Goal: Information Seeking & Learning: Learn about a topic

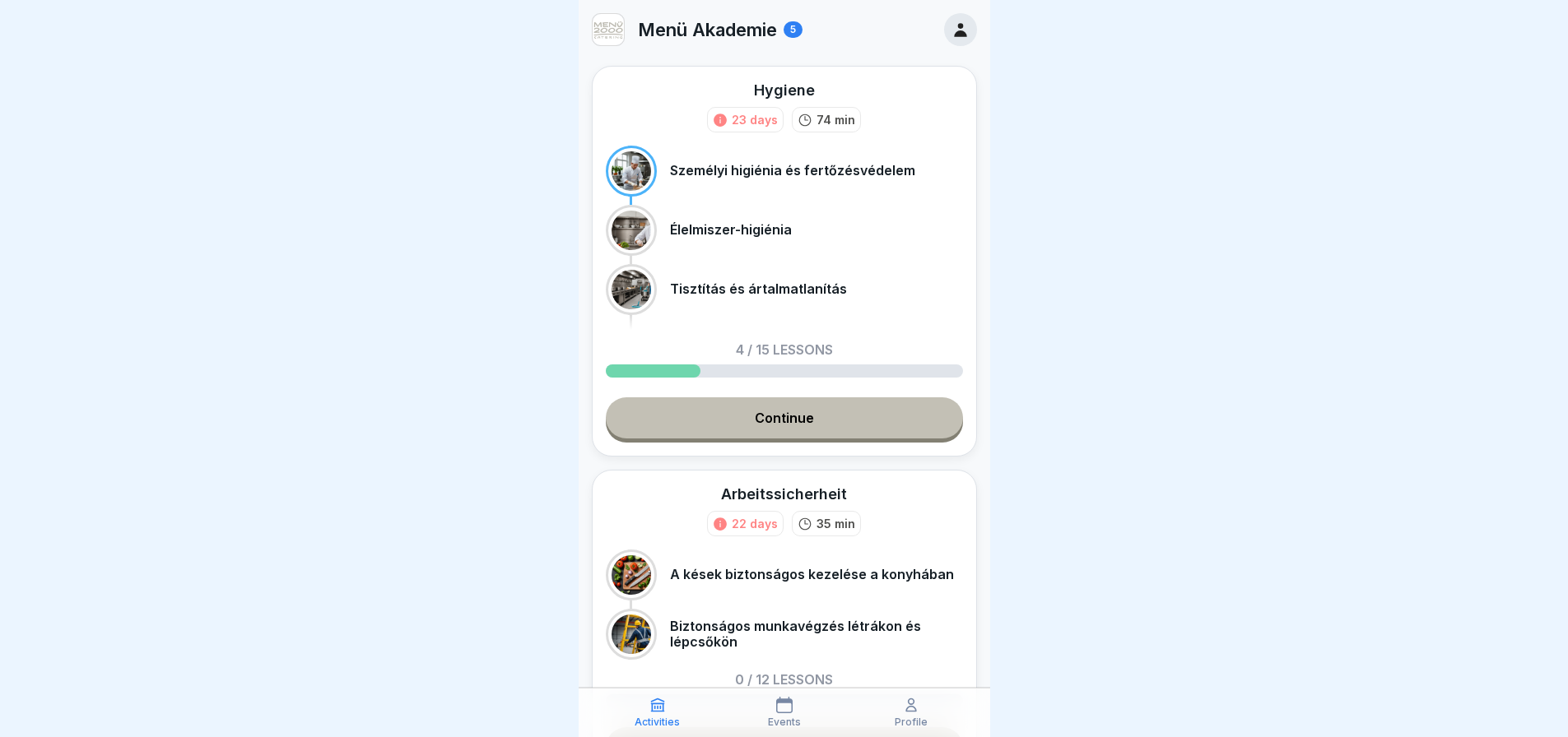
scroll to position [13, 0]
click at [850, 398] on link "Continue" at bounding box center [784, 418] width 357 height 41
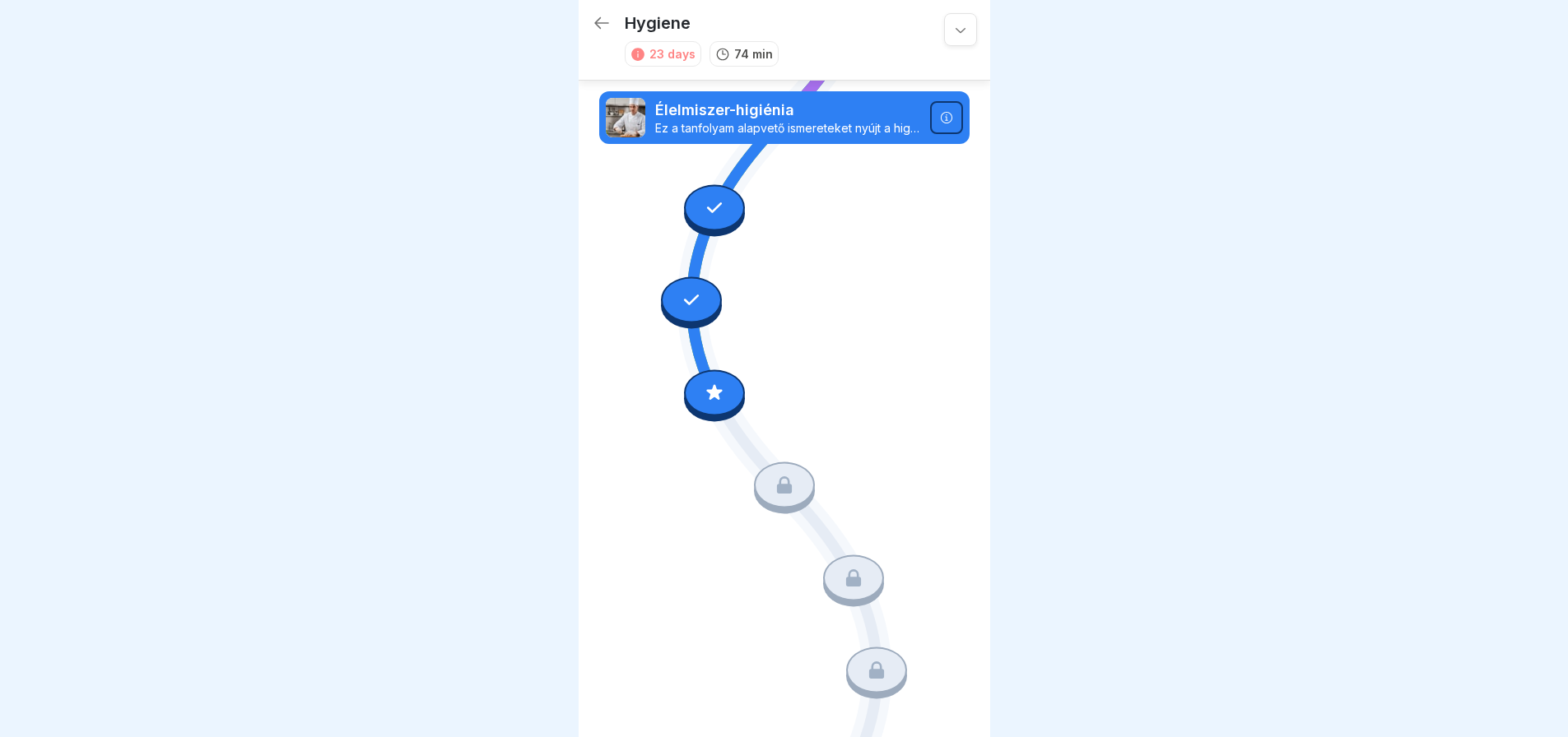
scroll to position [358, 0]
click at [706, 380] on icon at bounding box center [714, 390] width 21 height 21
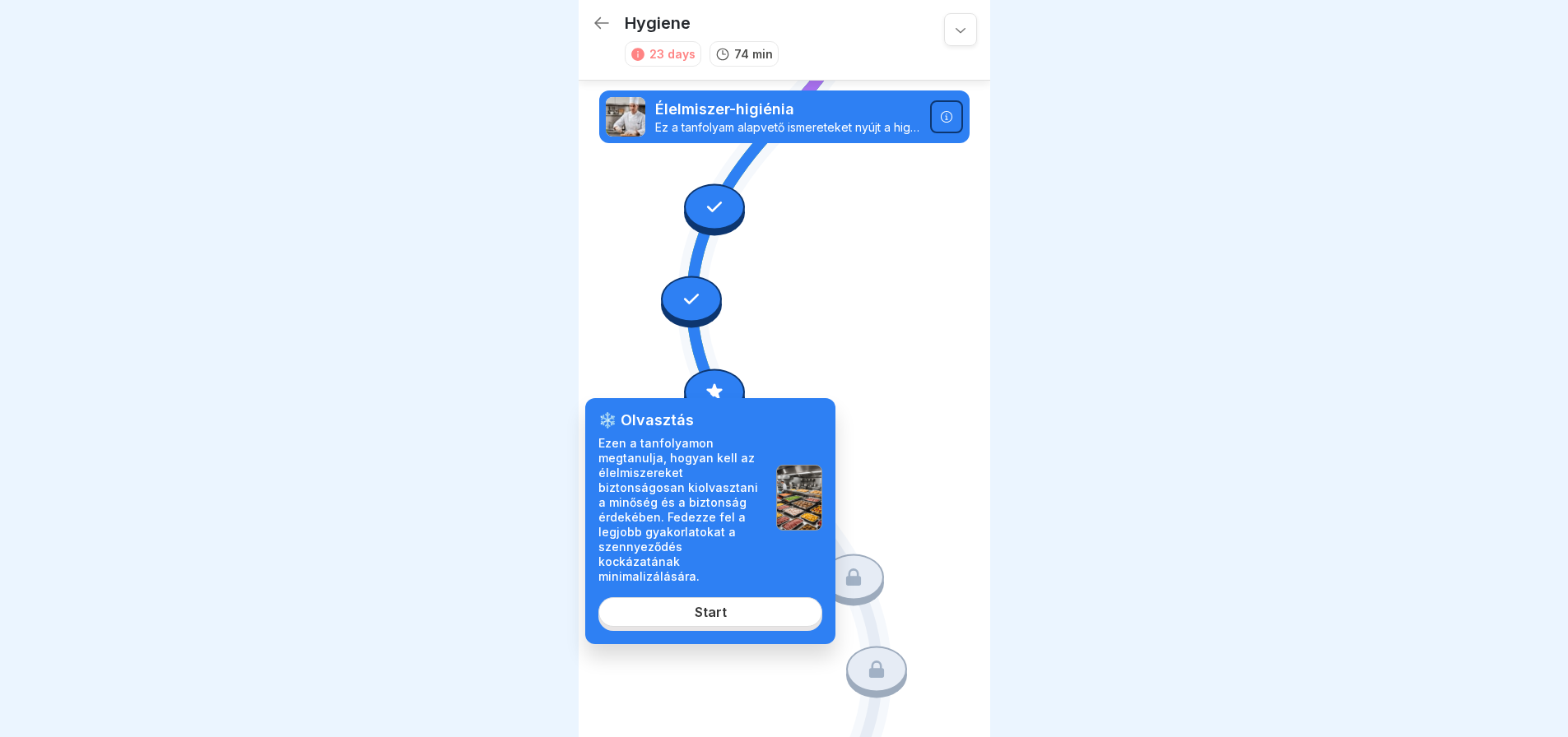
click at [686, 598] on link "Start" at bounding box center [710, 612] width 224 height 29
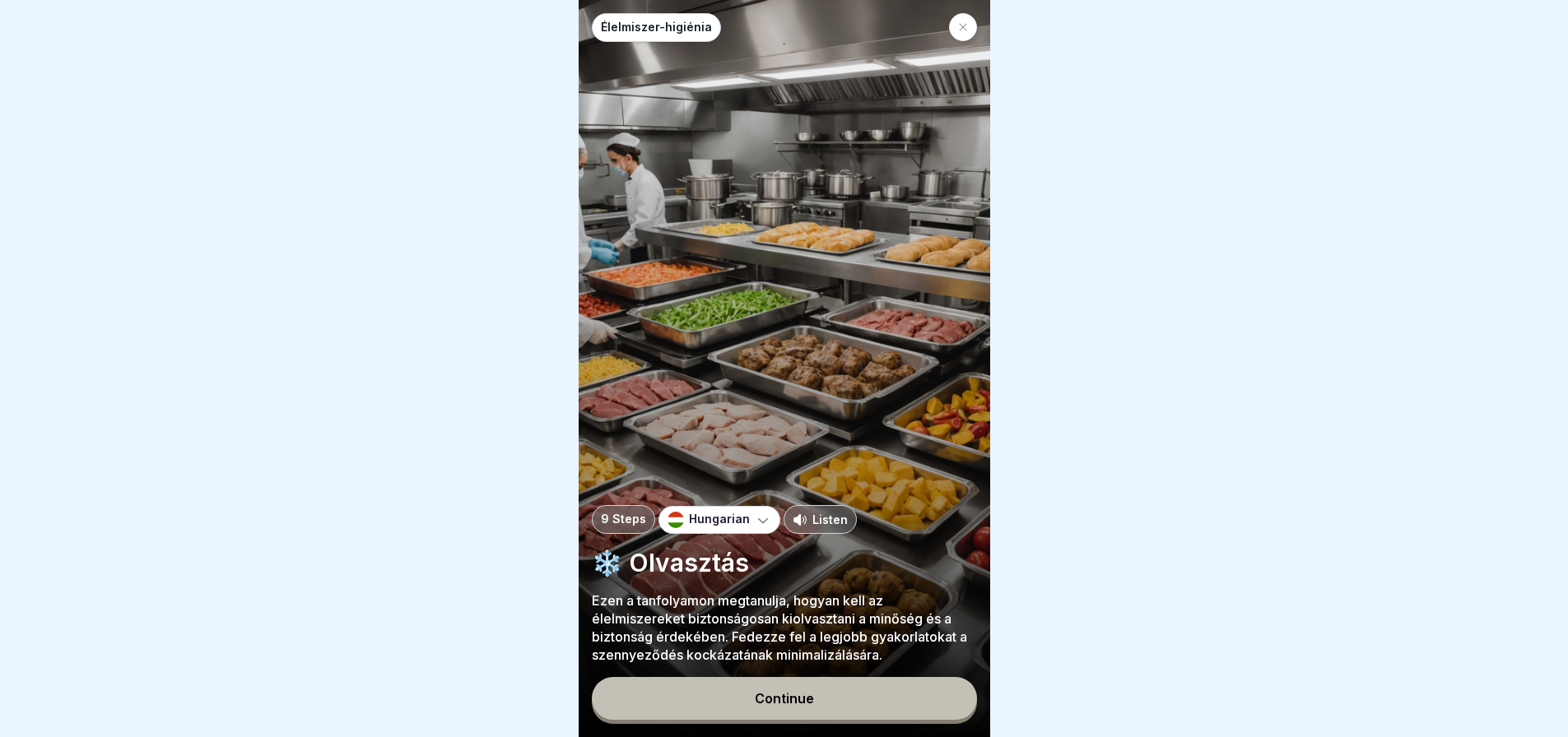
click at [773, 706] on div "Continue" at bounding box center [784, 698] width 59 height 15
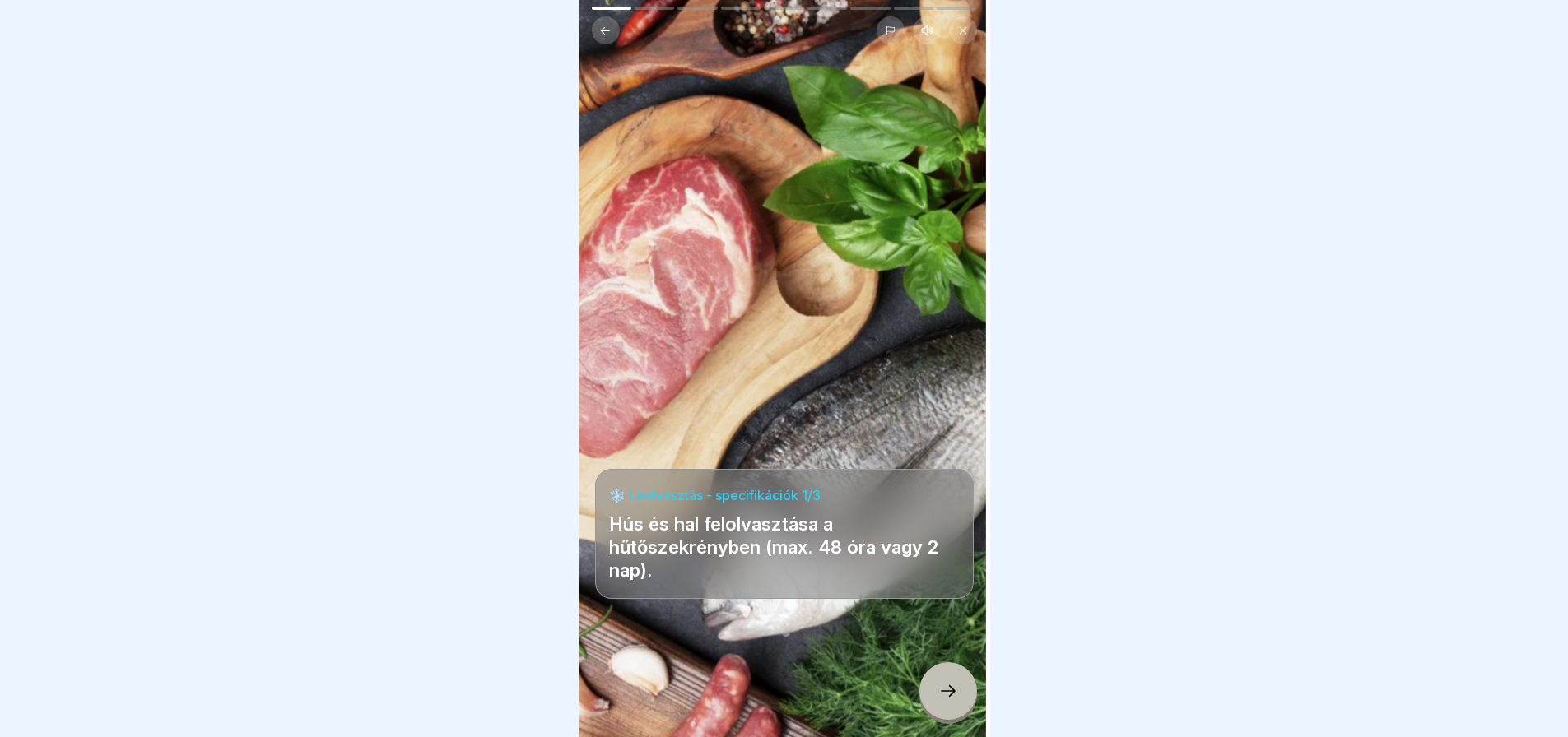
click at [773, 706] on div at bounding box center [784, 688] width 379 height 99
click at [938, 696] on icon at bounding box center [948, 691] width 20 height 20
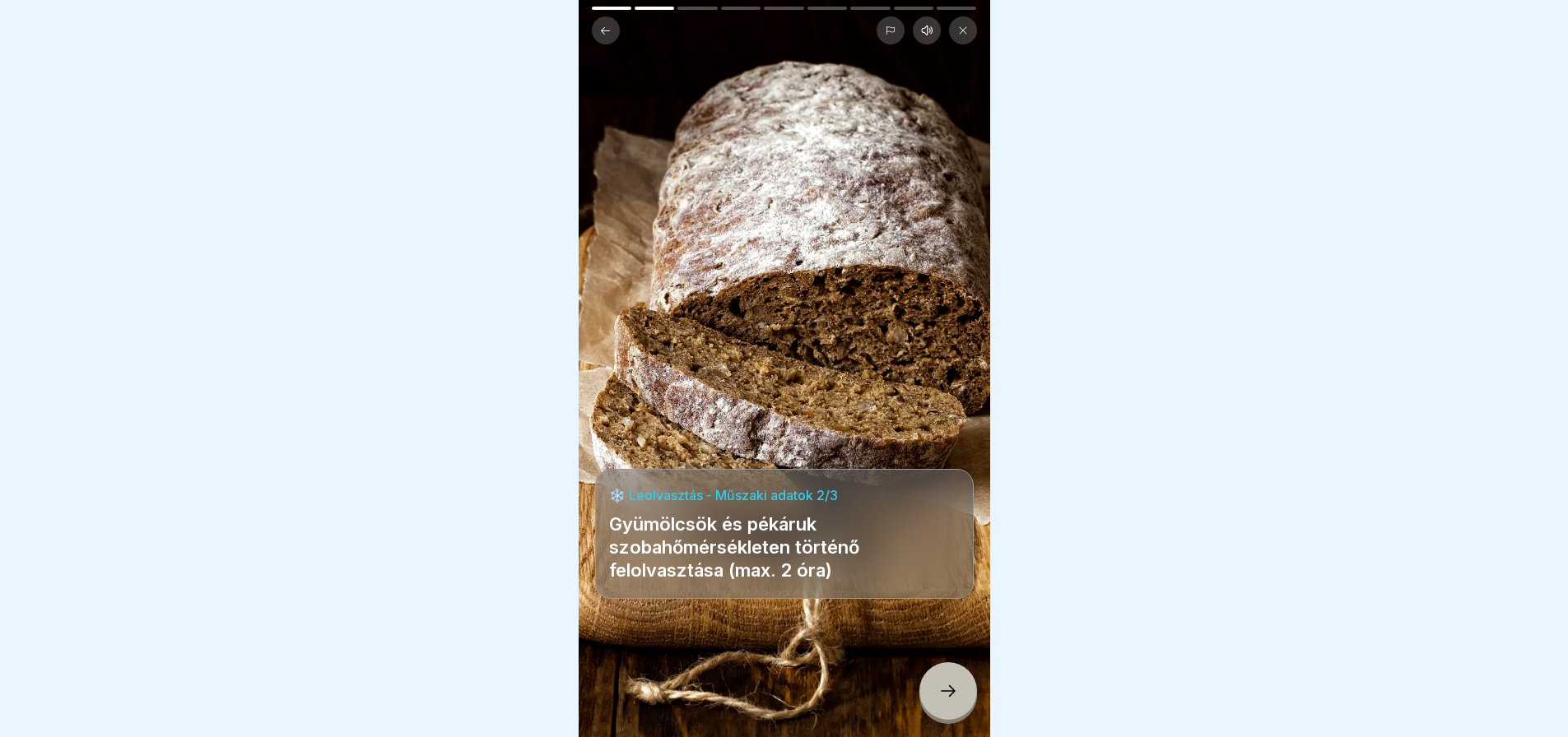
click at [938, 696] on icon at bounding box center [948, 691] width 20 height 20
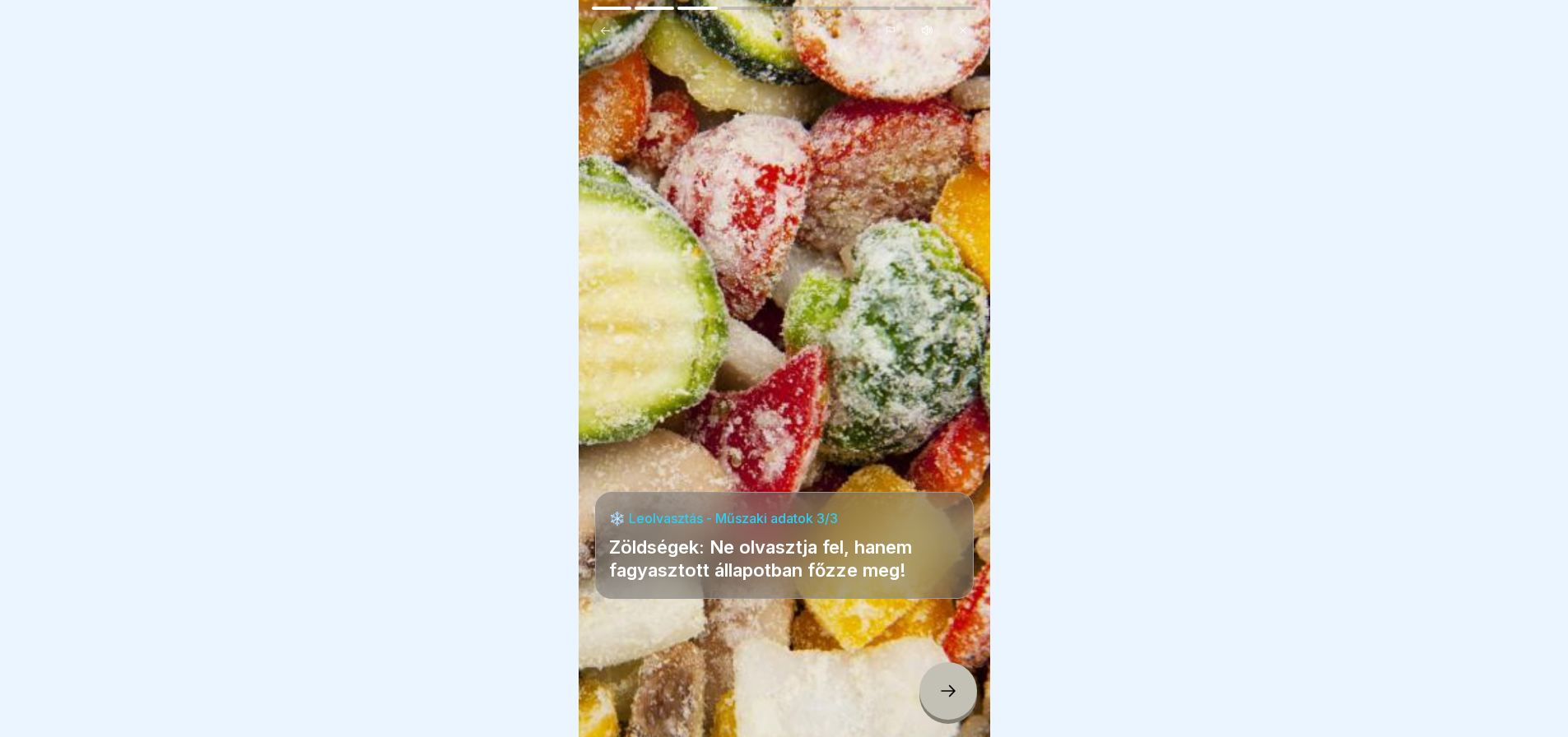
click at [938, 696] on icon at bounding box center [948, 691] width 20 height 20
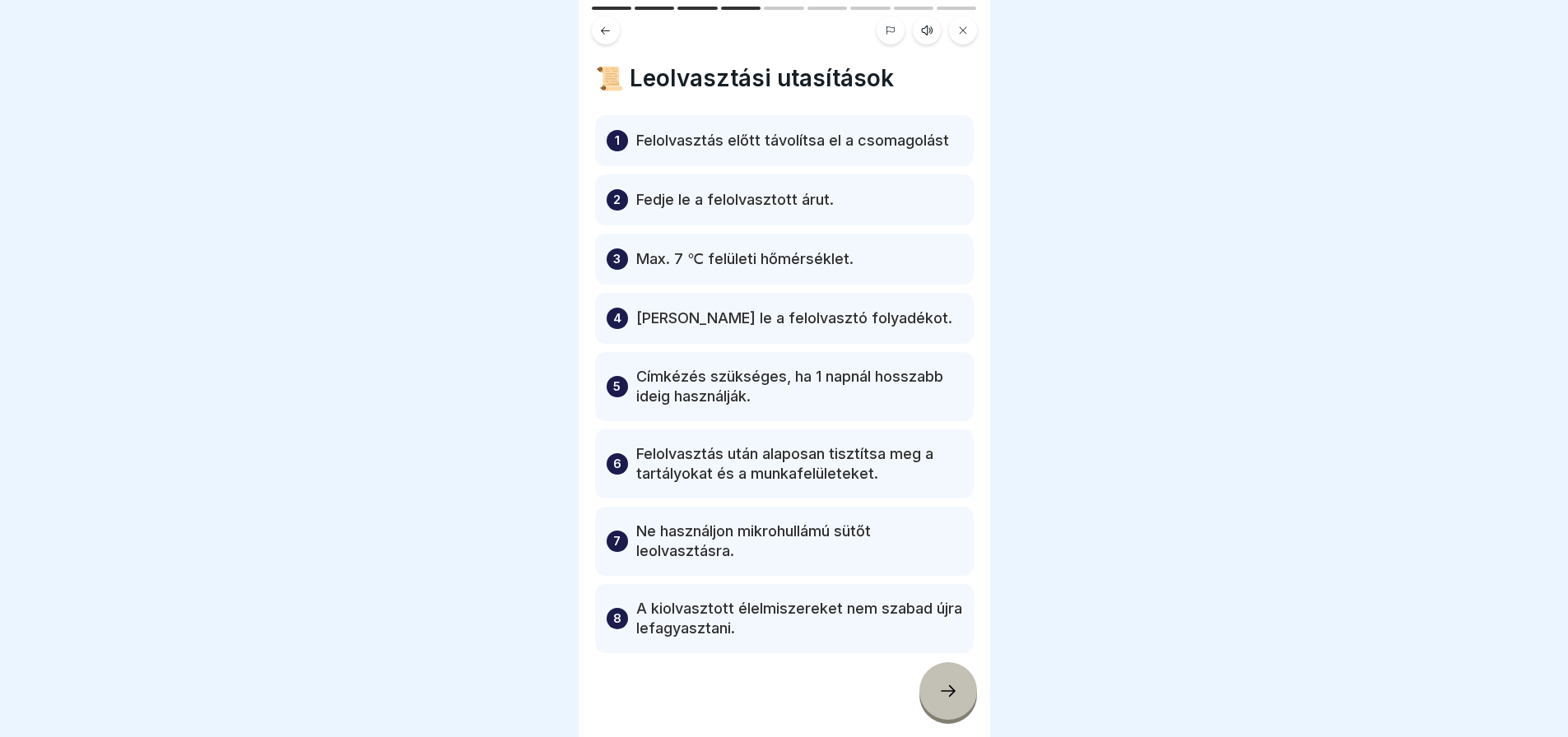
click at [938, 696] on icon at bounding box center [948, 691] width 20 height 20
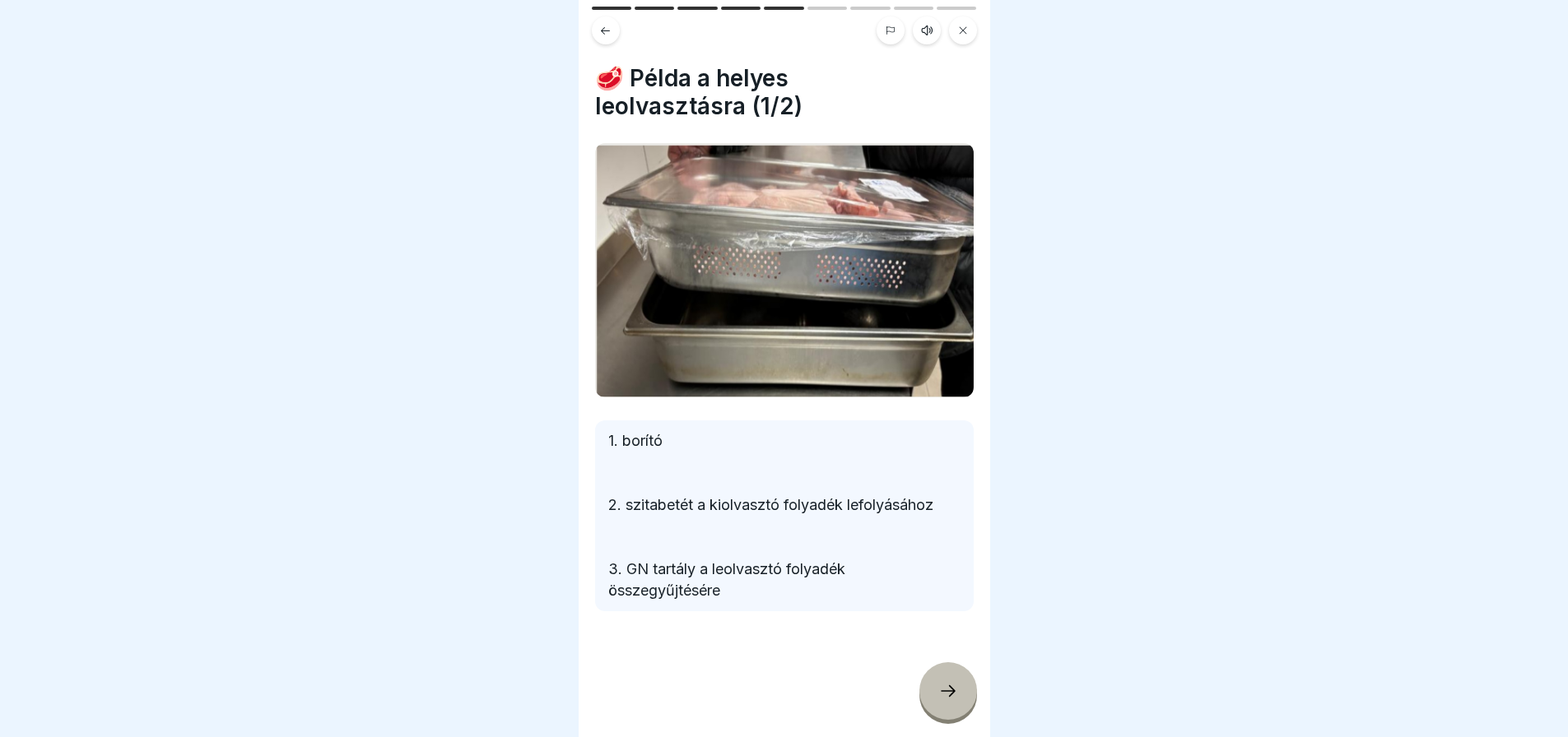
click at [938, 696] on icon at bounding box center [948, 691] width 20 height 20
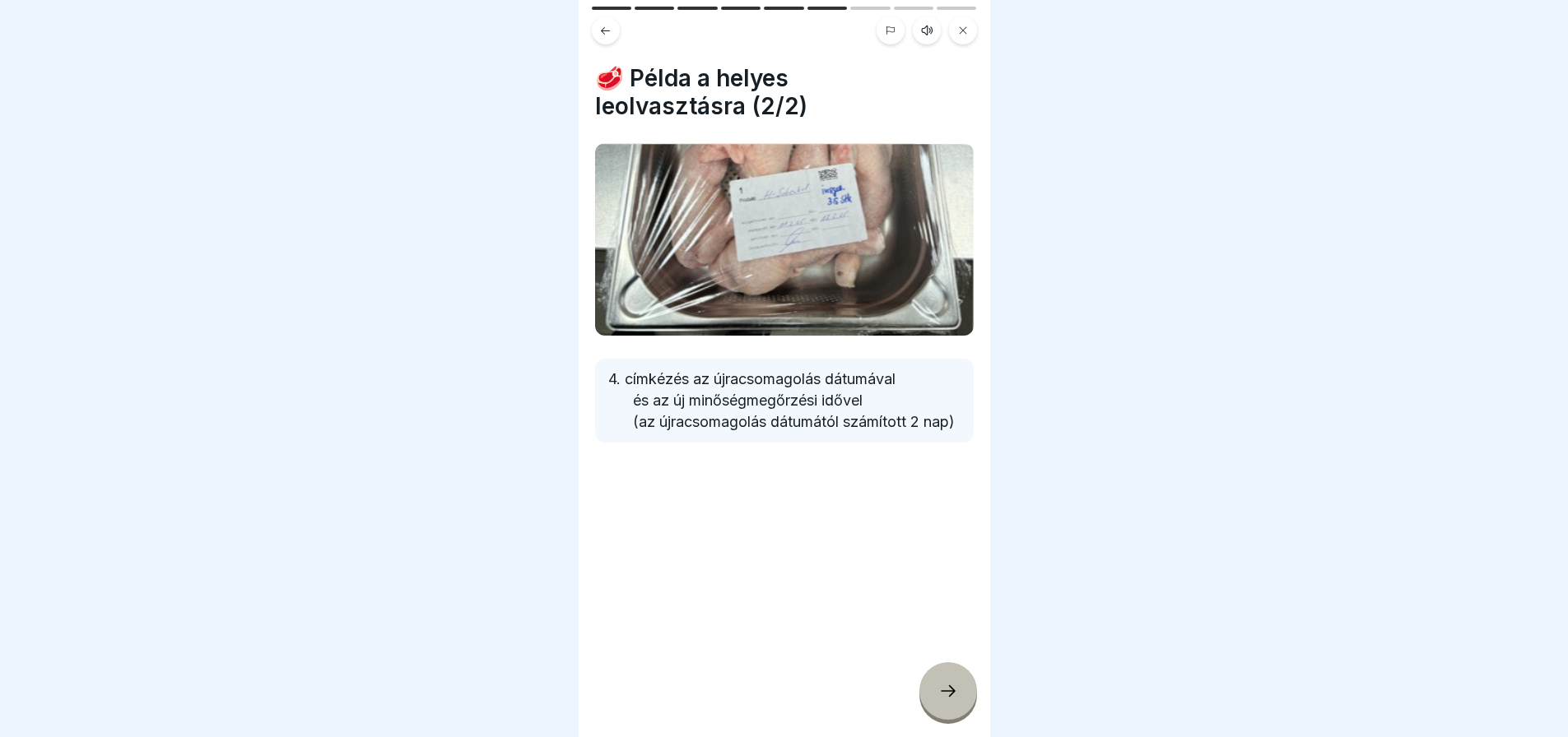
click at [938, 696] on icon at bounding box center [948, 691] width 20 height 20
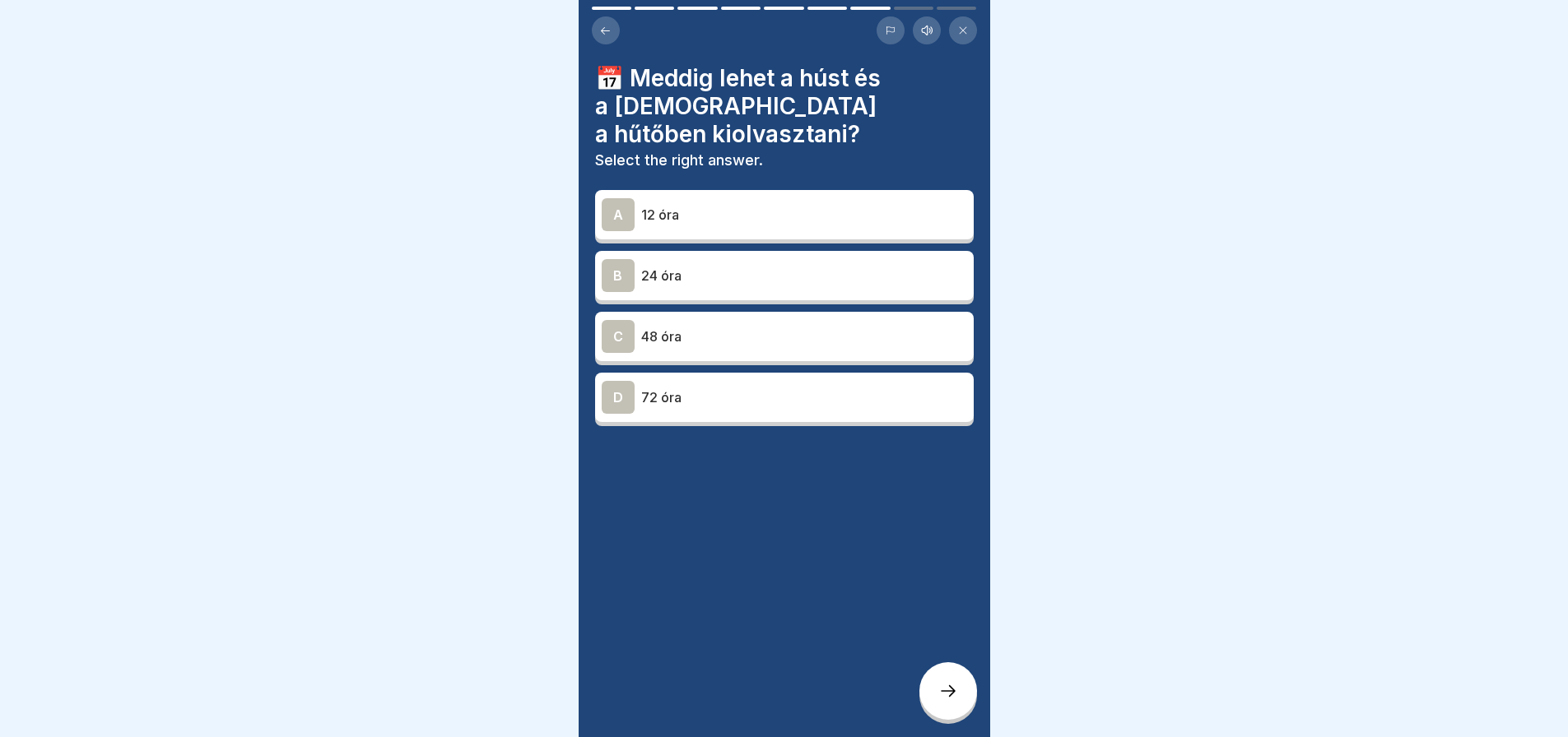
click at [609, 25] on icon at bounding box center [605, 31] width 13 height 13
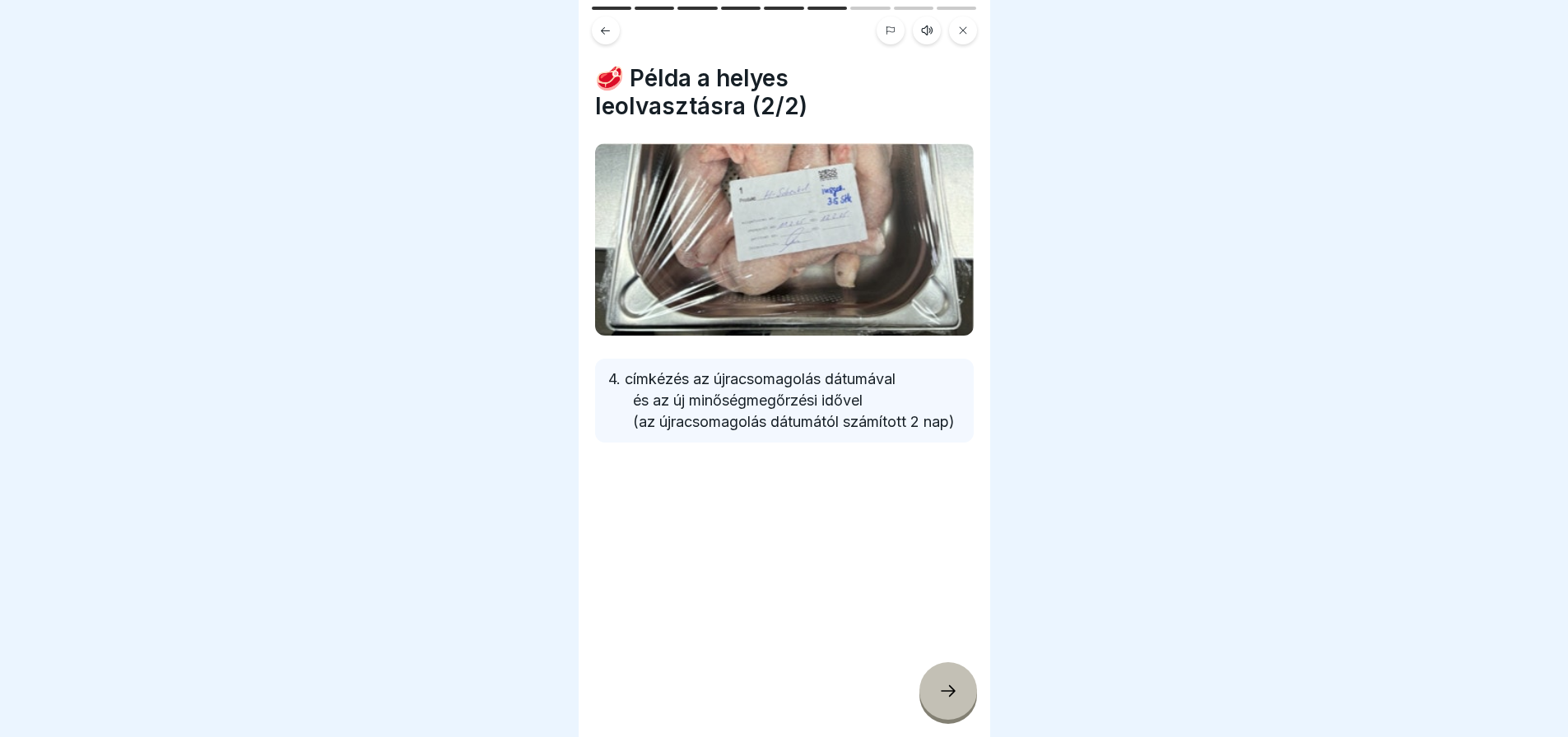
click at [609, 25] on icon at bounding box center [605, 31] width 13 height 13
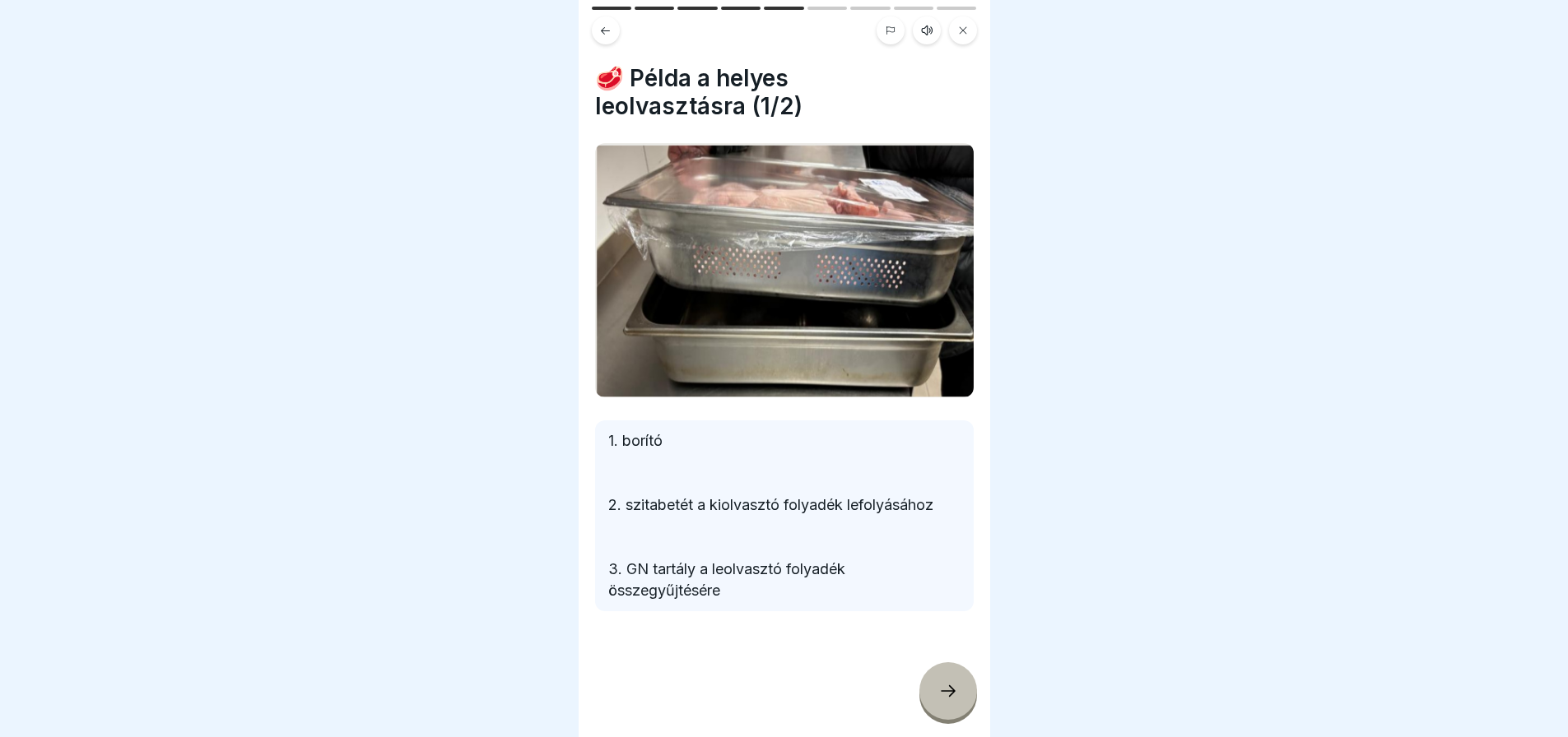
click at [609, 25] on icon at bounding box center [605, 31] width 13 height 13
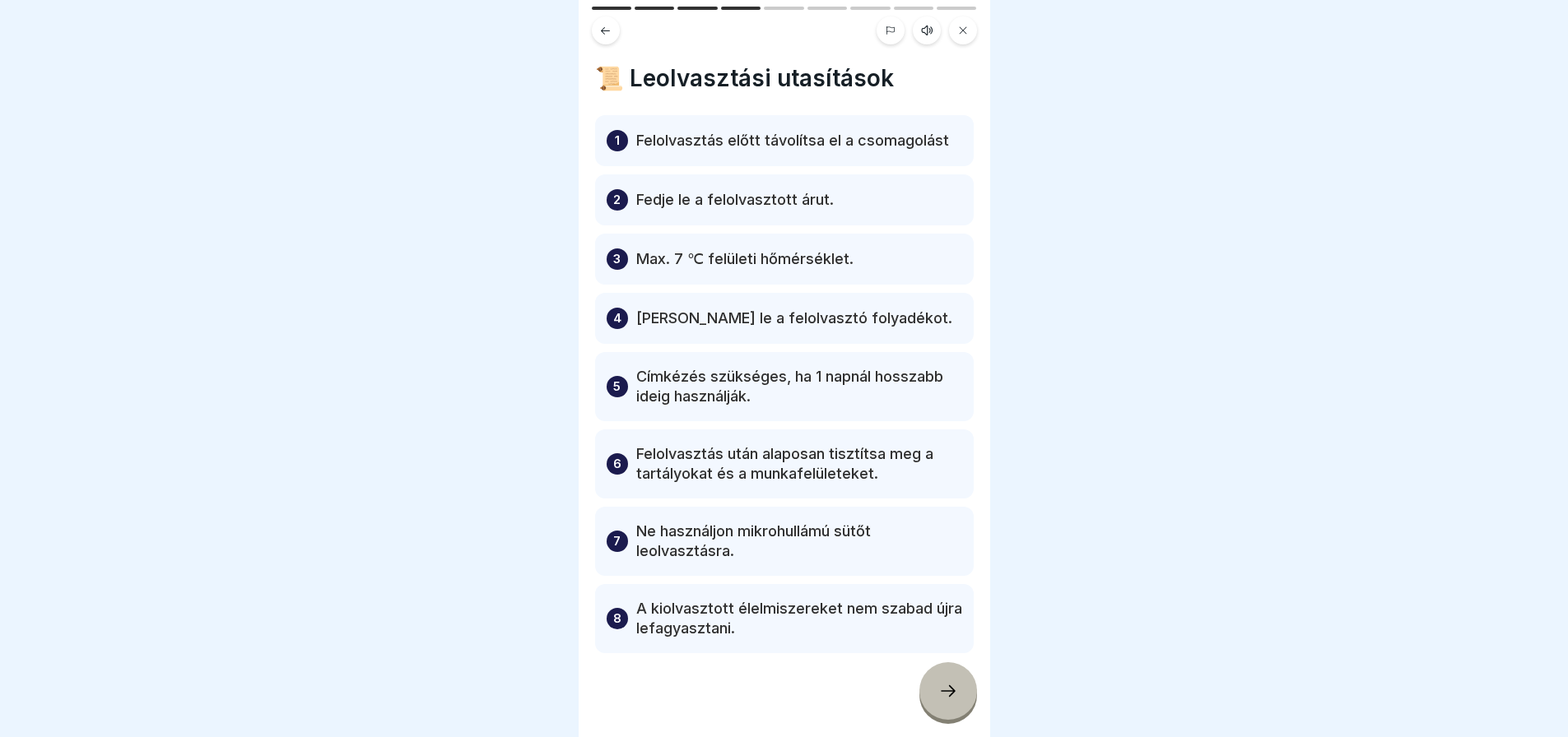
click at [609, 25] on icon at bounding box center [605, 31] width 13 height 13
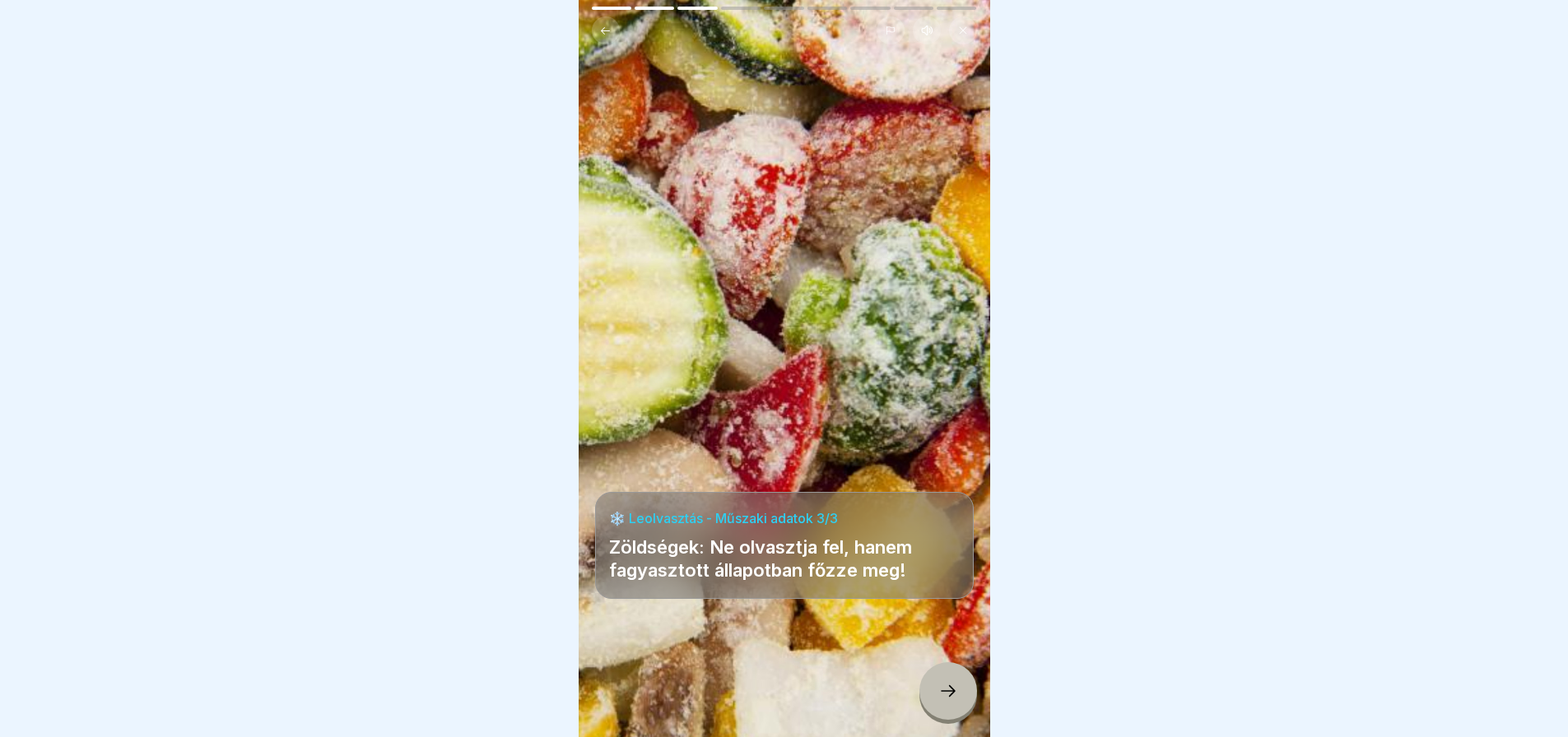
click at [609, 25] on icon at bounding box center [605, 31] width 13 height 13
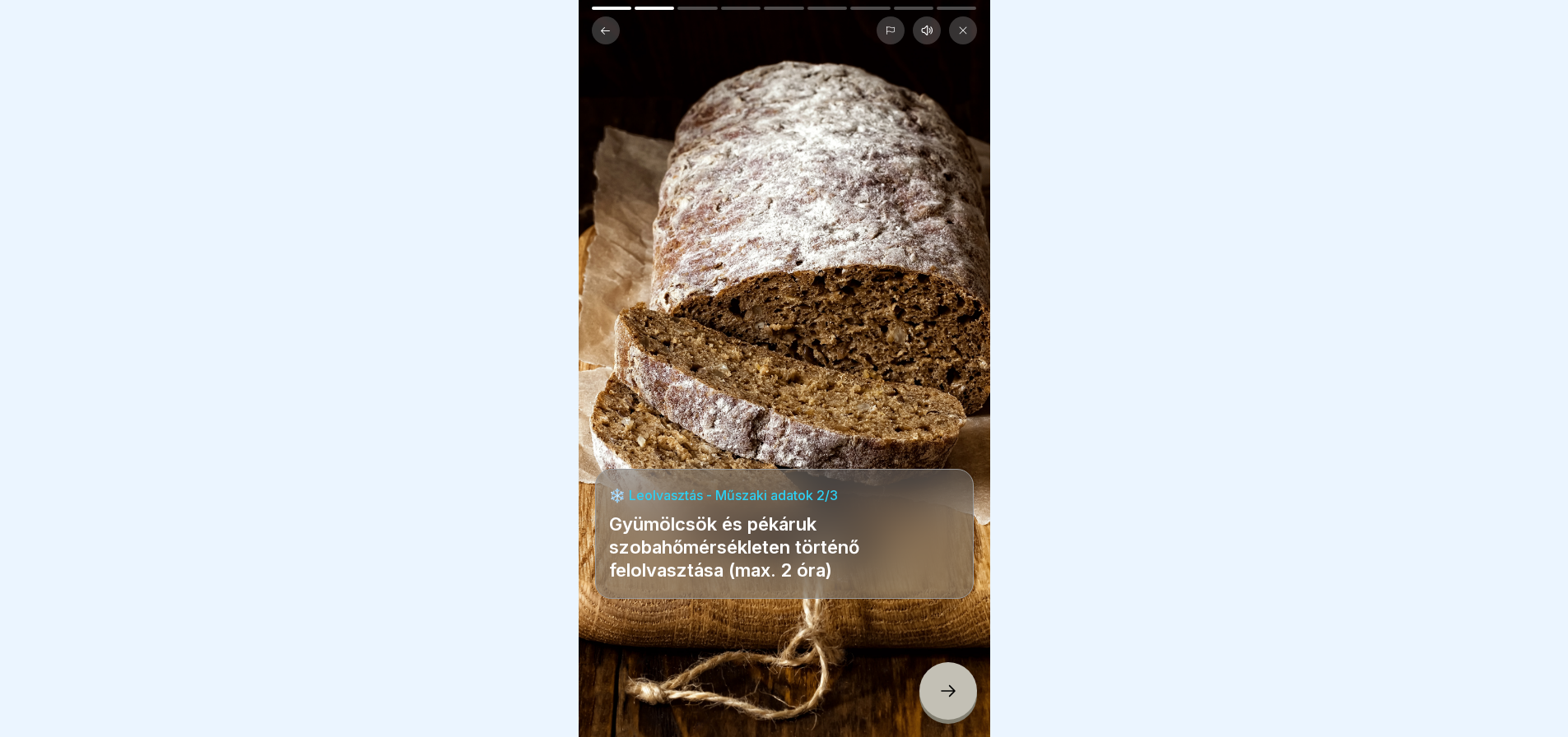
click at [609, 25] on icon at bounding box center [605, 31] width 13 height 13
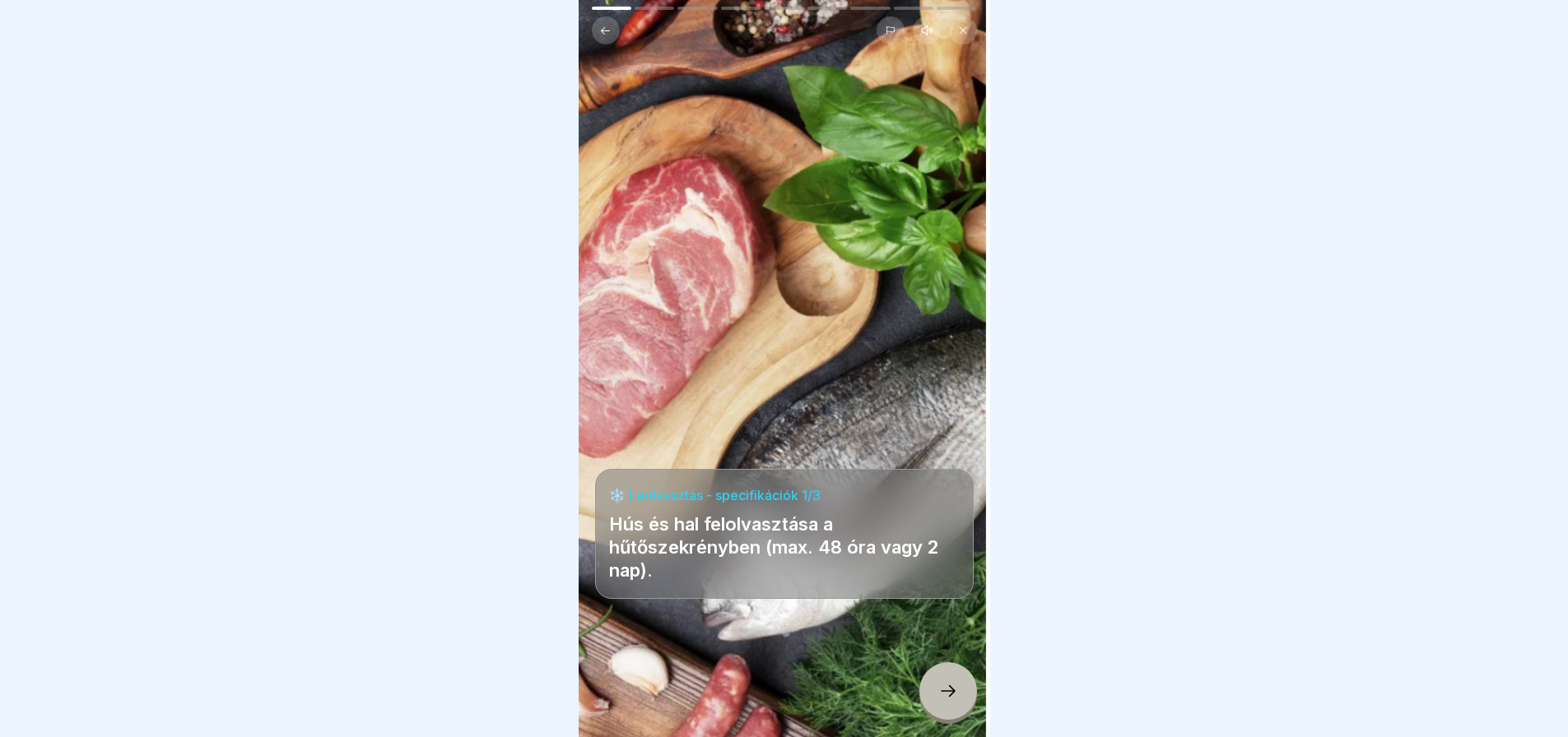
click at [959, 698] on div at bounding box center [947, 690] width 57 height 57
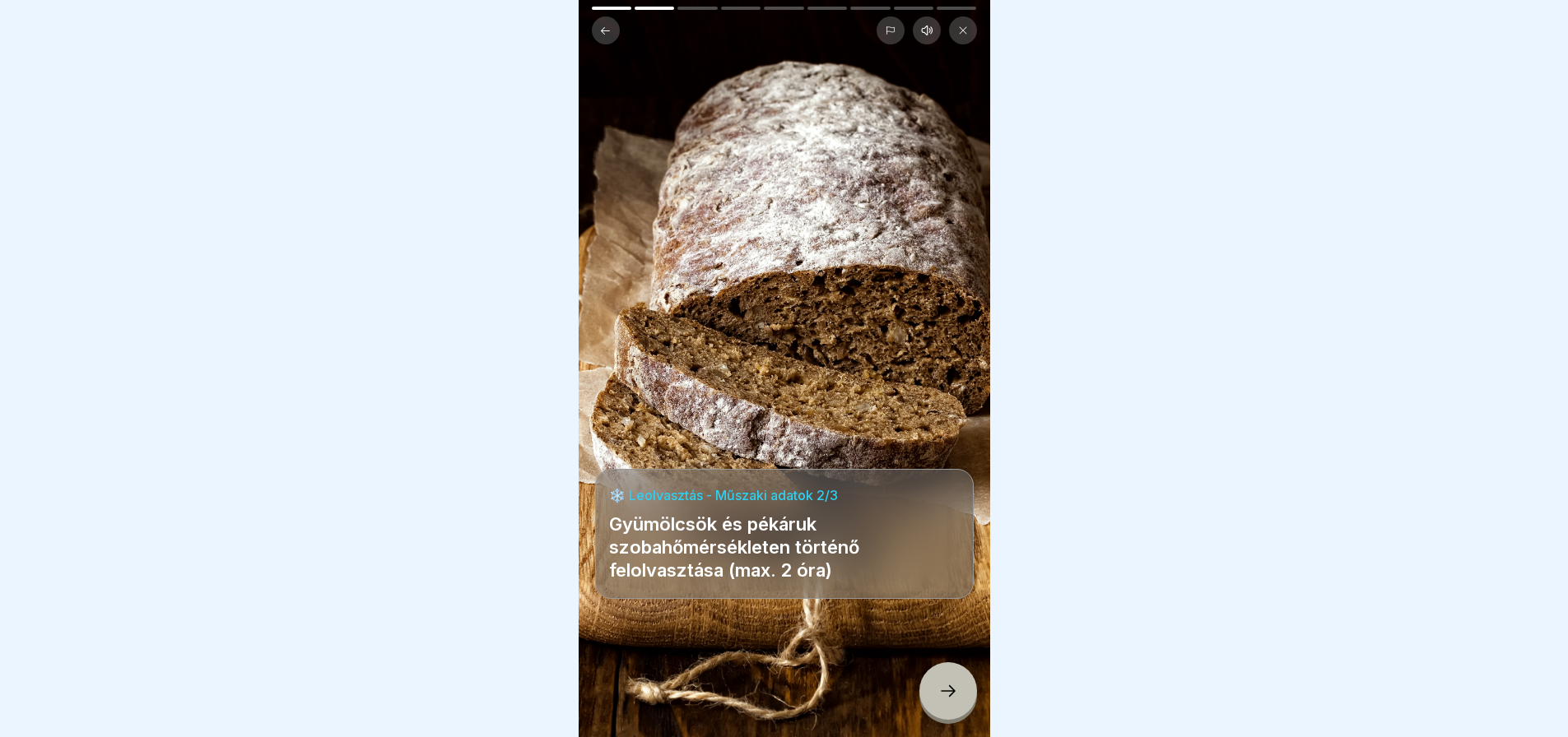
click at [959, 698] on div at bounding box center [947, 690] width 57 height 57
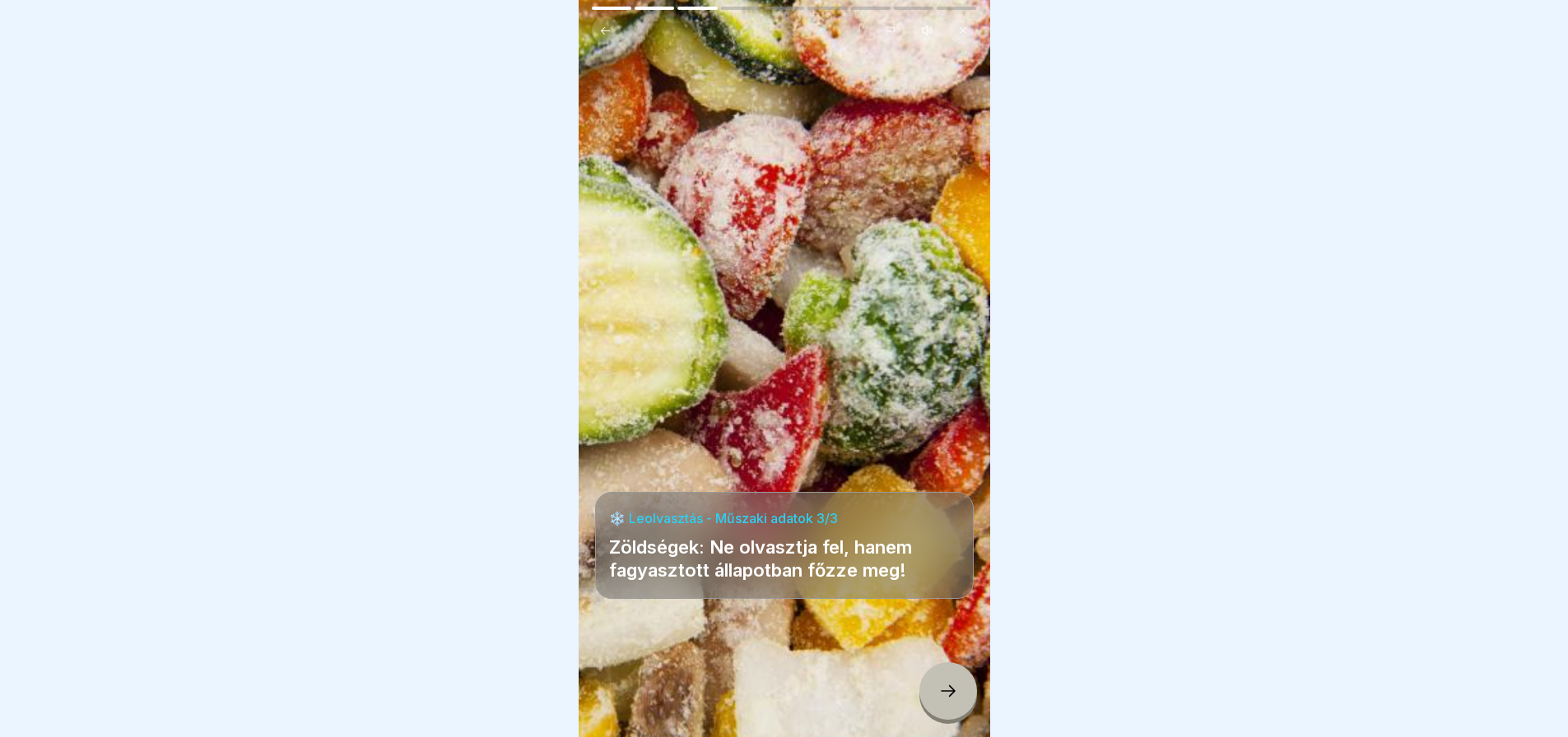
click at [959, 698] on div at bounding box center [947, 690] width 57 height 57
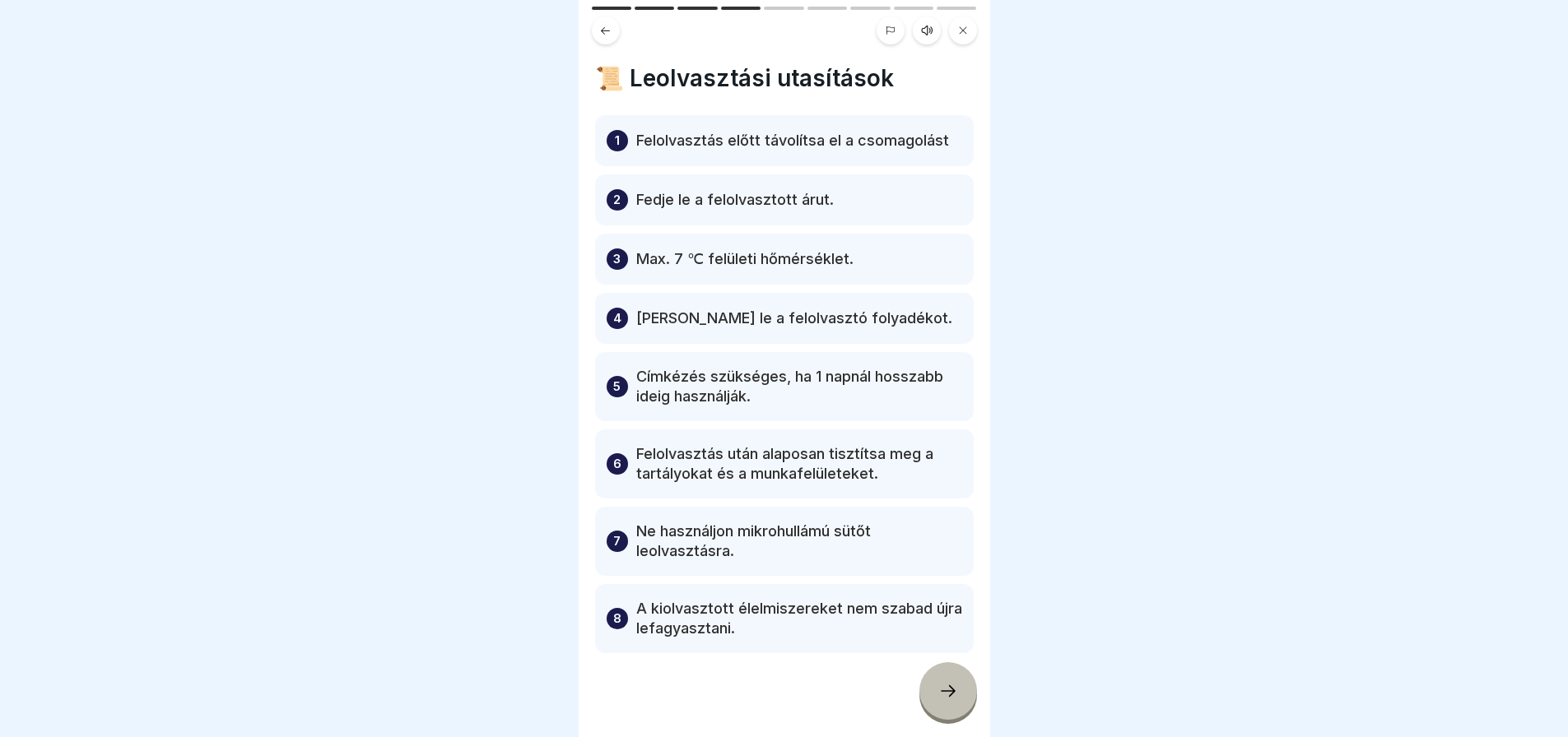
click at [959, 698] on div at bounding box center [947, 690] width 57 height 57
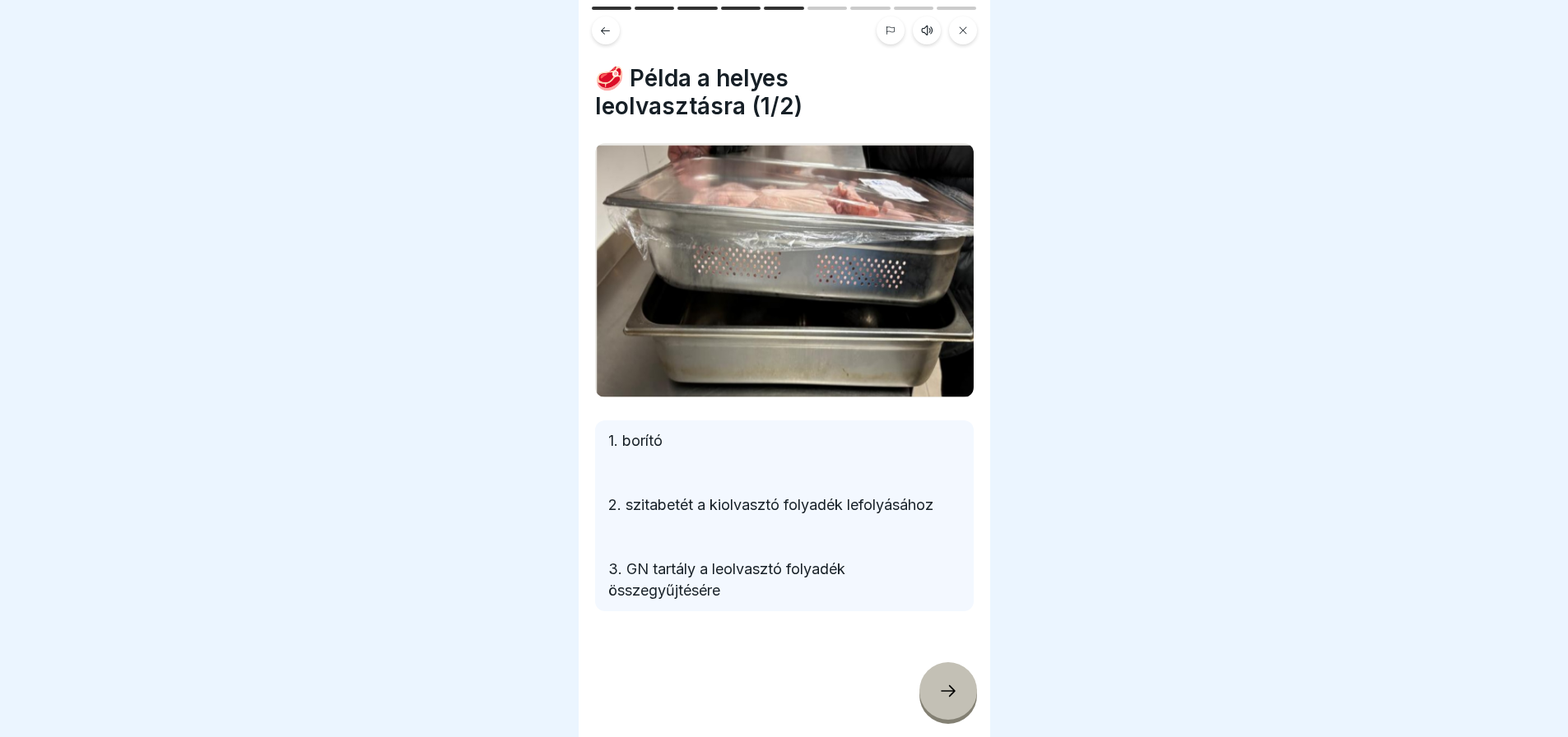
click at [959, 698] on div at bounding box center [947, 690] width 57 height 57
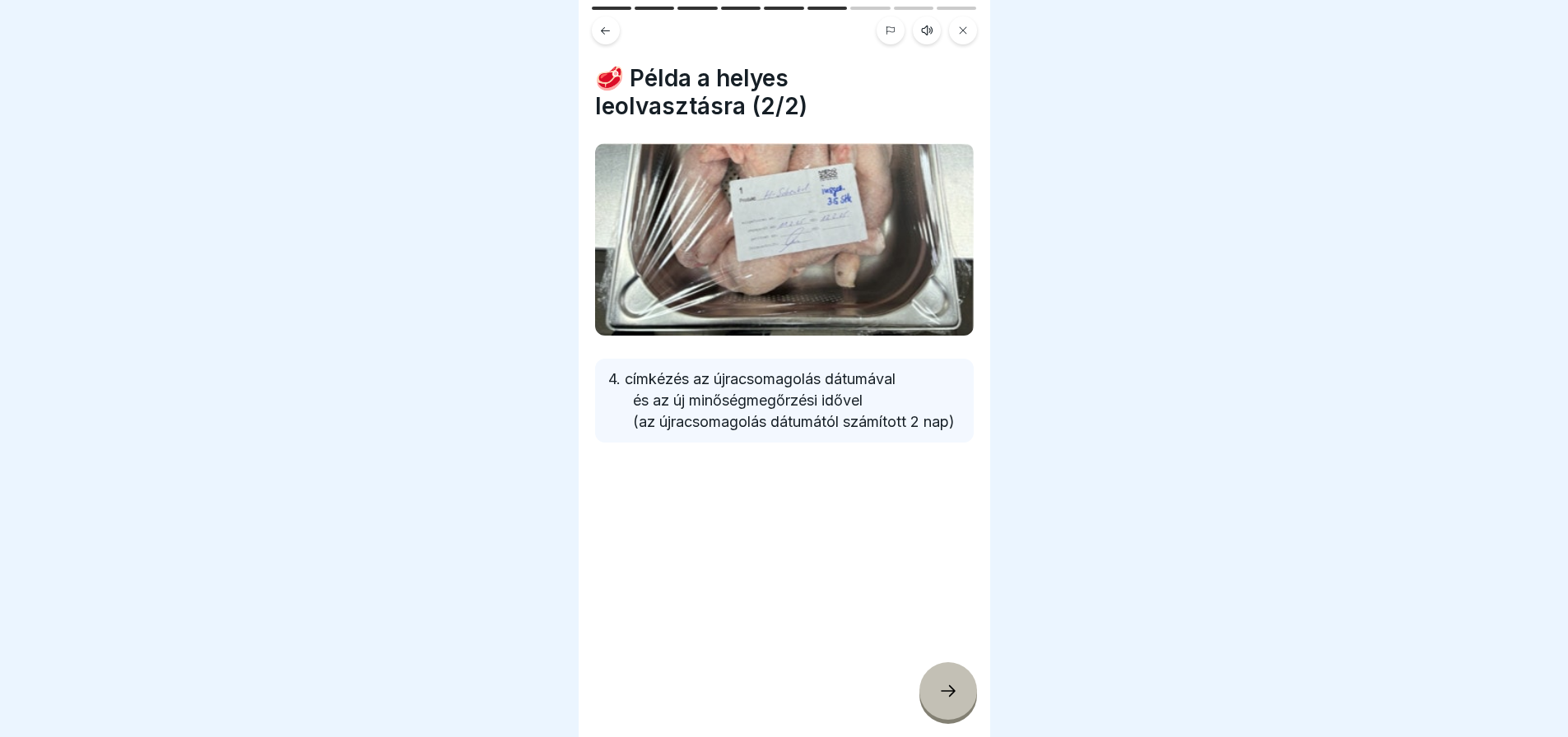
click at [959, 698] on div at bounding box center [947, 690] width 57 height 57
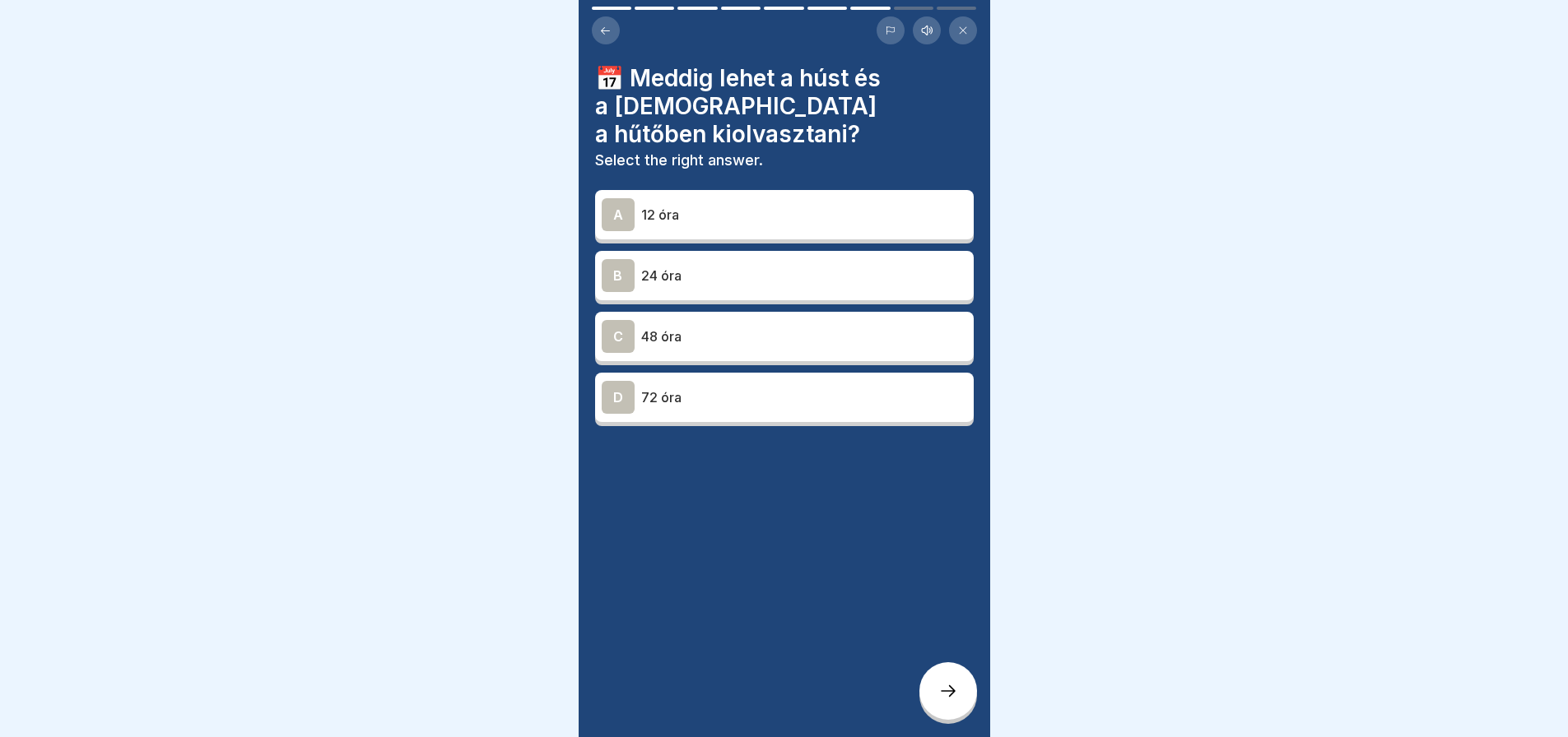
click at [744, 327] on p "48 óra" at bounding box center [803, 337] width 326 height 20
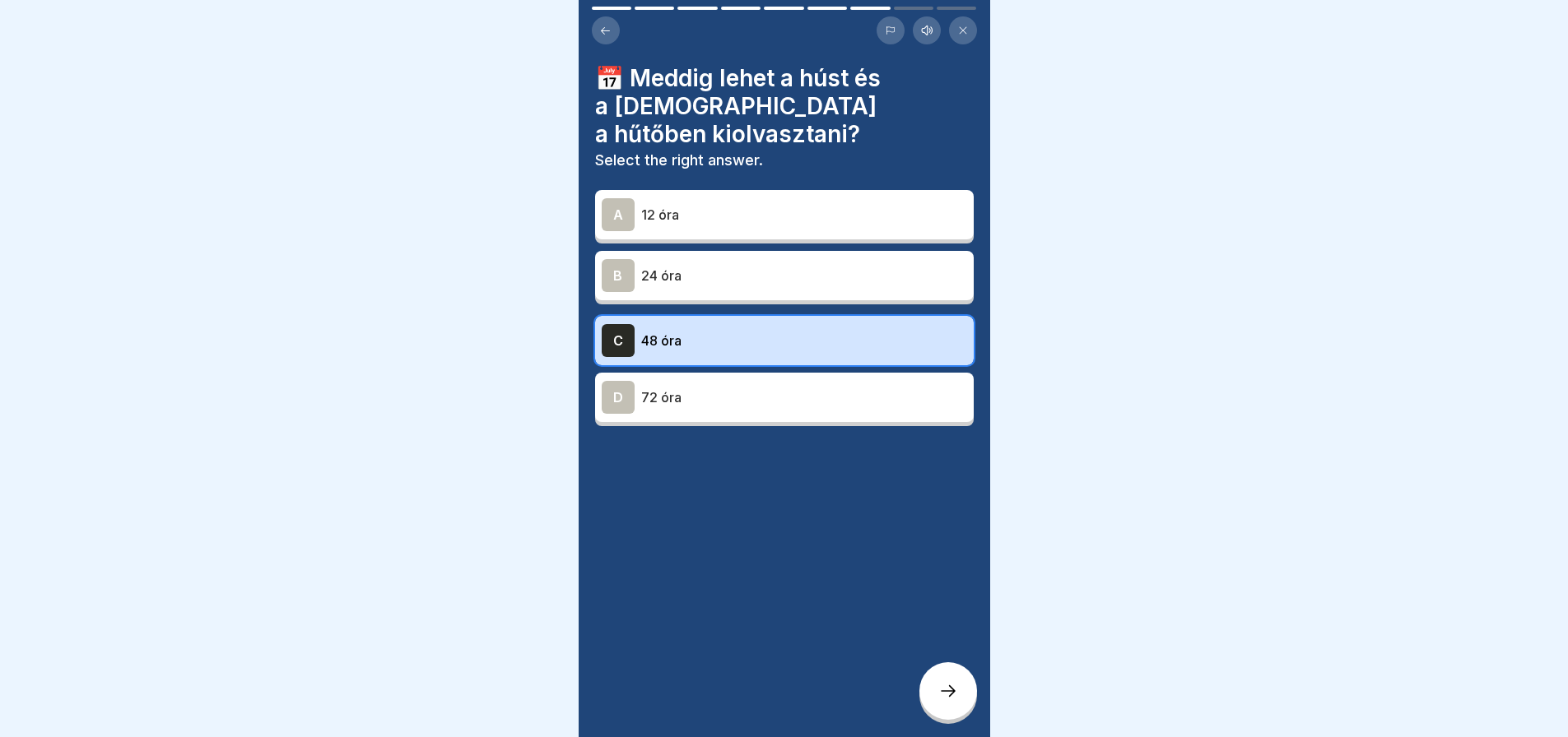
click at [954, 696] on icon at bounding box center [948, 691] width 20 height 20
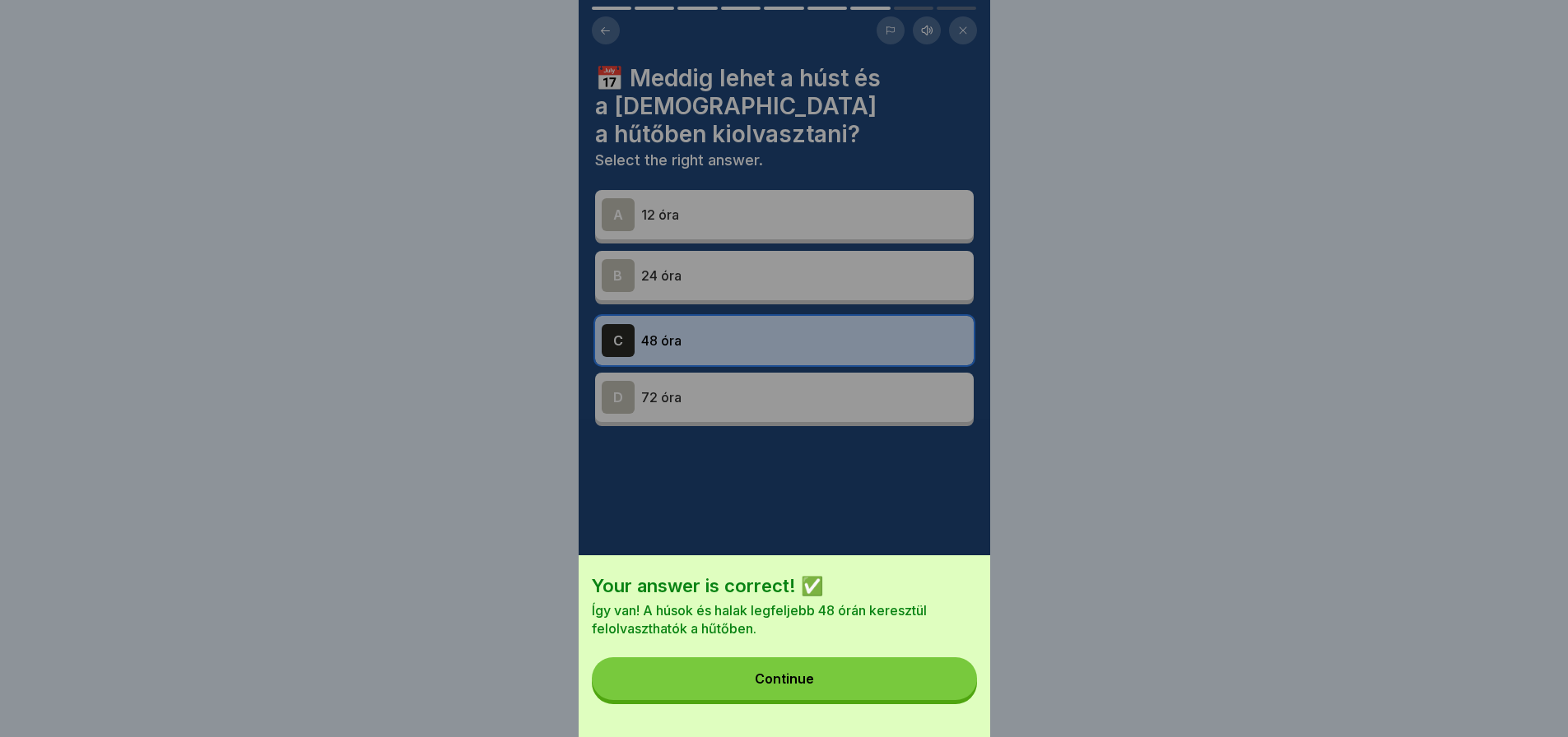
click at [954, 696] on button "Continue" at bounding box center [784, 678] width 385 height 43
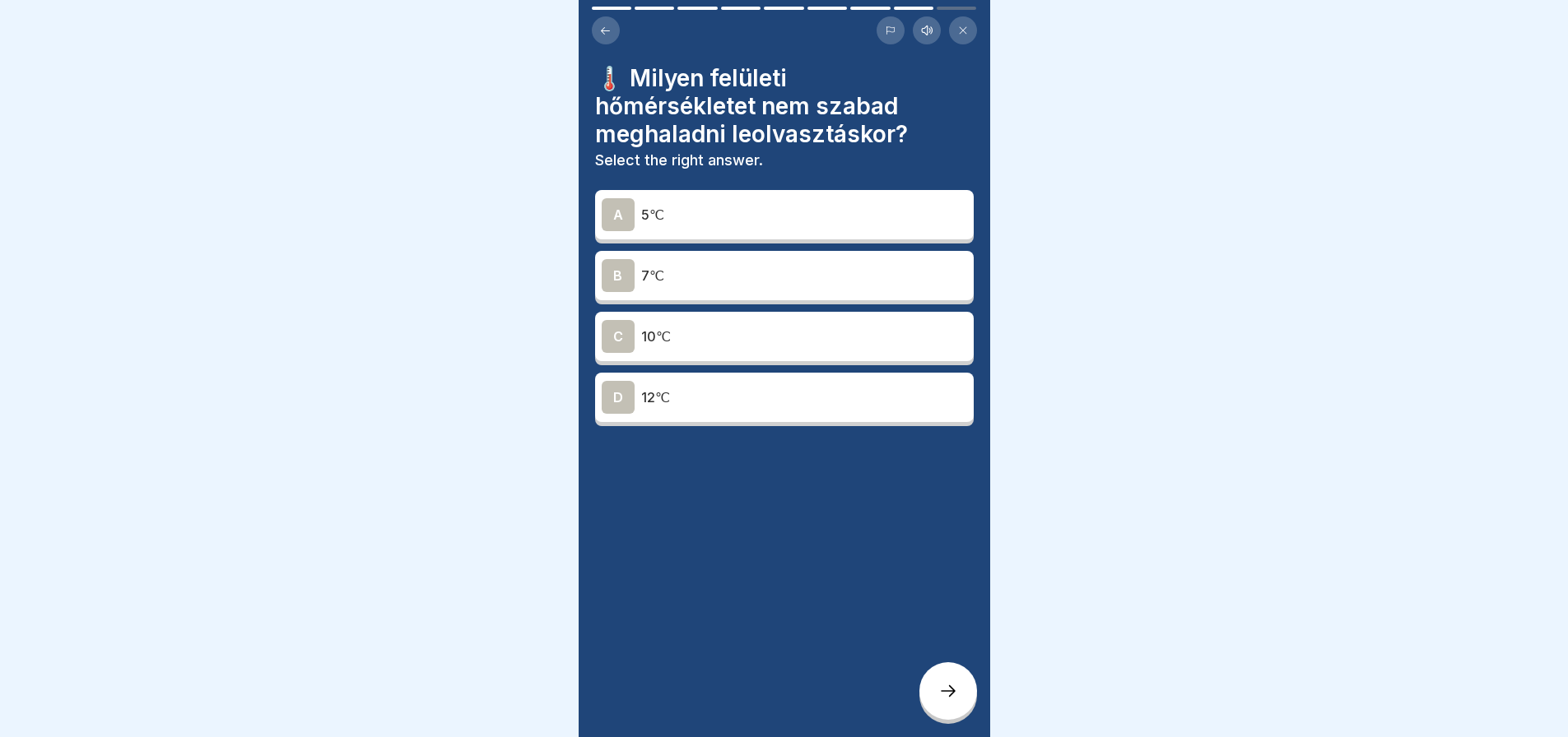
click at [757, 259] on div "B 7℃" at bounding box center [784, 275] width 365 height 33
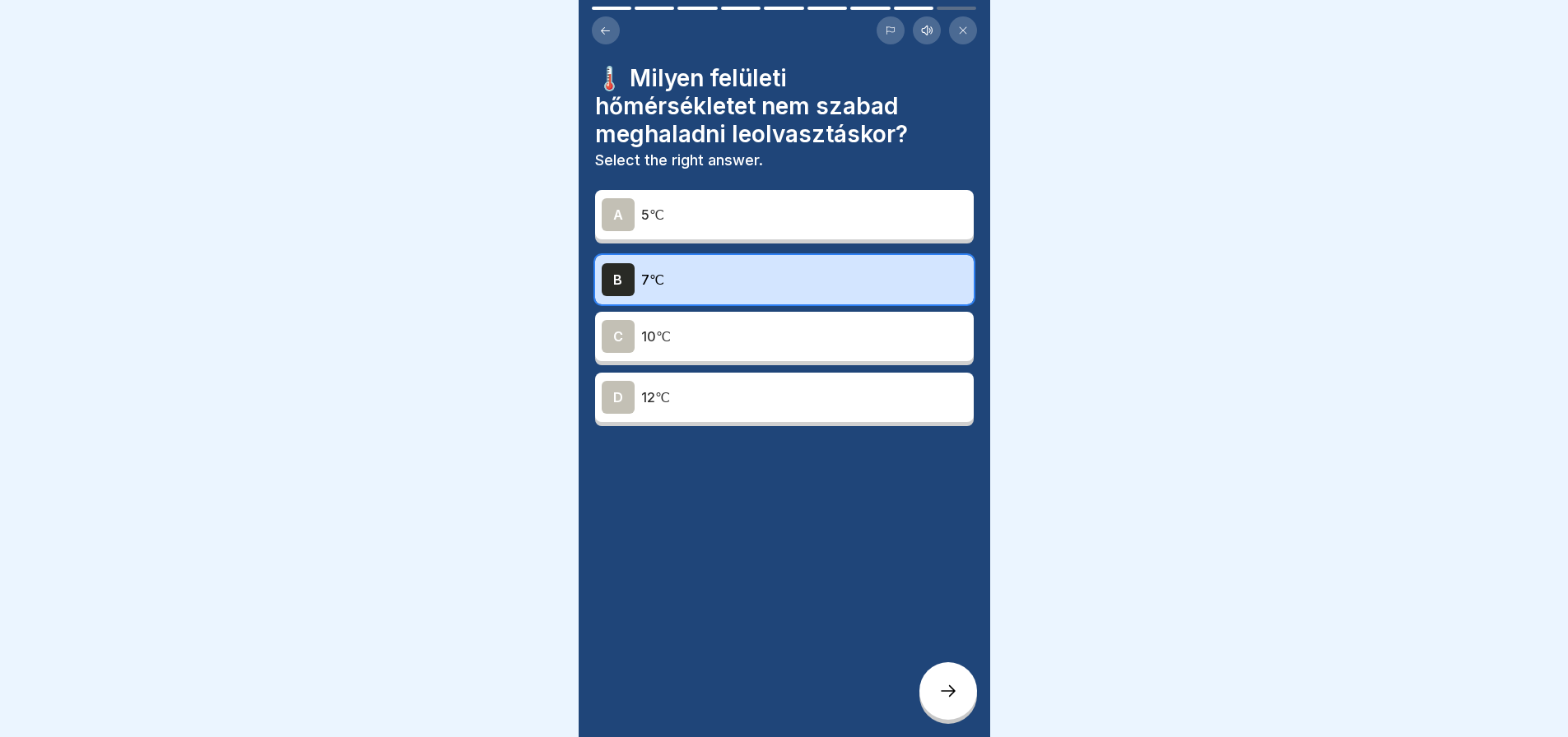
click at [942, 690] on icon at bounding box center [948, 691] width 20 height 20
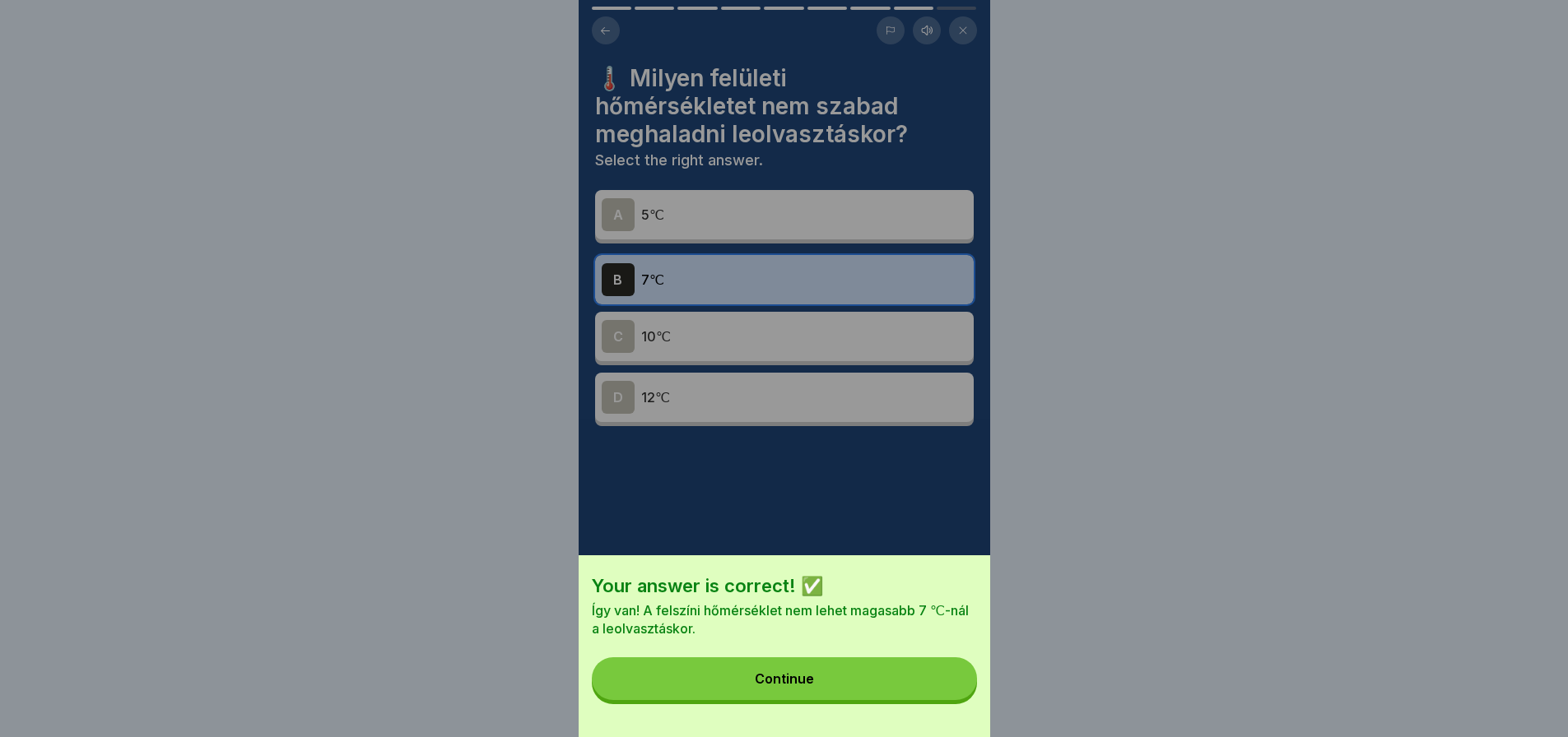
click at [942, 690] on button "Continue" at bounding box center [784, 678] width 385 height 43
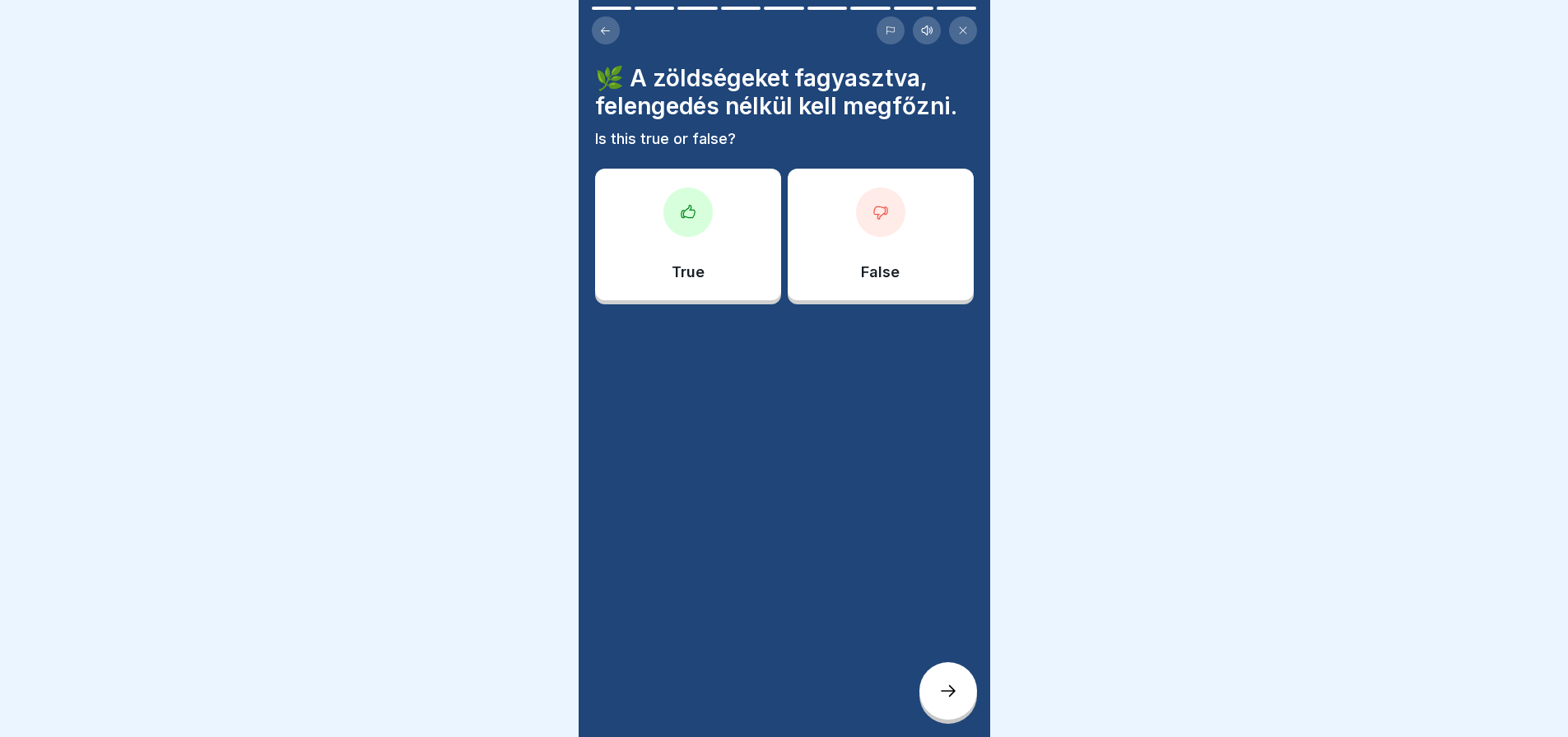
click at [683, 211] on icon at bounding box center [688, 213] width 16 height 16
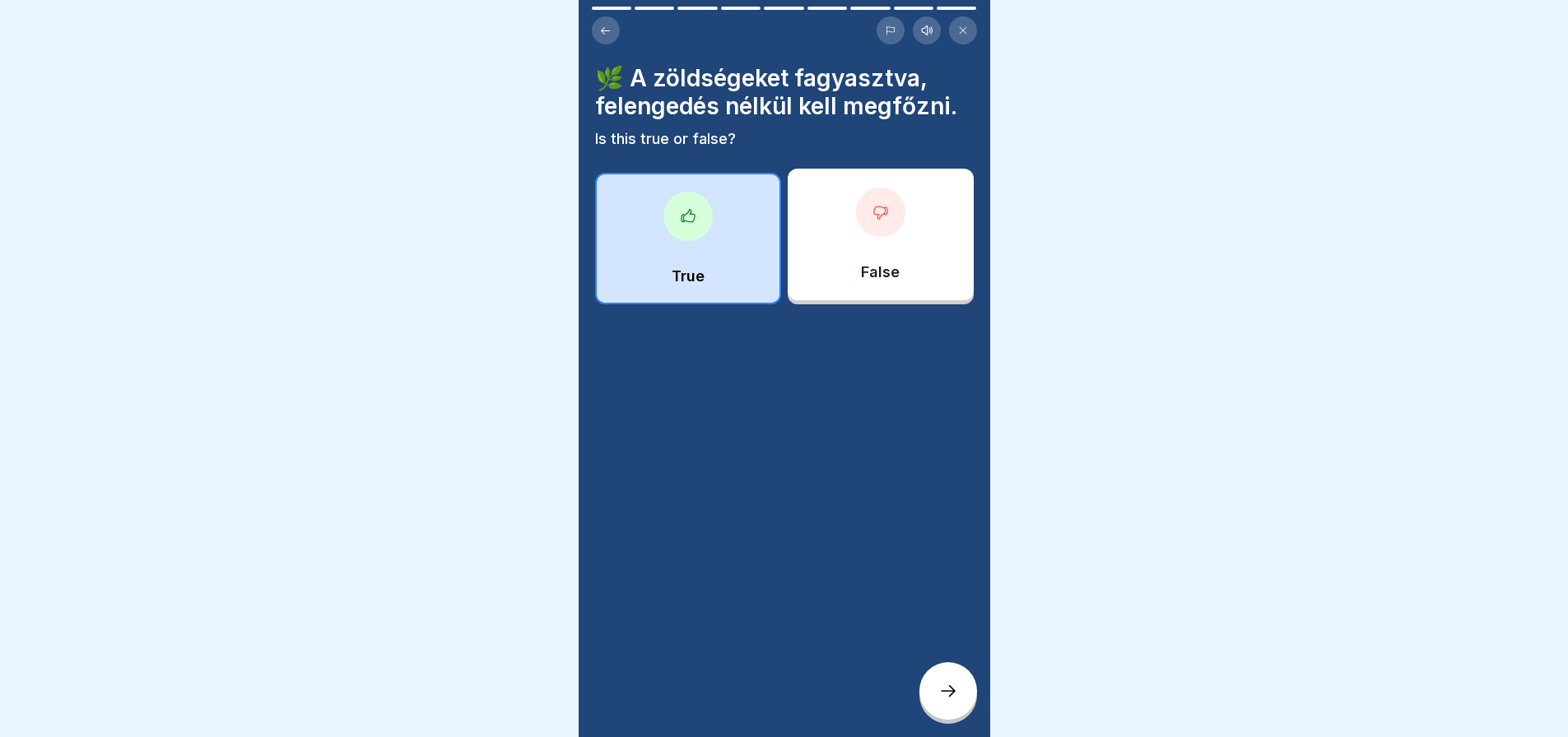
click at [930, 697] on div at bounding box center [947, 690] width 57 height 57
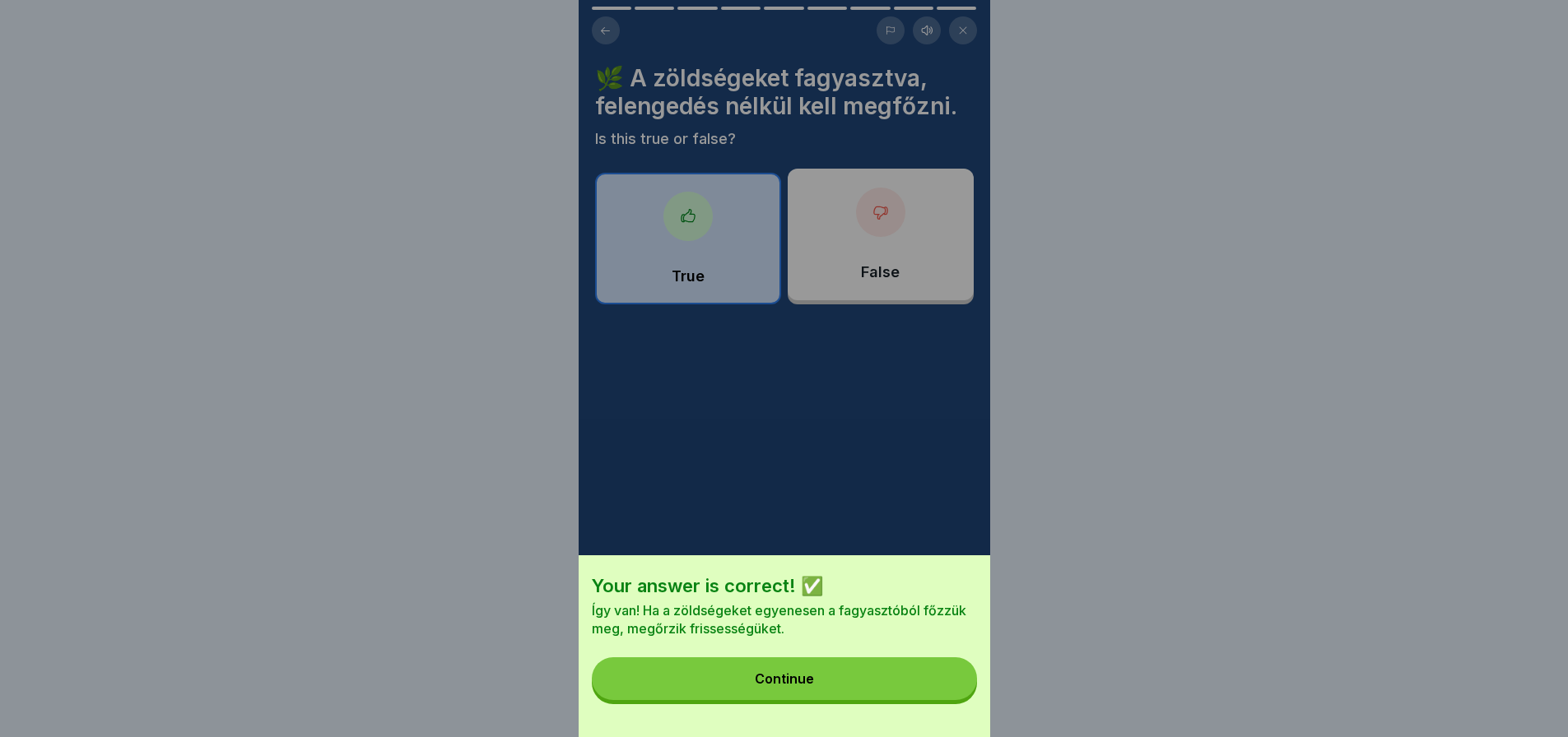
click at [930, 697] on button "Continue" at bounding box center [784, 678] width 385 height 43
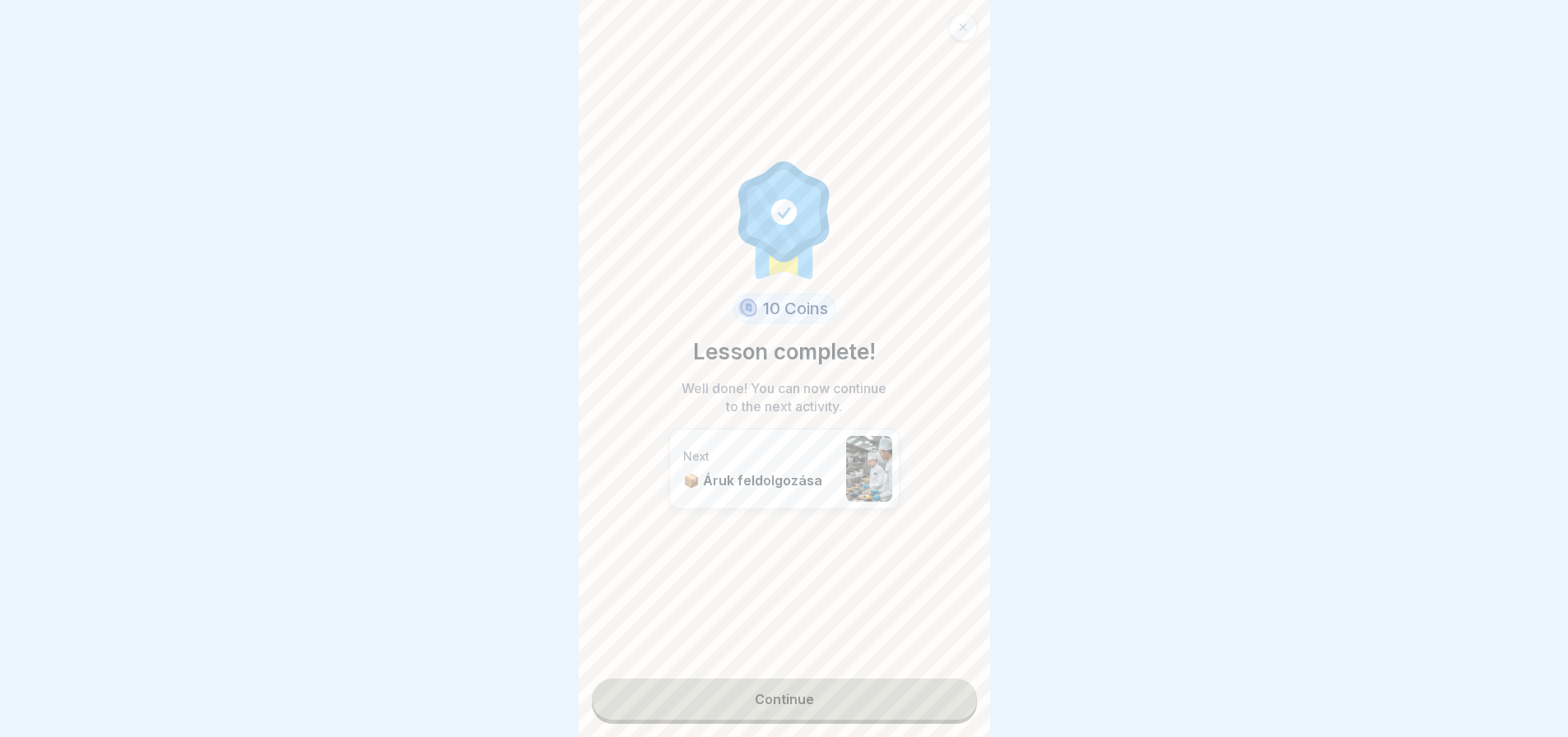
click at [920, 682] on link "Continue" at bounding box center [784, 699] width 385 height 41
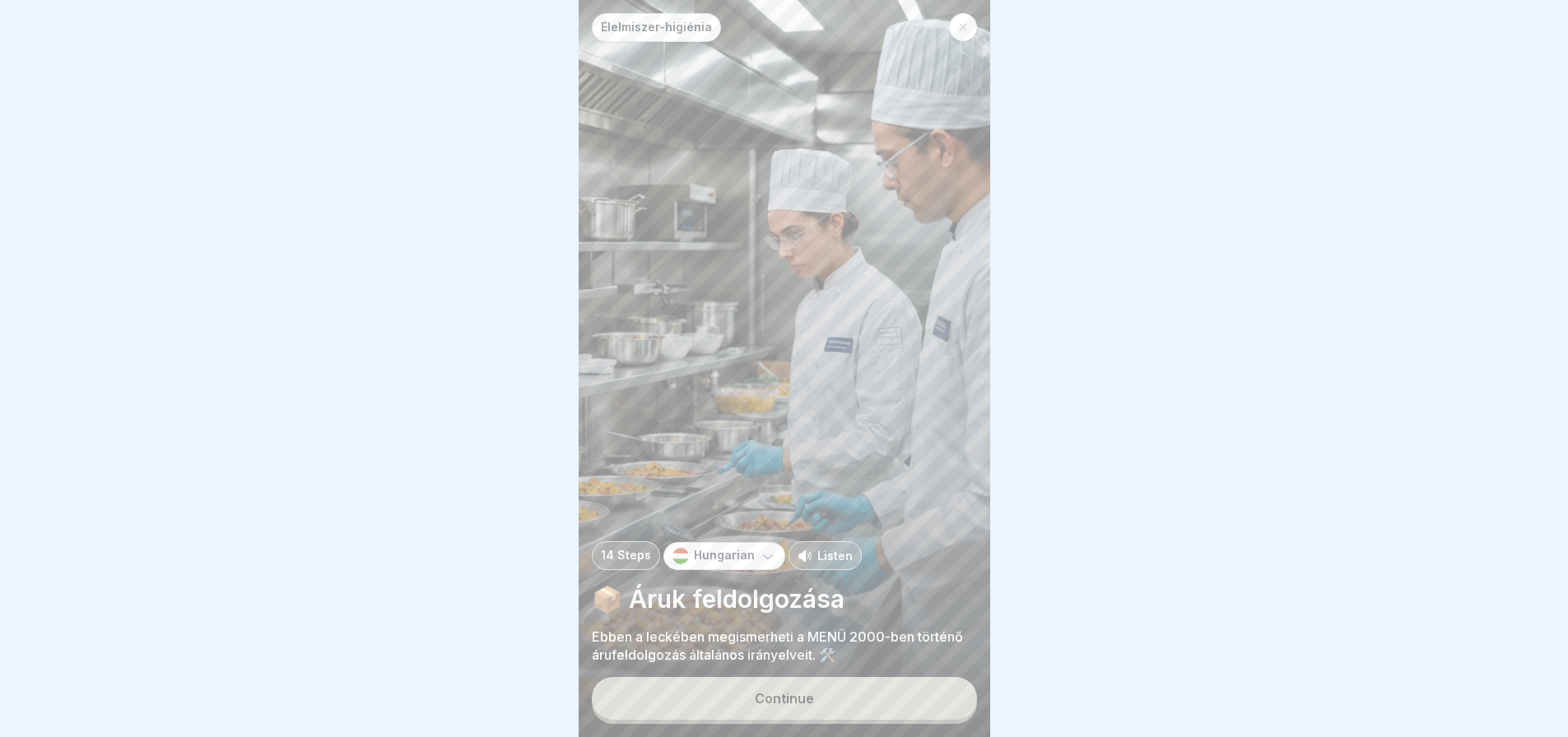
click at [920, 682] on div "Élelmiszer-higiénia 14 Steps Hungarian Listen 📦 Áruk feldolgozása Ebben a lecké…" at bounding box center [784, 368] width 412 height 737
click at [914, 699] on button "Continue" at bounding box center [784, 698] width 385 height 43
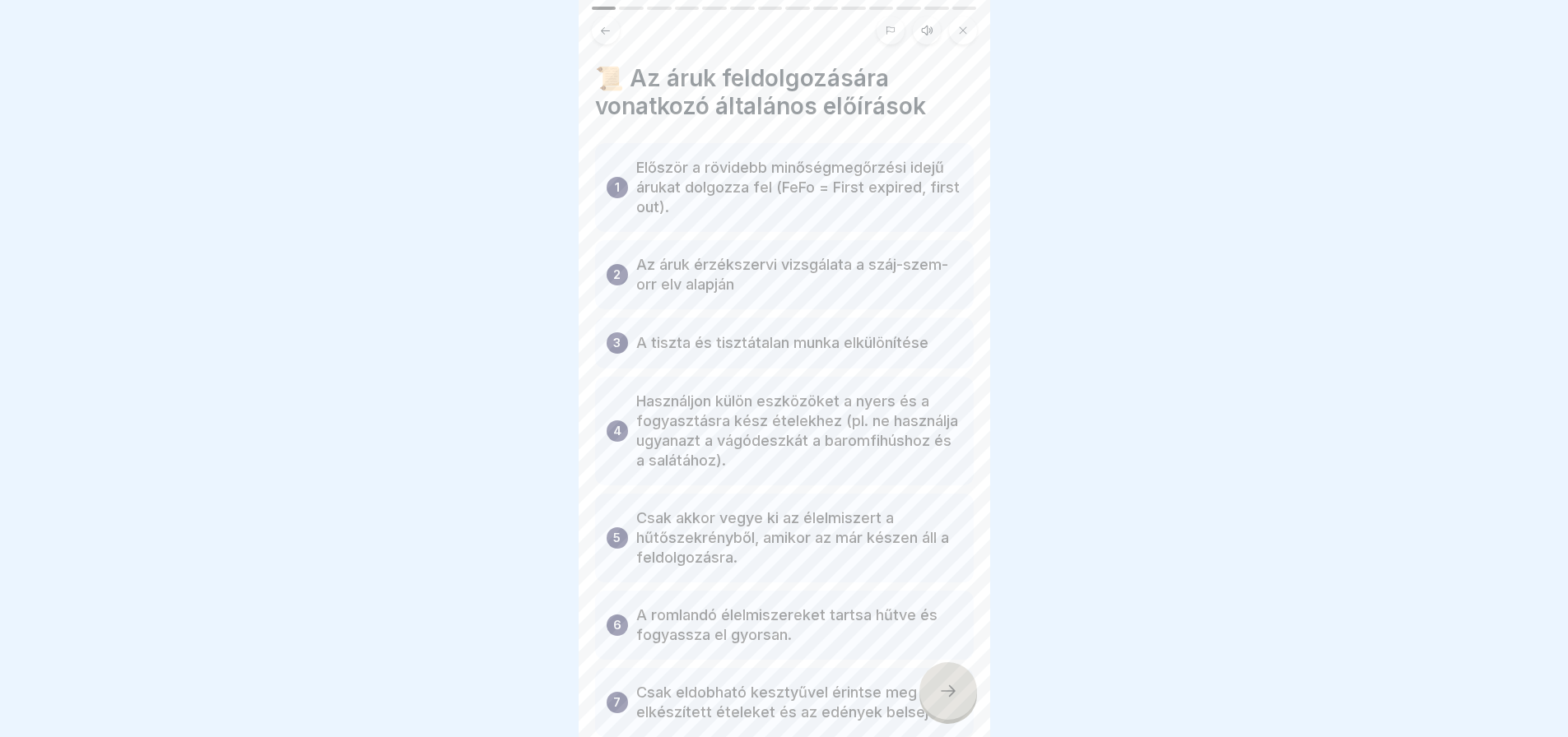
click at [946, 714] on div at bounding box center [947, 690] width 57 height 57
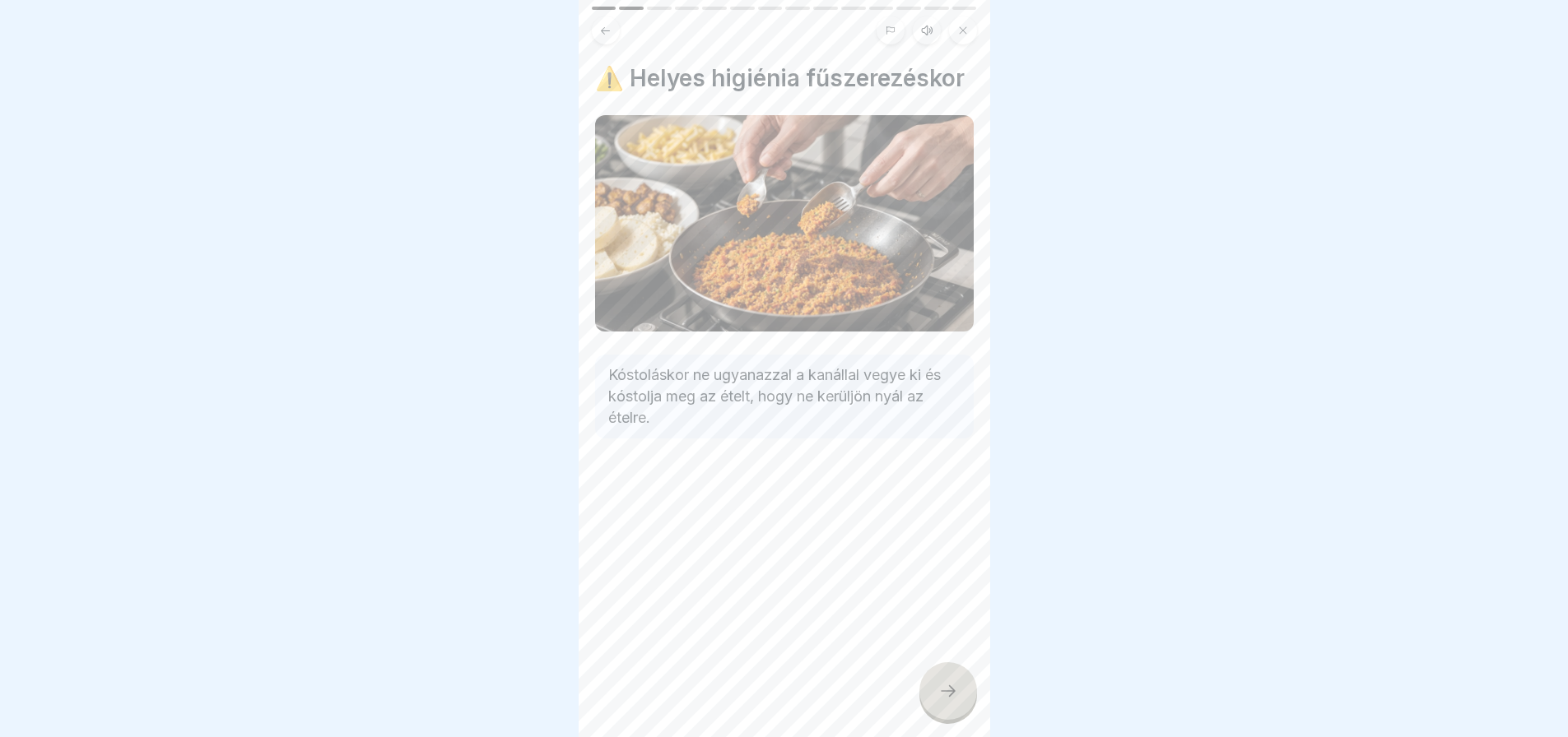
click at [946, 714] on div at bounding box center [947, 690] width 57 height 57
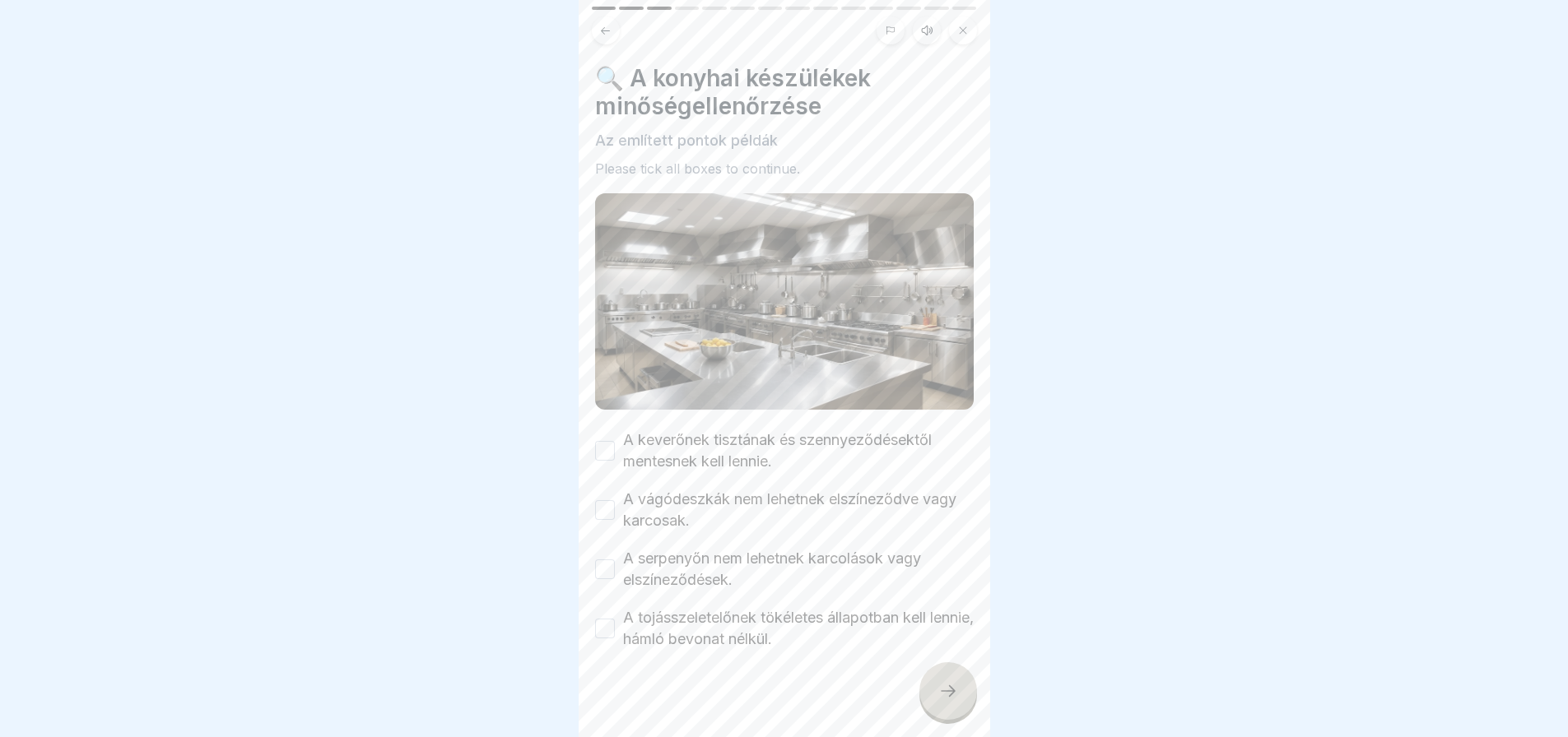
click at [615, 439] on div "A keverőnek tisztának és szennyeződésektől mentesnek kell lennie." at bounding box center [784, 451] width 379 height 43
click at [609, 441] on button "A keverőnek tisztának és szennyeződésektől mentesnek kell lennie." at bounding box center [605, 451] width 20 height 20
click at [599, 505] on button "A vágódeszkák nem lehetnek elszíneződve vagy karcosak." at bounding box center [605, 510] width 20 height 20
click at [608, 561] on button "A serpenyőn nem lehetnek karcolások vagy elszíneződések." at bounding box center [605, 569] width 20 height 20
click at [601, 618] on button "A tojásszeletelőnek tökéletes állapotban kell lennie, hámló bevonat nélkül." at bounding box center [605, 628] width 20 height 20
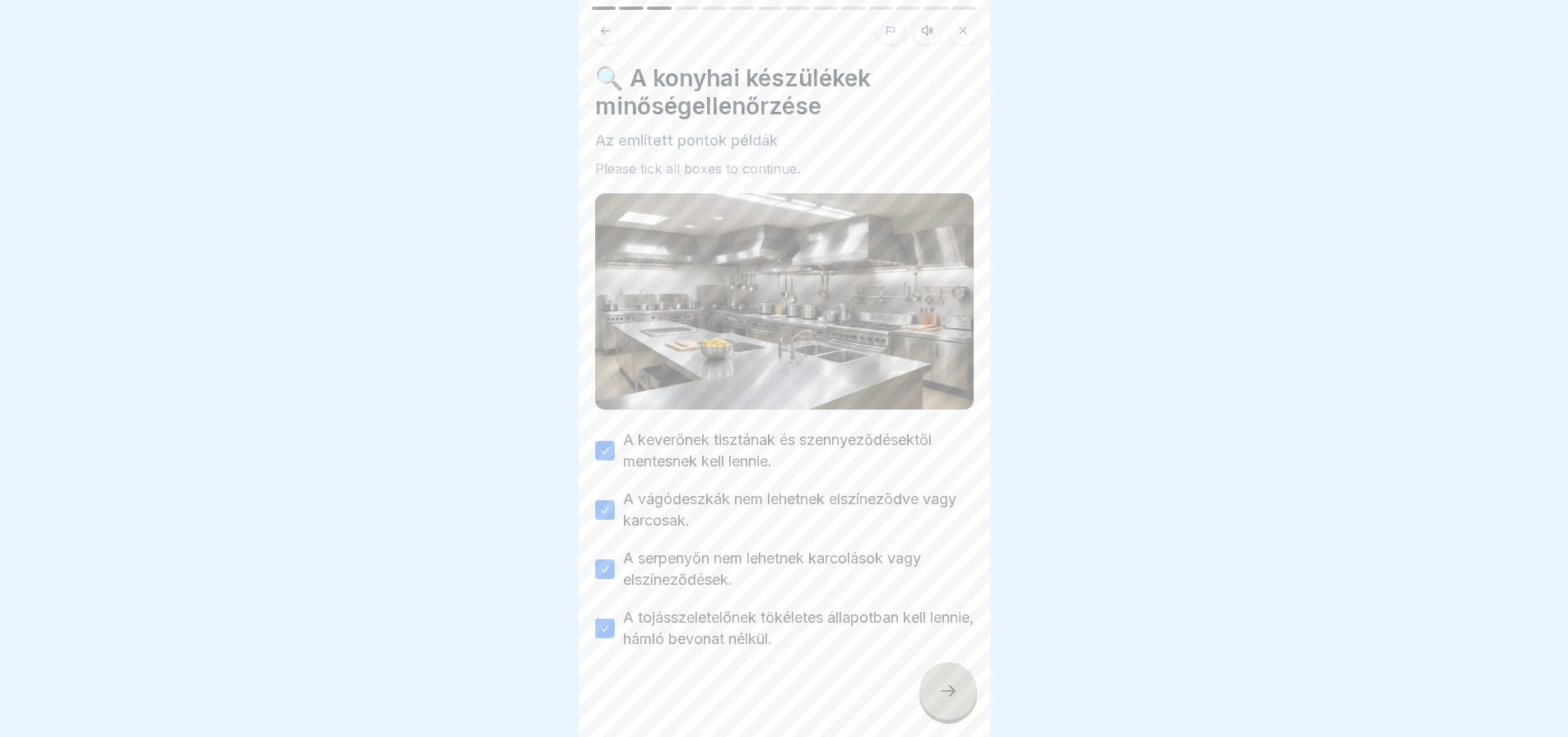
click at [960, 698] on div at bounding box center [947, 690] width 57 height 57
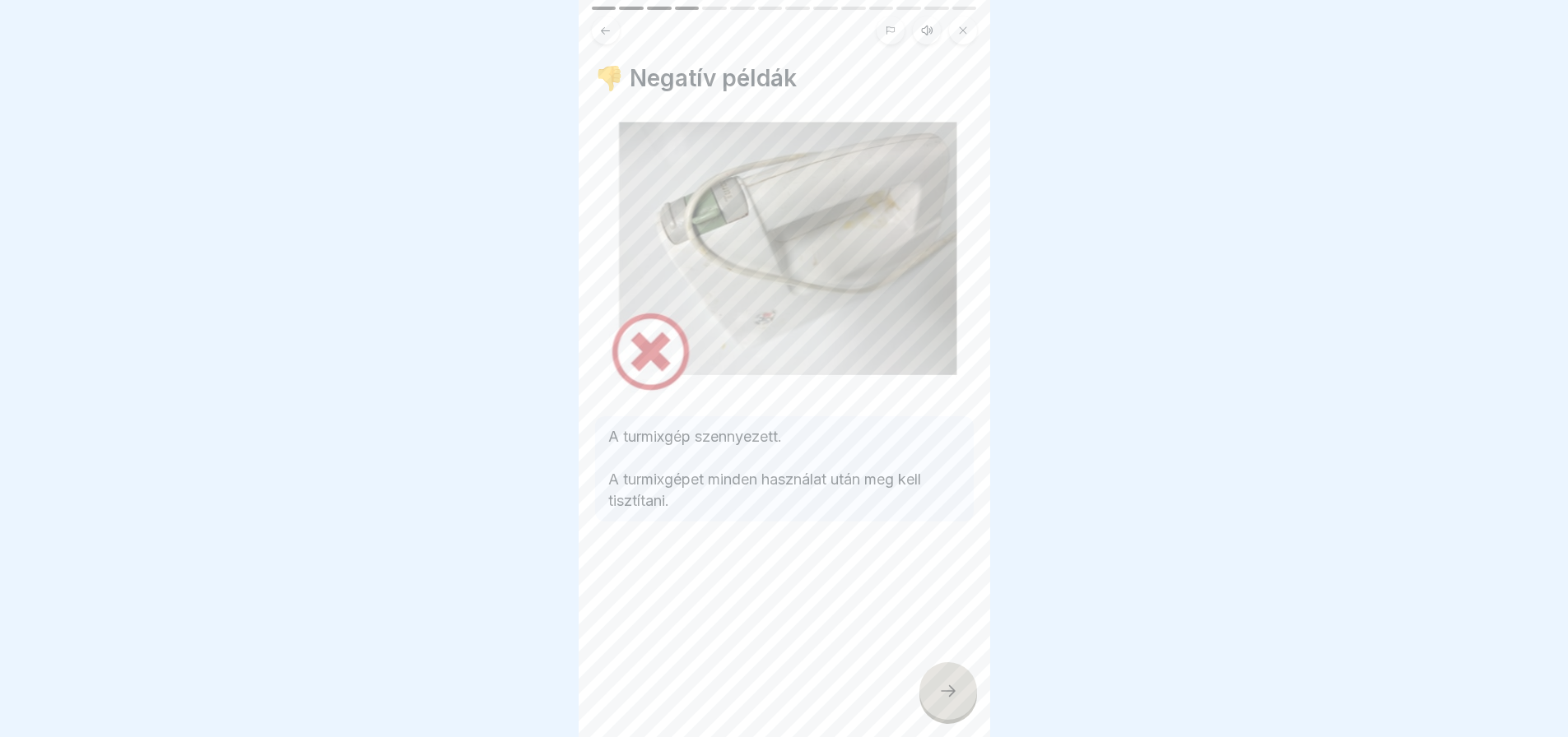
click at [960, 698] on div at bounding box center [947, 690] width 57 height 57
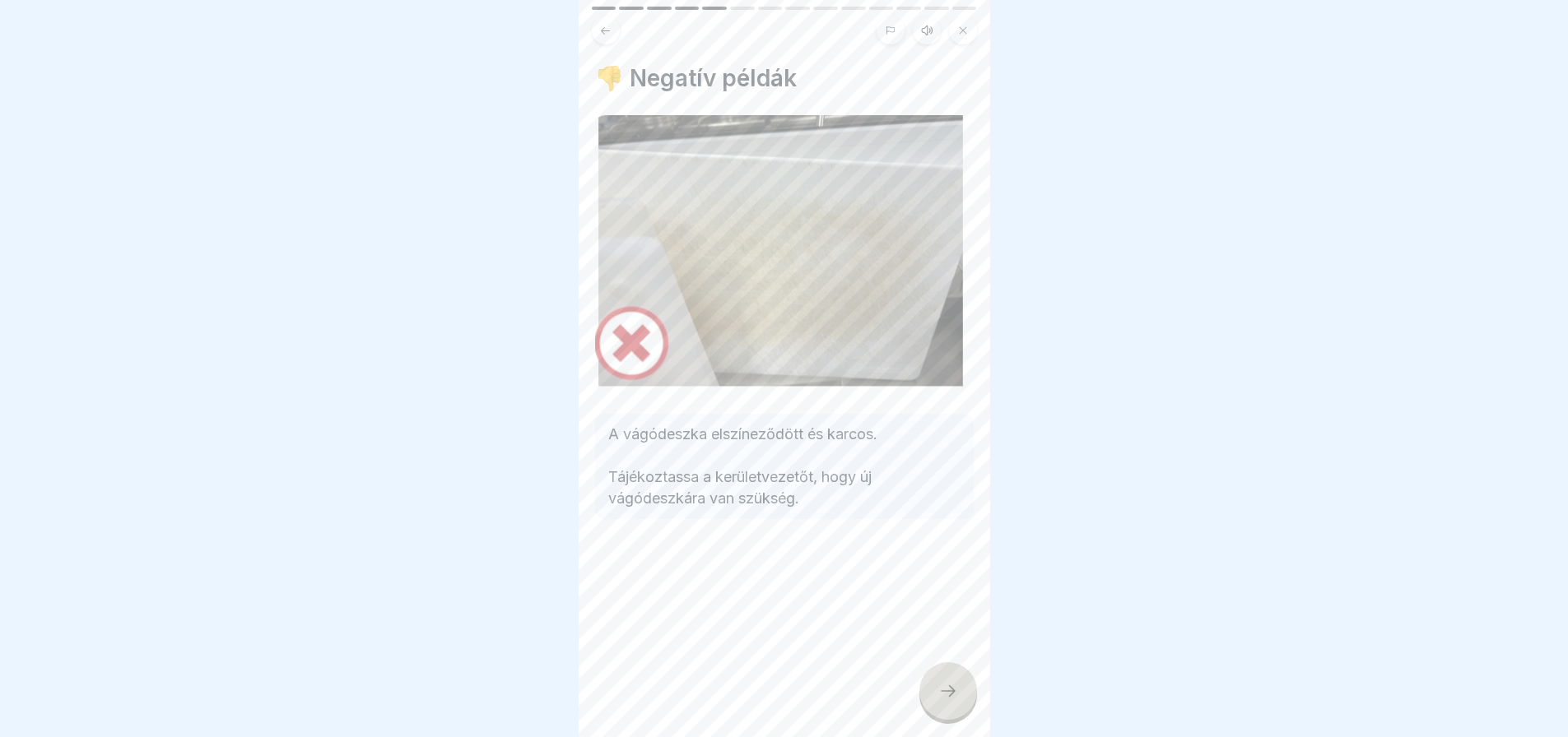
click at [960, 698] on div at bounding box center [947, 690] width 57 height 57
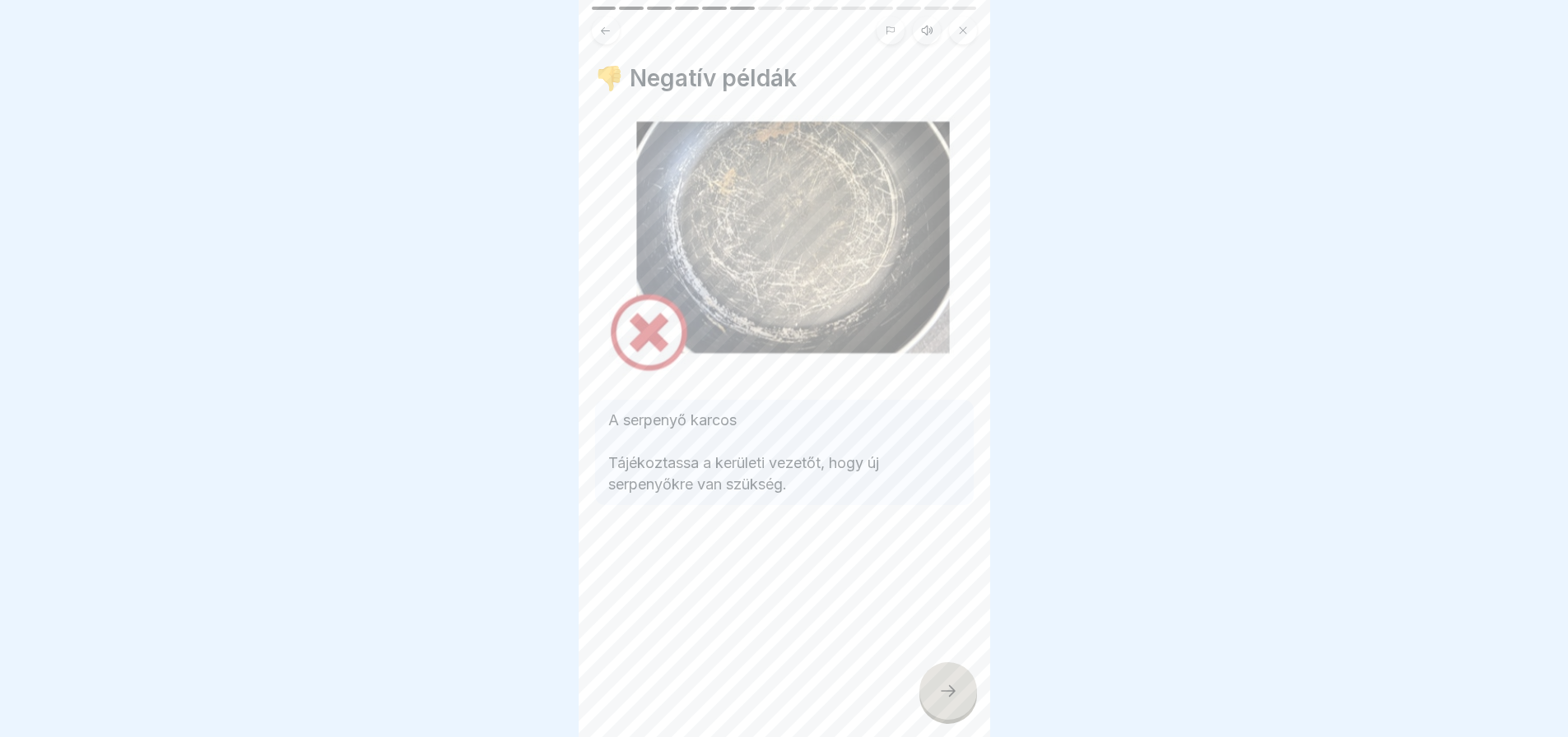
click at [960, 698] on div at bounding box center [947, 690] width 57 height 57
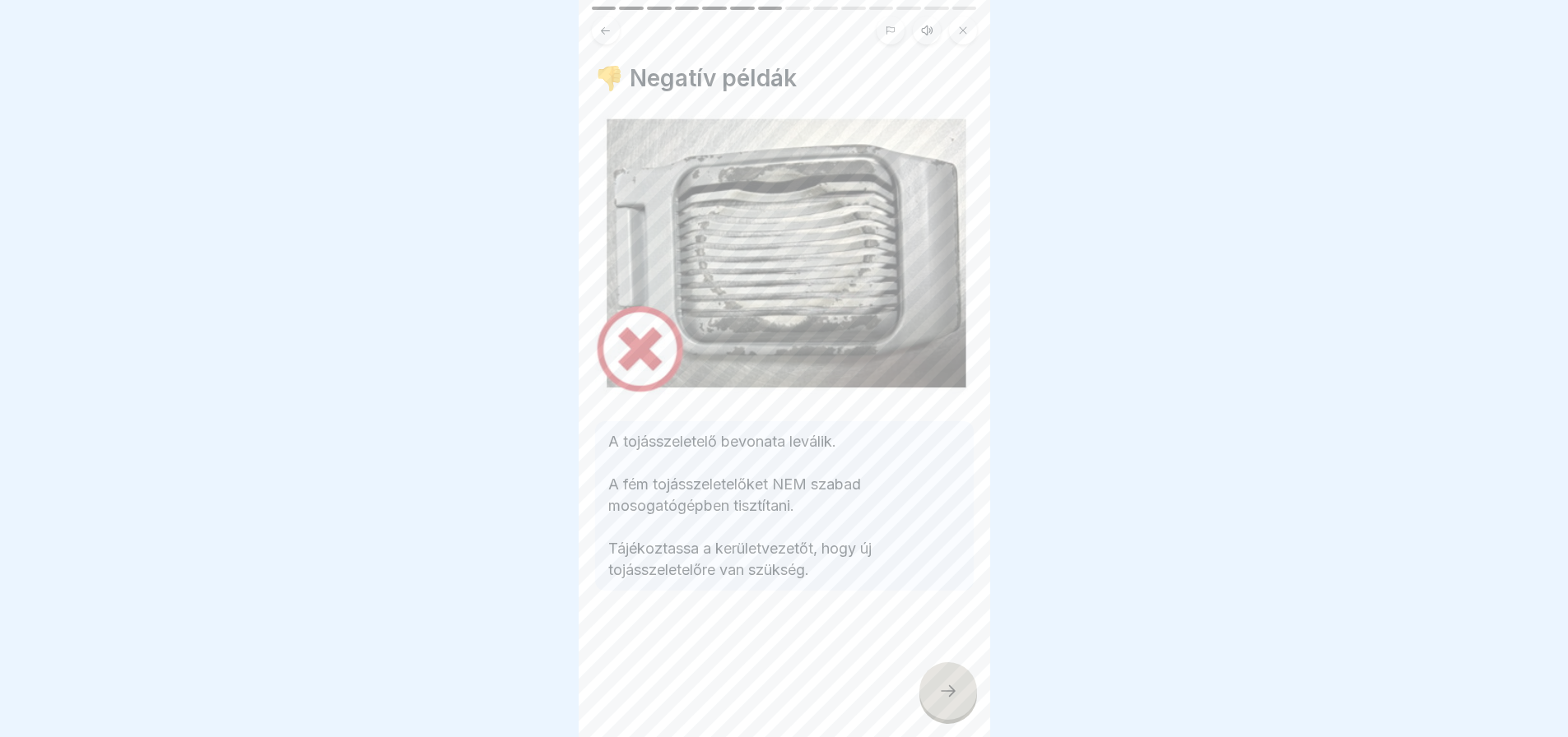
click at [960, 698] on div at bounding box center [947, 690] width 57 height 57
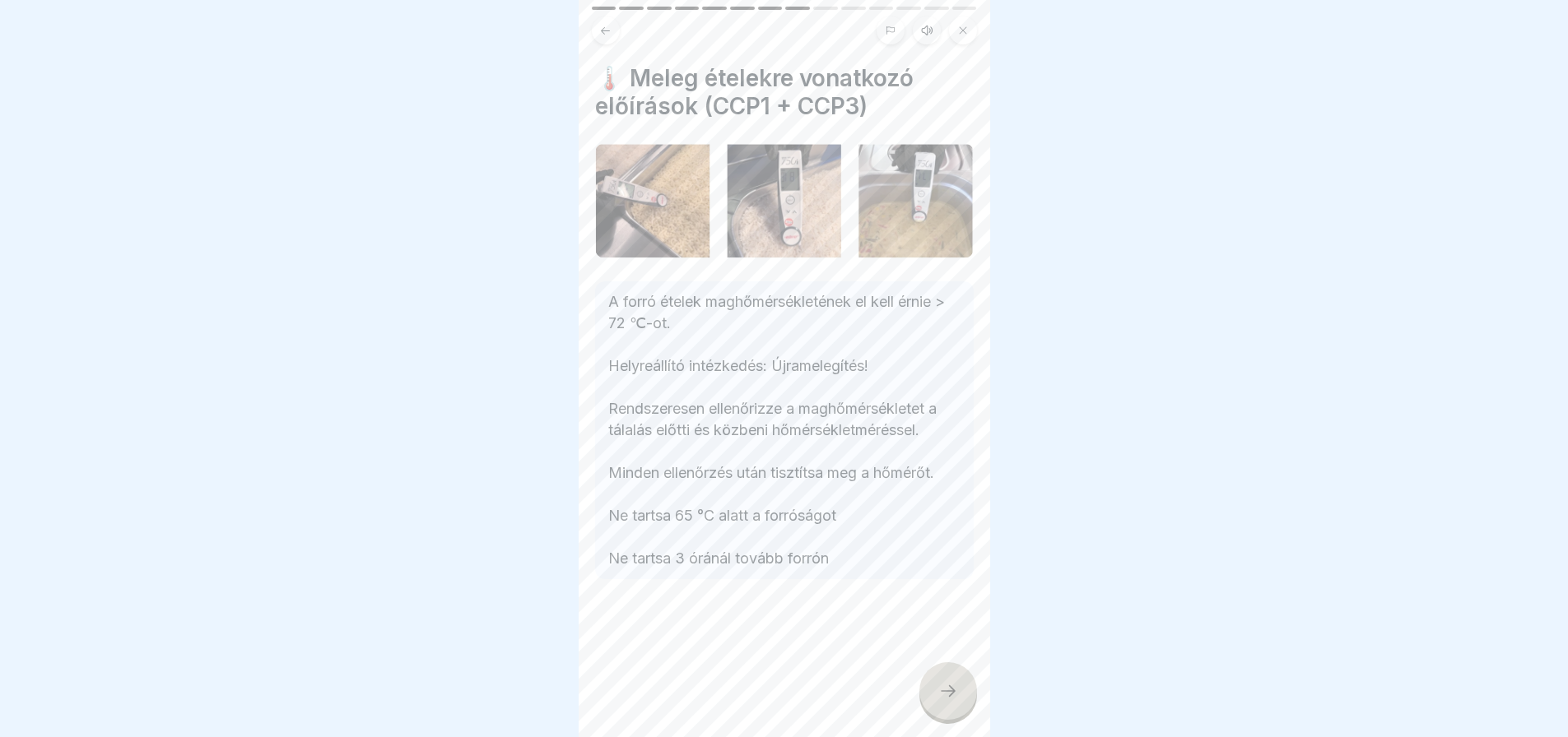
click at [953, 701] on icon at bounding box center [948, 691] width 20 height 20
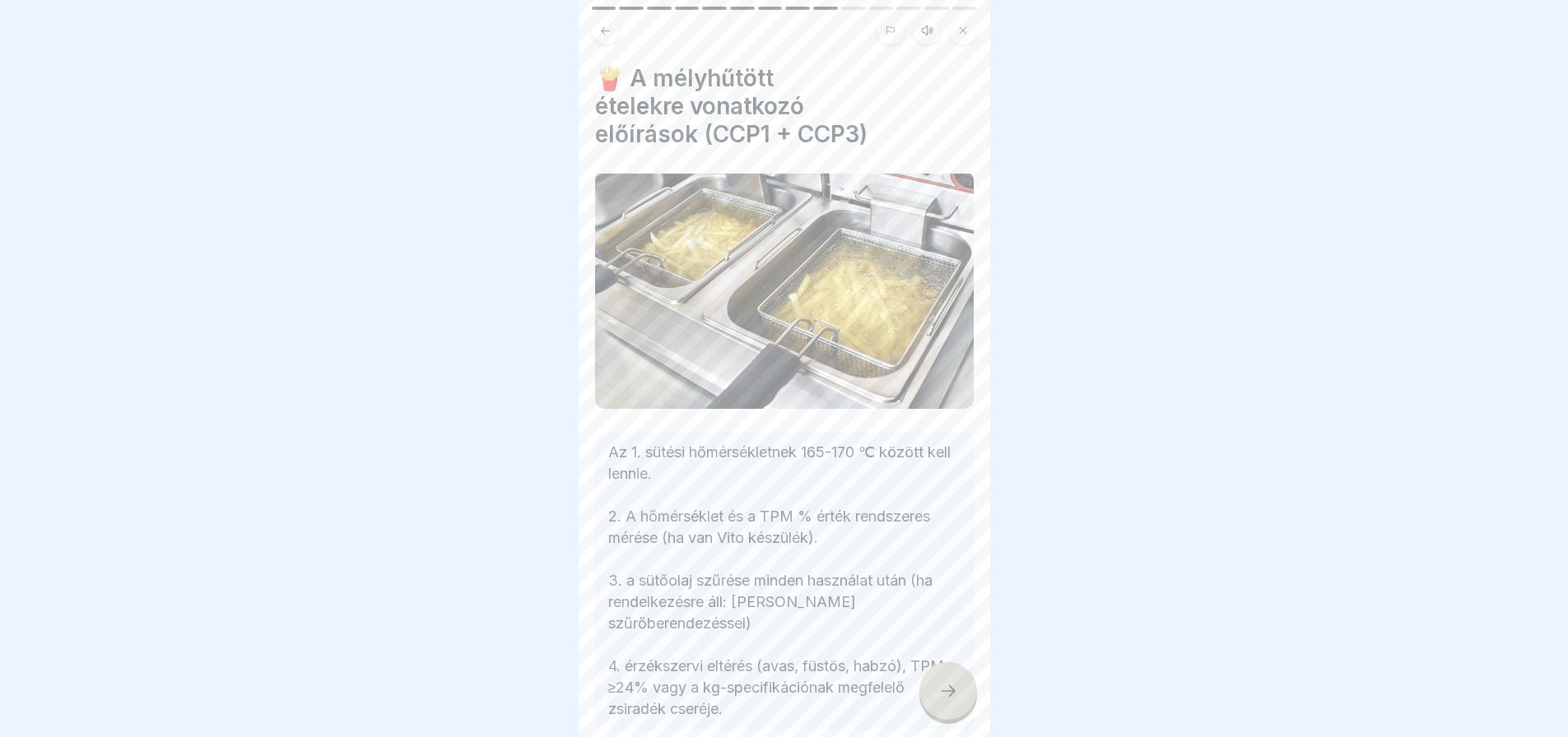
click at [953, 701] on icon at bounding box center [948, 691] width 20 height 20
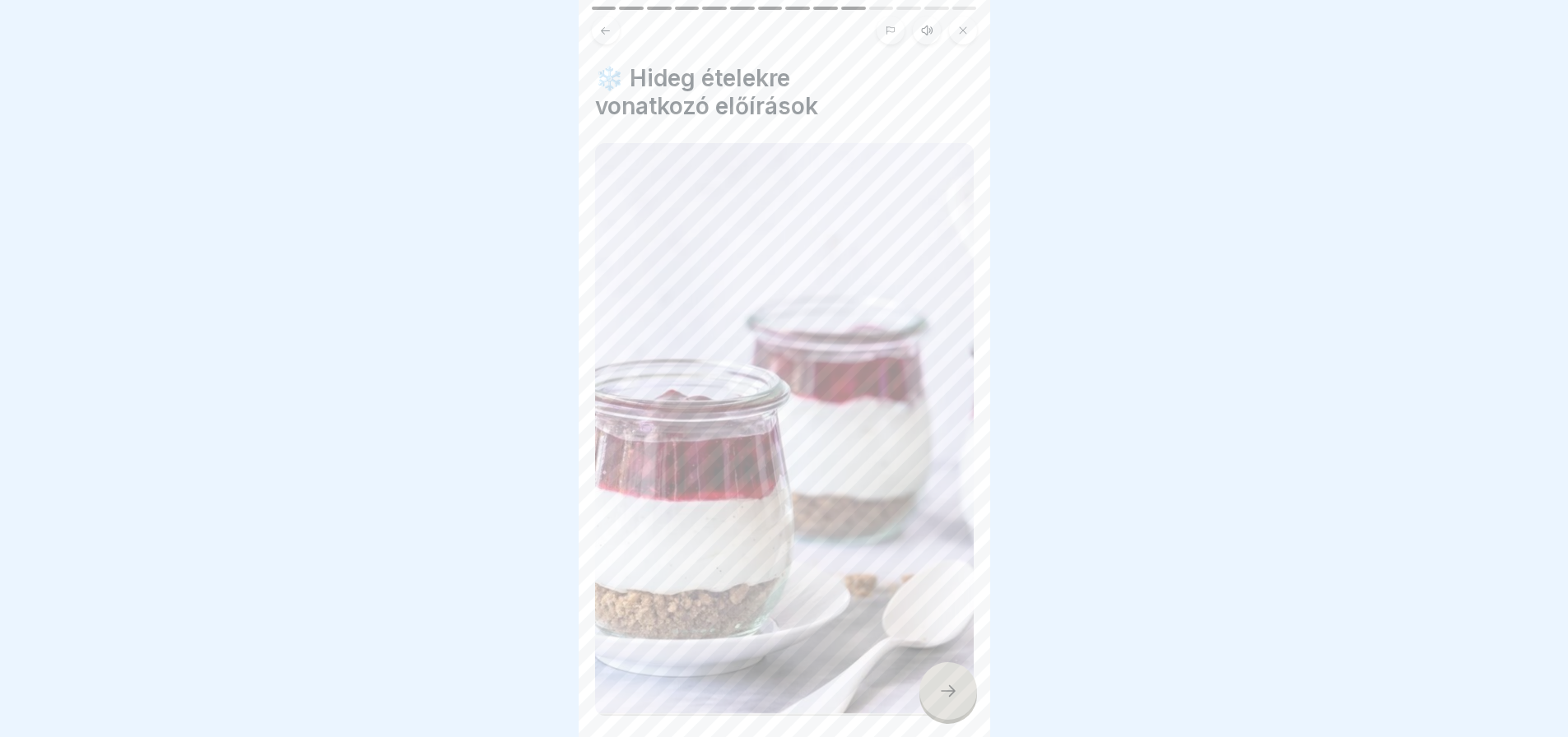
click at [953, 701] on icon at bounding box center [948, 691] width 20 height 20
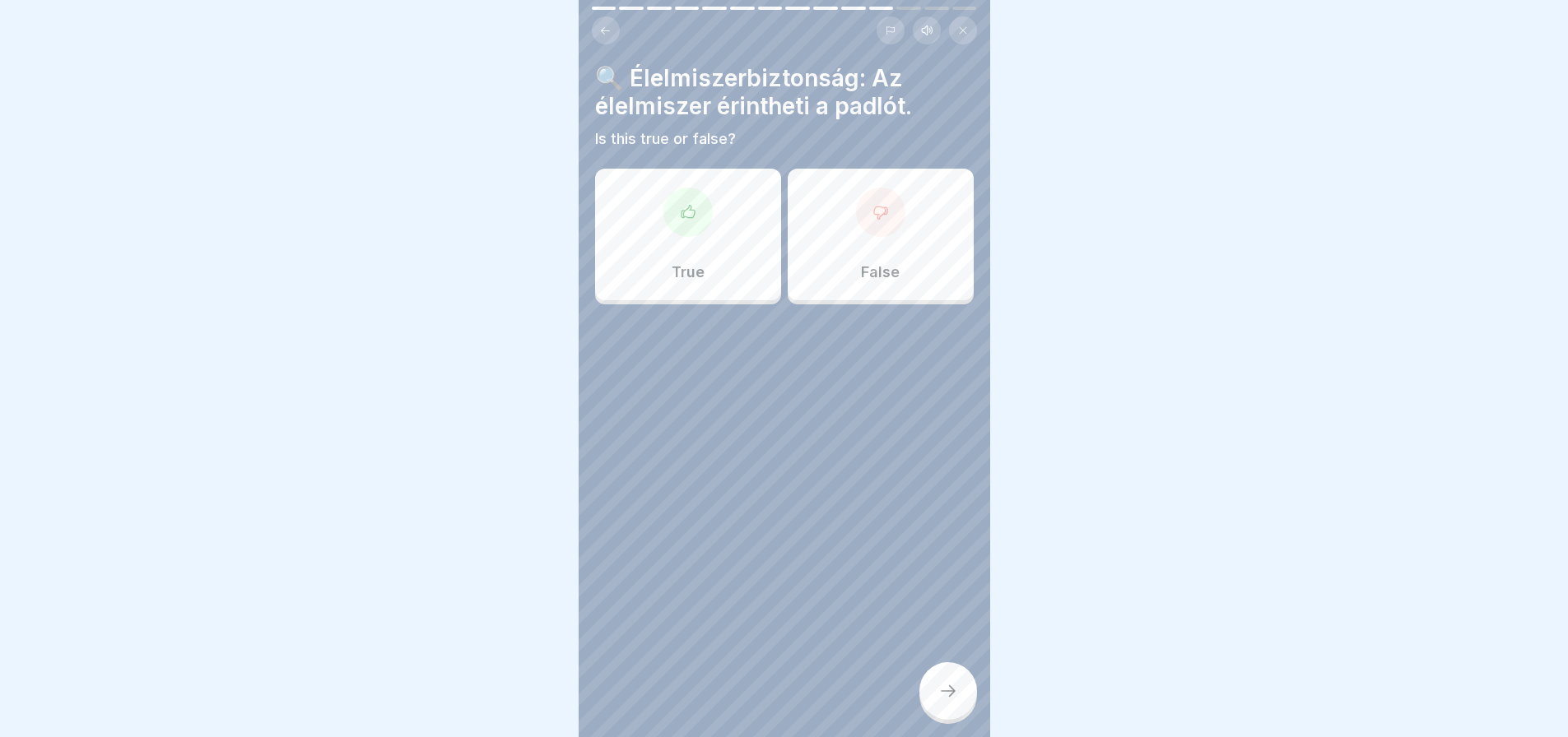
click at [713, 228] on div "True" at bounding box center [688, 234] width 186 height 131
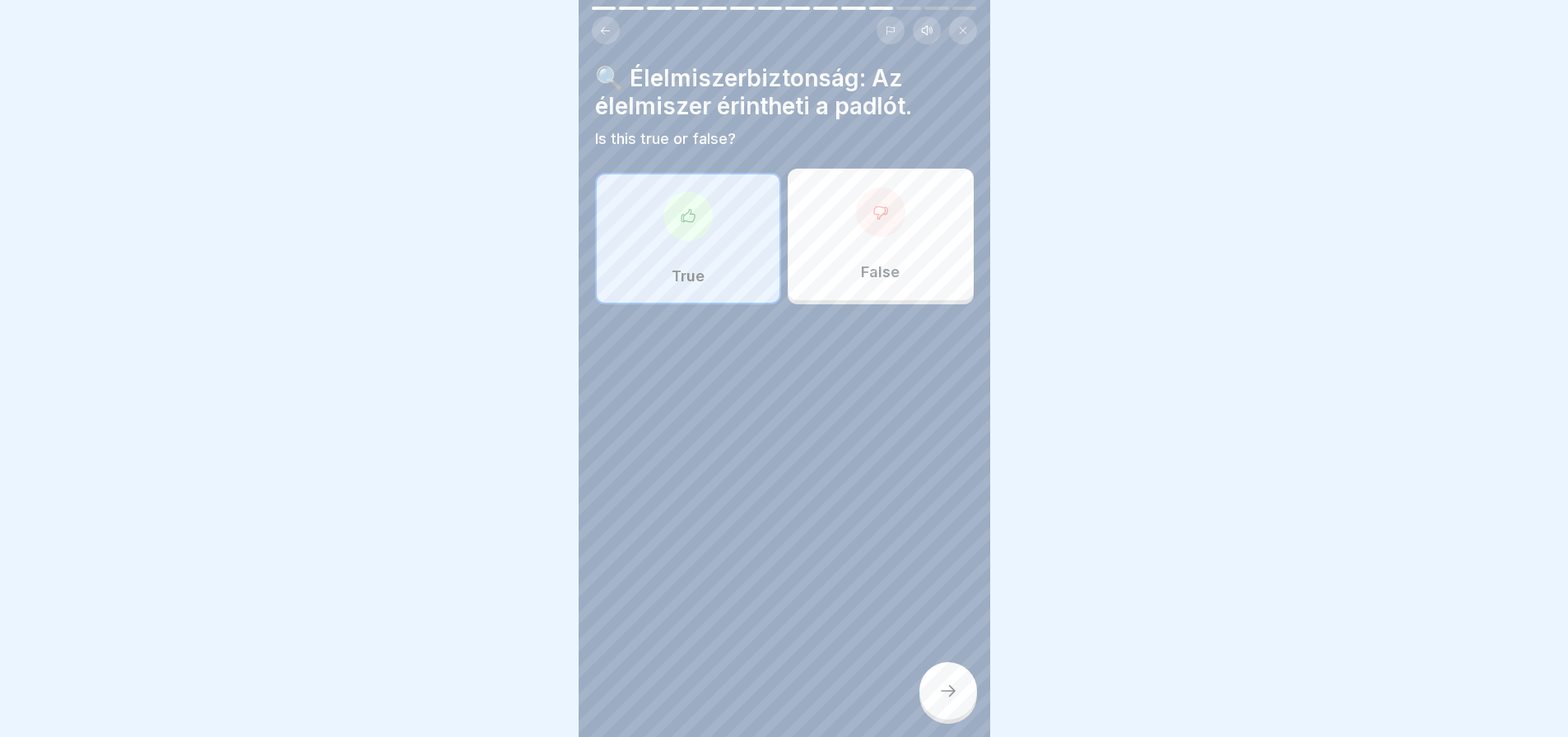
click at [713, 228] on div "True" at bounding box center [688, 238] width 186 height 131
click at [841, 235] on div "False" at bounding box center [881, 234] width 186 height 131
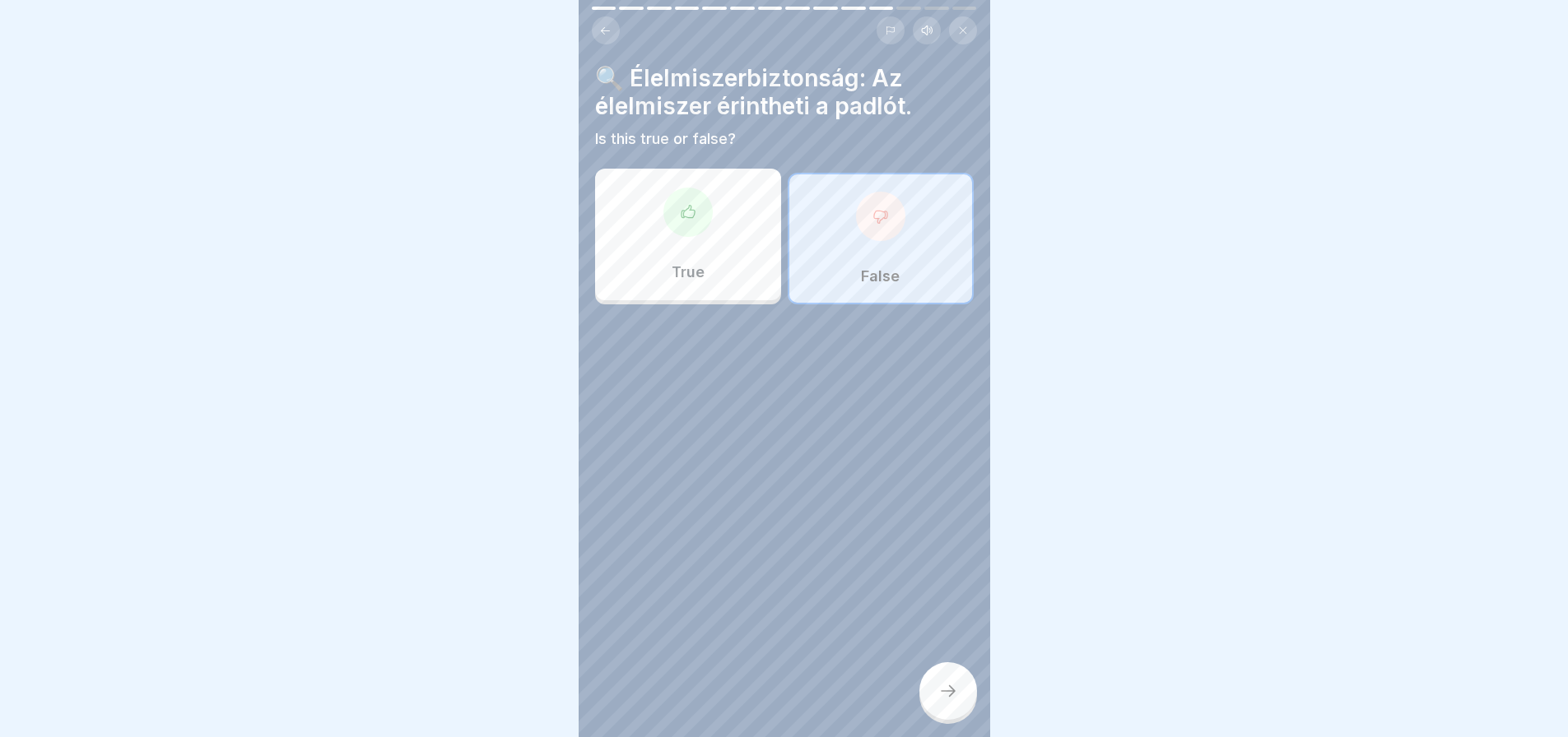
click at [904, 251] on div "False" at bounding box center [881, 238] width 186 height 131
click at [963, 708] on div at bounding box center [947, 690] width 57 height 57
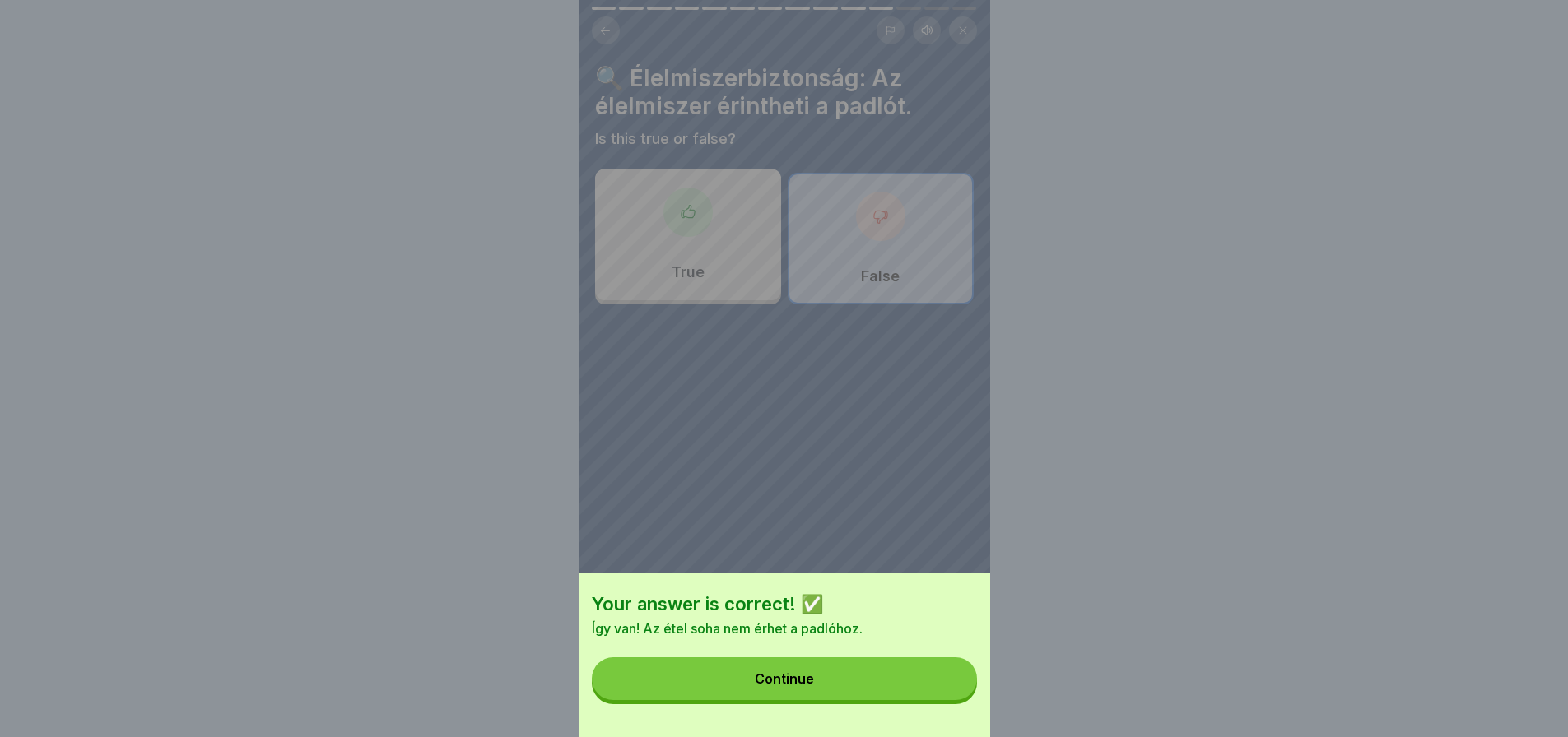
click at [950, 689] on button "Continue" at bounding box center [784, 678] width 385 height 43
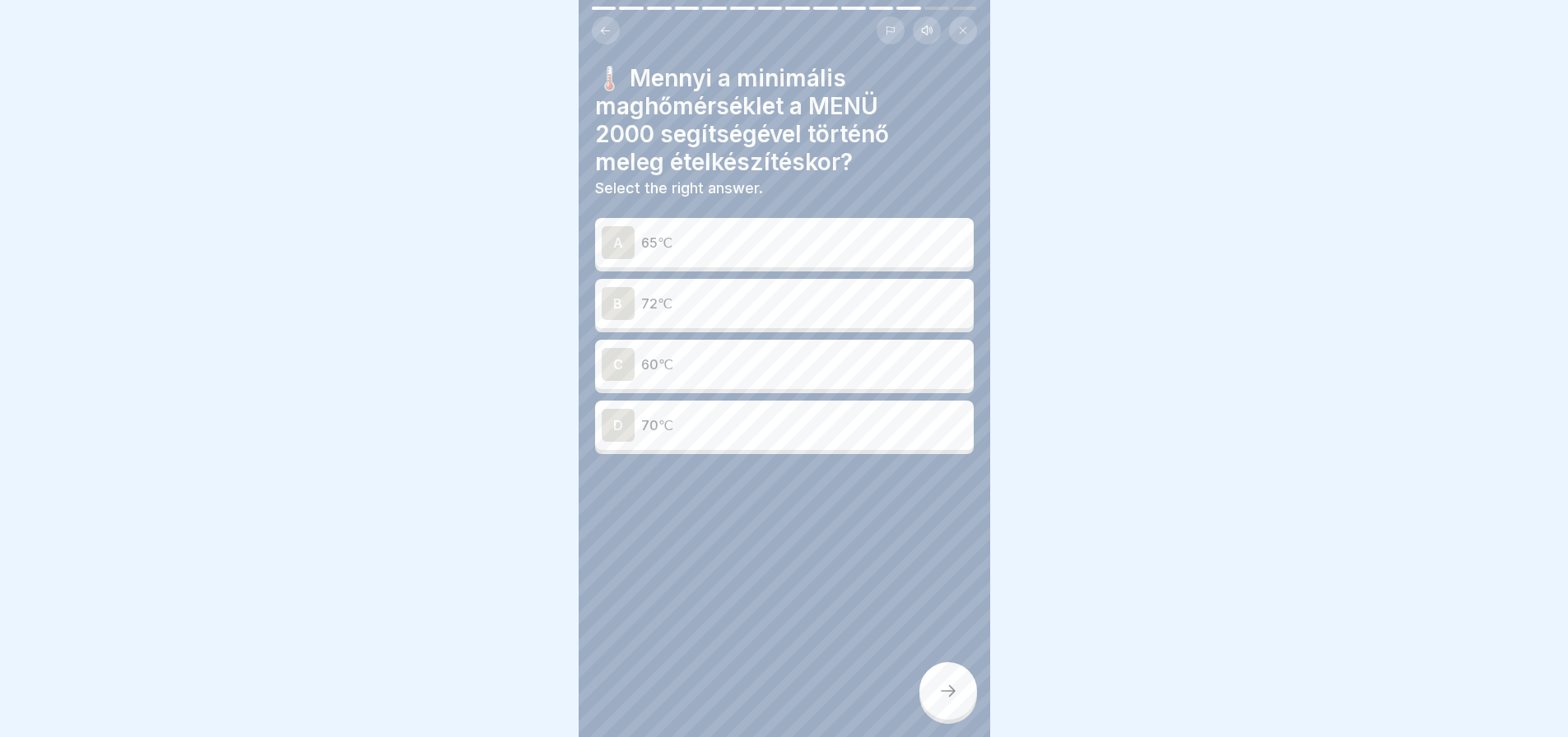
click at [612, 26] on button at bounding box center [605, 30] width 28 height 28
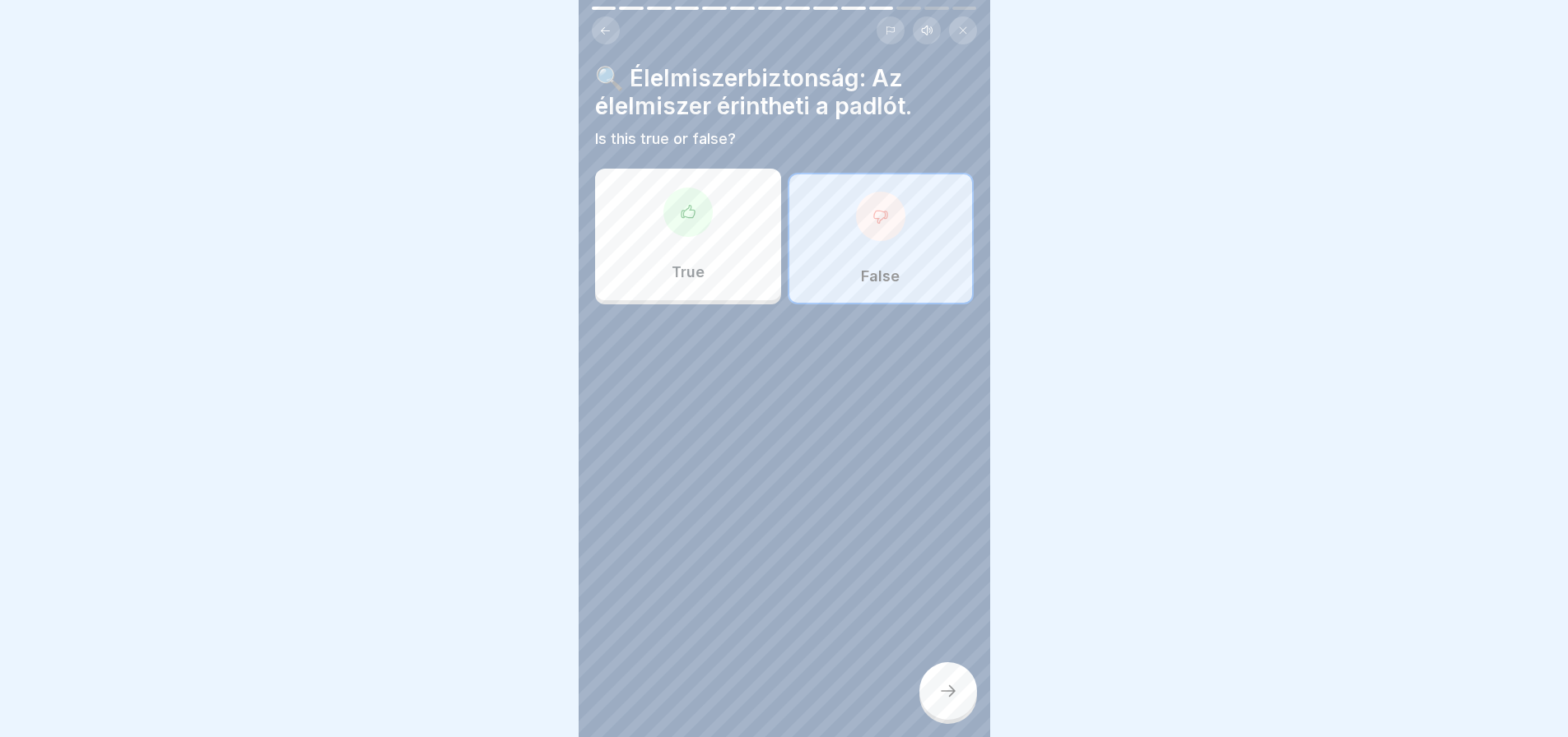
click at [612, 26] on button at bounding box center [605, 30] width 28 height 28
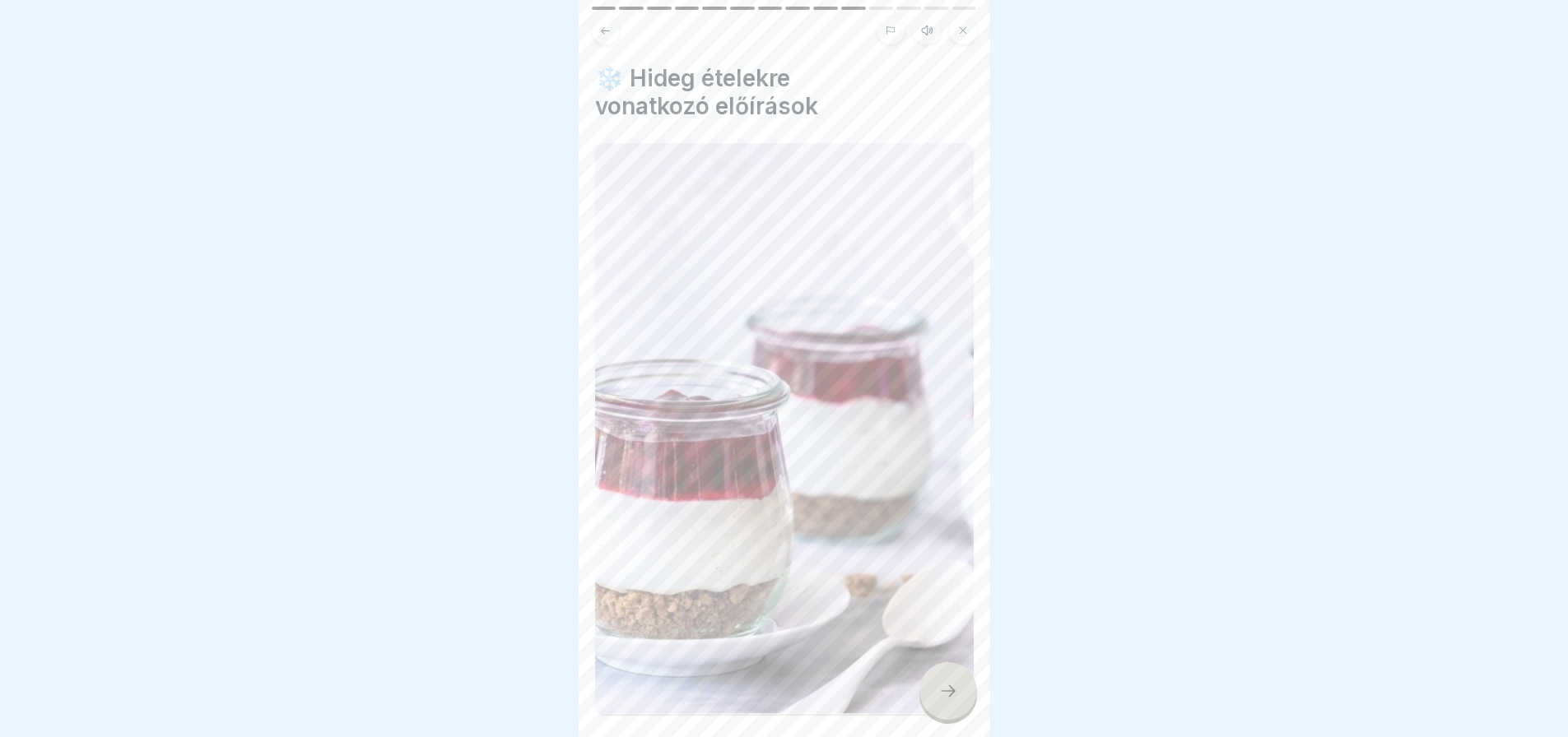
click at [612, 26] on button at bounding box center [605, 30] width 28 height 28
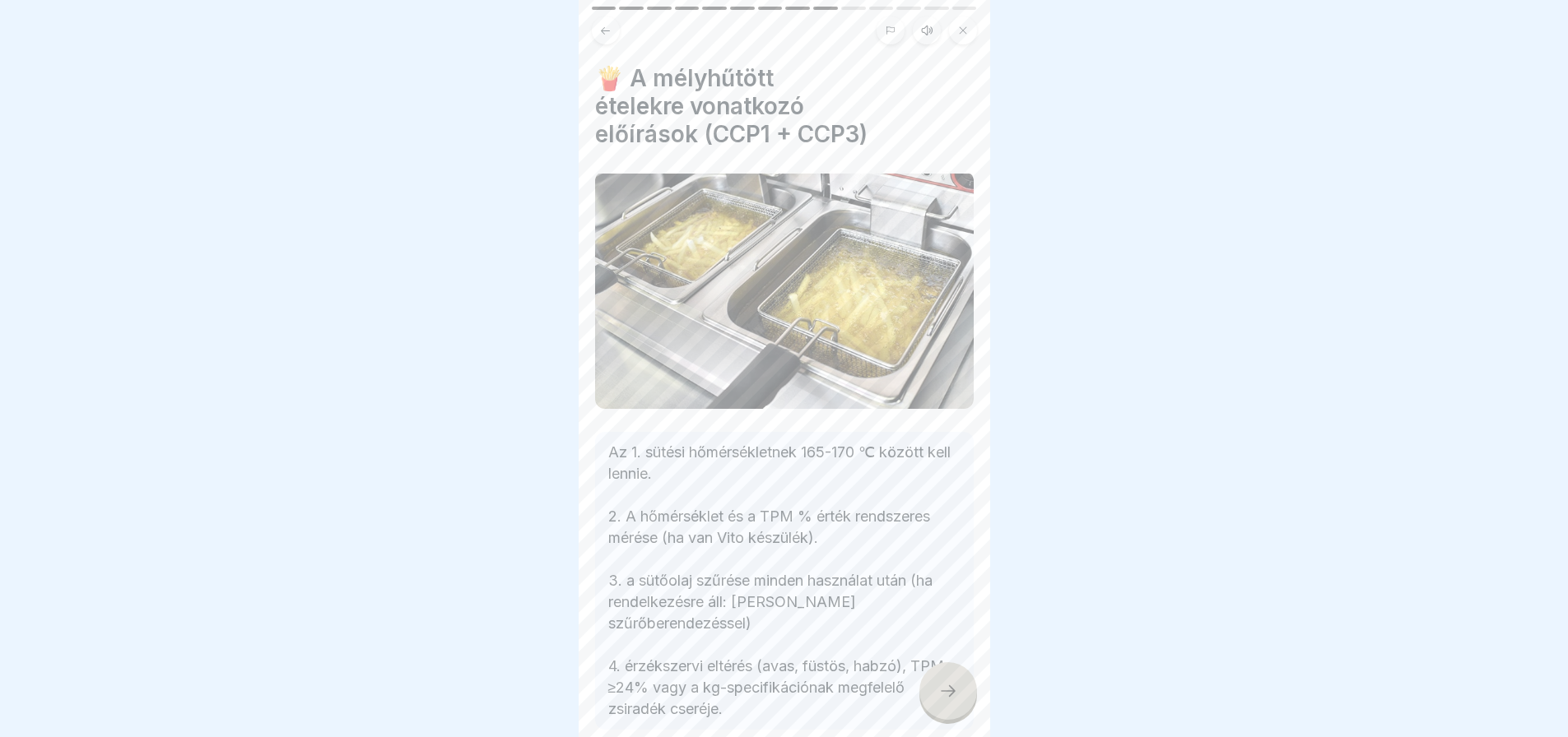
click at [612, 26] on button at bounding box center [605, 30] width 28 height 28
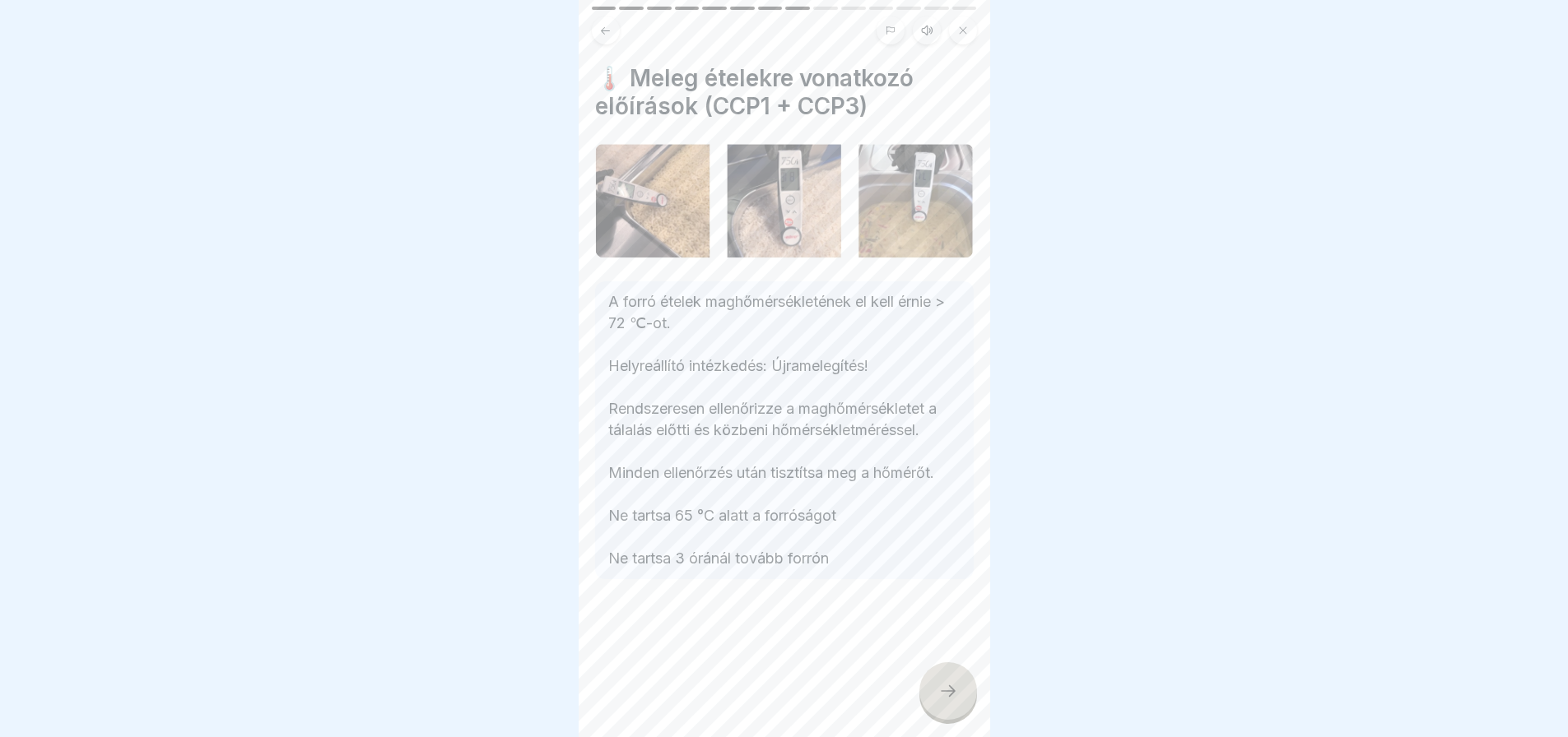
click at [965, 689] on div at bounding box center [947, 690] width 57 height 57
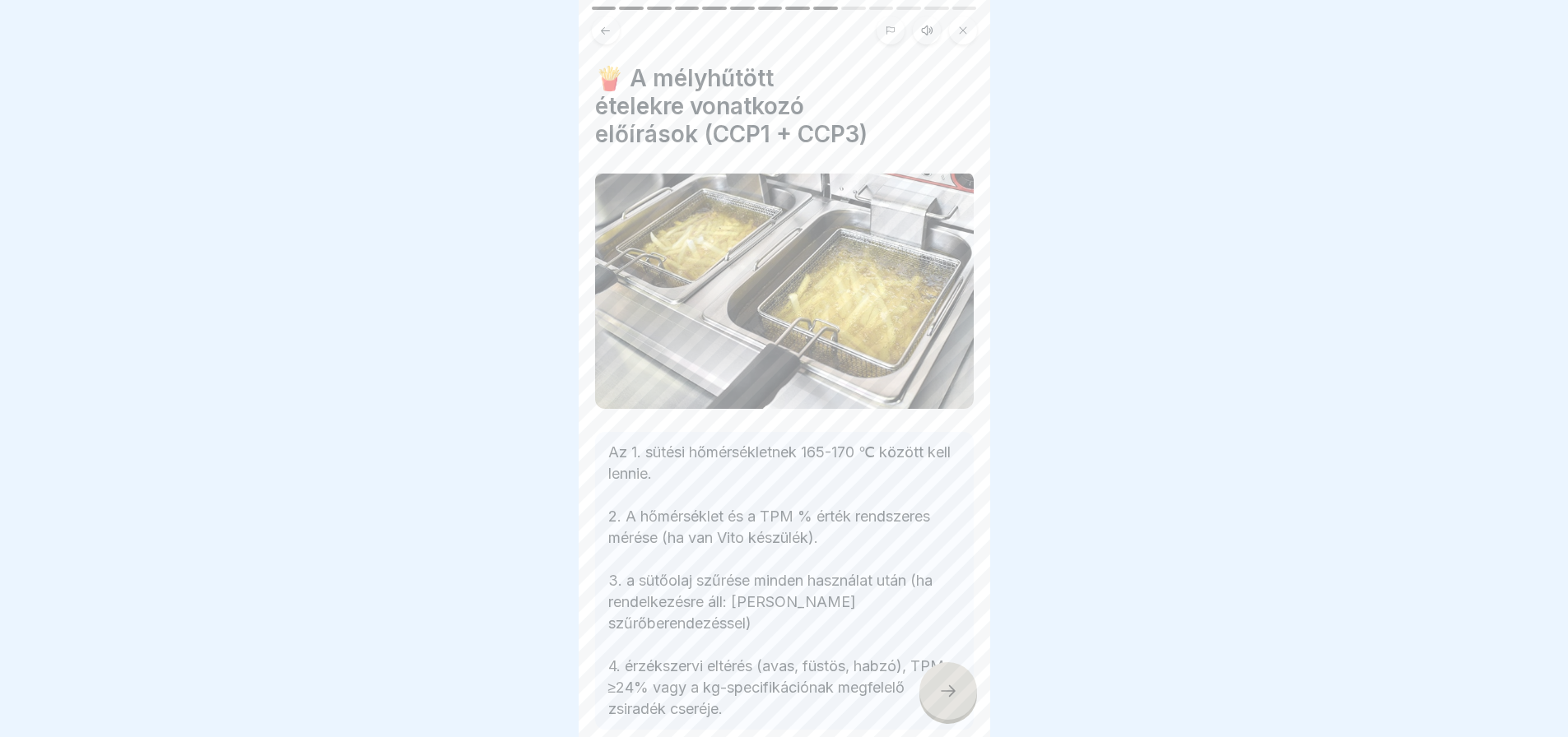
click at [965, 689] on div at bounding box center [947, 690] width 57 height 57
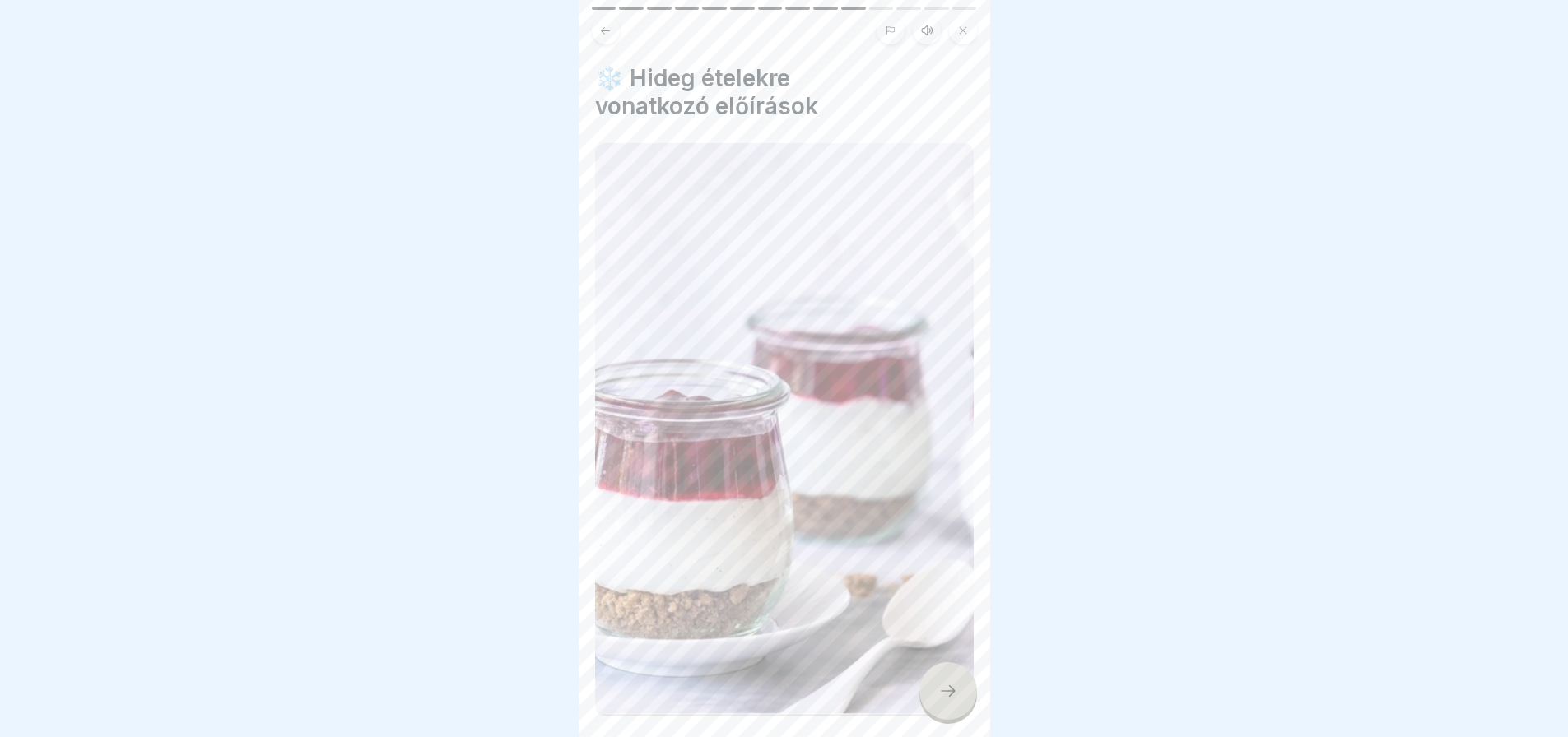
click at [965, 689] on div at bounding box center [947, 690] width 57 height 57
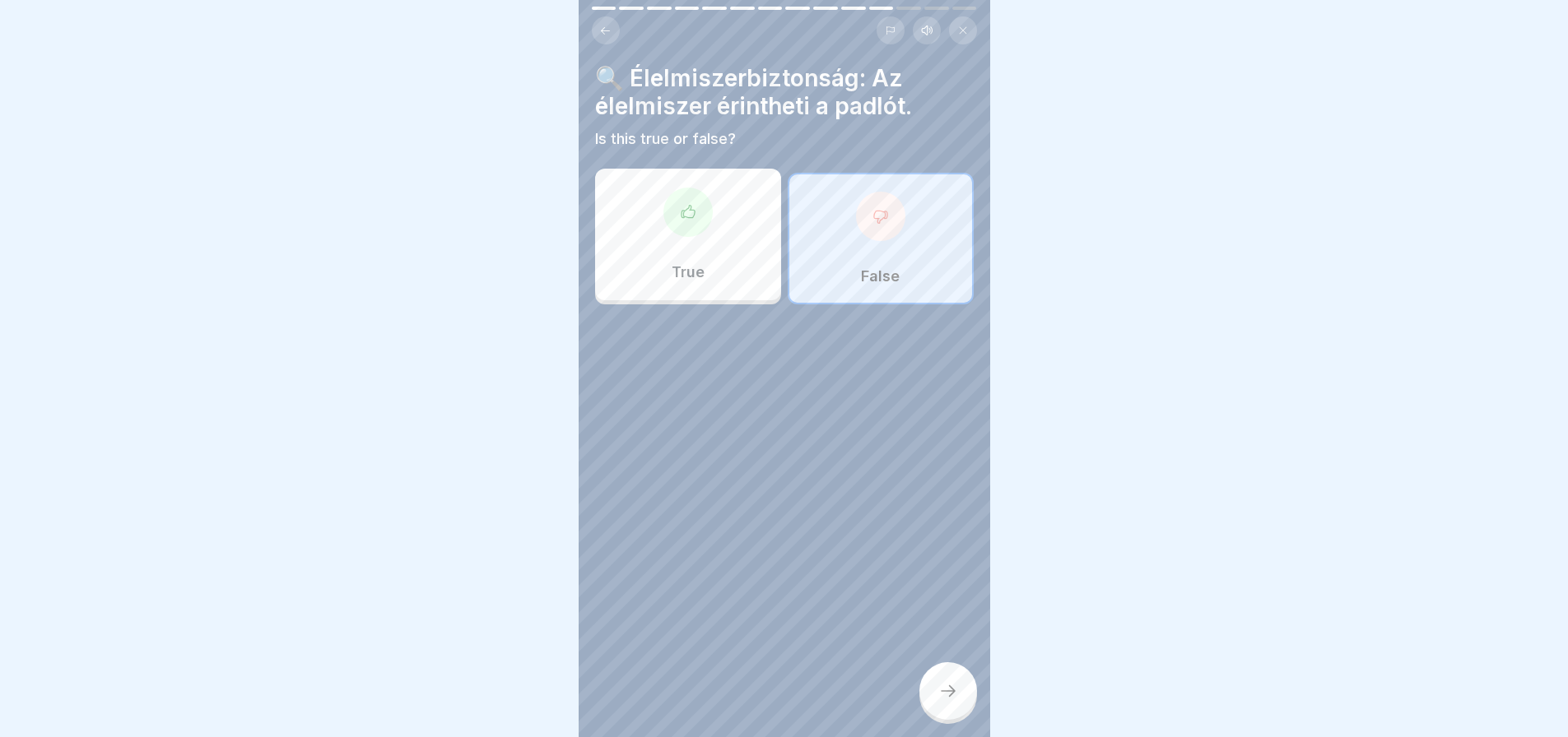
click at [921, 191] on div "False" at bounding box center [881, 238] width 186 height 131
click at [950, 686] on div at bounding box center [947, 690] width 57 height 57
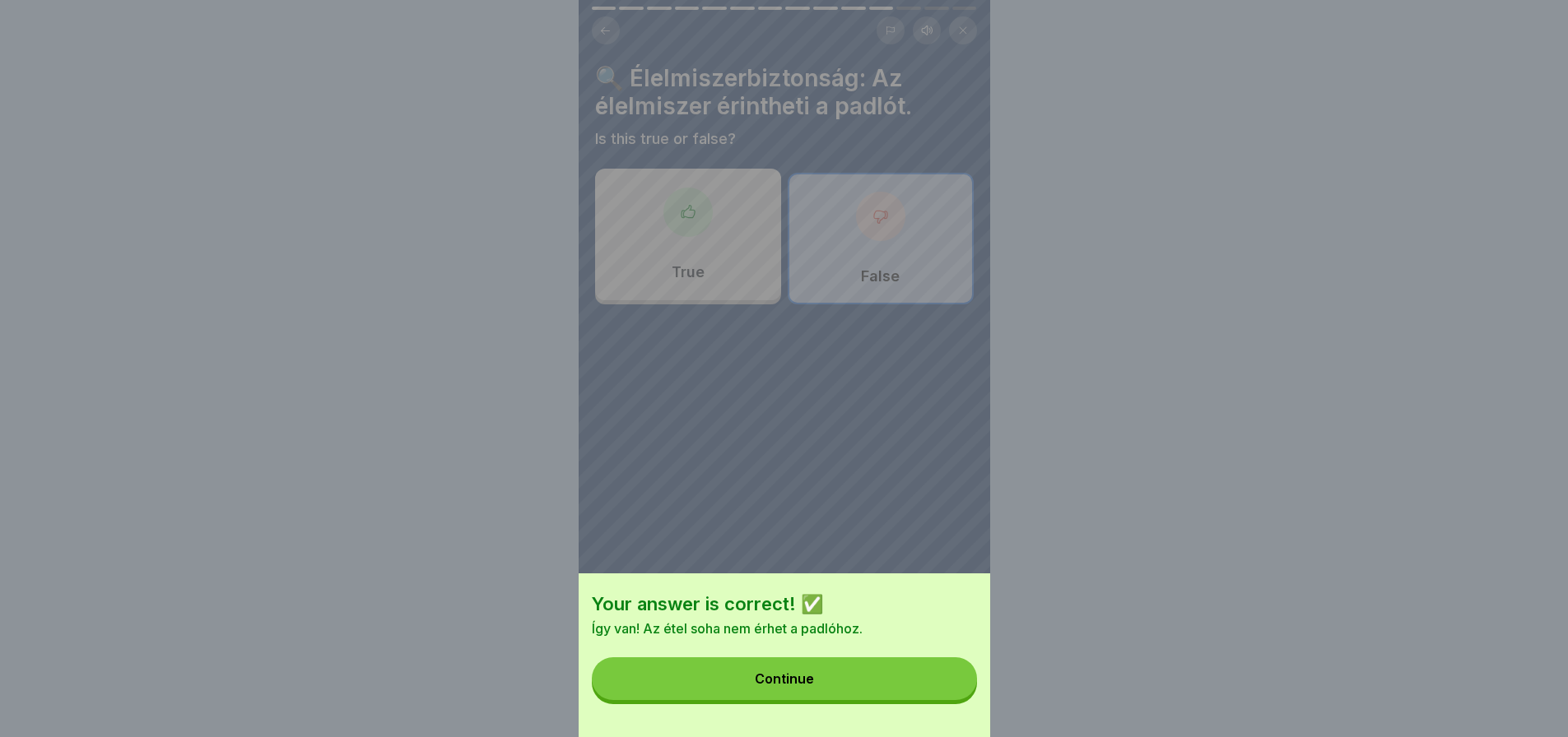
click at [950, 686] on button "Continue" at bounding box center [784, 678] width 385 height 43
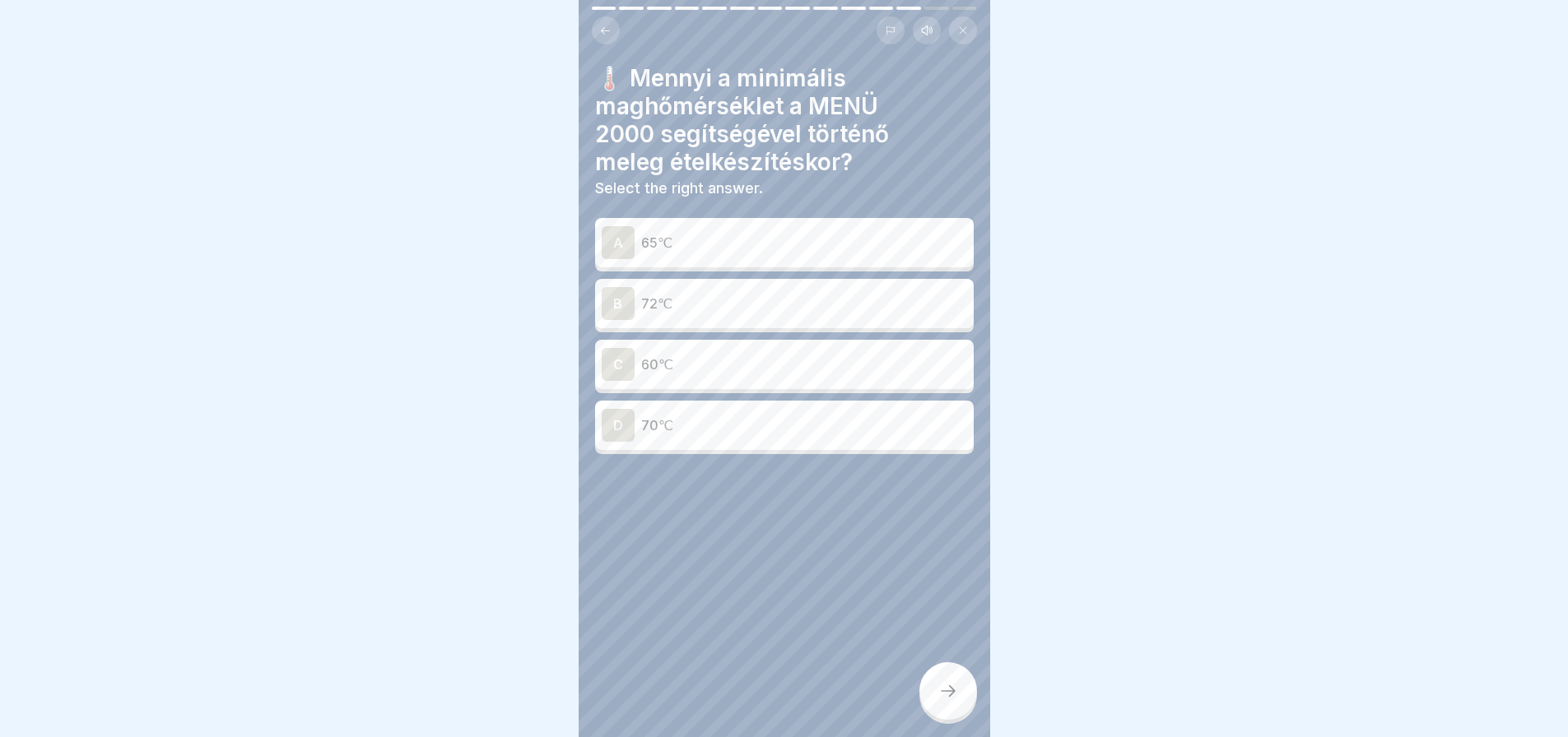
click at [784, 294] on p "72℃" at bounding box center [803, 304] width 326 height 20
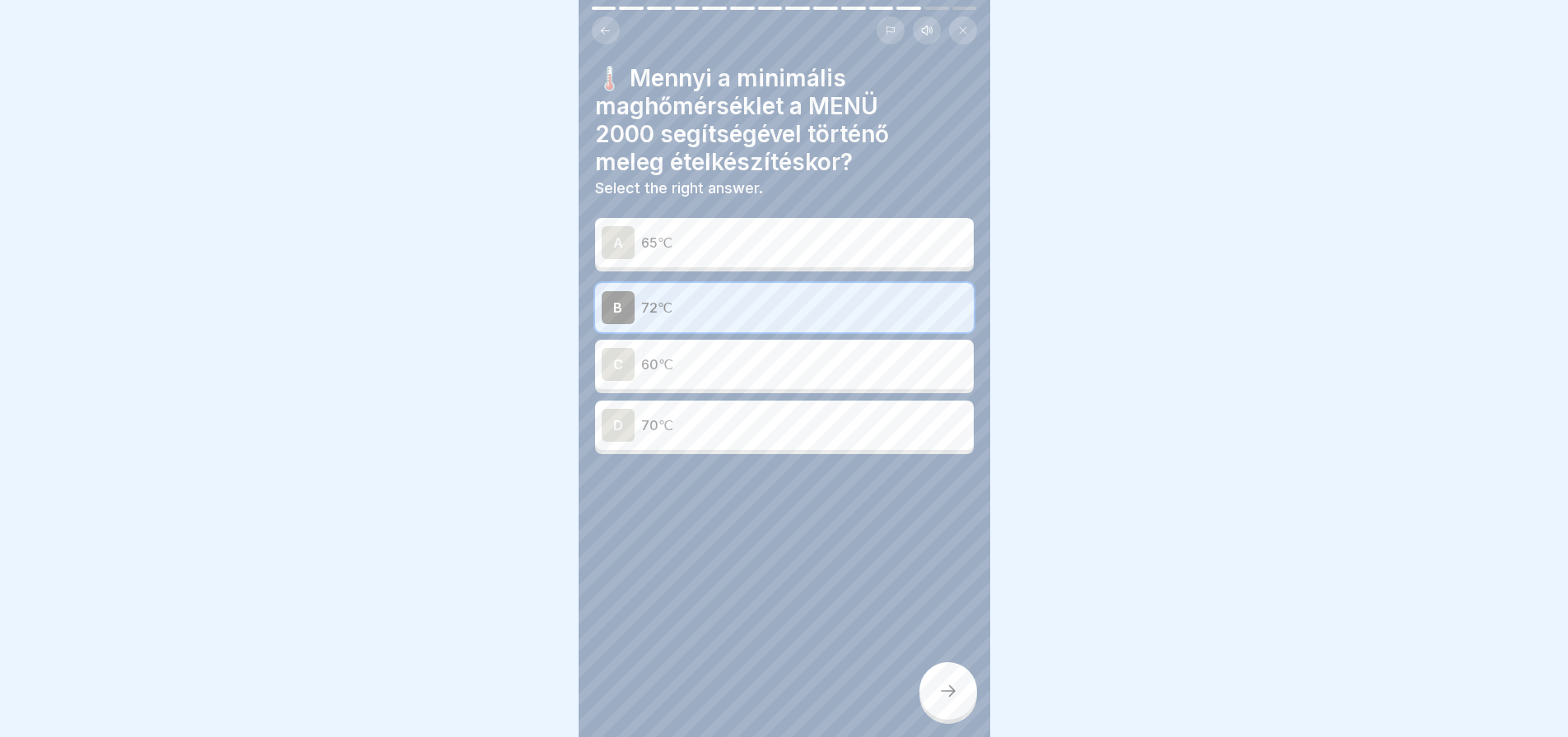
click at [961, 692] on div at bounding box center [947, 690] width 57 height 57
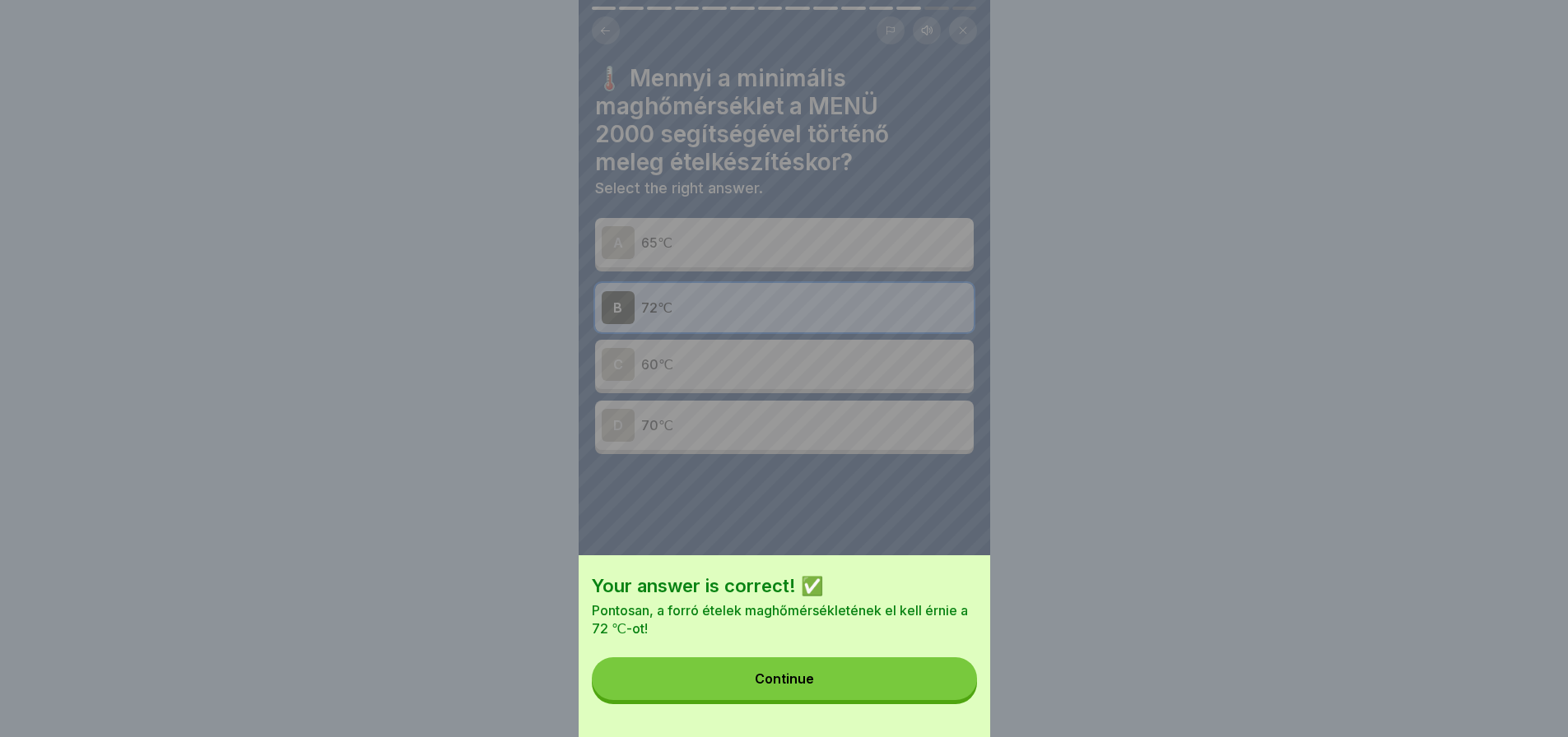
click at [948, 679] on button "Continue" at bounding box center [784, 678] width 385 height 43
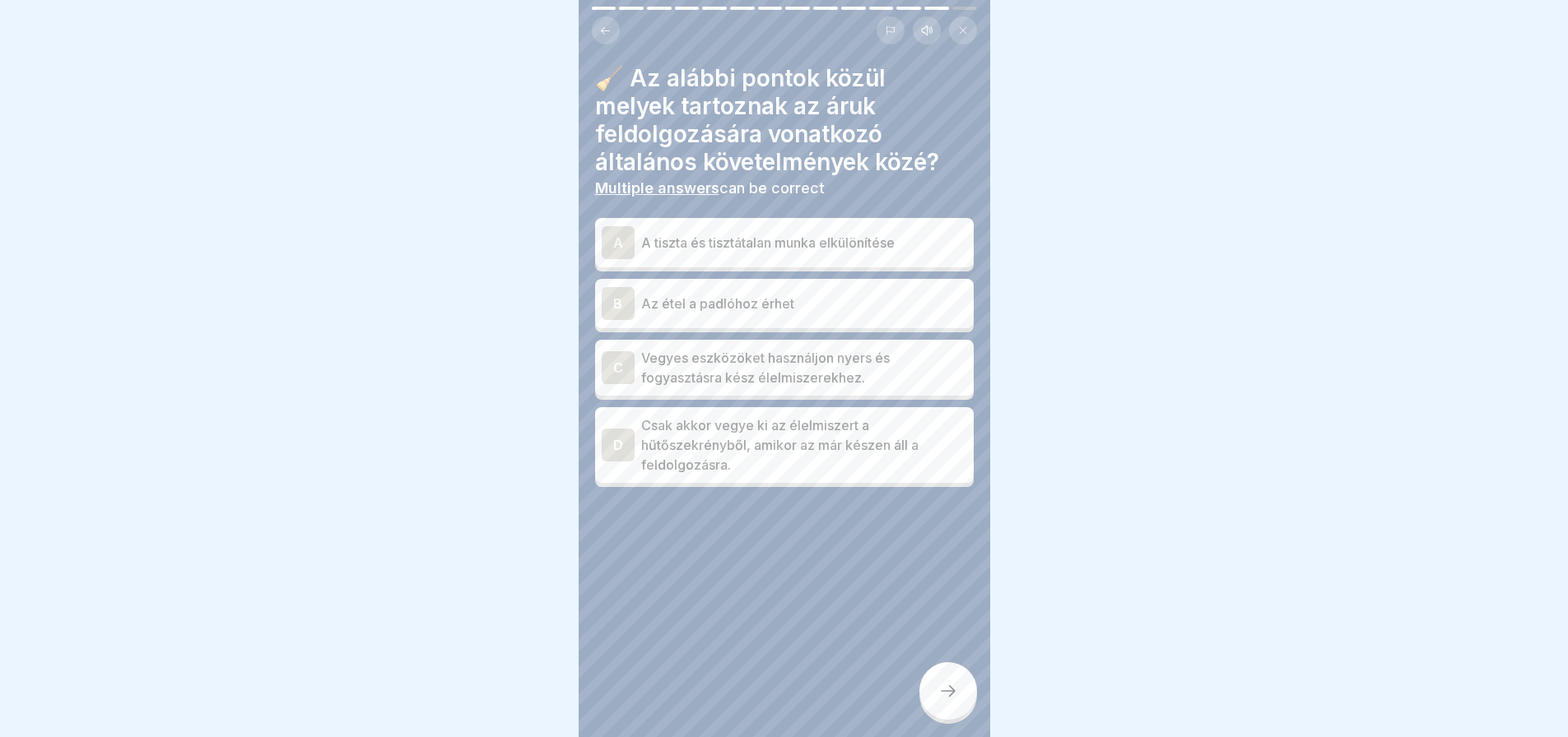
click at [621, 444] on div "D" at bounding box center [618, 445] width 33 height 33
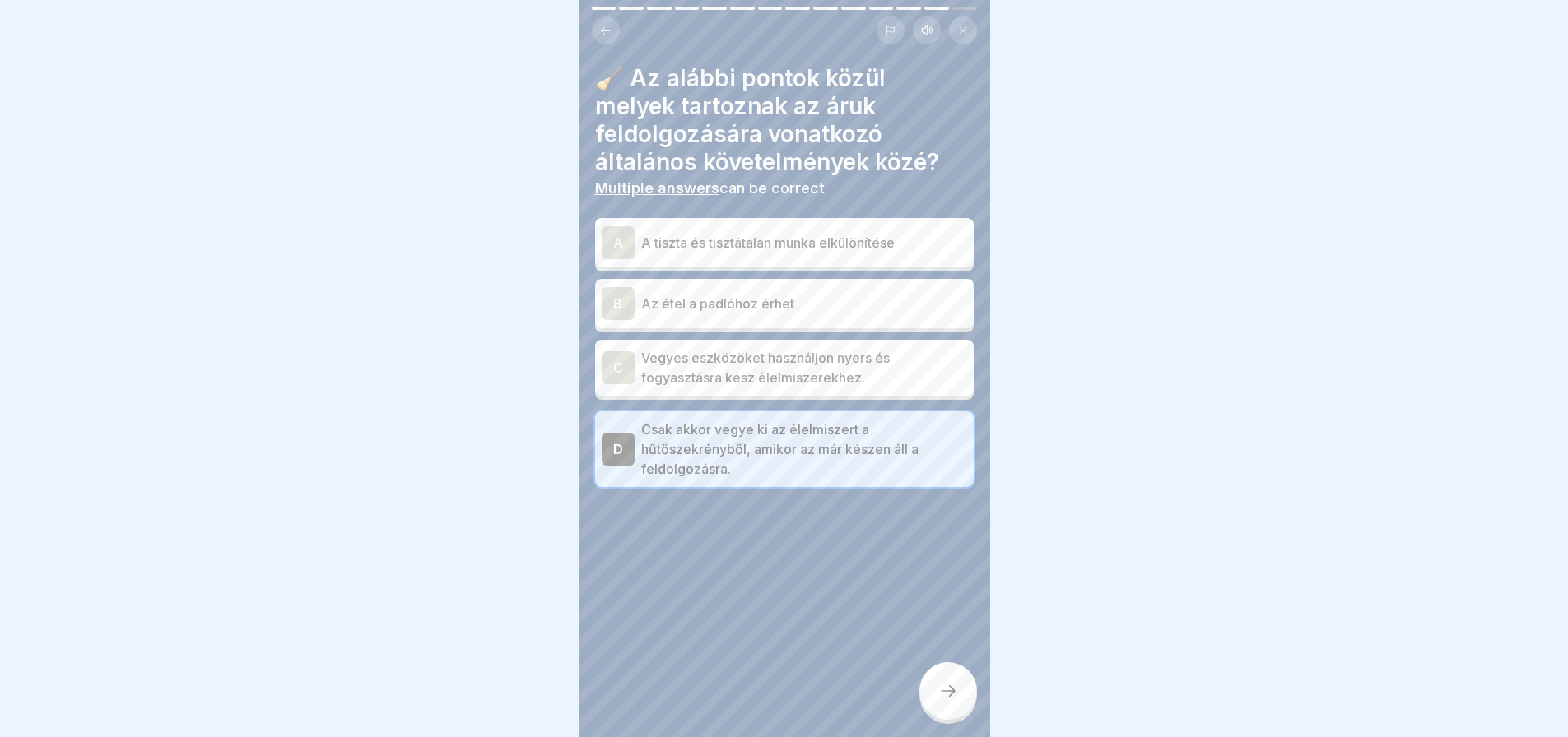
click at [627, 368] on div "C" at bounding box center [618, 368] width 33 height 33
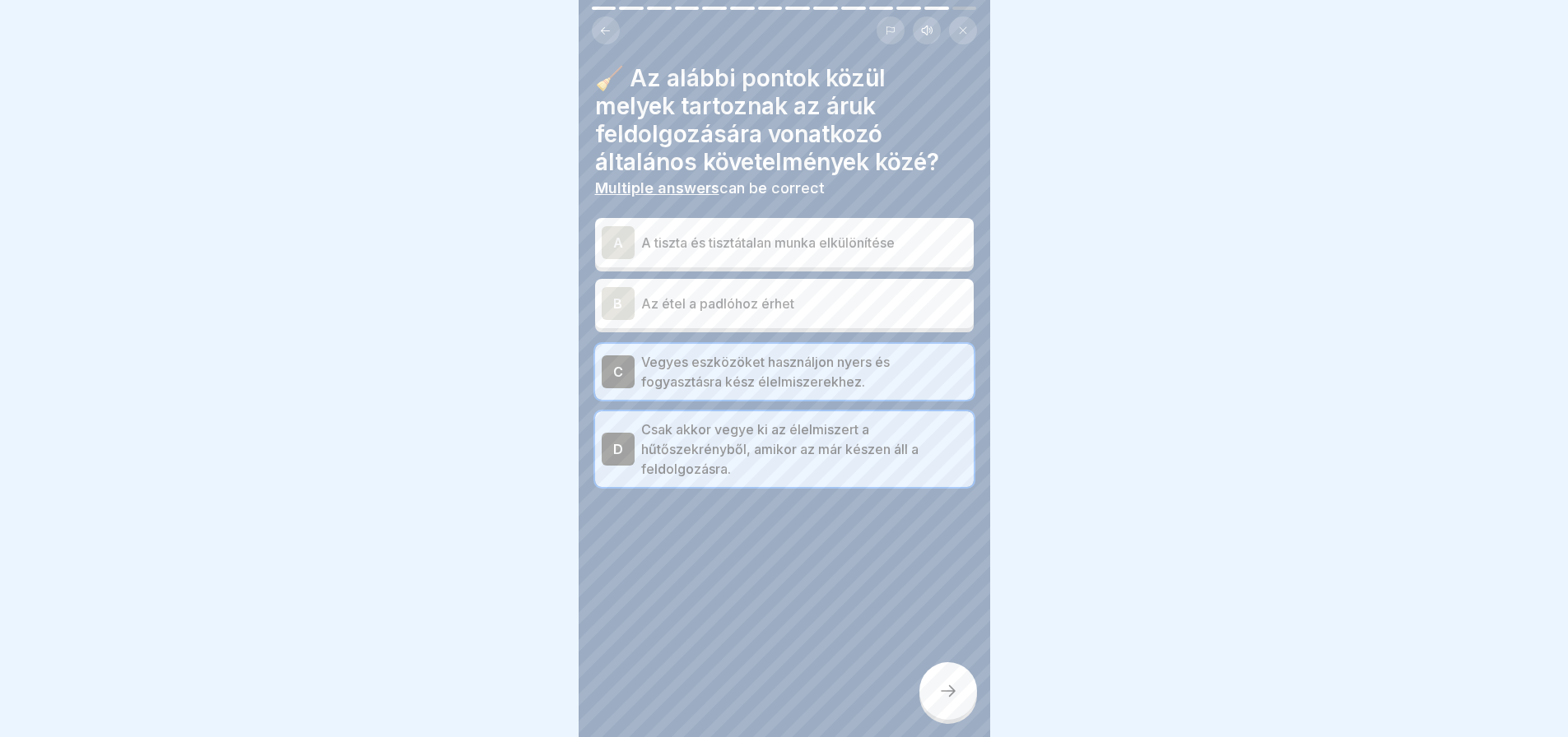
click at [623, 234] on div "A" at bounding box center [618, 243] width 33 height 33
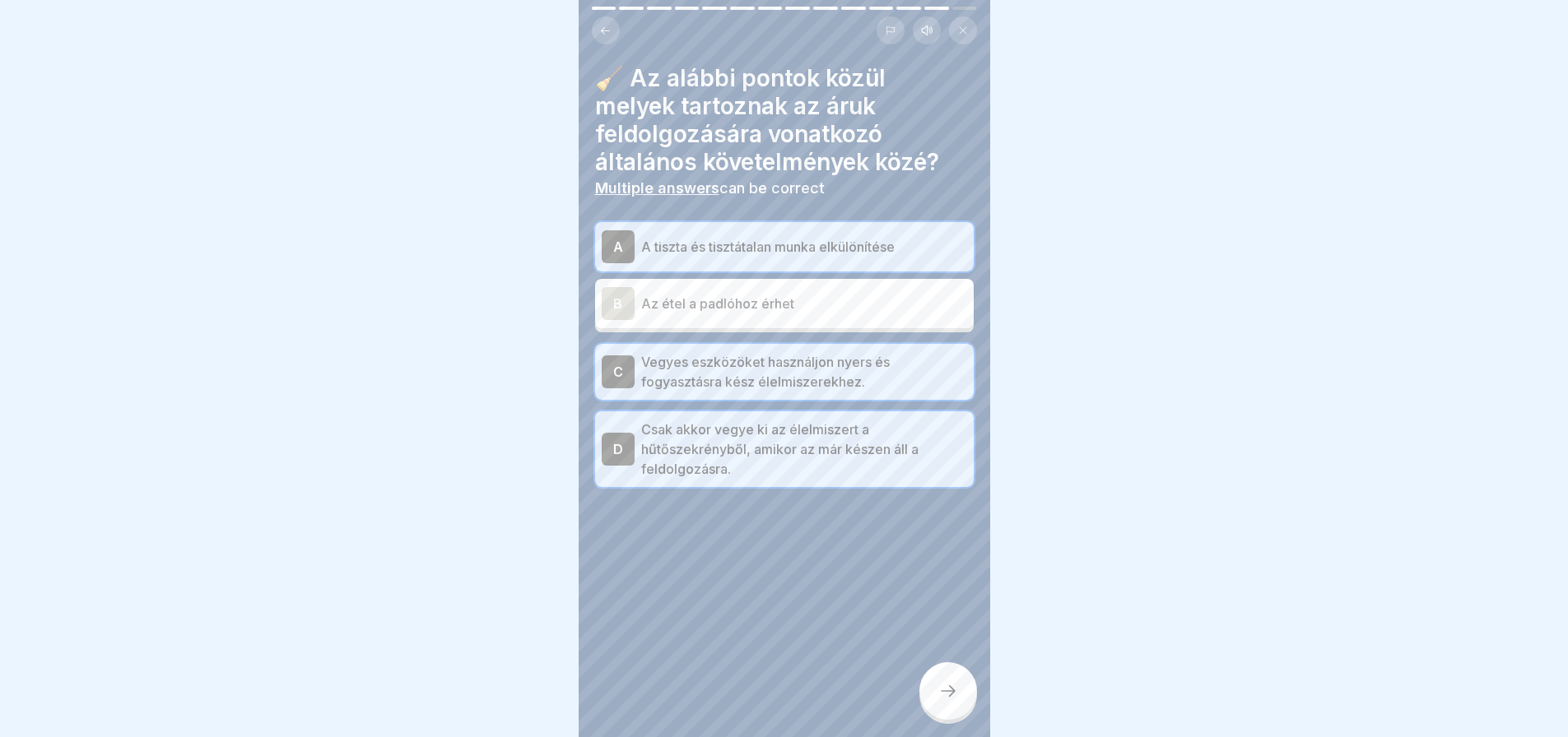
click at [958, 707] on div at bounding box center [947, 690] width 57 height 57
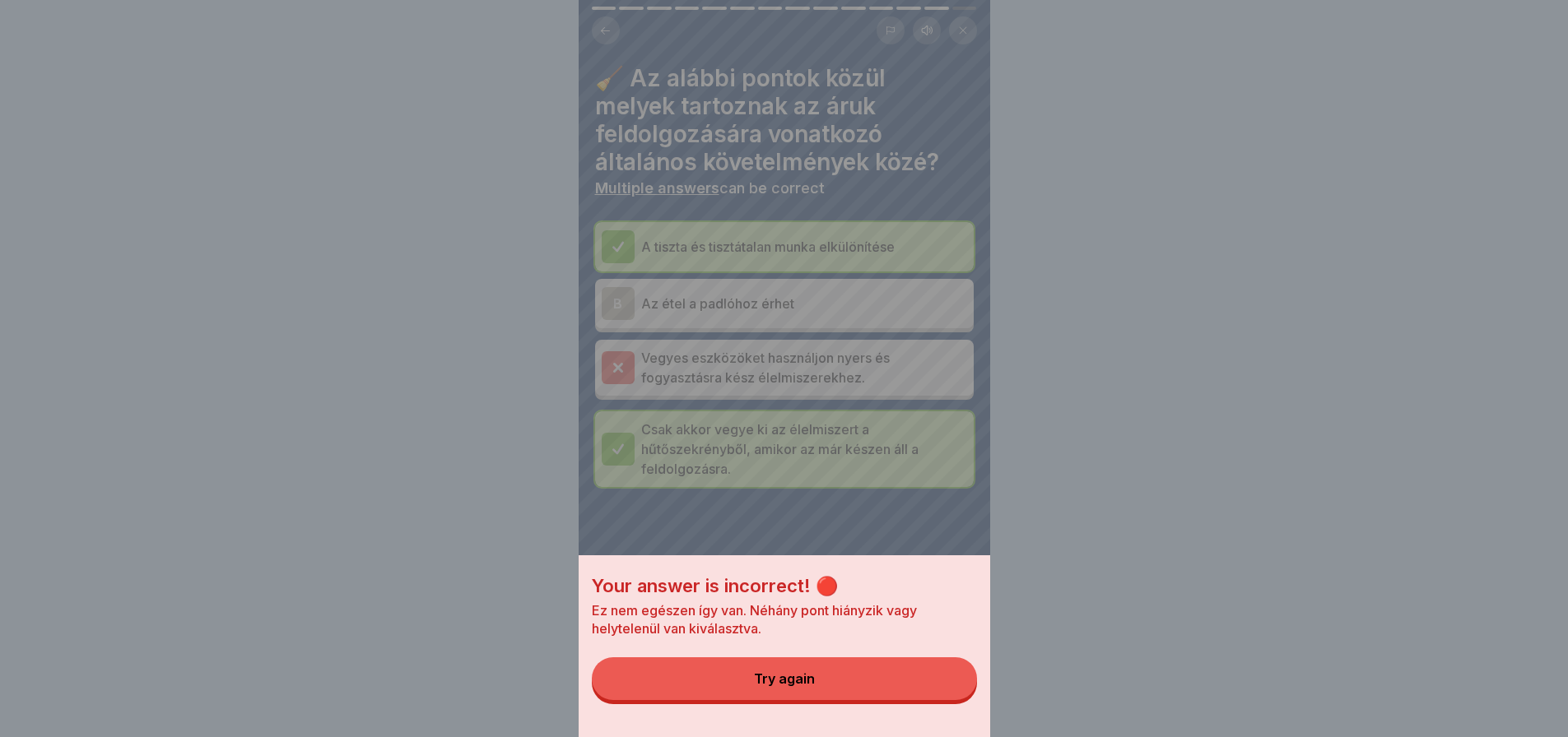
click at [879, 693] on button "Try again" at bounding box center [784, 678] width 385 height 43
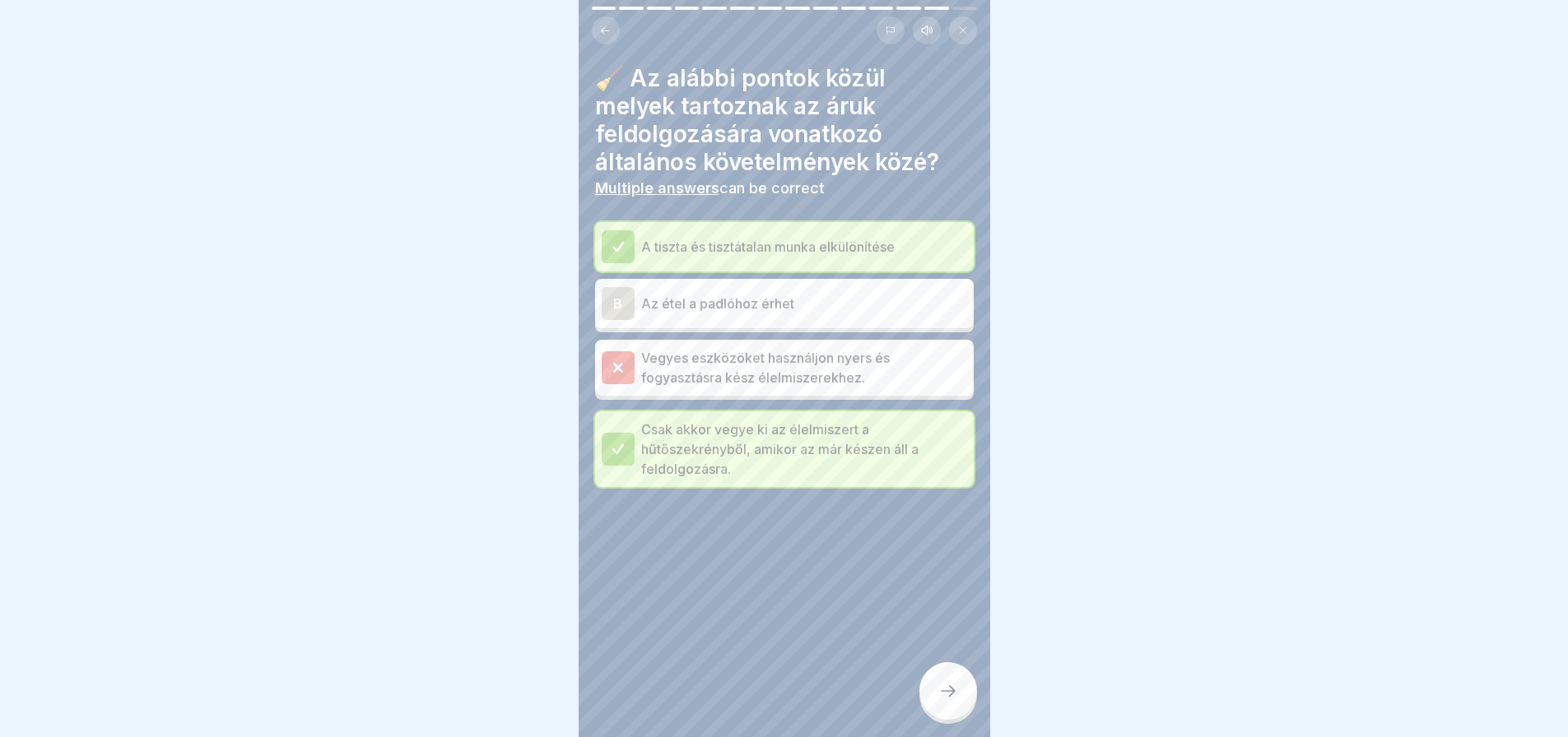
click at [952, 707] on div at bounding box center [947, 690] width 57 height 57
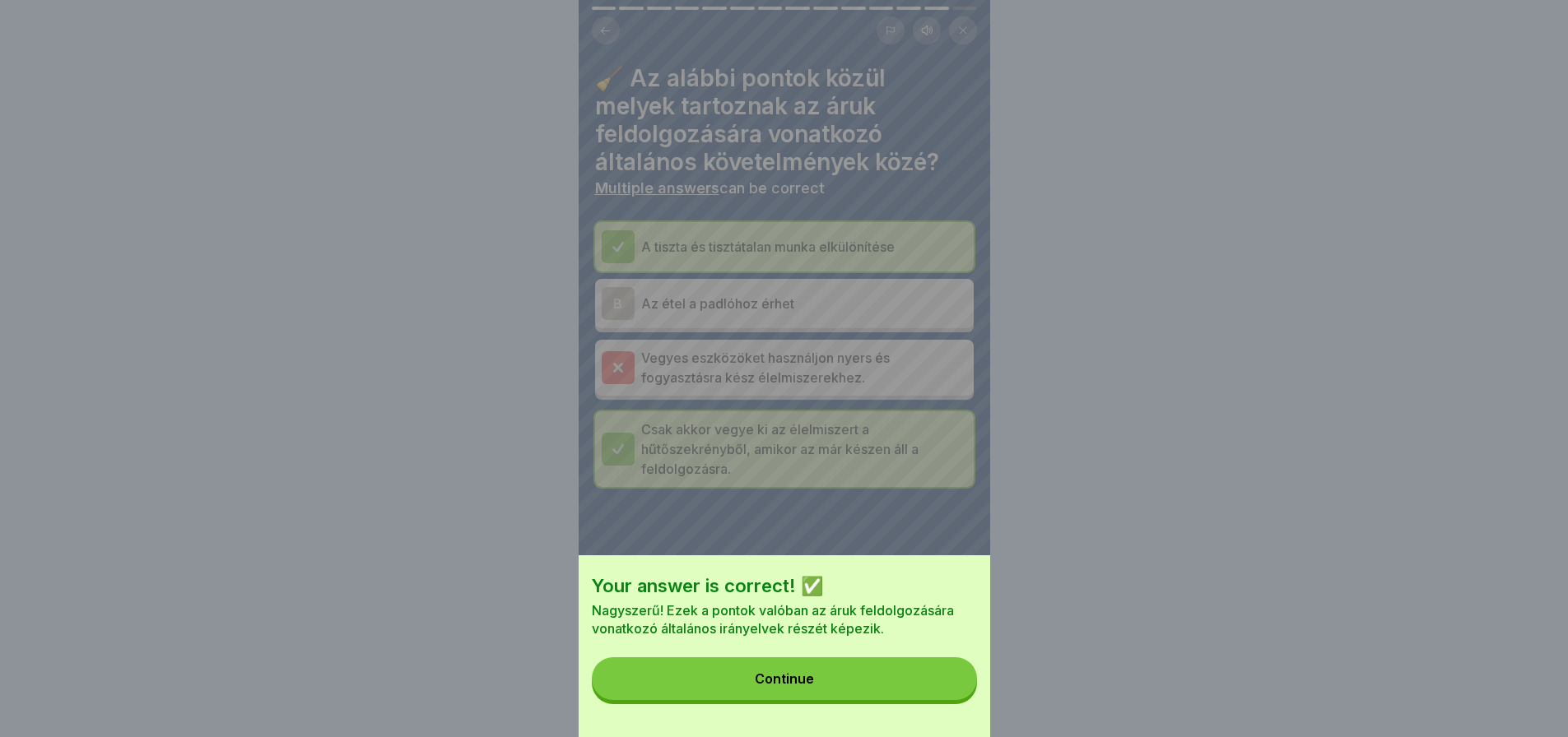
click at [943, 699] on button "Continue" at bounding box center [784, 678] width 385 height 43
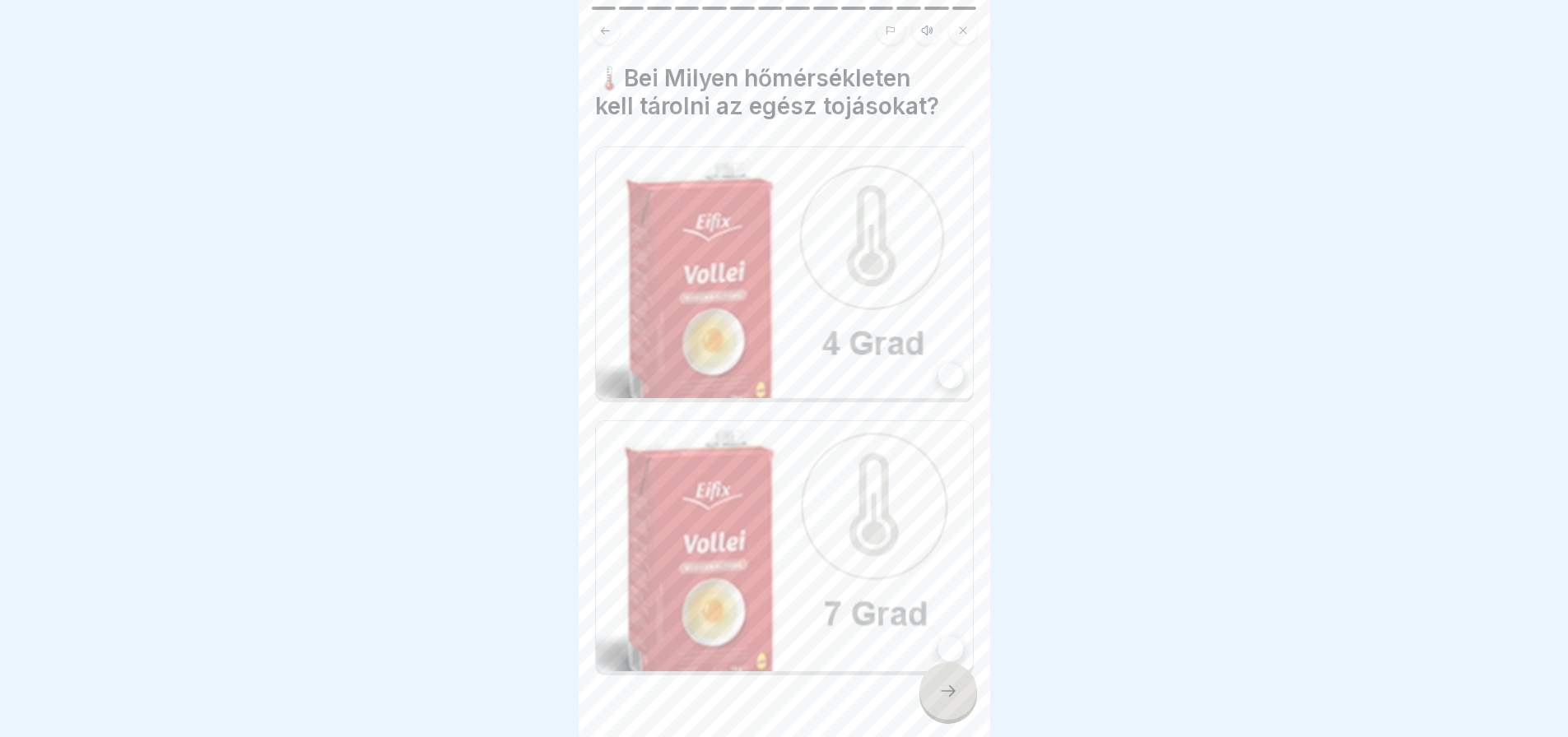
click at [865, 238] on img at bounding box center [784, 272] width 377 height 251
click at [950, 685] on div at bounding box center [947, 690] width 57 height 57
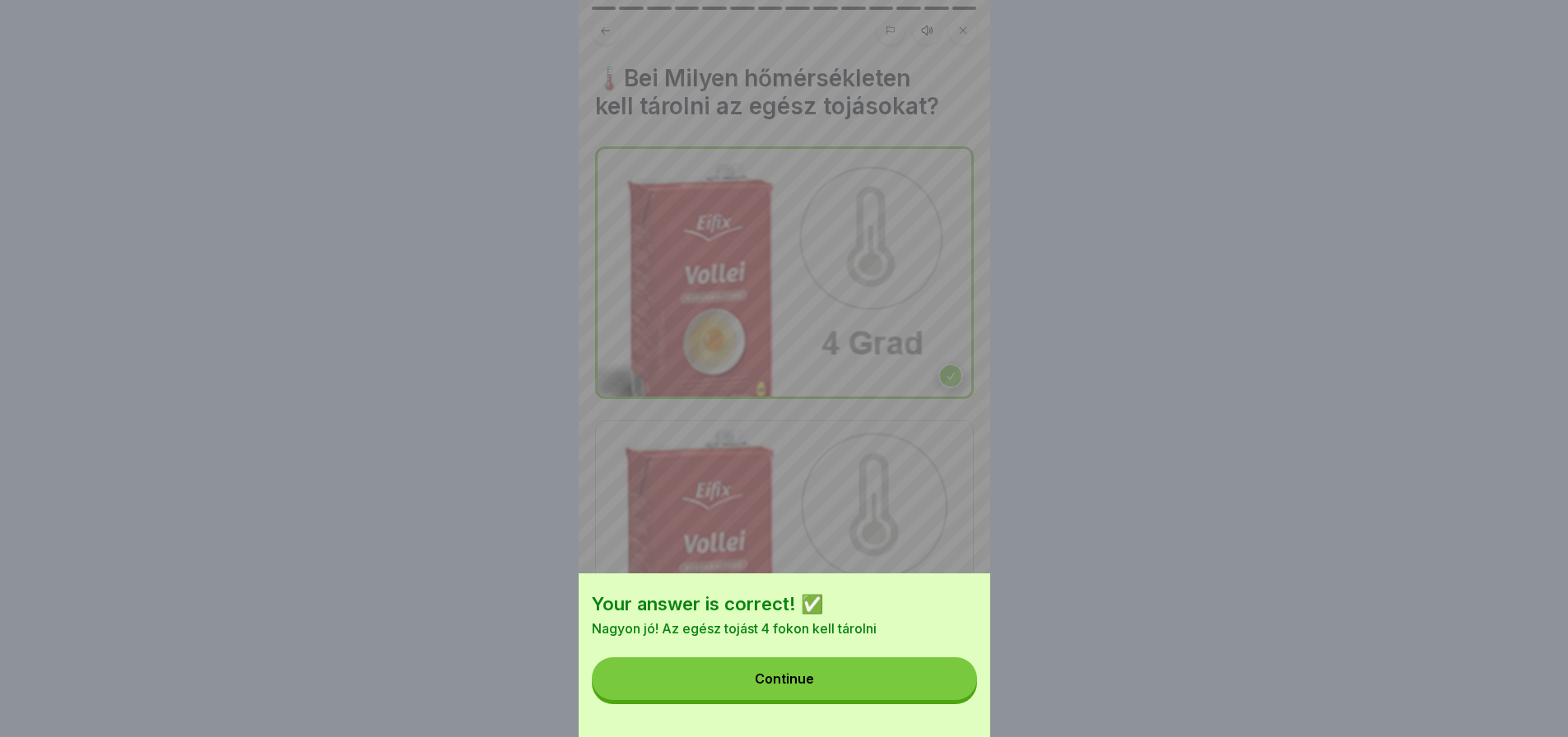
click at [950, 685] on button "Continue" at bounding box center [784, 678] width 385 height 43
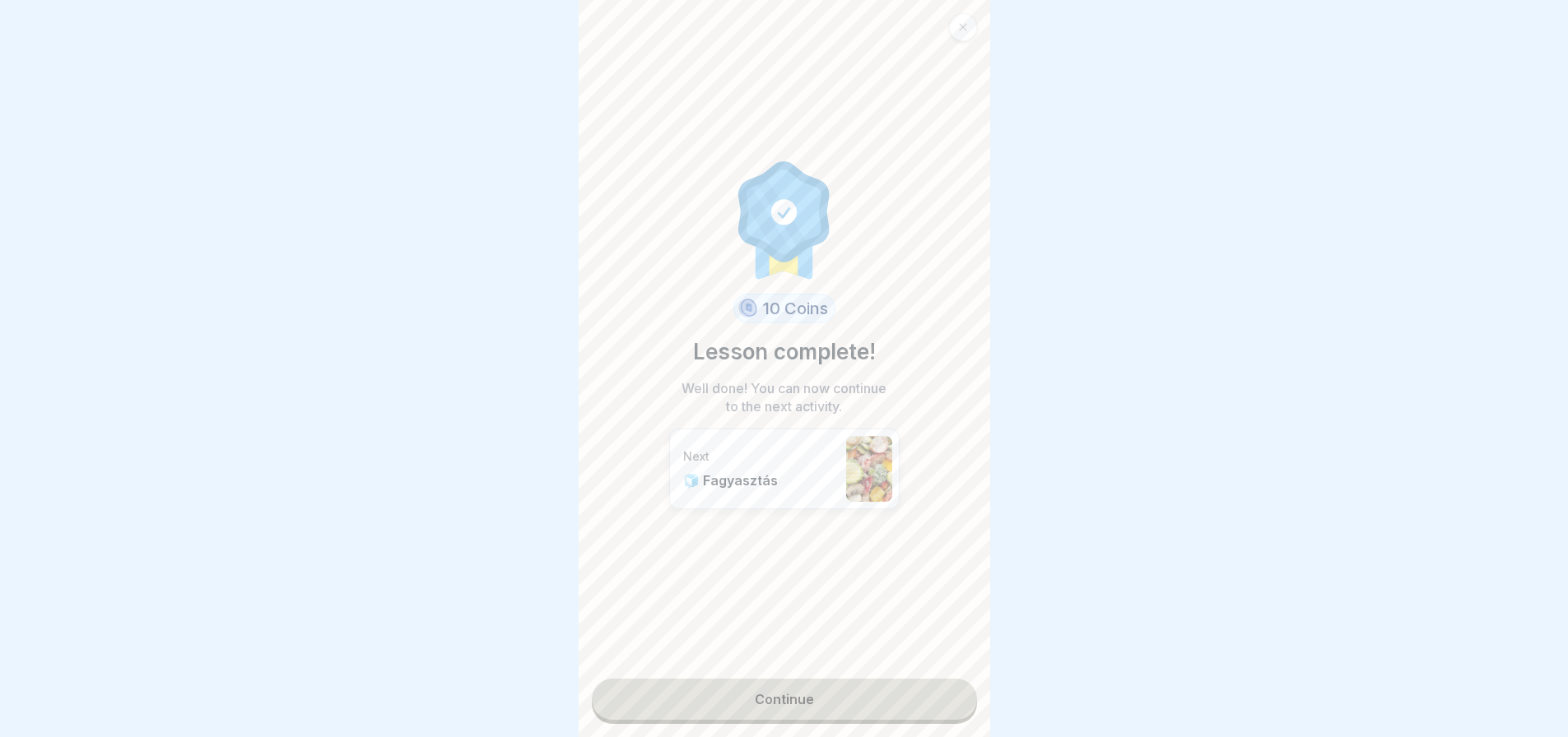
click at [899, 683] on link "Continue" at bounding box center [784, 699] width 385 height 41
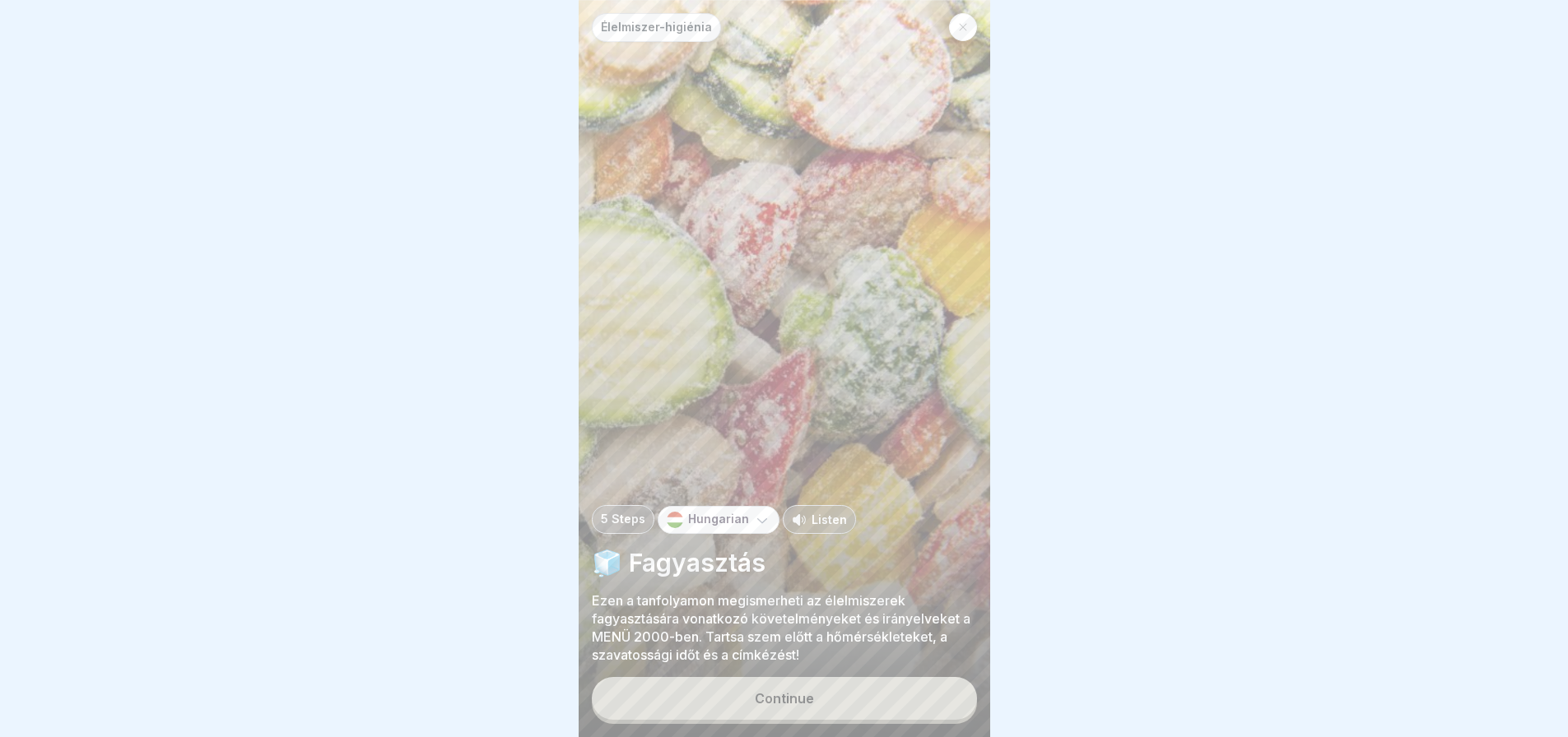
click at [899, 683] on div "Continue" at bounding box center [784, 700] width 385 height 47
click at [894, 700] on button "Continue" at bounding box center [784, 698] width 385 height 43
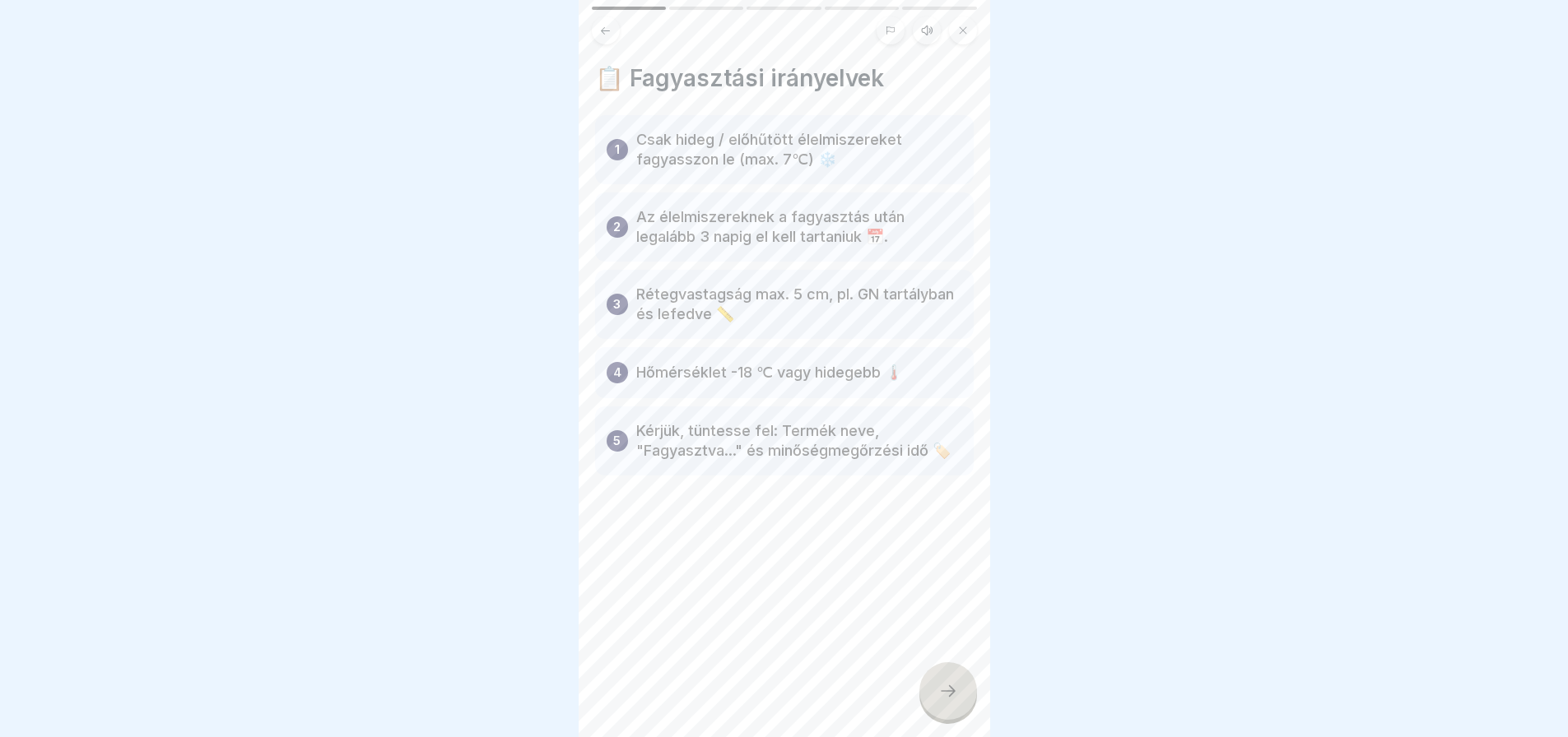
click at [956, 697] on icon at bounding box center [948, 691] width 20 height 20
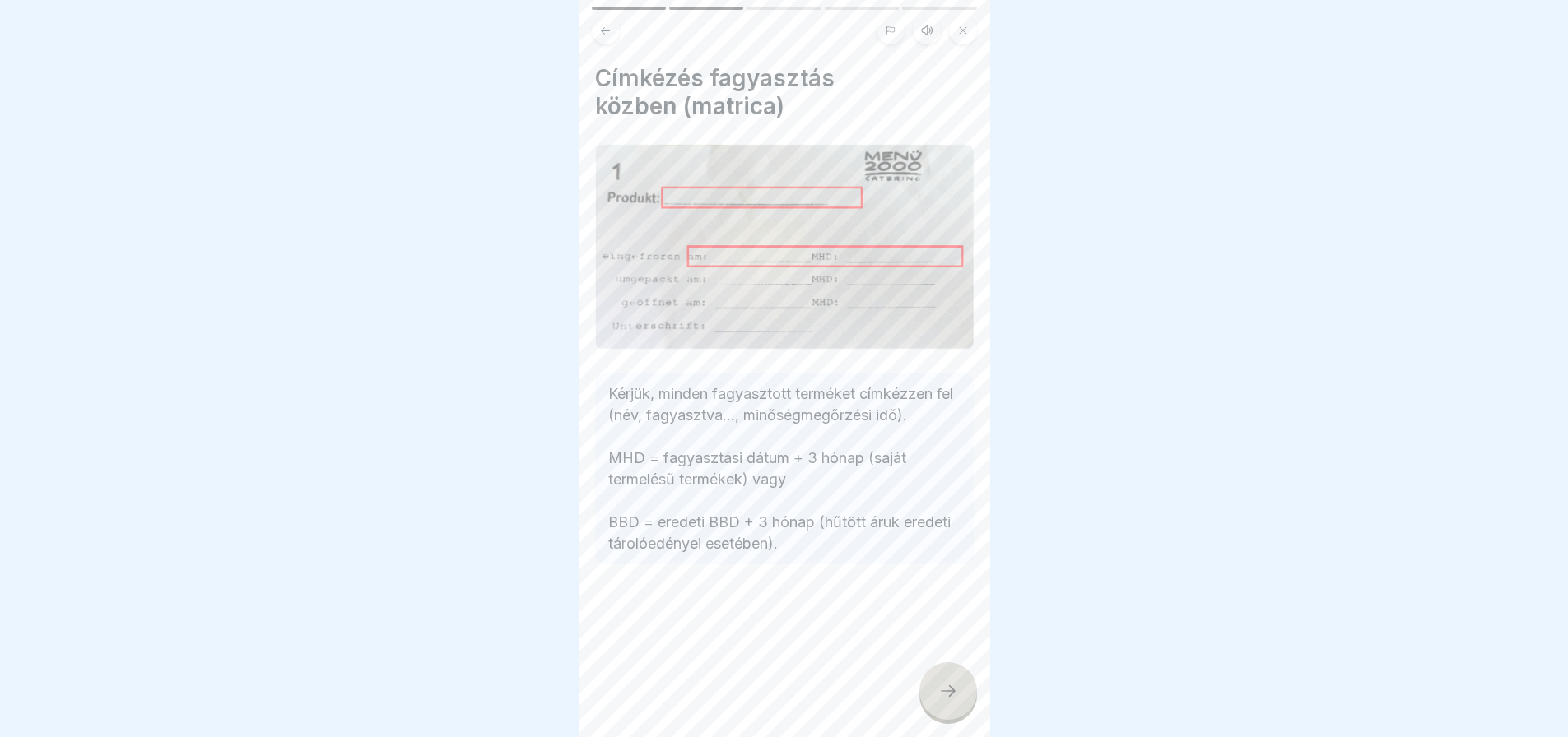
click at [956, 697] on icon at bounding box center [948, 691] width 20 height 20
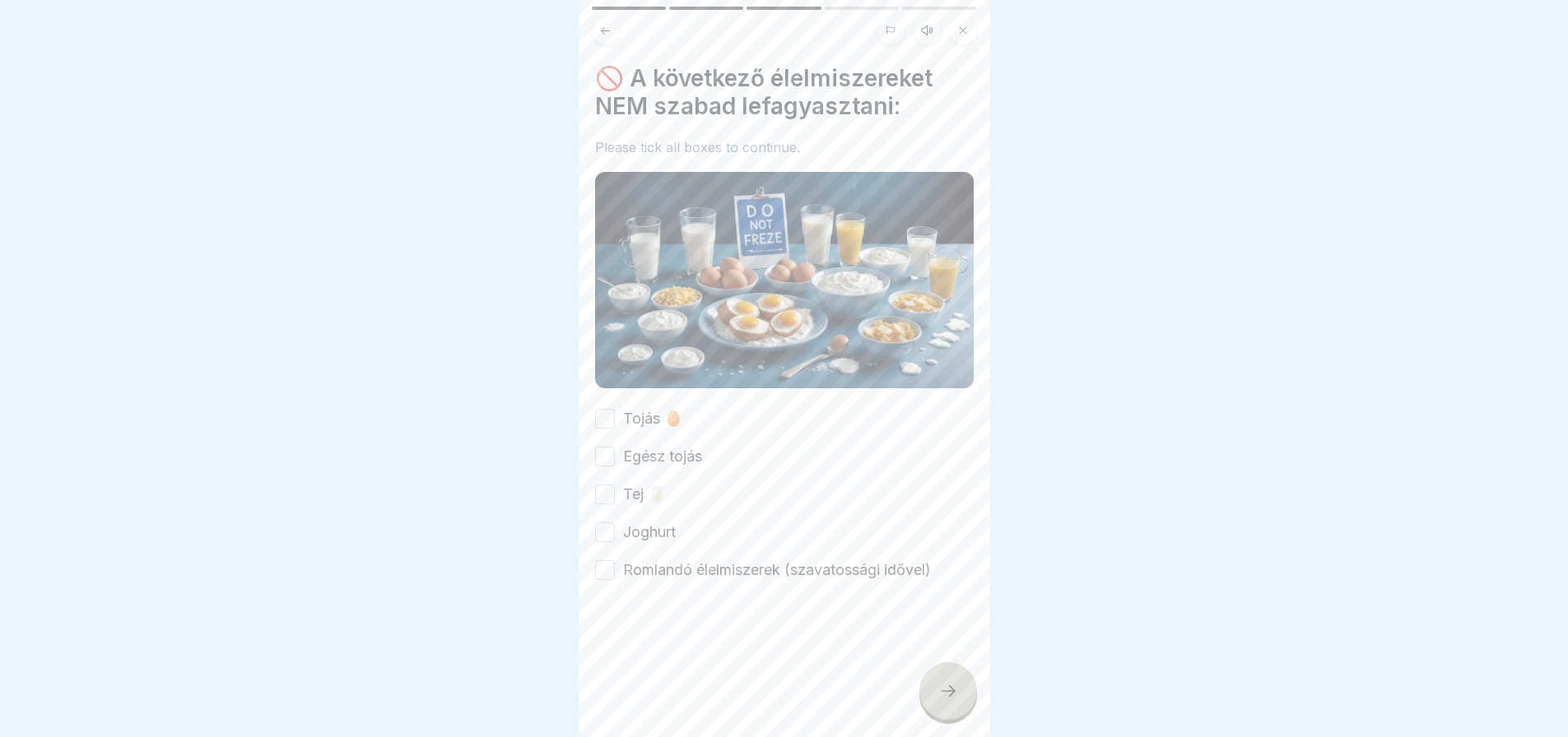
click at [607, 447] on button "Egész tojás" at bounding box center [605, 457] width 20 height 20
click at [611, 409] on button "Tojás 🥚" at bounding box center [605, 419] width 20 height 20
click at [601, 484] on button "Tej 🥛" at bounding box center [605, 494] width 20 height 20
click at [601, 523] on button "Joghurt" at bounding box center [605, 533] width 20 height 20
click at [600, 560] on button "Romlandó élelmiszerek (szavatossági idővel)" at bounding box center [605, 570] width 20 height 20
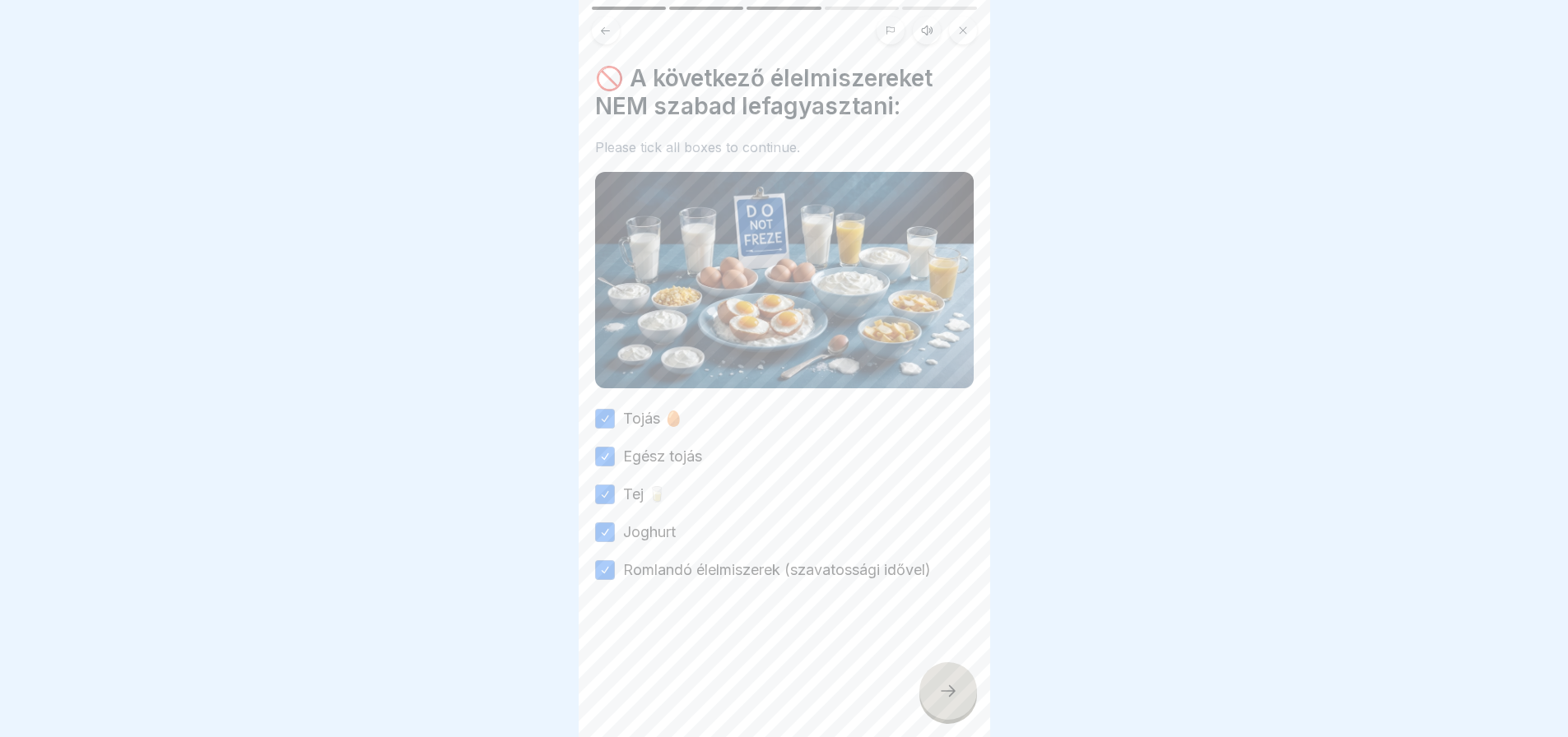
click at [944, 700] on icon at bounding box center [948, 691] width 20 height 20
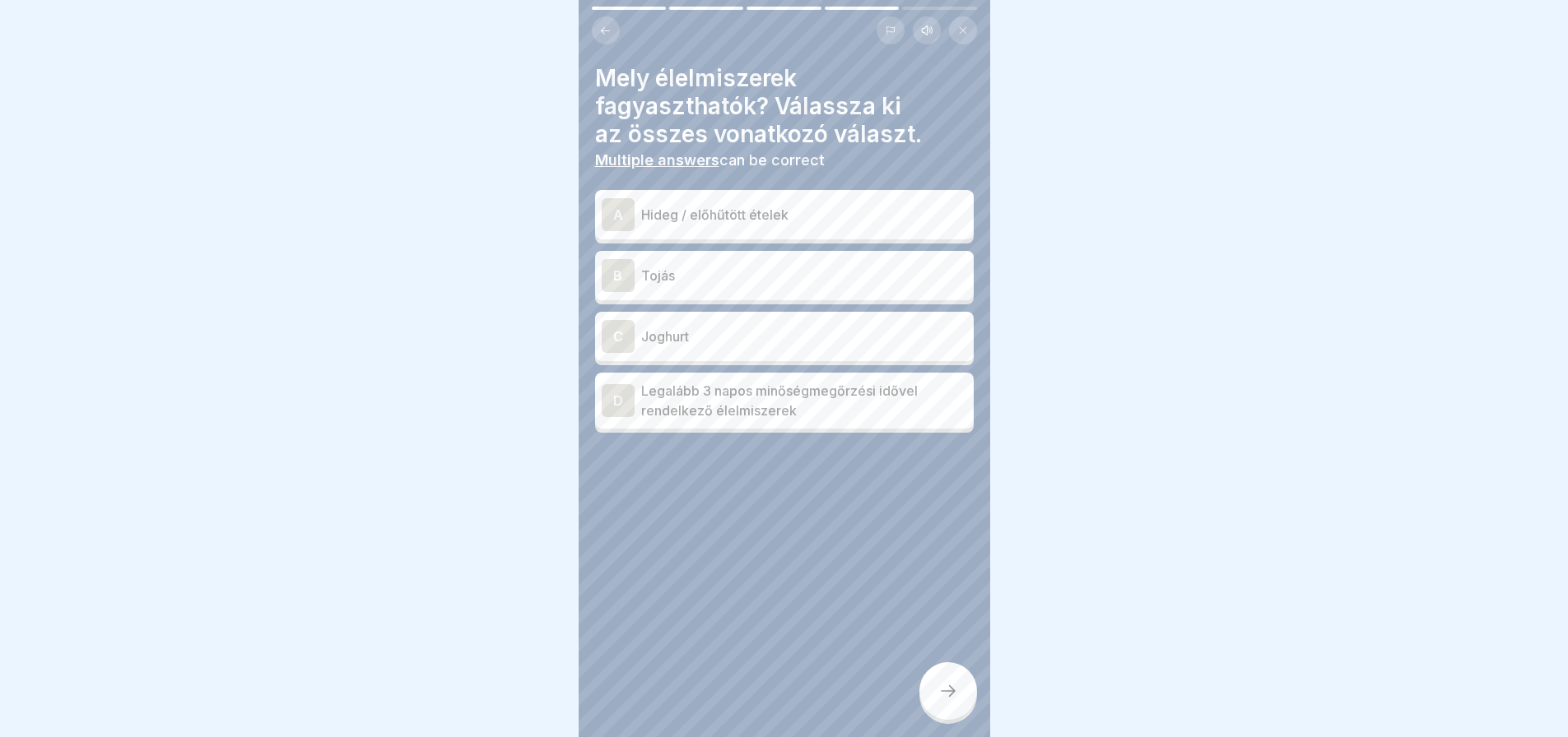
click at [629, 199] on div "A" at bounding box center [618, 214] width 33 height 33
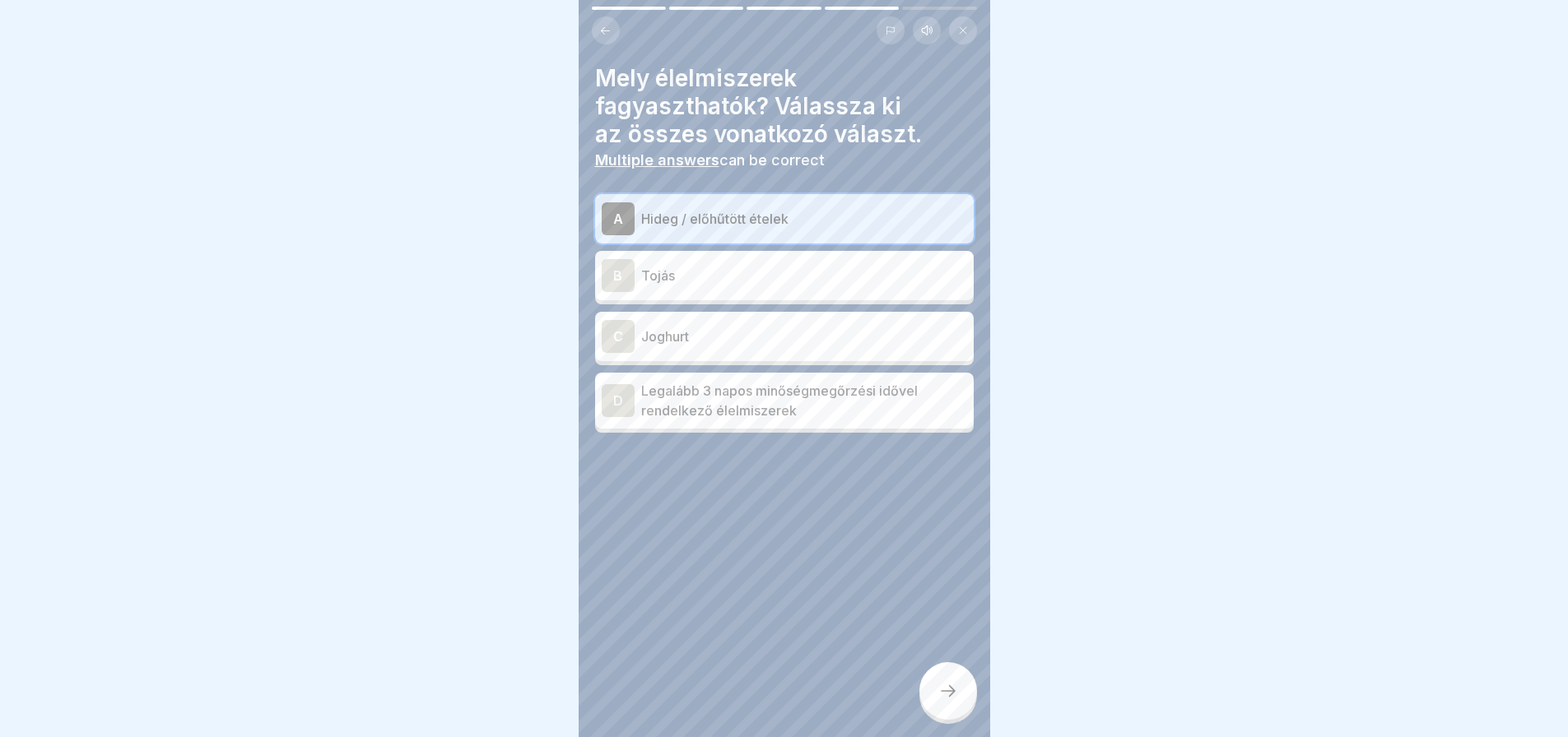
click at [613, 389] on div "D" at bounding box center [618, 400] width 33 height 33
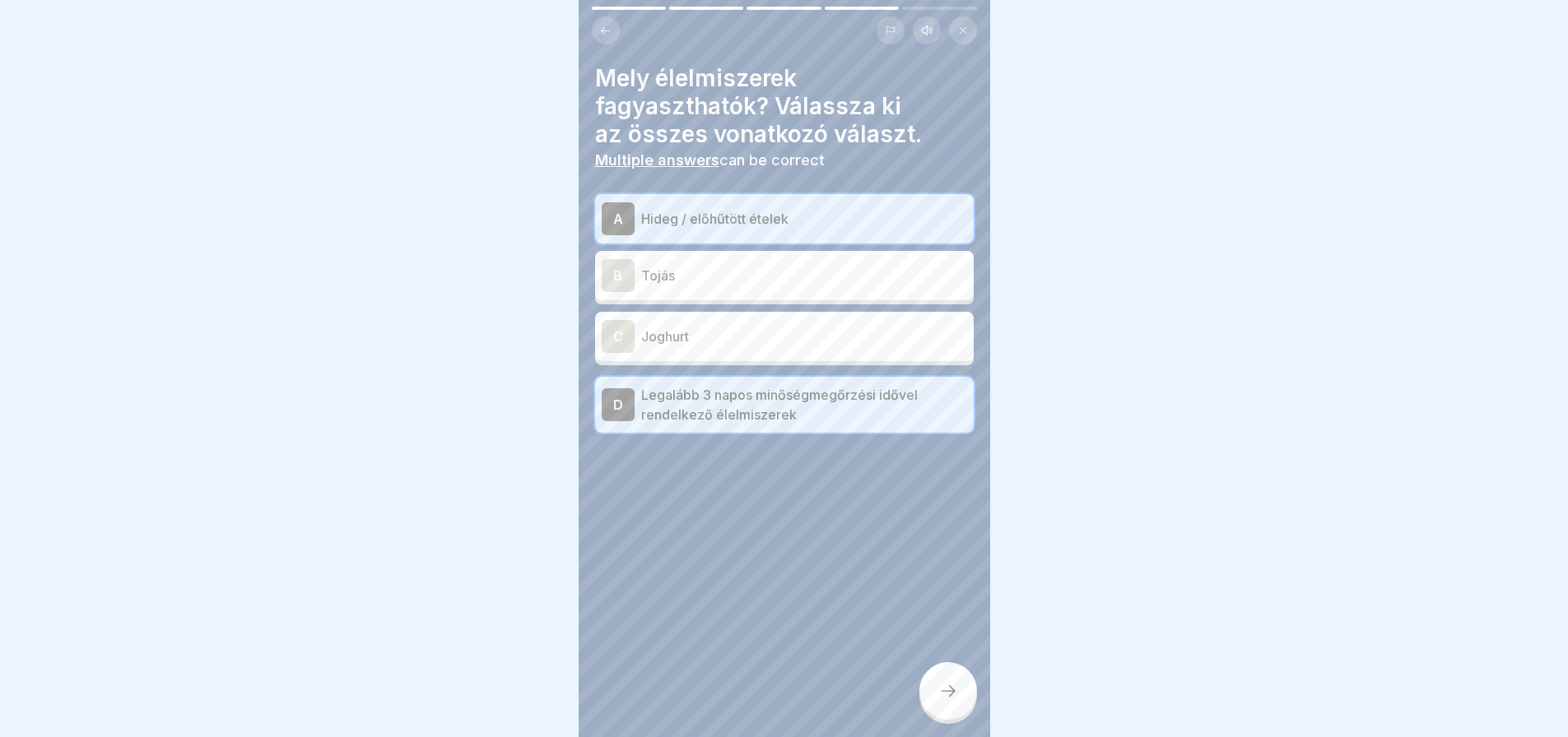
click at [957, 682] on div at bounding box center [947, 690] width 57 height 57
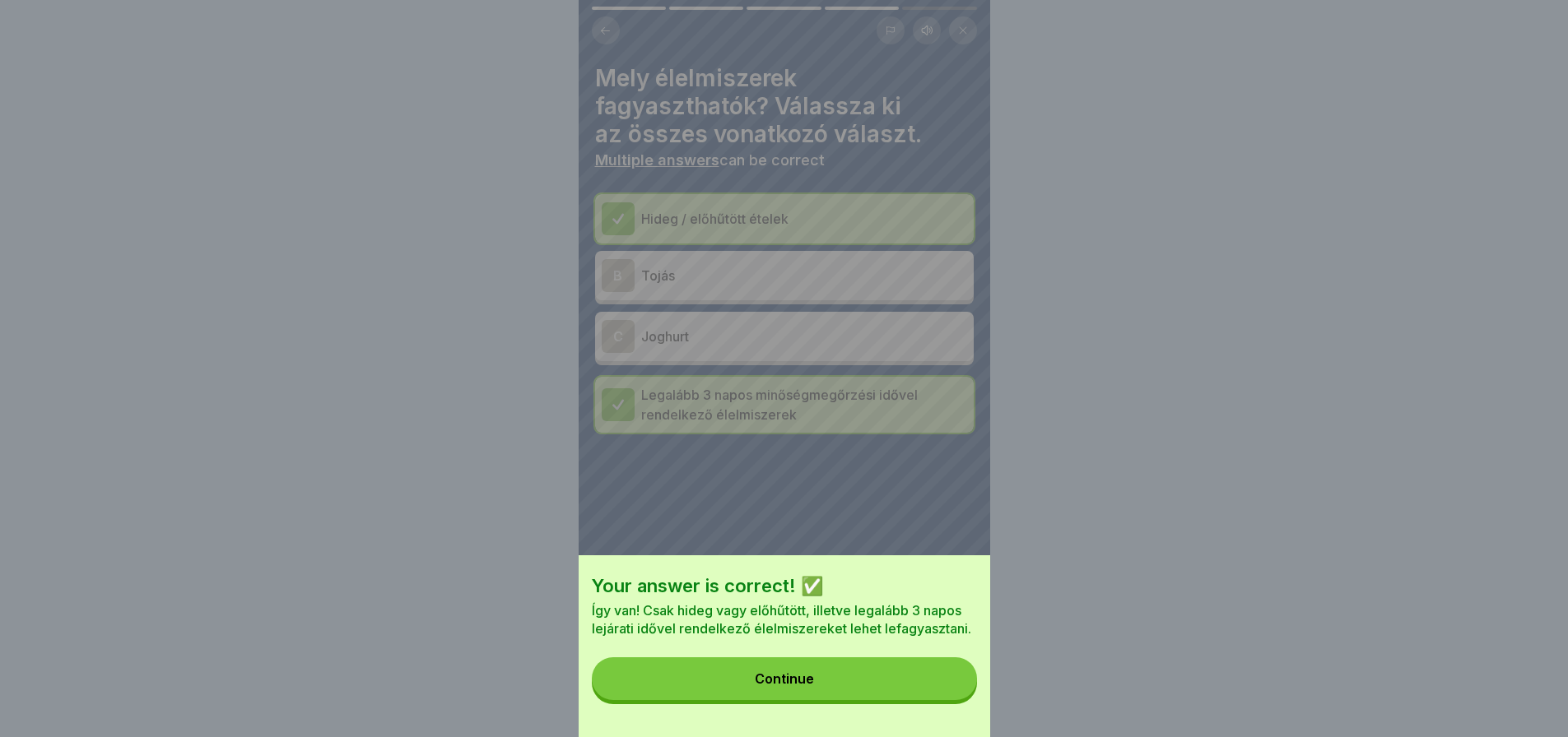
click at [955, 682] on button "Continue" at bounding box center [784, 678] width 385 height 43
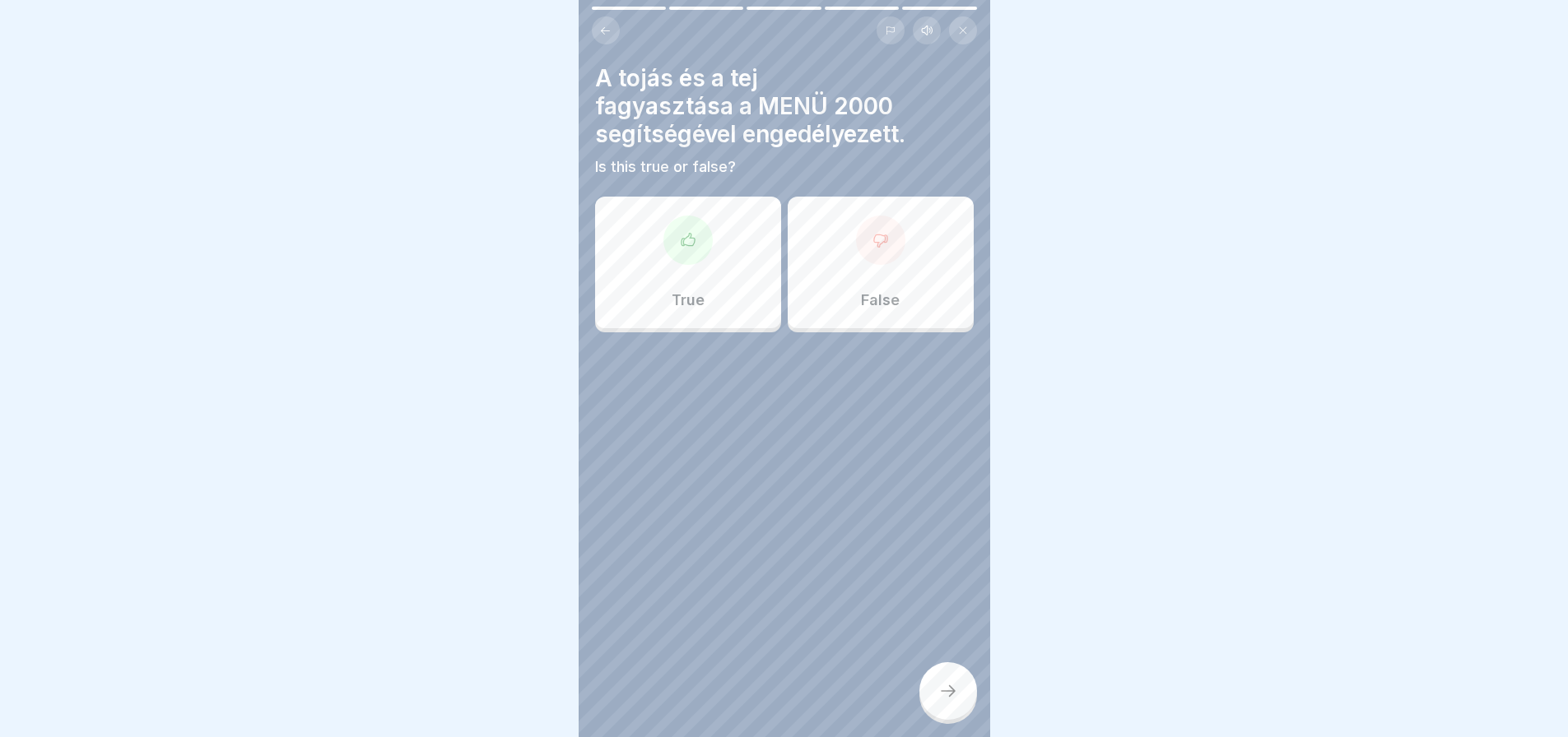
click at [870, 263] on div "False" at bounding box center [881, 263] width 186 height 131
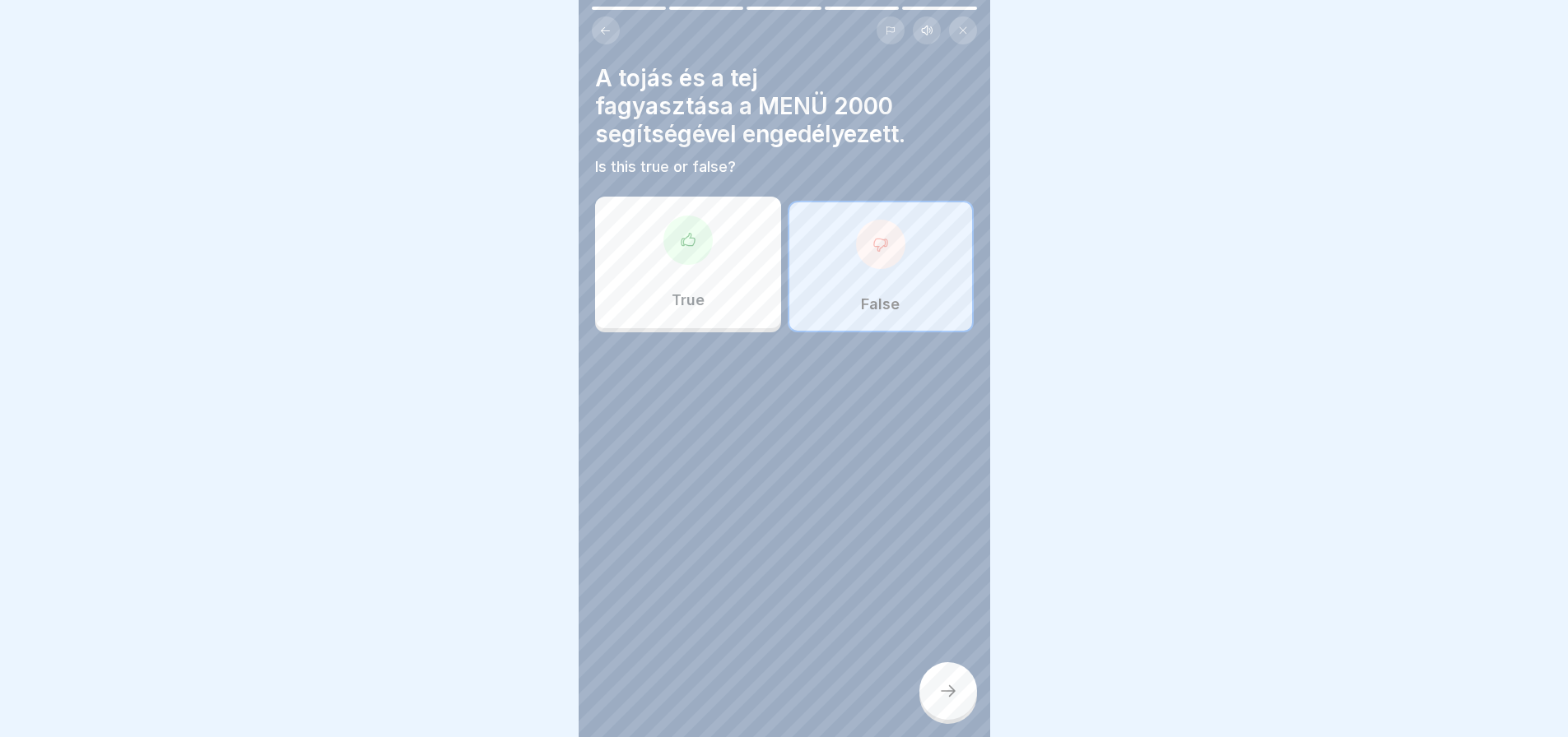
click at [953, 708] on div at bounding box center [947, 690] width 57 height 57
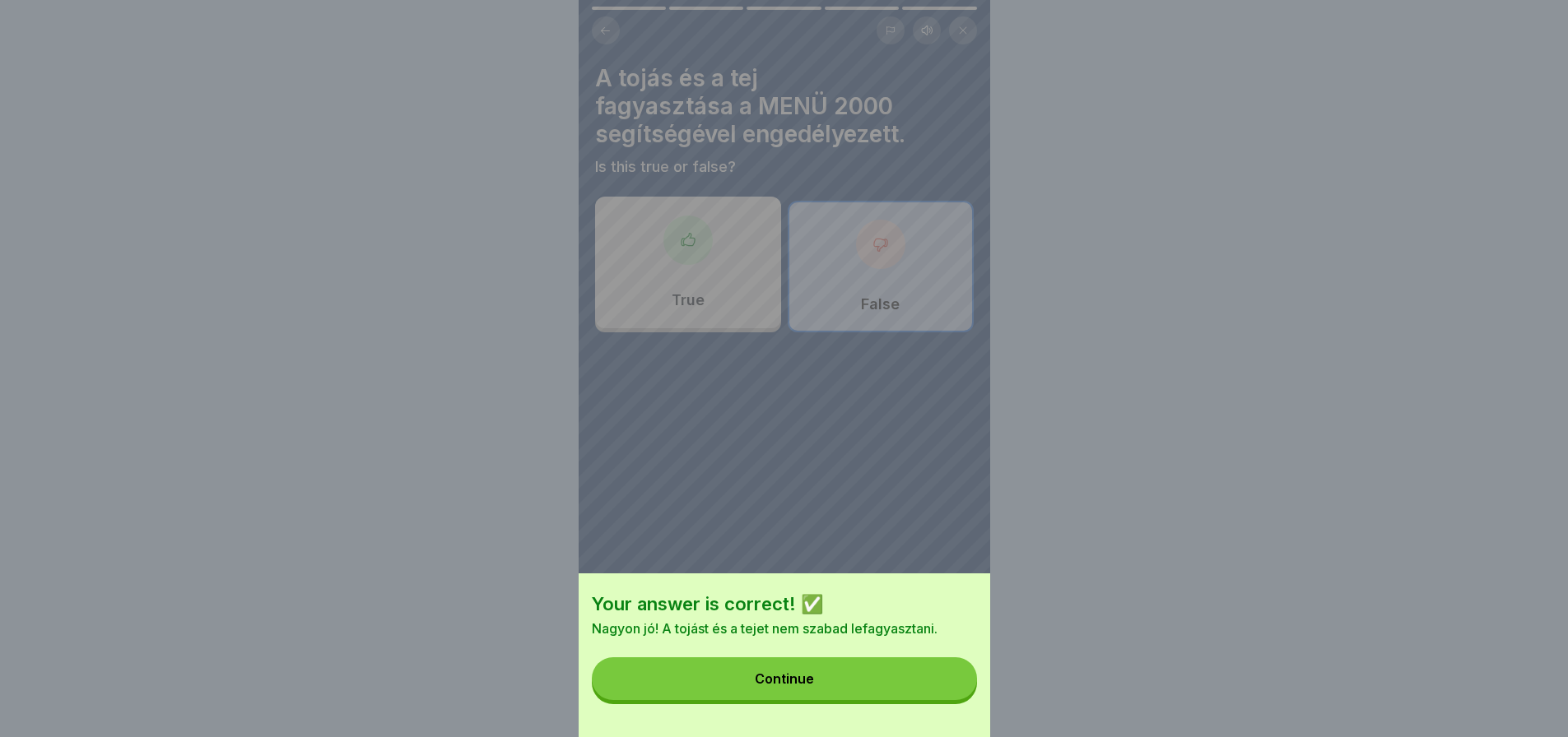
click at [953, 700] on button "Continue" at bounding box center [784, 678] width 385 height 43
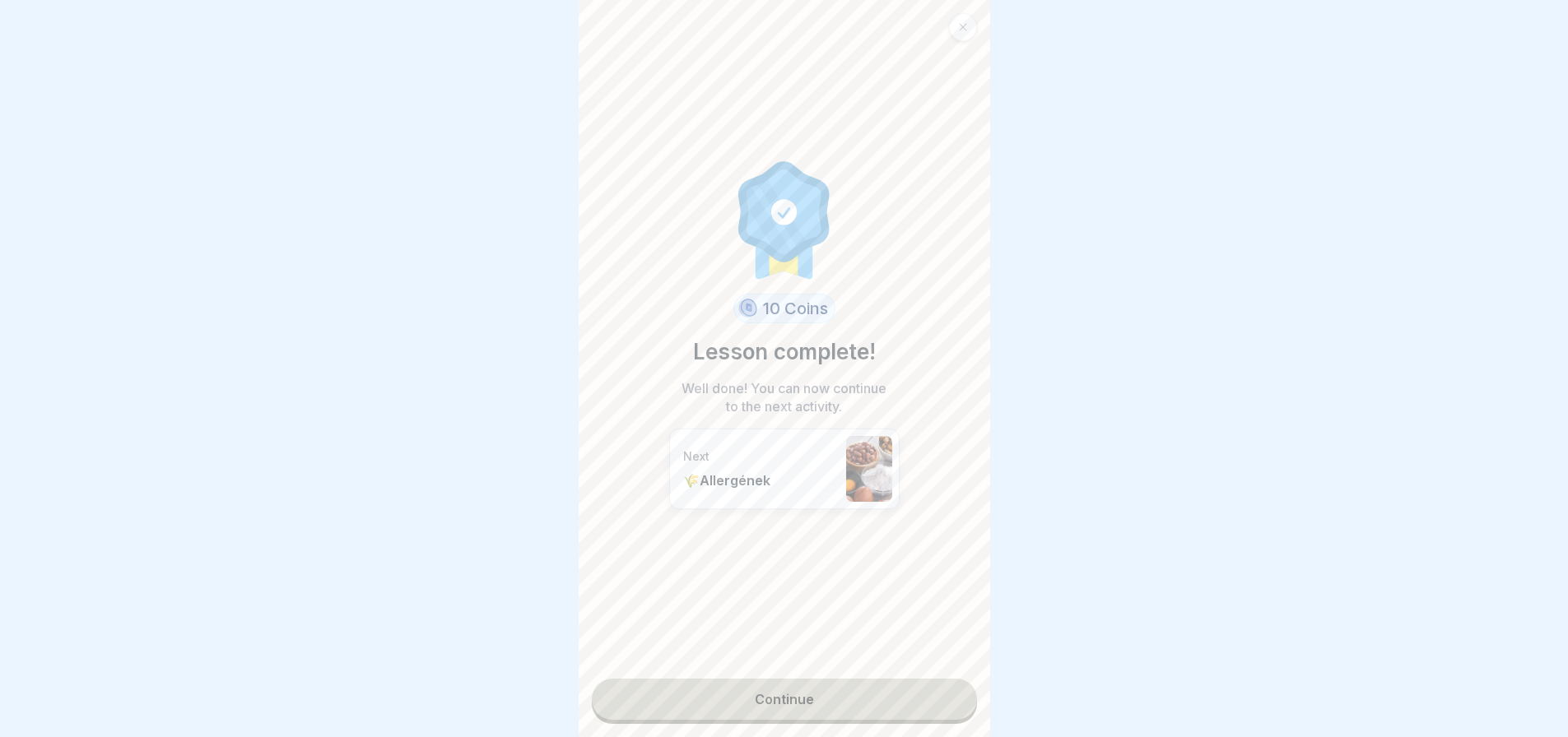
click at [934, 688] on link "Continue" at bounding box center [784, 699] width 385 height 41
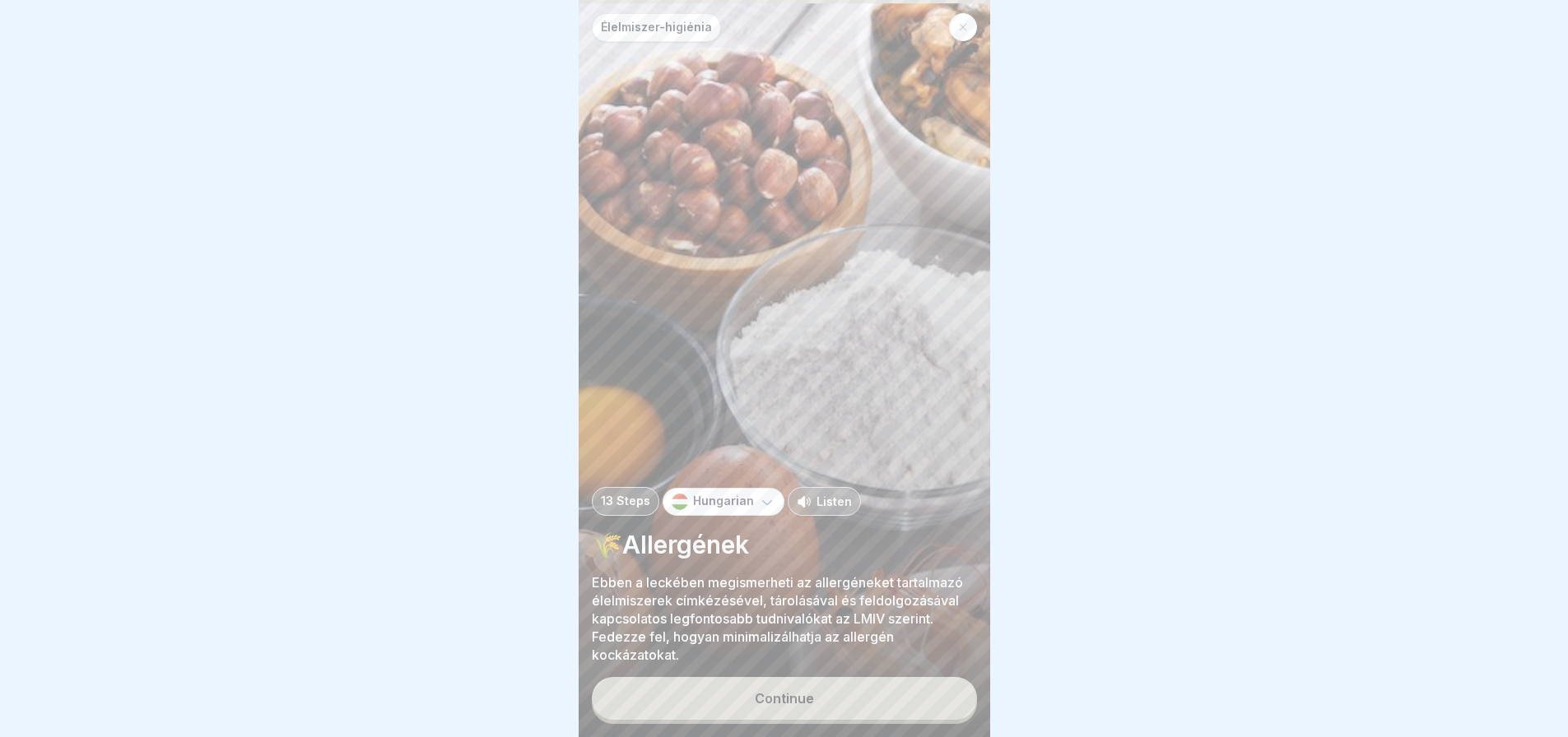
click at [934, 688] on button "Continue" at bounding box center [784, 698] width 385 height 43
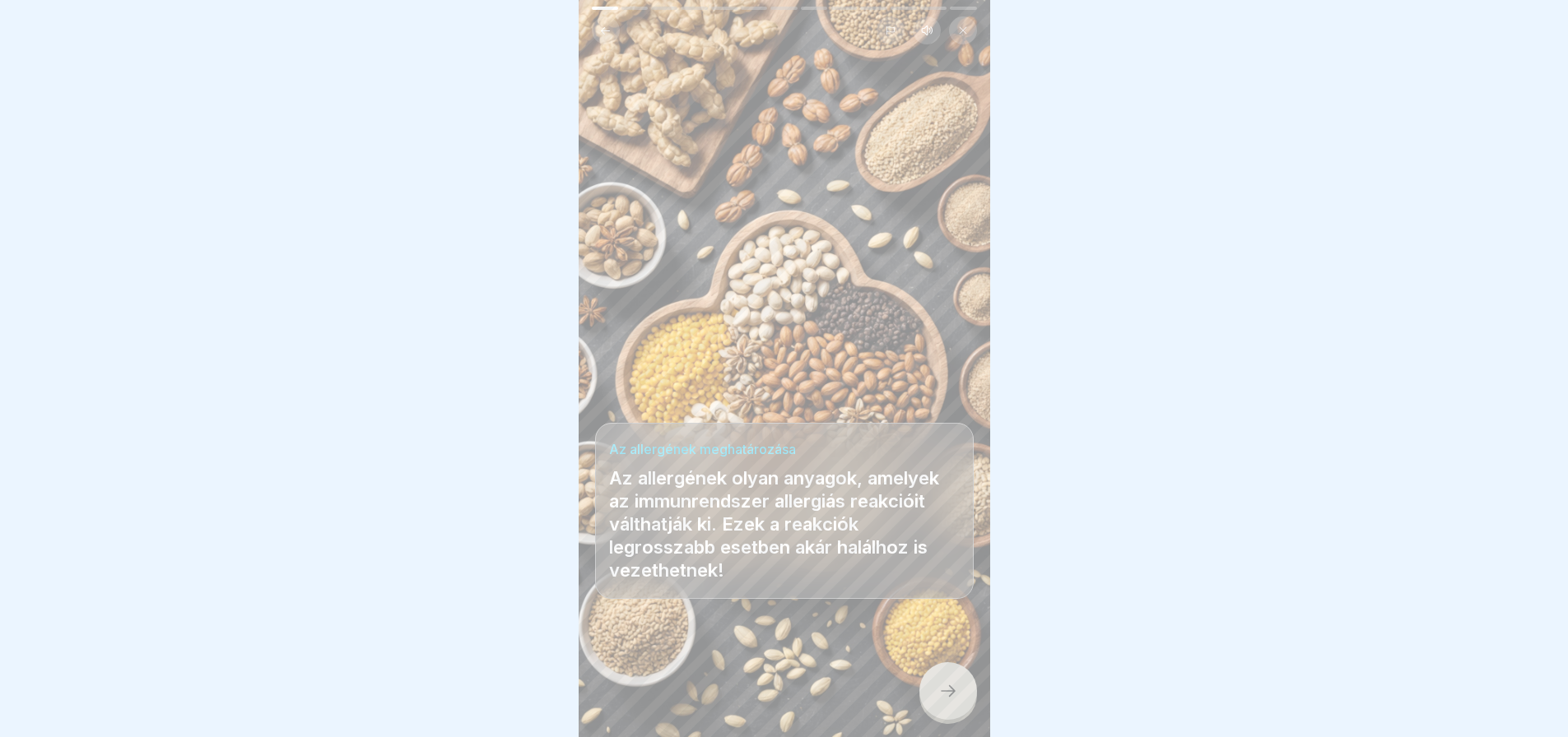
click at [934, 688] on div at bounding box center [947, 690] width 57 height 57
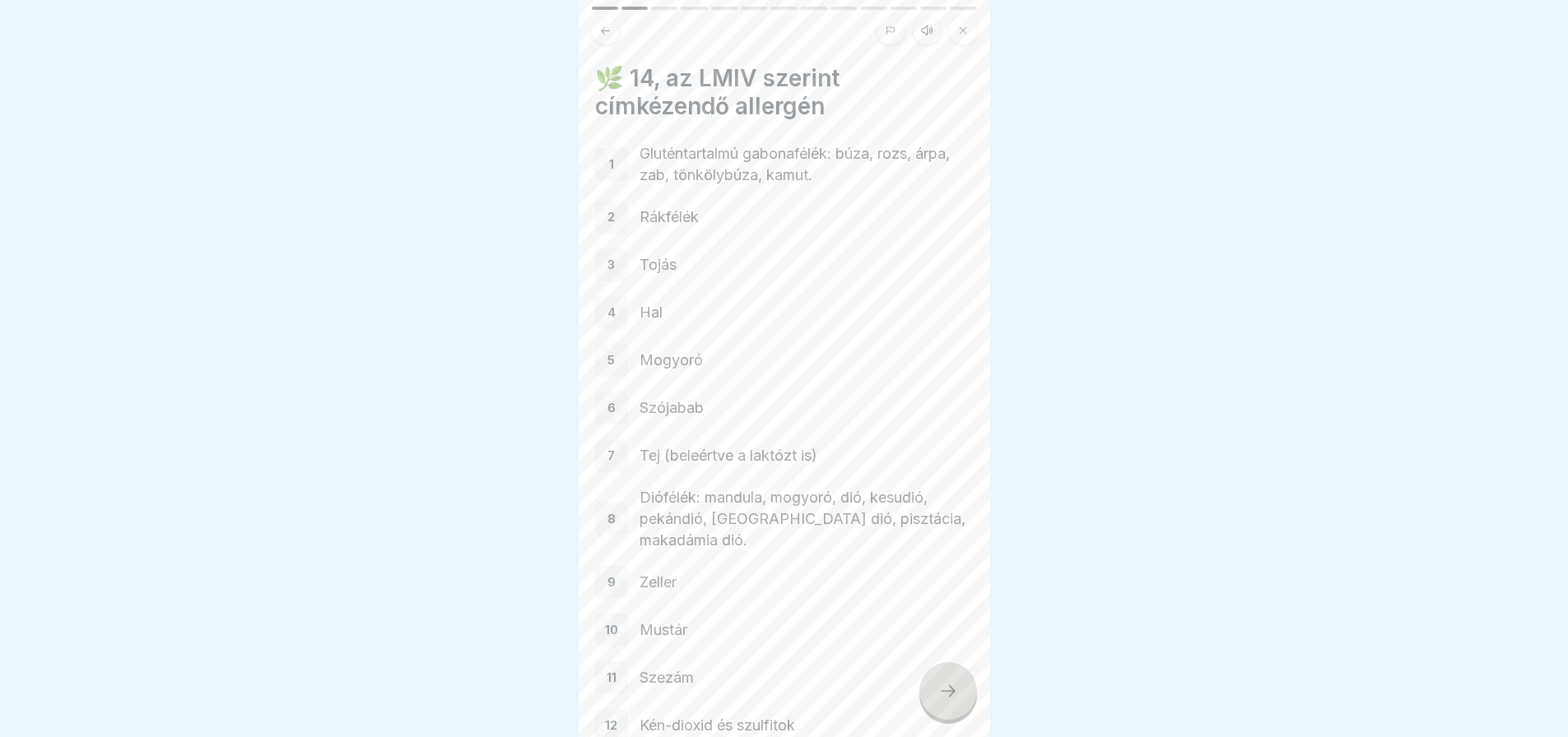
click at [934, 688] on div at bounding box center [947, 690] width 57 height 57
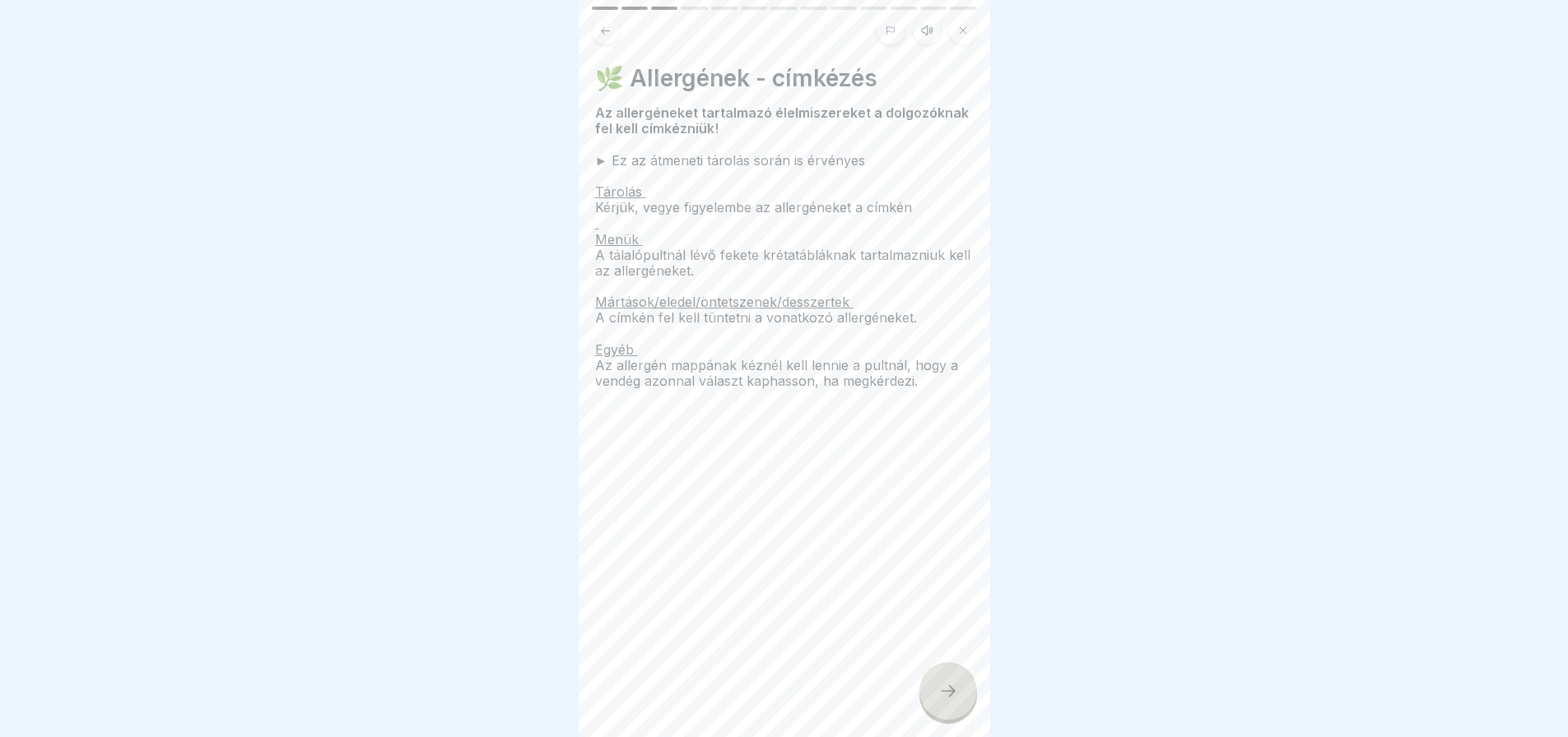
click at [934, 688] on div at bounding box center [947, 690] width 57 height 57
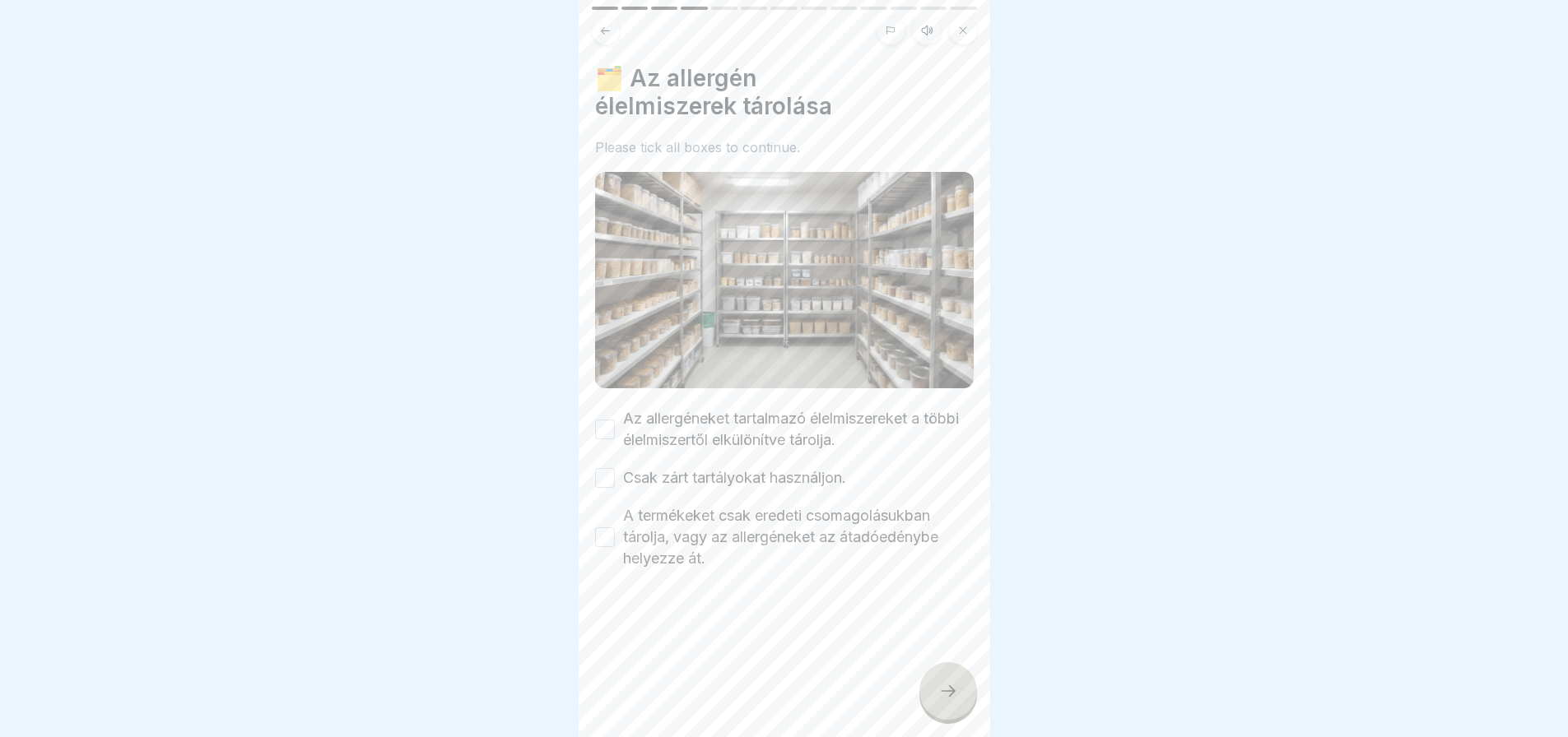
click at [607, 420] on button "Az allergéneket tartalmazó élelmiszereket a többi élelmiszertől elkülönítve tár…" at bounding box center [605, 430] width 20 height 20
click at [609, 468] on button "Csak zárt tartályokat használjon." at bounding box center [605, 478] width 20 height 20
click at [606, 528] on button "A termékeket csak eredeti csomagolásukban tárolja, vagy az allergéneket az átad…" at bounding box center [605, 537] width 20 height 20
click at [969, 695] on div at bounding box center [947, 690] width 57 height 57
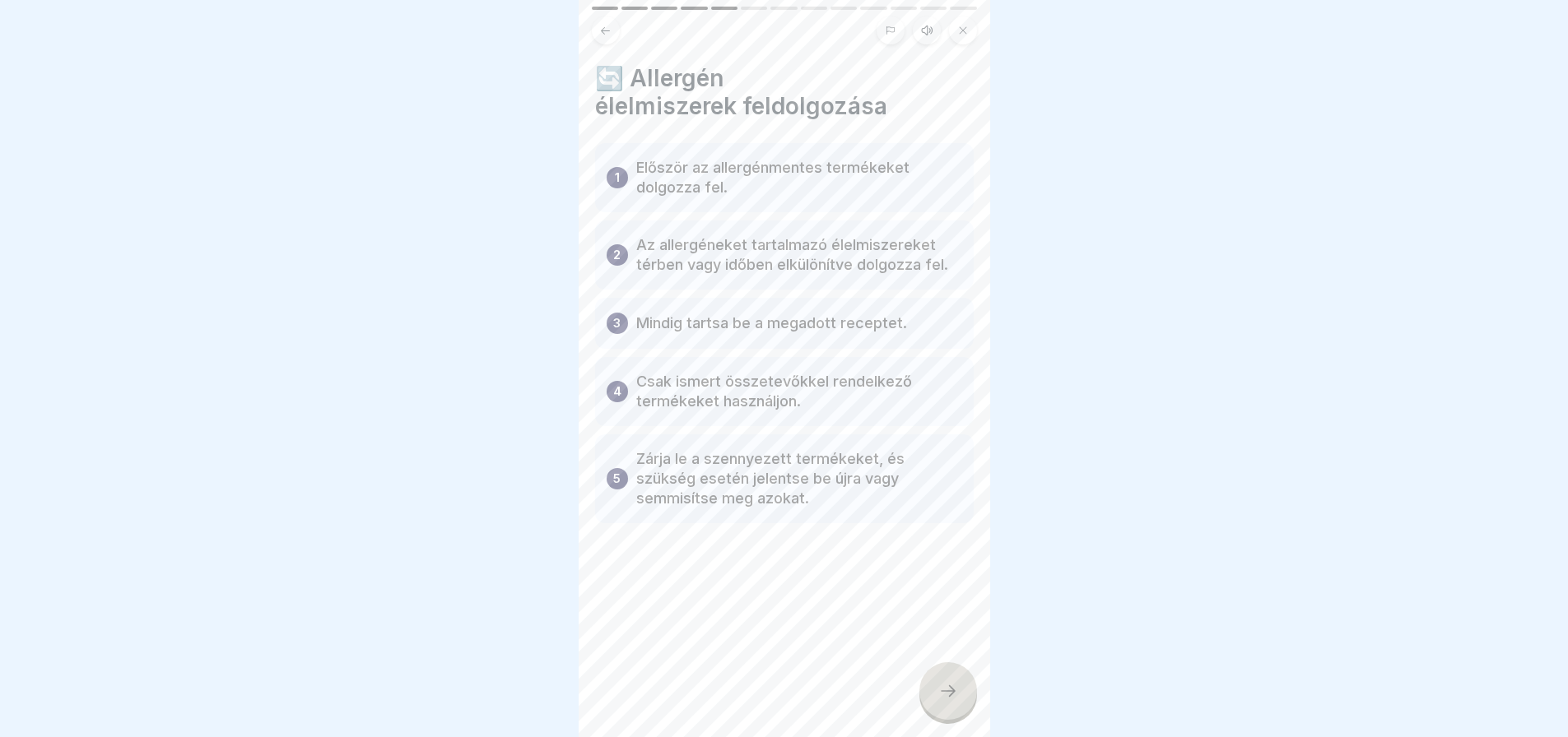
click at [968, 695] on div at bounding box center [947, 690] width 57 height 57
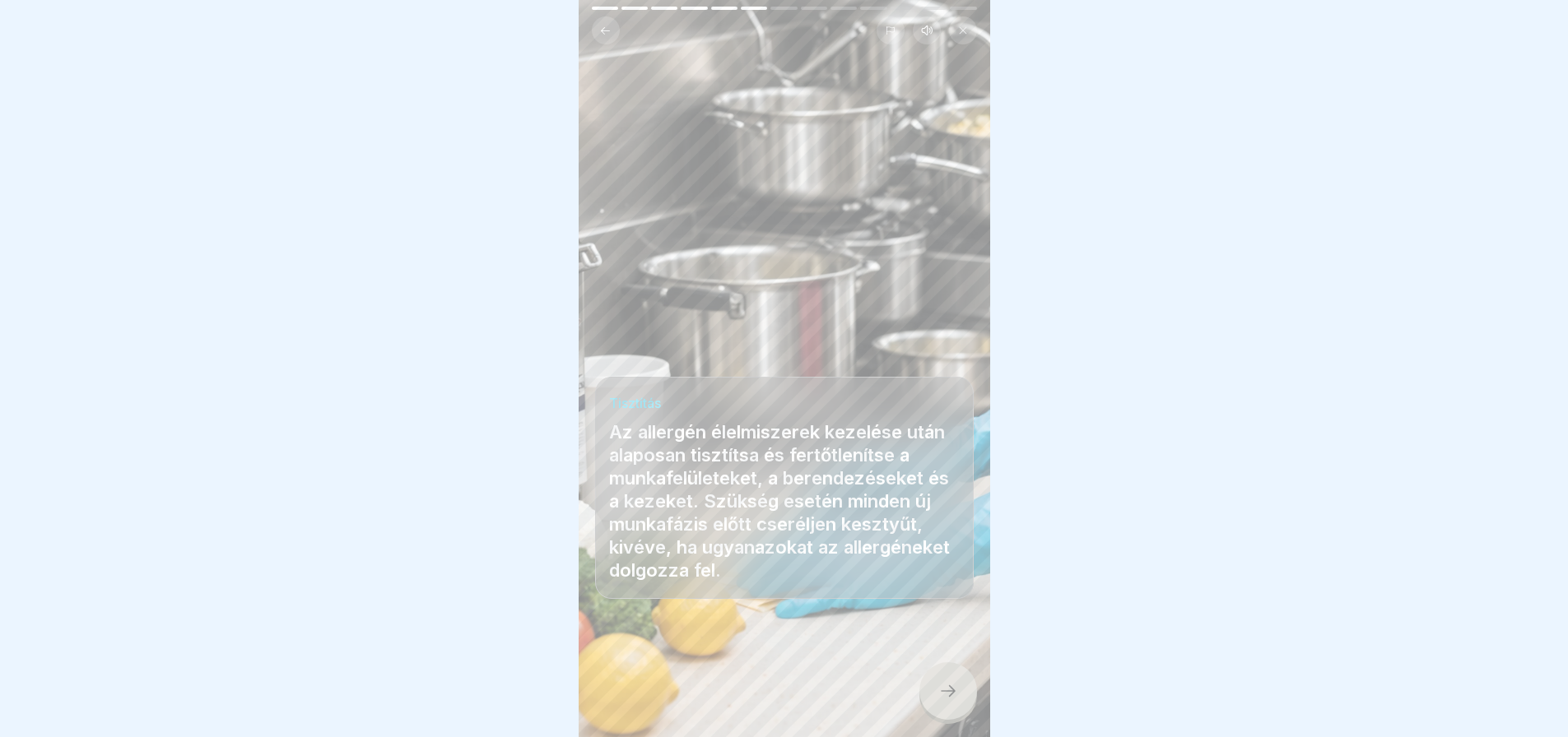
click at [963, 701] on div at bounding box center [947, 690] width 57 height 57
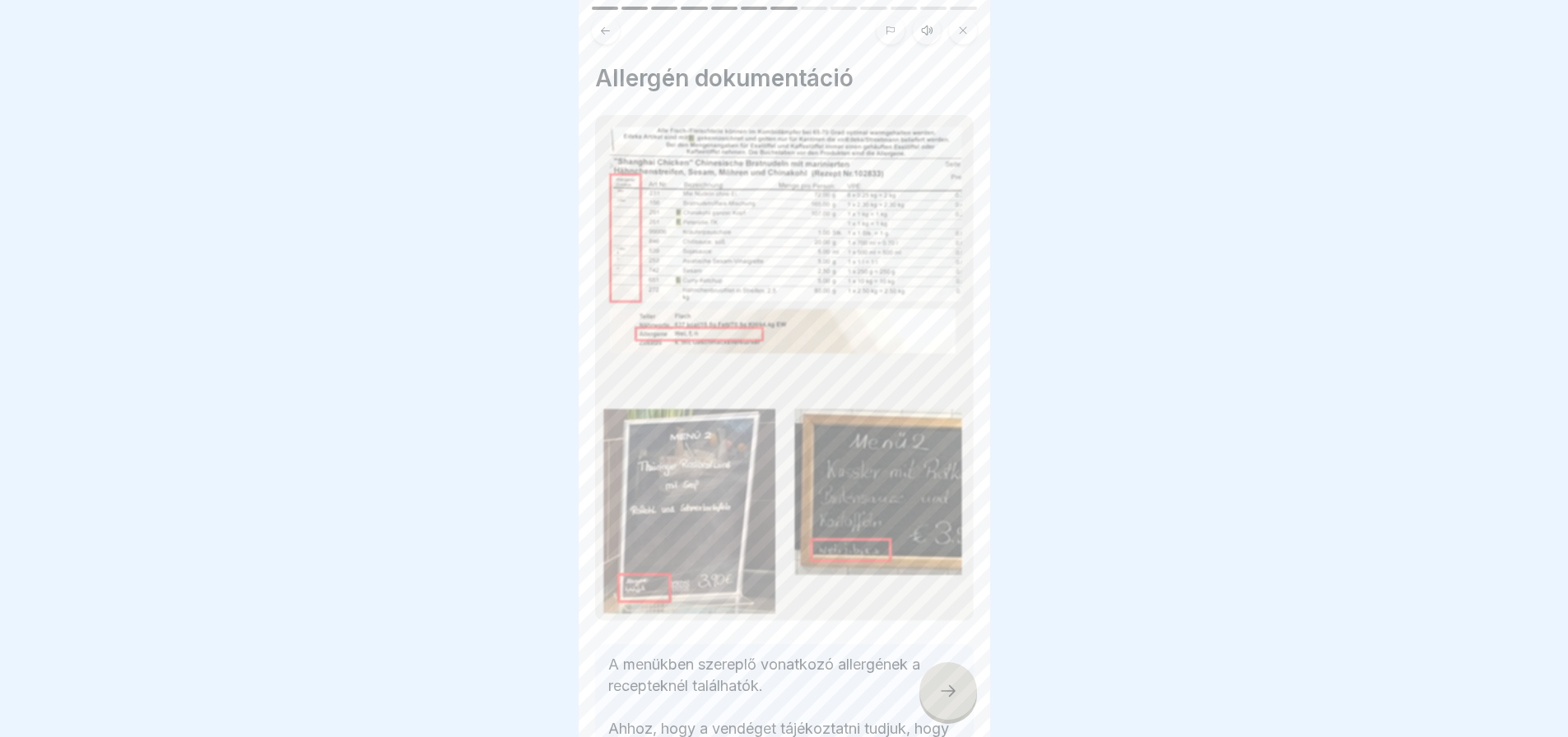
click at [963, 701] on div at bounding box center [947, 690] width 57 height 57
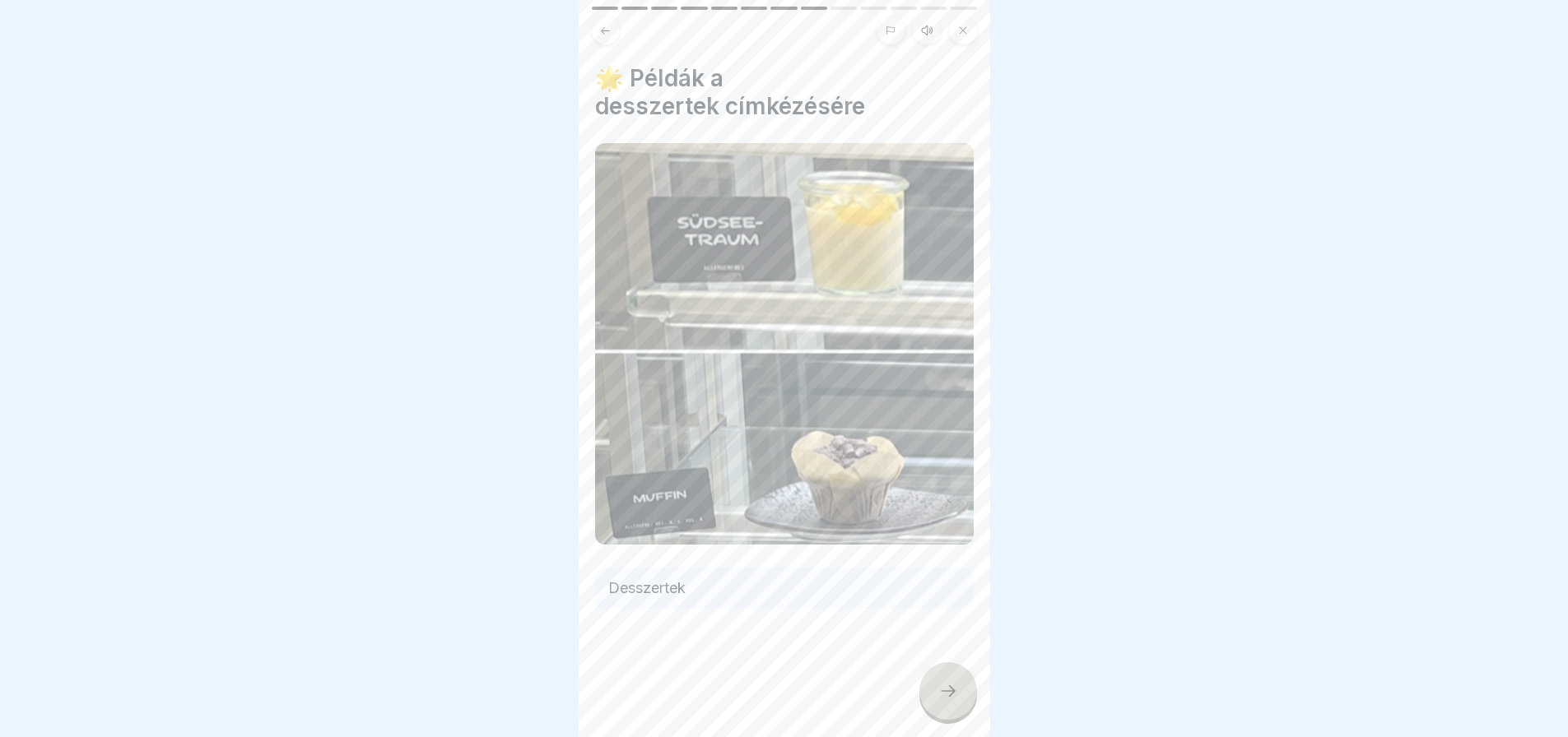
click at [963, 701] on div at bounding box center [947, 690] width 57 height 57
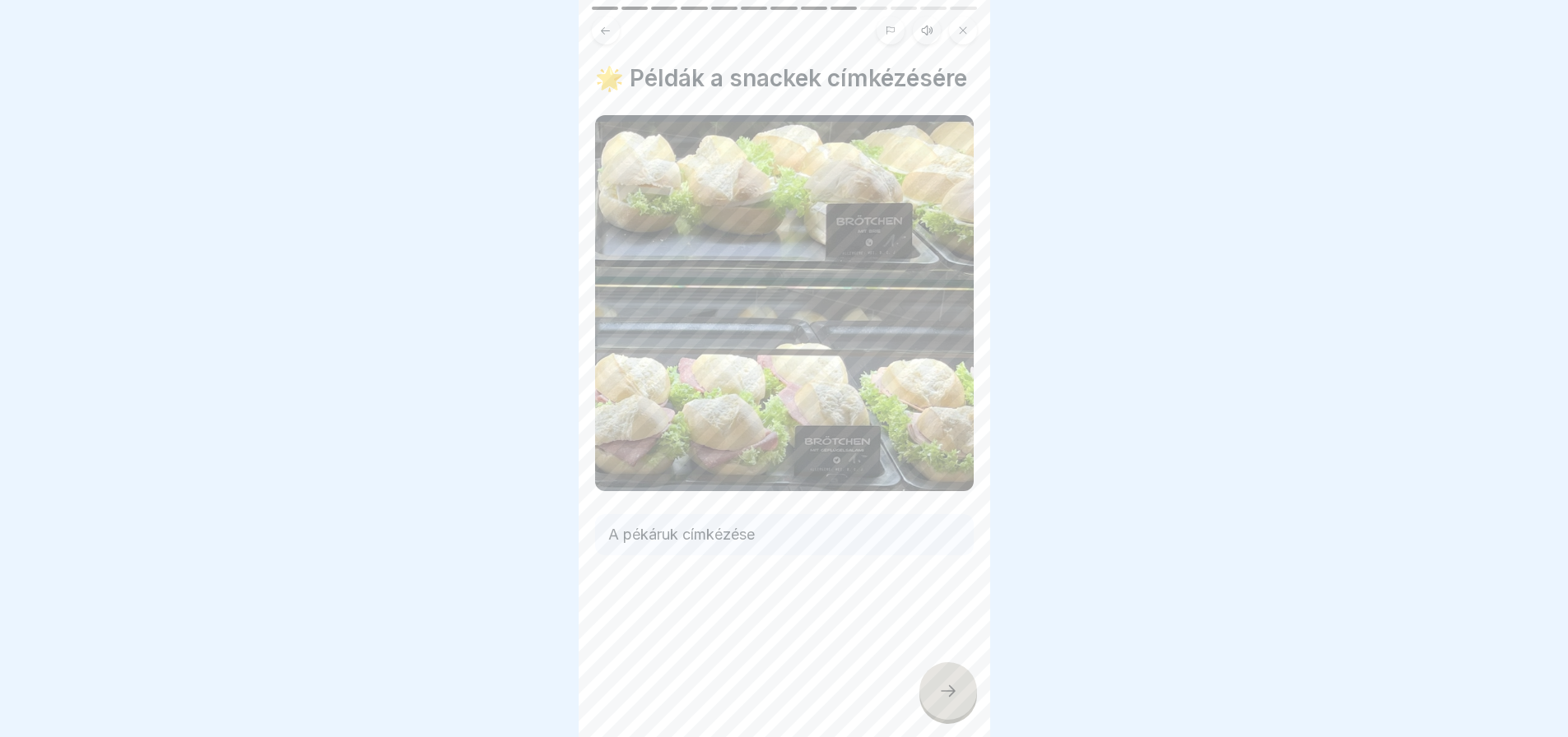
click at [963, 701] on div at bounding box center [947, 690] width 57 height 57
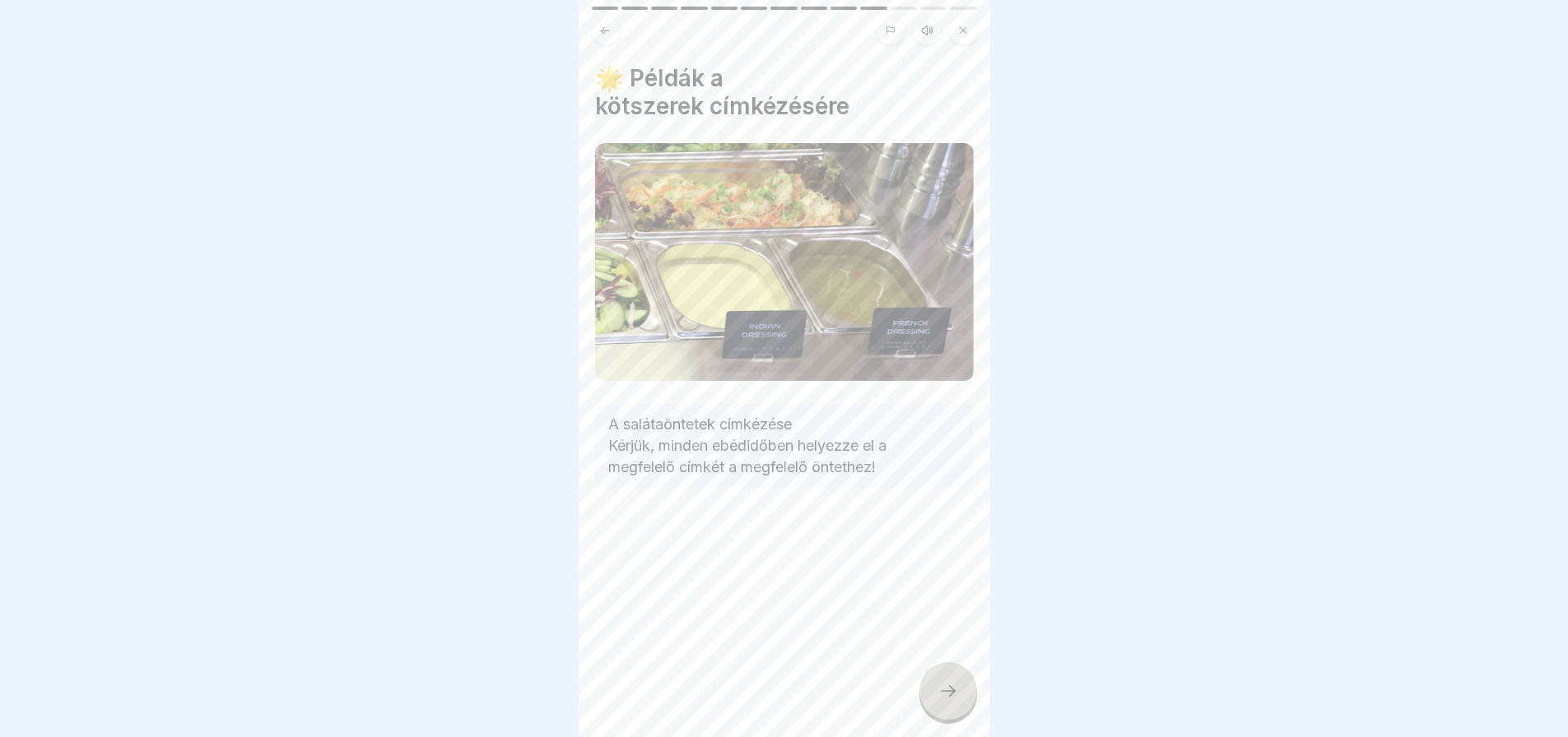
click at [963, 701] on div at bounding box center [947, 690] width 57 height 57
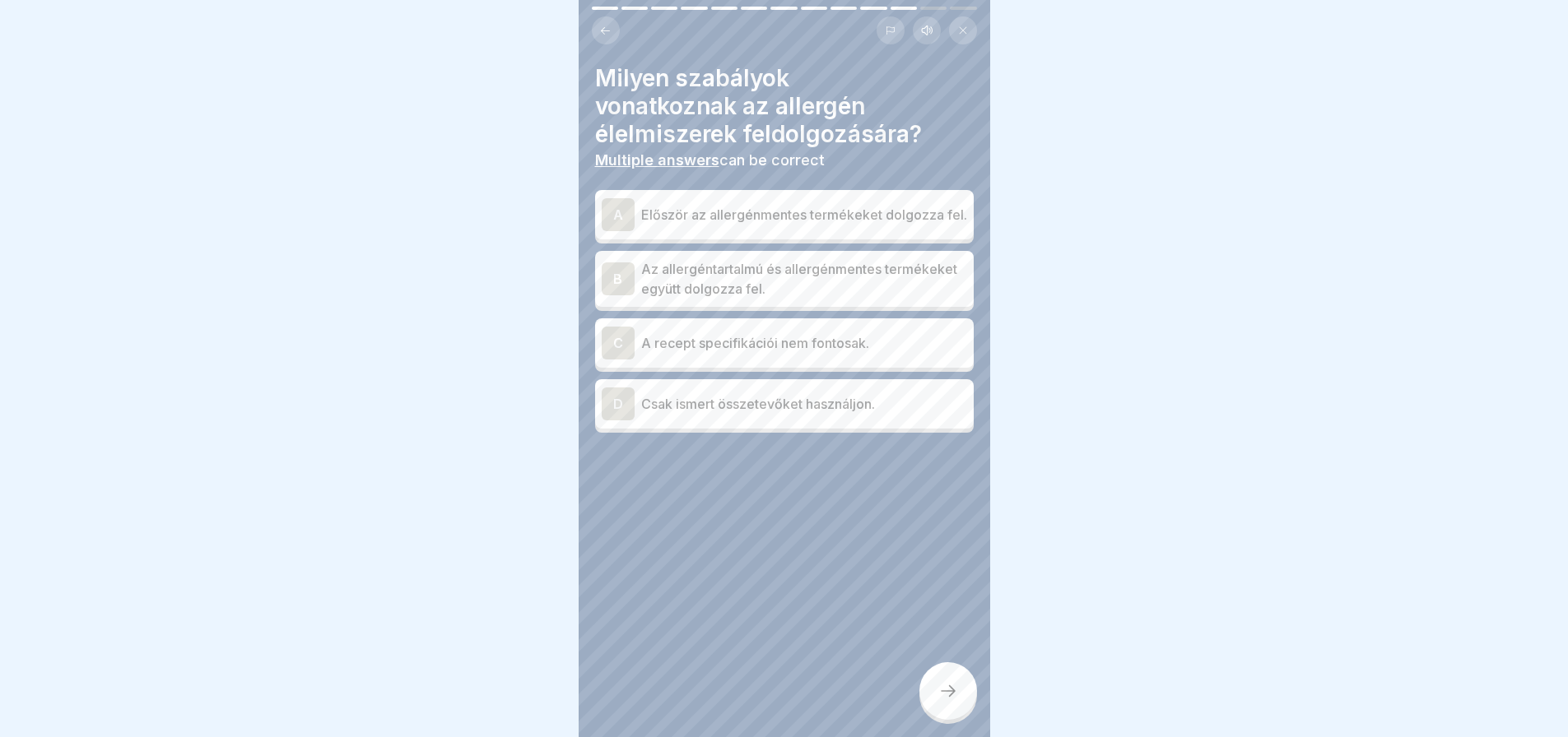
click at [635, 198] on div "A Először az allergénmentes termékeket dolgozza fel." at bounding box center [784, 214] width 365 height 33
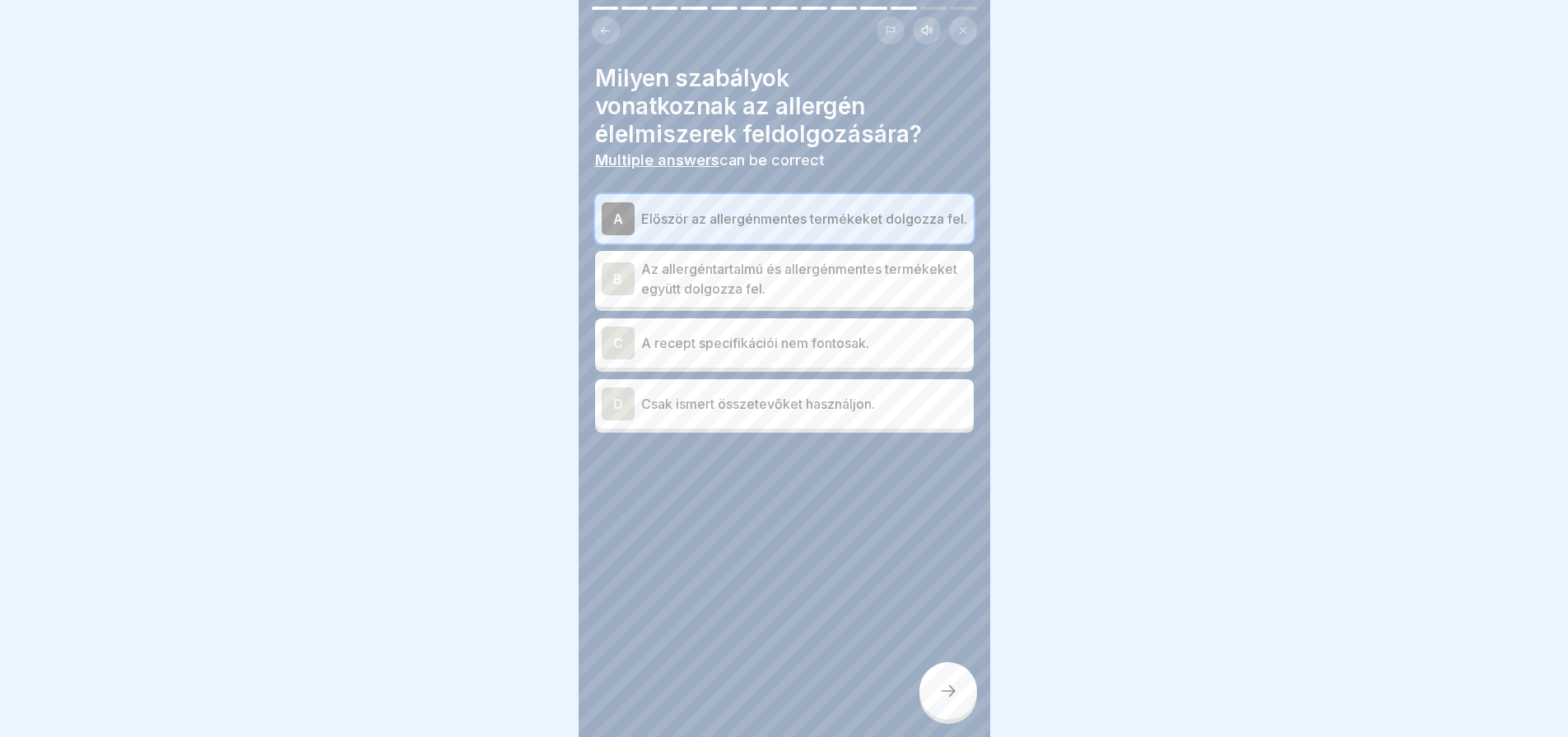
click at [613, 400] on div "D" at bounding box center [618, 404] width 33 height 33
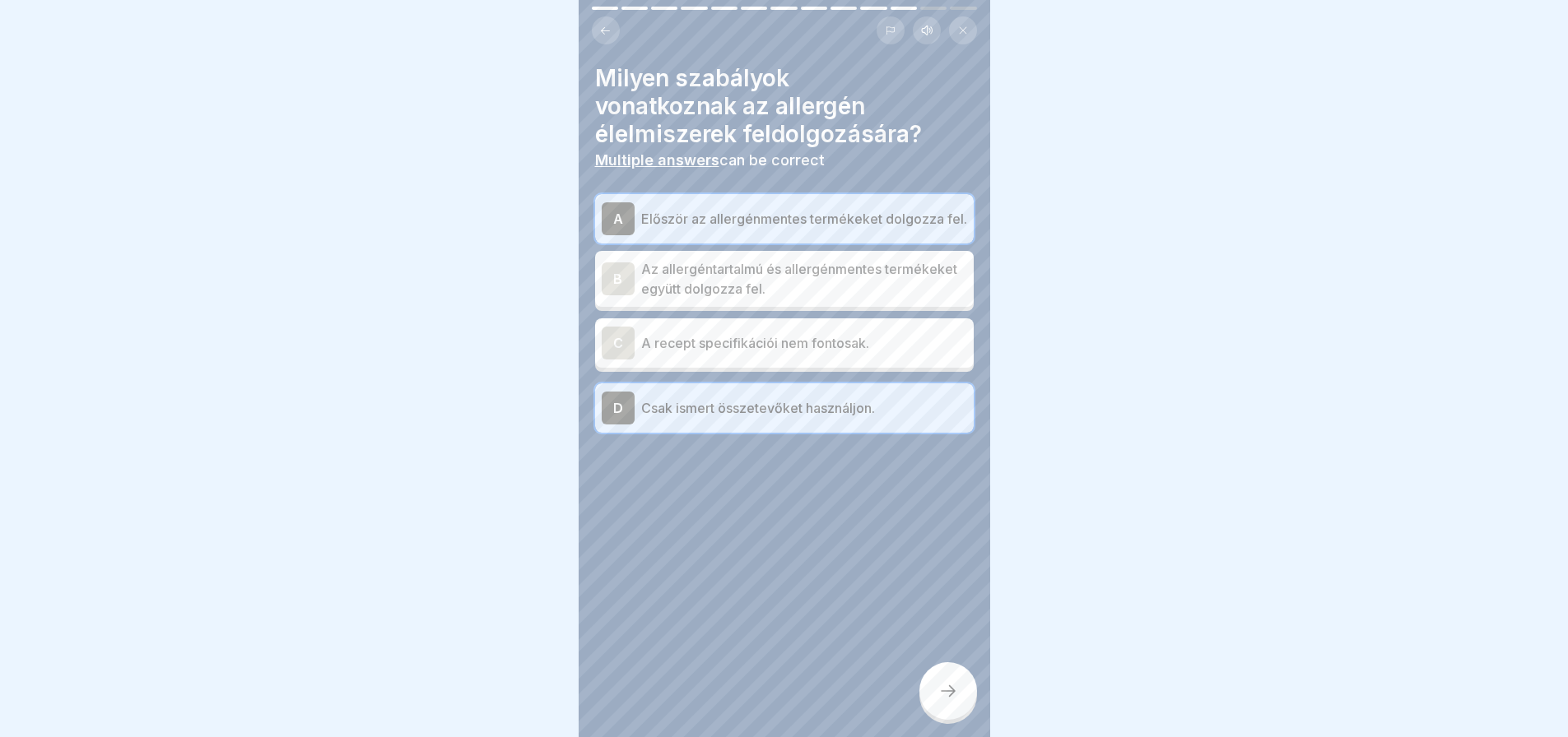
click at [958, 688] on div at bounding box center [947, 690] width 57 height 57
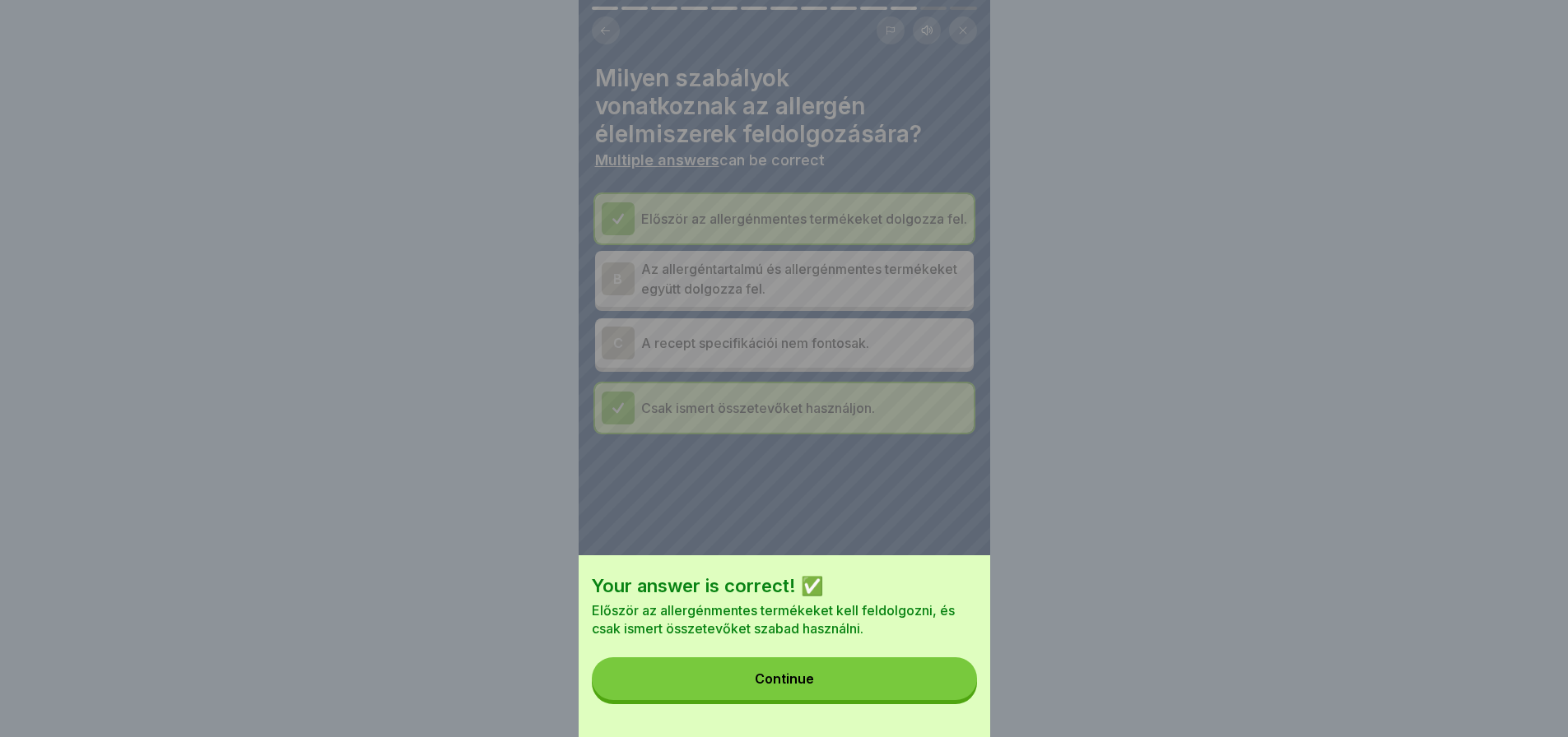
click at [958, 688] on button "Continue" at bounding box center [784, 678] width 385 height 43
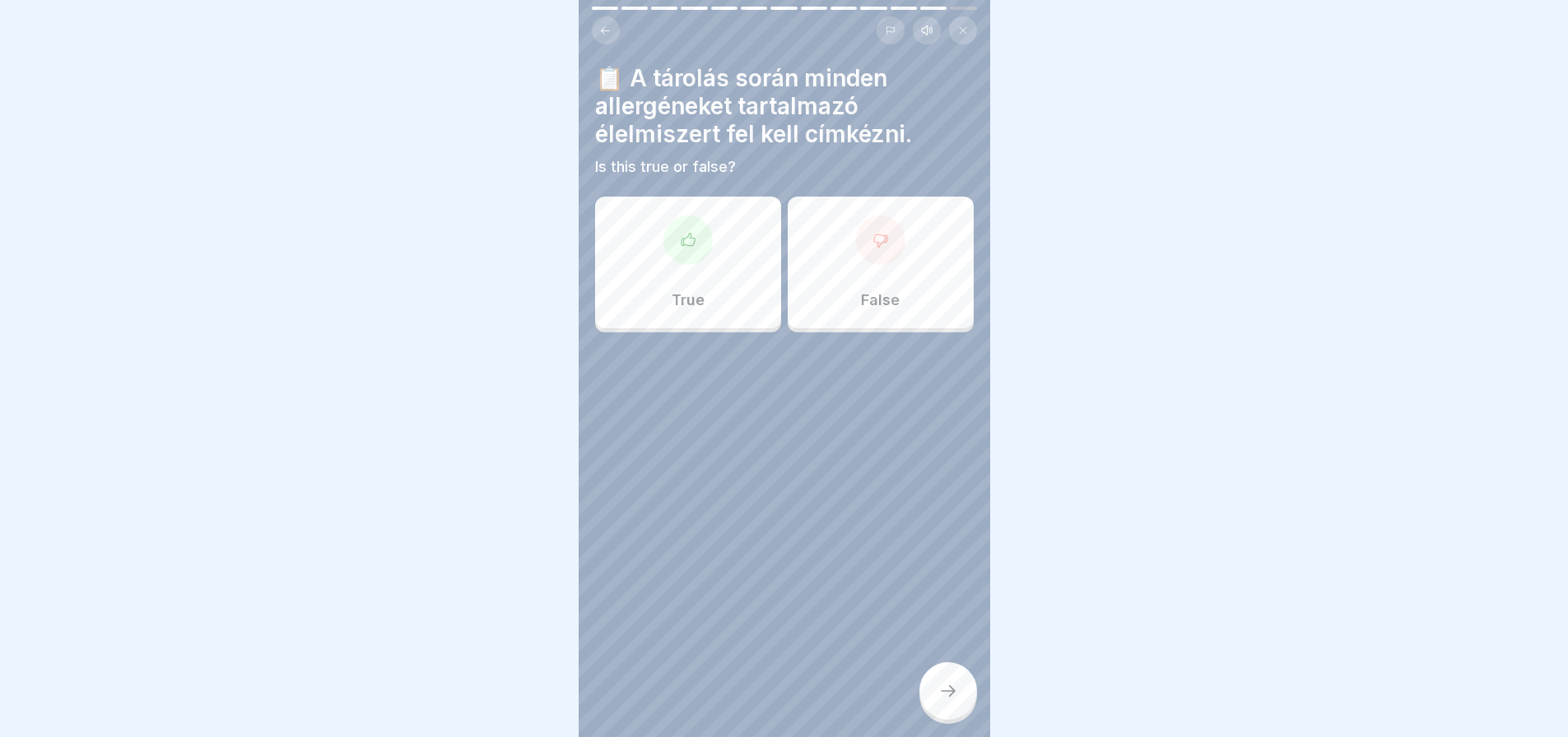
scroll to position [13, 0]
click at [715, 266] on div "True" at bounding box center [688, 263] width 186 height 131
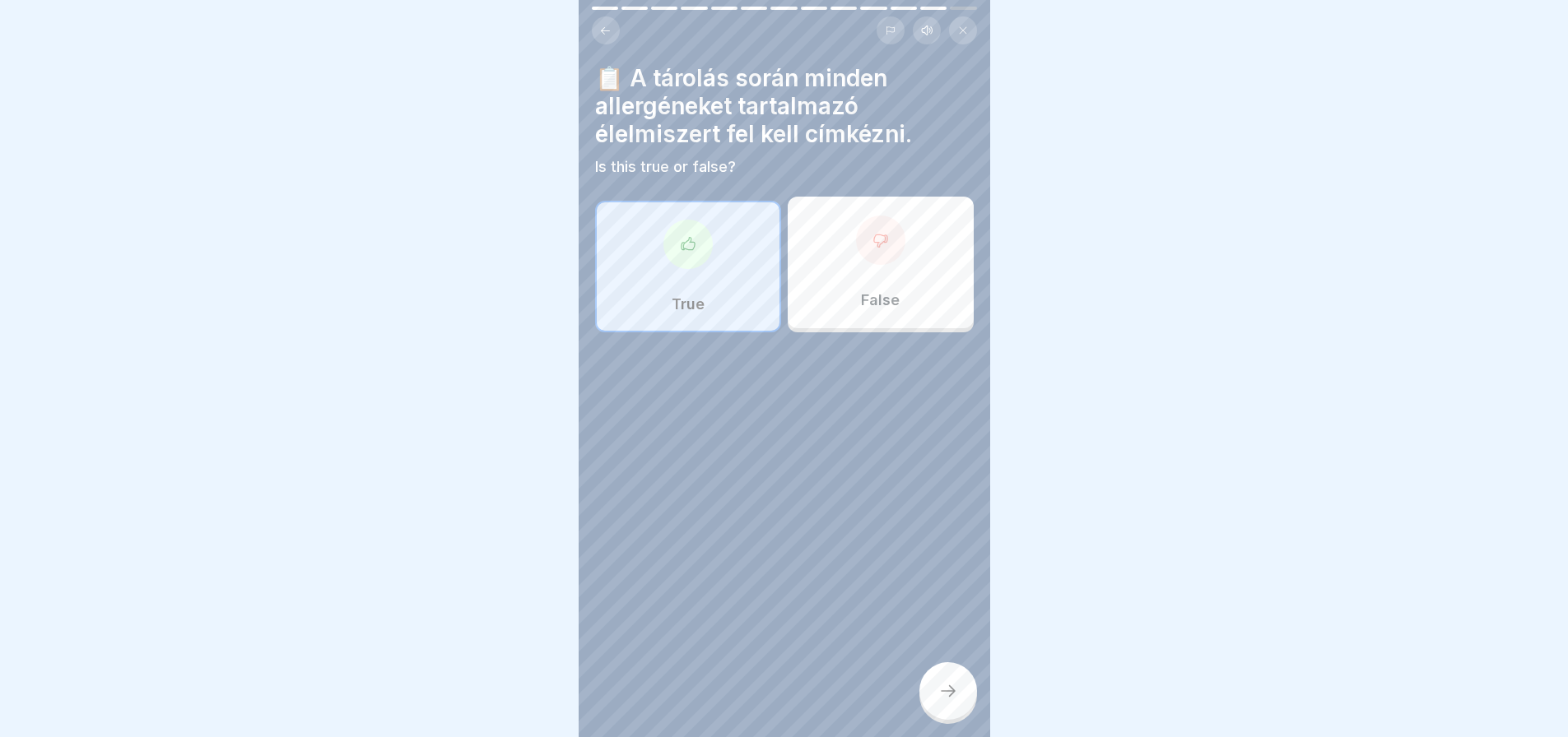
click at [958, 691] on div at bounding box center [947, 690] width 57 height 57
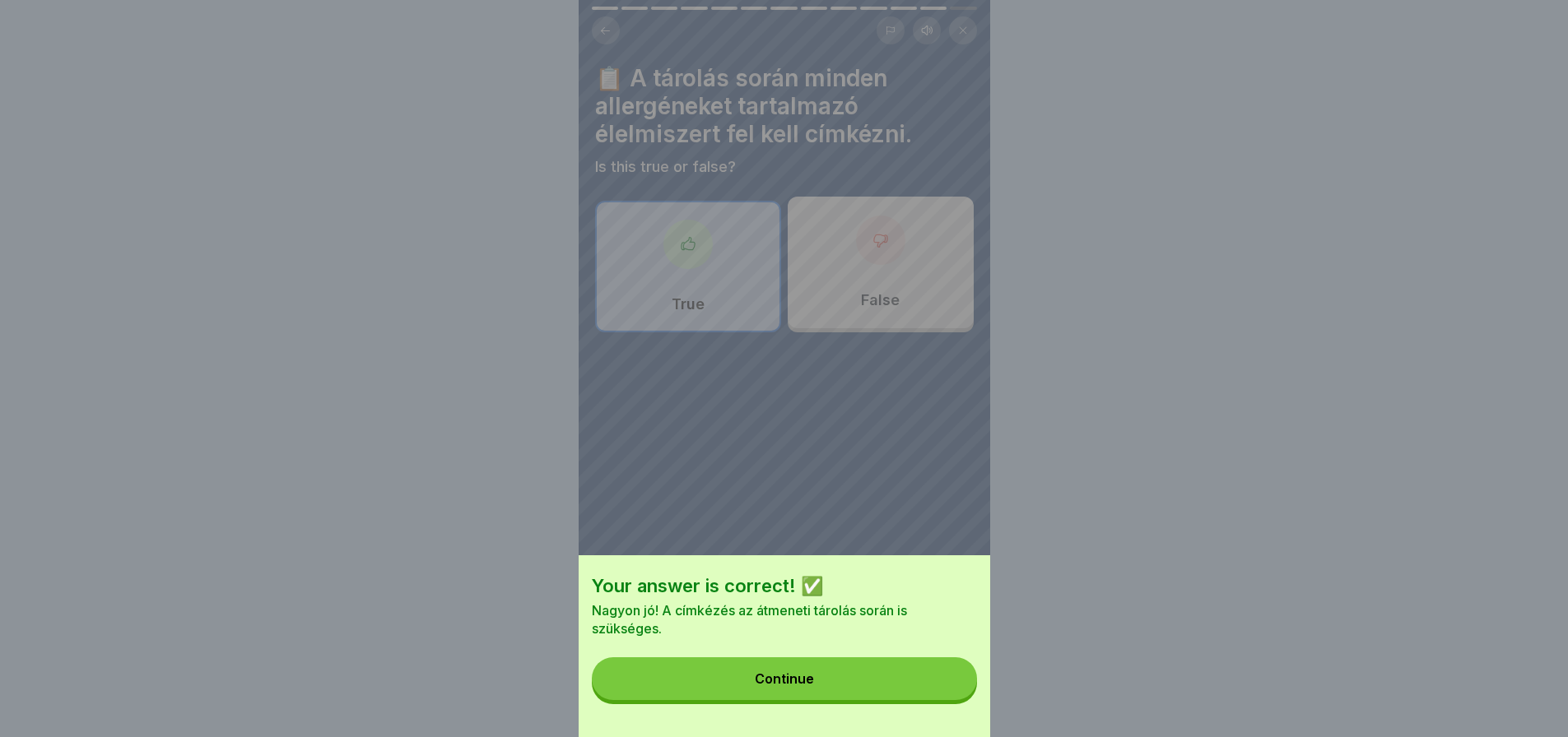
click at [958, 691] on button "Continue" at bounding box center [784, 678] width 385 height 43
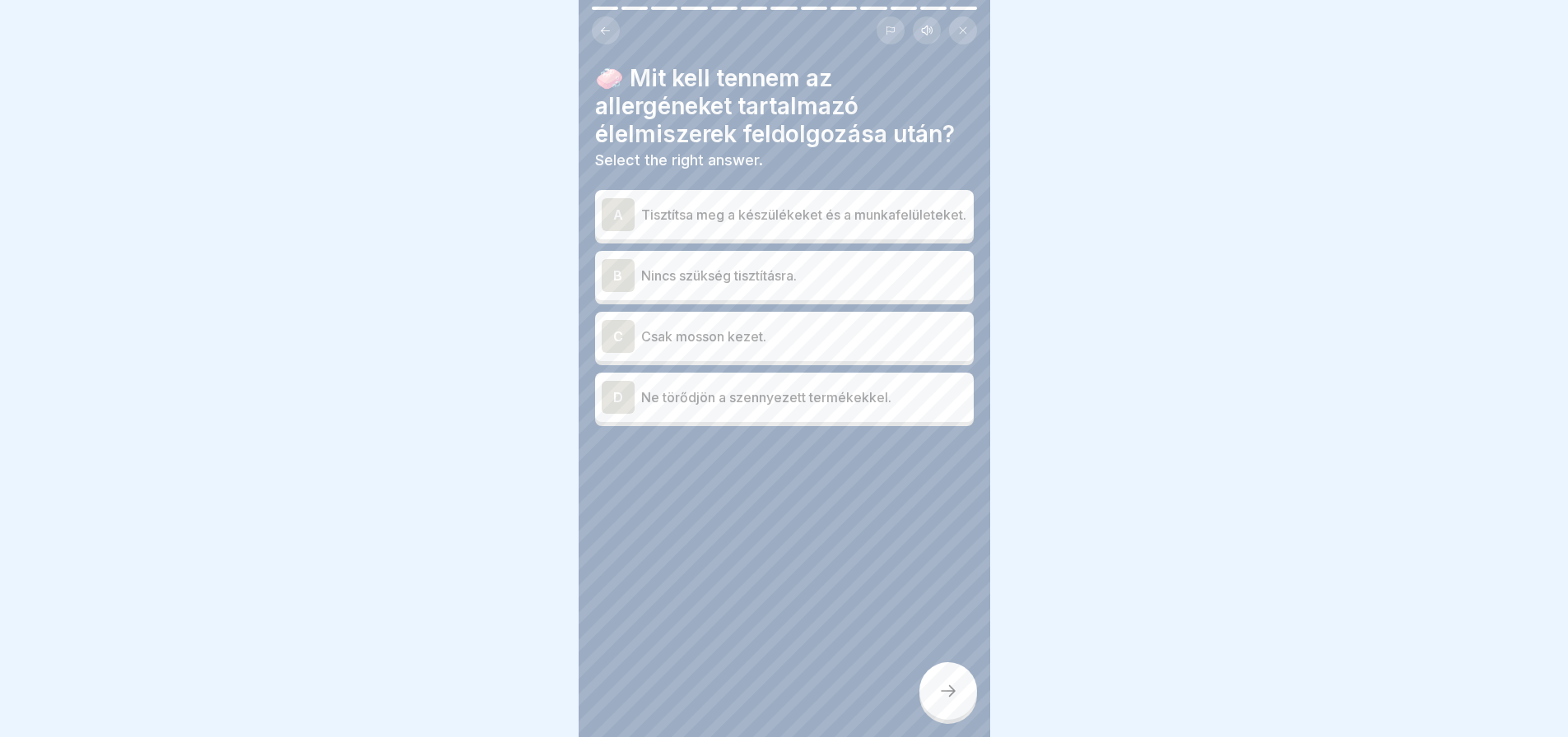
click at [757, 212] on p "Tisztítsa meg a készülékeket és a munkafelületeket." at bounding box center [803, 215] width 326 height 20
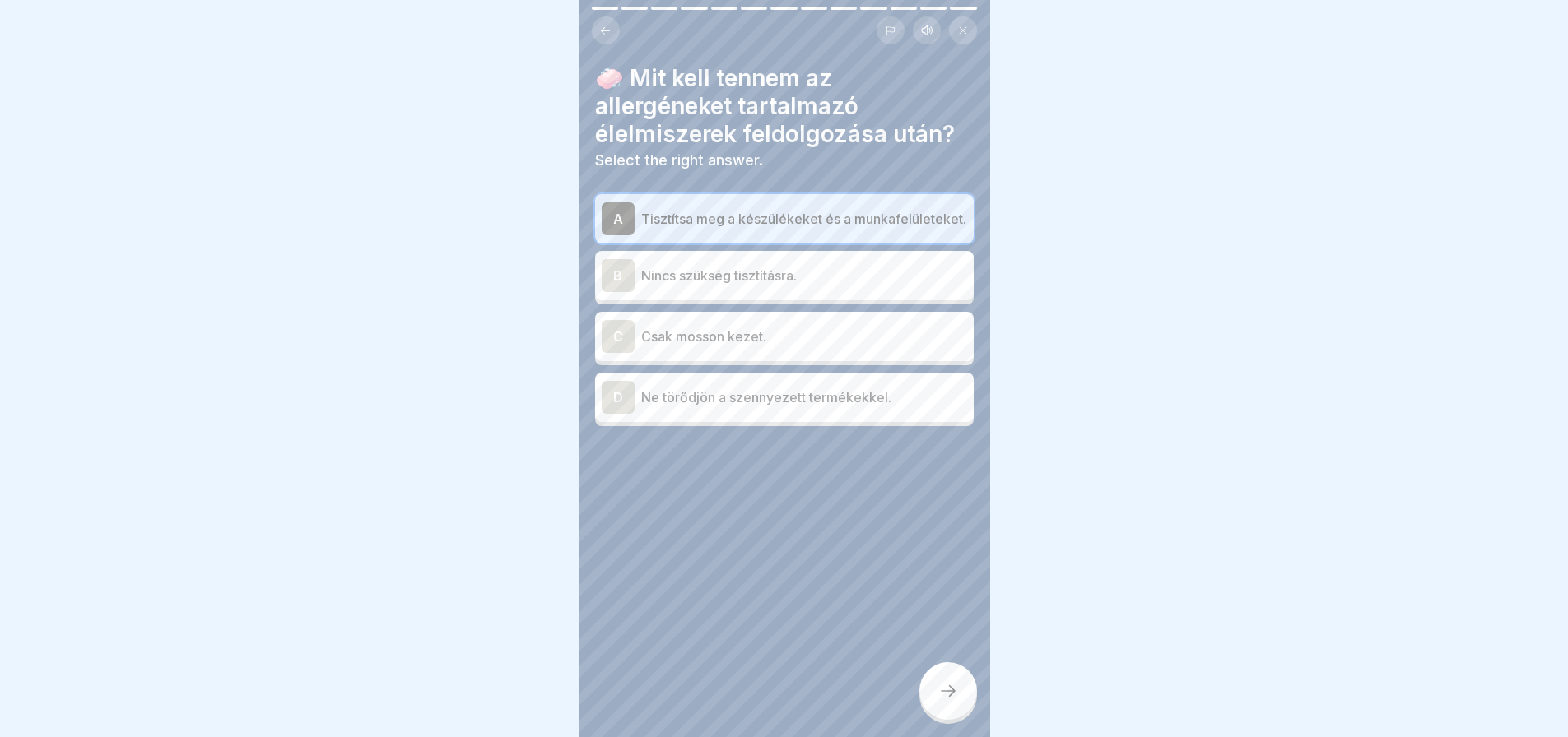
click at [956, 706] on div at bounding box center [947, 690] width 57 height 57
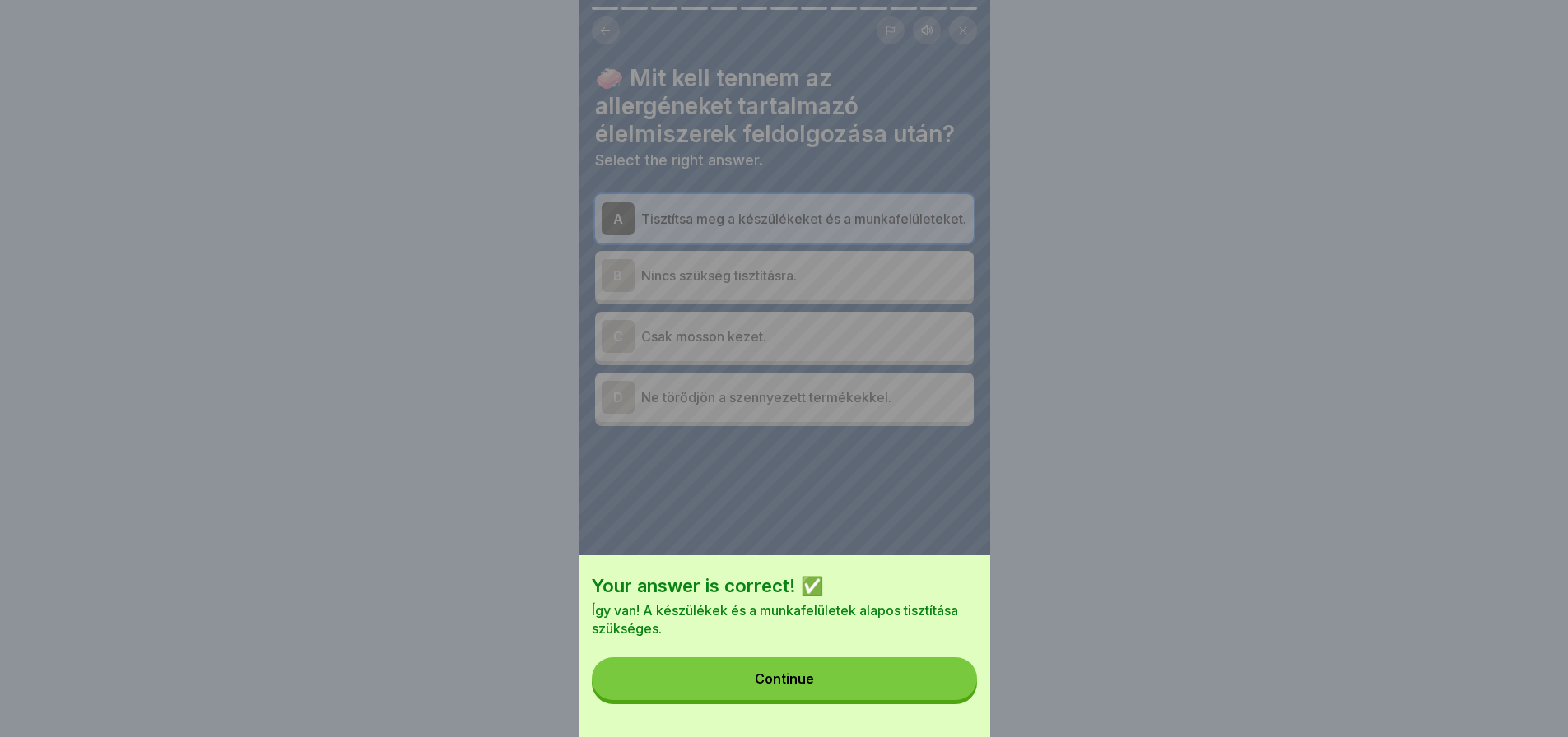
click at [956, 700] on button "Continue" at bounding box center [784, 678] width 385 height 43
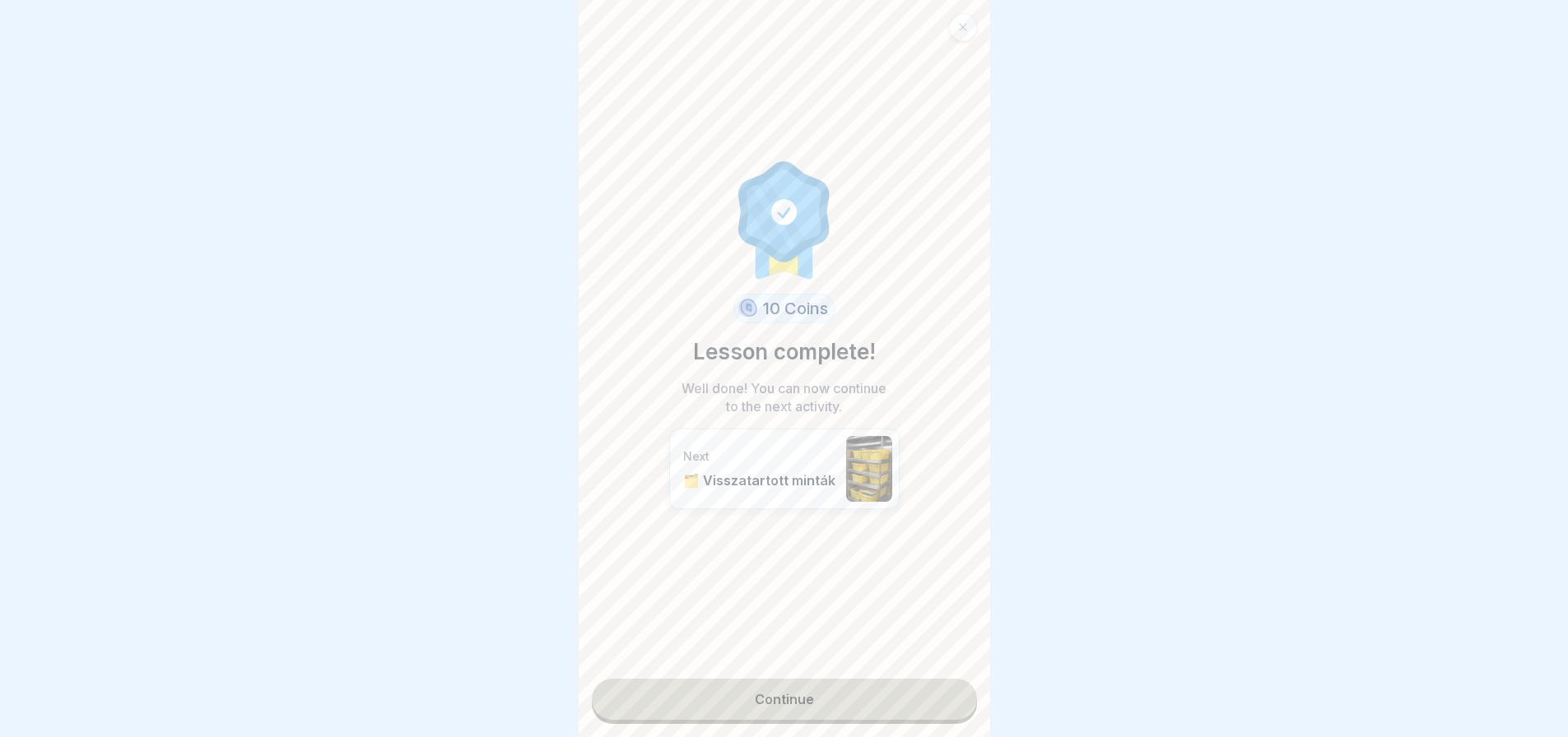
click at [933, 704] on link "Continue" at bounding box center [784, 699] width 385 height 41
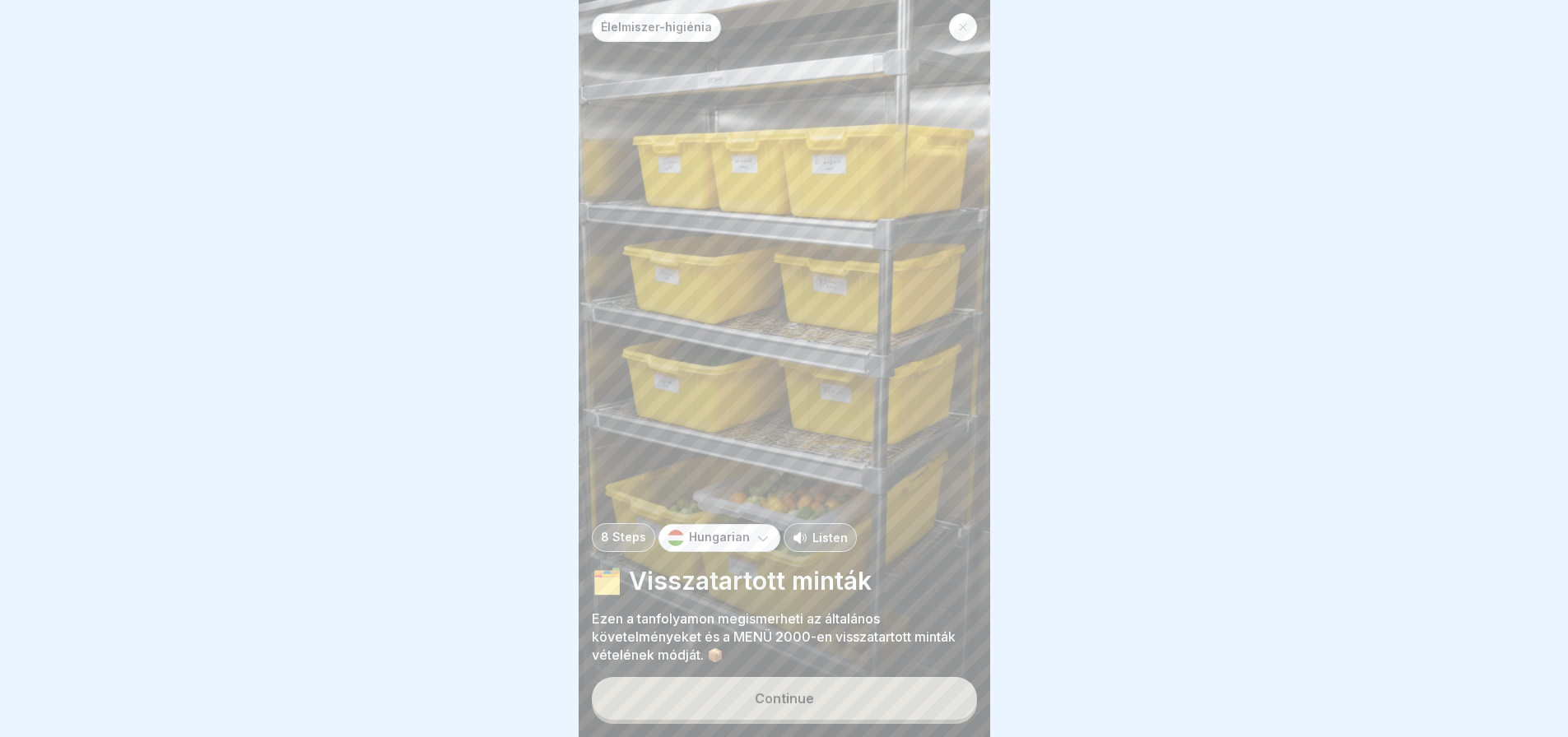
click at [869, 703] on button "Continue" at bounding box center [784, 698] width 385 height 43
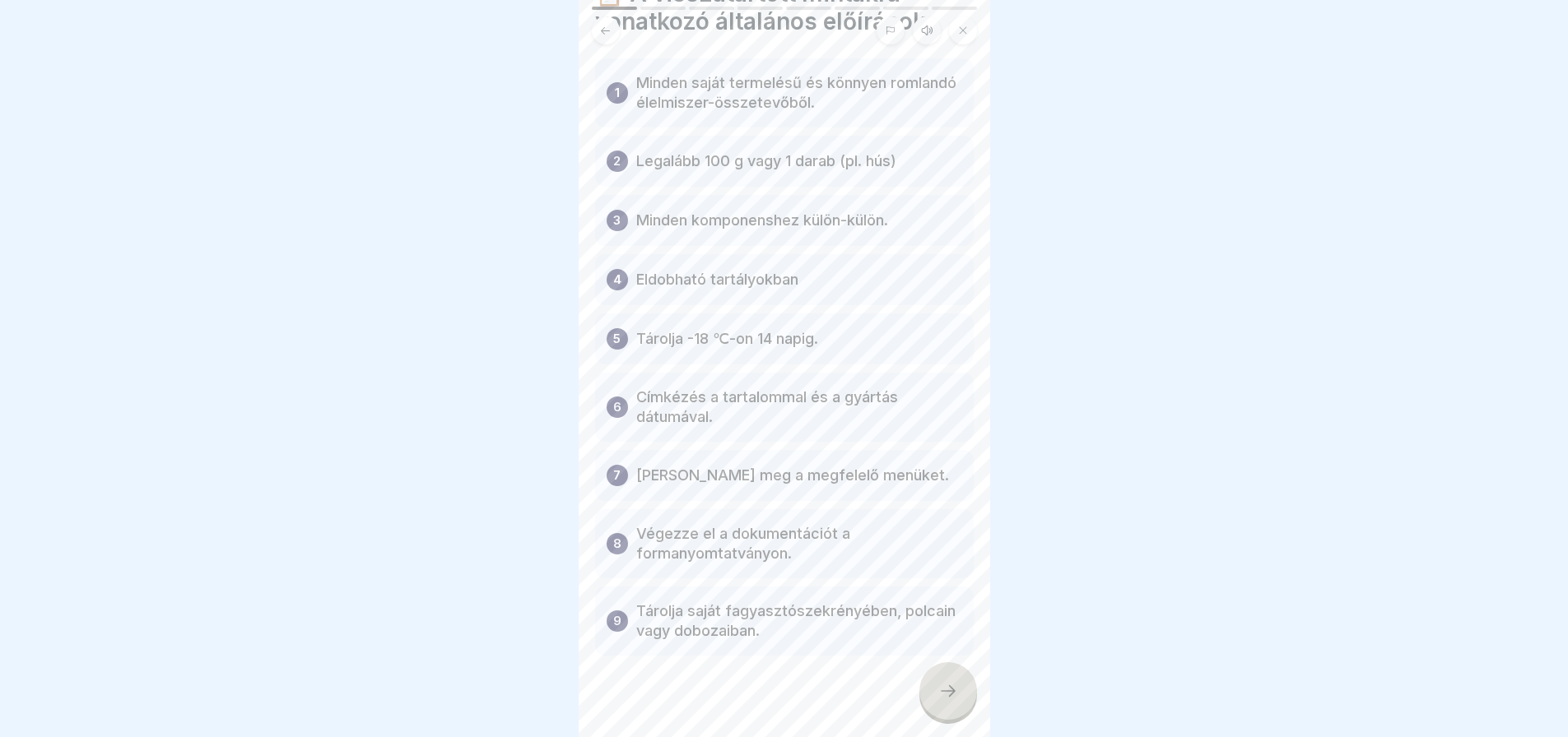
scroll to position [102, 0]
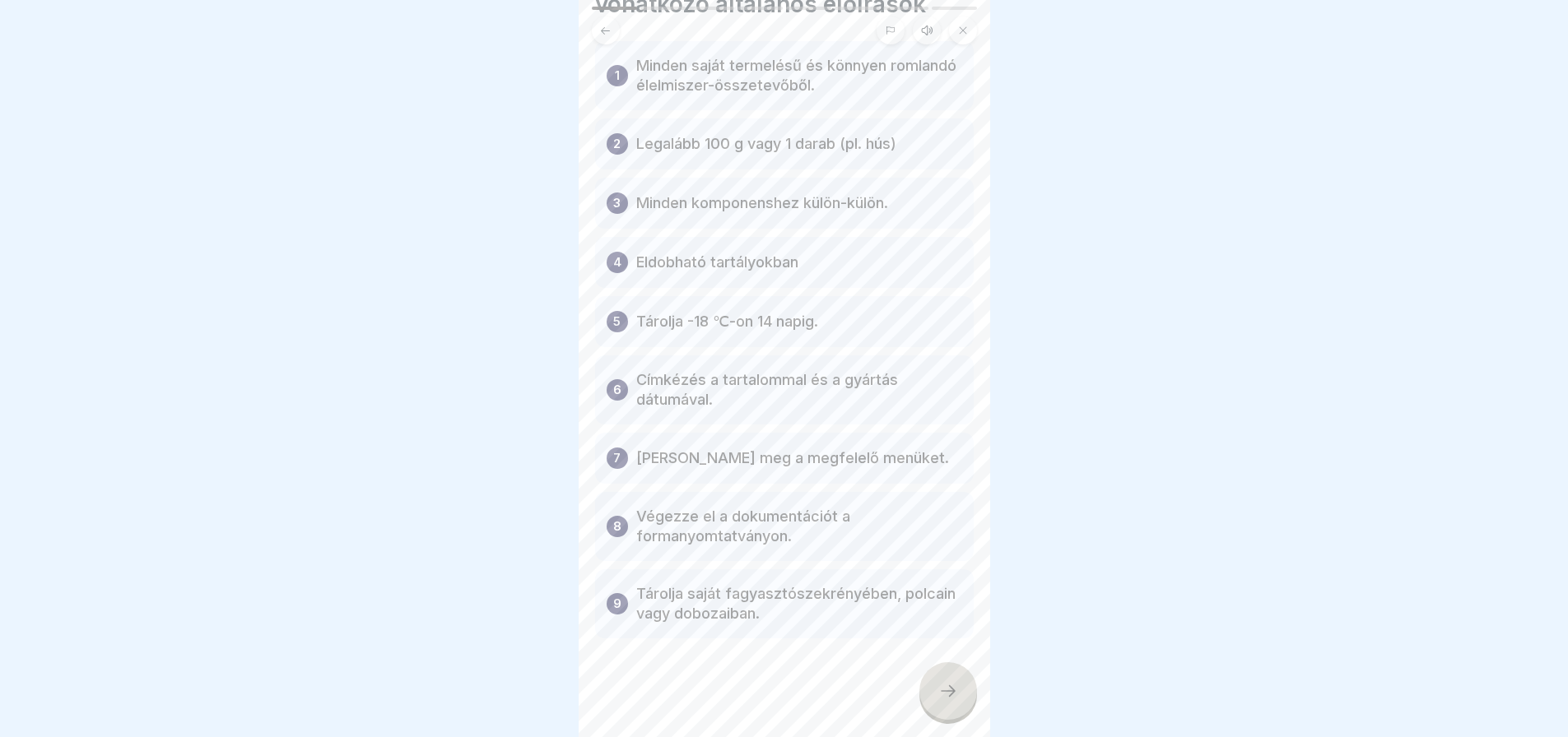
click at [934, 694] on div at bounding box center [947, 690] width 57 height 57
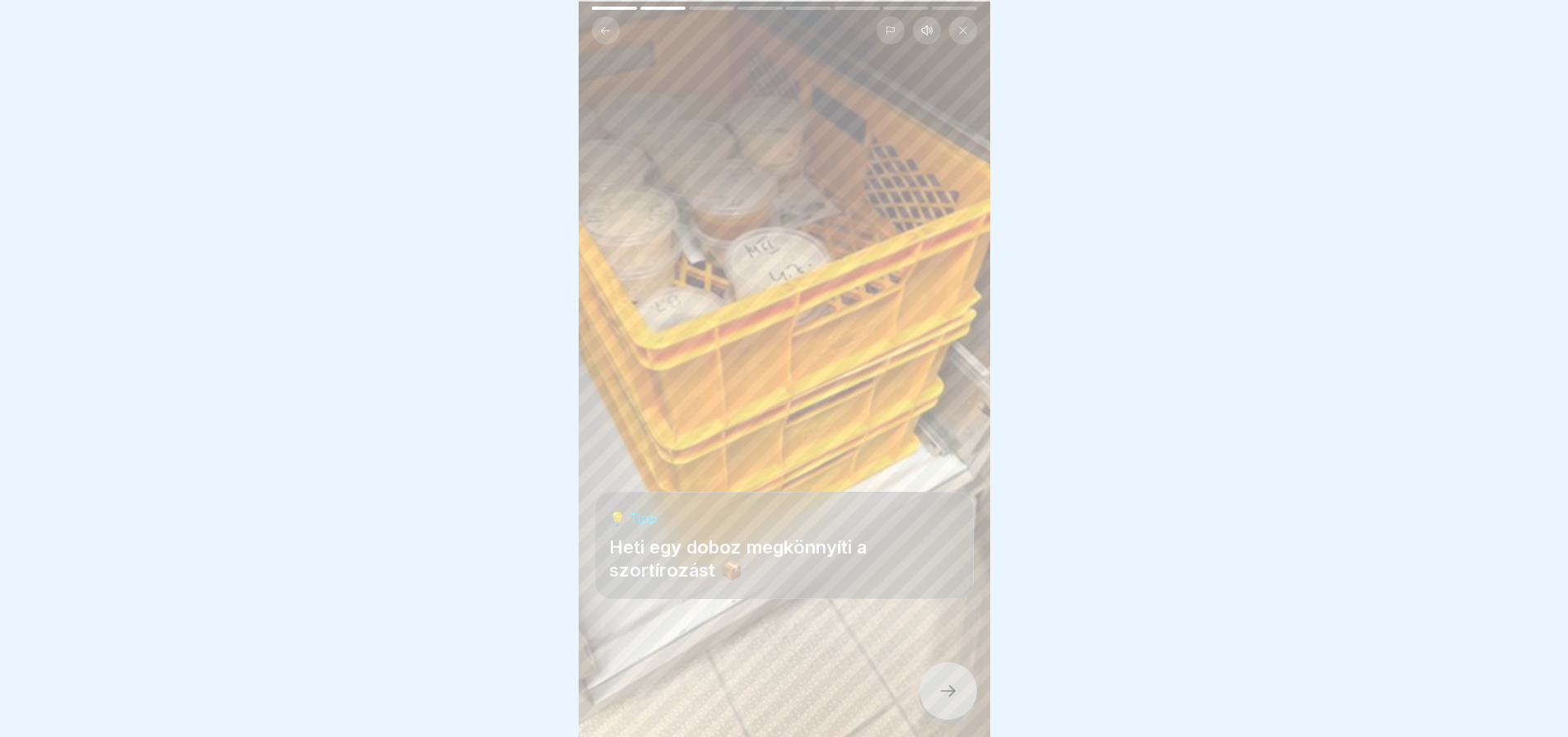
click at [934, 694] on div at bounding box center [947, 690] width 57 height 57
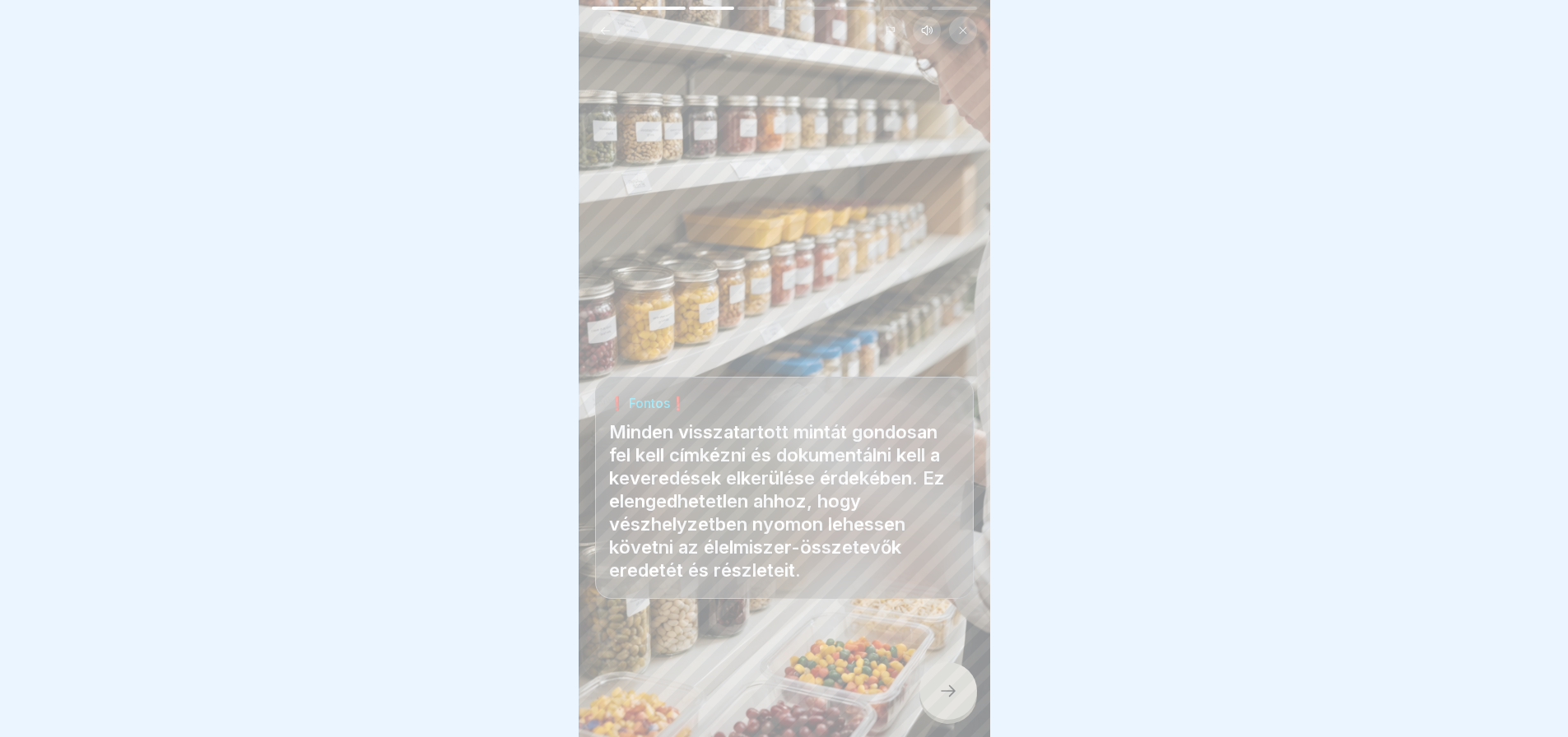
click at [938, 694] on icon at bounding box center [948, 691] width 20 height 20
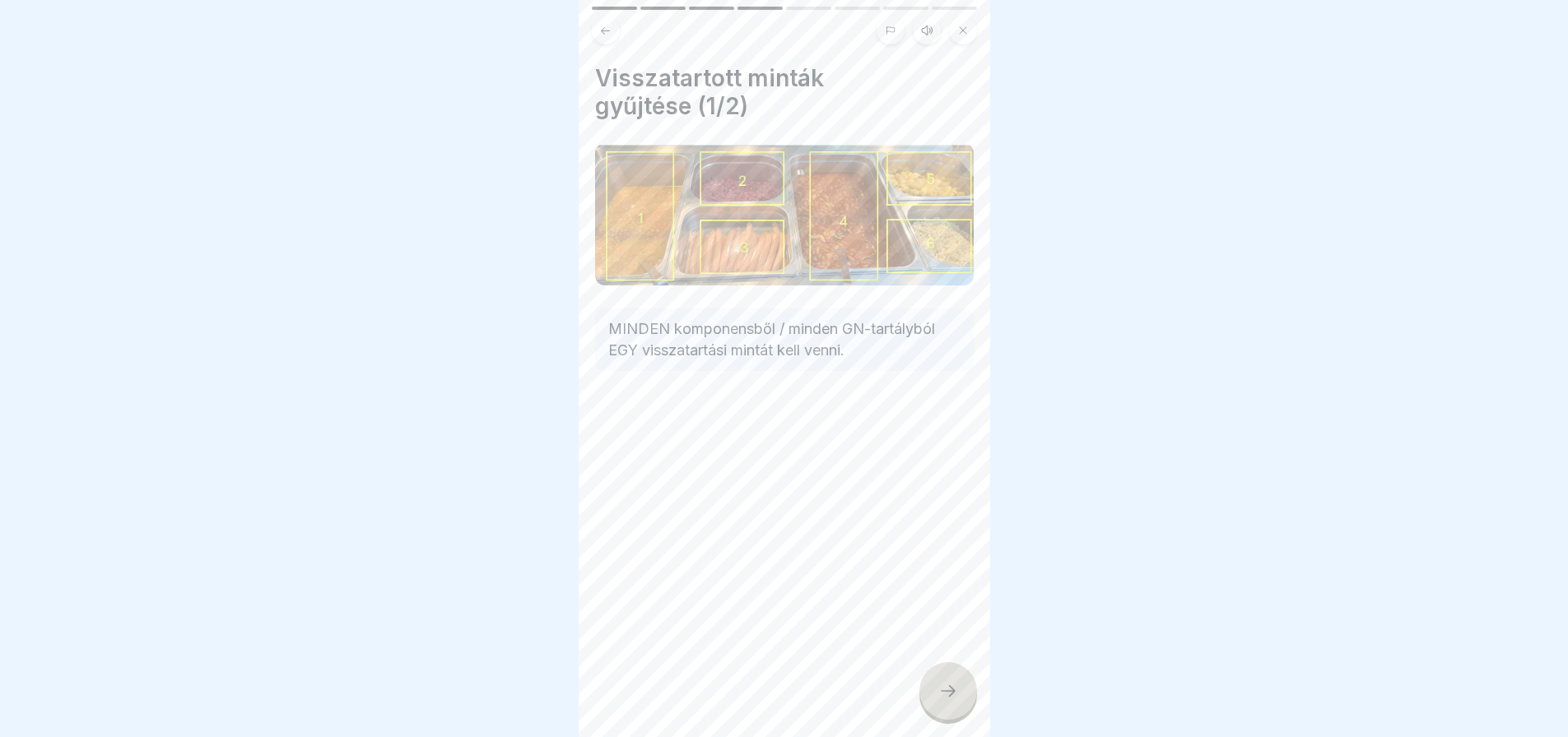
click at [938, 694] on icon at bounding box center [948, 691] width 20 height 20
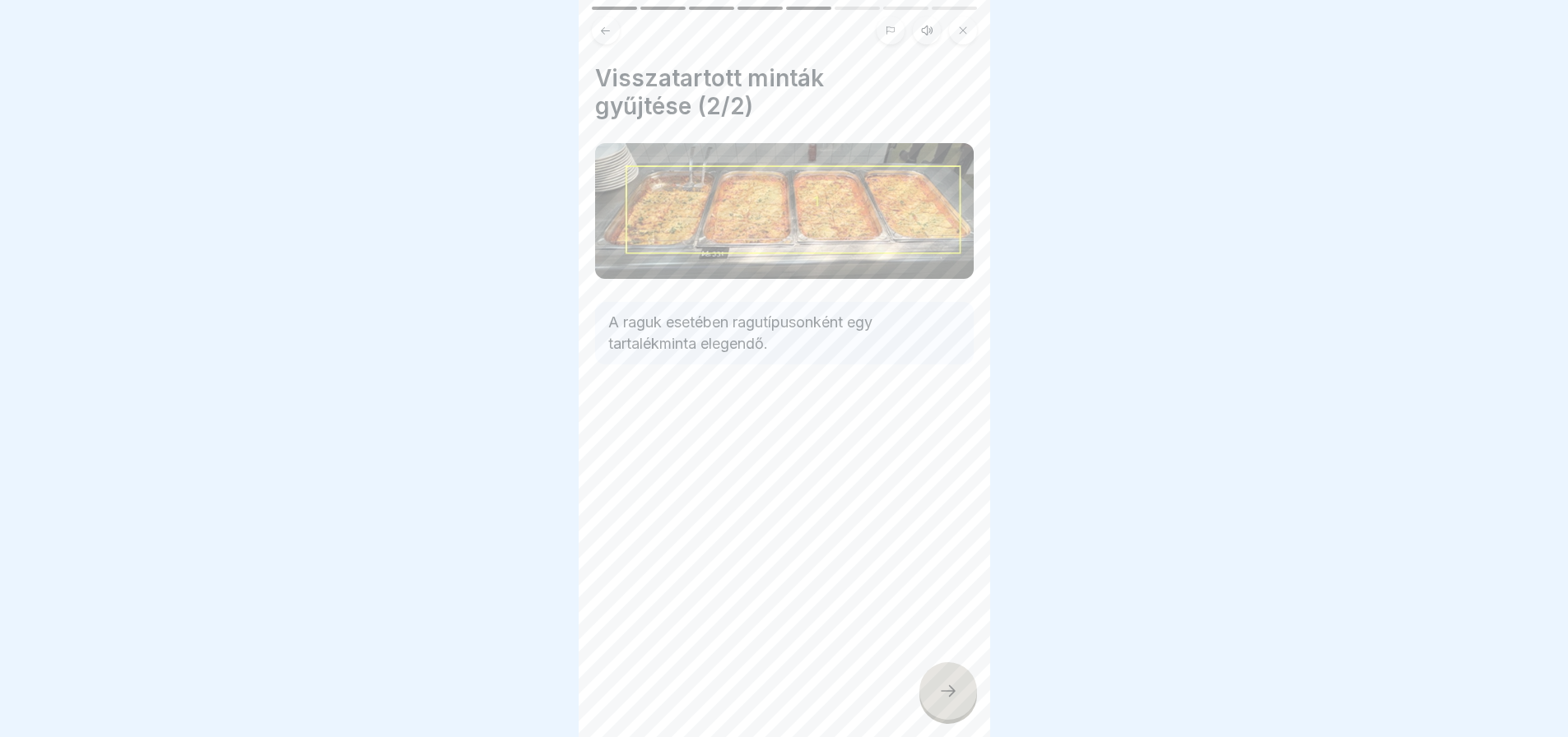
click at [938, 694] on icon at bounding box center [948, 691] width 20 height 20
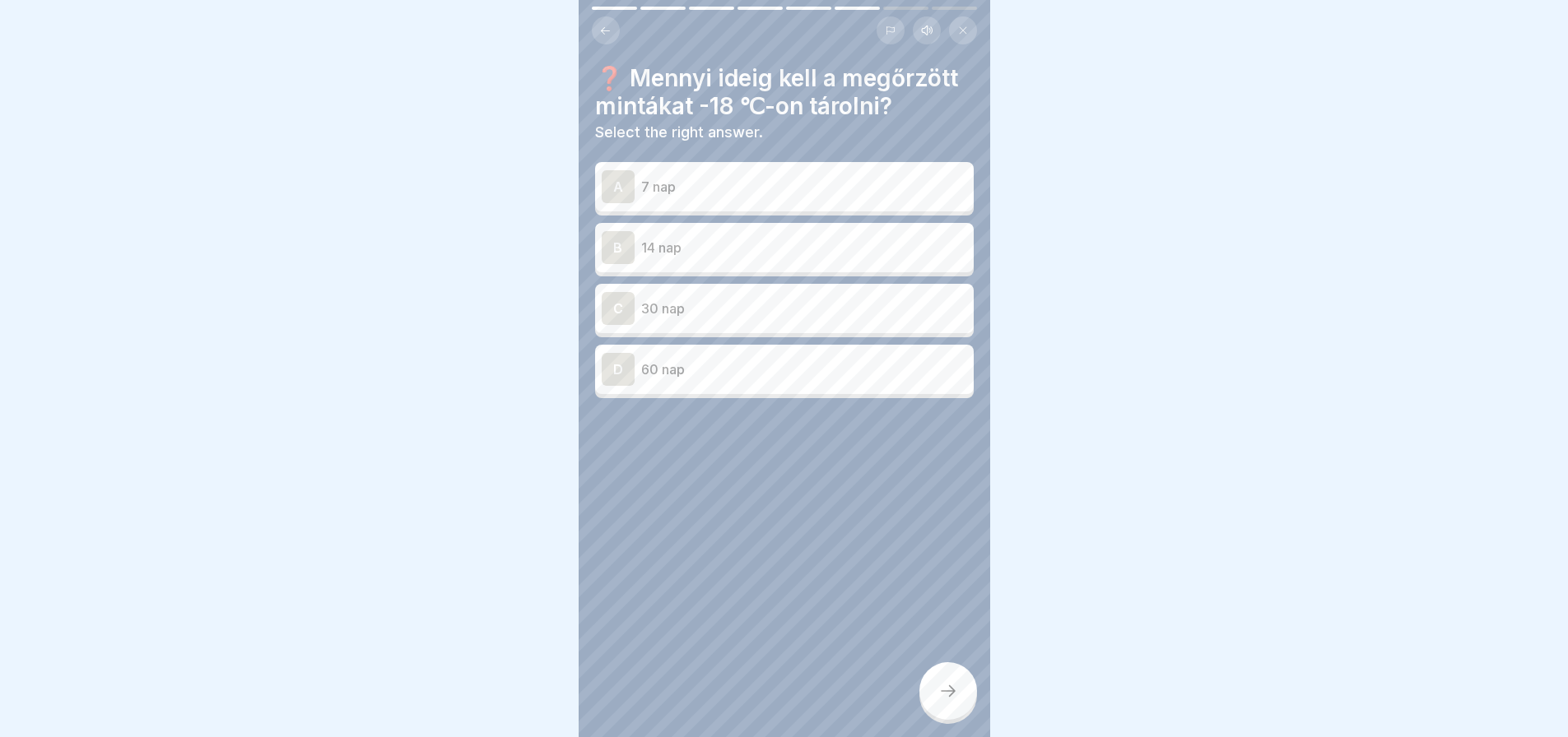
click at [814, 247] on div "B 14 nap" at bounding box center [784, 247] width 365 height 33
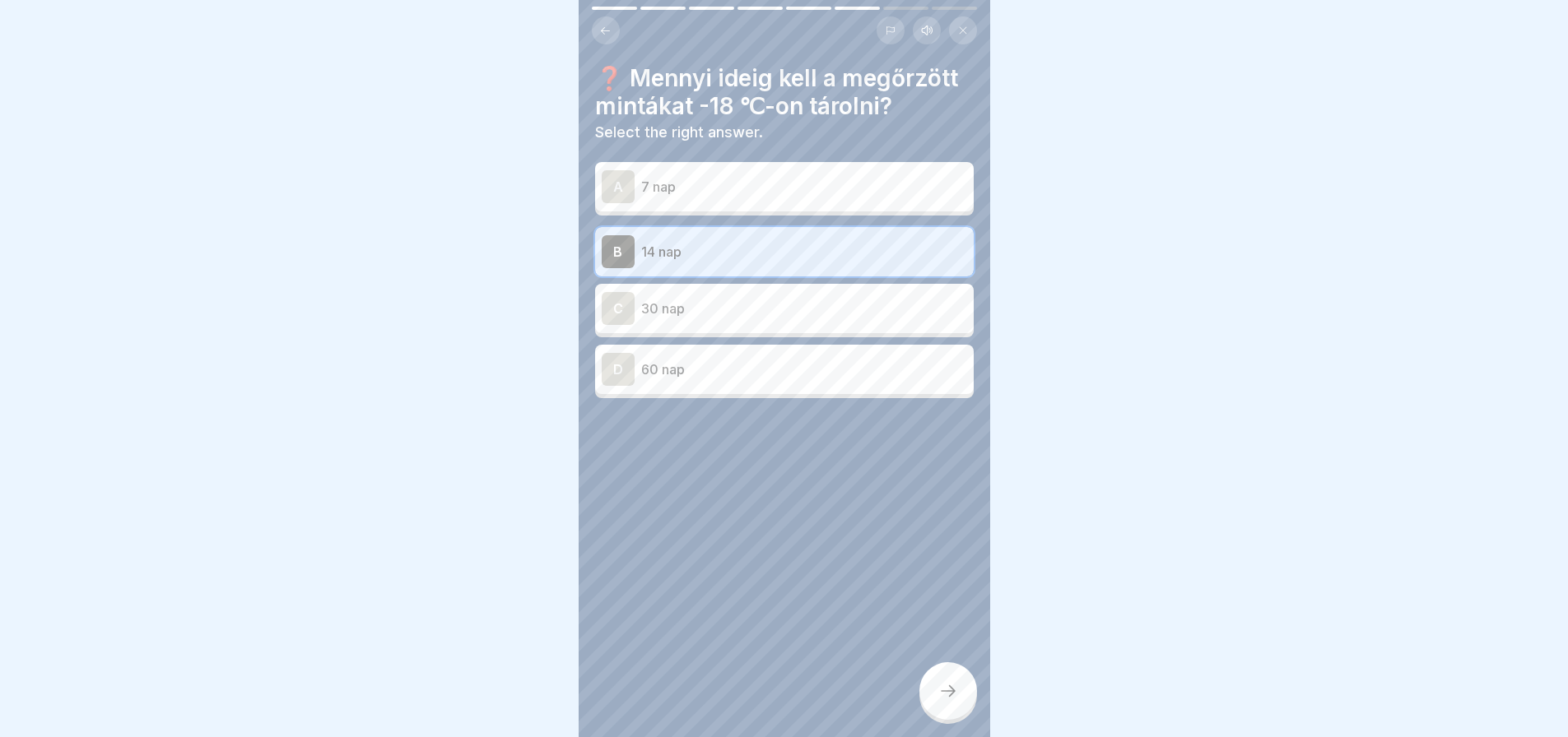
click at [957, 690] on icon at bounding box center [948, 691] width 20 height 20
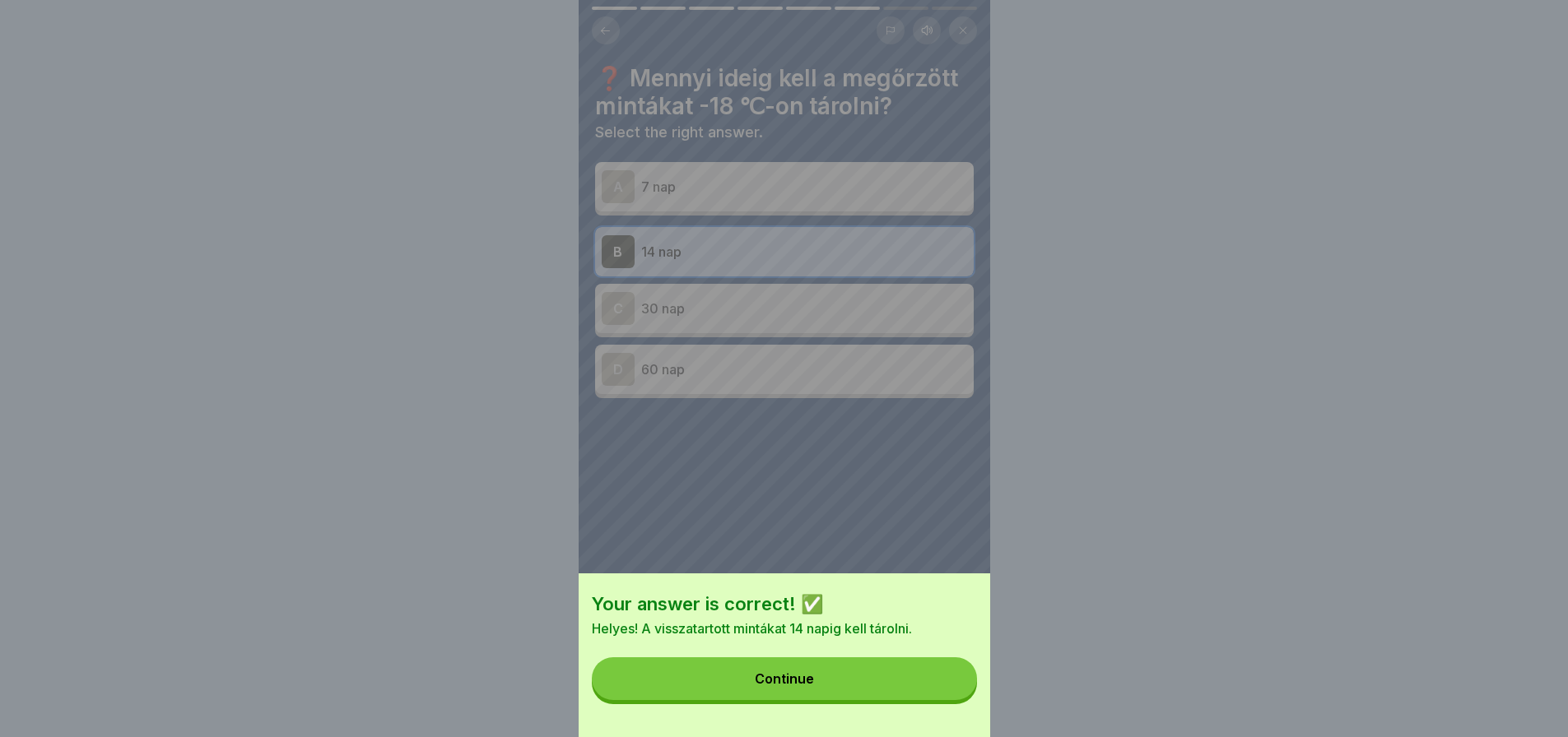
click at [957, 690] on button "Continue" at bounding box center [784, 678] width 385 height 43
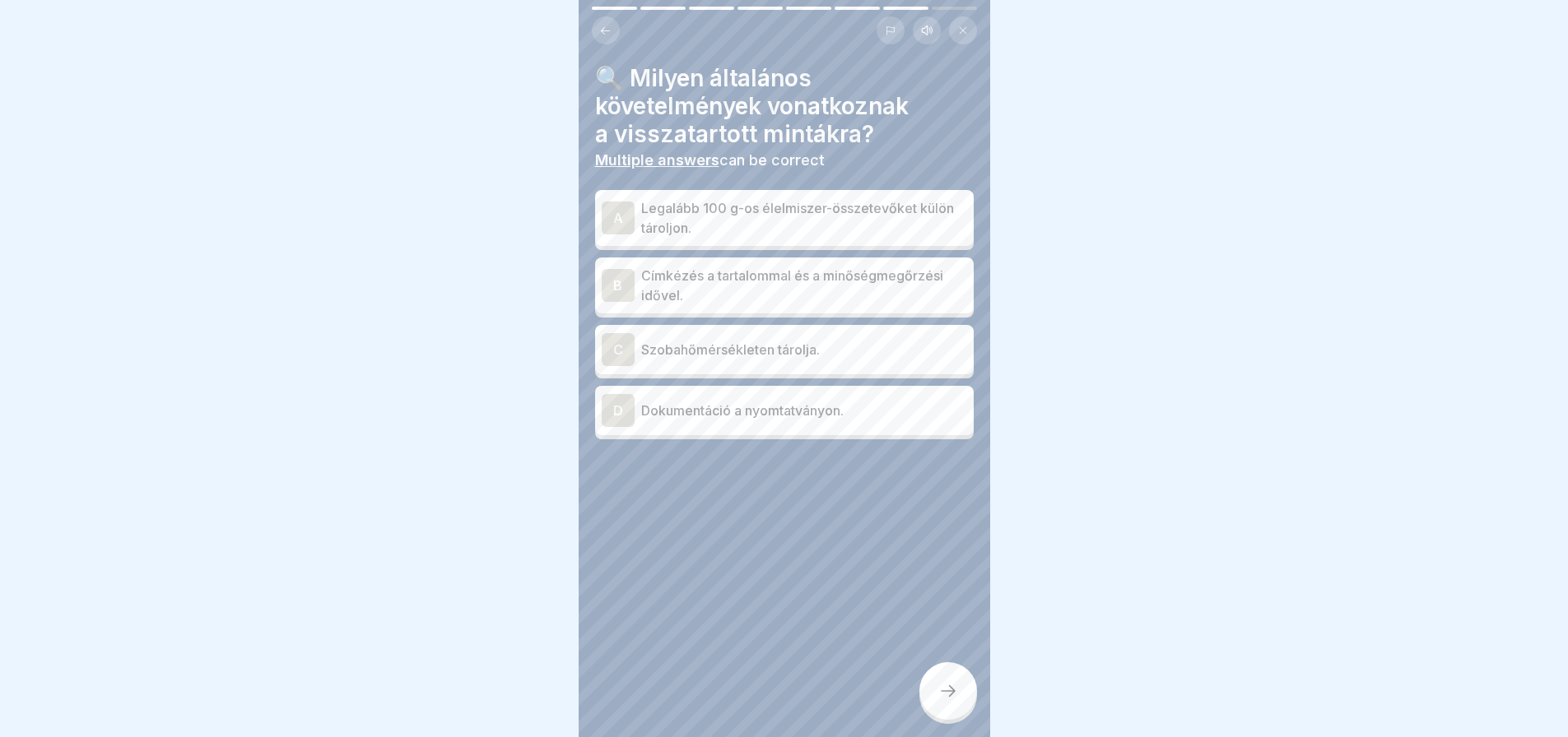
click at [617, 202] on div "A" at bounding box center [618, 218] width 33 height 33
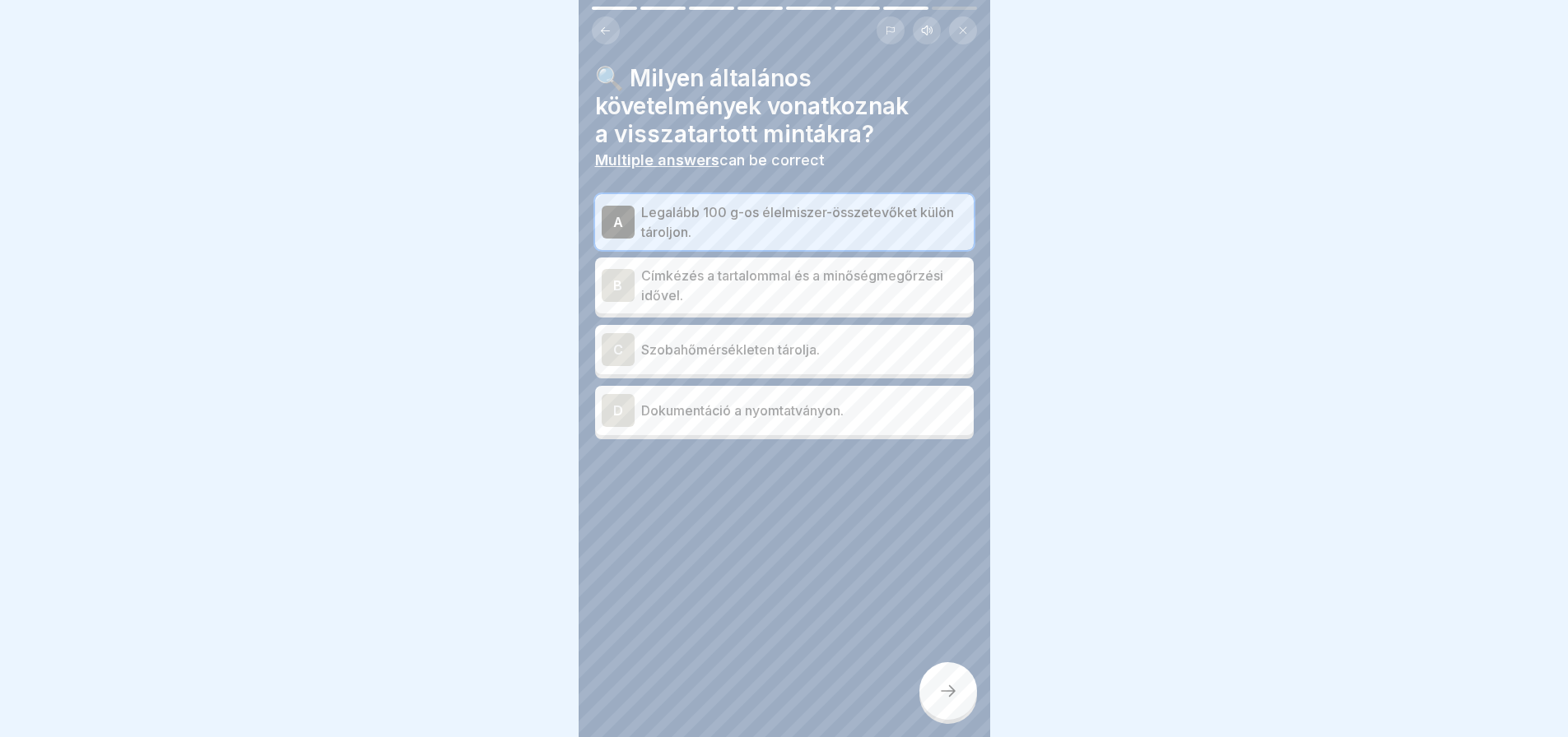
click at [611, 269] on div "B" at bounding box center [618, 285] width 33 height 33
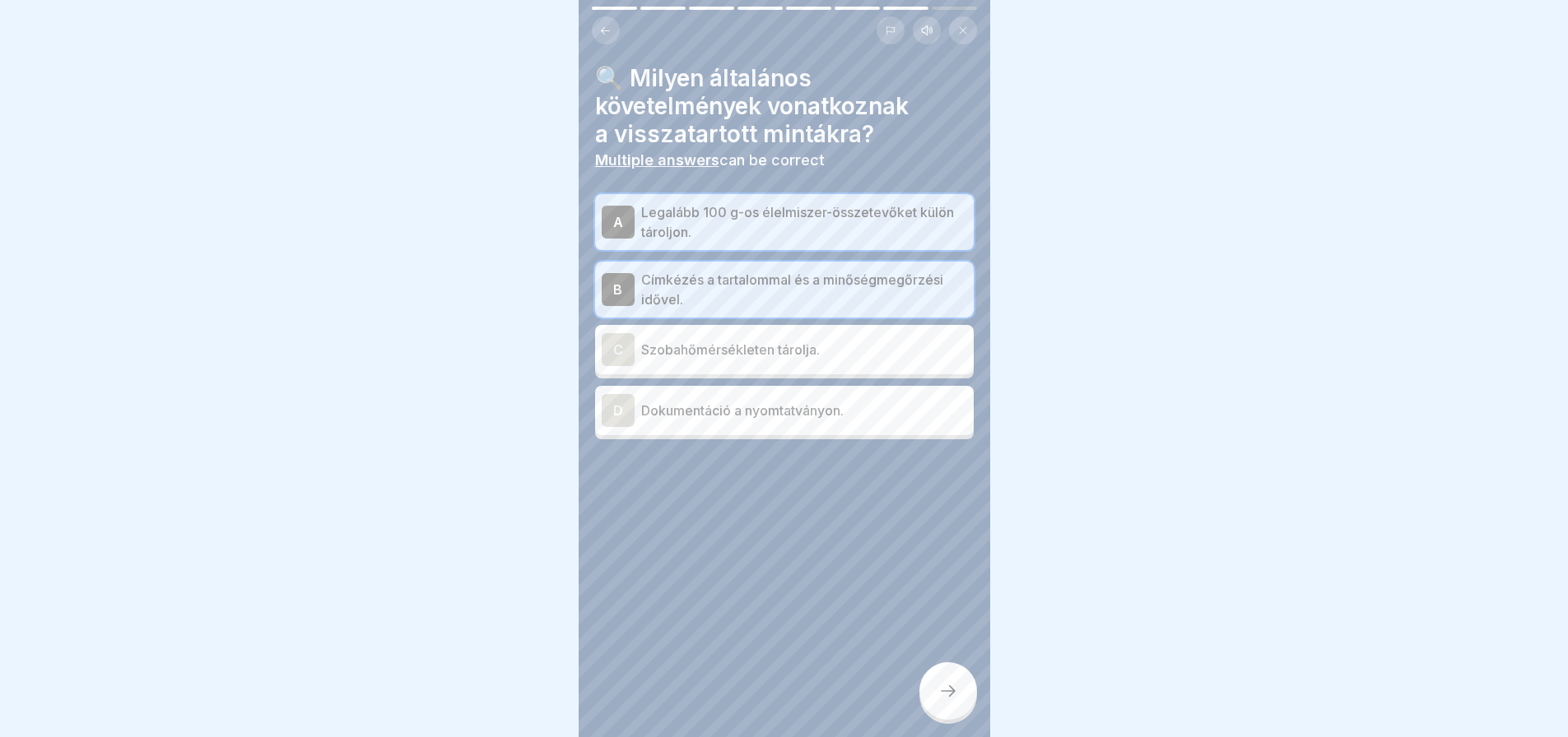
click at [615, 398] on div "D" at bounding box center [618, 410] width 33 height 33
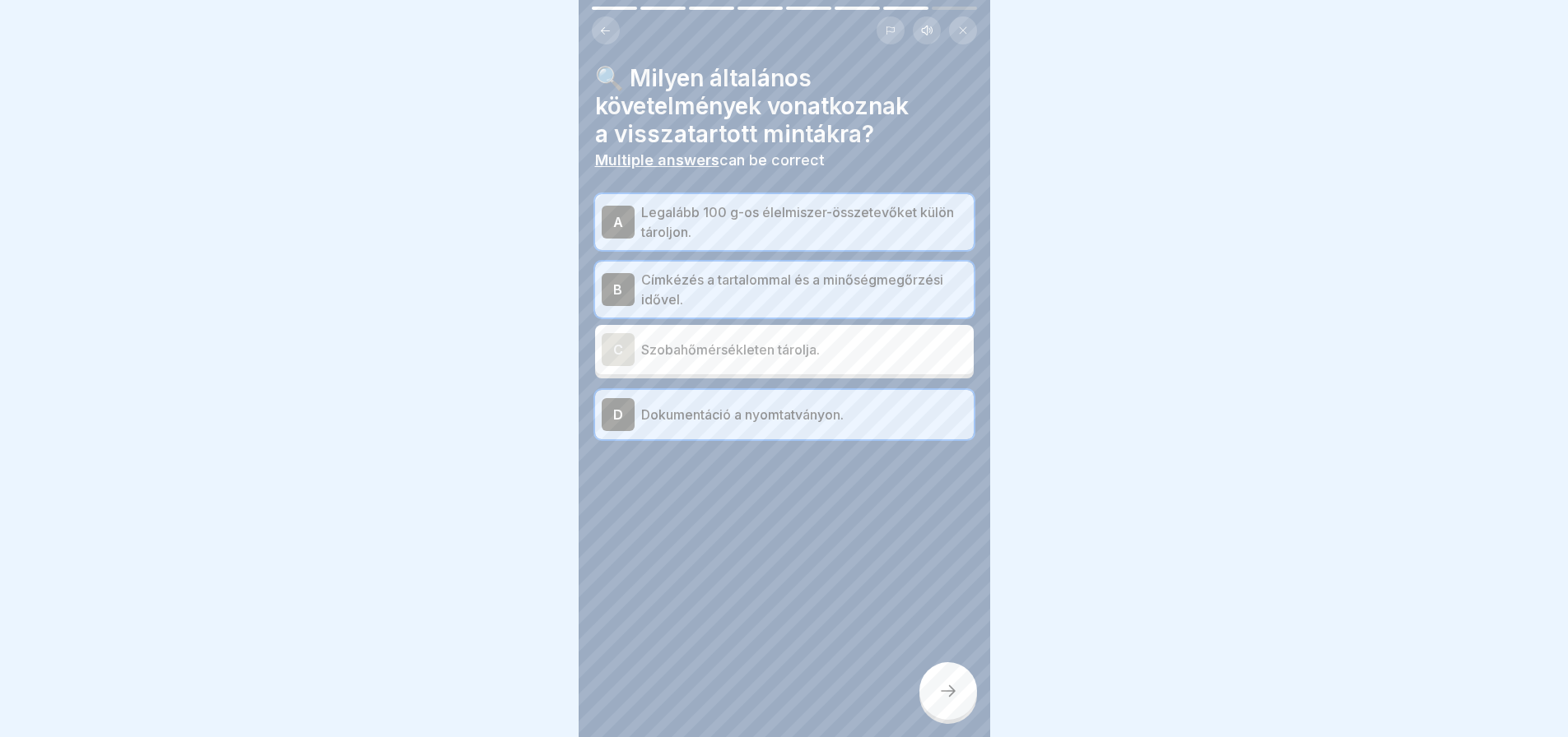
click at [962, 698] on div at bounding box center [947, 690] width 57 height 57
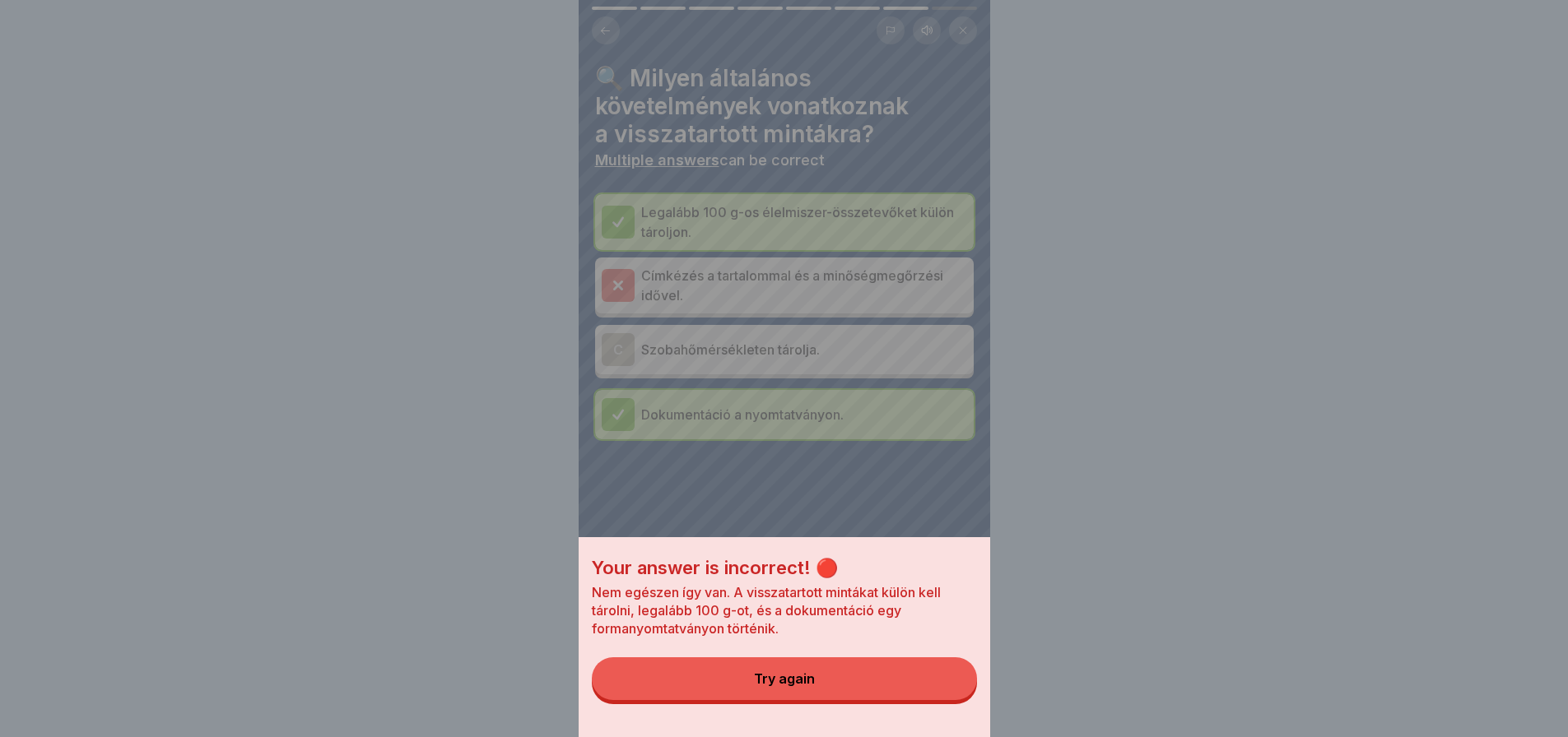
click at [962, 698] on button "Try again" at bounding box center [784, 678] width 385 height 43
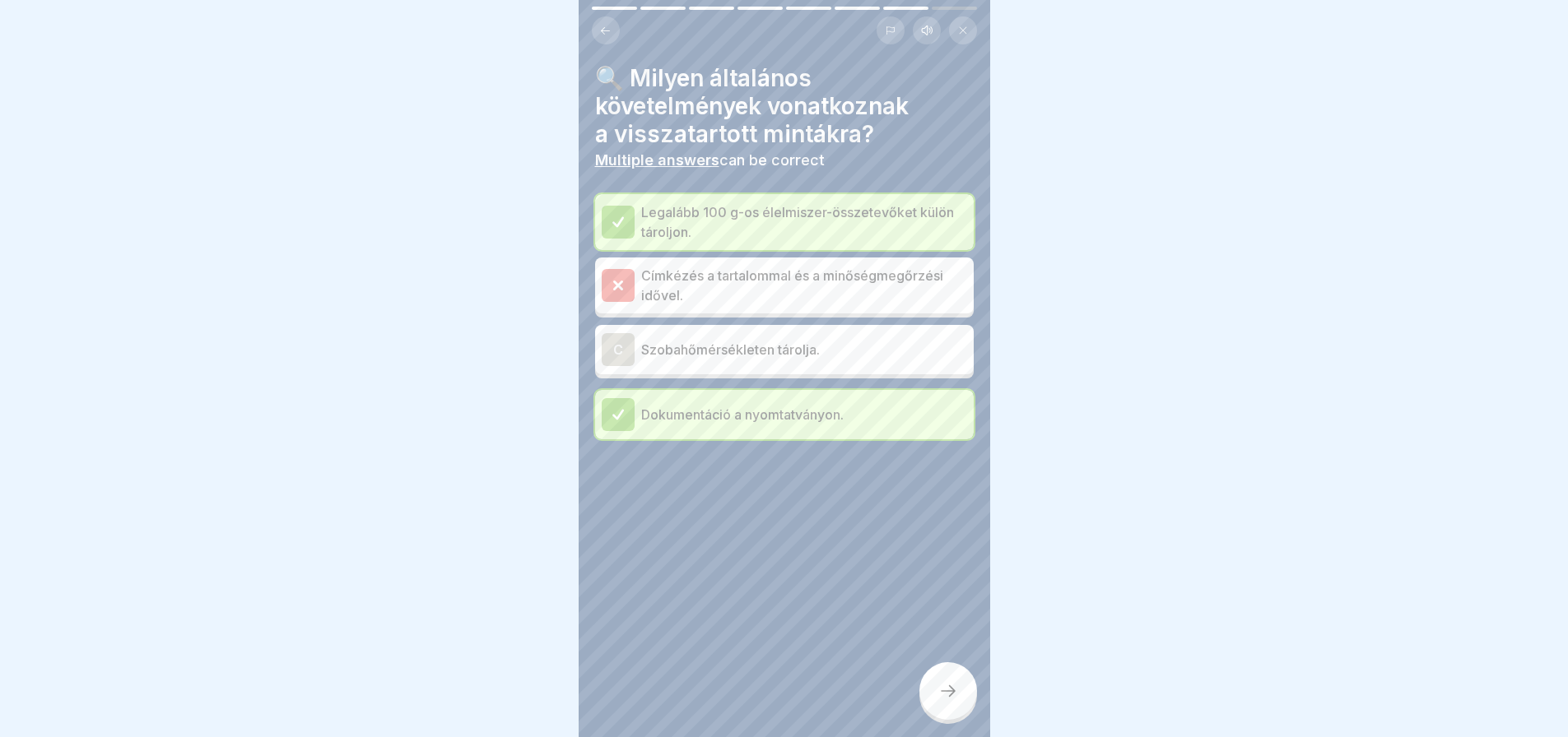
click at [962, 698] on div at bounding box center [947, 690] width 57 height 57
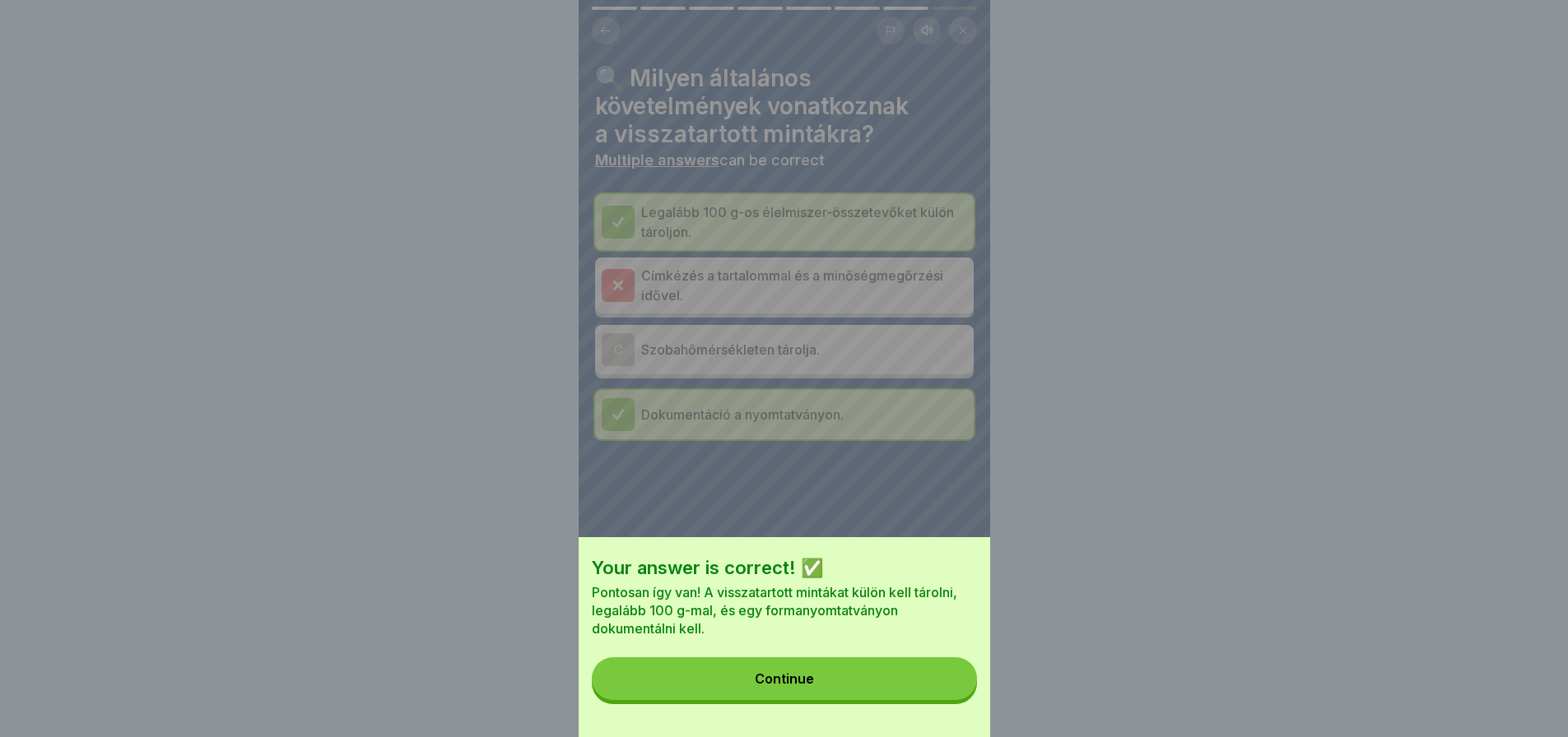
click at [962, 698] on button "Continue" at bounding box center [784, 678] width 385 height 43
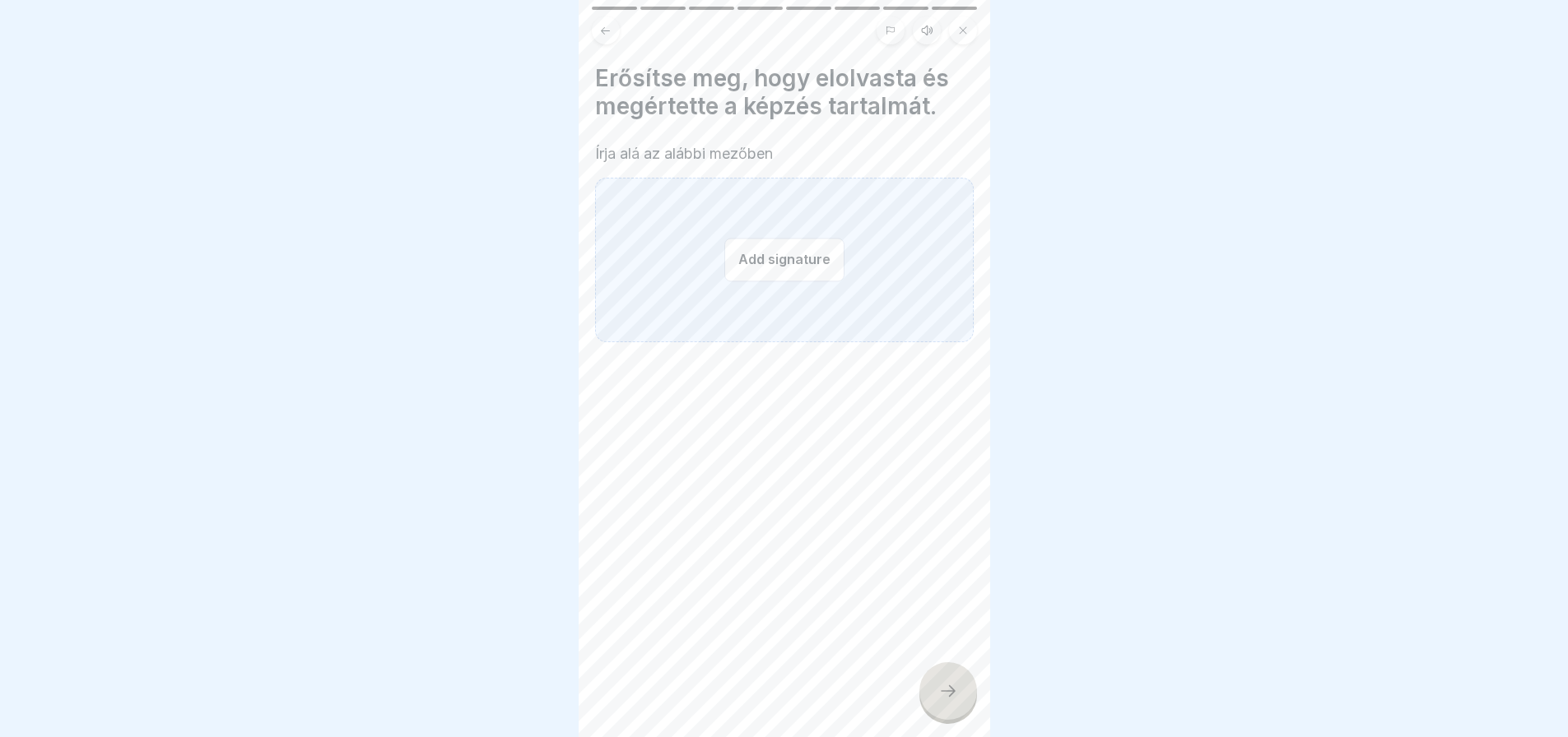
click at [744, 257] on button "Add signature" at bounding box center [785, 260] width 120 height 44
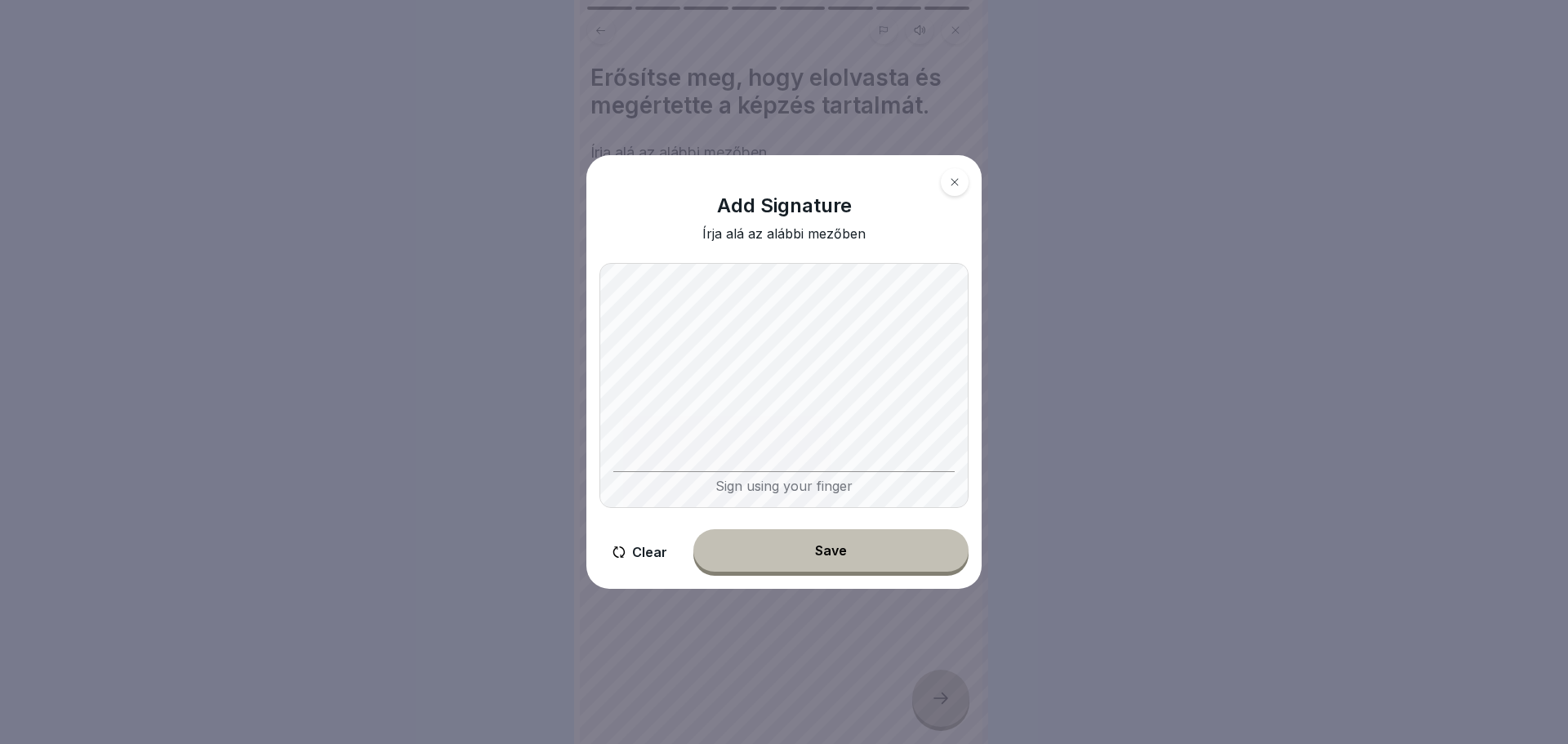
click at [625, 471] on div "Sign using your finger" at bounding box center [784, 385] width 370 height 246
click at [883, 540] on button "Save" at bounding box center [832, 550] width 275 height 43
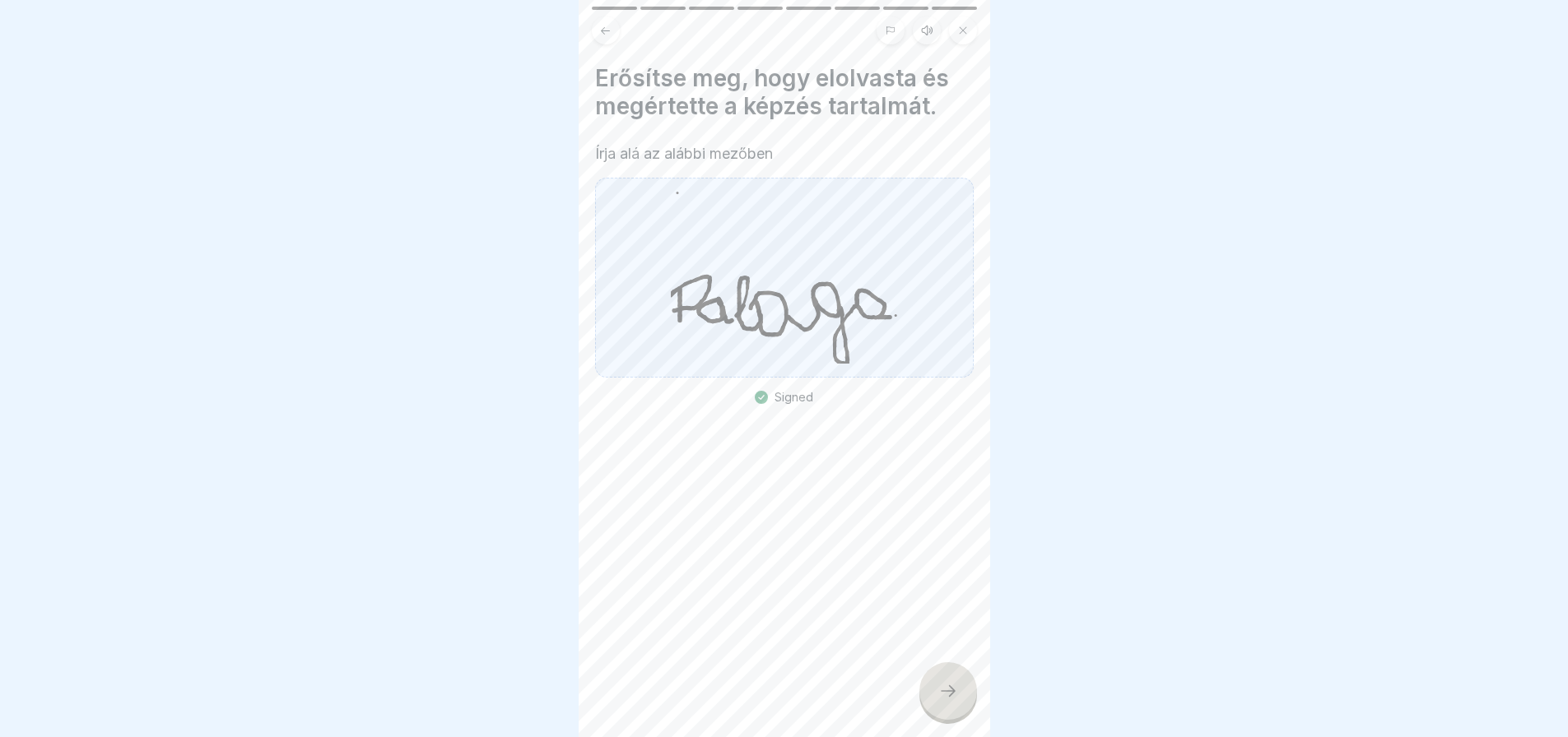
click at [952, 693] on div at bounding box center [947, 690] width 57 height 57
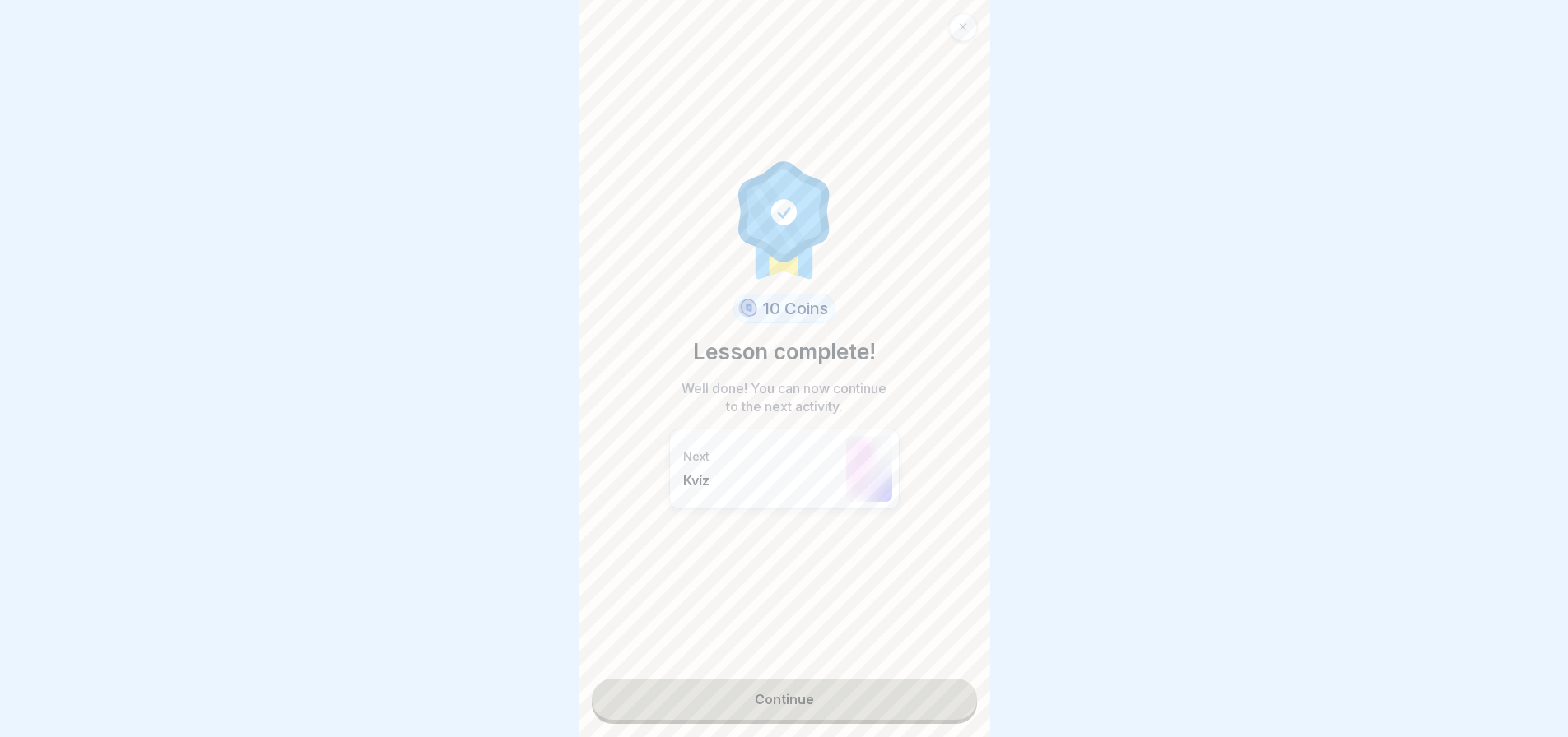
click at [910, 694] on link "Continue" at bounding box center [784, 699] width 385 height 41
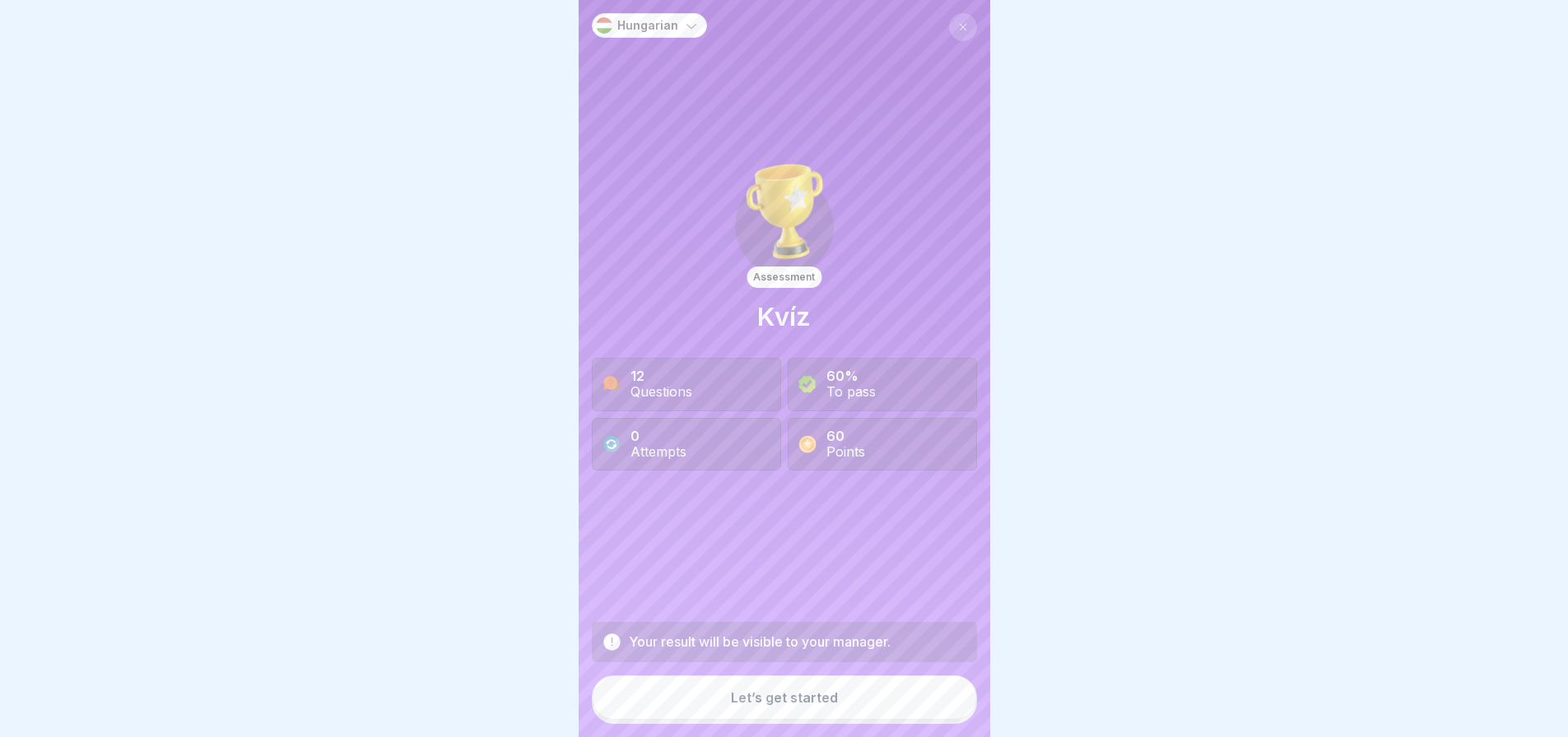
click at [910, 694] on button "Let’s get started" at bounding box center [784, 697] width 385 height 45
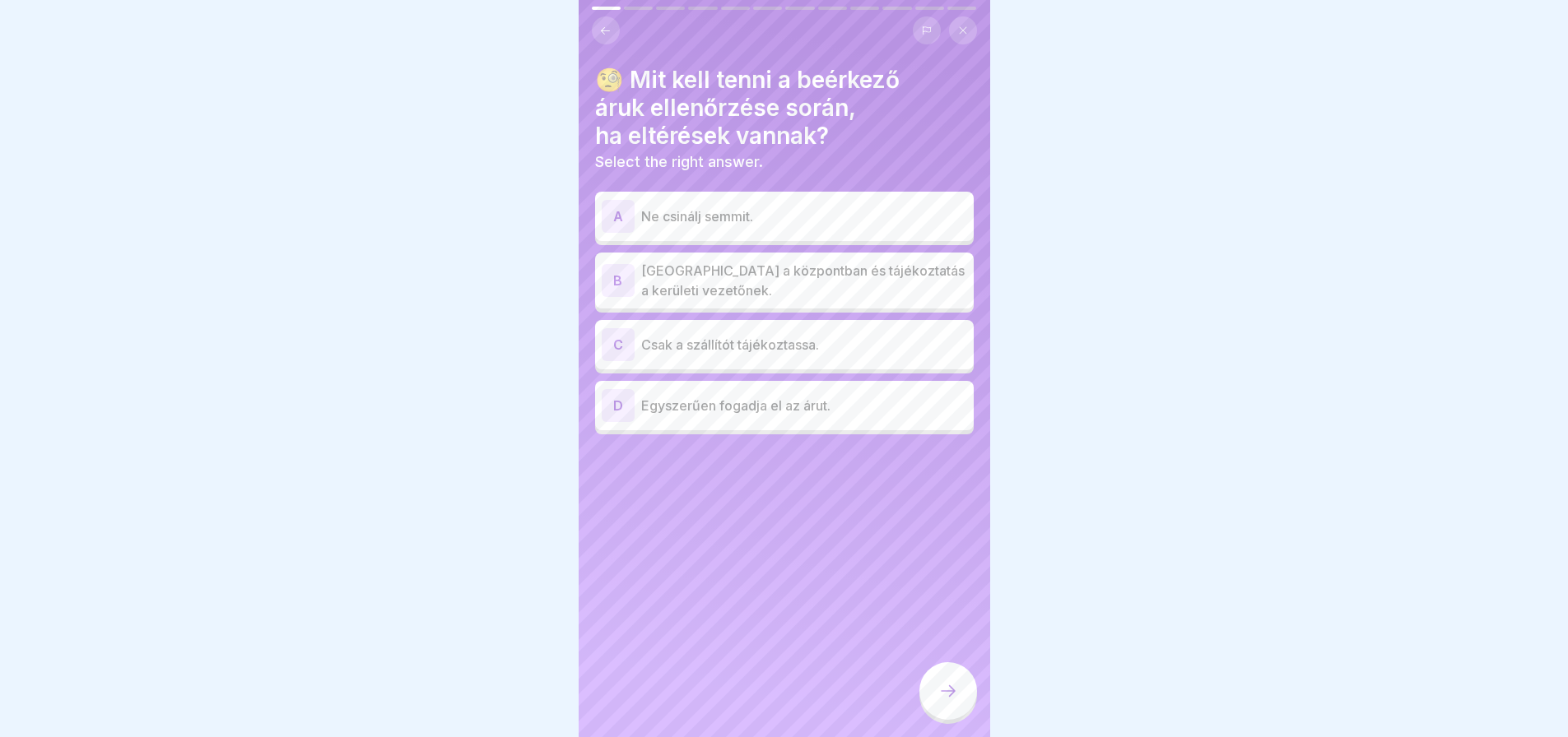
click at [840, 280] on p "[GEOGRAPHIC_DATA] a központban és tájékoztatás a kerületi vezetőnek." at bounding box center [803, 280] width 326 height 39
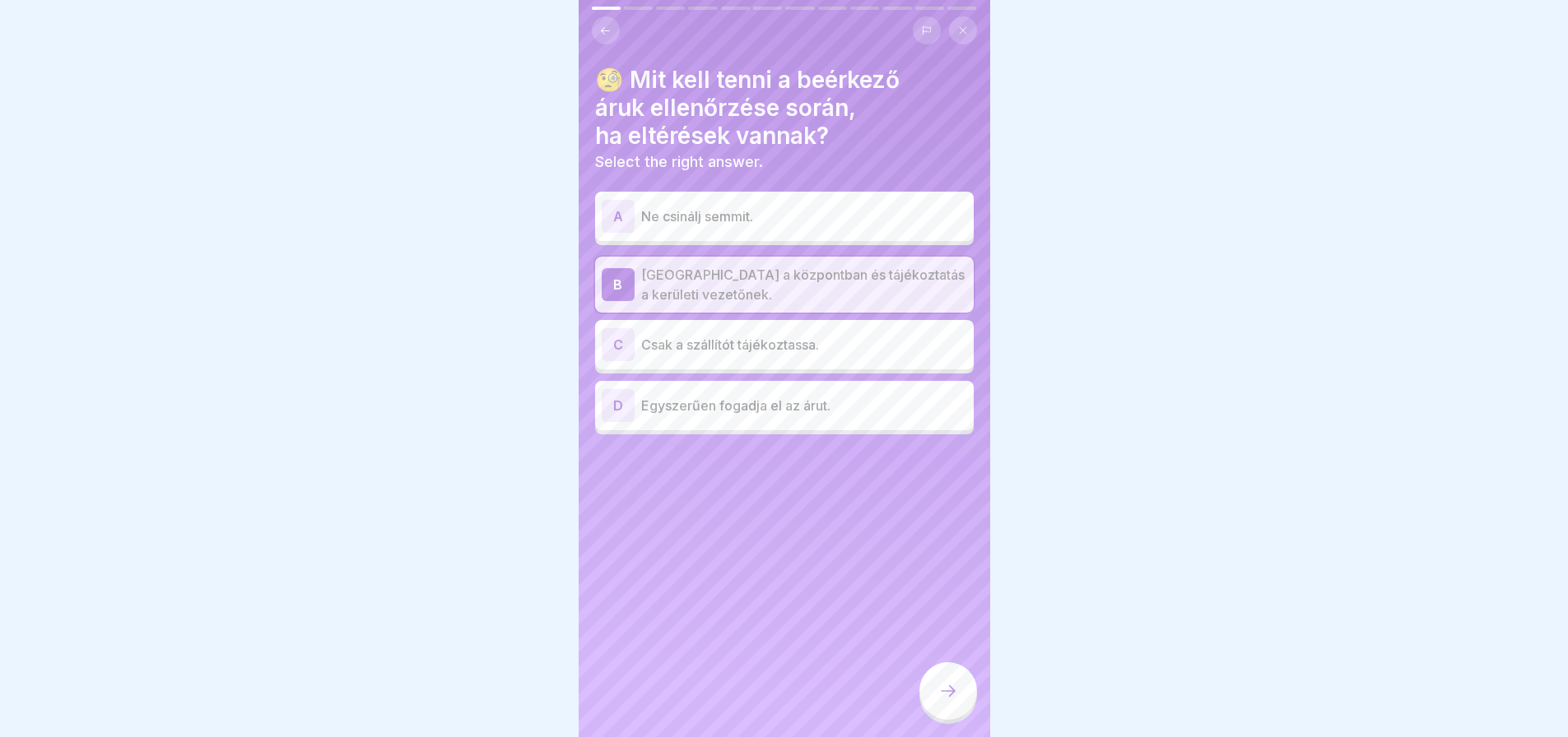
click at [936, 707] on div at bounding box center [947, 690] width 57 height 57
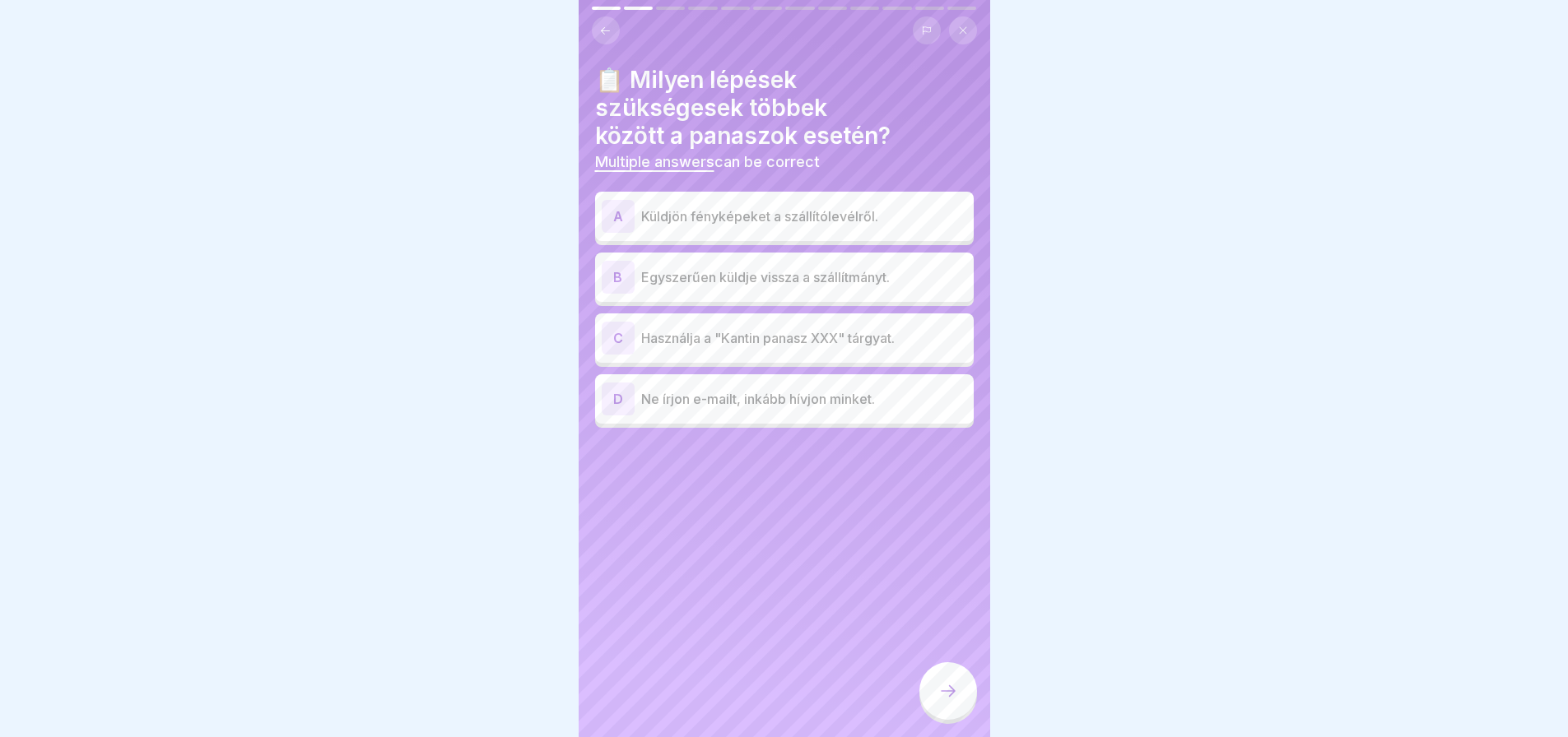
click at [879, 223] on p "Küldjön fényképeket a szállítólevélről." at bounding box center [803, 216] width 326 height 20
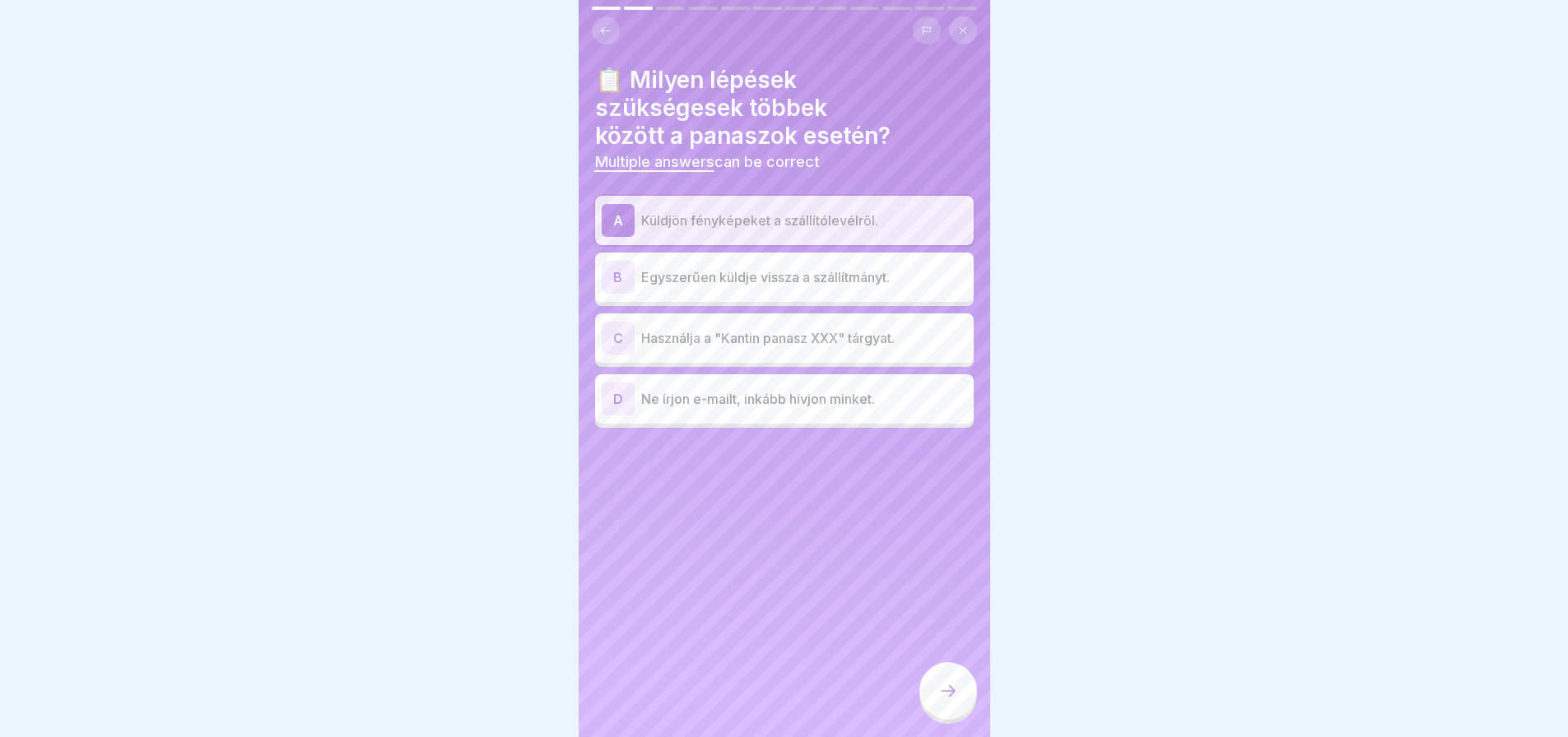
click at [612, 329] on div "C" at bounding box center [618, 338] width 33 height 33
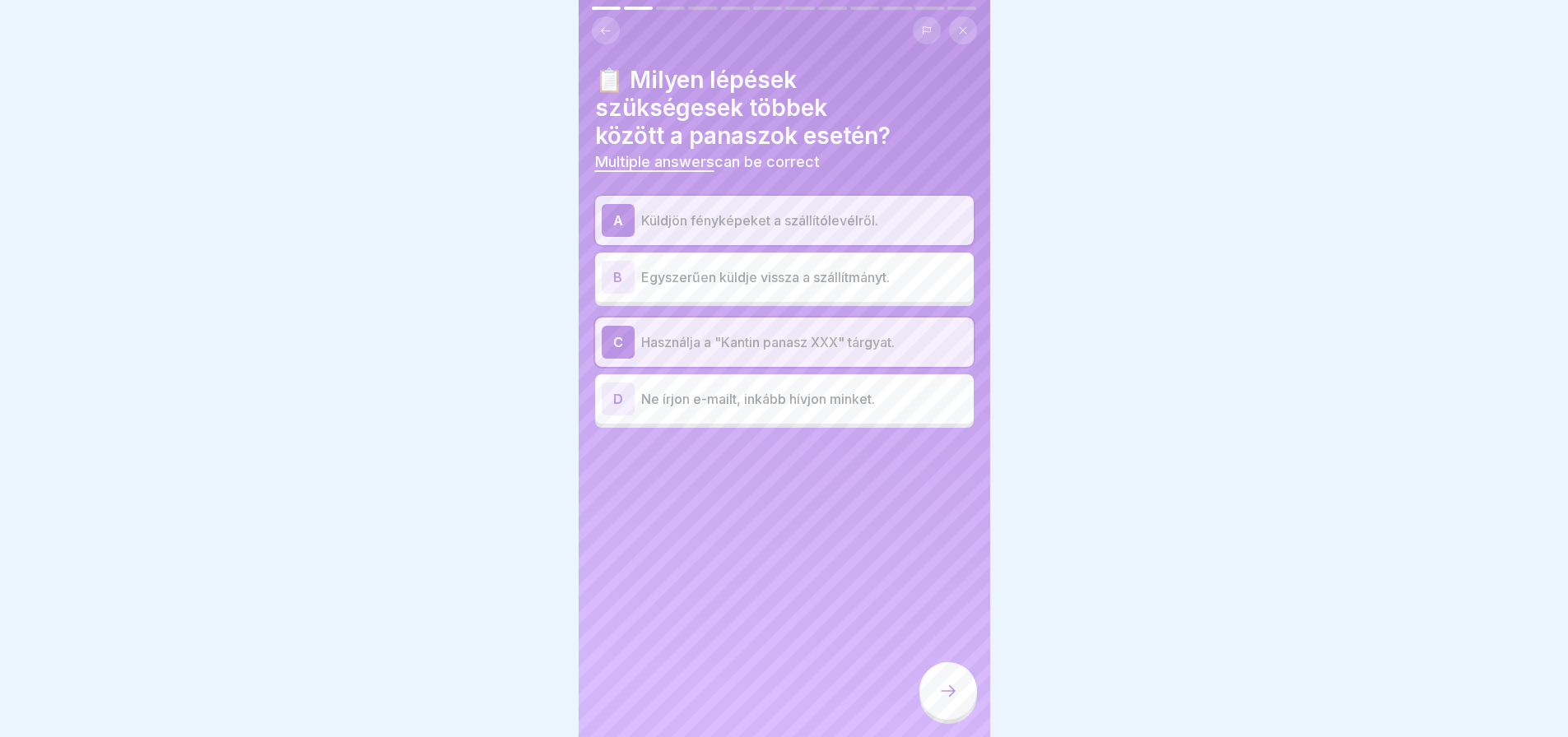
click at [612, 329] on div "C" at bounding box center [618, 342] width 33 height 33
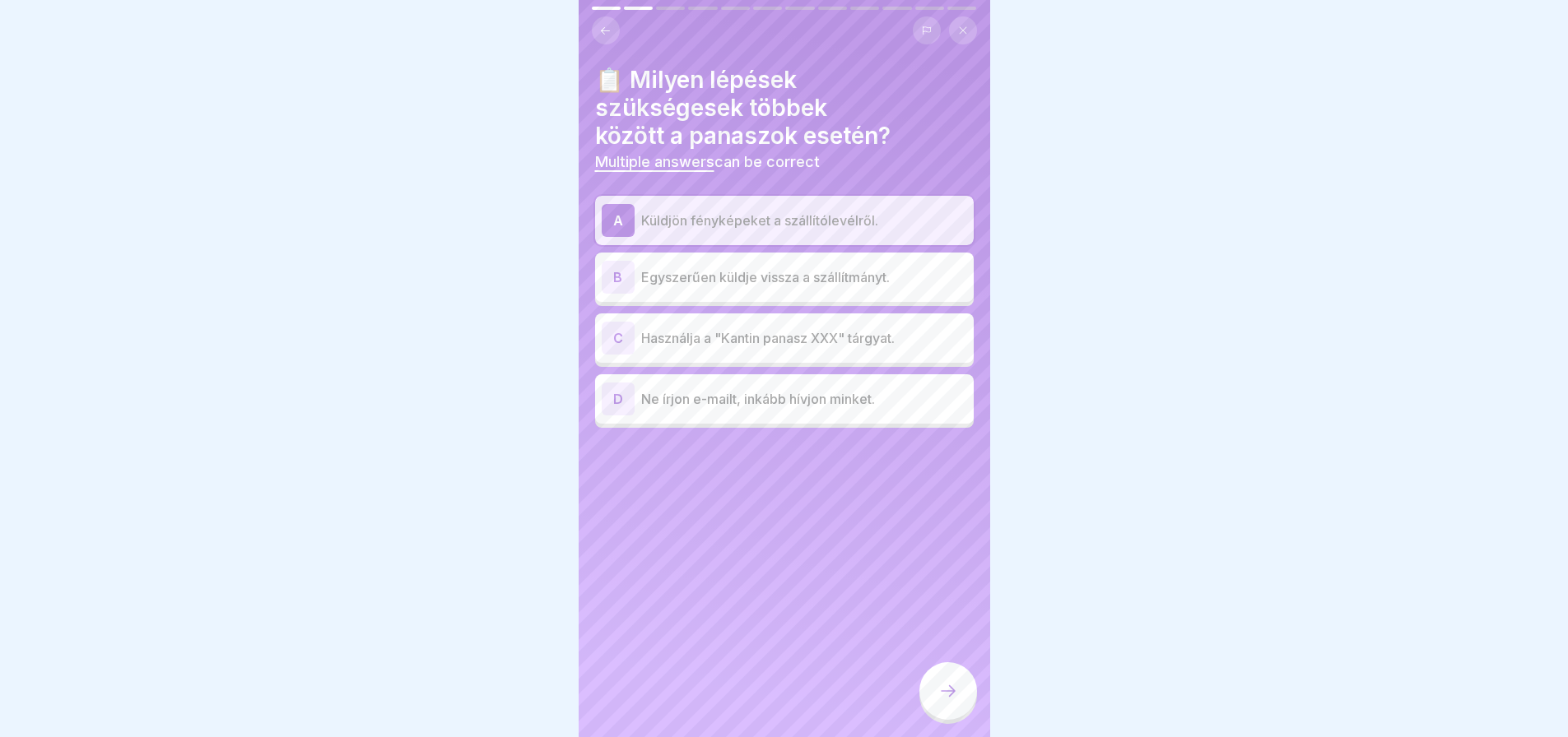
click at [952, 701] on icon at bounding box center [948, 691] width 20 height 20
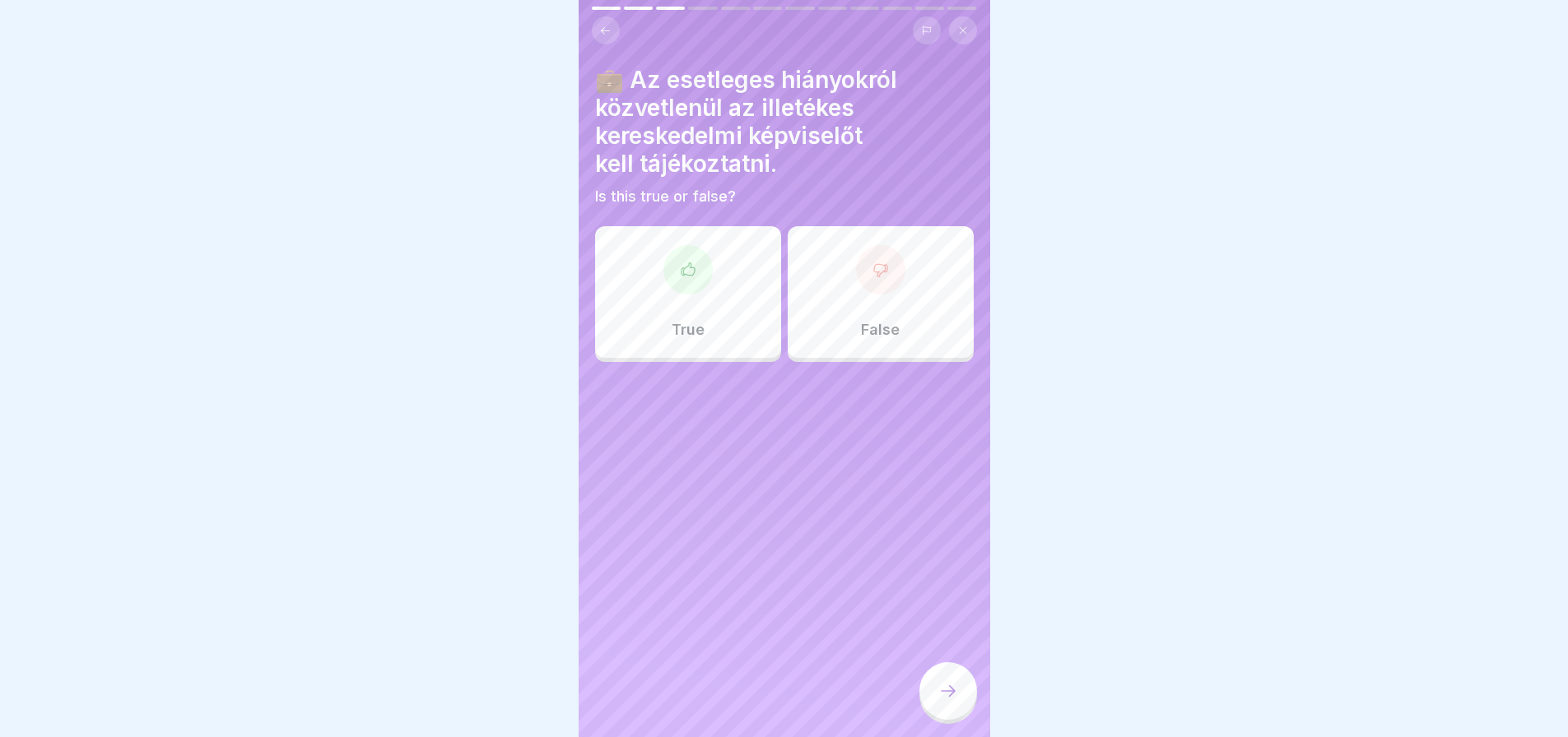
click at [925, 298] on div "False" at bounding box center [881, 292] width 186 height 131
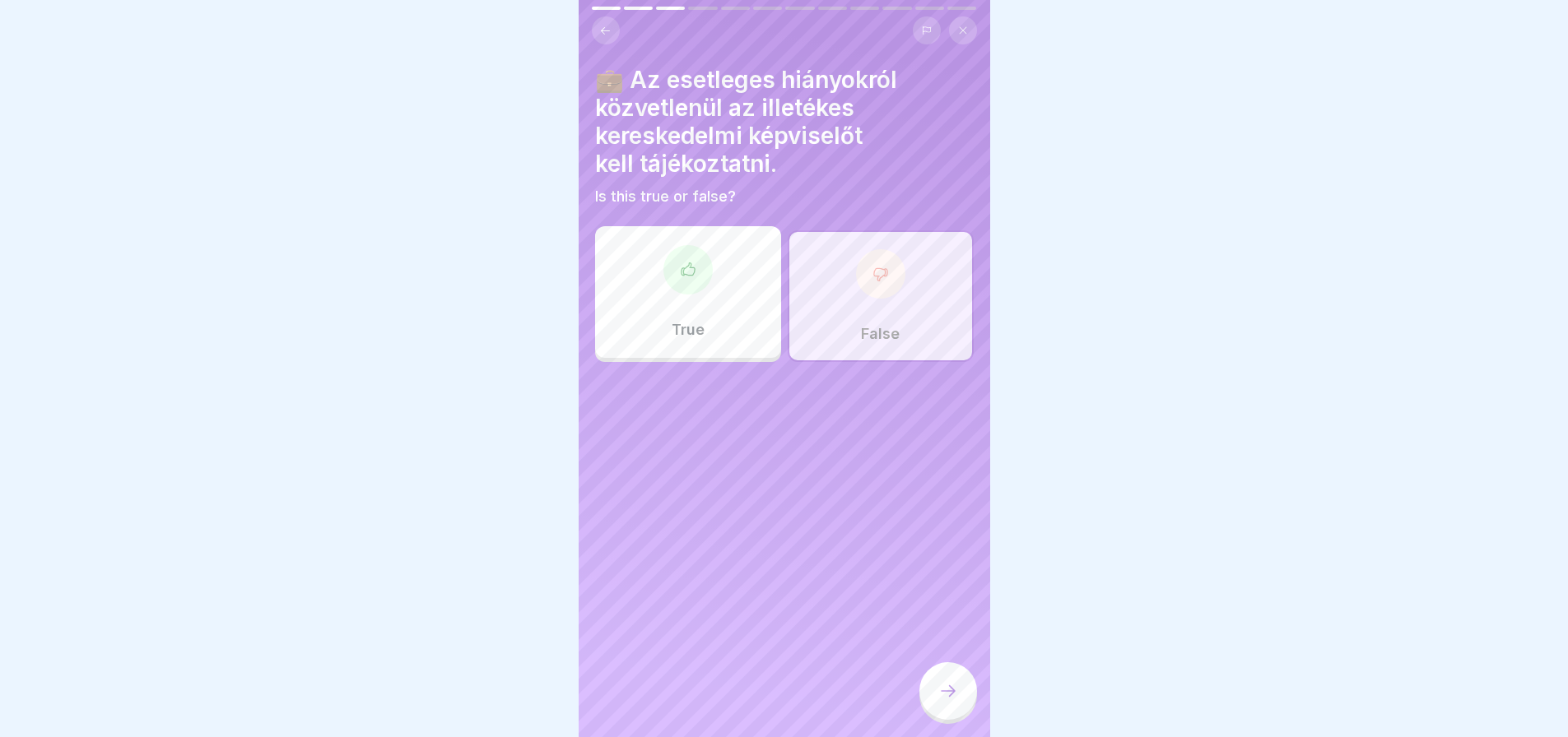
click at [960, 720] on div at bounding box center [947, 690] width 57 height 57
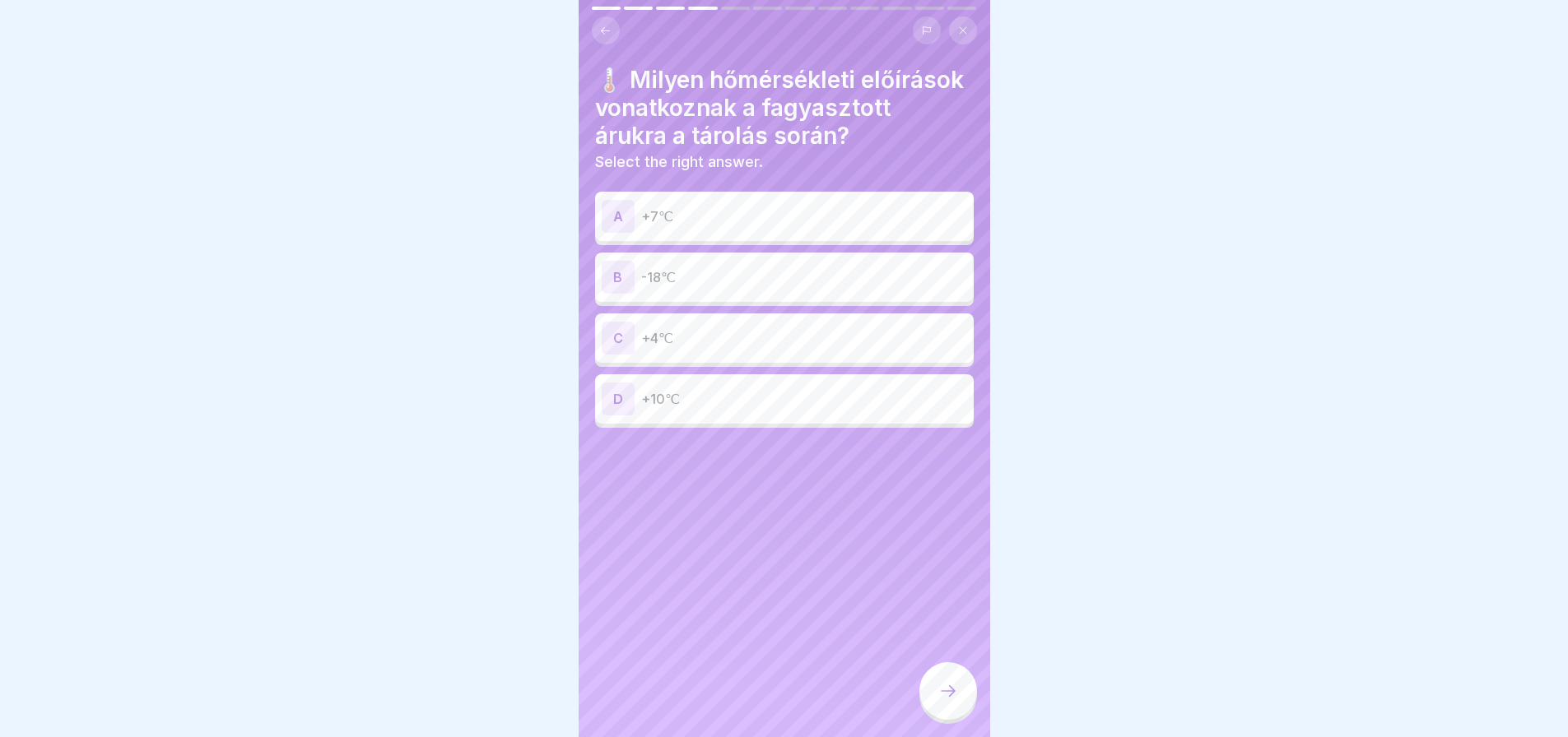
click at [816, 287] on p "-18℃" at bounding box center [803, 277] width 326 height 20
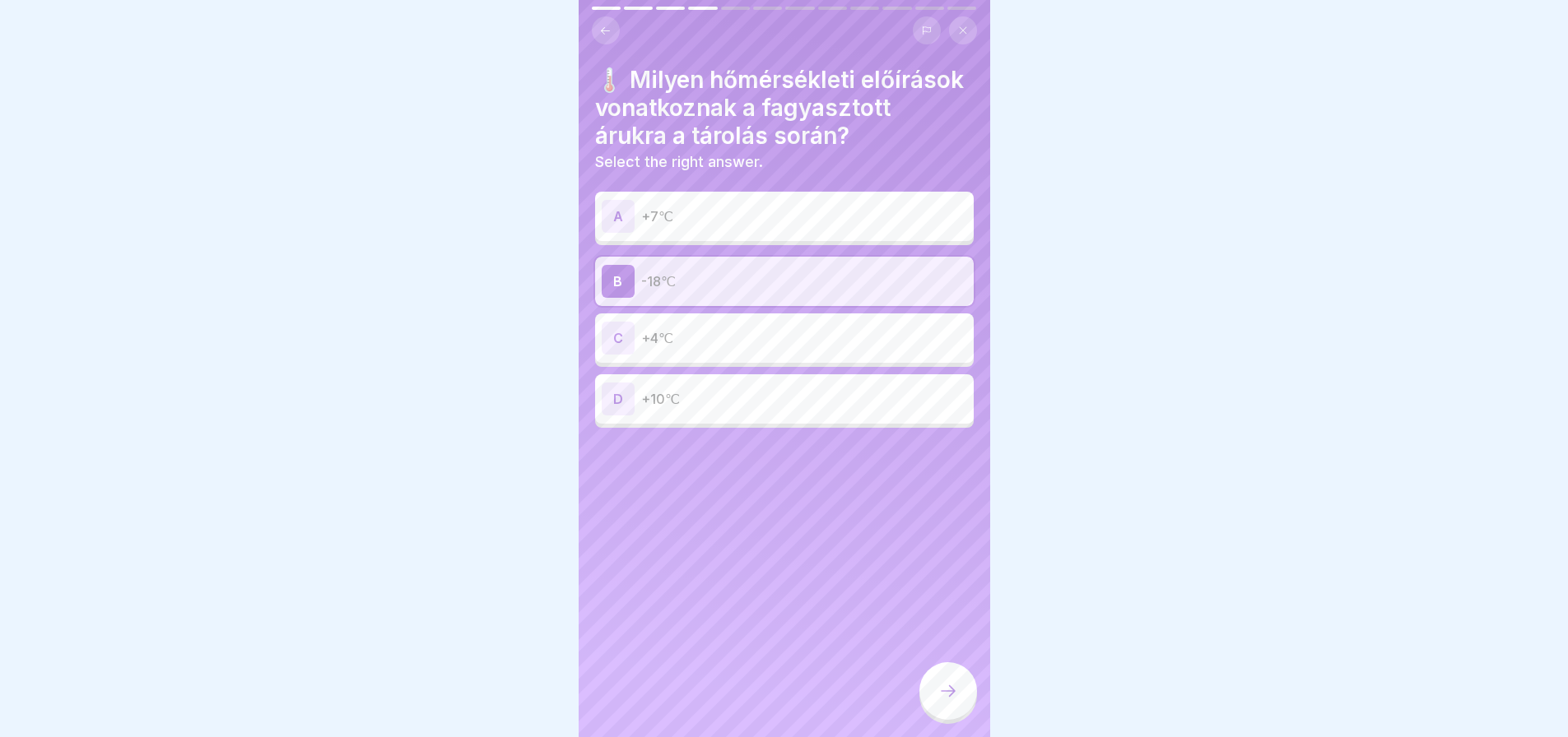
click at [947, 701] on icon at bounding box center [948, 691] width 20 height 20
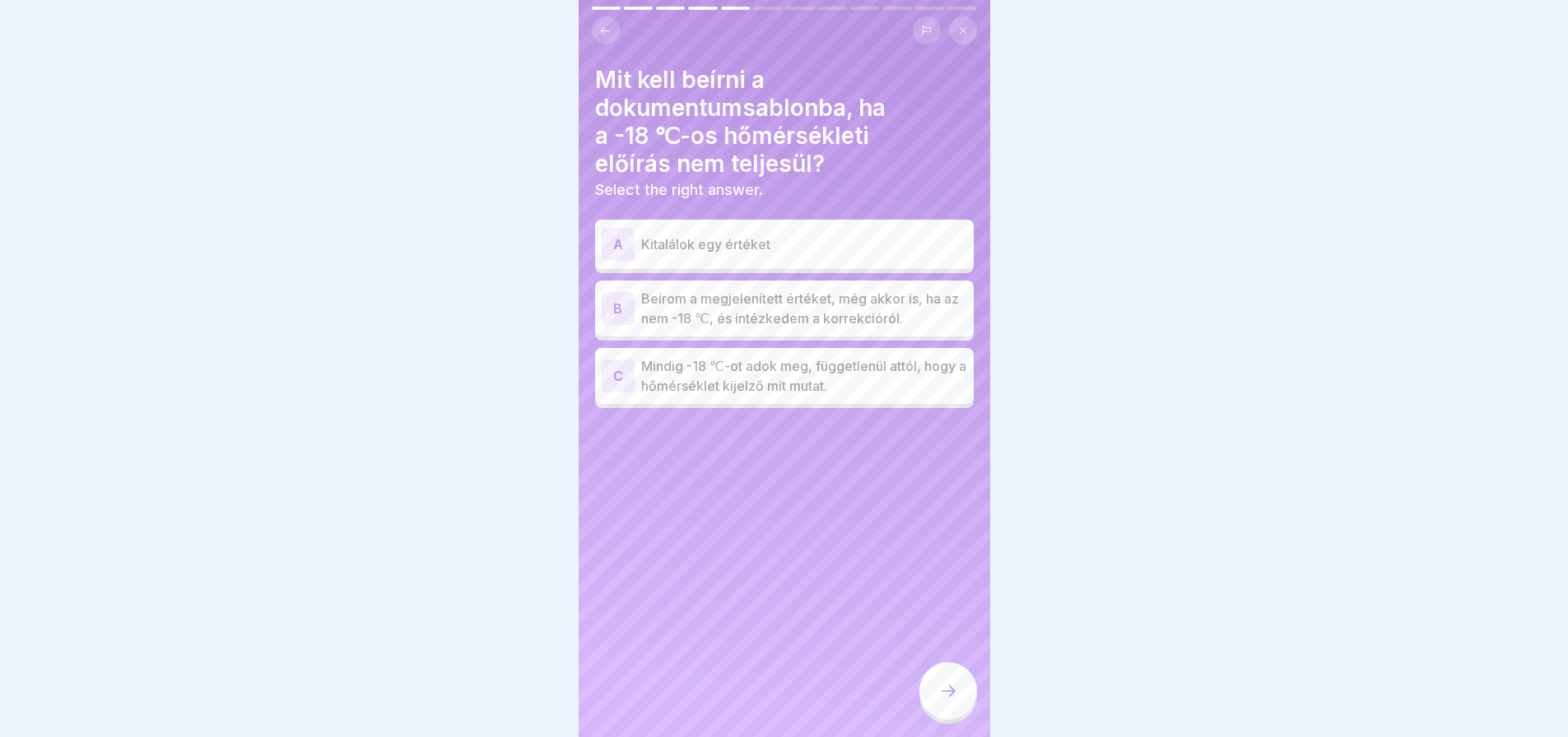
click at [619, 374] on div "C" at bounding box center [618, 376] width 33 height 33
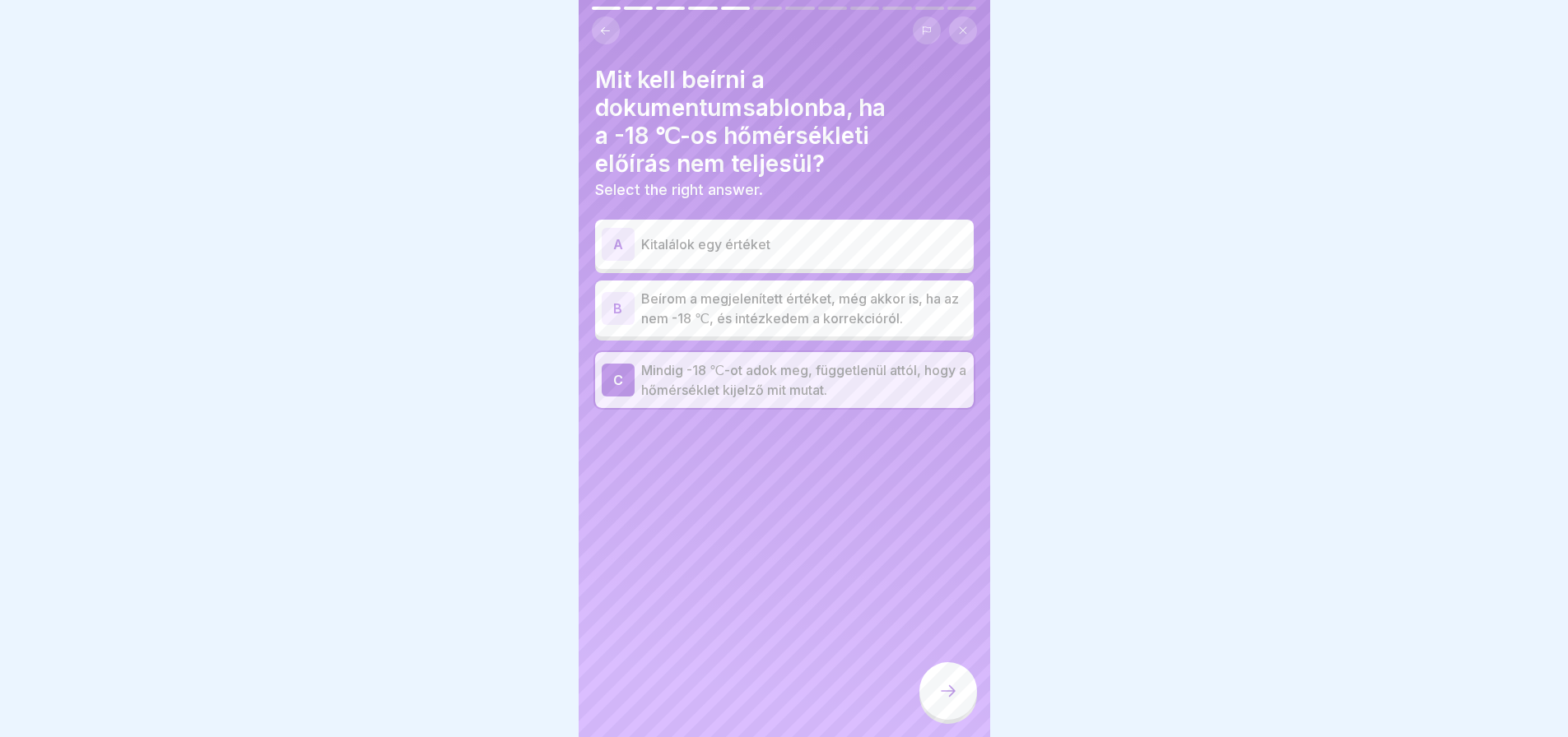
click at [957, 686] on div at bounding box center [947, 690] width 57 height 57
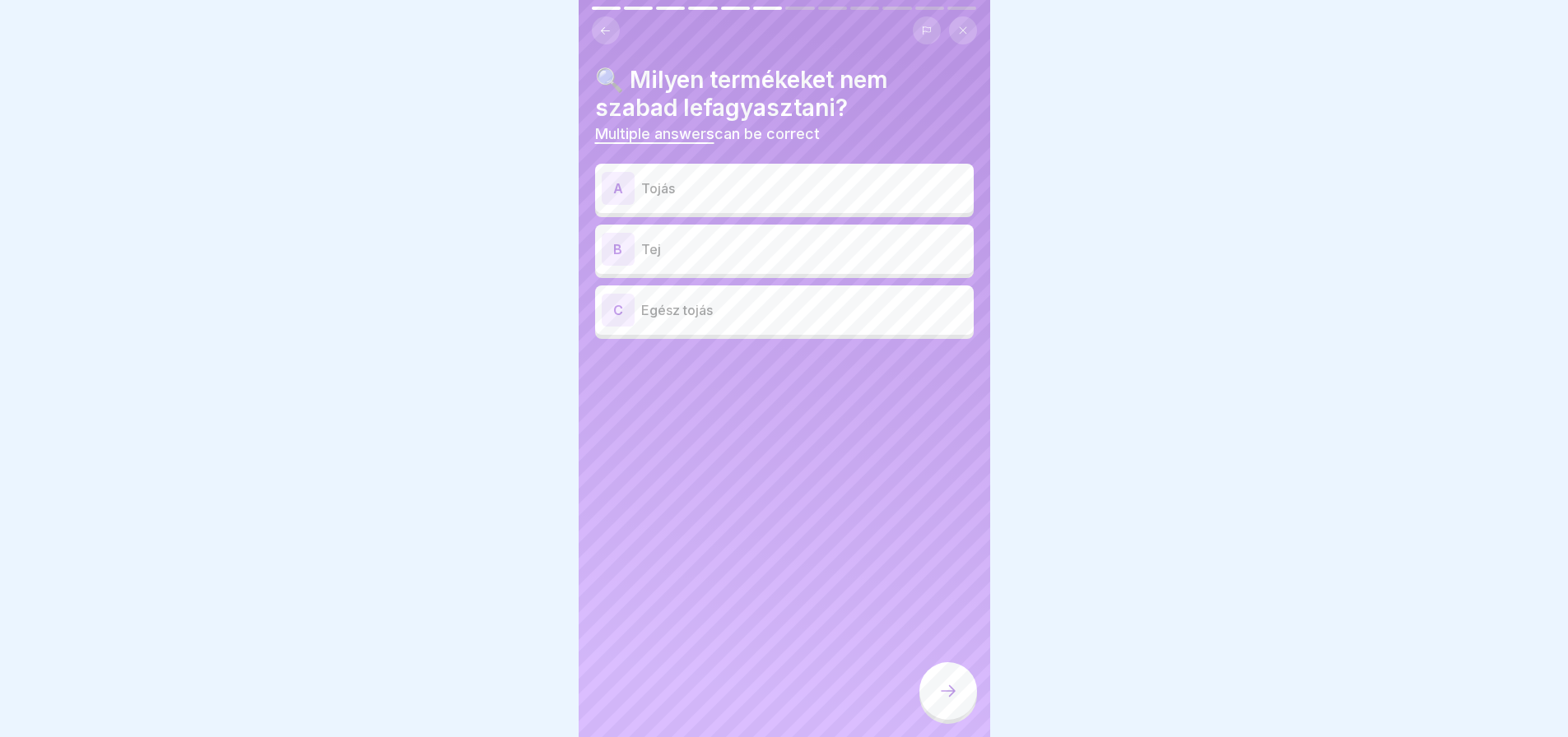
click at [617, 201] on div "A" at bounding box center [618, 188] width 33 height 33
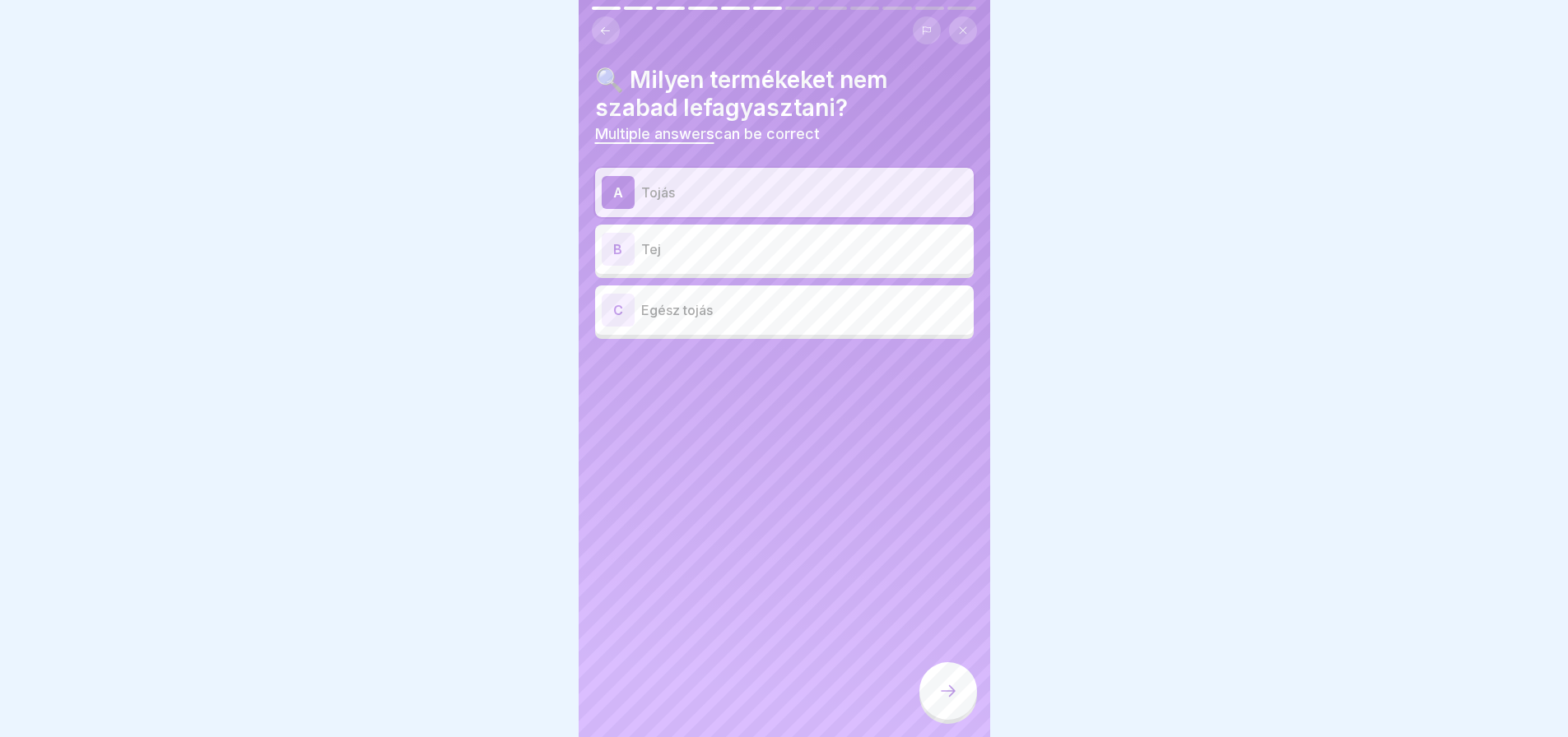
click at [623, 250] on div "B" at bounding box center [618, 249] width 33 height 33
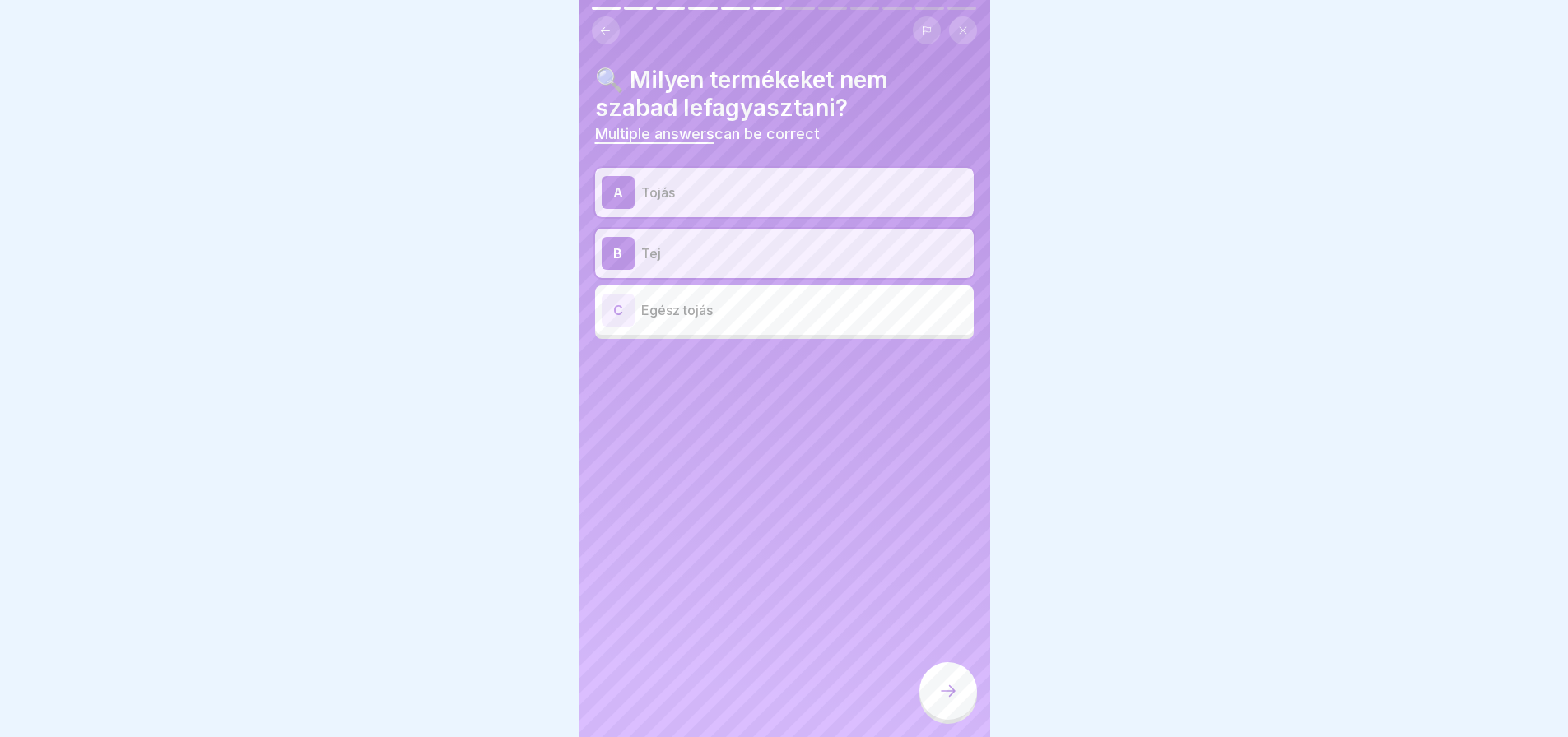
click at [619, 307] on div "C" at bounding box center [618, 310] width 33 height 33
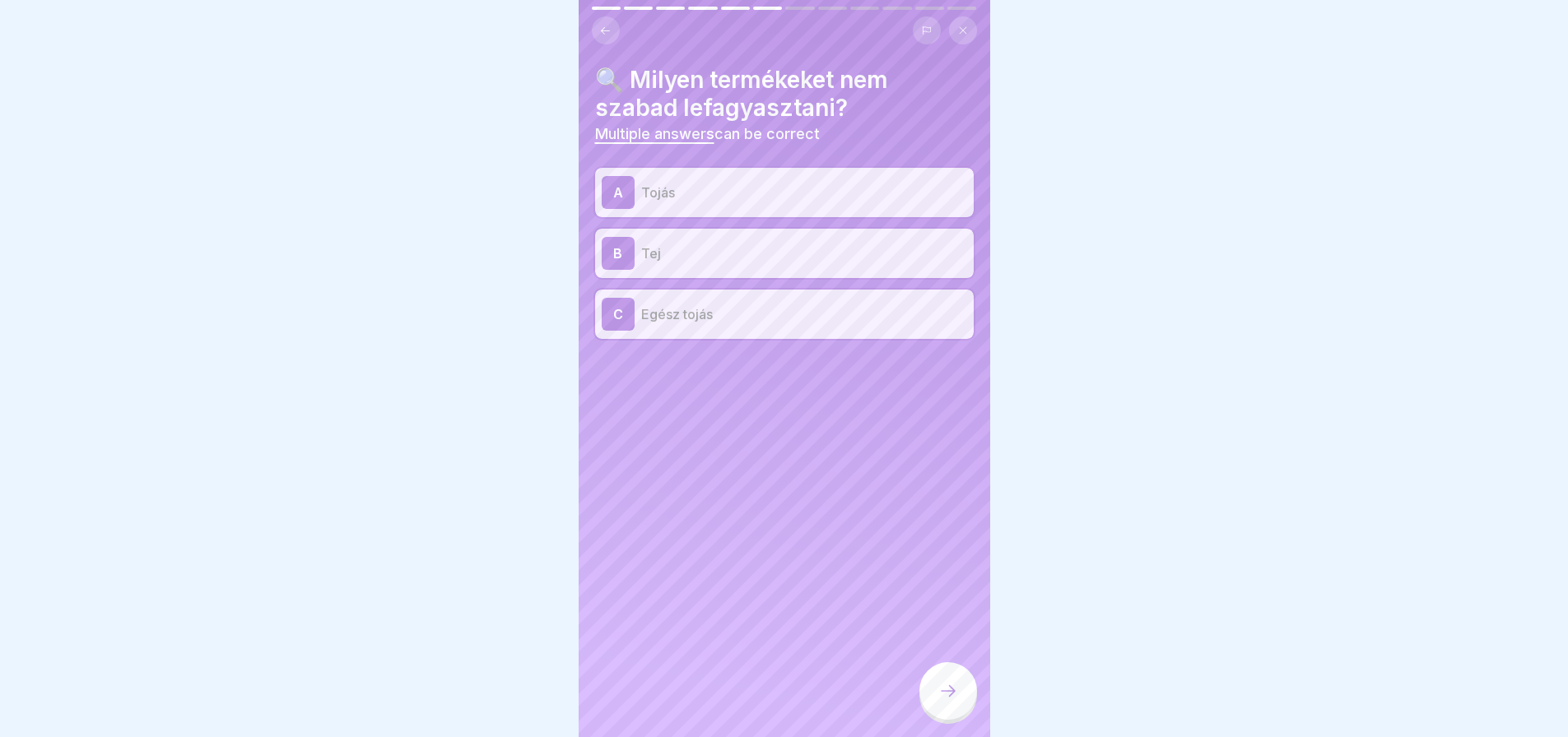
click at [960, 710] on div at bounding box center [947, 690] width 57 height 57
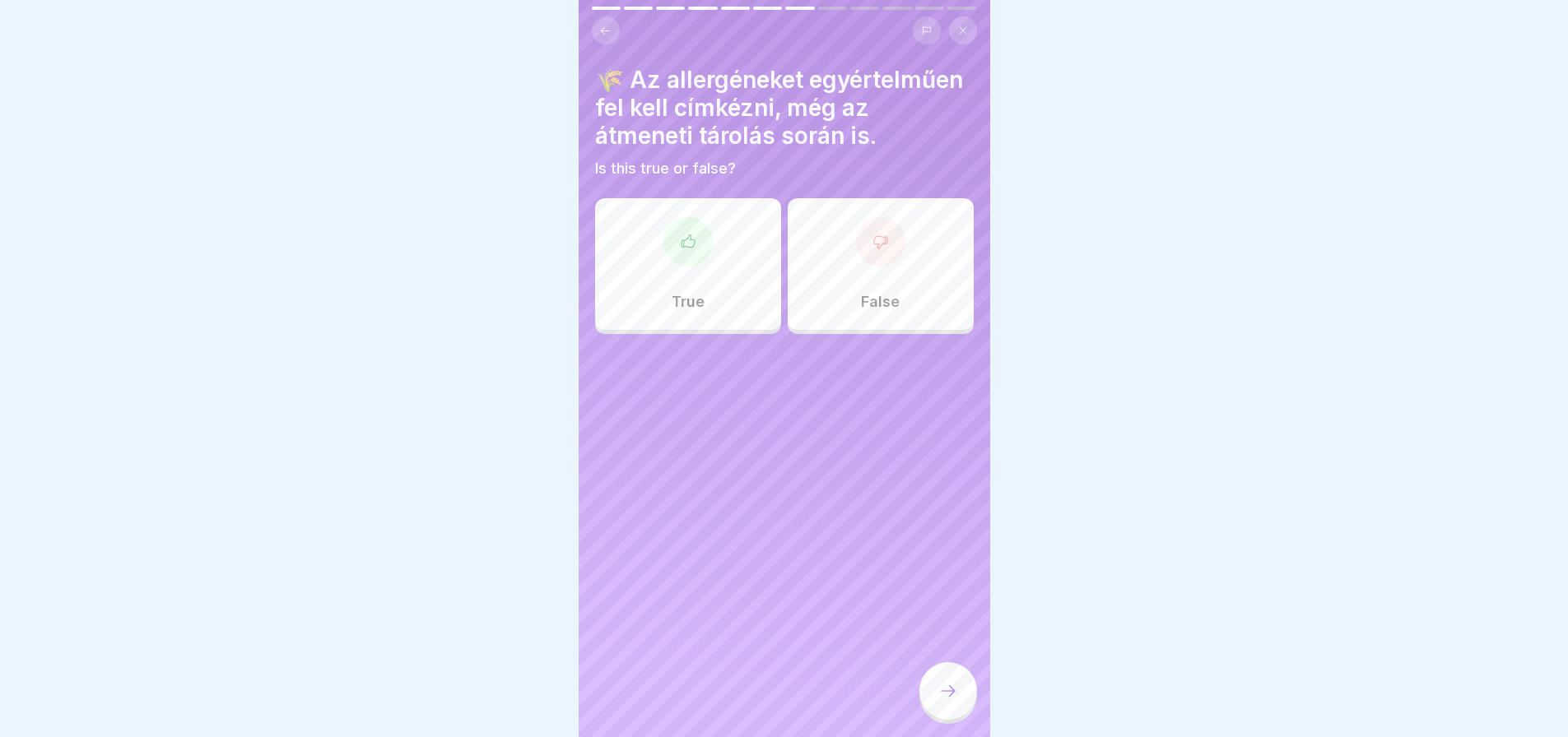
click at [674, 311] on p "True" at bounding box center [688, 302] width 33 height 18
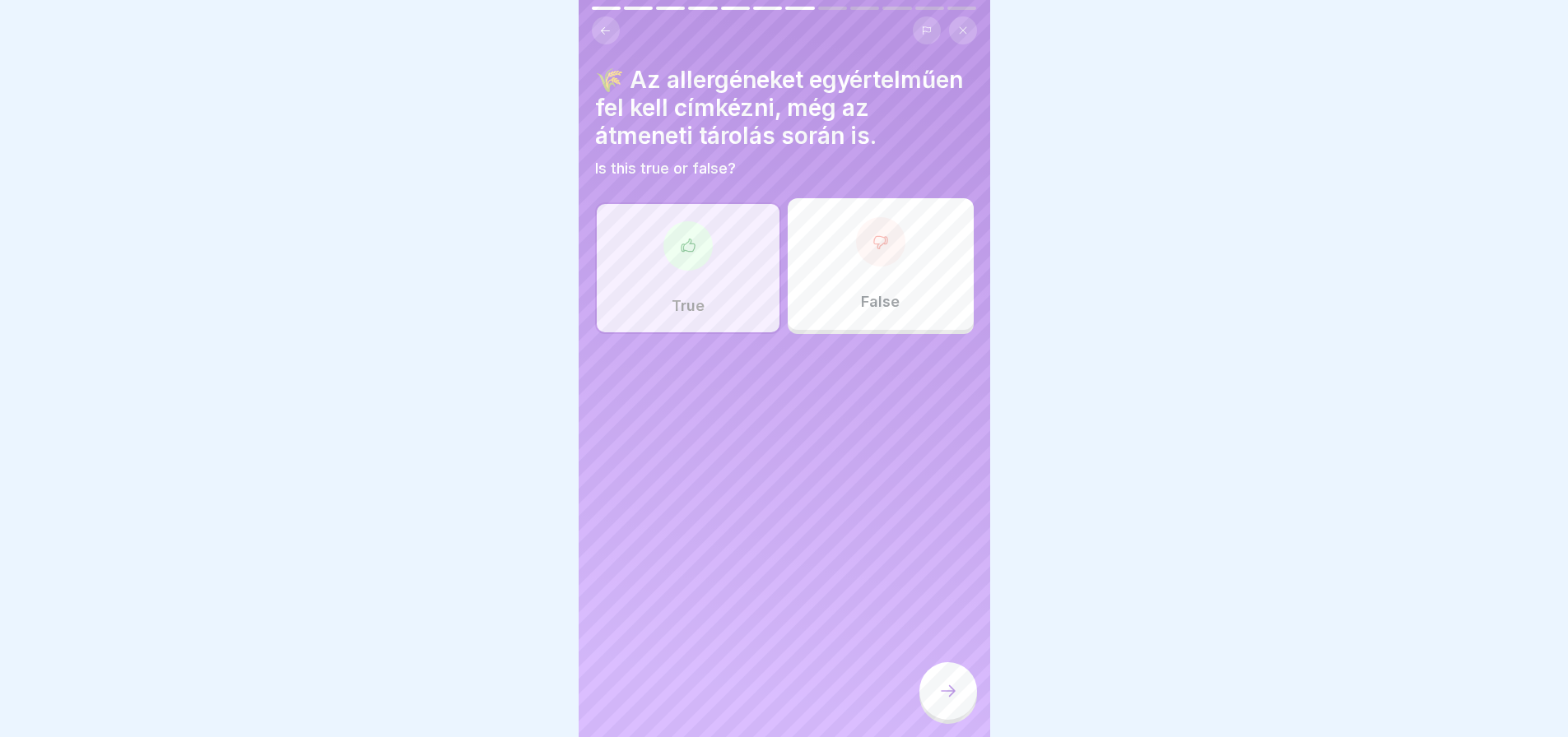
click at [959, 709] on div at bounding box center [947, 690] width 57 height 57
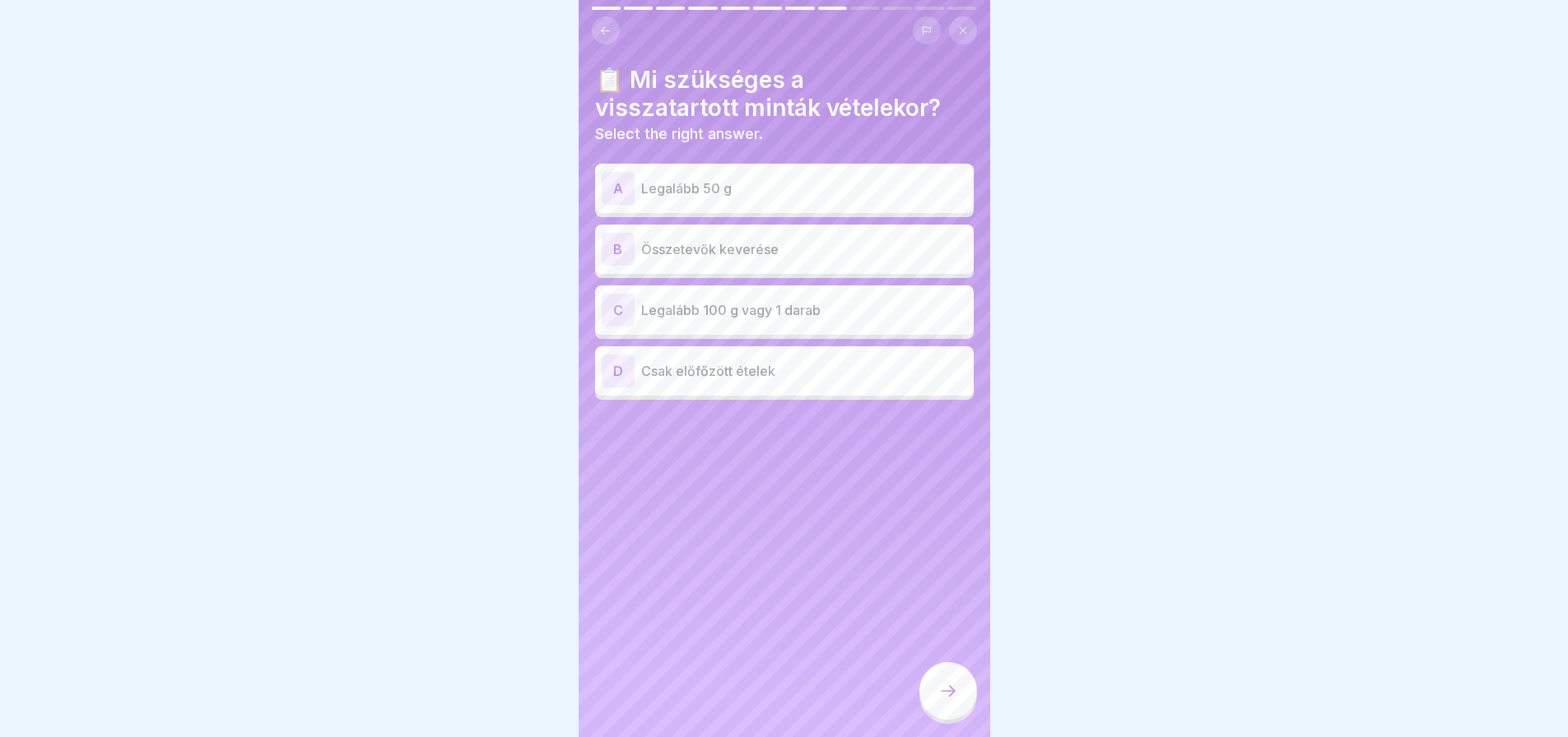
click at [782, 311] on p "Legalább 100 g vagy 1 darab" at bounding box center [803, 310] width 326 height 20
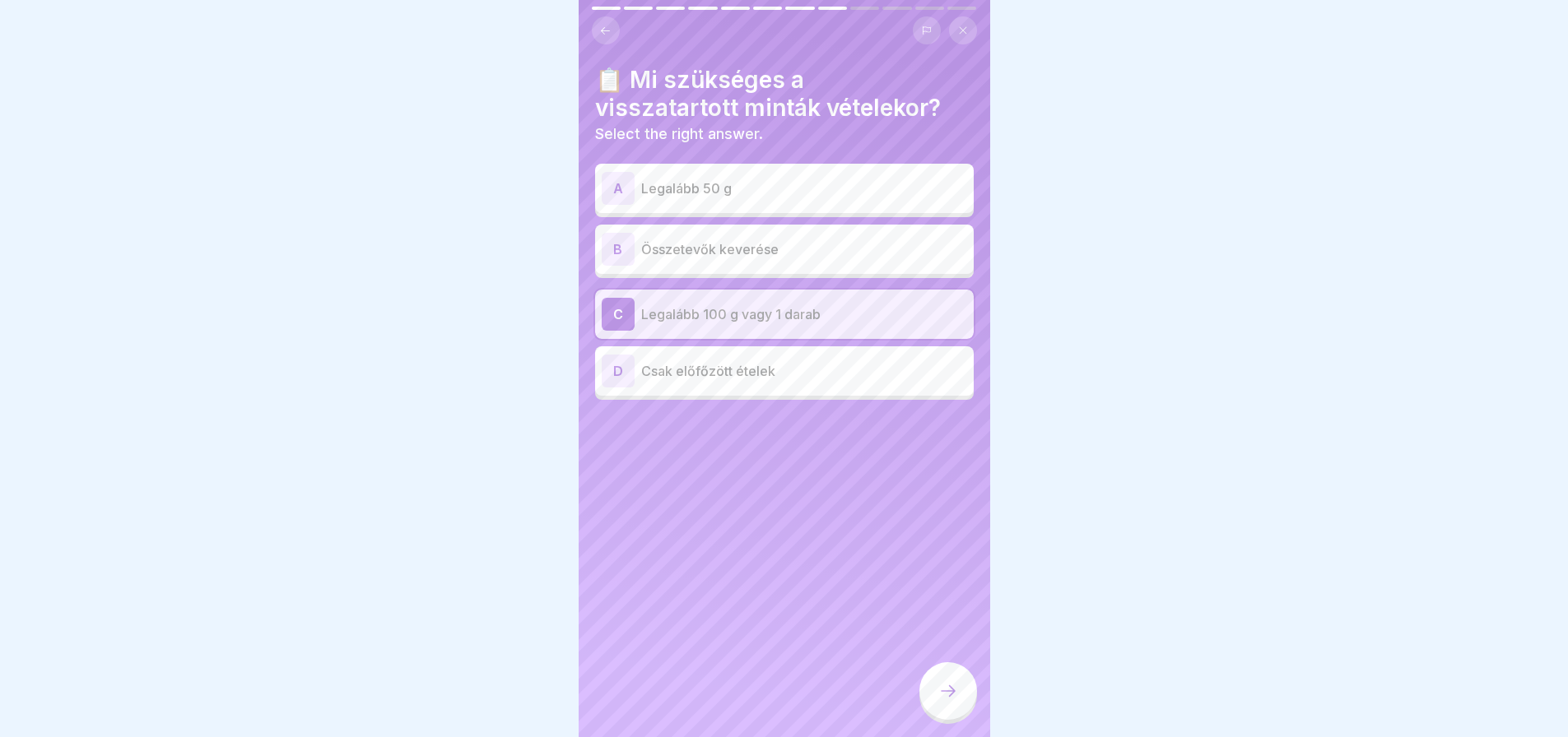
click at [946, 683] on div at bounding box center [947, 690] width 57 height 57
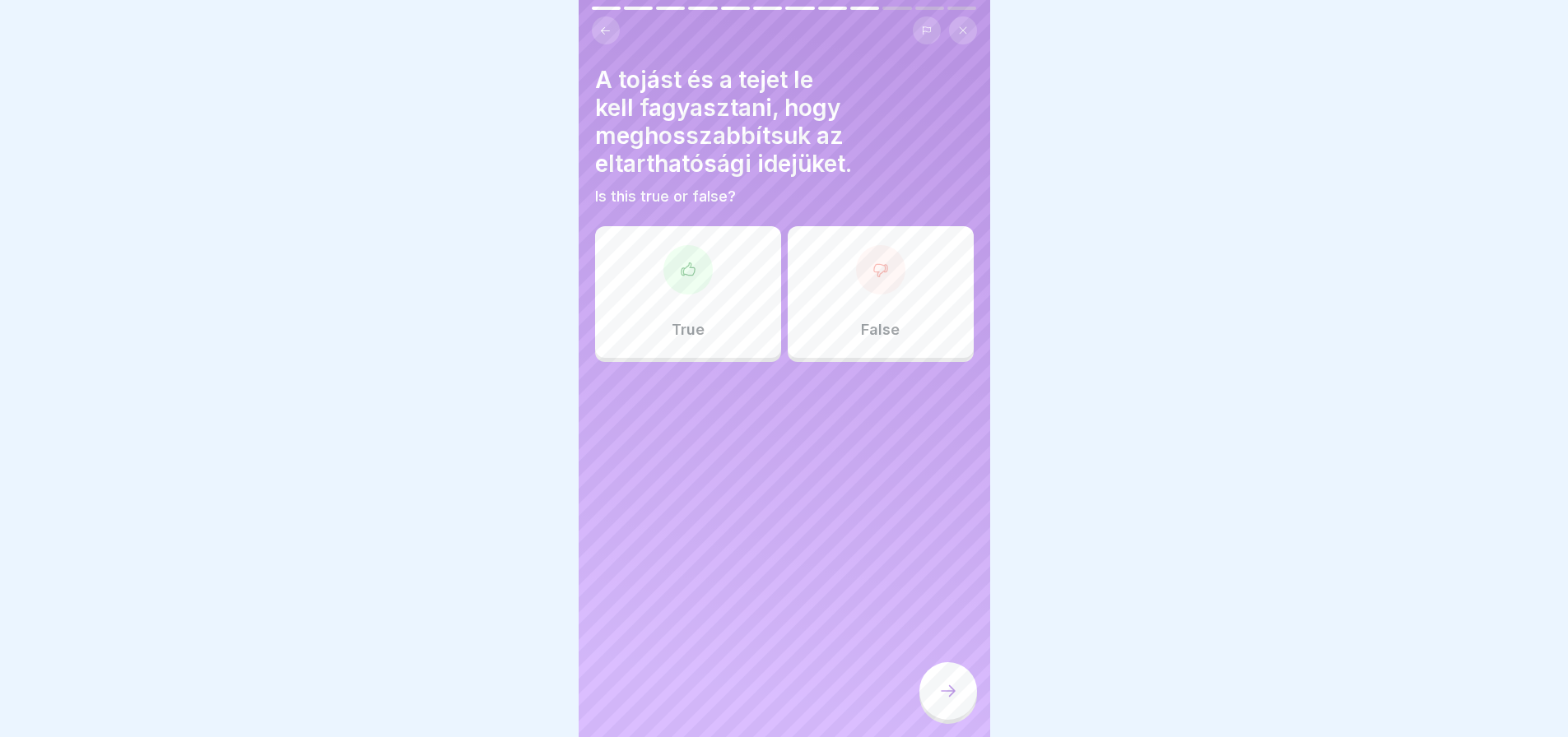
click at [864, 302] on div "False" at bounding box center [881, 292] width 186 height 131
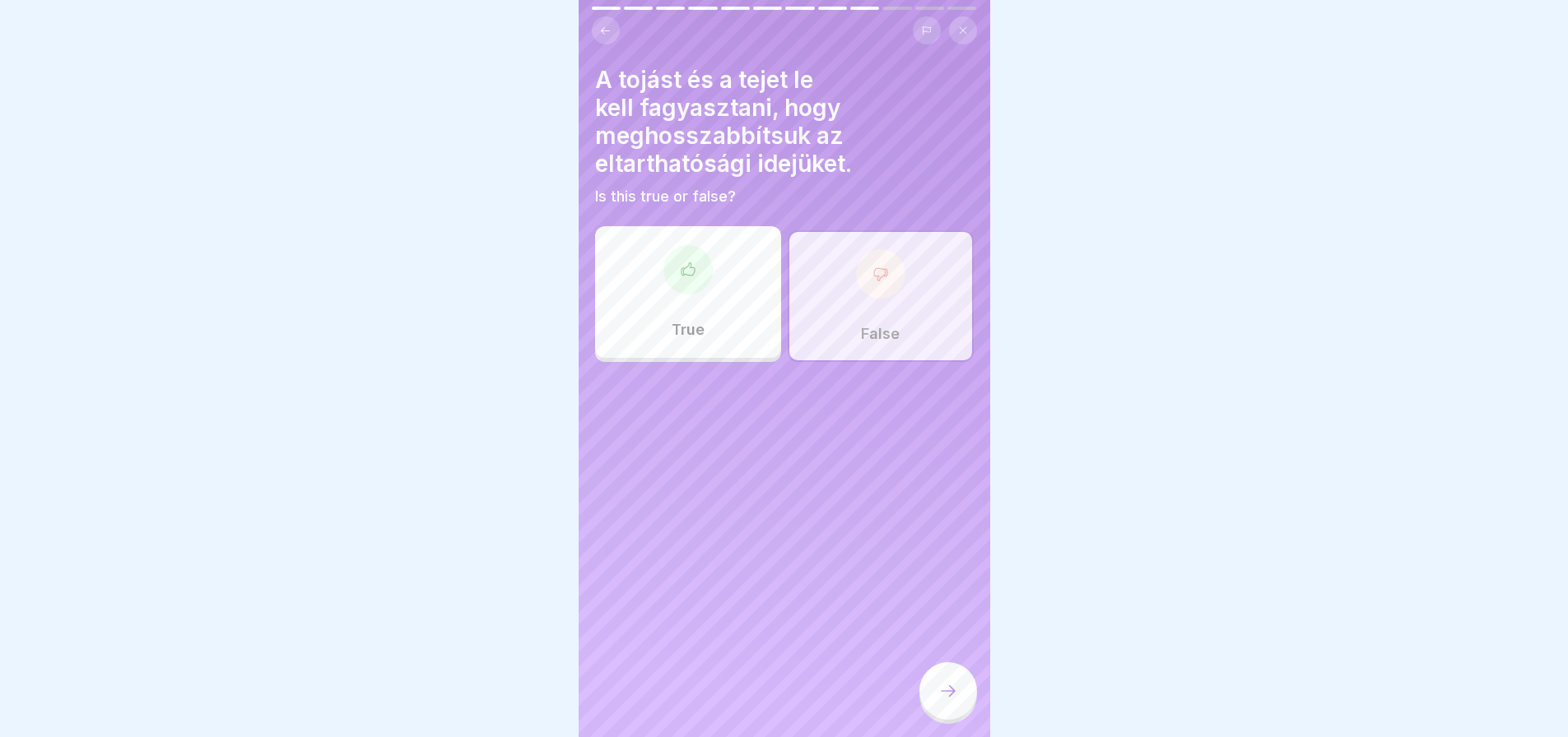
click at [945, 718] on div at bounding box center [947, 690] width 57 height 57
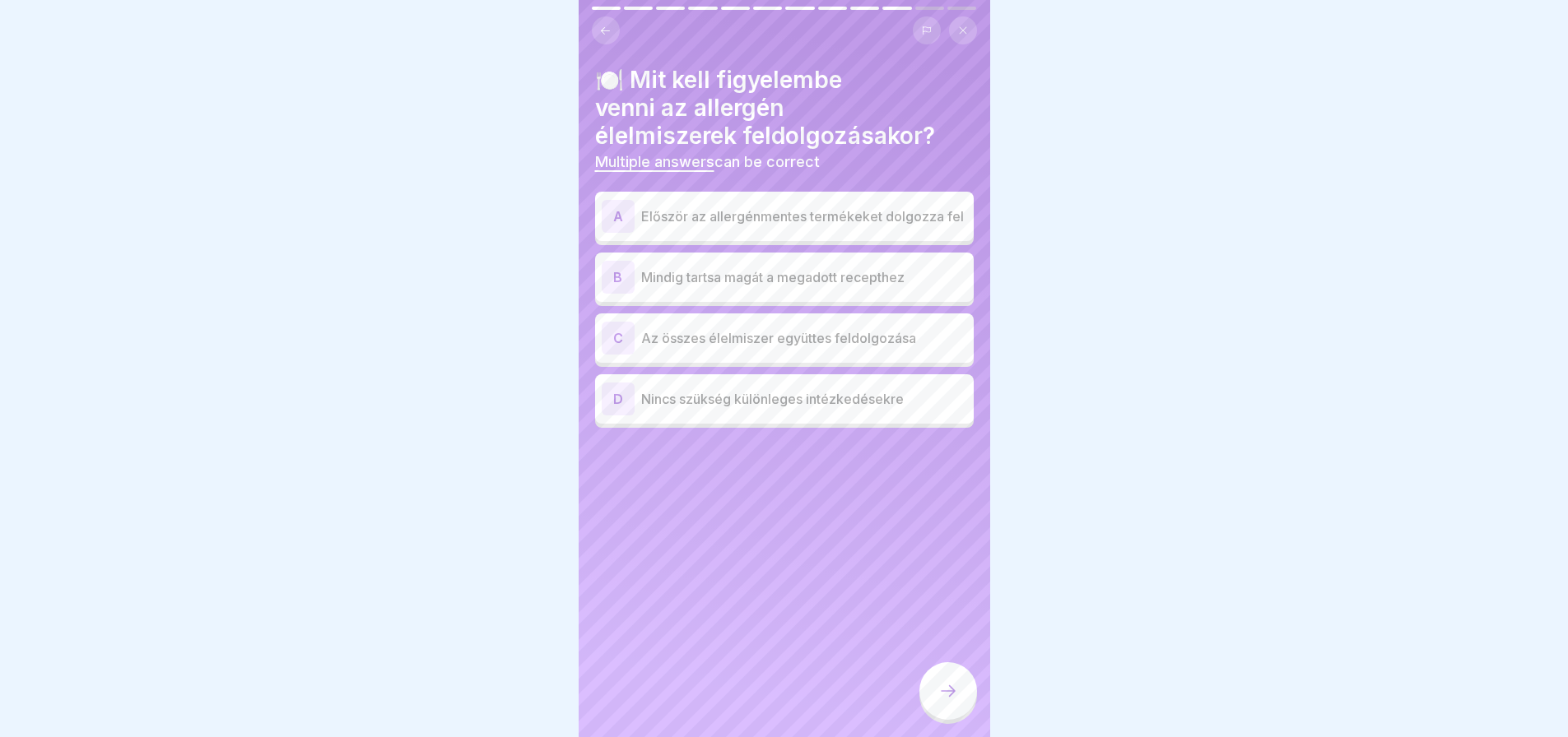
click at [883, 218] on p "Először az allergénmentes termékeket dolgozza fel" at bounding box center [803, 216] width 326 height 20
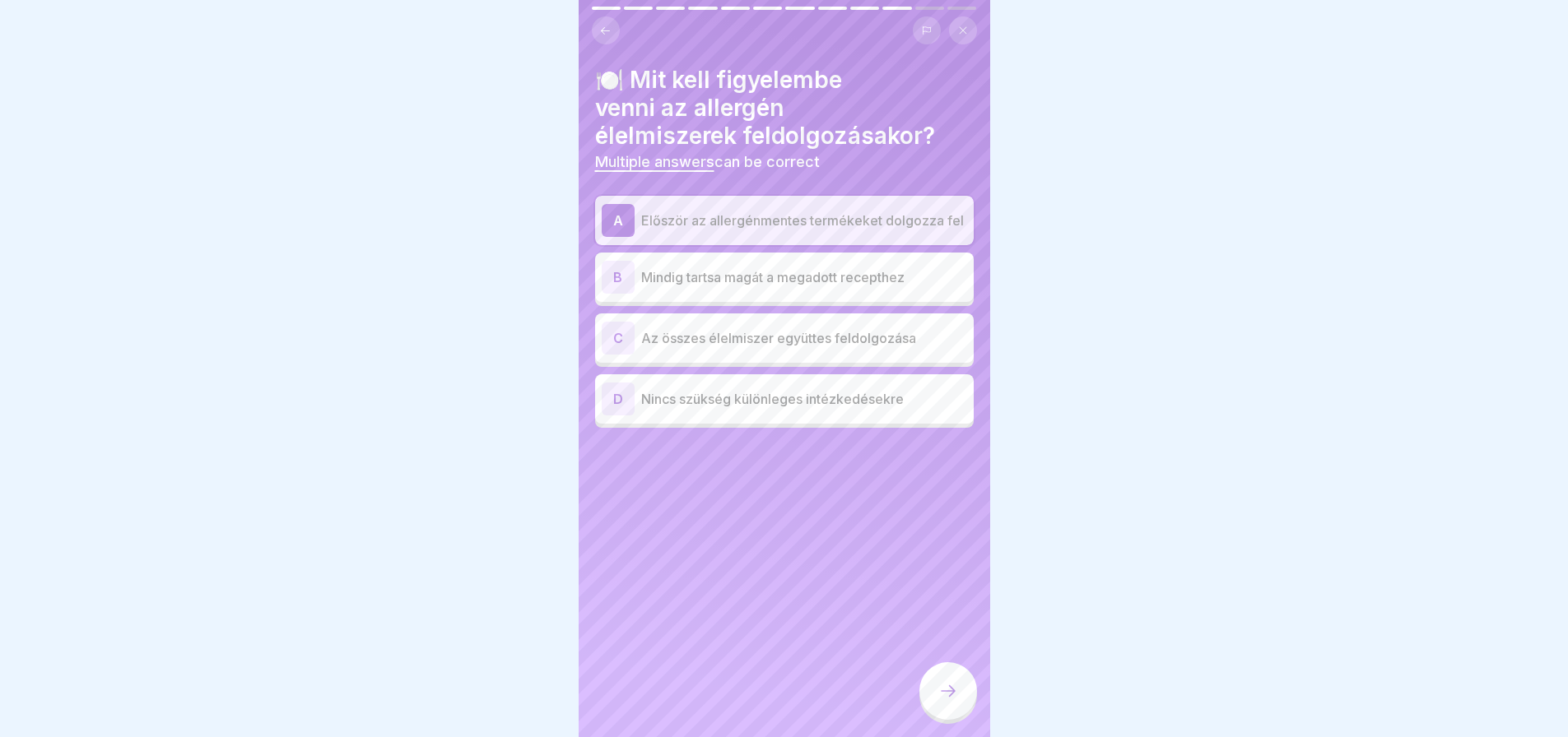
click at [958, 707] on div at bounding box center [947, 690] width 57 height 57
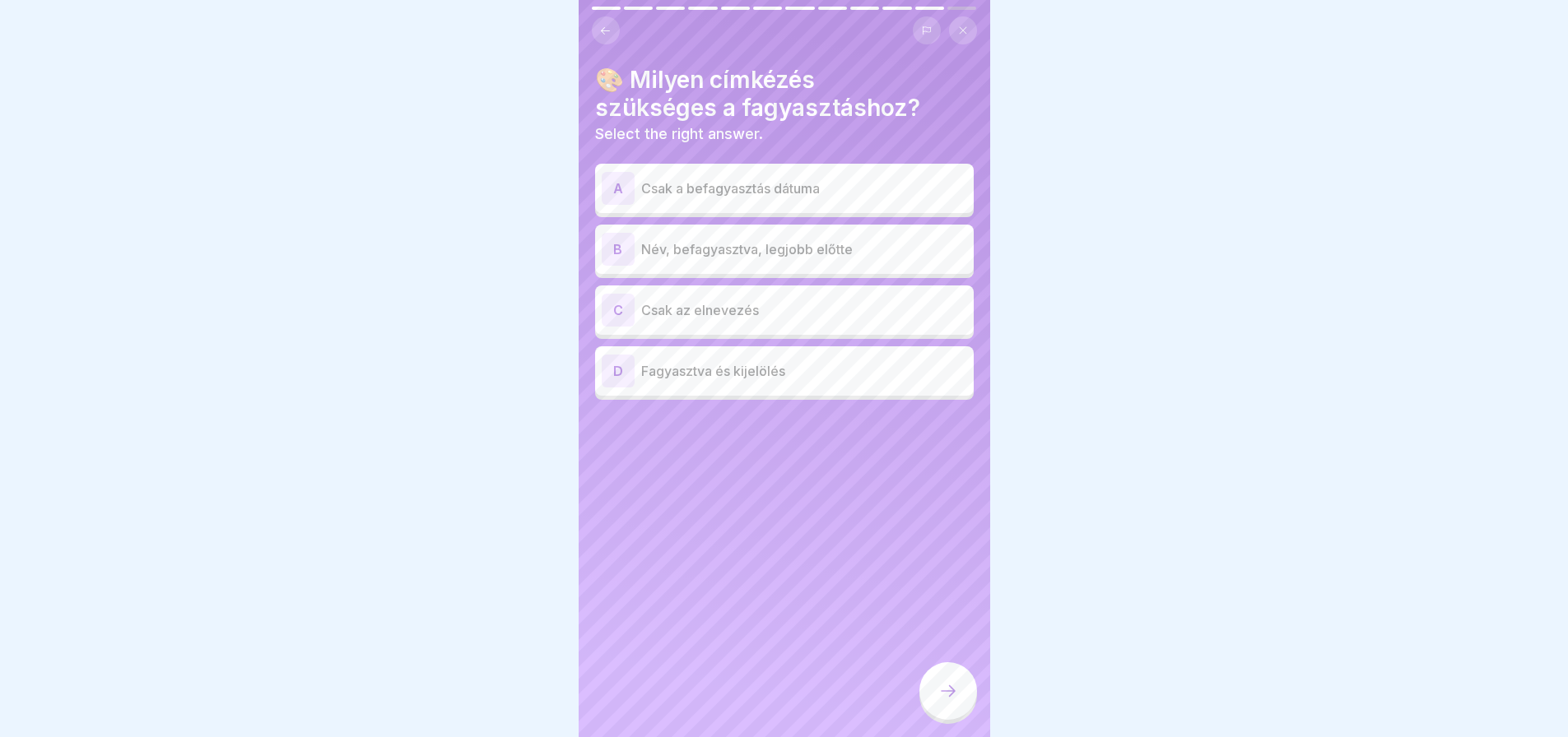
click at [782, 250] on p "Név, befagyasztva, legjobb előtte" at bounding box center [803, 249] width 326 height 20
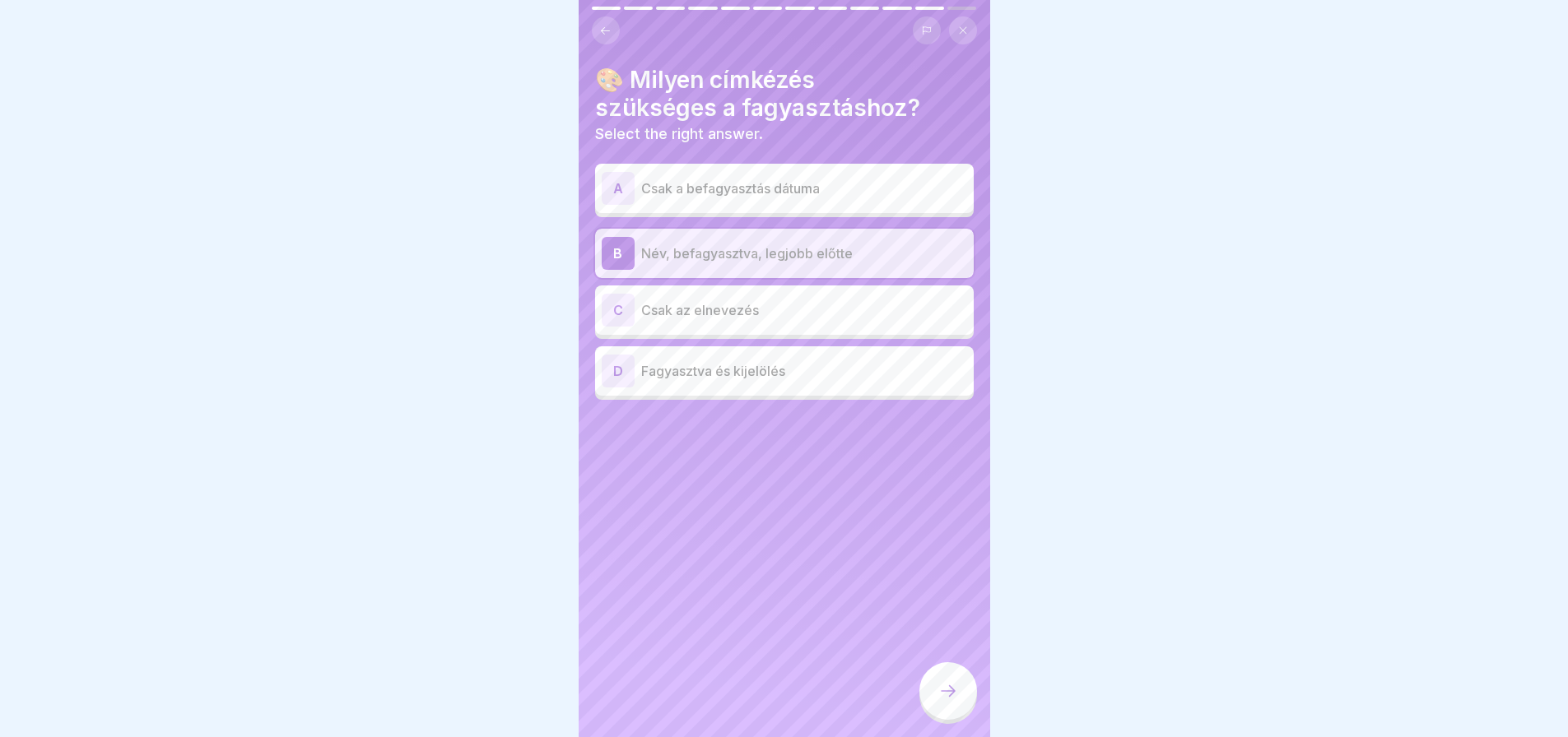
click at [950, 720] on div at bounding box center [947, 690] width 57 height 57
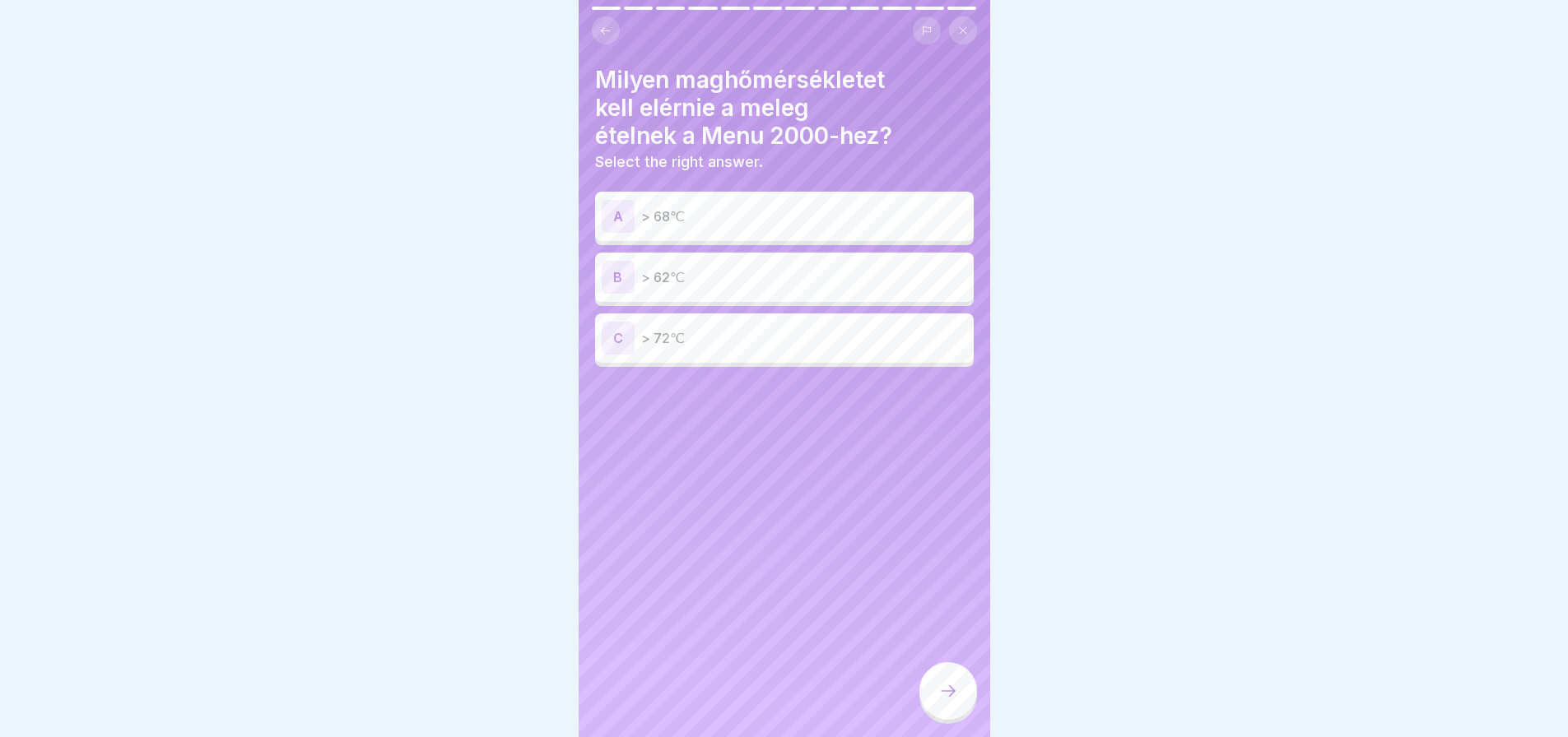
click at [835, 345] on p "> 72℃" at bounding box center [803, 338] width 326 height 20
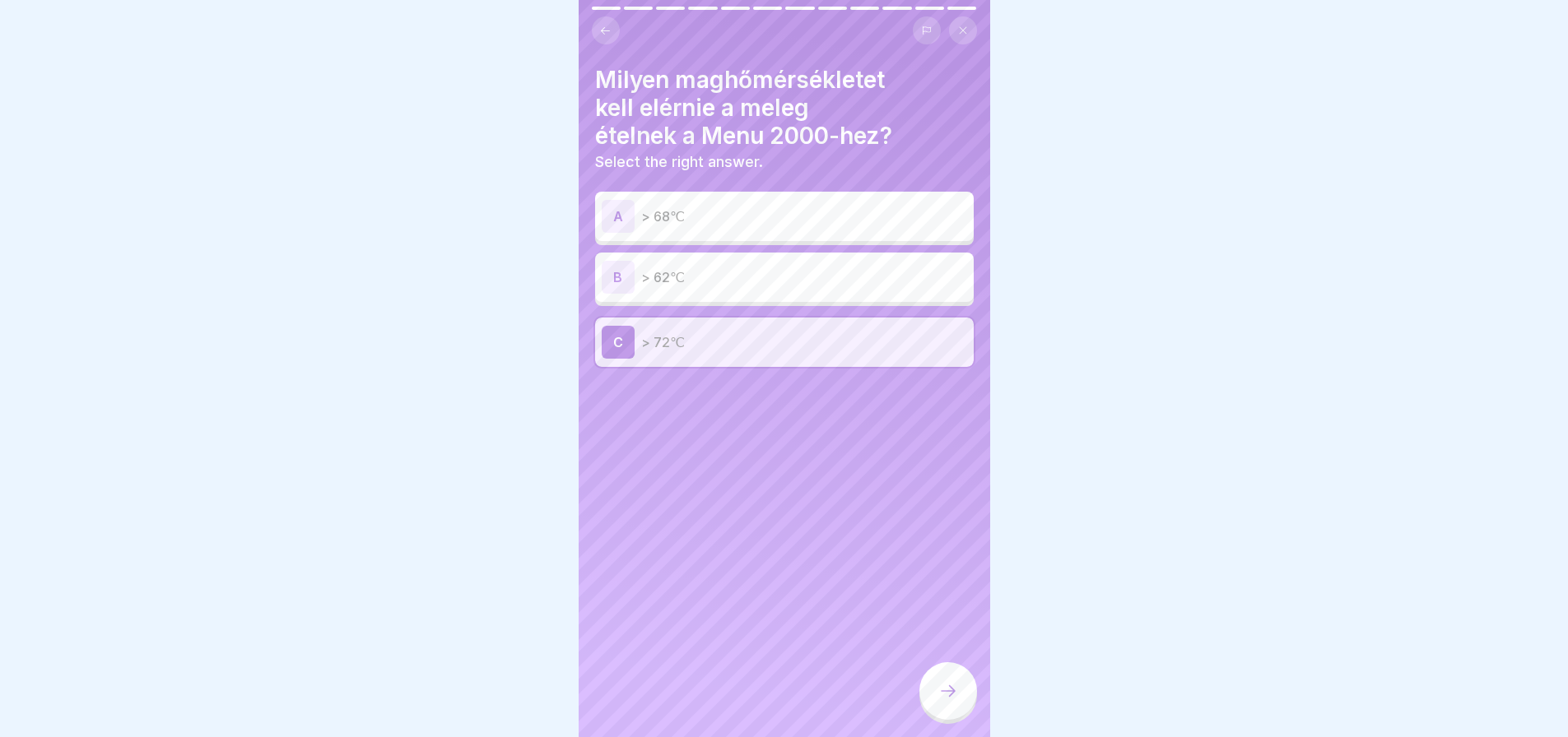
click at [967, 704] on div at bounding box center [947, 690] width 57 height 57
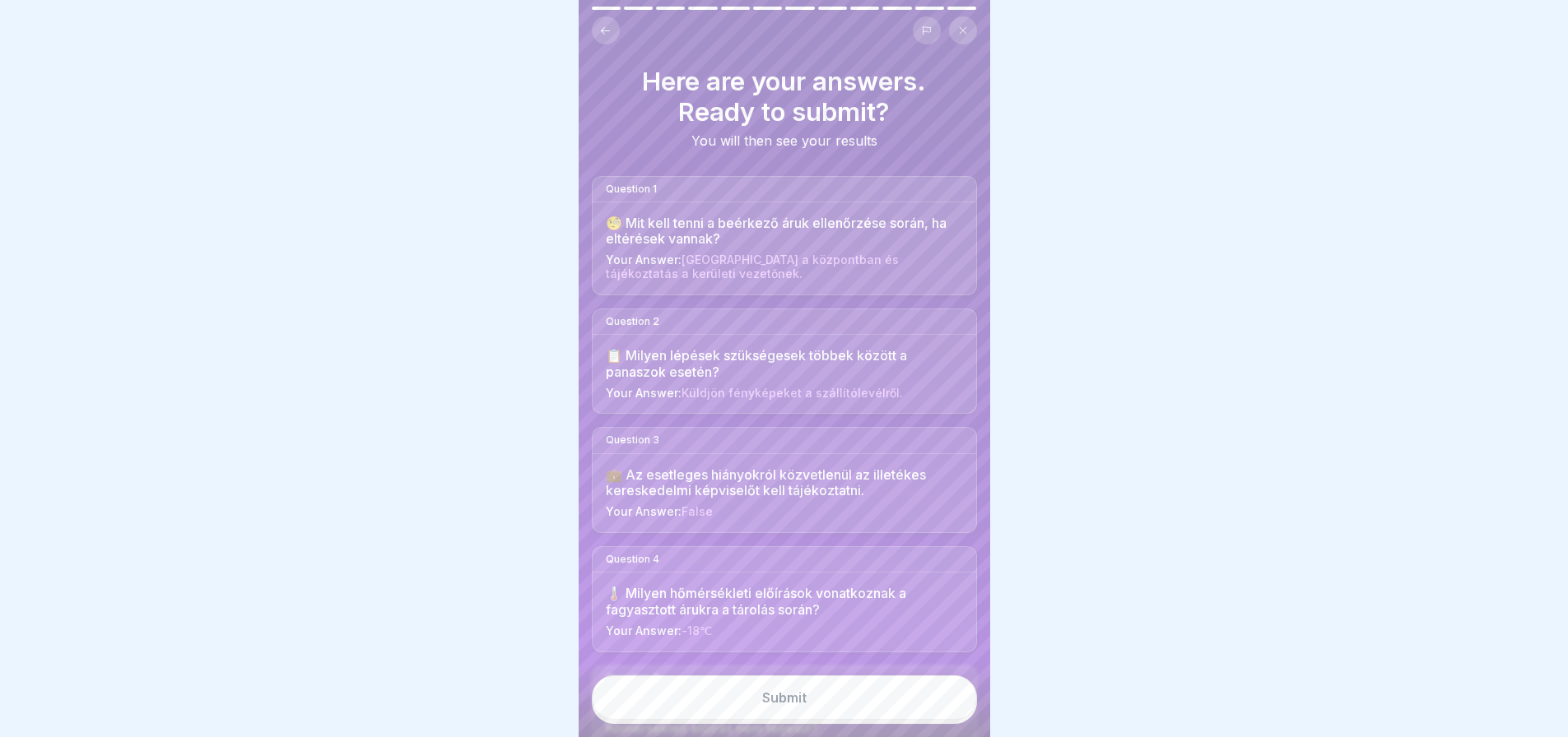
click at [892, 702] on button "Submit" at bounding box center [784, 697] width 385 height 45
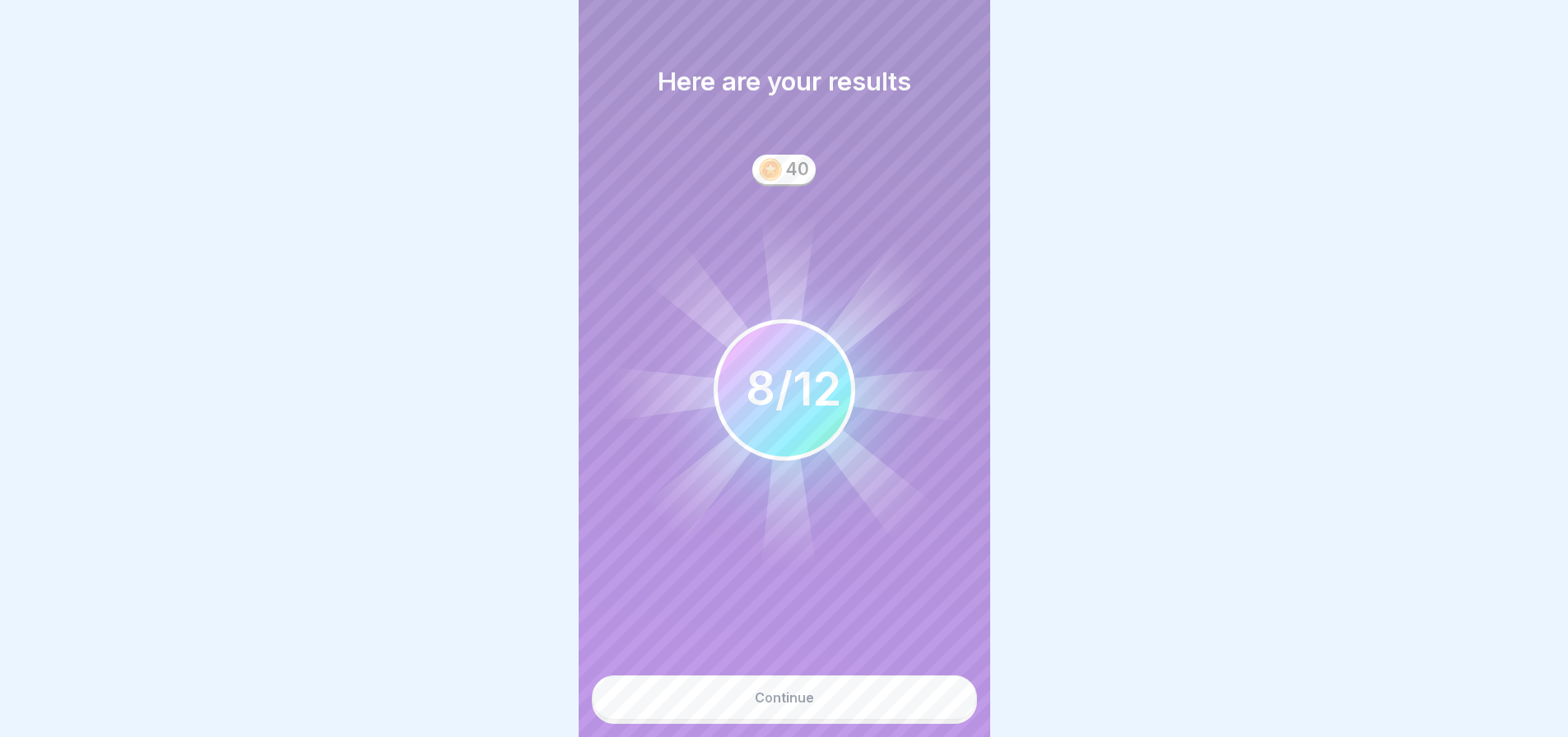
click at [793, 411] on div "8 12 / 12" at bounding box center [783, 390] width 114 height 55
click at [796, 705] on div "Continue" at bounding box center [784, 698] width 59 height 15
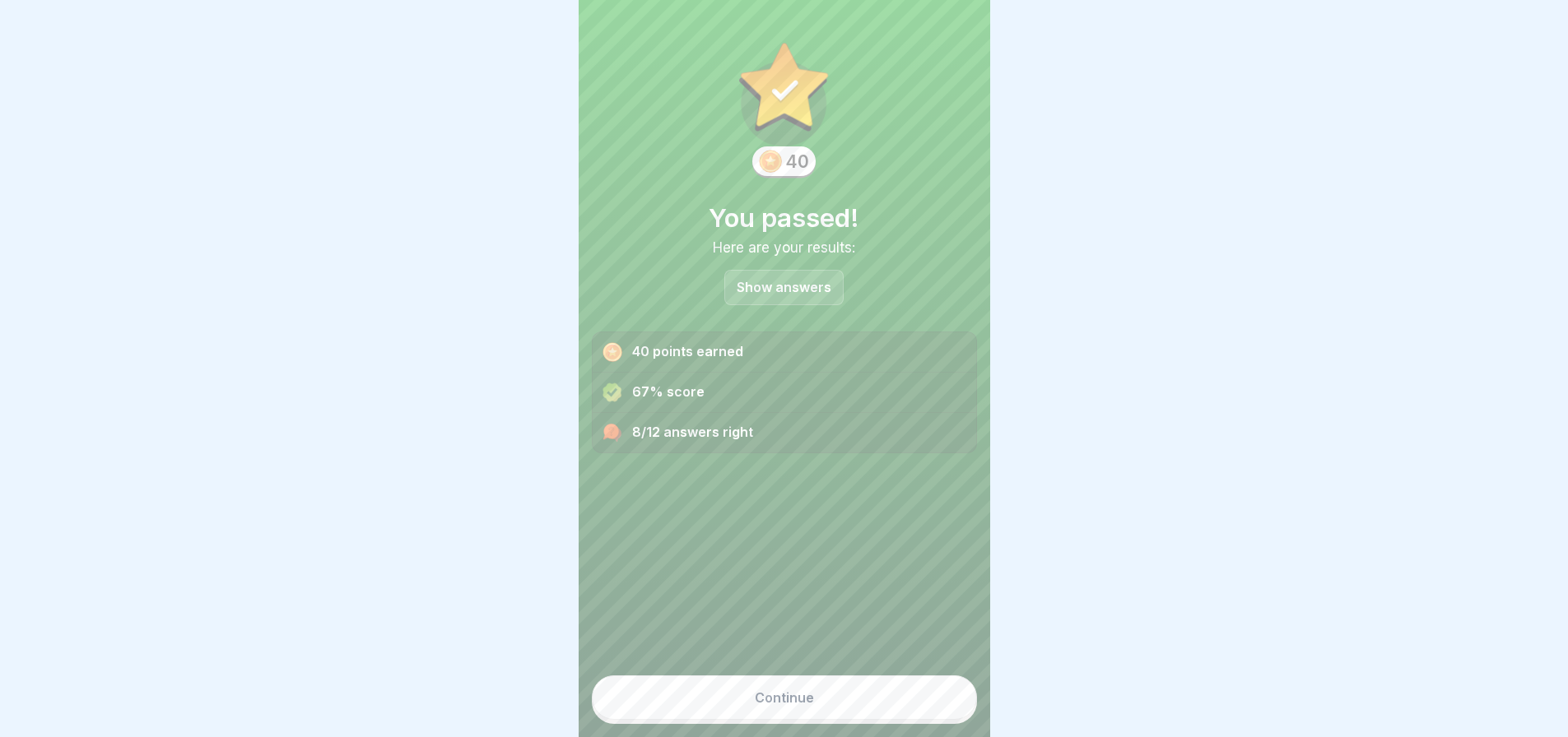
click at [861, 710] on button "Continue" at bounding box center [784, 697] width 385 height 45
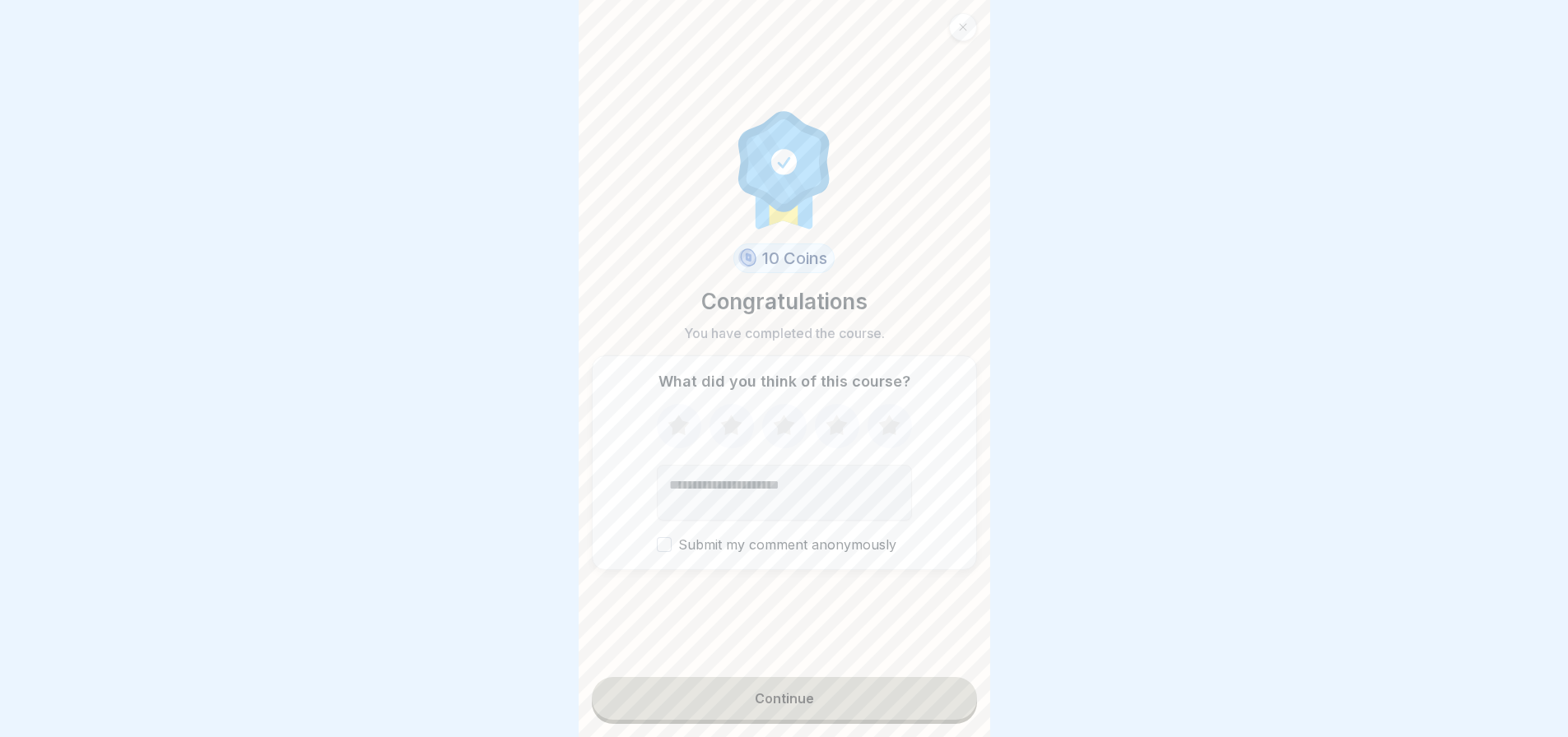
click at [861, 710] on button "Continue" at bounding box center [784, 698] width 385 height 43
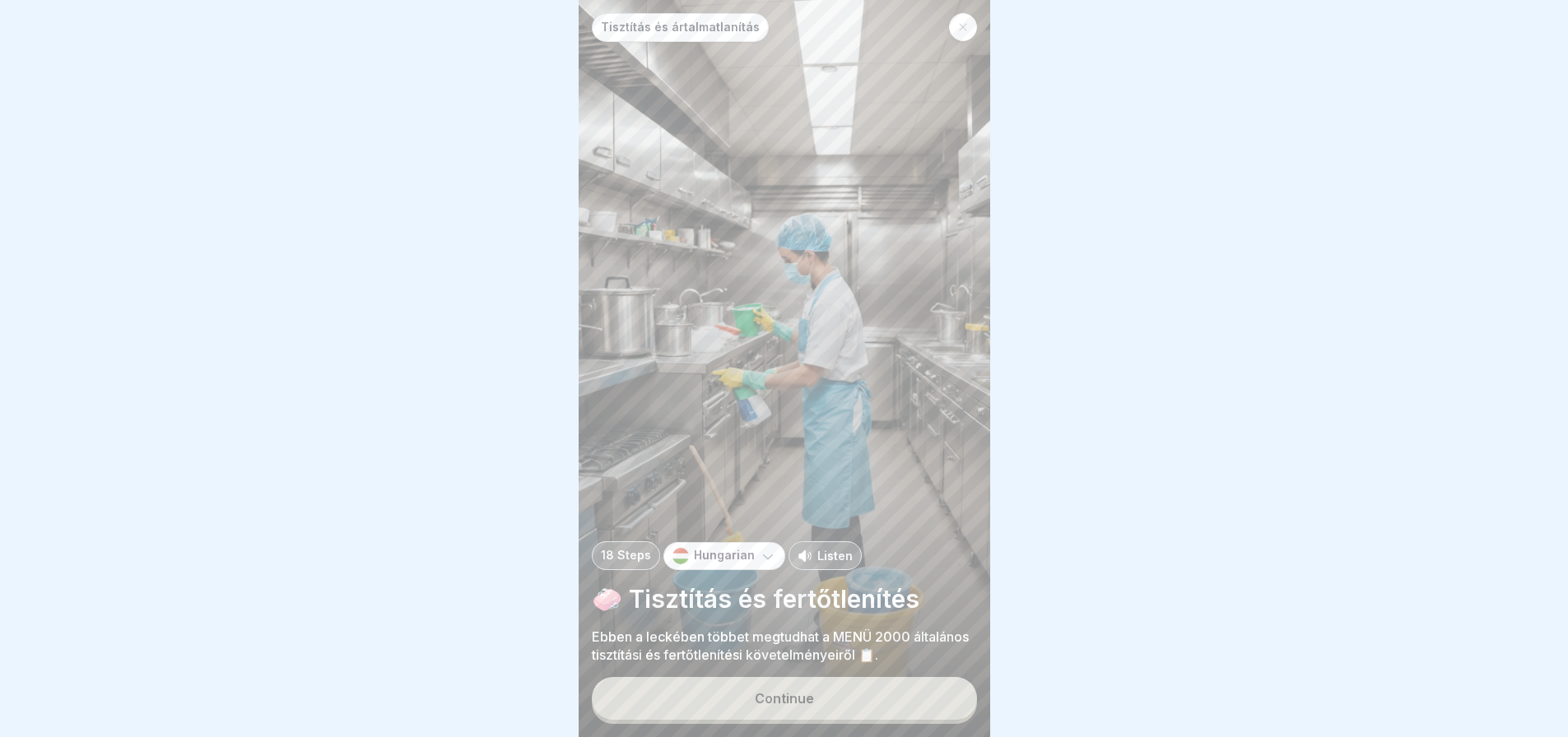
click at [861, 710] on button "Continue" at bounding box center [784, 698] width 385 height 43
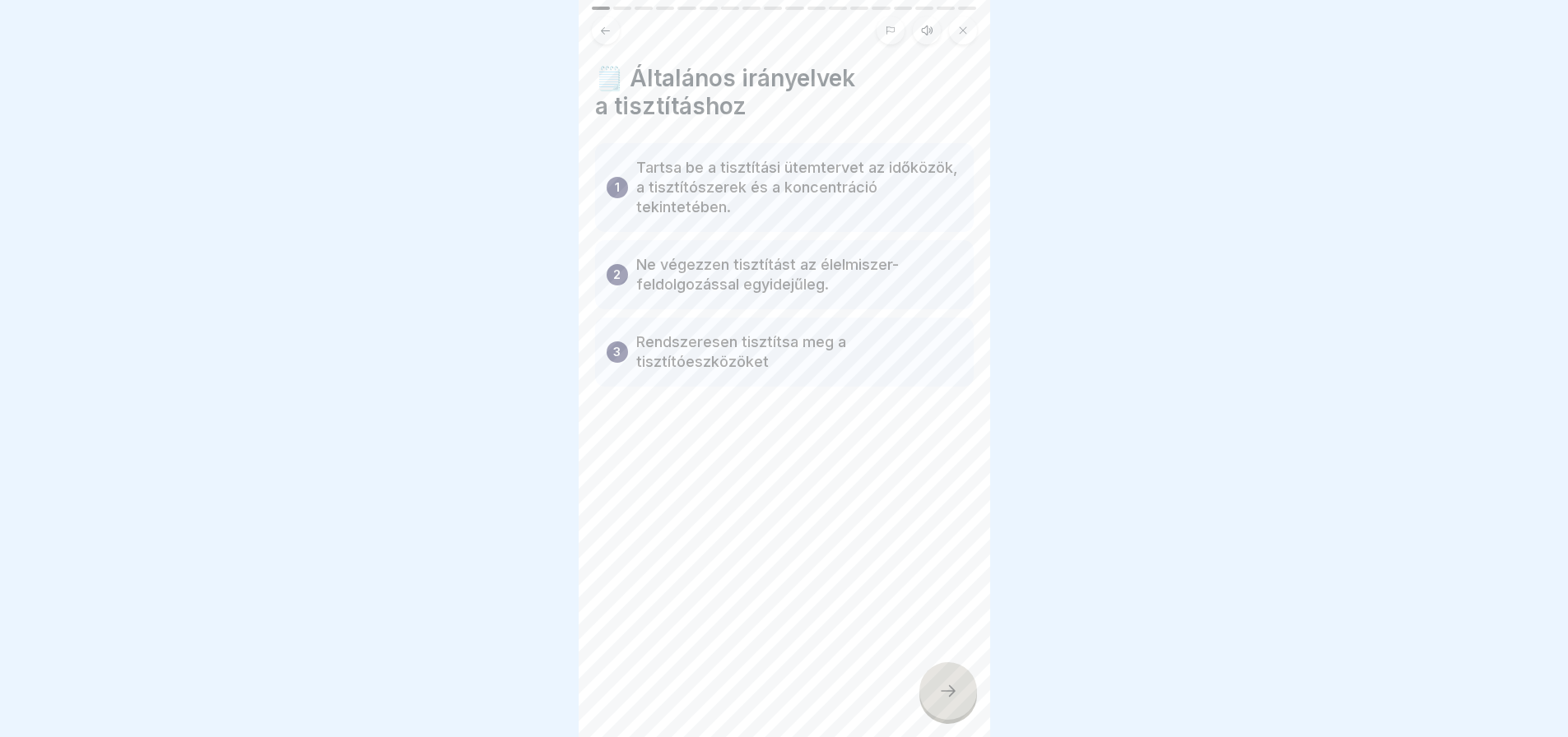
click at [861, 710] on div "🗒️ Általános irányelvek a tisztításhoz 1 Tartsa be a tisztítási ütemtervet az i…" at bounding box center [784, 368] width 412 height 737
click at [942, 701] on icon at bounding box center [948, 691] width 20 height 20
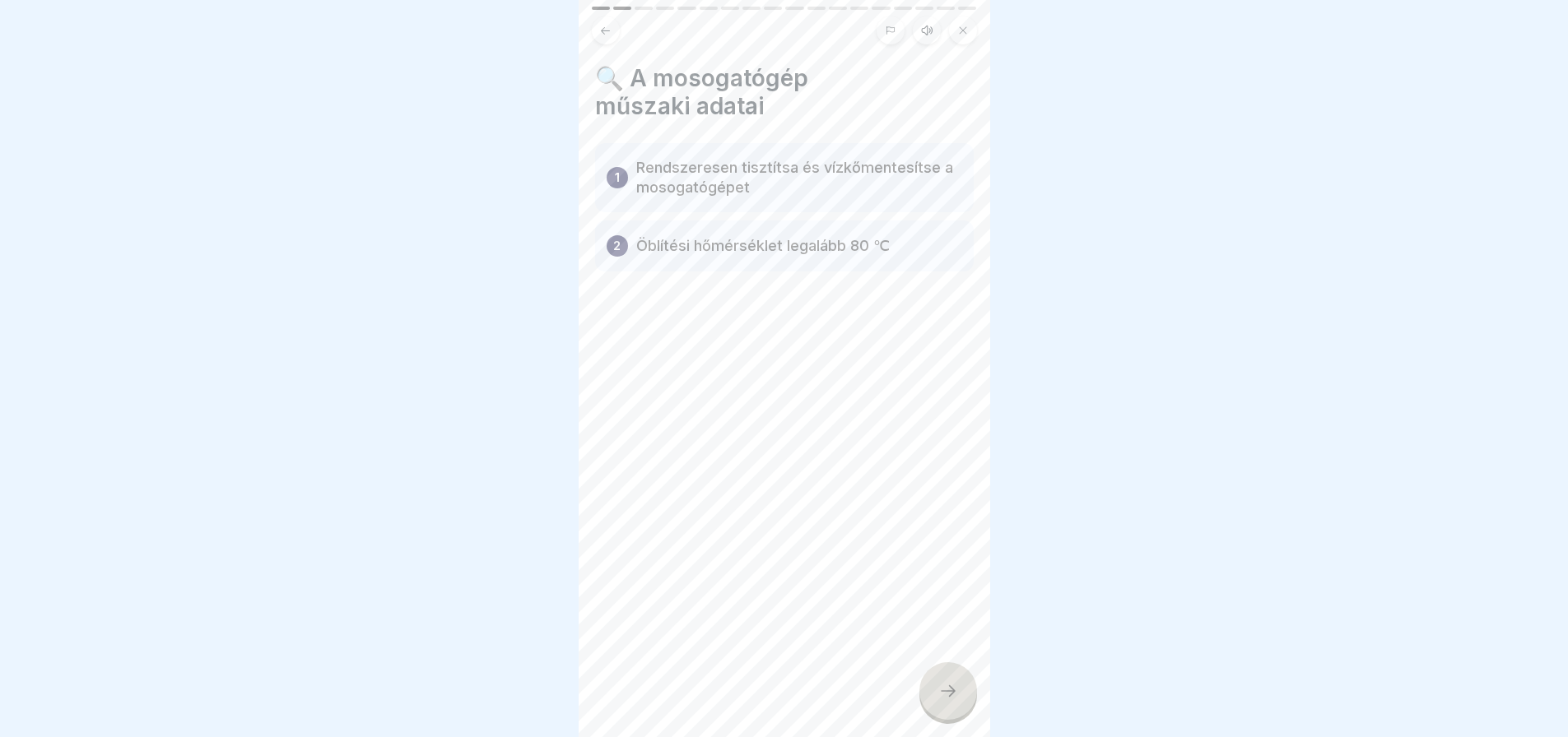
click at [959, 704] on div at bounding box center [947, 690] width 57 height 57
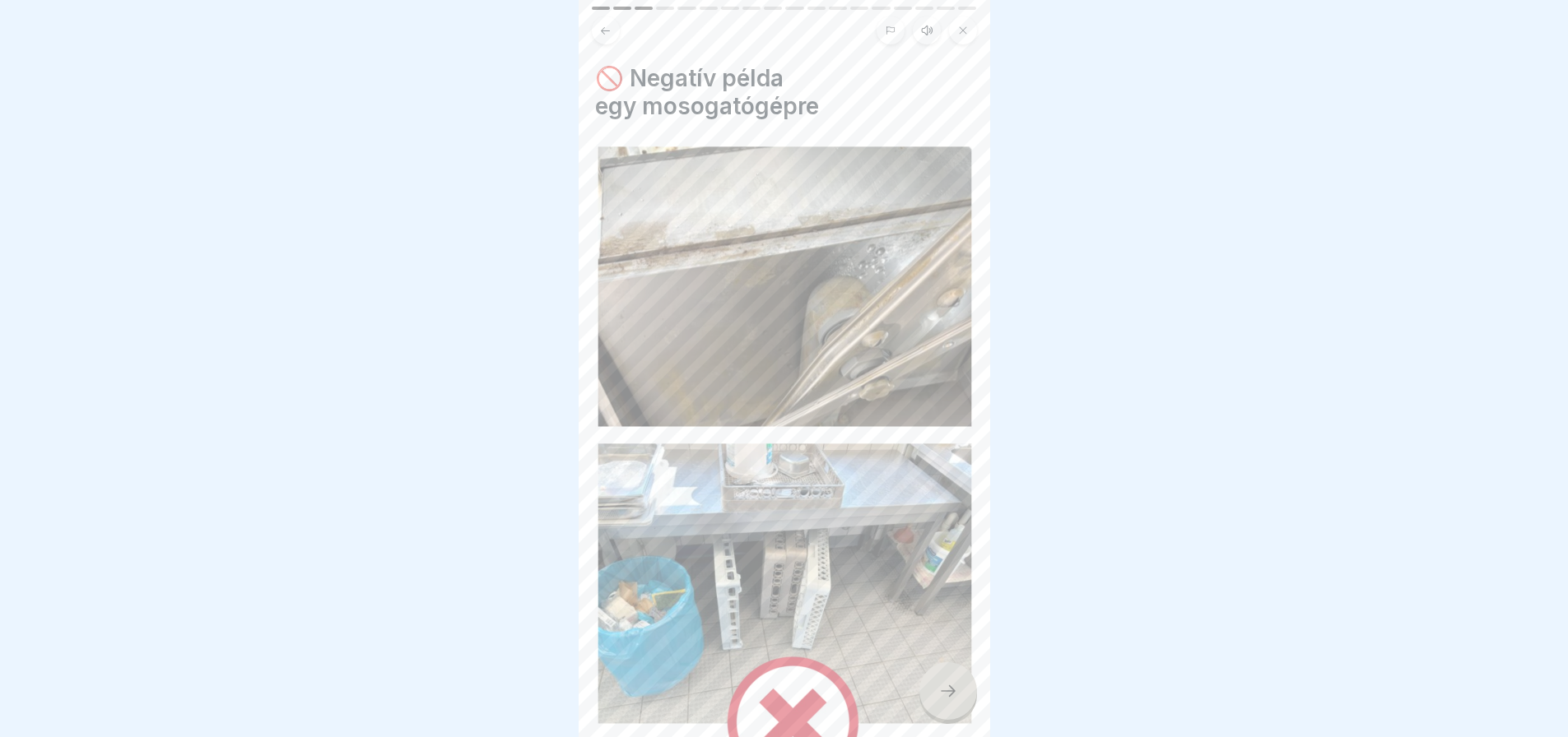
click at [959, 704] on div at bounding box center [947, 690] width 57 height 57
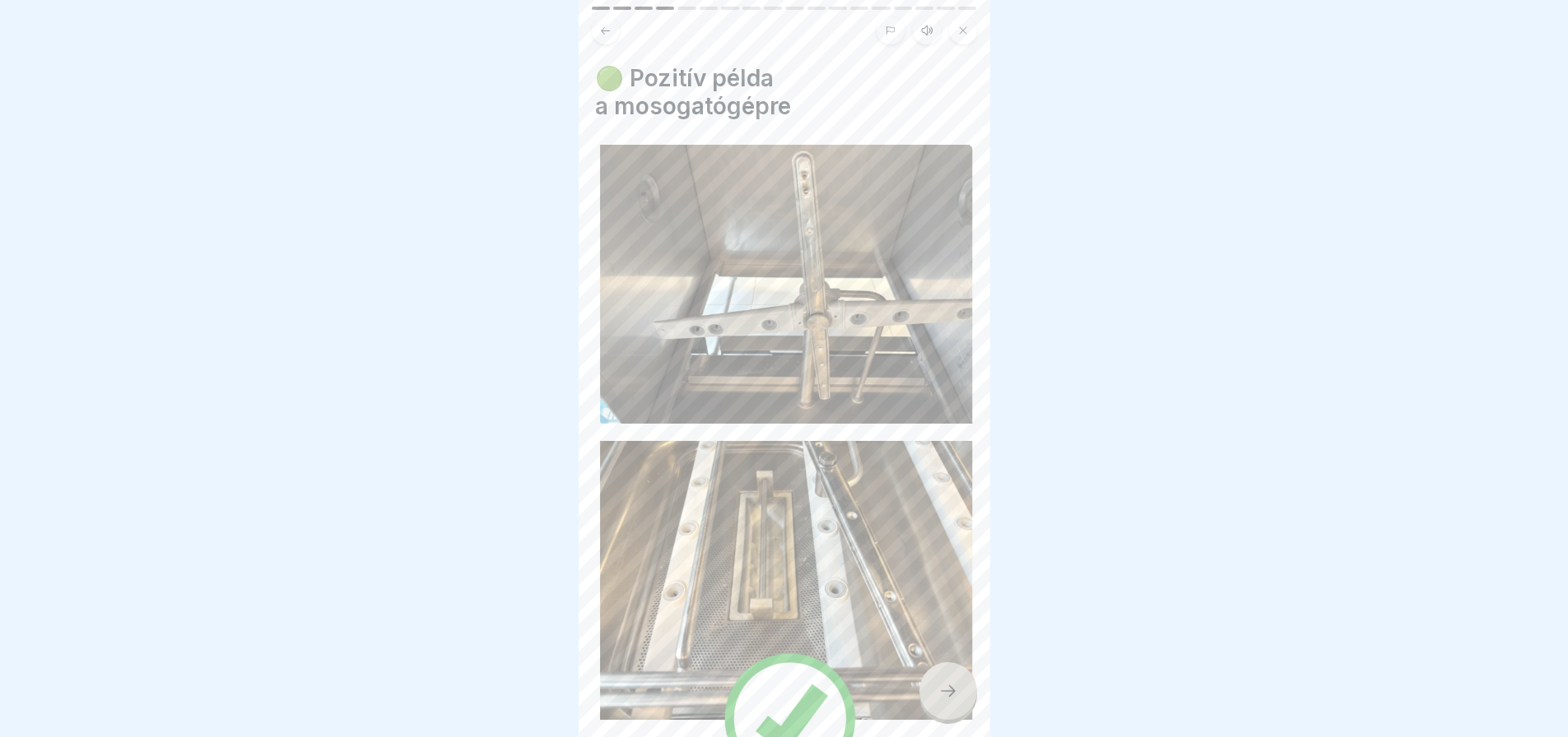
click at [959, 704] on div at bounding box center [947, 690] width 57 height 57
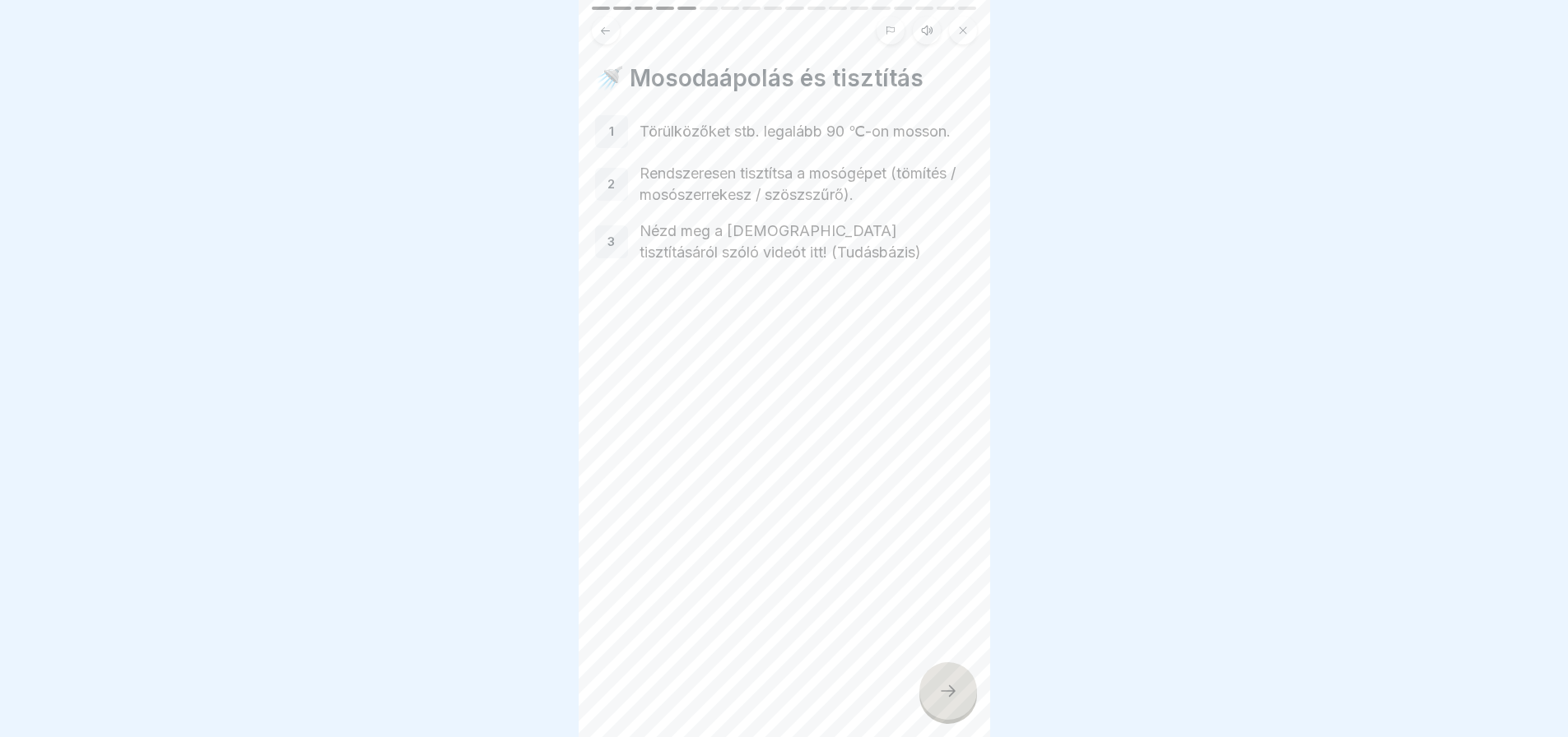
click at [959, 704] on div at bounding box center [947, 690] width 57 height 57
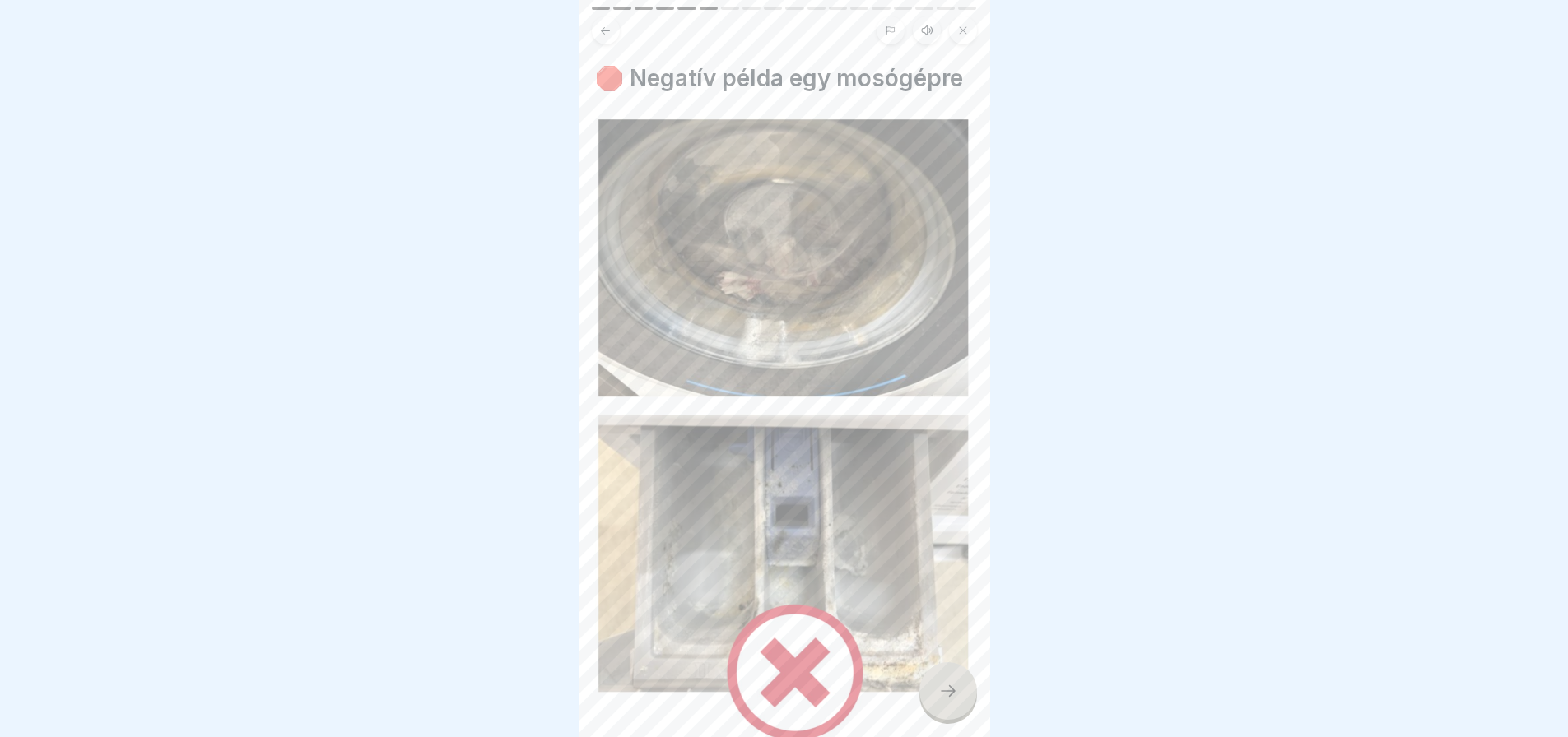
click at [959, 704] on div at bounding box center [947, 690] width 57 height 57
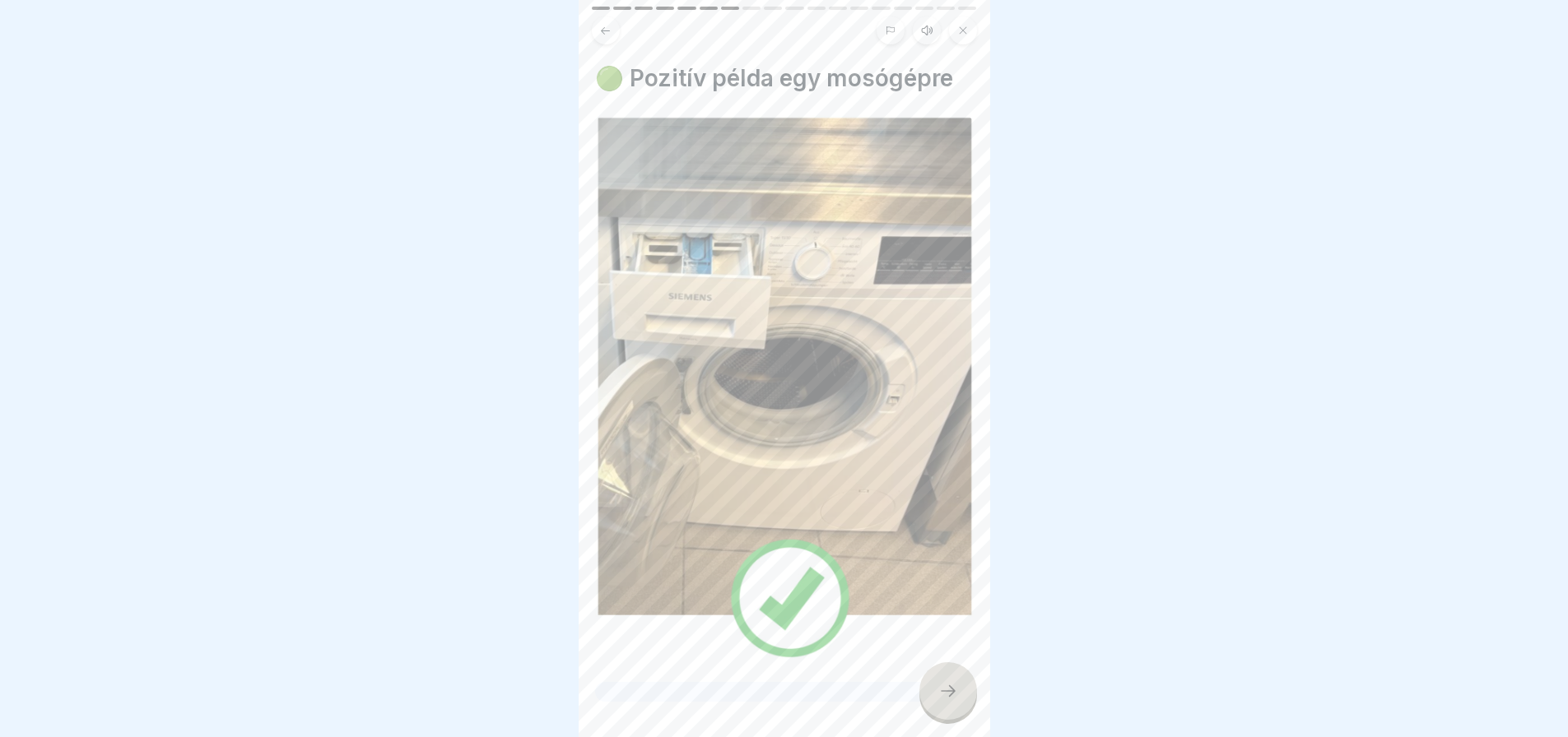
click at [959, 704] on div at bounding box center [947, 690] width 57 height 57
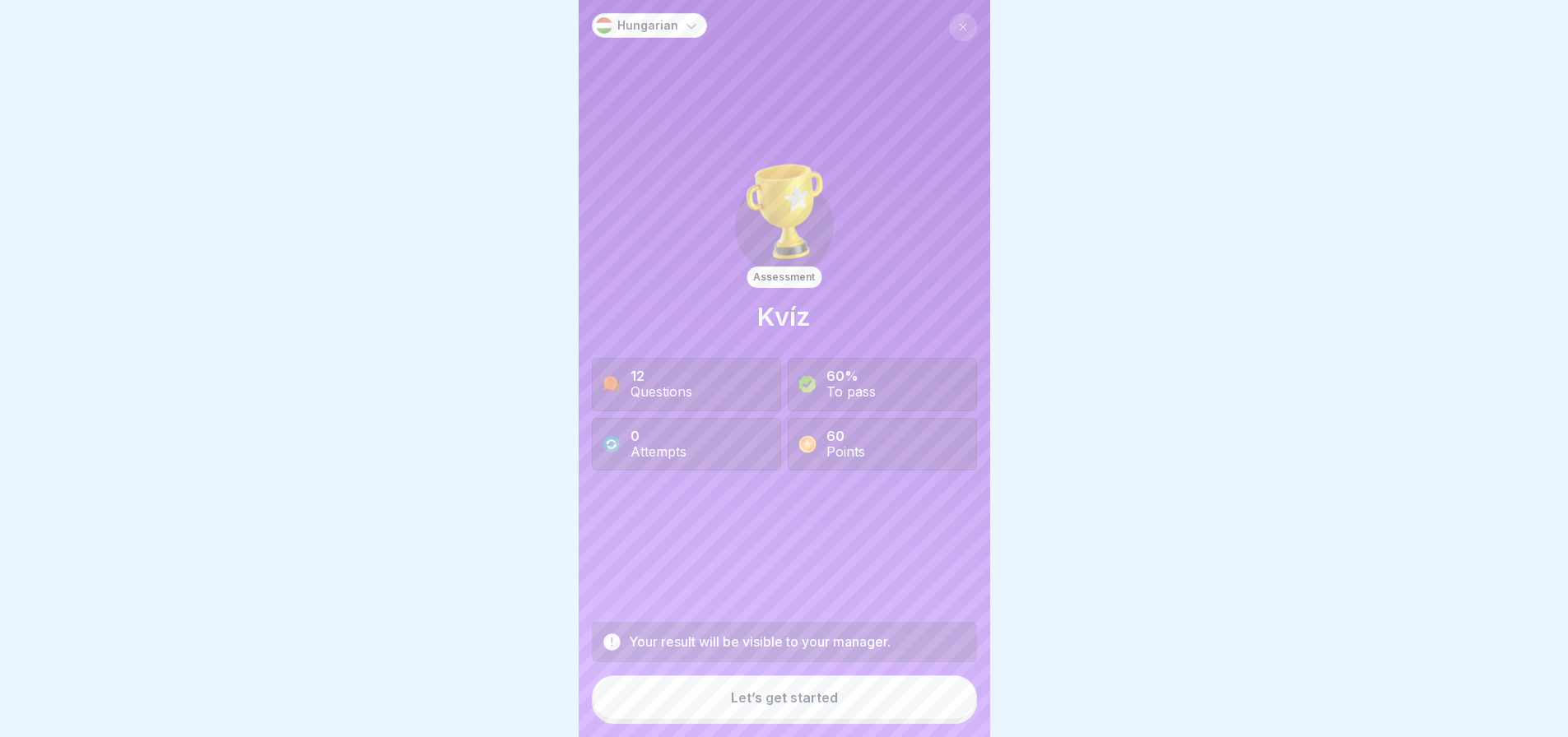
click at [869, 707] on button "Let’s get started" at bounding box center [784, 697] width 385 height 45
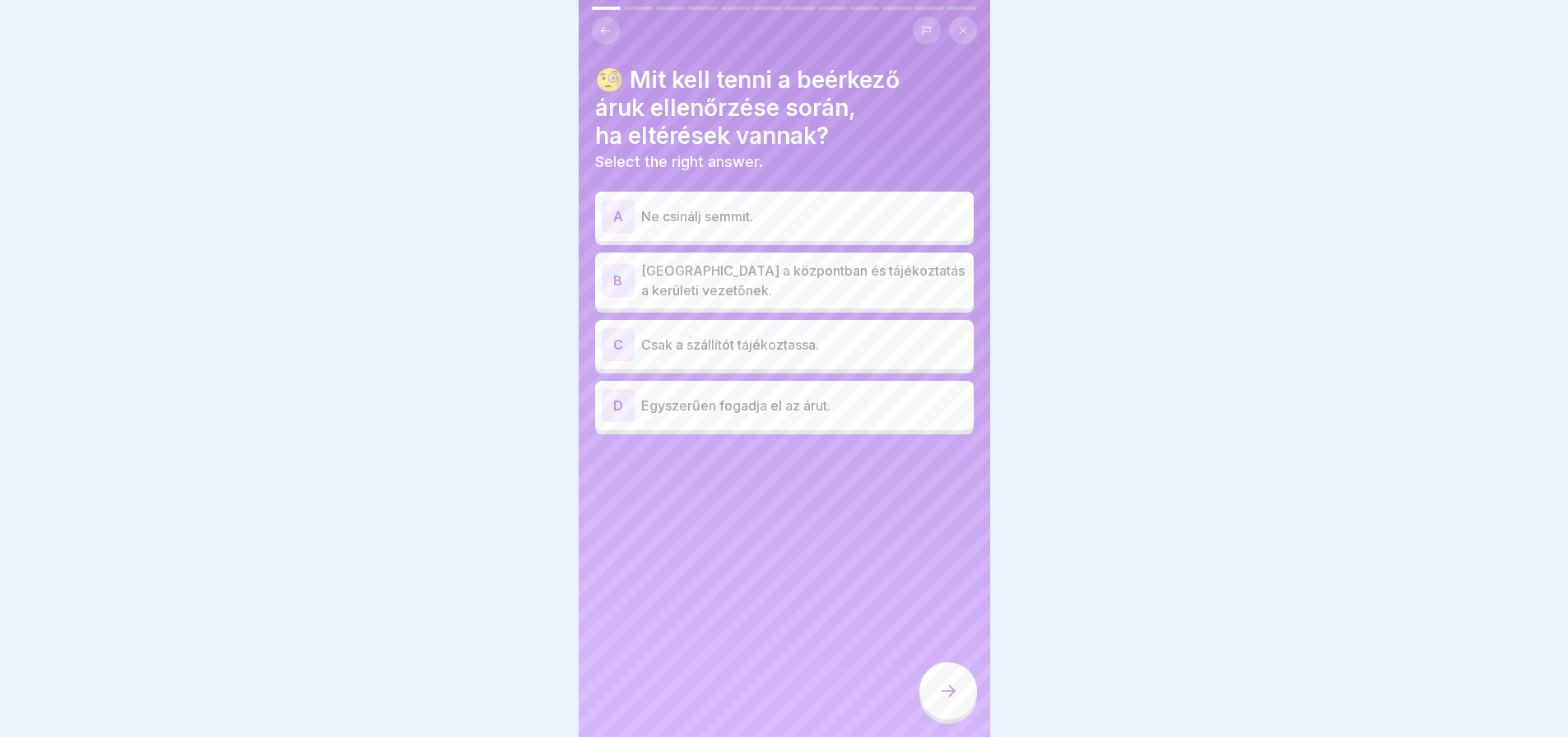
click at [957, 701] on icon at bounding box center [948, 691] width 20 height 20
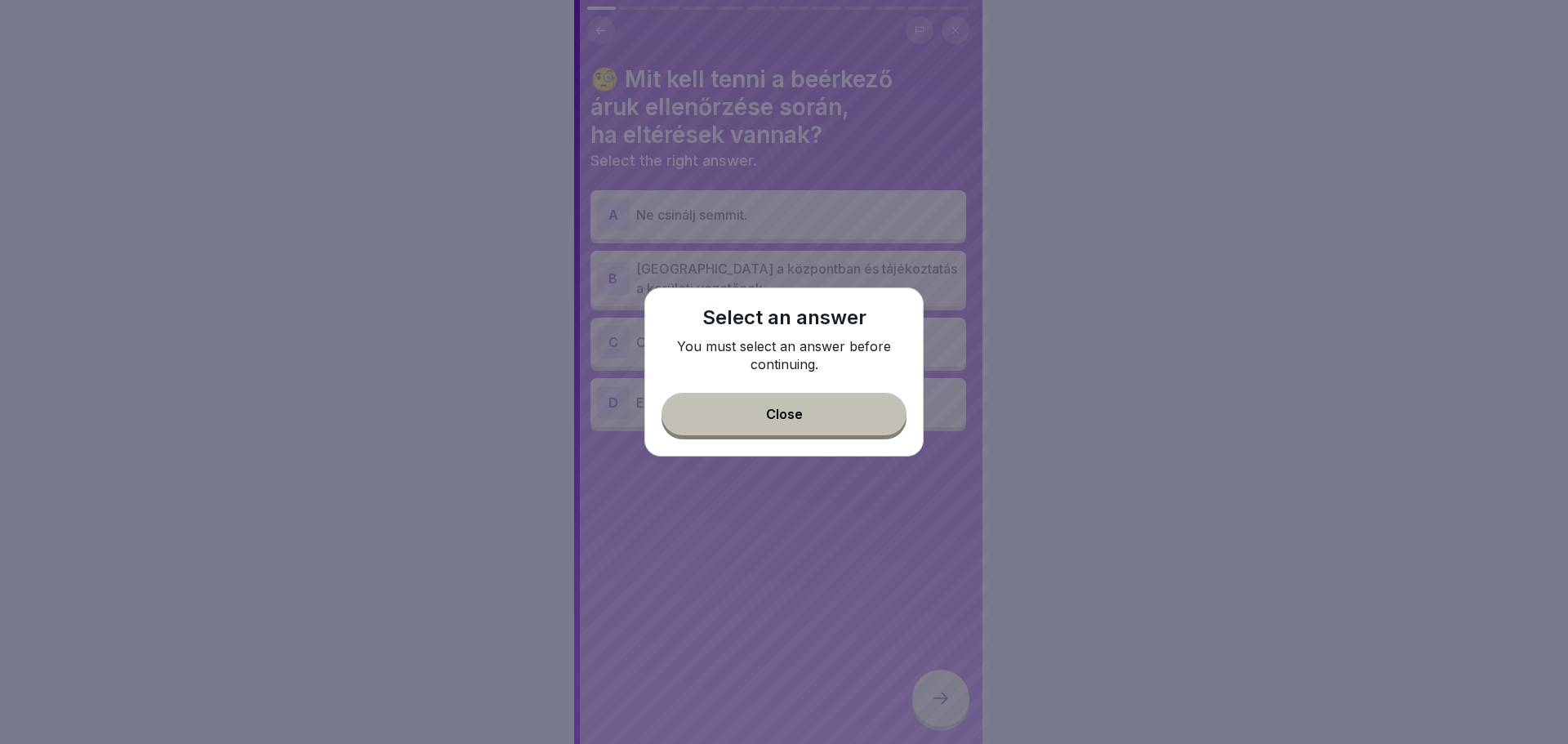
click at [828, 425] on button "Close" at bounding box center [784, 414] width 245 height 43
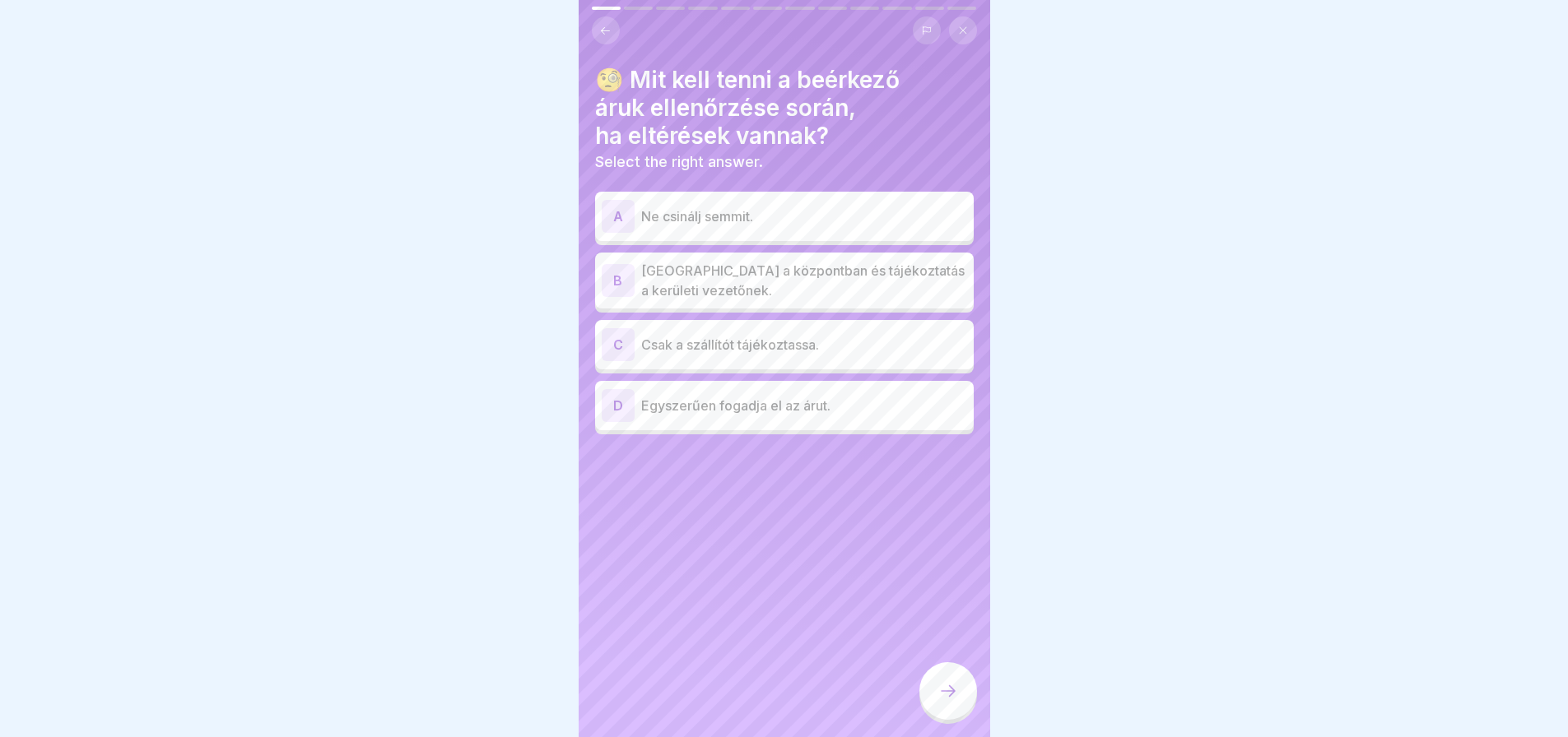
click at [616, 290] on div "B" at bounding box center [618, 280] width 33 height 33
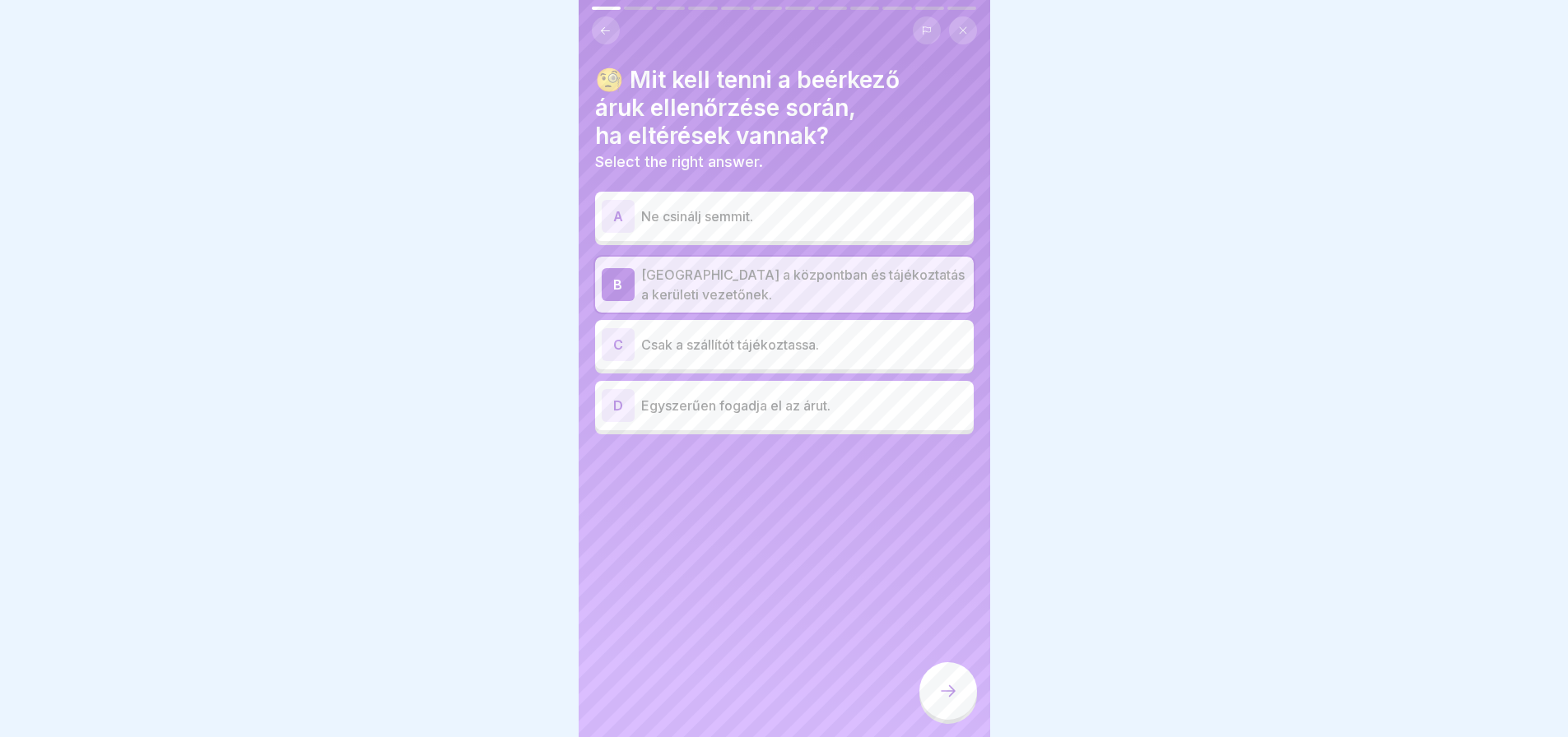
click at [947, 713] on div at bounding box center [947, 690] width 57 height 57
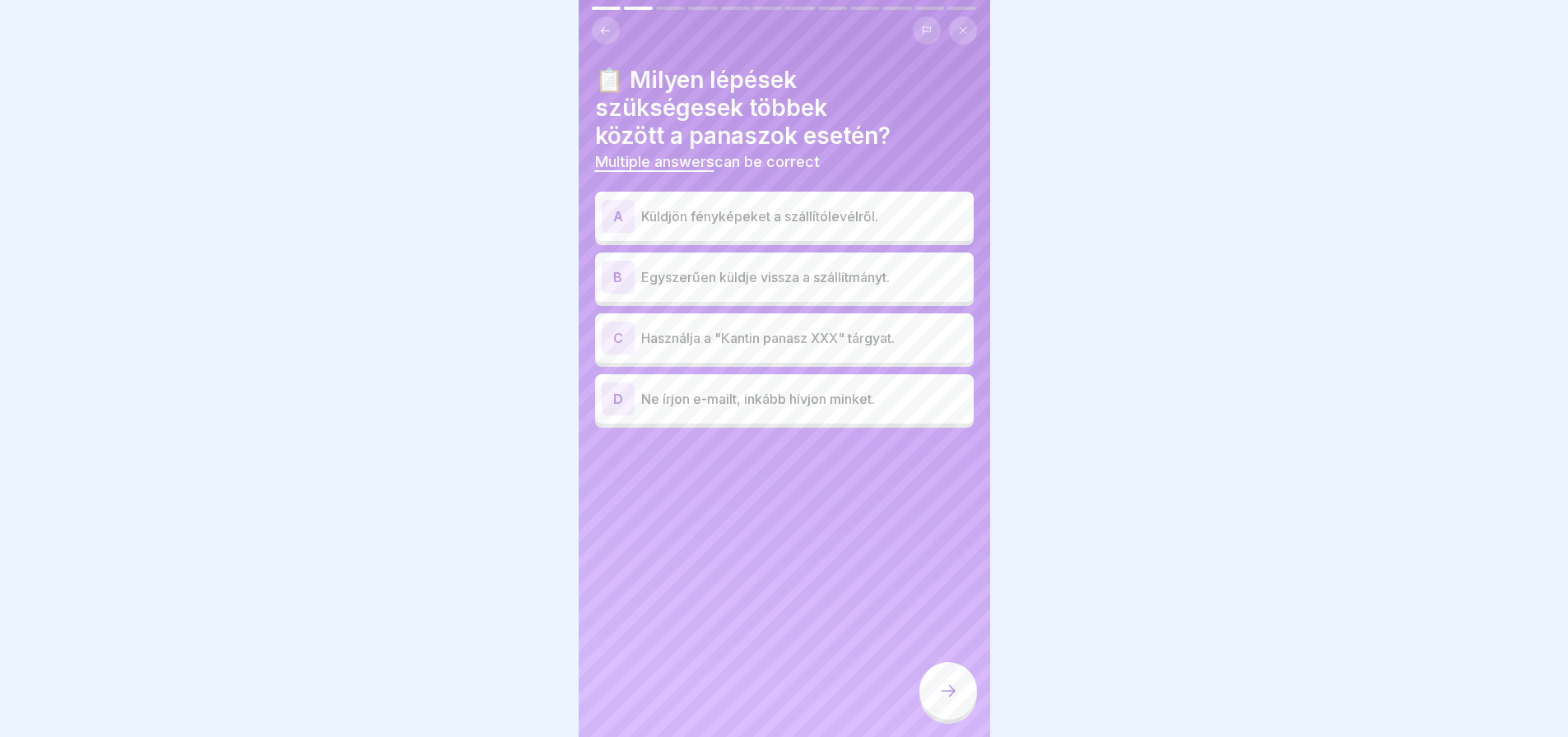
click at [947, 713] on div at bounding box center [947, 690] width 57 height 57
click at [616, 209] on div "A" at bounding box center [618, 216] width 33 height 33
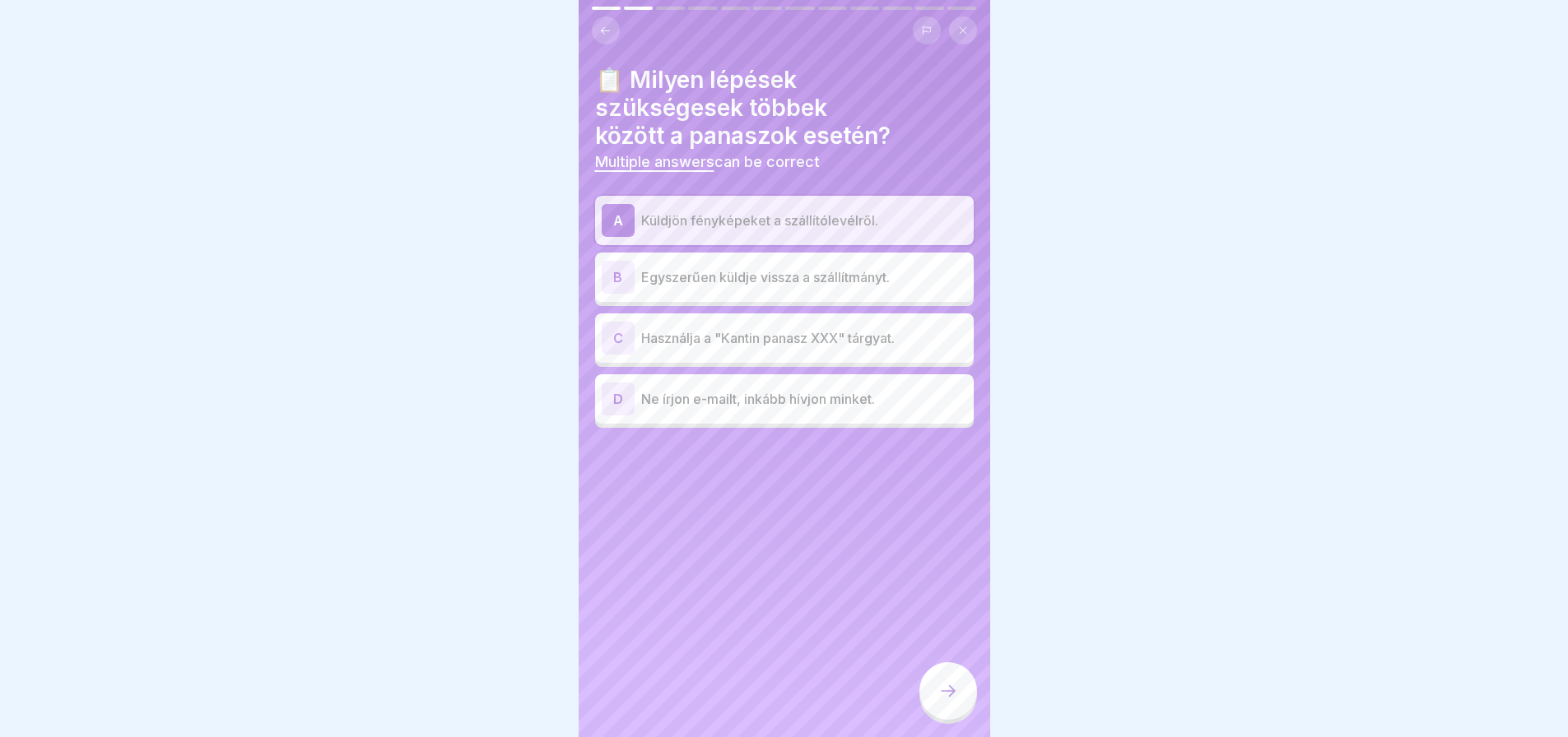
click at [942, 689] on div at bounding box center [947, 690] width 57 height 57
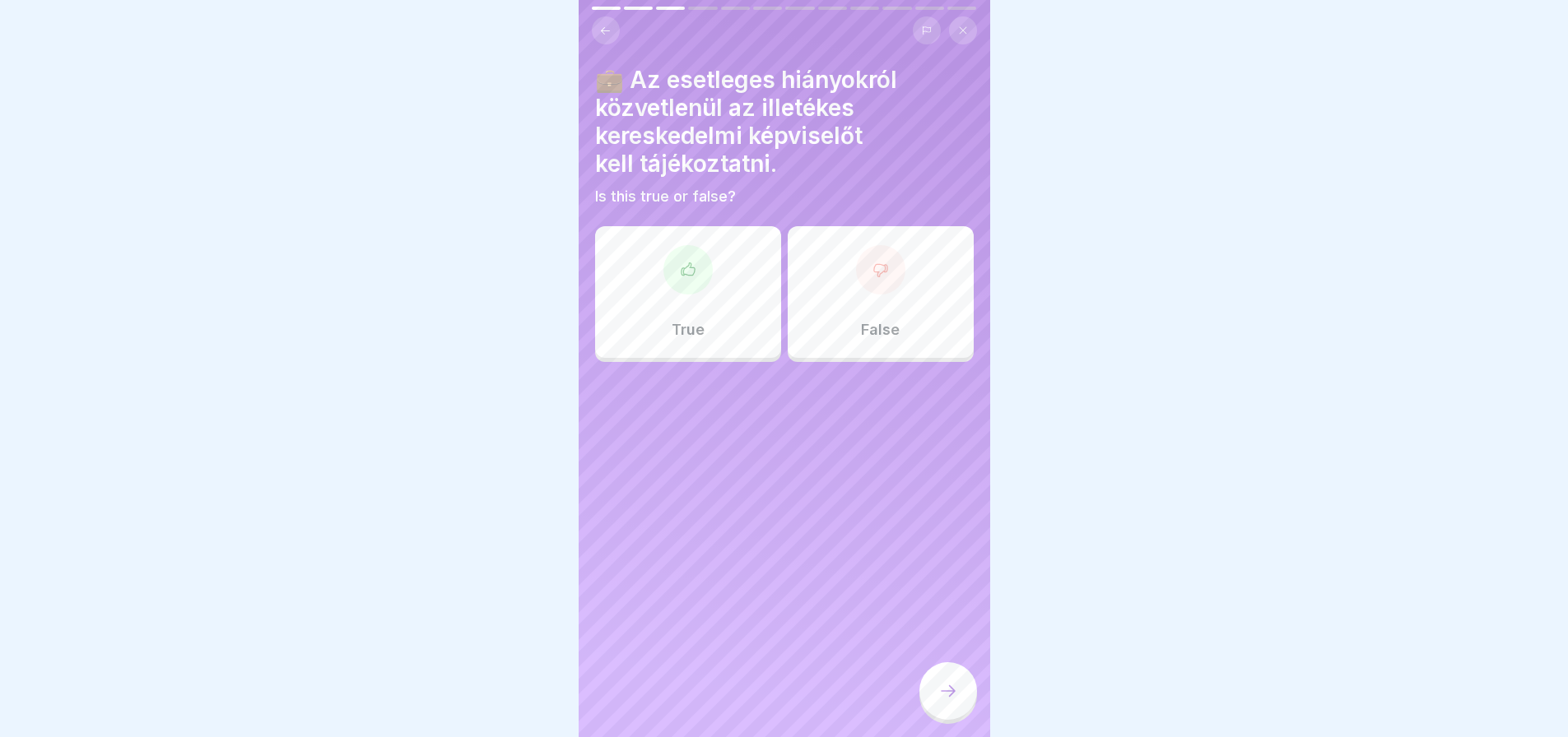
click at [861, 316] on div "False" at bounding box center [881, 292] width 186 height 131
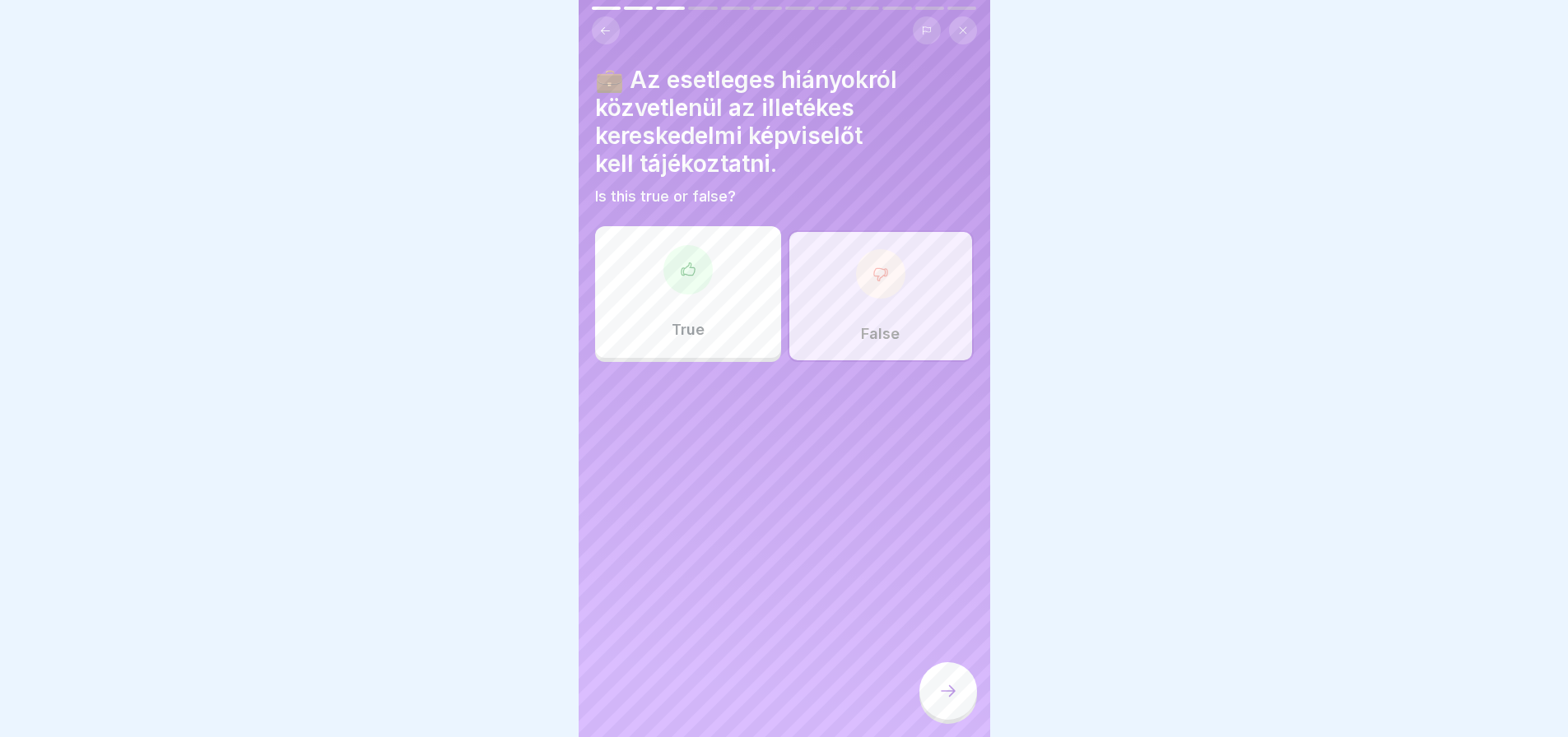
click at [935, 703] on div at bounding box center [947, 690] width 57 height 57
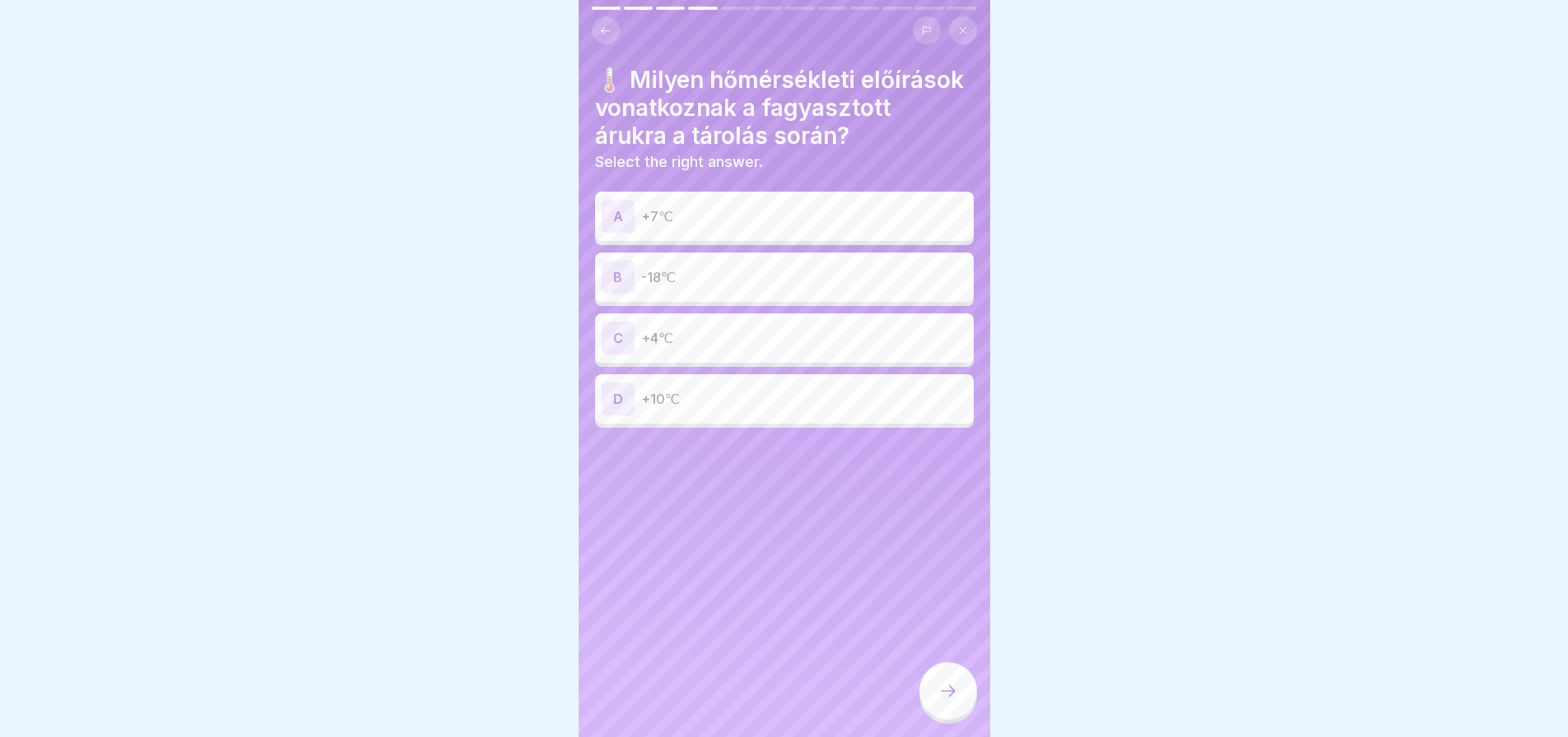
click at [657, 287] on p "-18℃" at bounding box center [803, 277] width 326 height 20
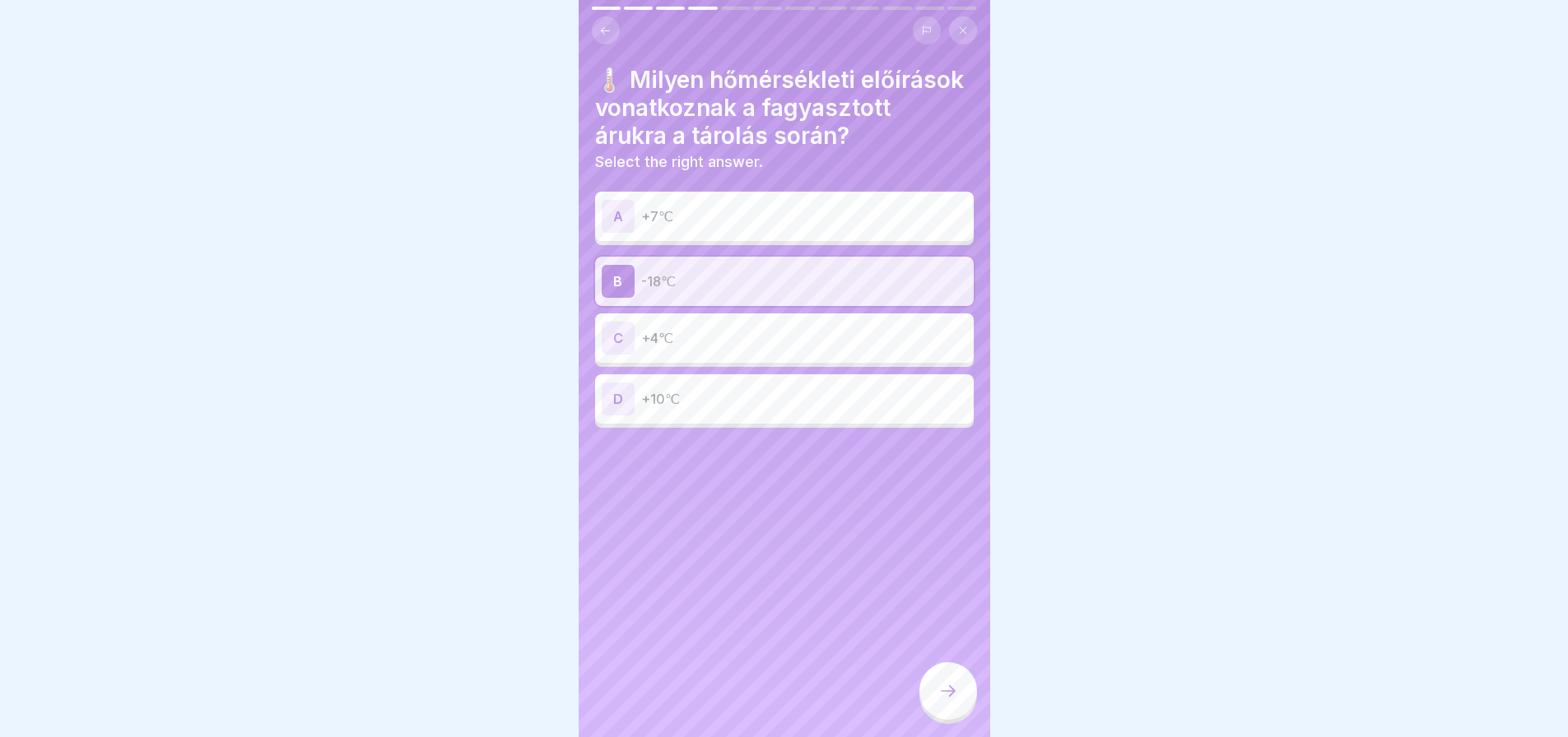
click at [957, 699] on icon at bounding box center [948, 691] width 20 height 20
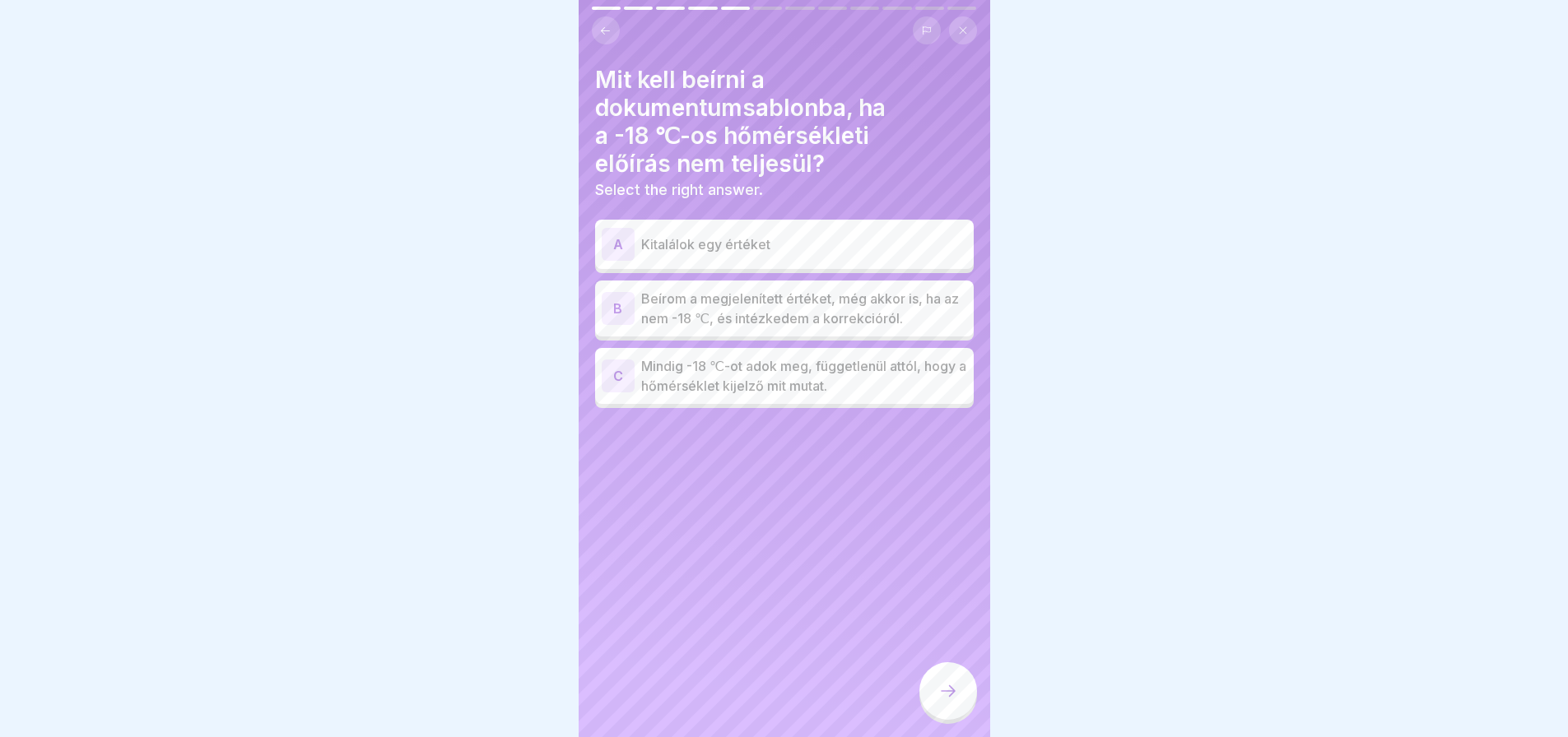
click at [612, 306] on div "B" at bounding box center [618, 308] width 33 height 33
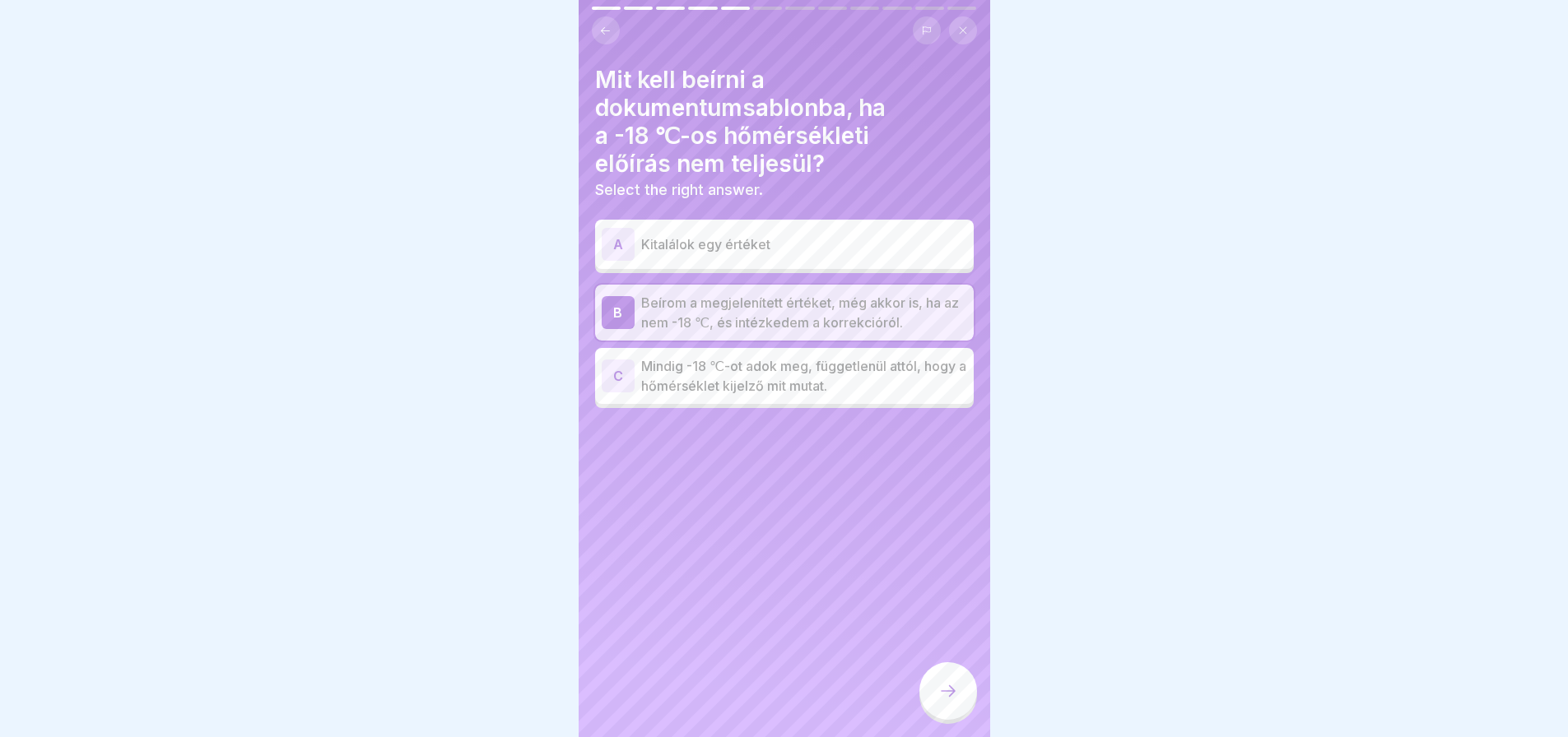
click at [950, 701] on icon at bounding box center [948, 691] width 20 height 20
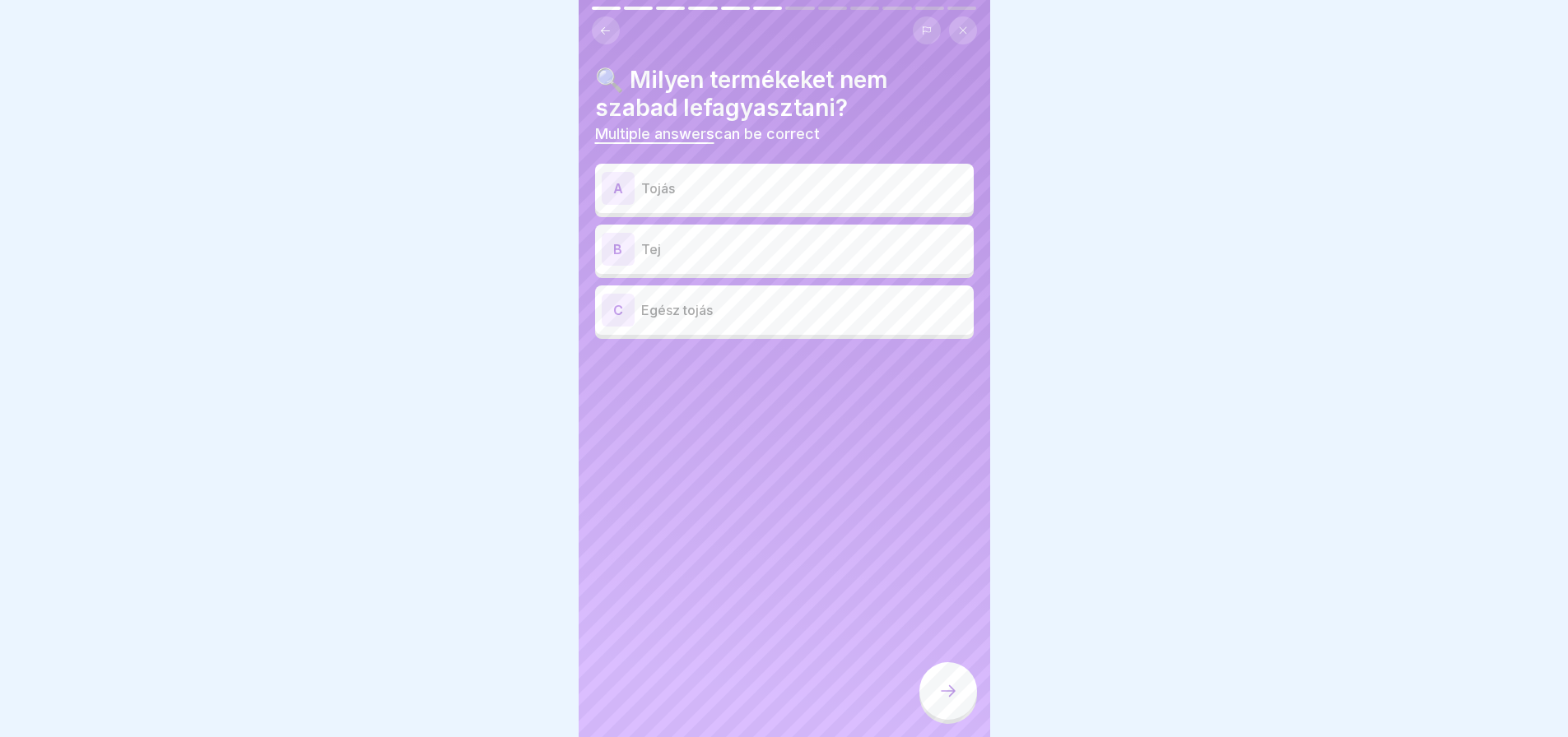
click at [607, 195] on div "A" at bounding box center [618, 188] width 33 height 33
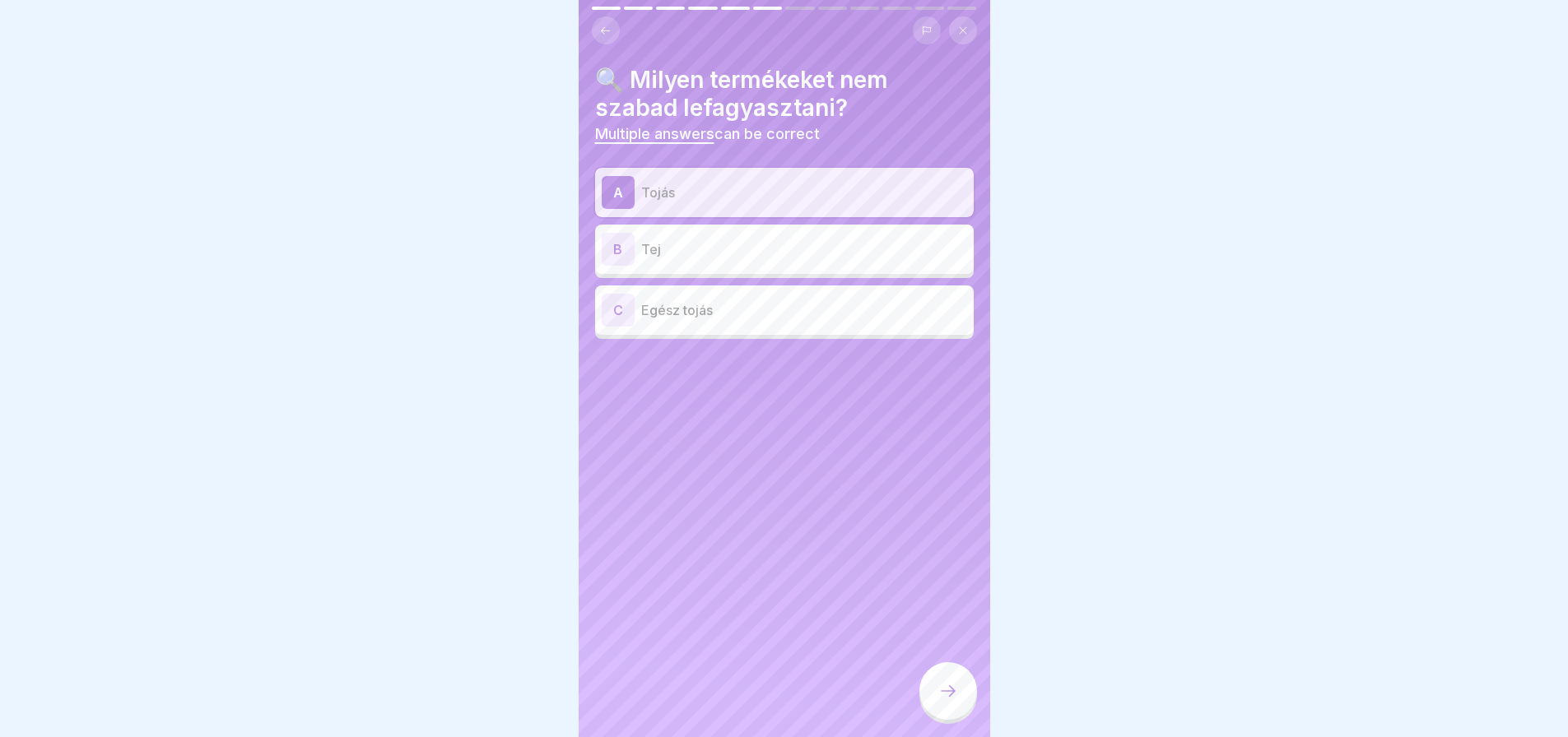
click at [606, 245] on div "B" at bounding box center [618, 249] width 33 height 33
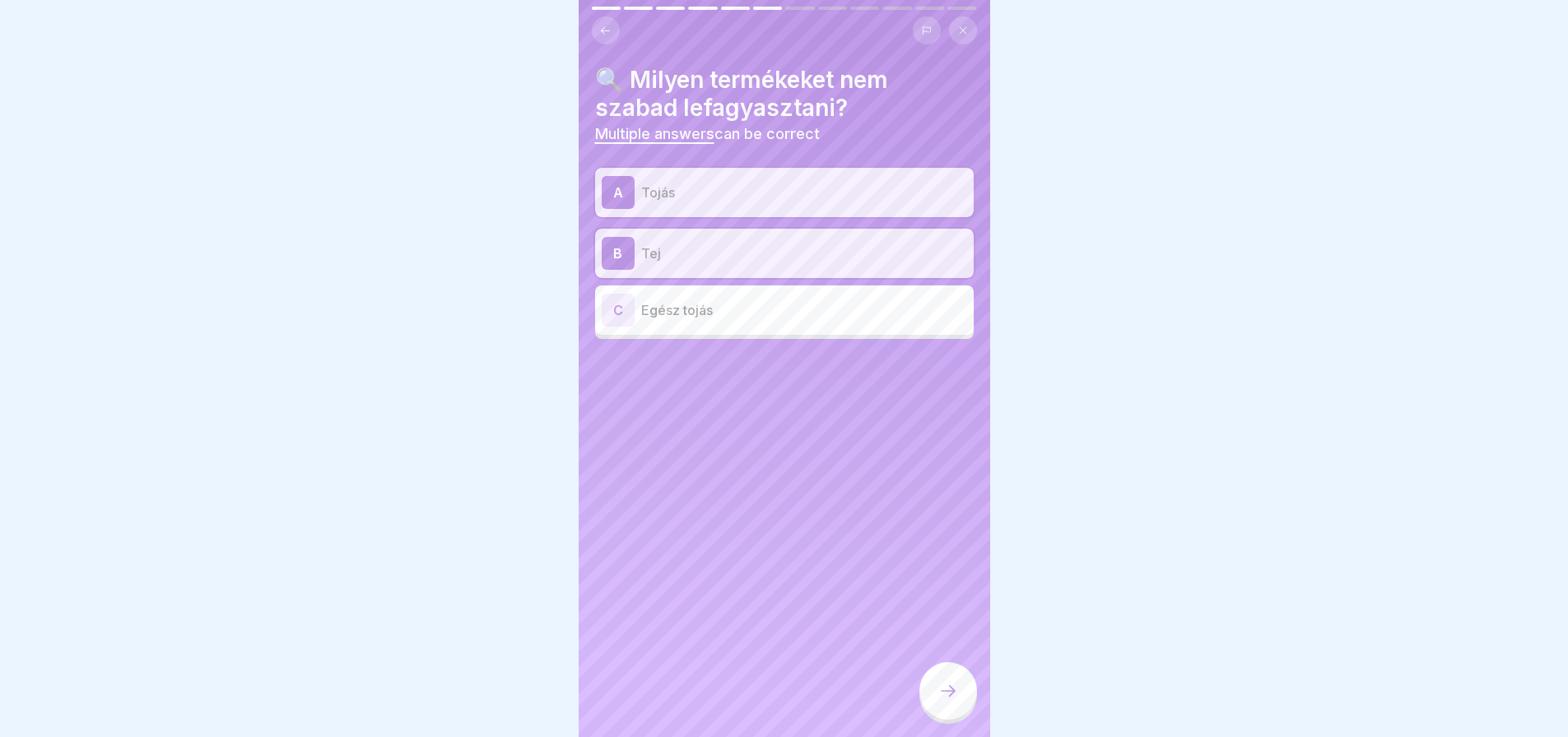
click at [608, 324] on div "C" at bounding box center [618, 310] width 33 height 33
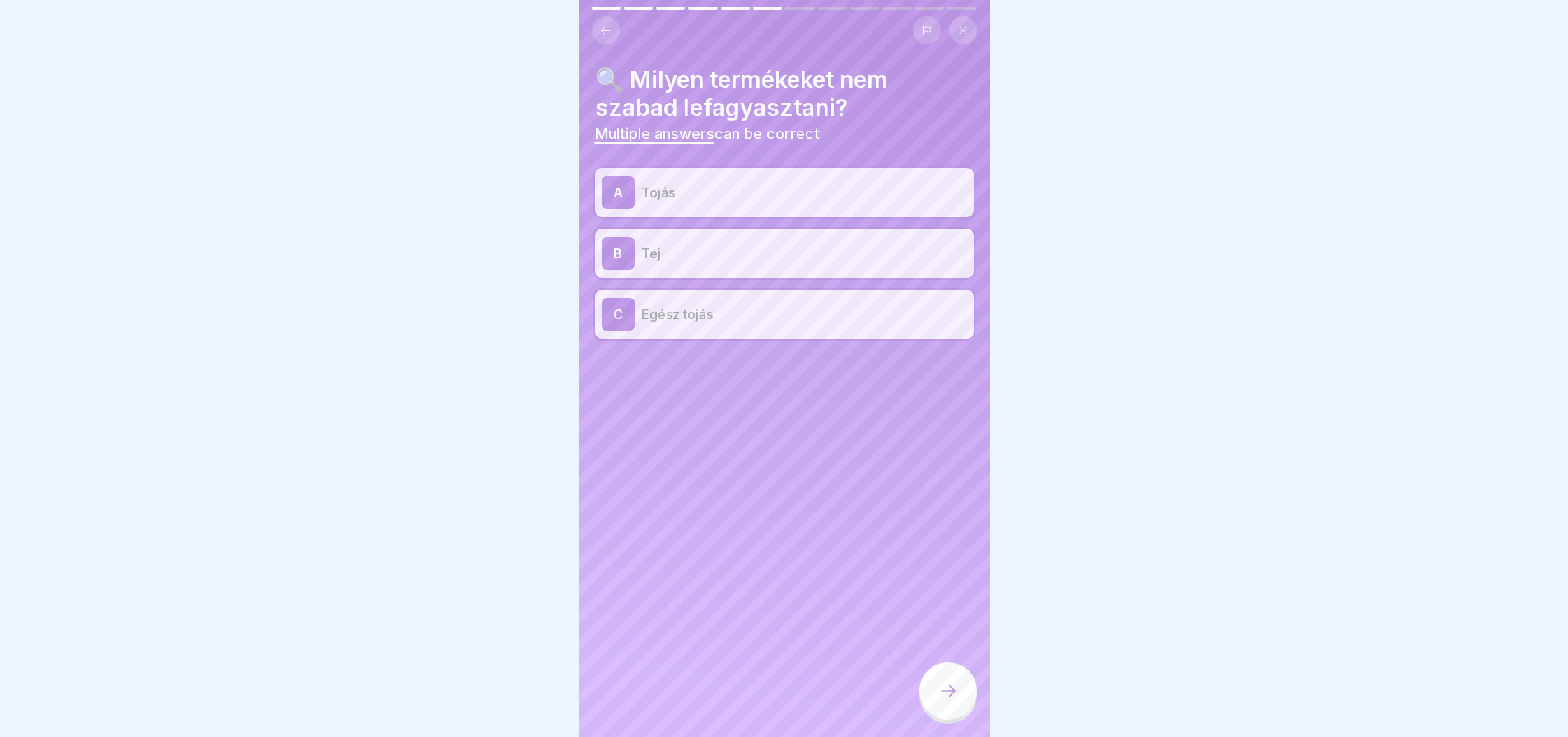
click at [940, 697] on icon at bounding box center [948, 691] width 20 height 20
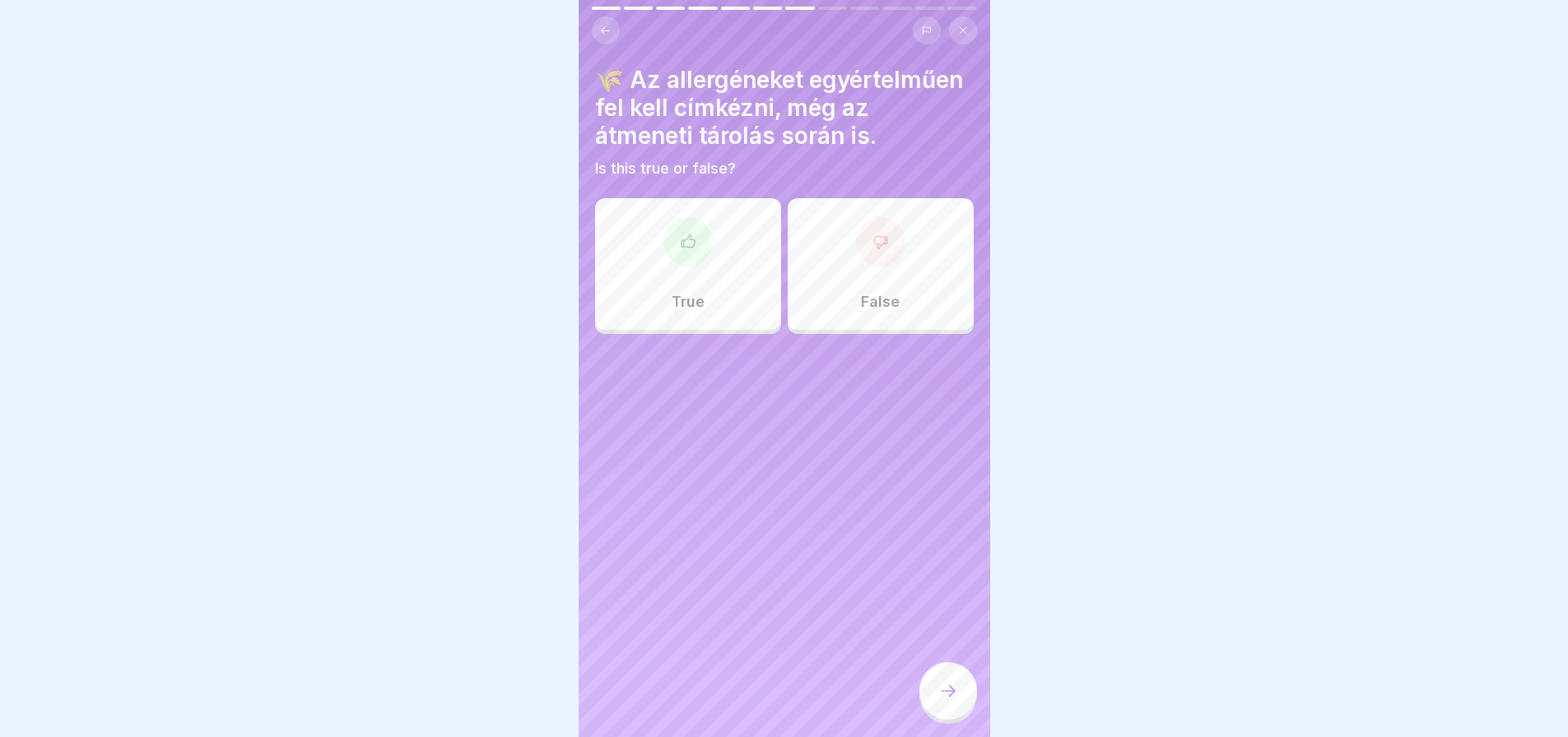
click at [712, 330] on div "True" at bounding box center [688, 264] width 186 height 131
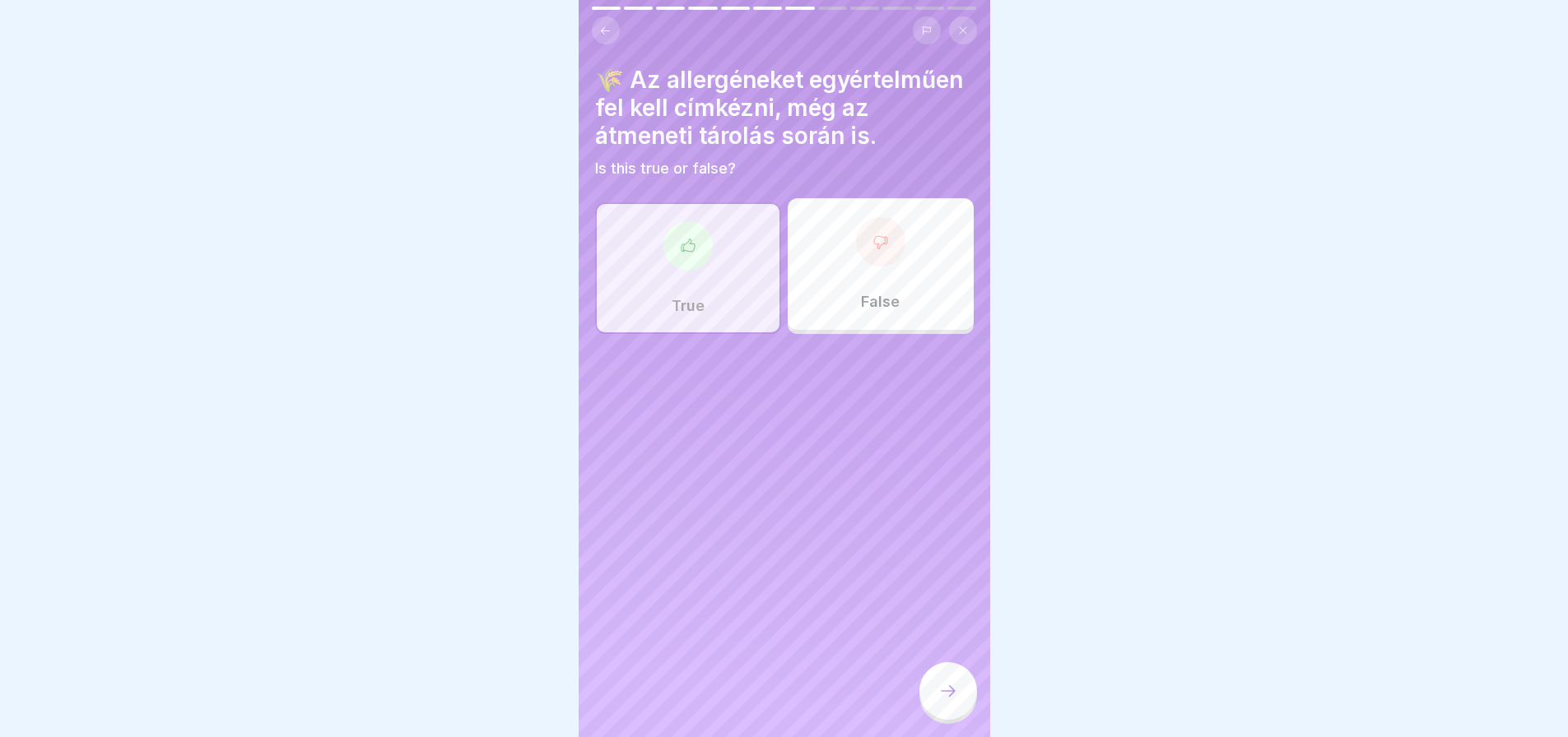
click at [948, 720] on div at bounding box center [947, 690] width 57 height 57
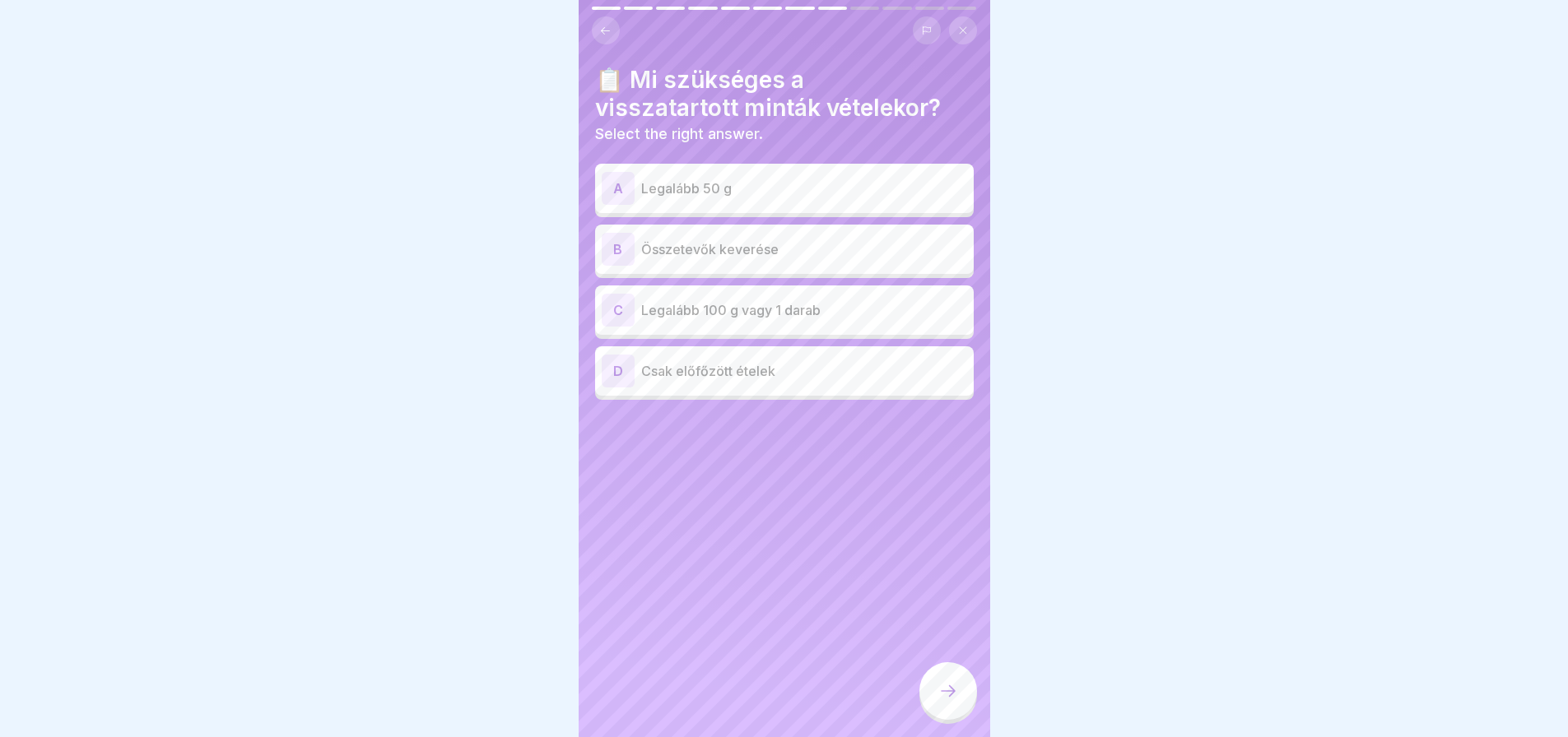
click at [843, 303] on p "Legalább 100 g vagy 1 darab" at bounding box center [803, 310] width 326 height 20
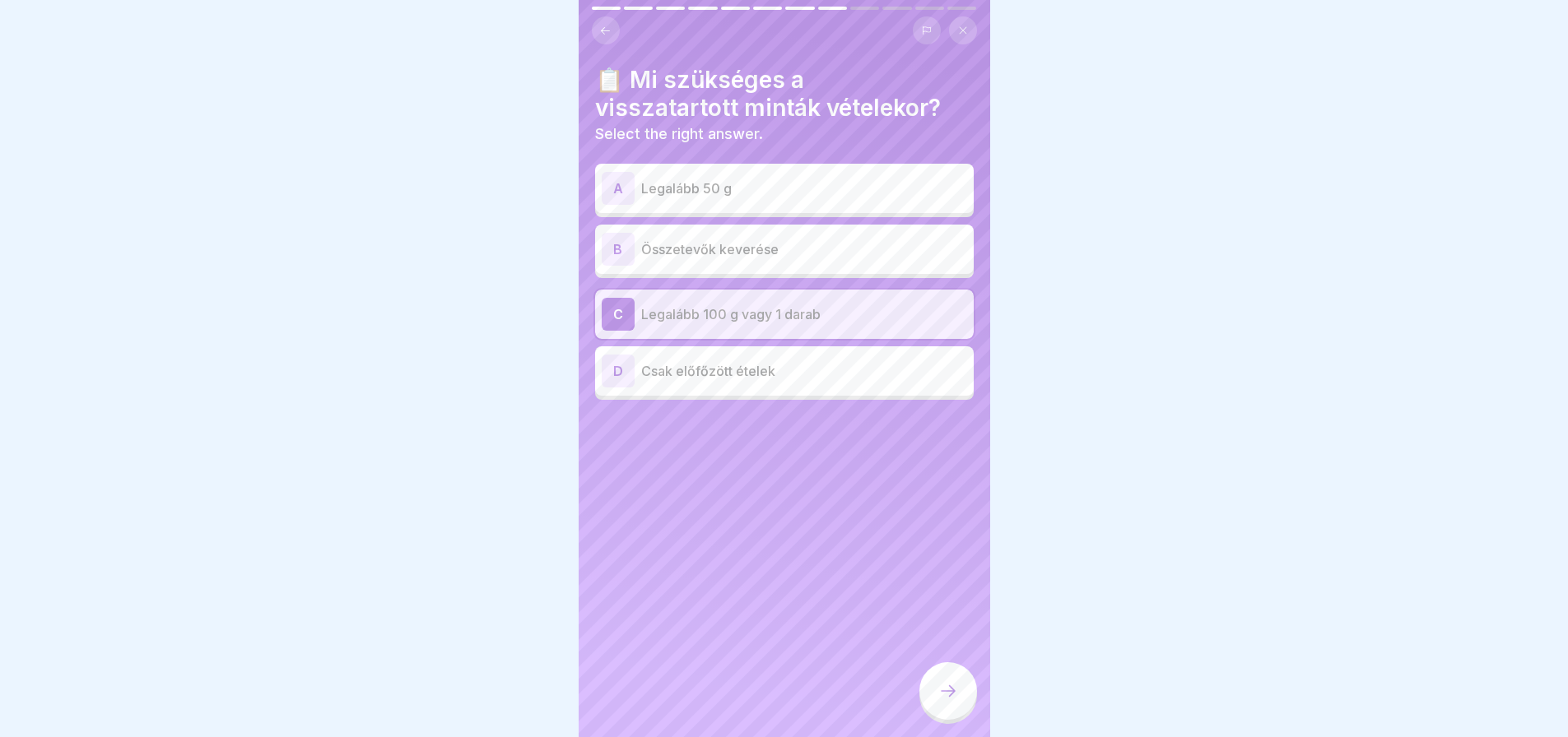
click at [943, 699] on icon at bounding box center [948, 691] width 20 height 20
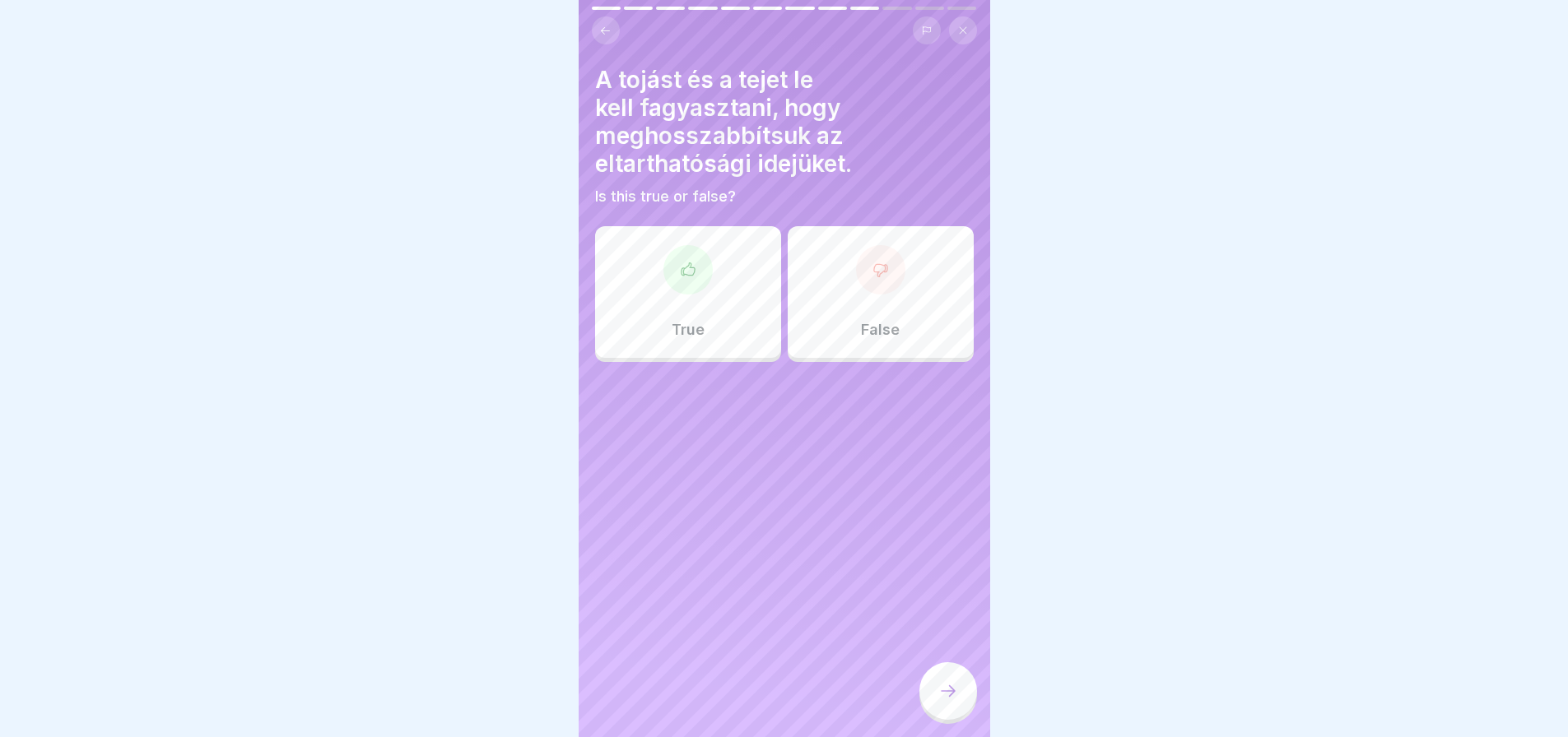
click at [842, 336] on div "False" at bounding box center [881, 292] width 186 height 131
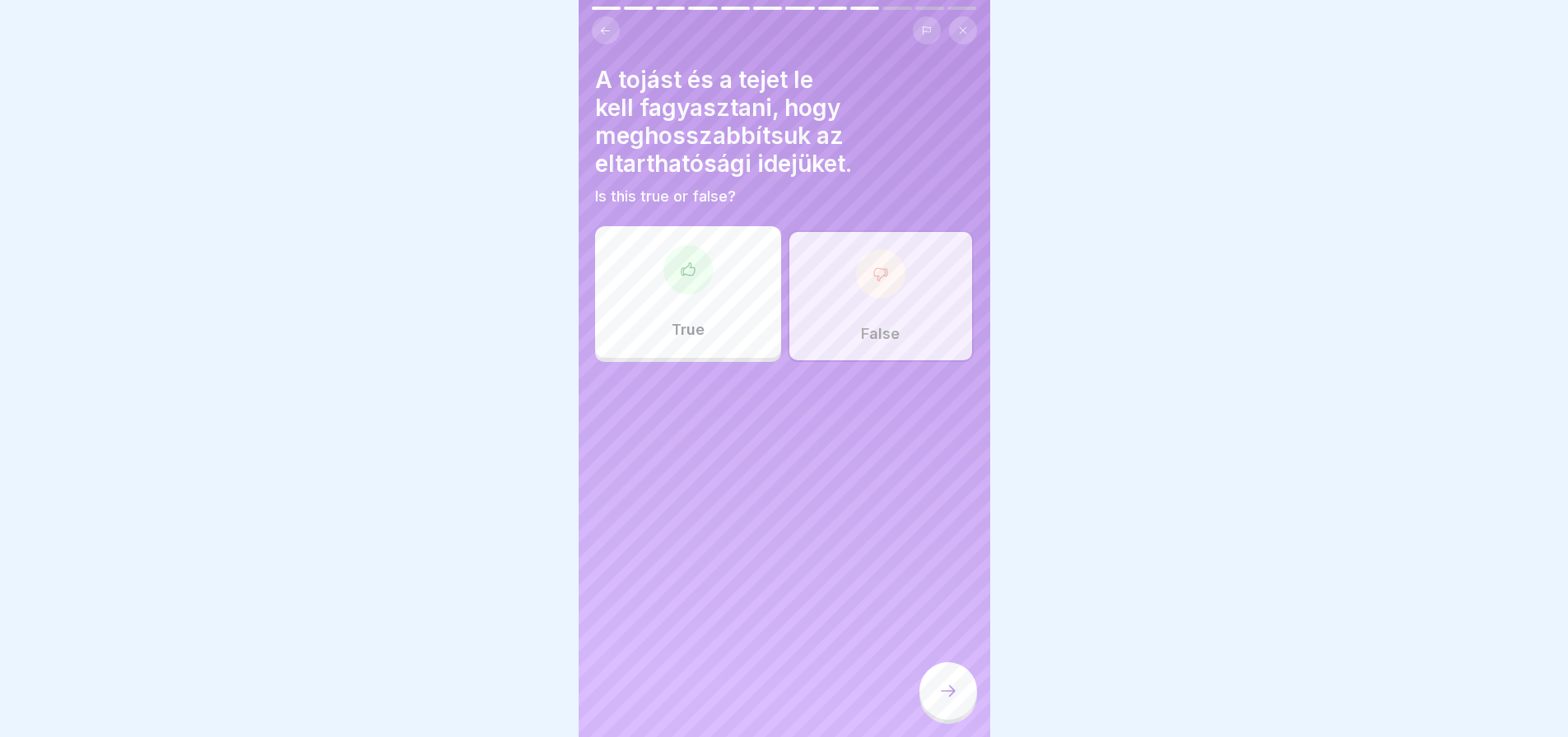
click at [947, 701] on icon at bounding box center [948, 691] width 20 height 20
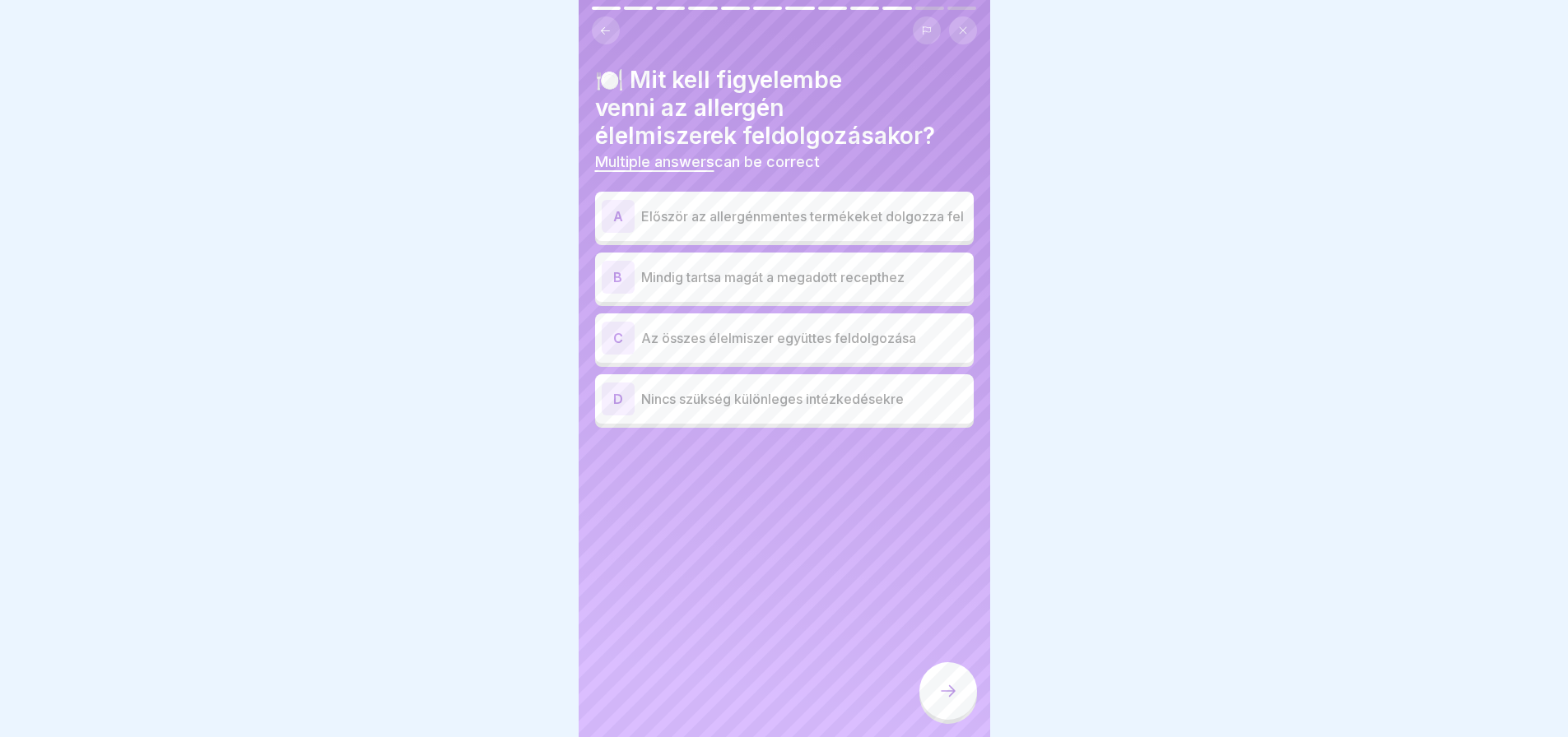
click at [947, 701] on icon at bounding box center [948, 691] width 20 height 20
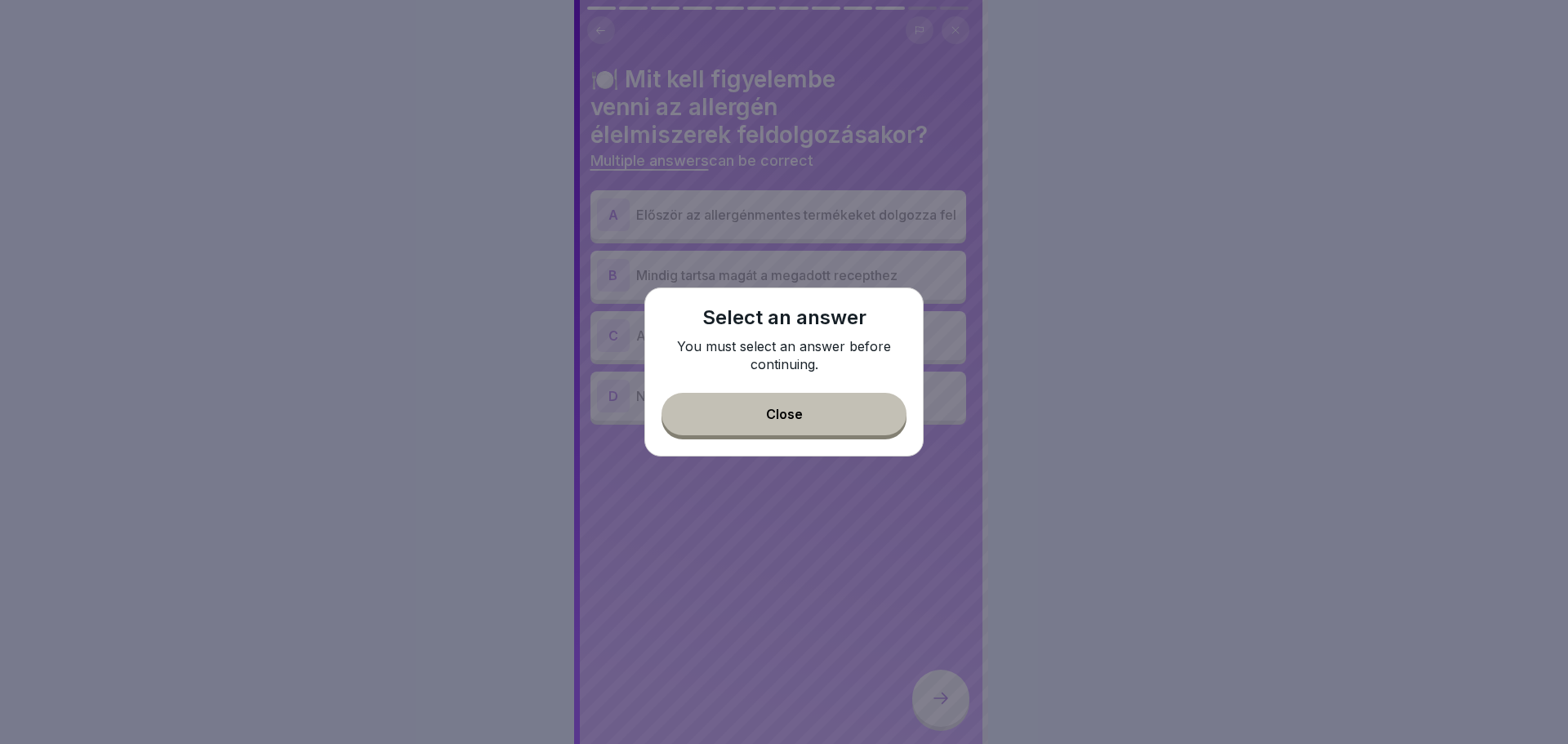
click at [864, 427] on button "Close" at bounding box center [784, 414] width 245 height 43
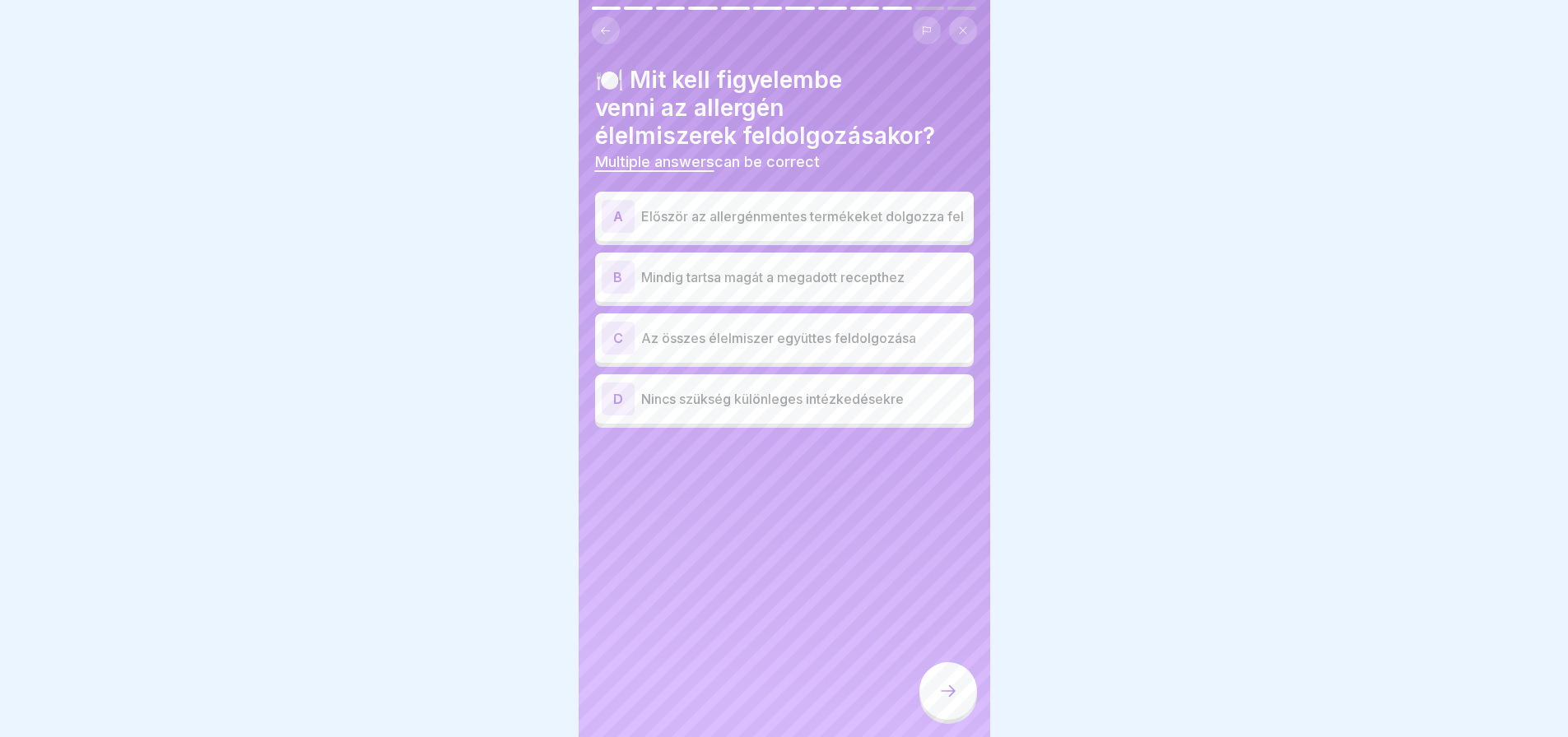
click at [904, 222] on p "Először az allergénmentes termékeket dolgozza fel" at bounding box center [803, 216] width 326 height 20
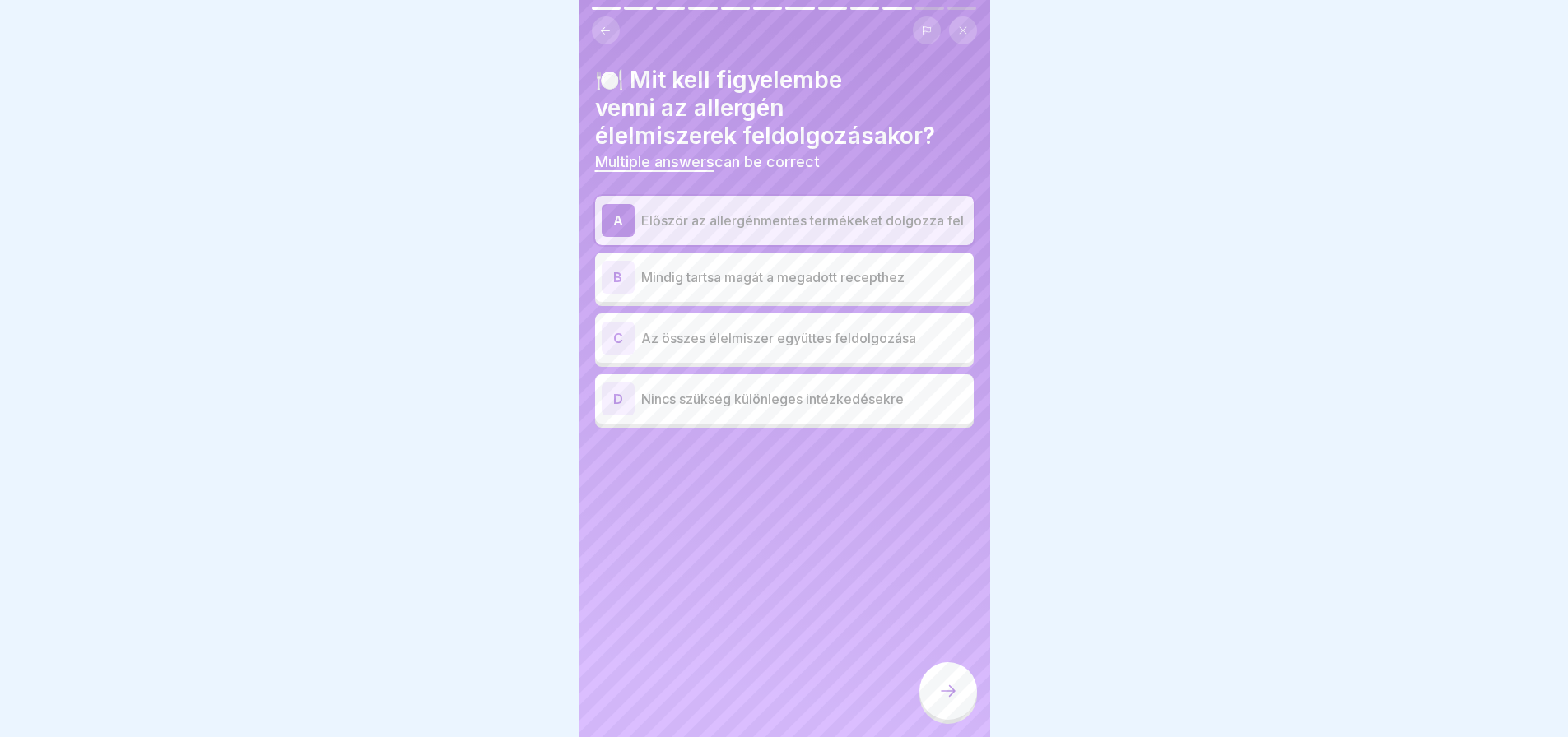
click at [965, 700] on div at bounding box center [947, 690] width 57 height 57
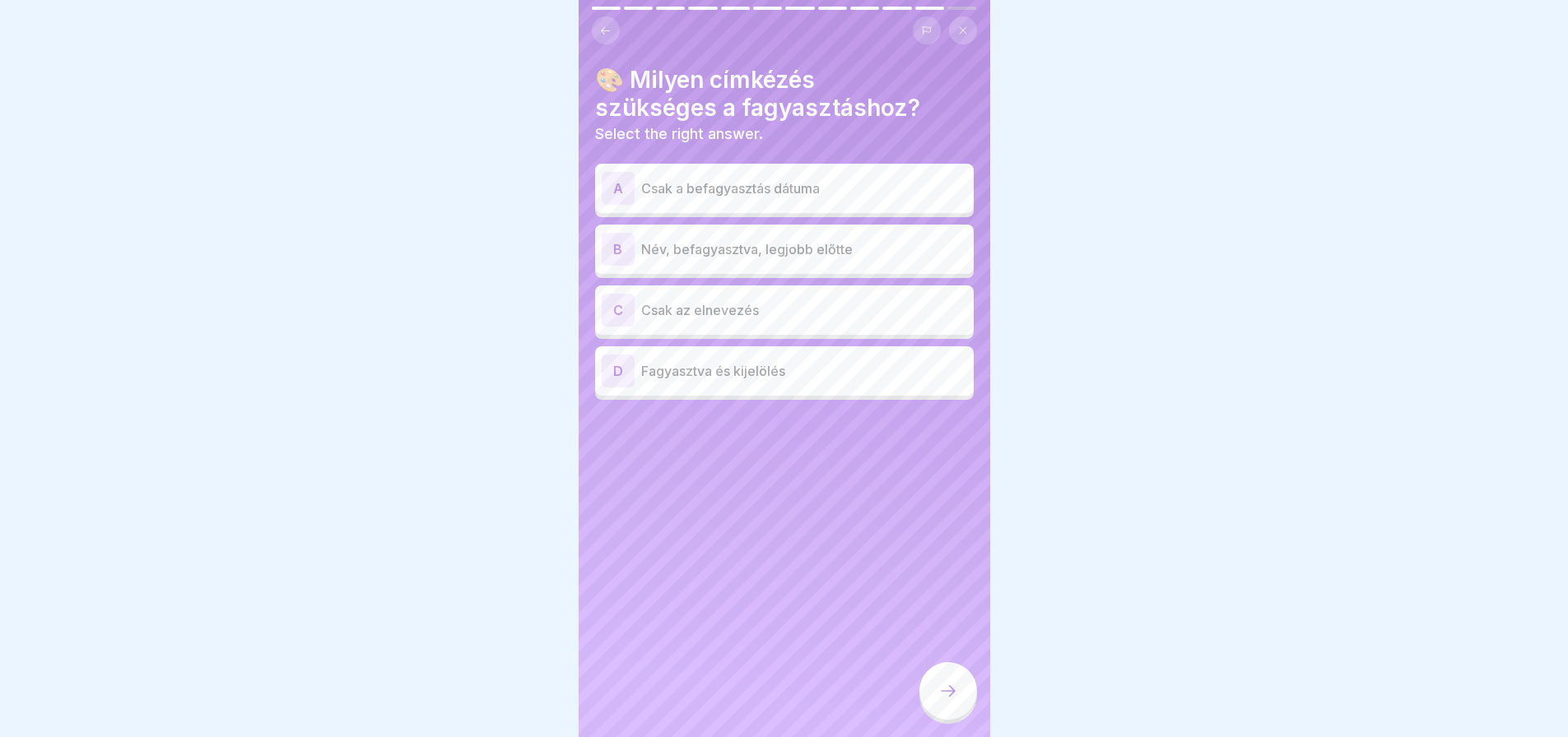
click at [814, 249] on p "Név, befagyasztva, legjobb előtte" at bounding box center [803, 249] width 326 height 20
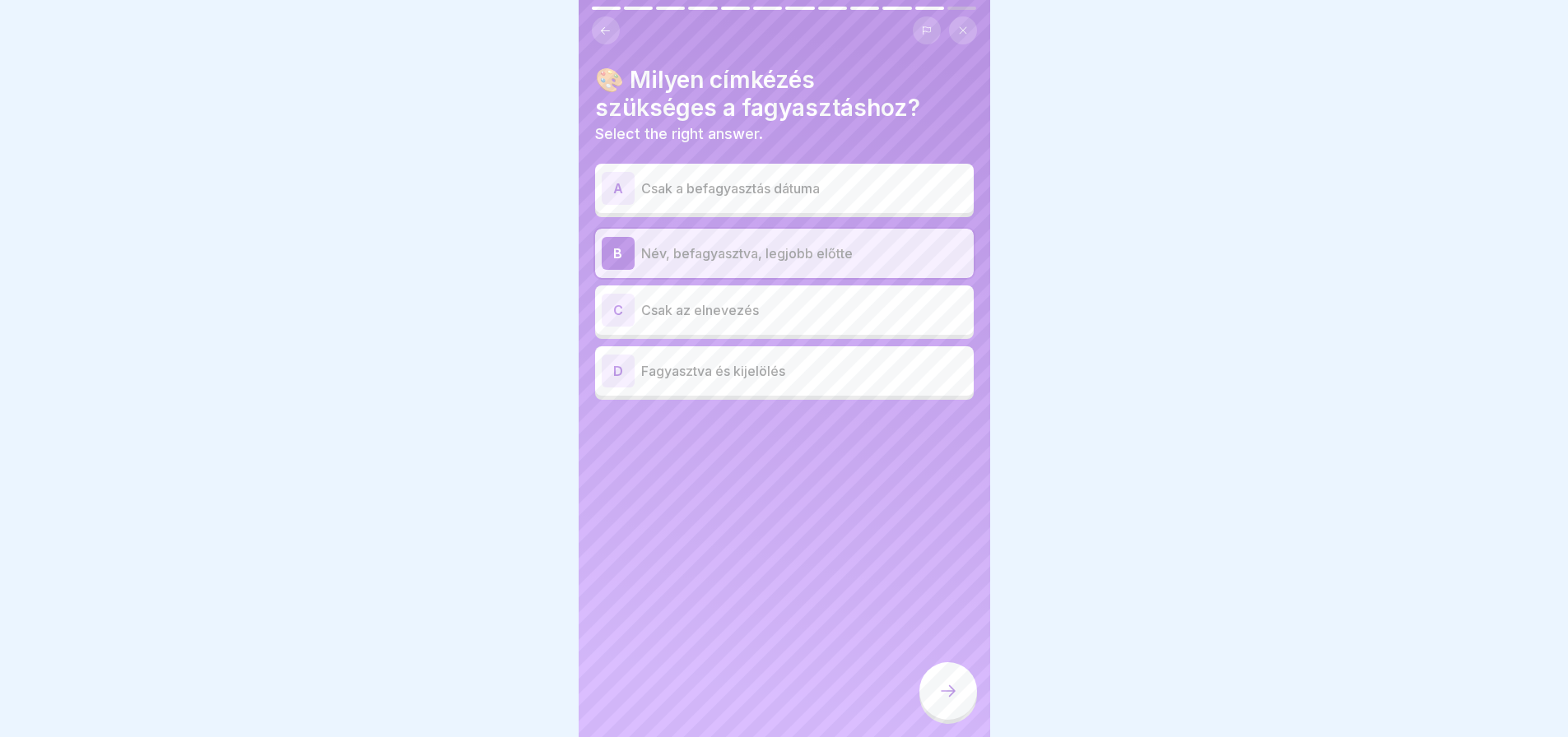
click at [954, 714] on div at bounding box center [947, 690] width 57 height 57
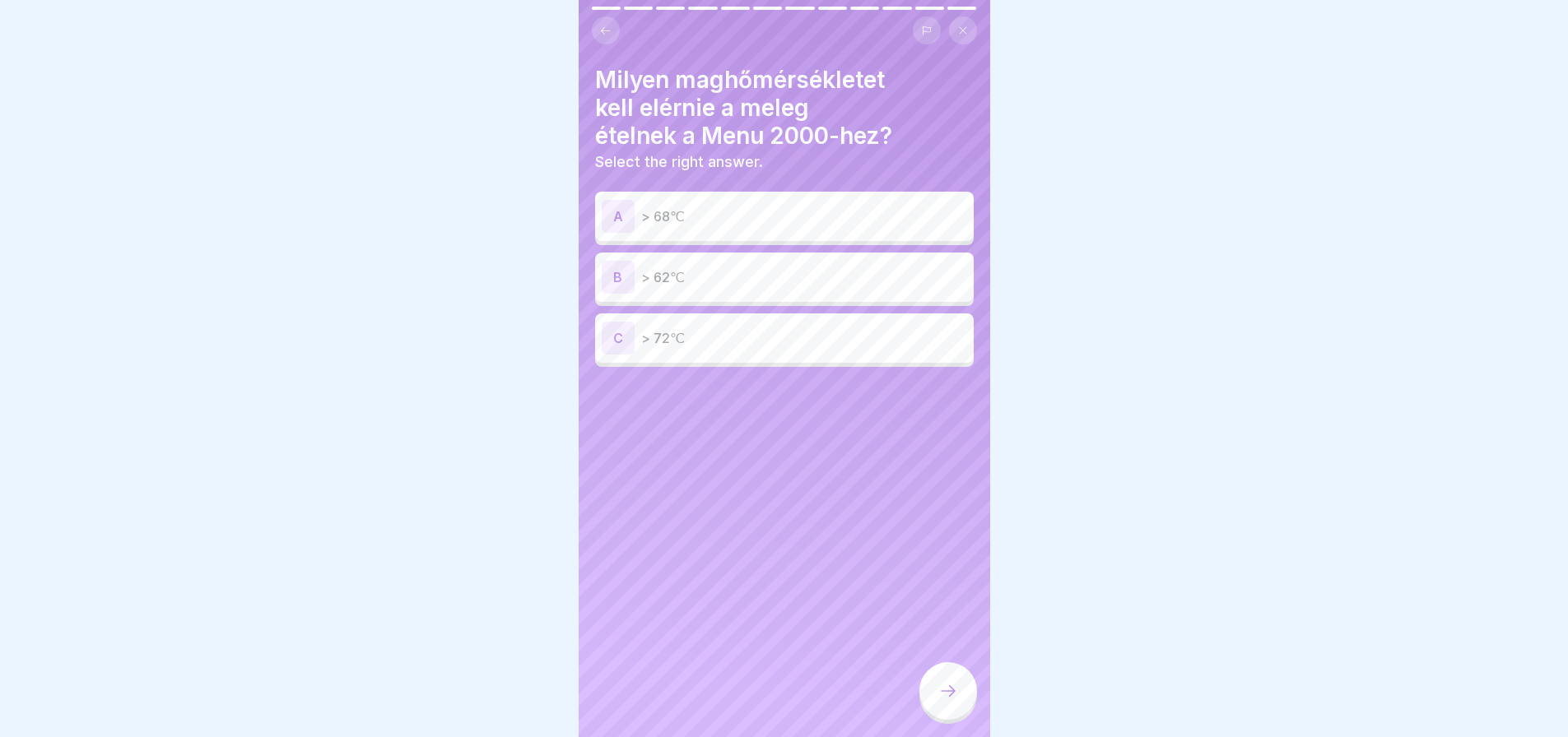
click at [747, 329] on p "> 72℃" at bounding box center [803, 338] width 326 height 20
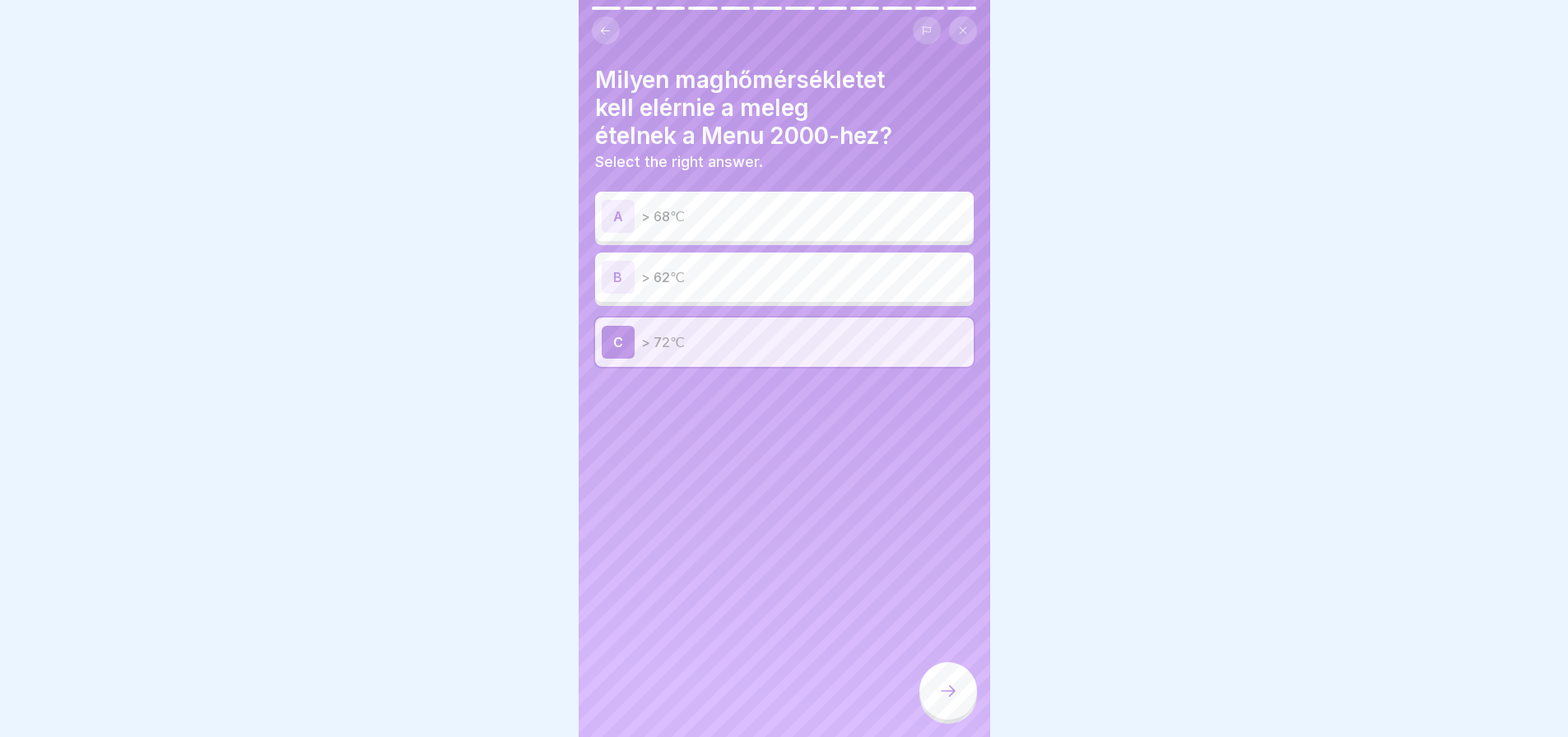
click at [949, 701] on icon at bounding box center [948, 691] width 20 height 20
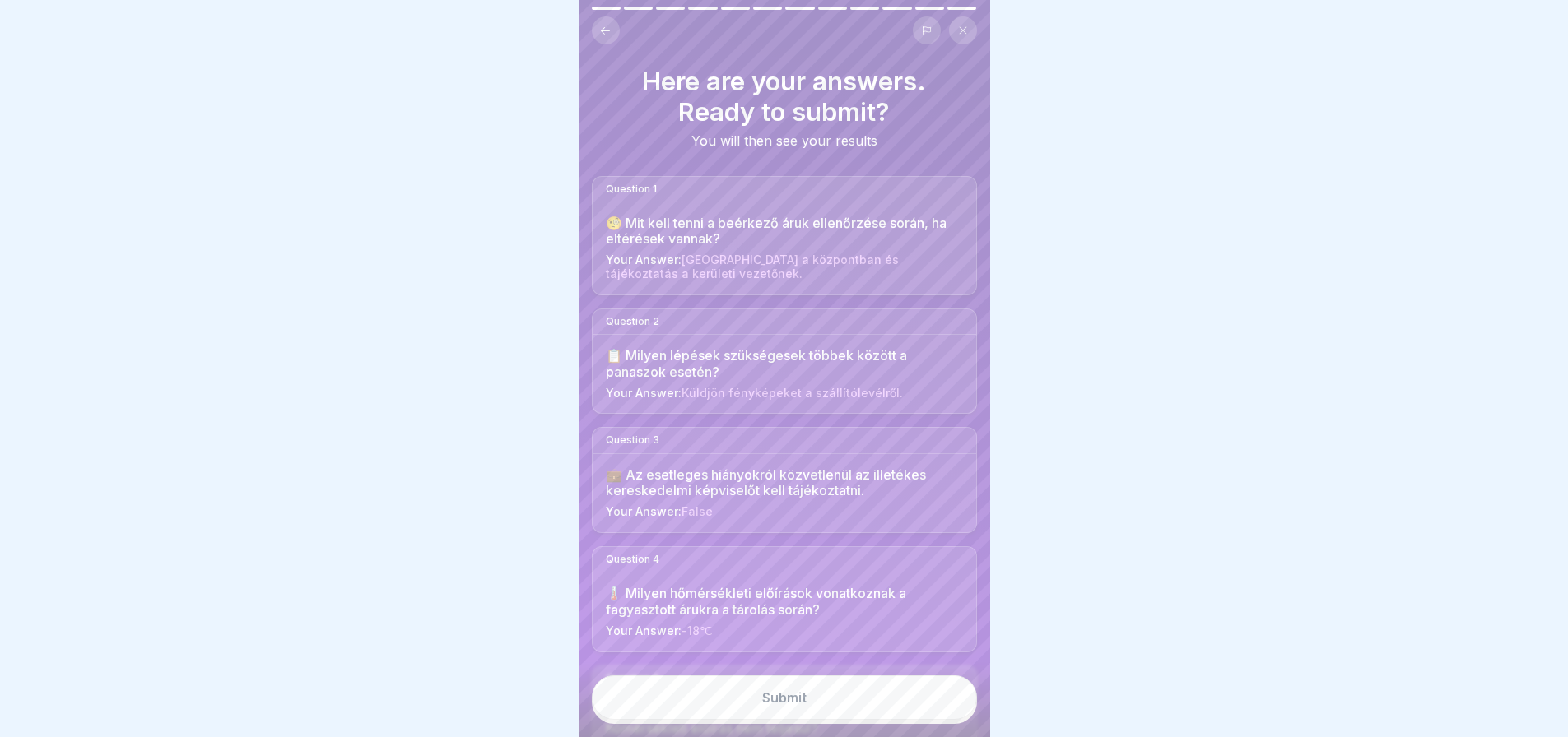
click at [790, 699] on button "Submit" at bounding box center [784, 697] width 385 height 45
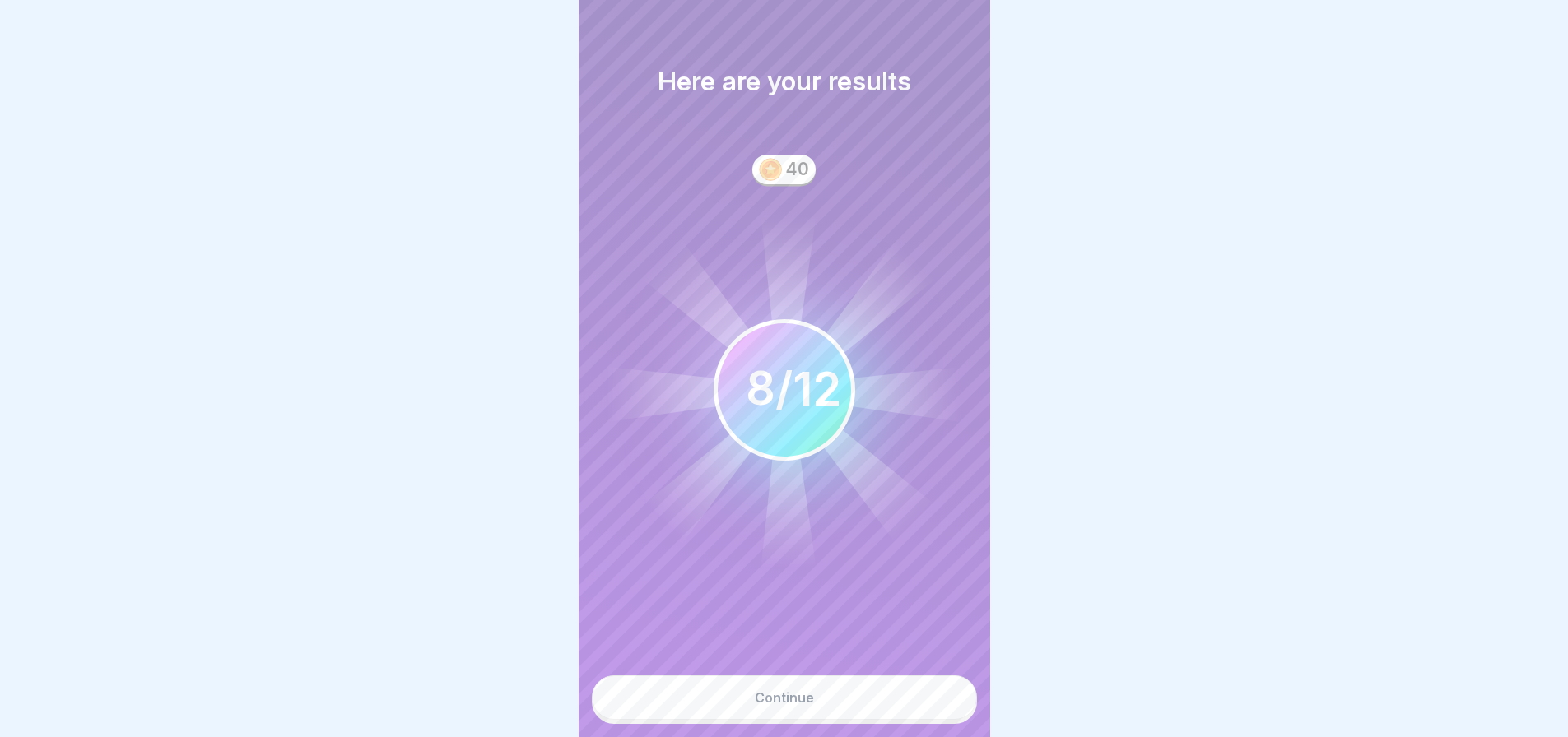
click at [790, 699] on button "Continue" at bounding box center [784, 697] width 385 height 45
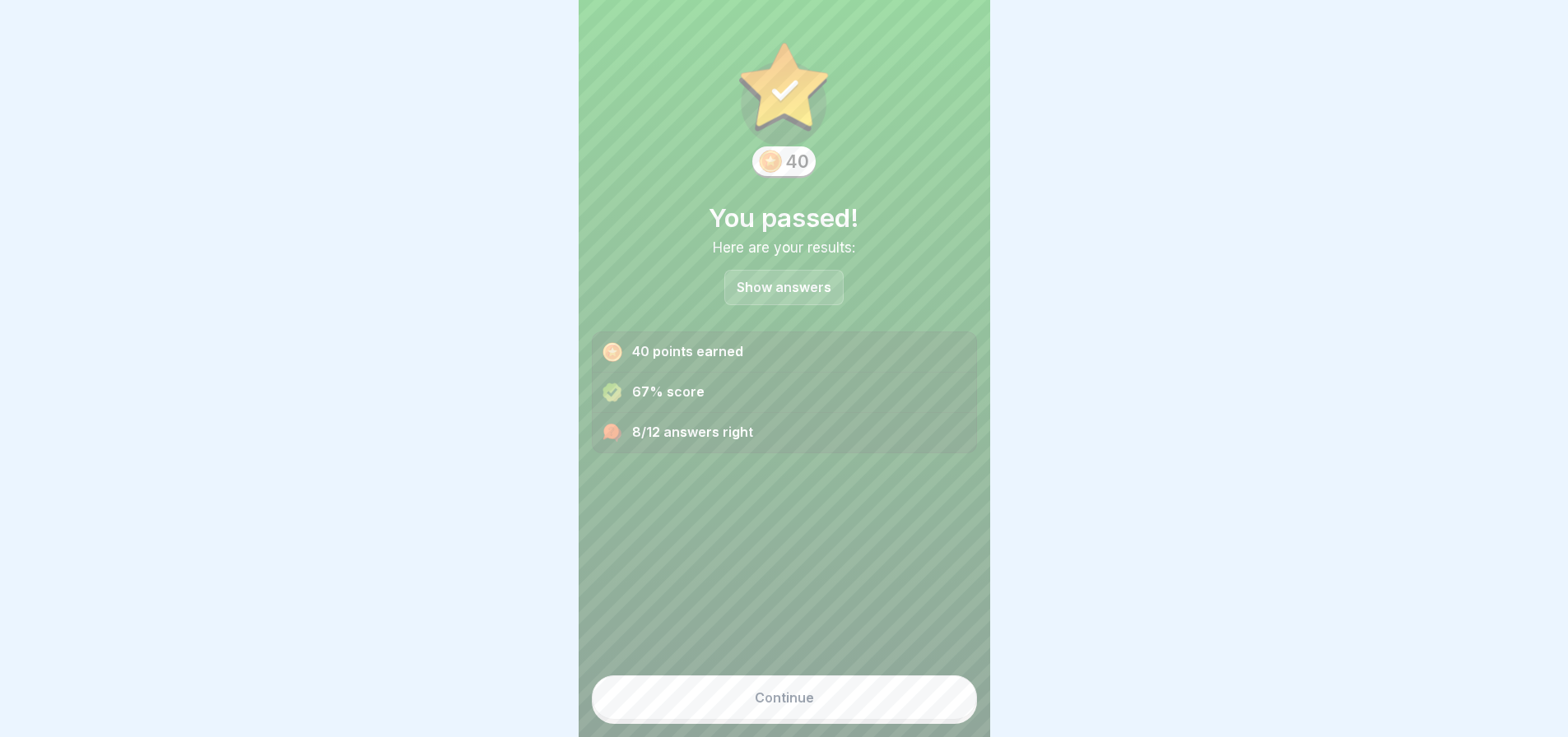
click at [790, 699] on button "Continue" at bounding box center [784, 697] width 385 height 45
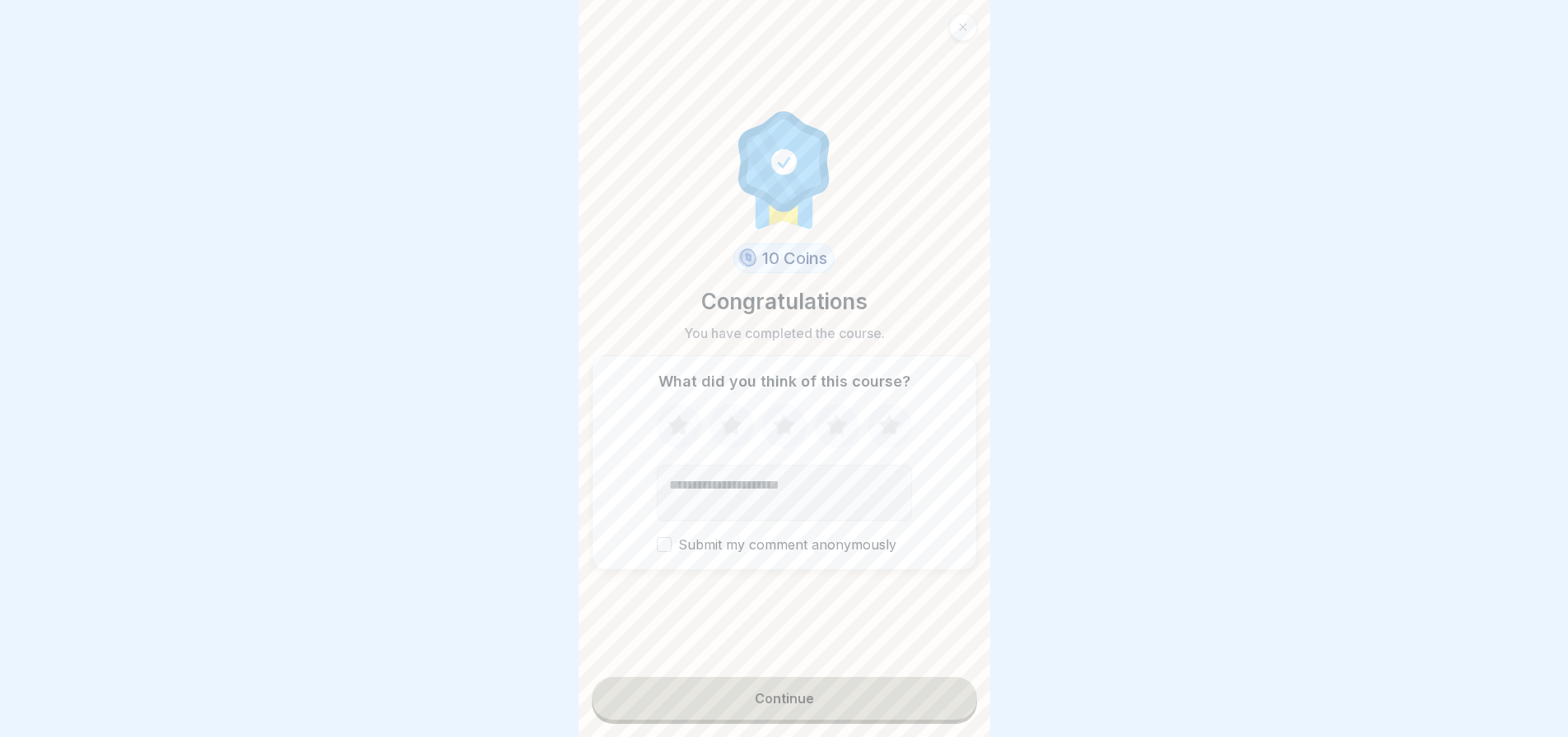
click at [790, 701] on button "Continue" at bounding box center [784, 698] width 385 height 43
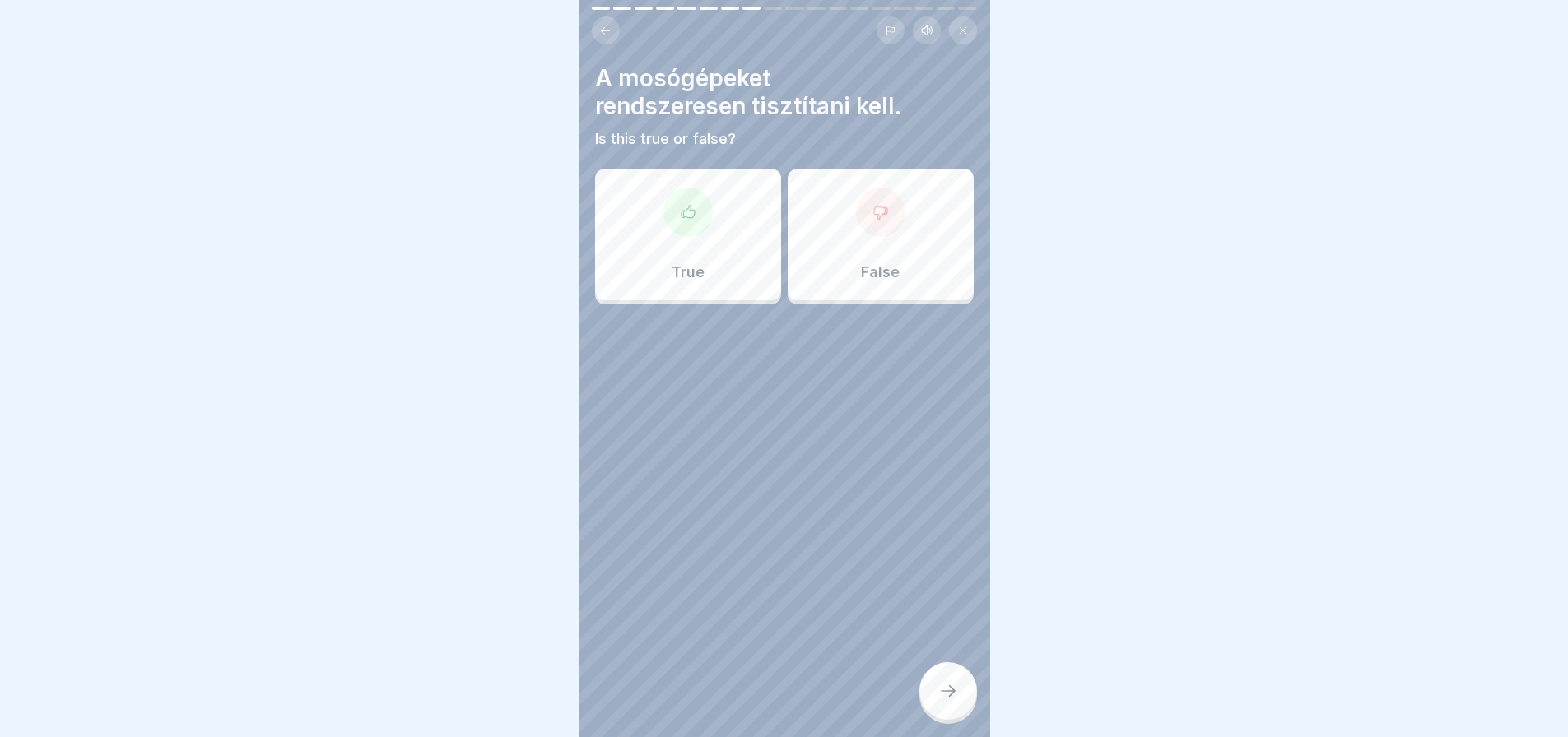
click at [698, 222] on div at bounding box center [688, 213] width 49 height 49
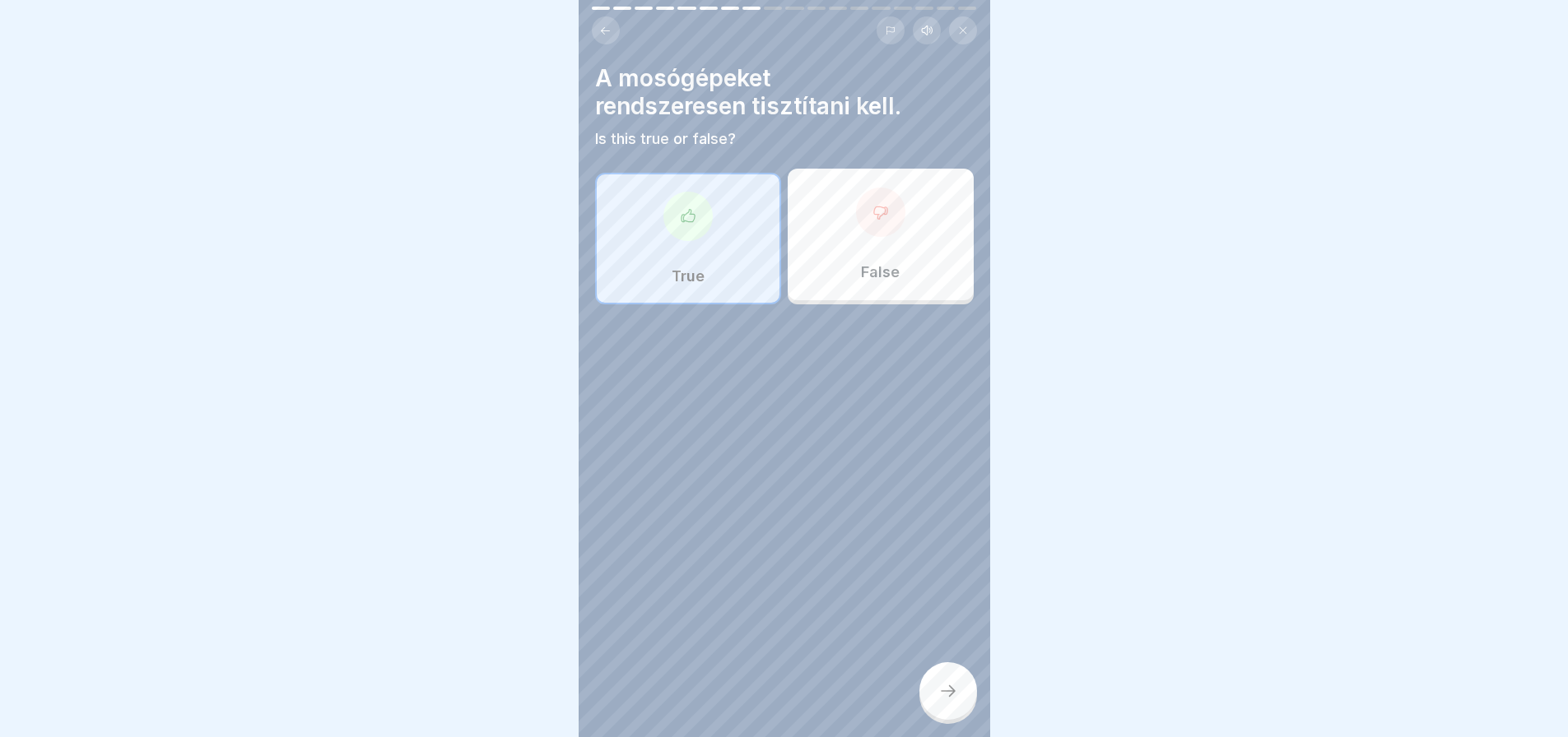
click at [955, 717] on div at bounding box center [947, 690] width 57 height 57
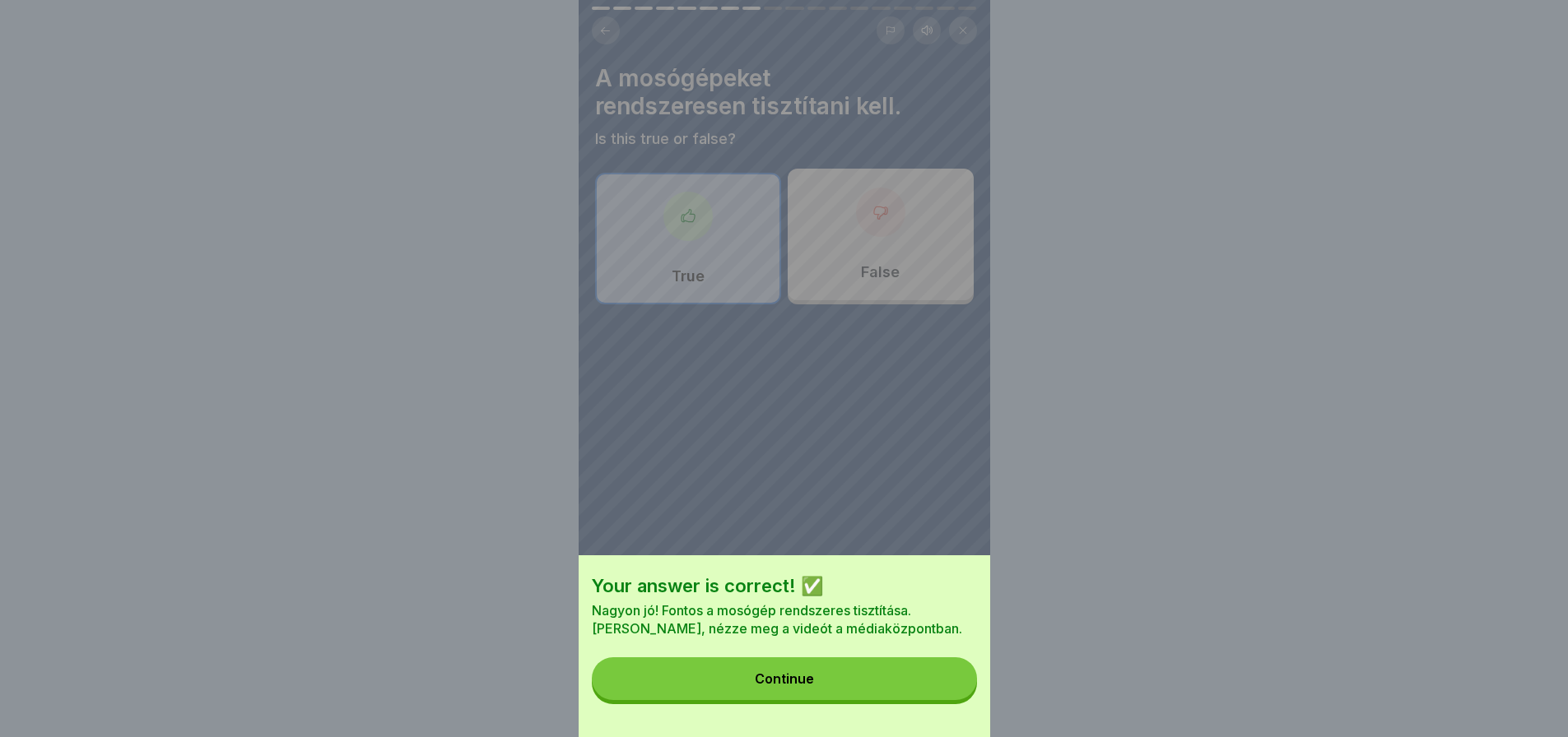
click at [930, 686] on button "Continue" at bounding box center [784, 678] width 385 height 43
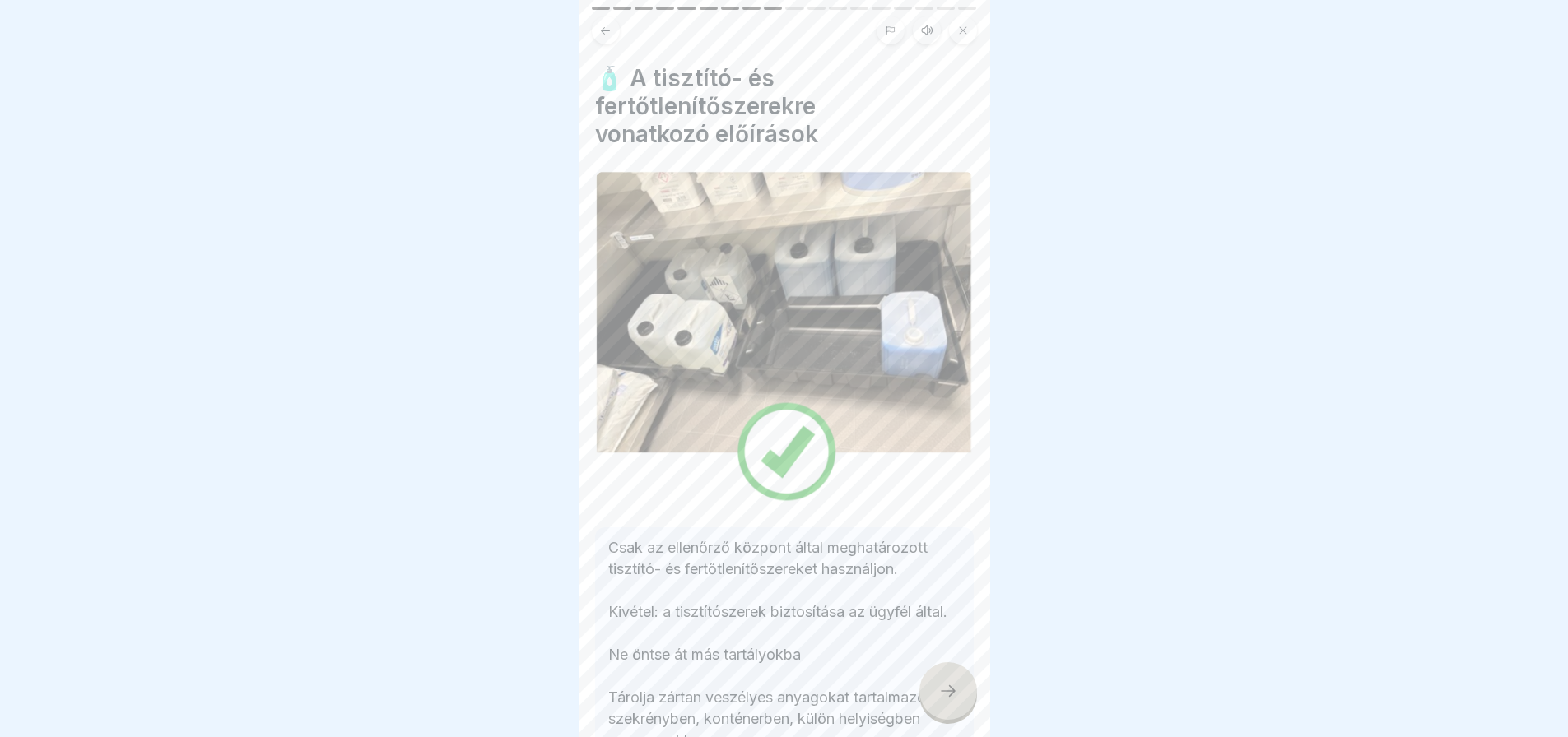
click at [959, 705] on div at bounding box center [947, 690] width 57 height 57
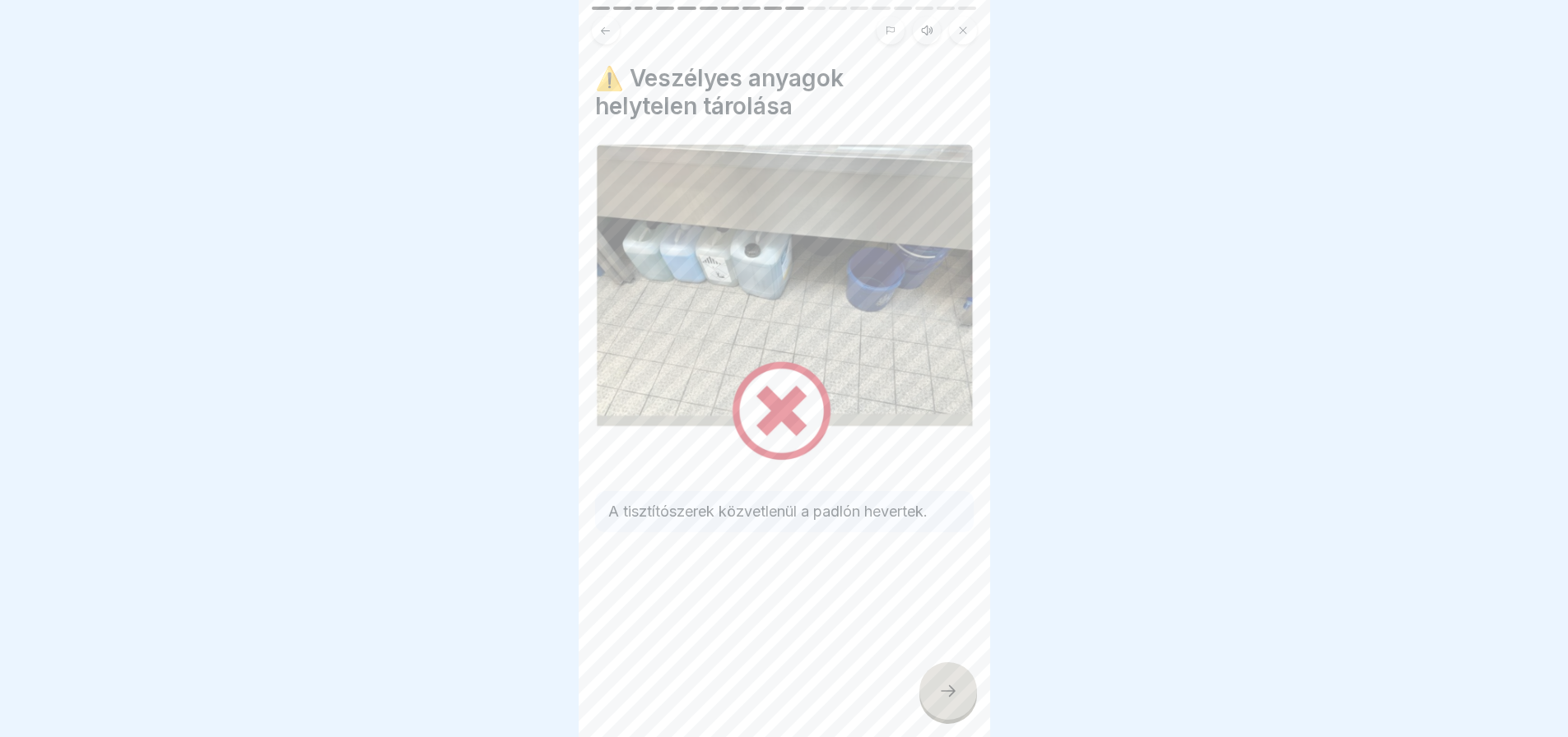
click at [959, 705] on div at bounding box center [947, 690] width 57 height 57
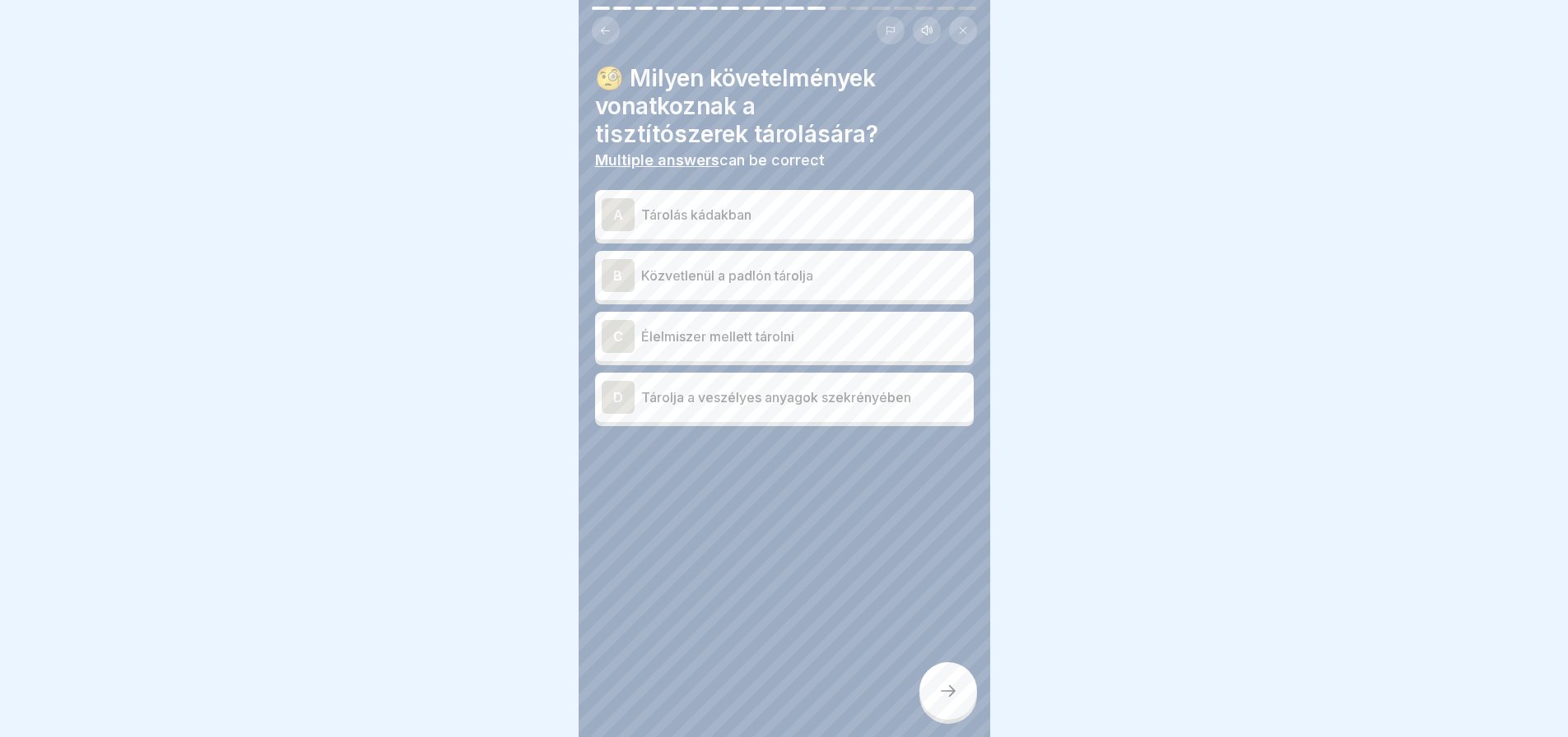
click at [858, 394] on p "Tárolja a veszélyes anyagok szekrényében" at bounding box center [803, 398] width 326 height 20
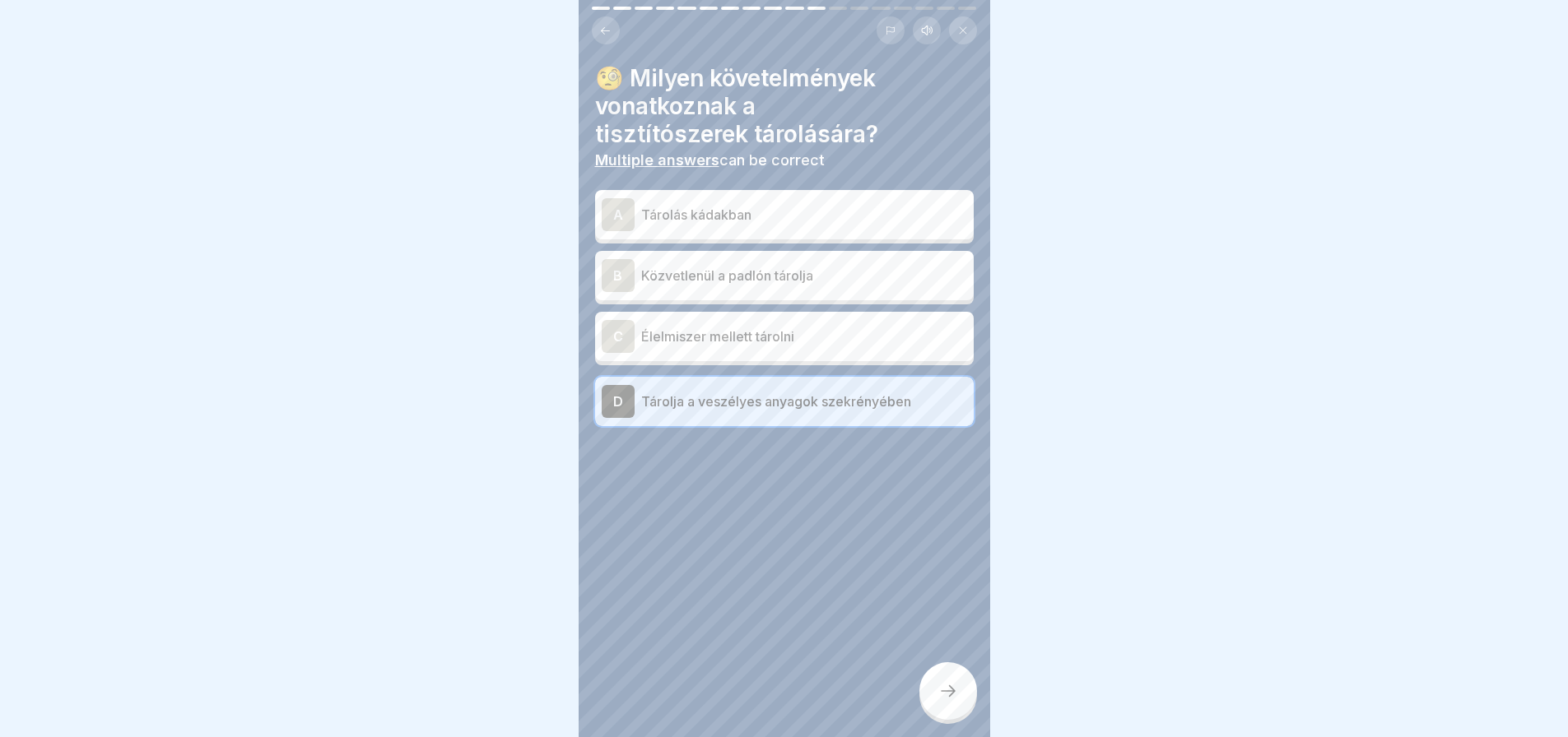
click at [948, 701] on icon at bounding box center [948, 691] width 20 height 20
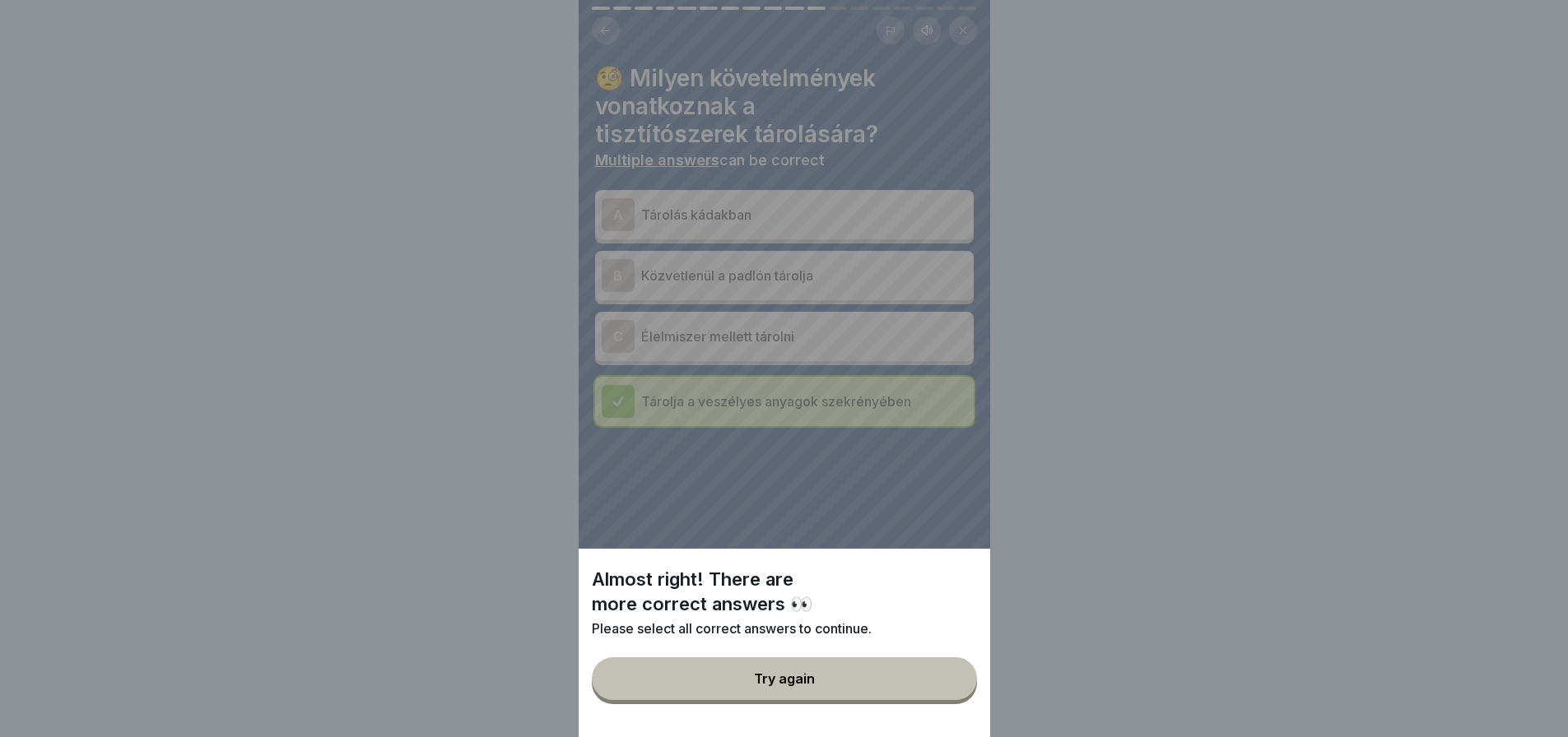
click at [866, 415] on div "Almost right! There are more correct answers 👀 Please select all correct answer…" at bounding box center [784, 368] width 412 height 737
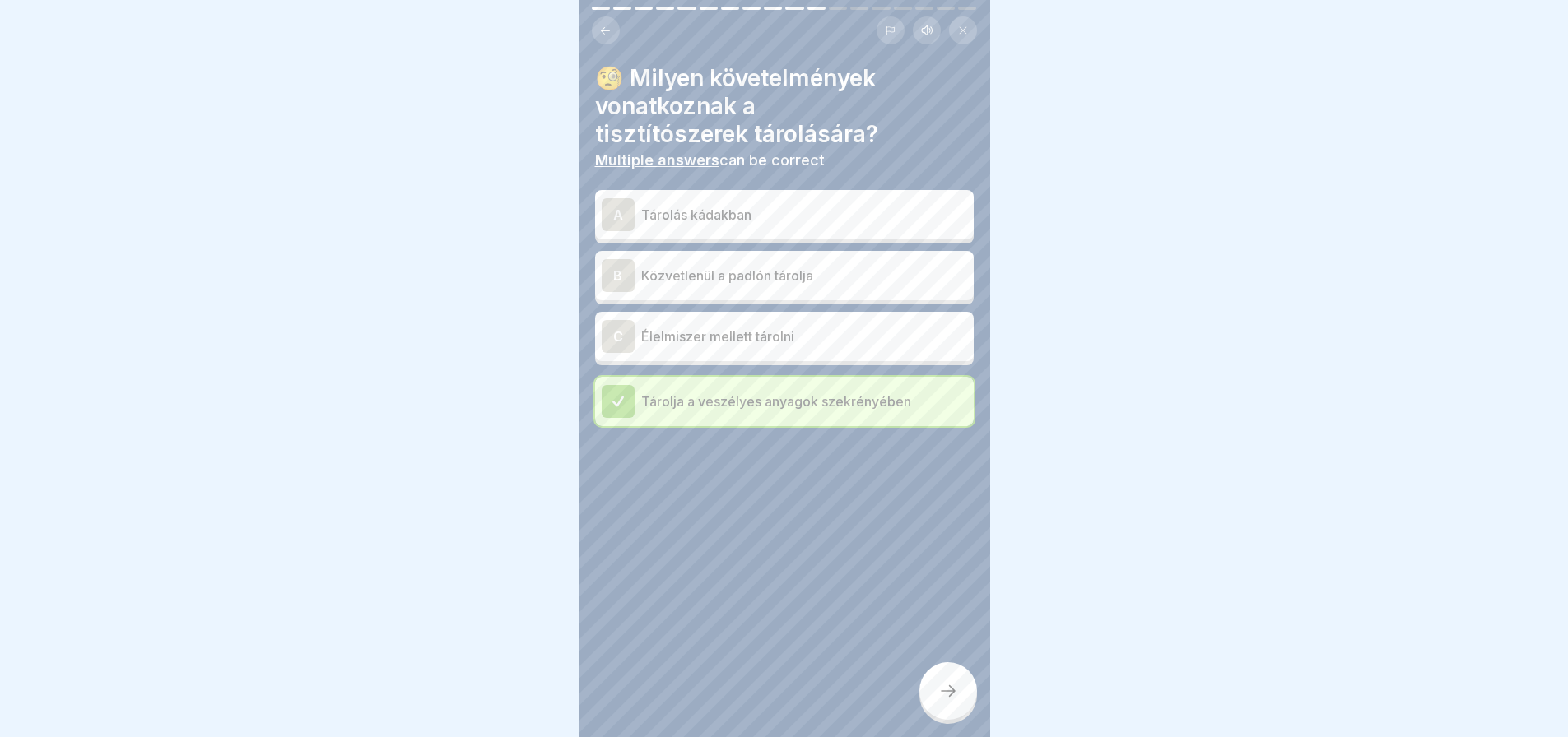
click at [767, 198] on div "A Tárolás kádakban" at bounding box center [784, 214] width 365 height 33
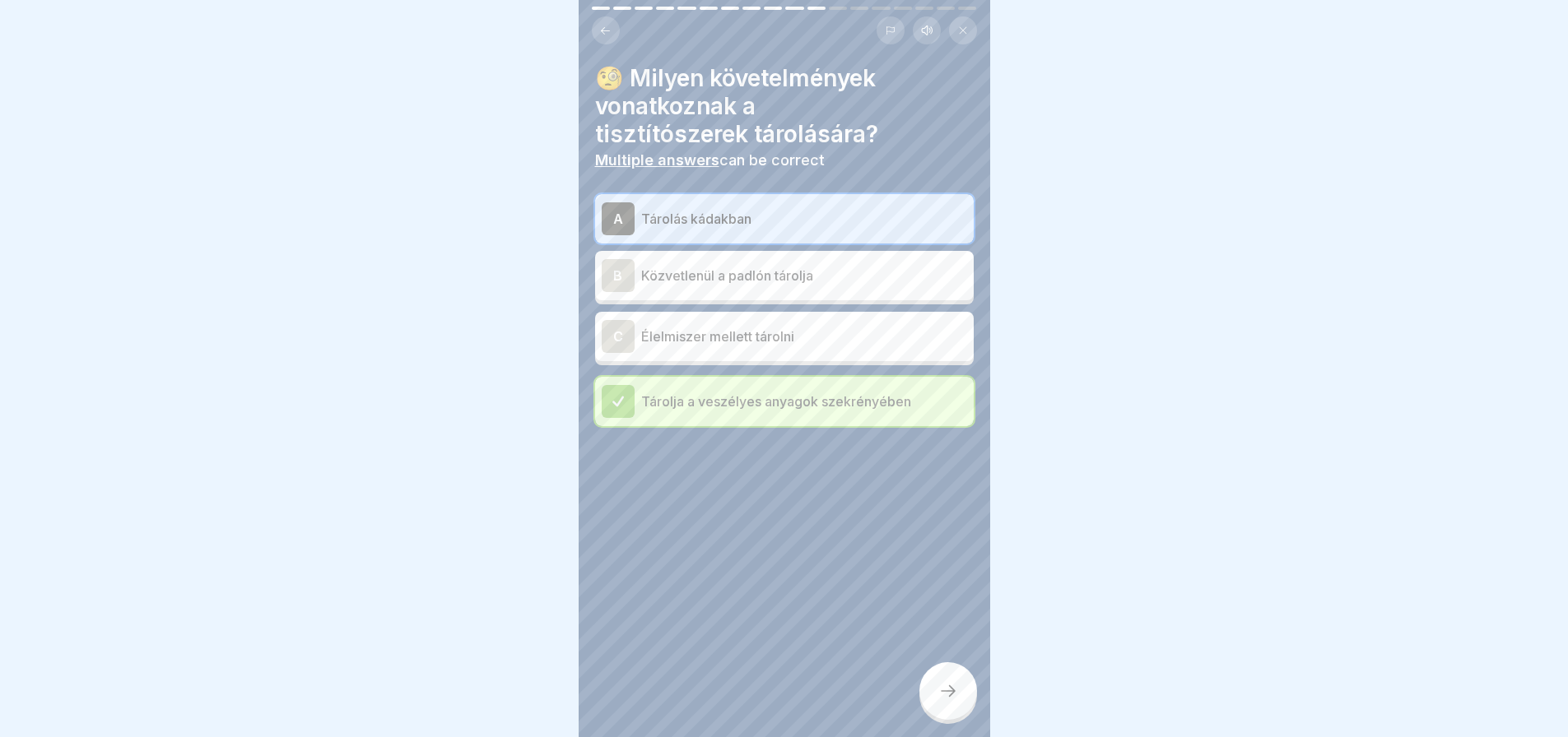
click at [956, 701] on icon at bounding box center [948, 691] width 20 height 20
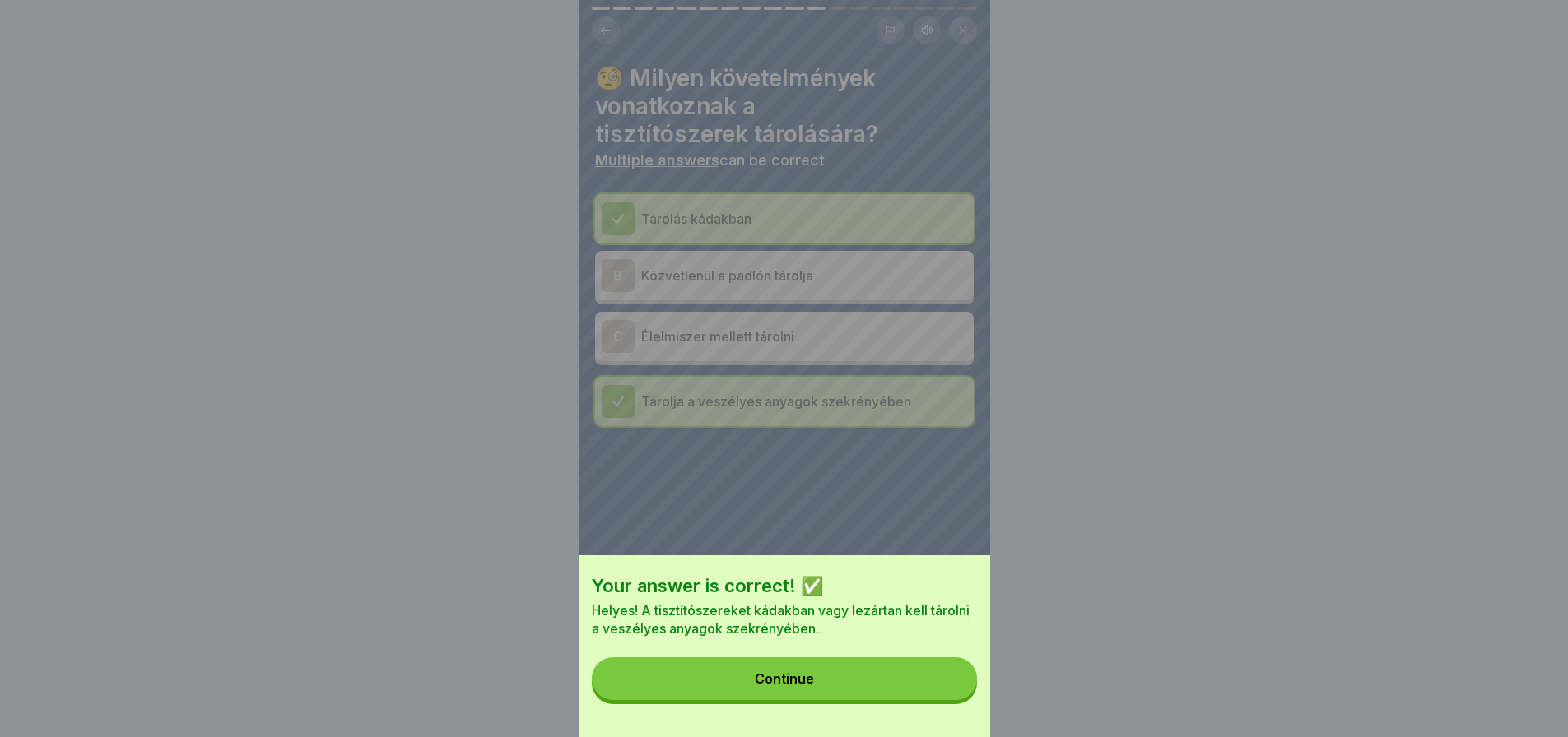
click at [947, 689] on button "Continue" at bounding box center [784, 678] width 385 height 43
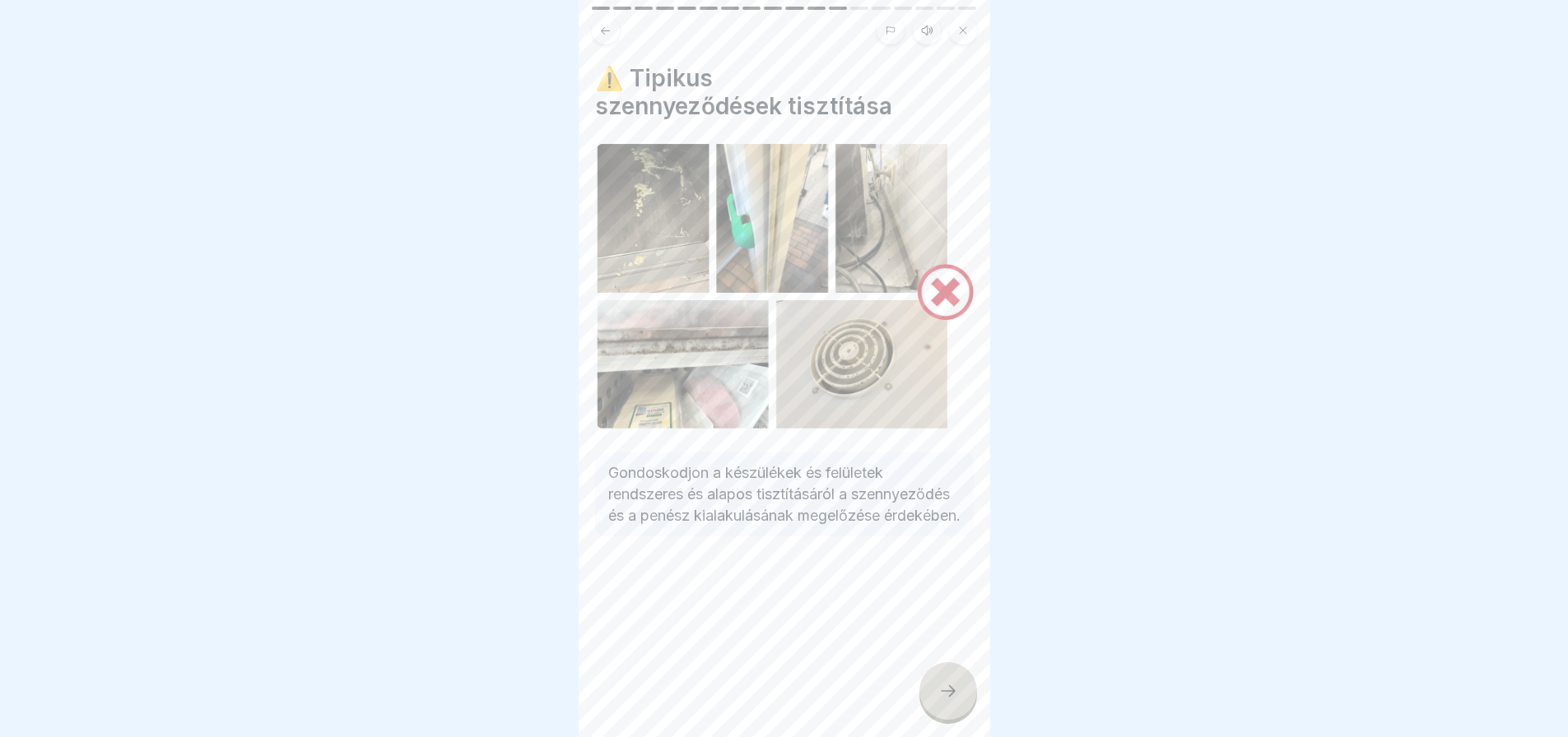
click at [947, 689] on div at bounding box center [947, 690] width 57 height 57
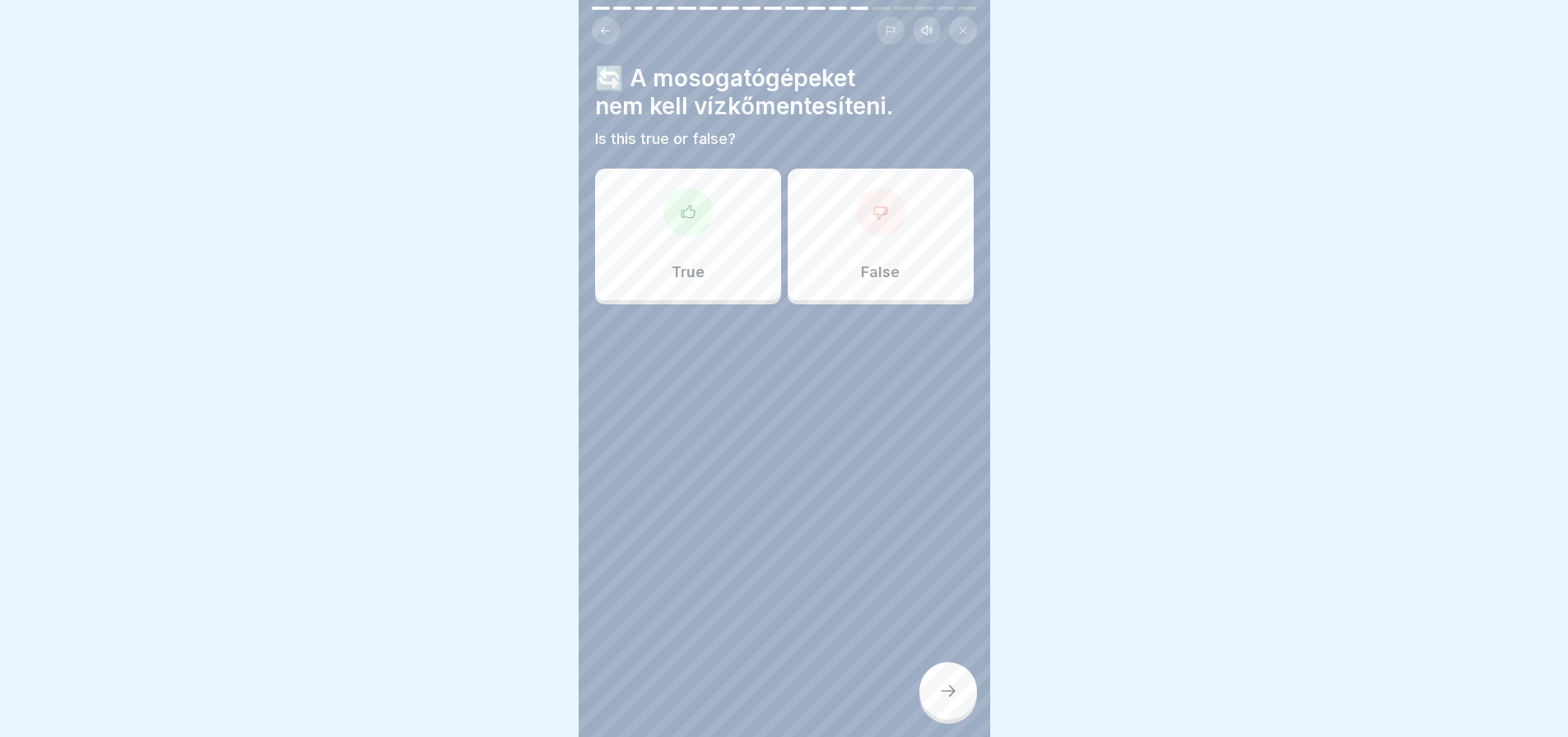
click at [887, 270] on p "False" at bounding box center [880, 273] width 38 height 18
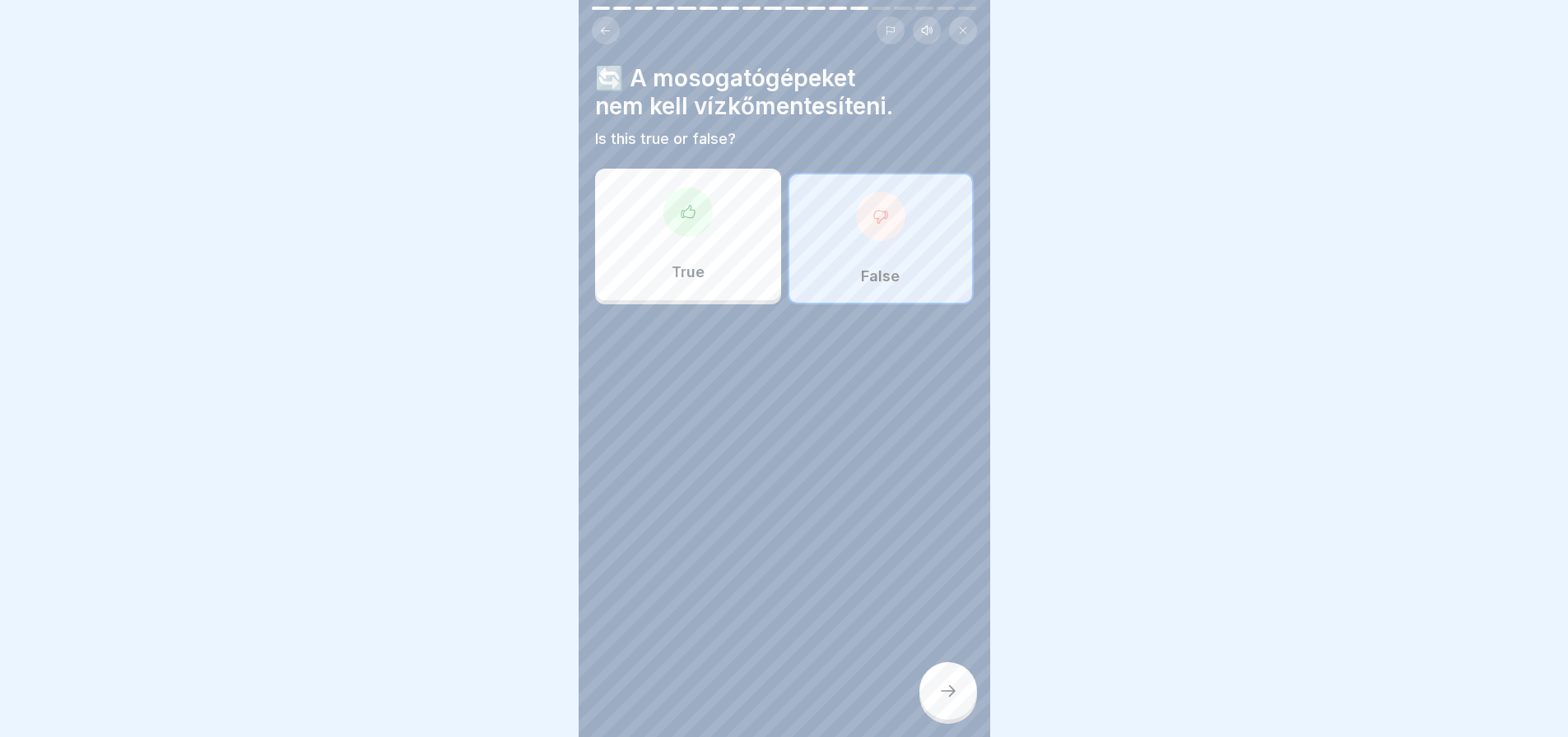
click at [956, 699] on icon at bounding box center [948, 691] width 20 height 20
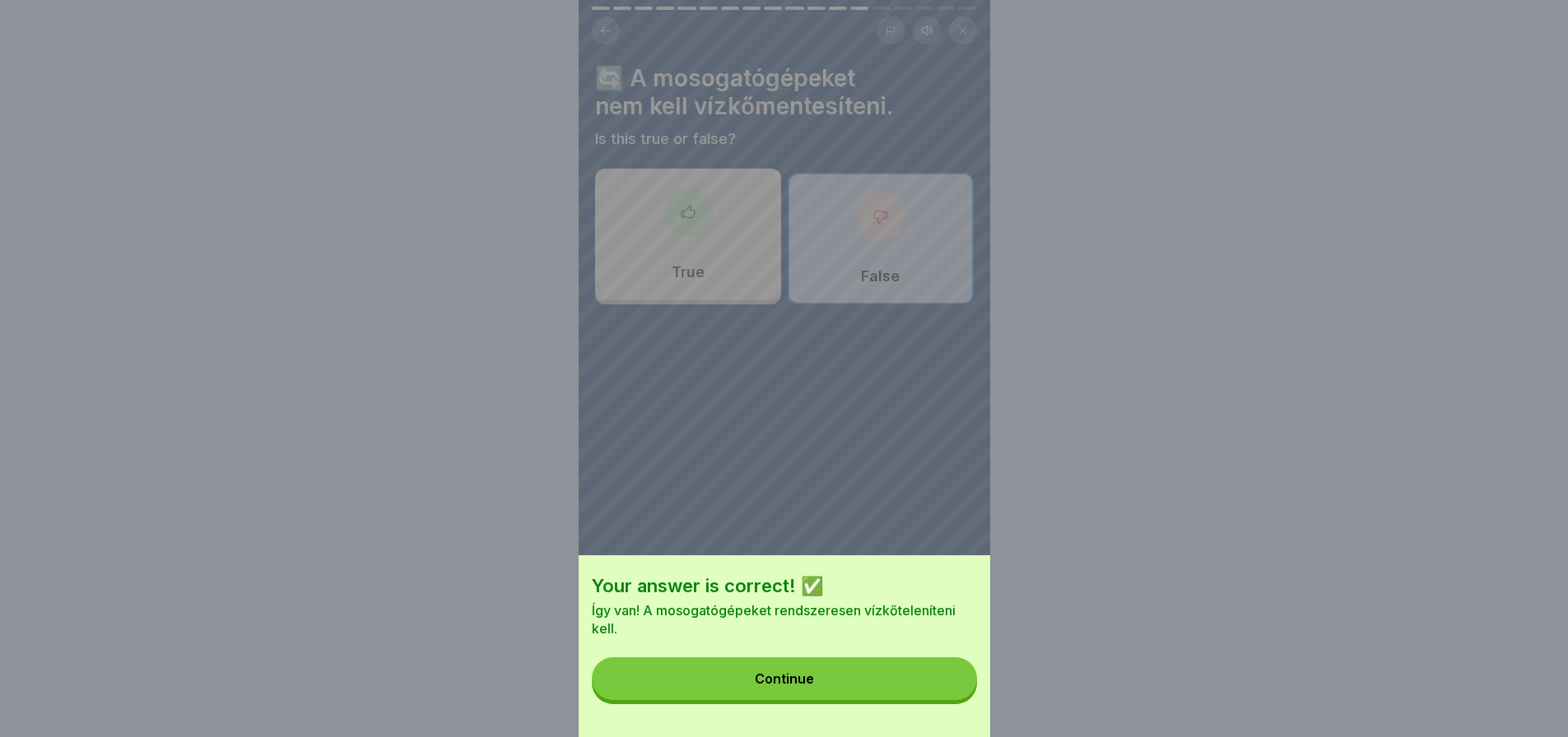
click at [956, 699] on button "Continue" at bounding box center [784, 678] width 385 height 43
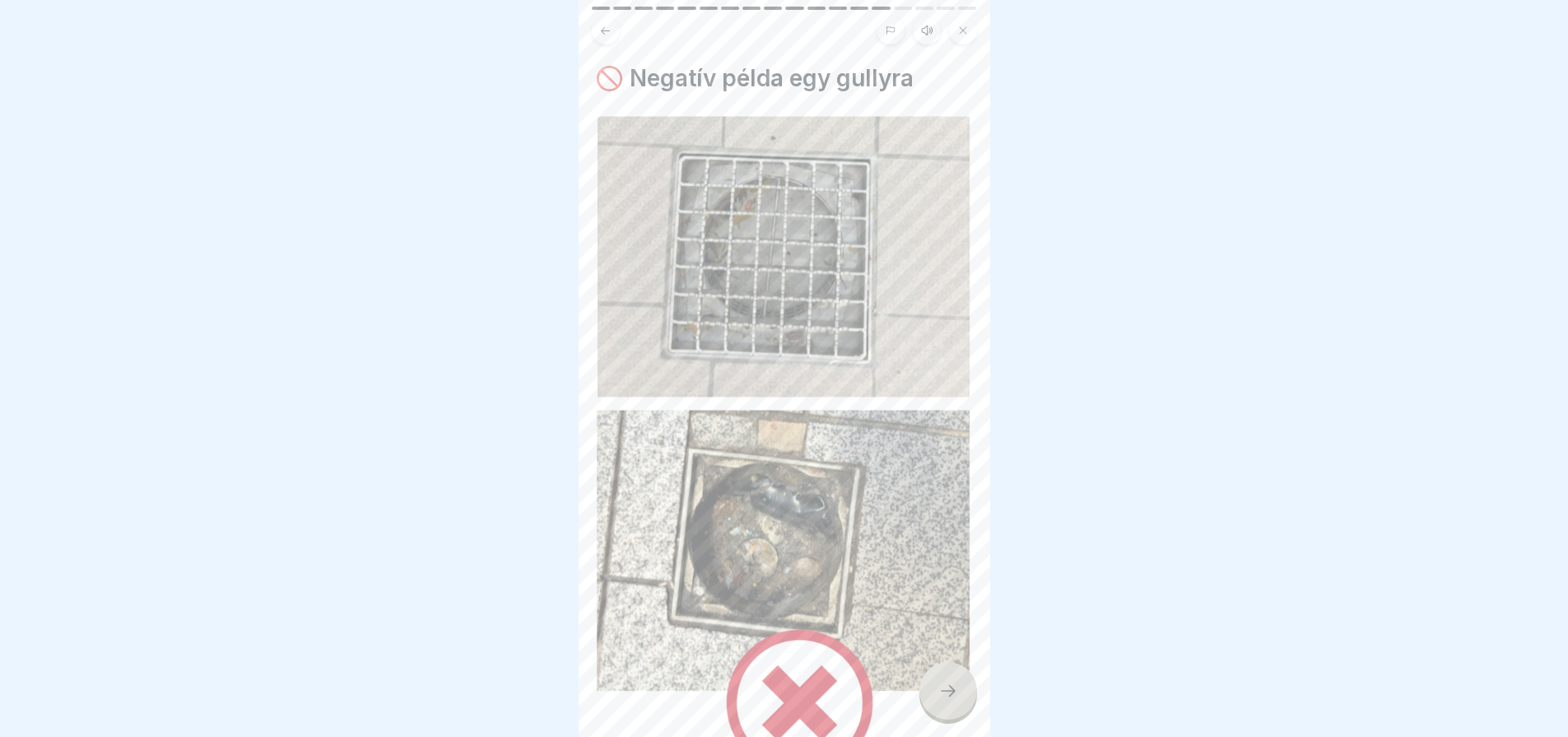
click at [956, 699] on icon at bounding box center [948, 691] width 20 height 20
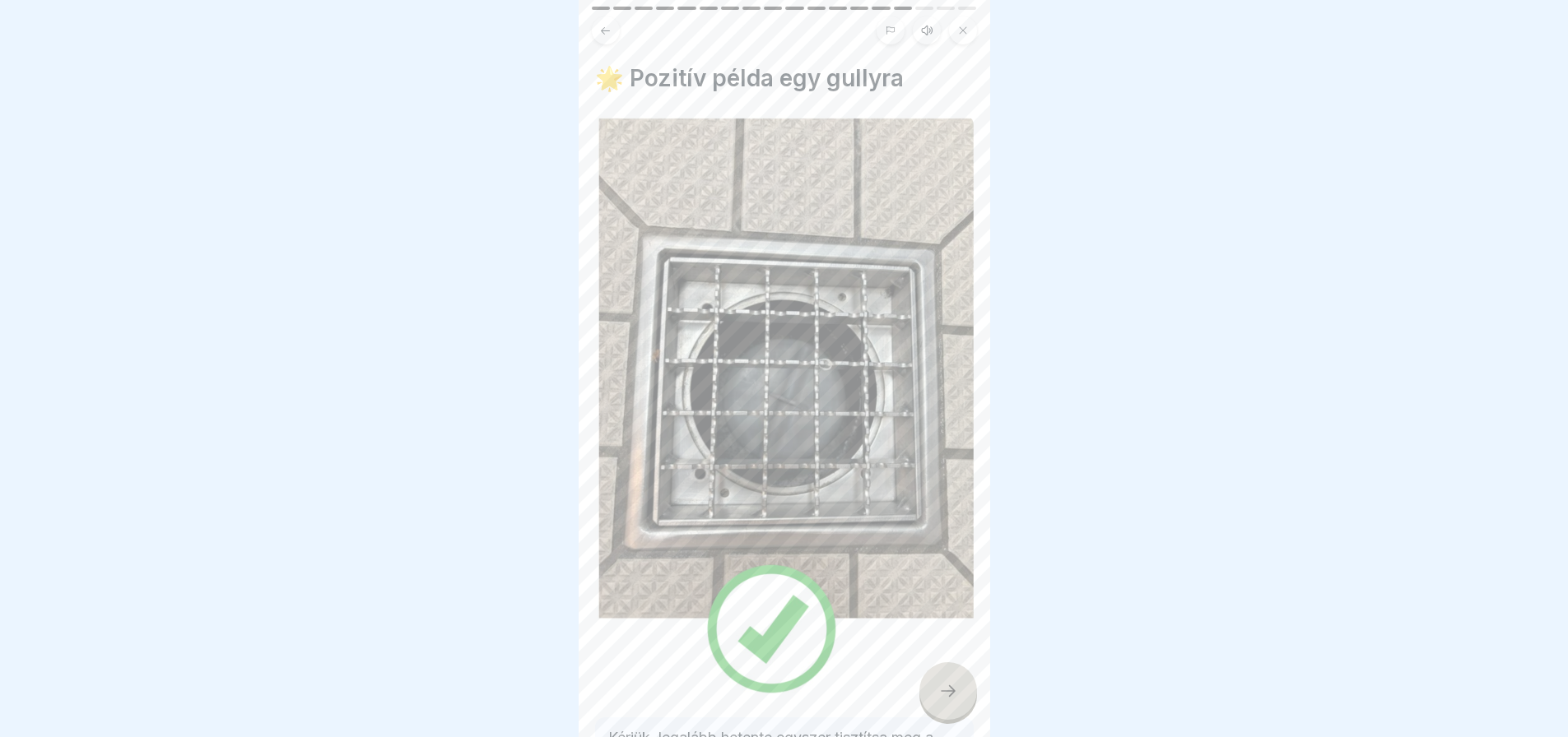
click at [956, 699] on icon at bounding box center [948, 691] width 20 height 20
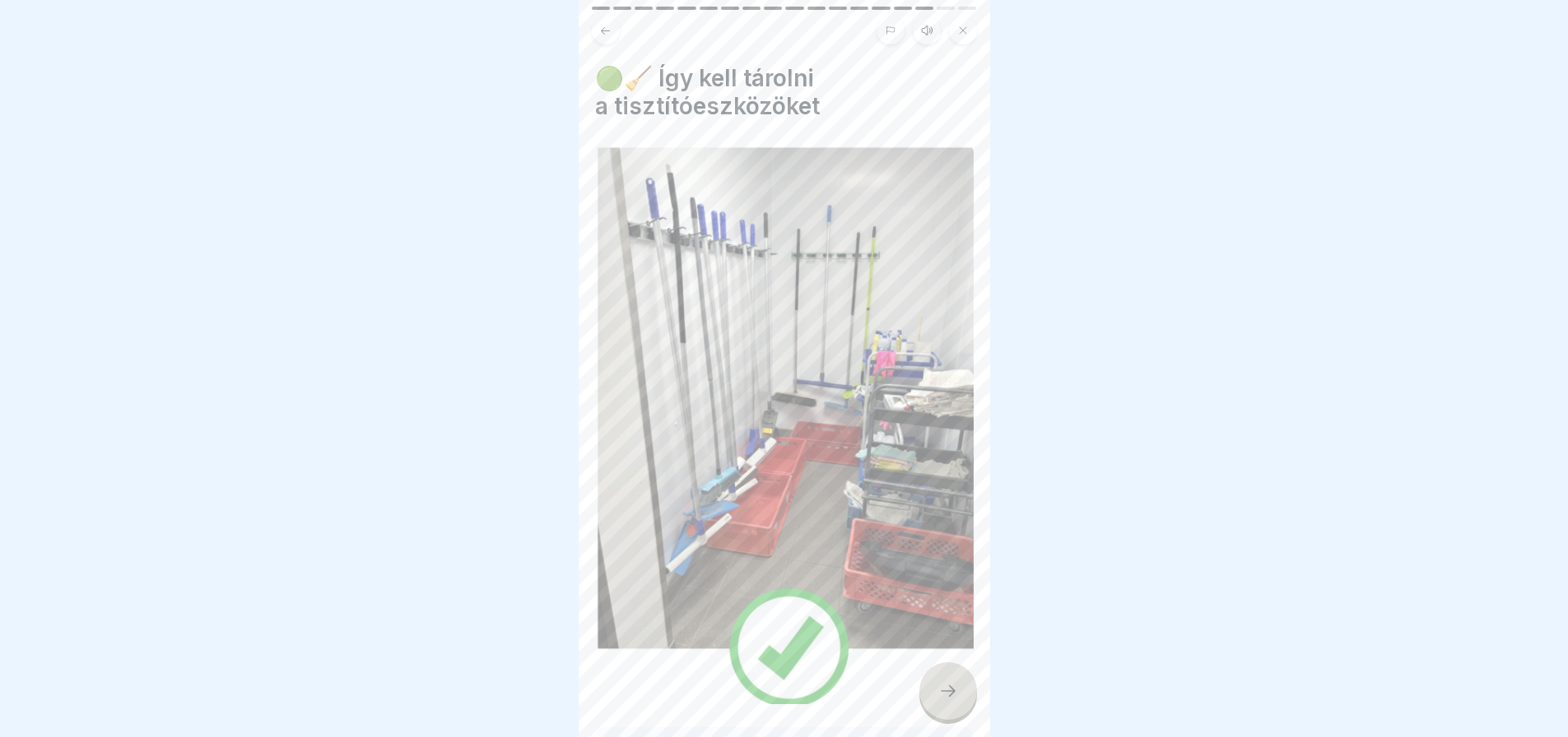
click at [956, 699] on icon at bounding box center [948, 691] width 20 height 20
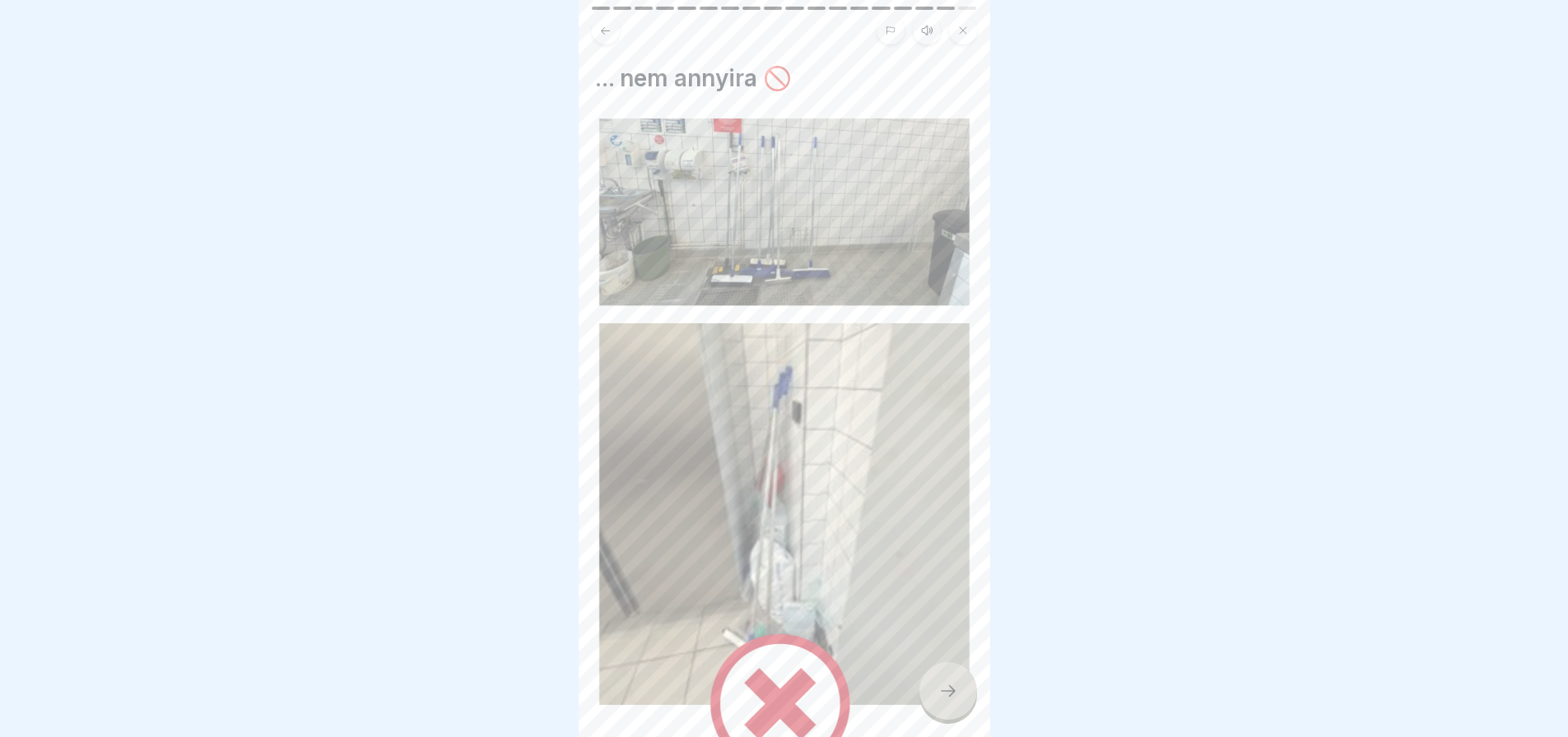
click at [956, 699] on icon at bounding box center [948, 691] width 20 height 20
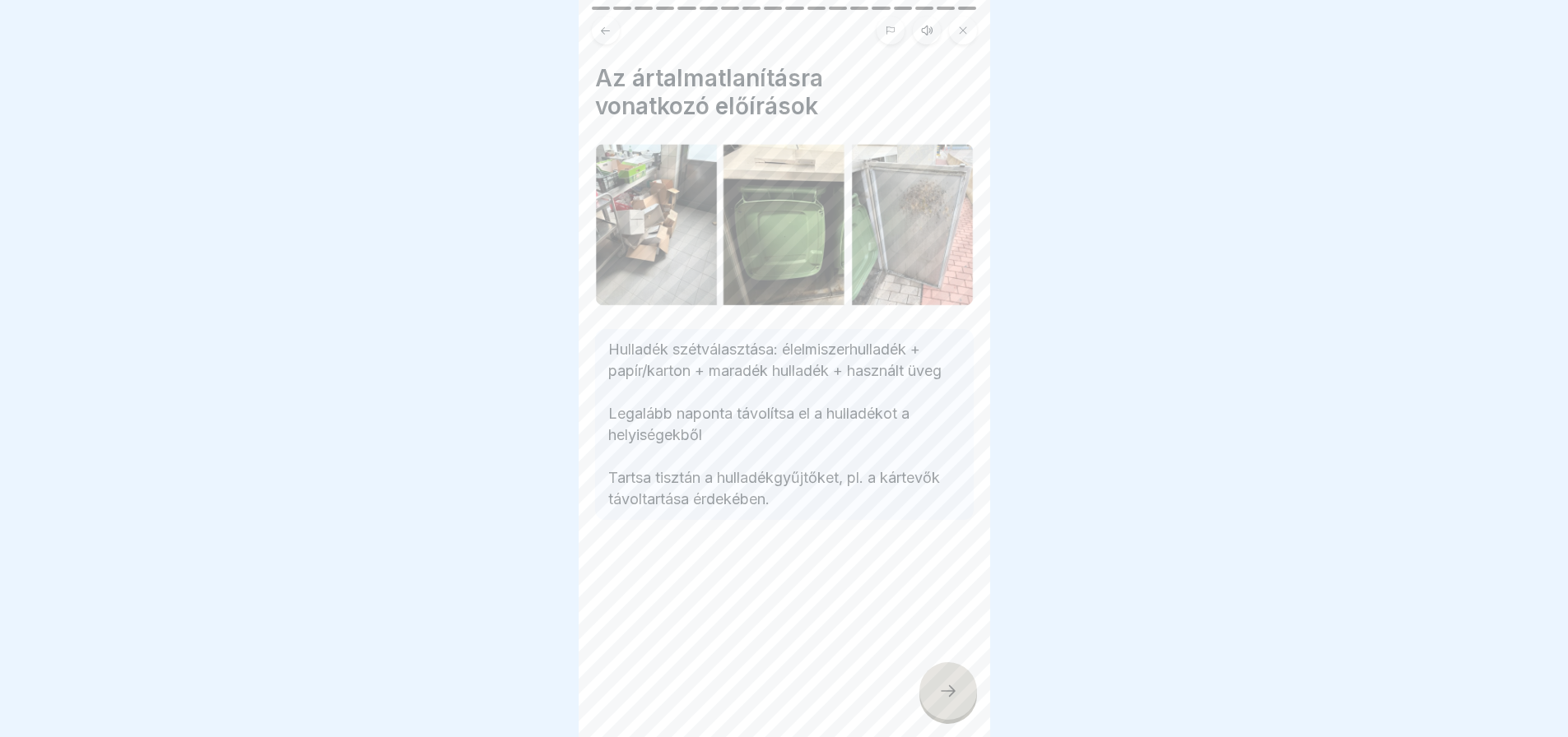
click at [956, 699] on icon at bounding box center [948, 691] width 20 height 20
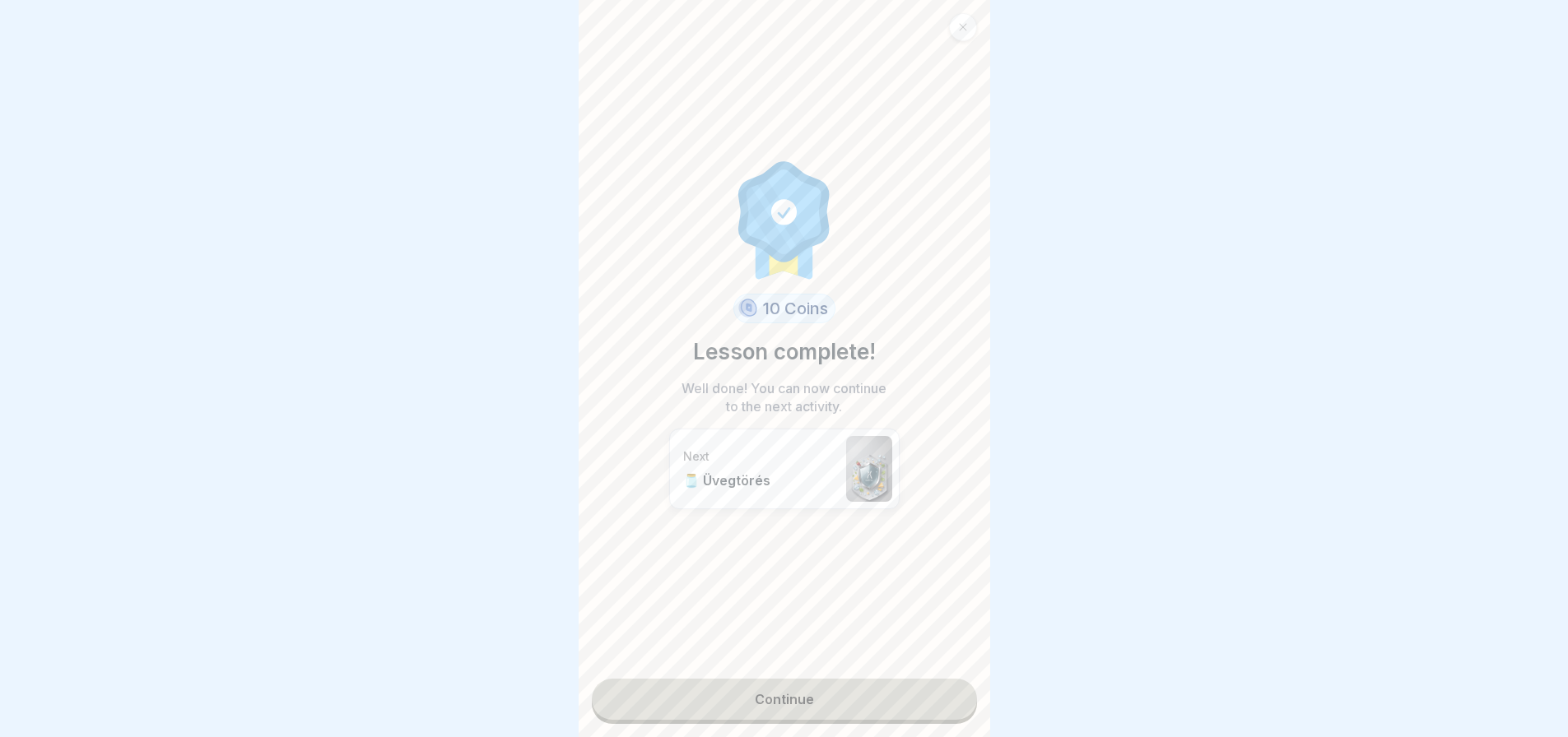
click at [924, 712] on link "Continue" at bounding box center [784, 699] width 385 height 41
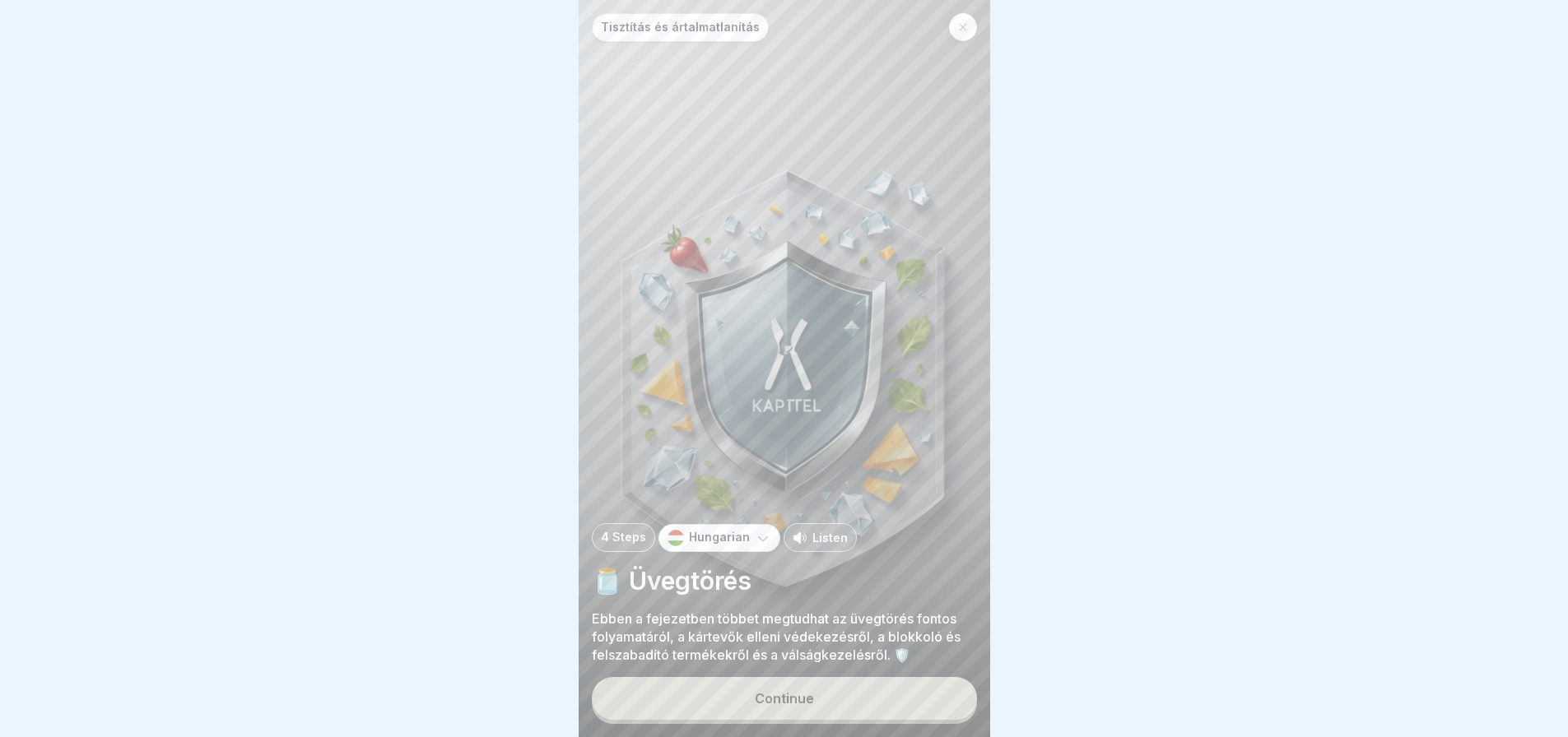
click at [924, 699] on button "Continue" at bounding box center [784, 698] width 385 height 43
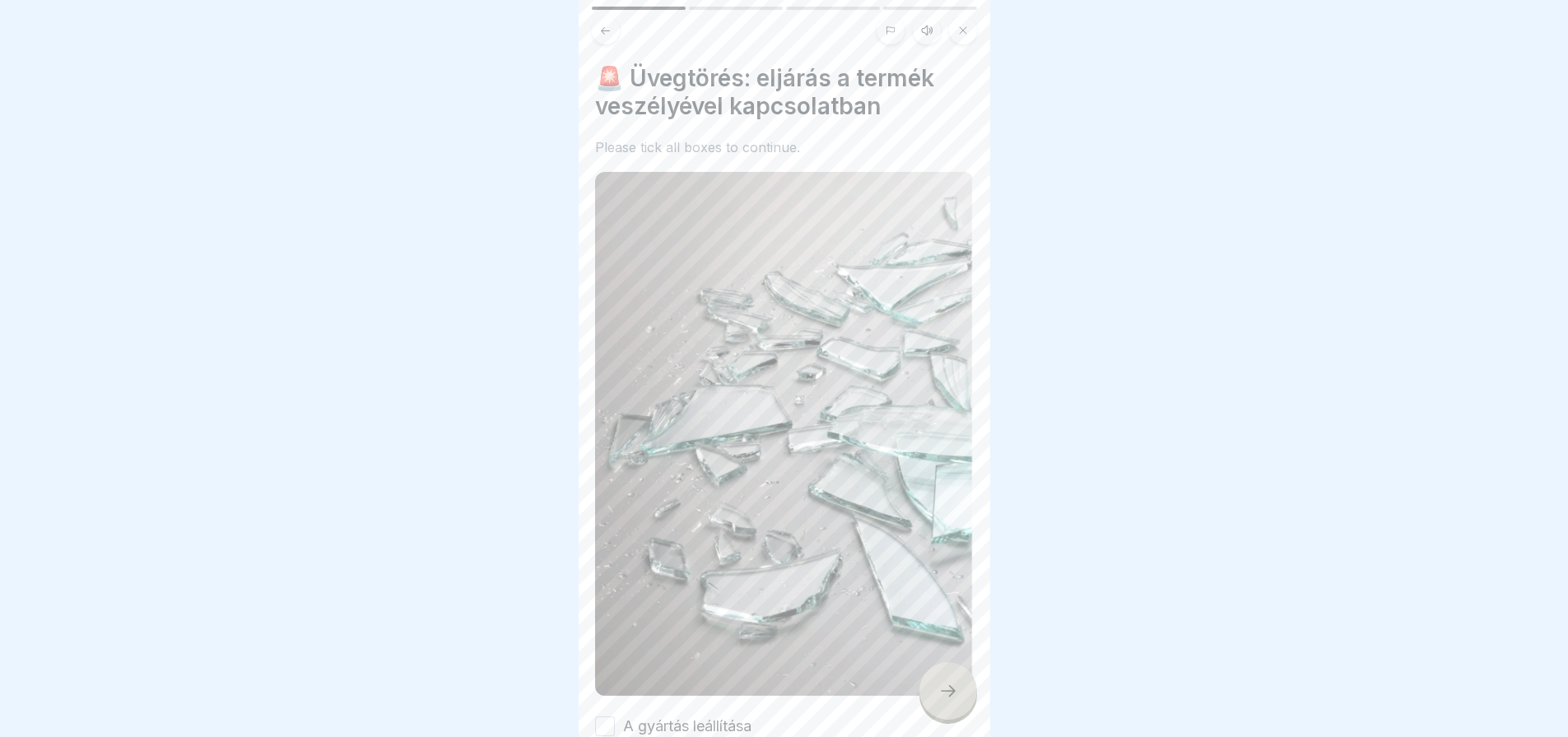
click at [924, 699] on div at bounding box center [947, 690] width 57 height 57
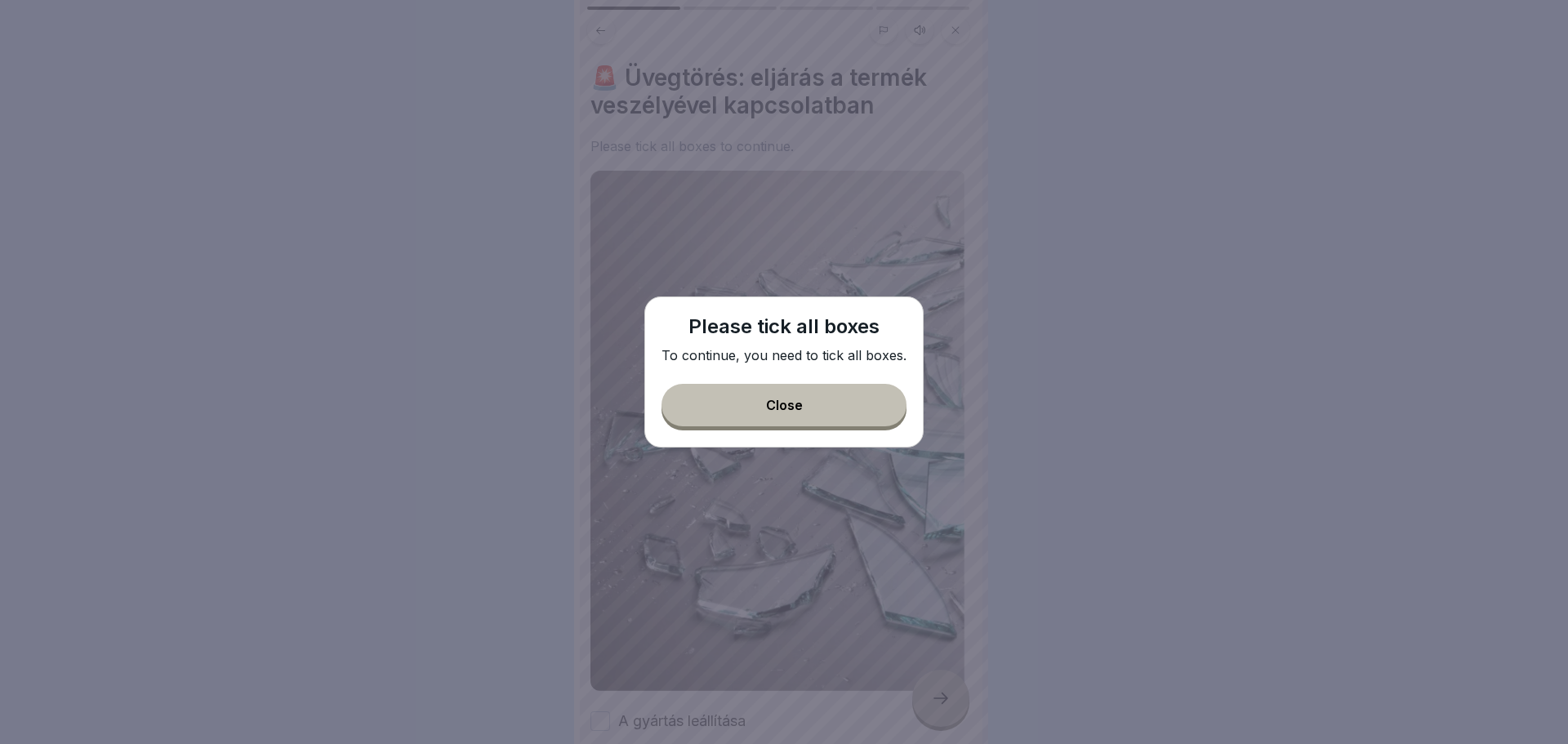
click at [845, 396] on button "Close" at bounding box center [784, 405] width 245 height 43
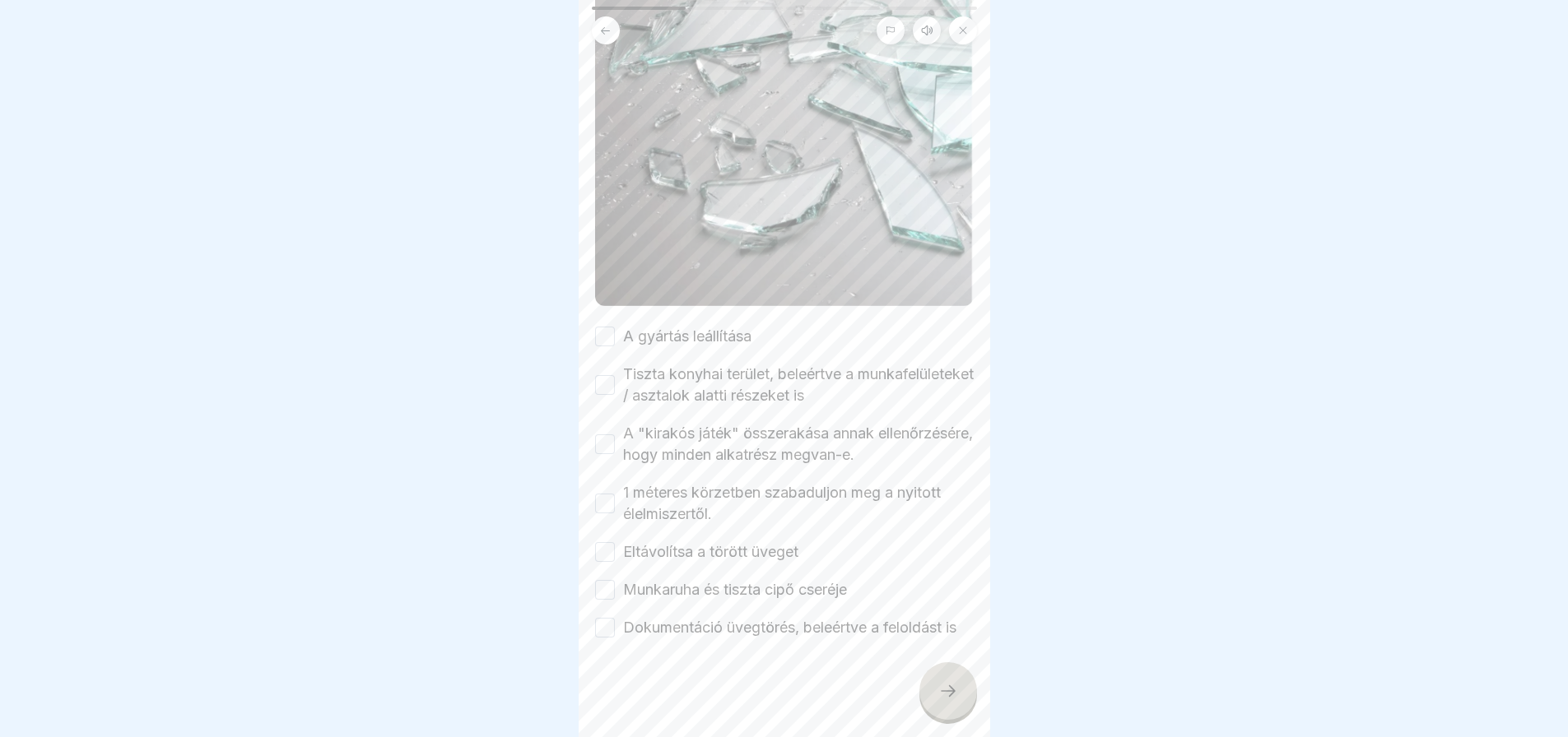
scroll to position [416, 0]
click at [603, 375] on button "Tiszta konyhai terület, beleértve a munkafelületeket / asztalok alatti részeket…" at bounding box center [605, 385] width 20 height 20
click at [602, 327] on button "A gyártás leállítása" at bounding box center [605, 337] width 20 height 20
click at [601, 542] on button "Eltávolítsa a törött üveget" at bounding box center [605, 552] width 20 height 20
click at [604, 580] on button "Munkaruha és tiszta cipő cseréje" at bounding box center [605, 590] width 20 height 20
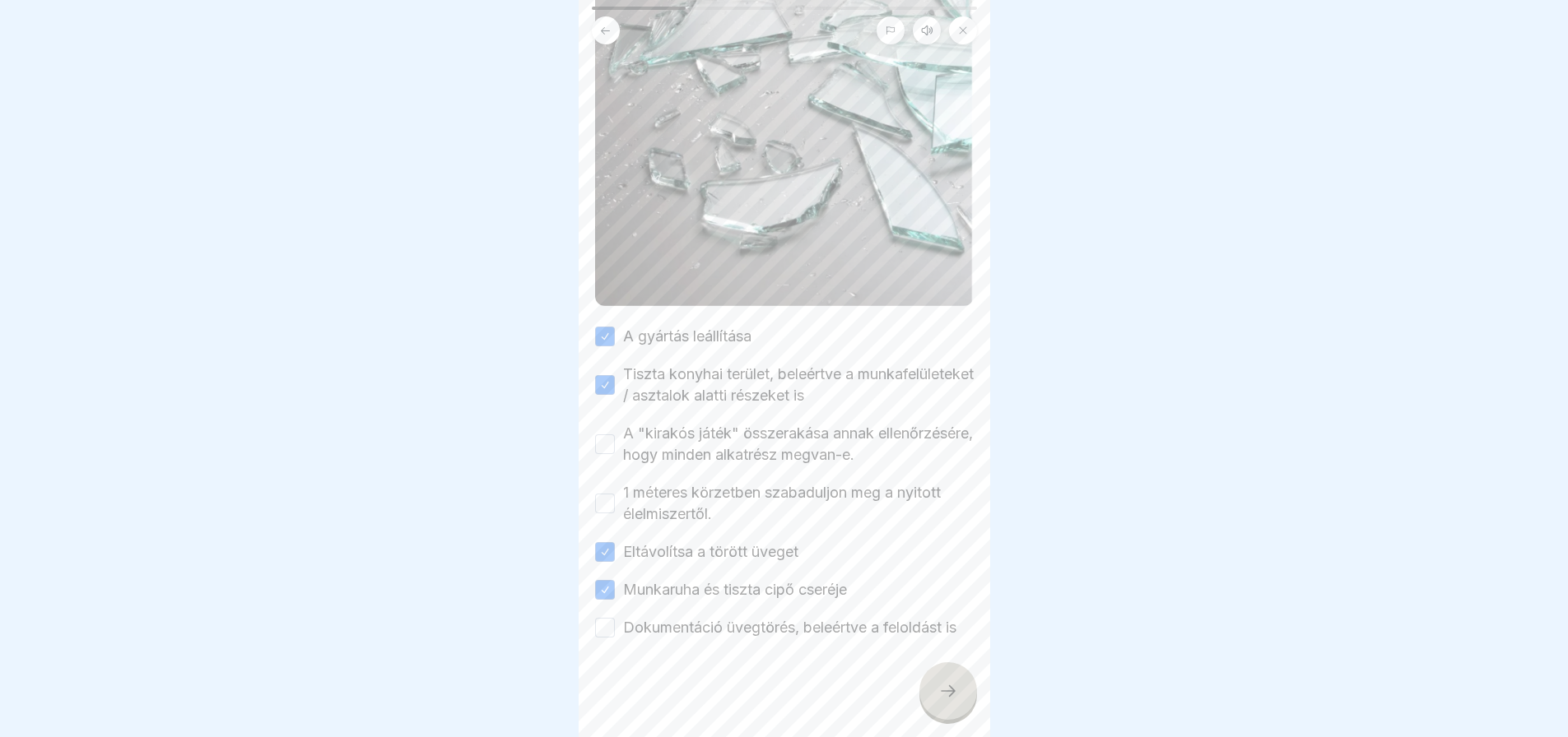
click at [958, 716] on div at bounding box center [947, 690] width 57 height 57
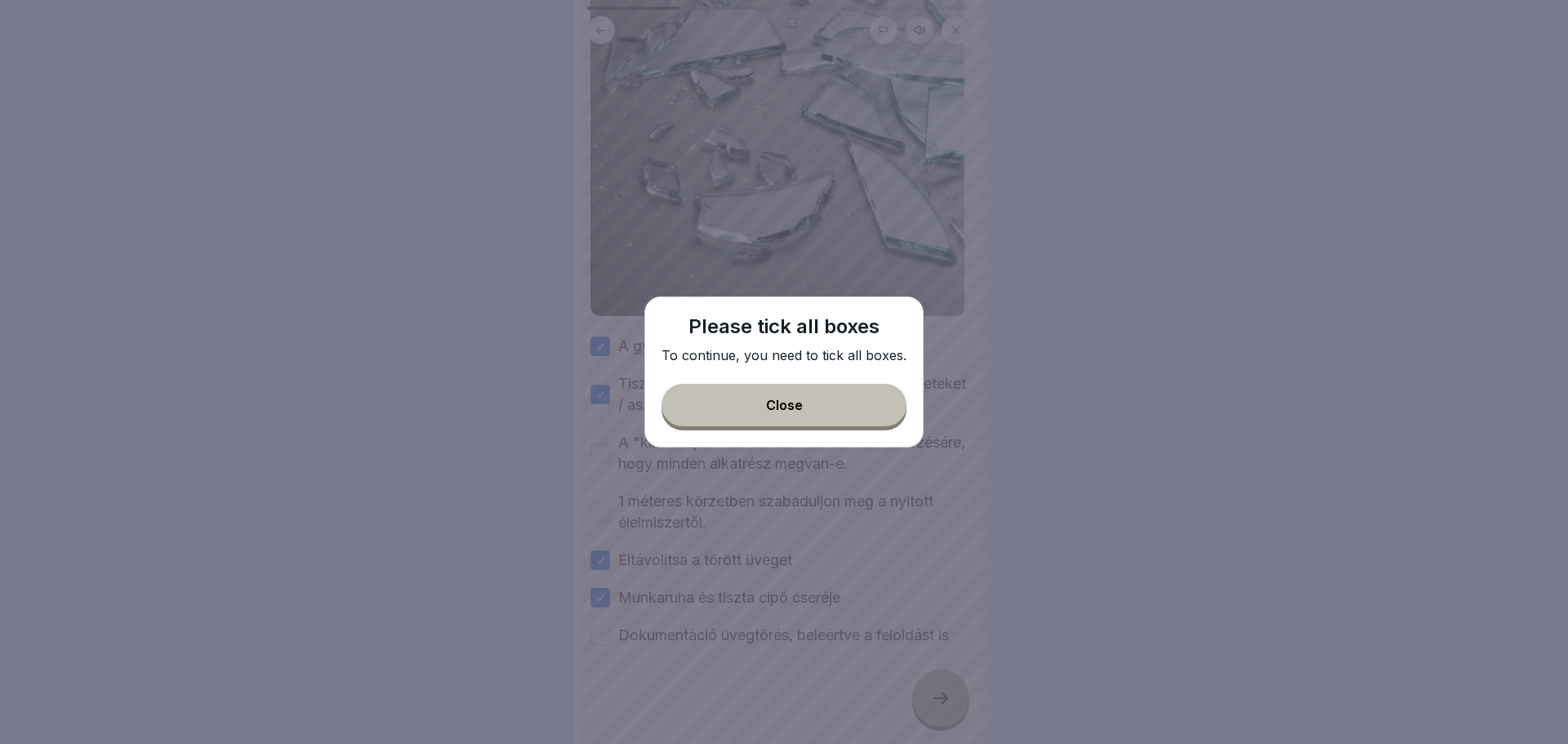
click at [884, 420] on button "Close" at bounding box center [784, 405] width 245 height 43
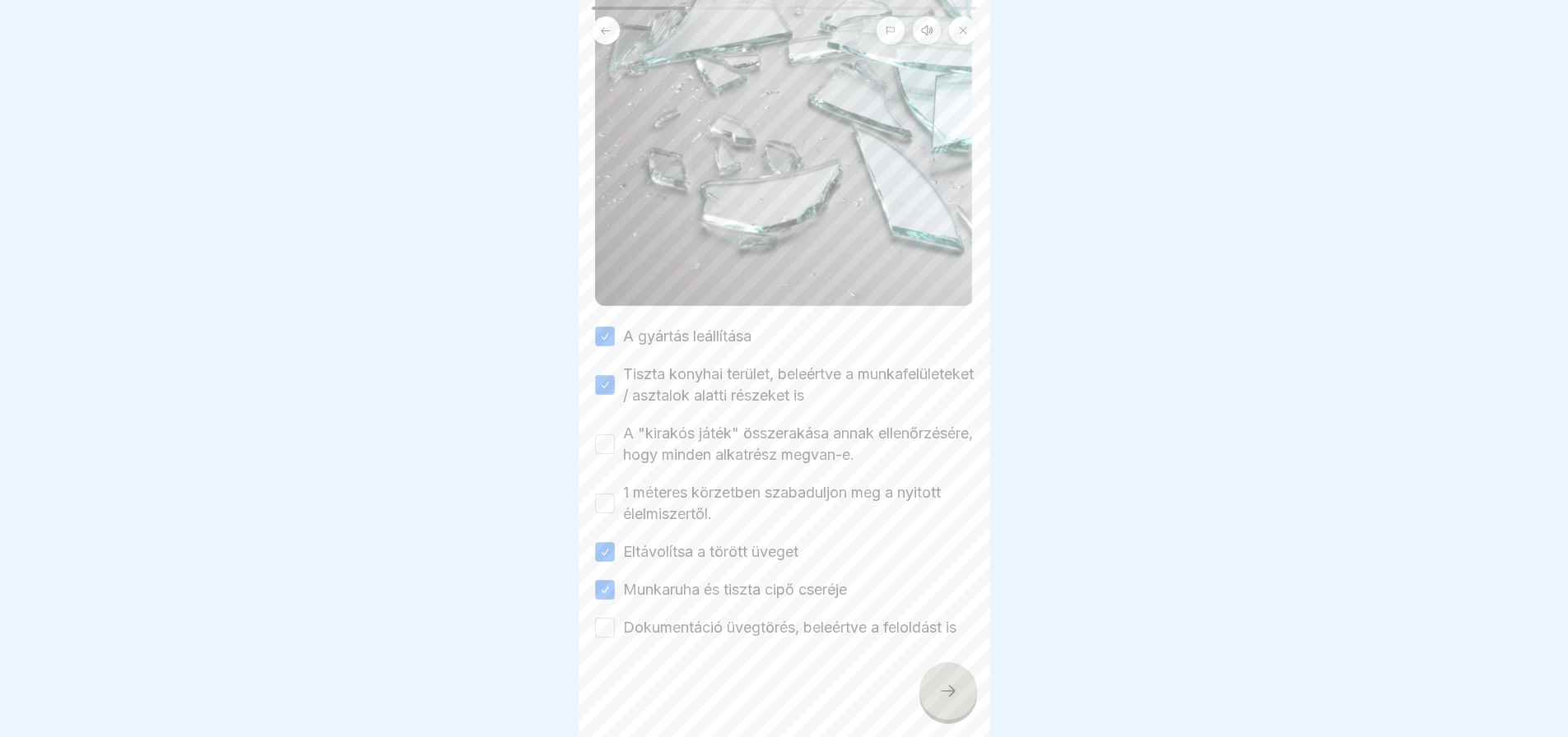
click at [599, 623] on button "Dokumentáció üvegtörés, beleértve a feloldást is" at bounding box center [605, 628] width 20 height 20
click at [939, 701] on icon at bounding box center [948, 691] width 20 height 20
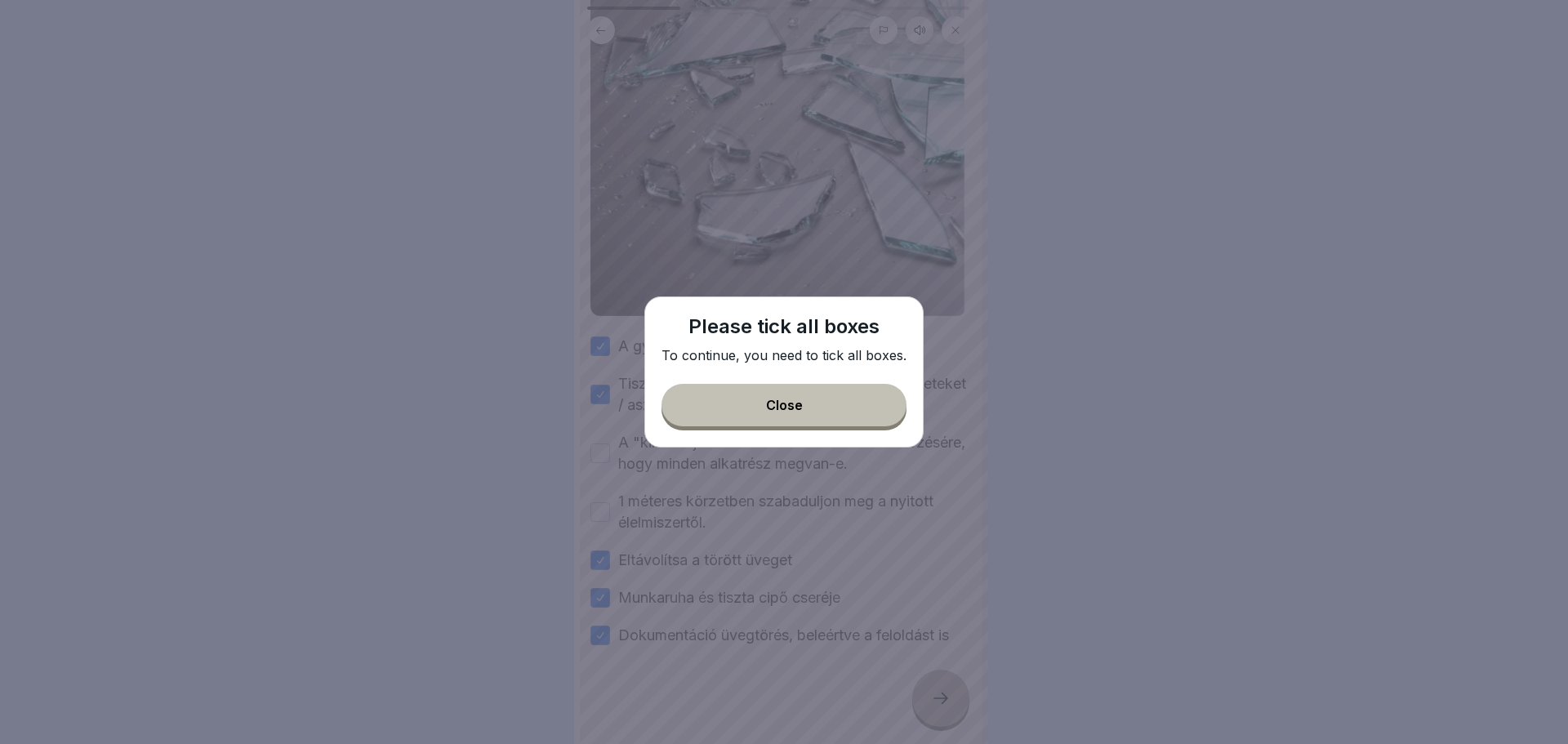
click at [860, 391] on button "Close" at bounding box center [784, 405] width 245 height 43
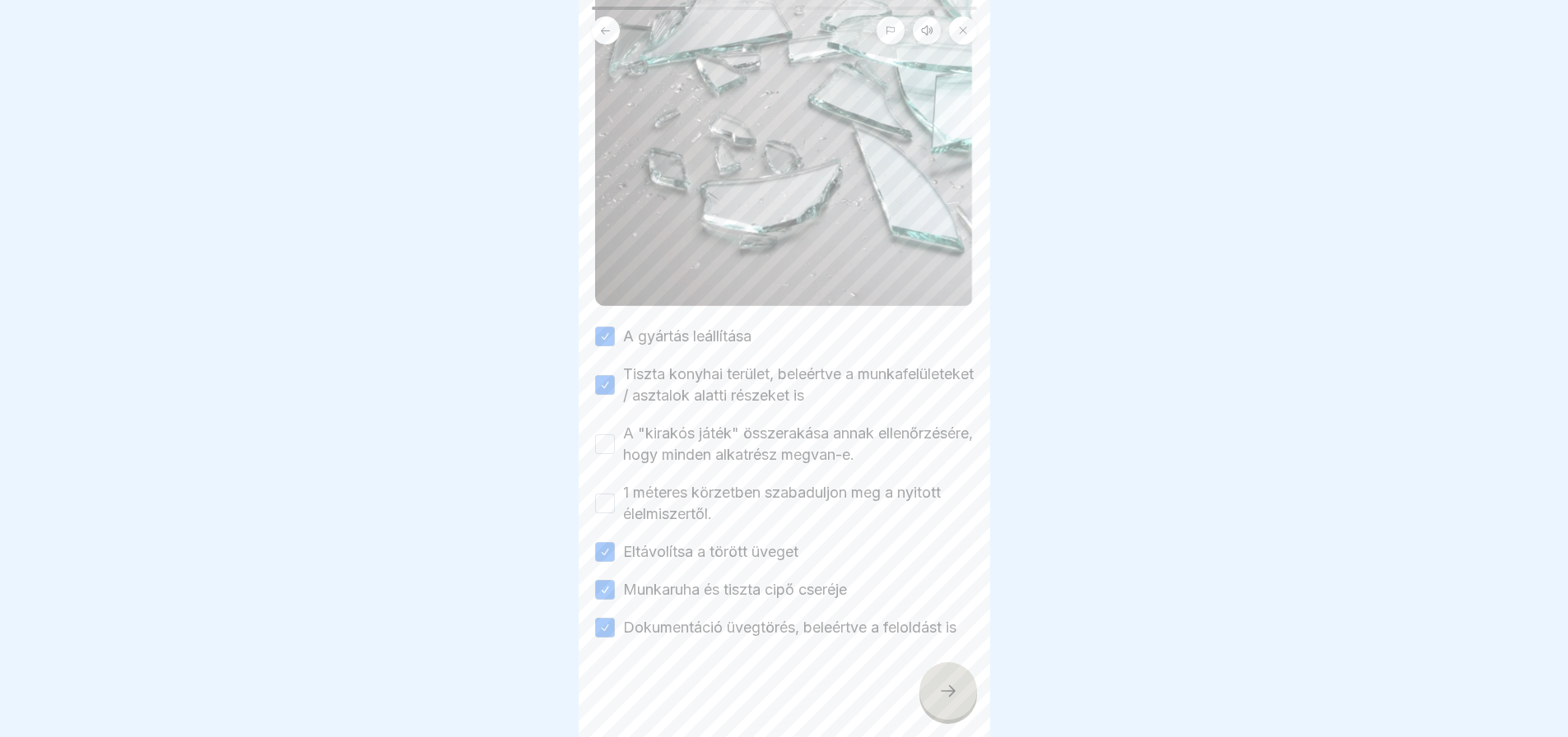
click at [591, 489] on div "🚨 Üvegtörés: eljárás a termék veszélyével kapcsolatban Please tick all boxes to…" at bounding box center [784, 368] width 412 height 737
click at [599, 493] on button "1 méteres körzetben szabaduljon meg a nyitott élelmiszertől." at bounding box center [605, 503] width 20 height 20
click at [945, 701] on icon at bounding box center [948, 691] width 20 height 20
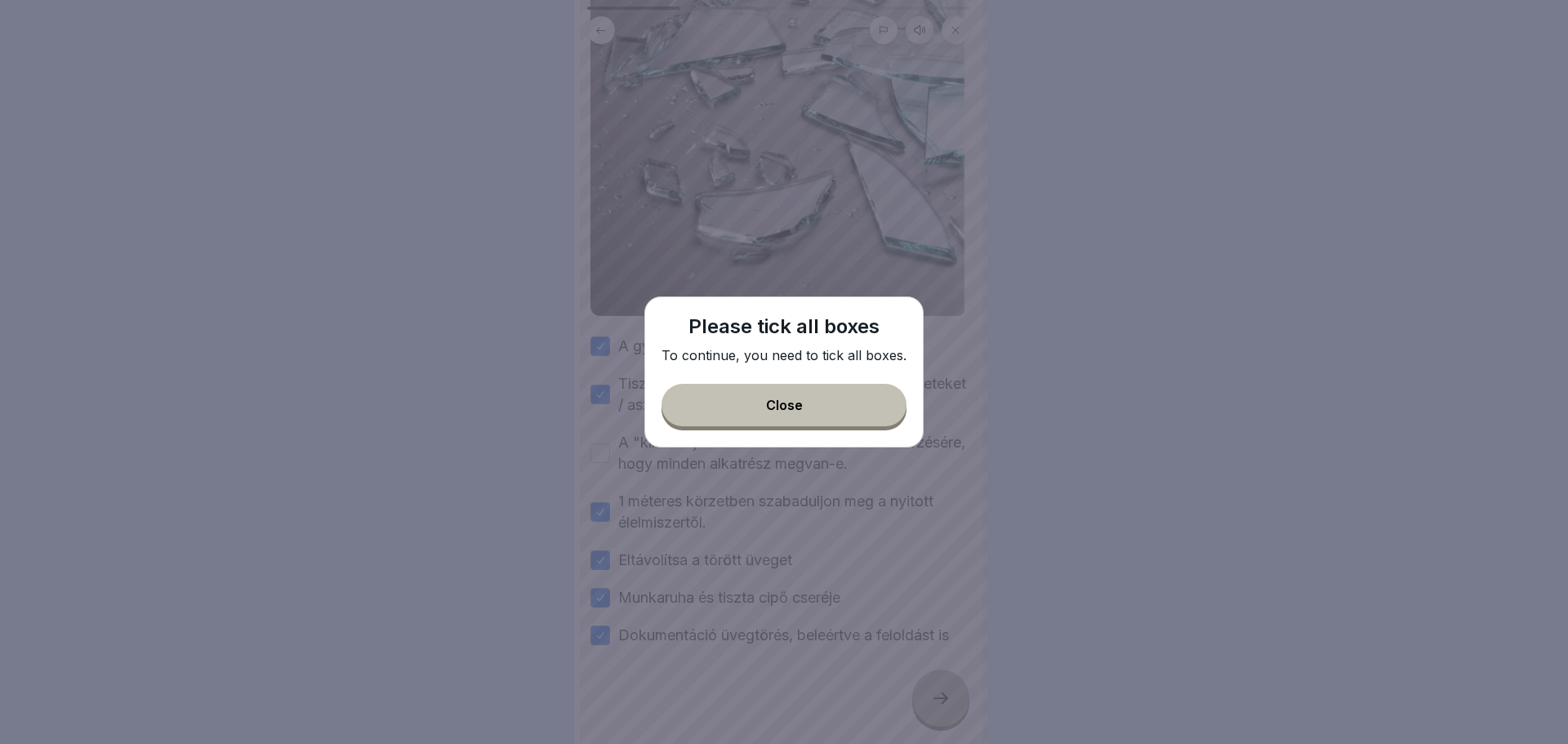
click at [866, 400] on button "Close" at bounding box center [784, 405] width 245 height 43
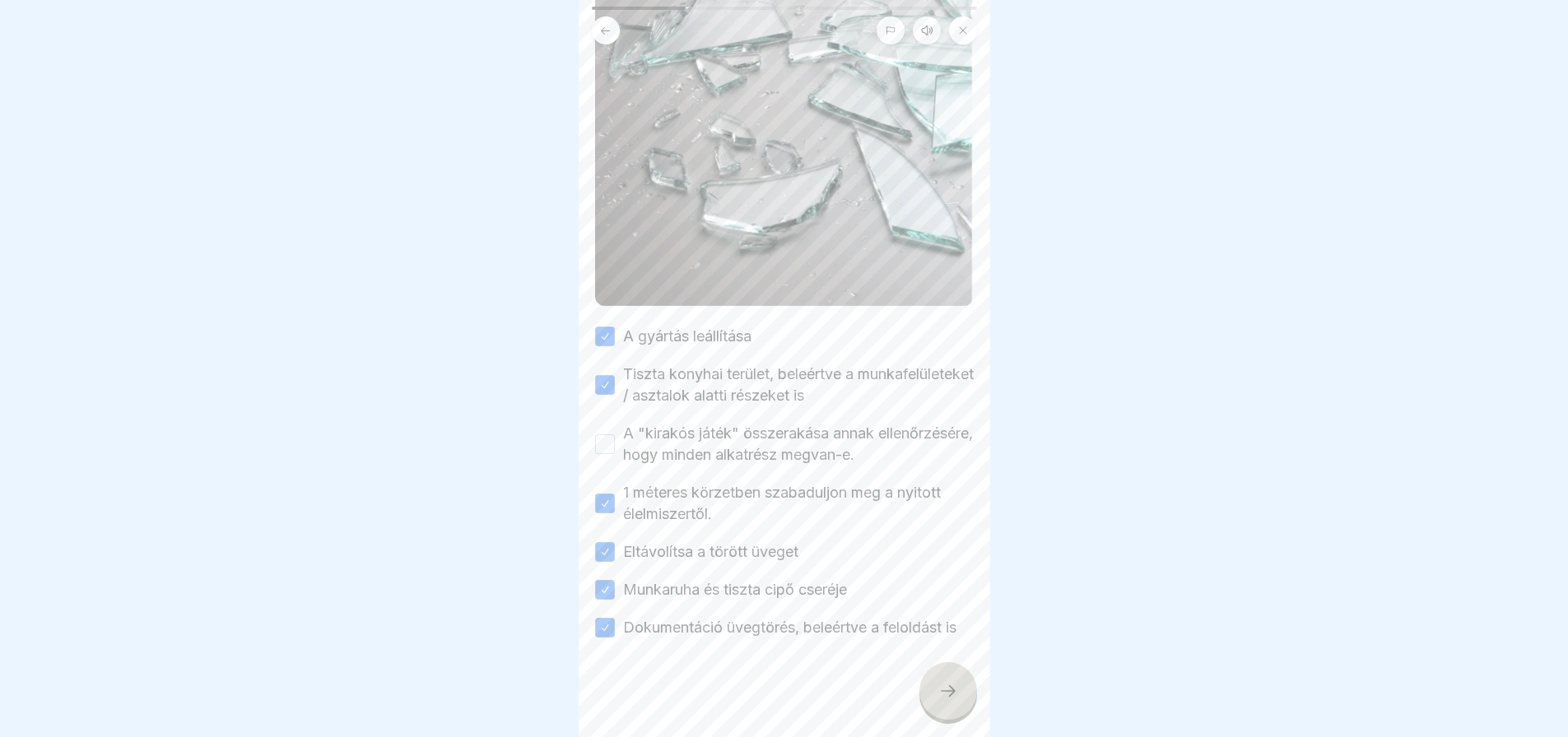
click at [610, 434] on button "A "kirakós játék" összerakása annak ellenőrzésére, hogy minden alkatrész megvan…" at bounding box center [605, 444] width 20 height 20
click at [939, 694] on div at bounding box center [947, 690] width 57 height 57
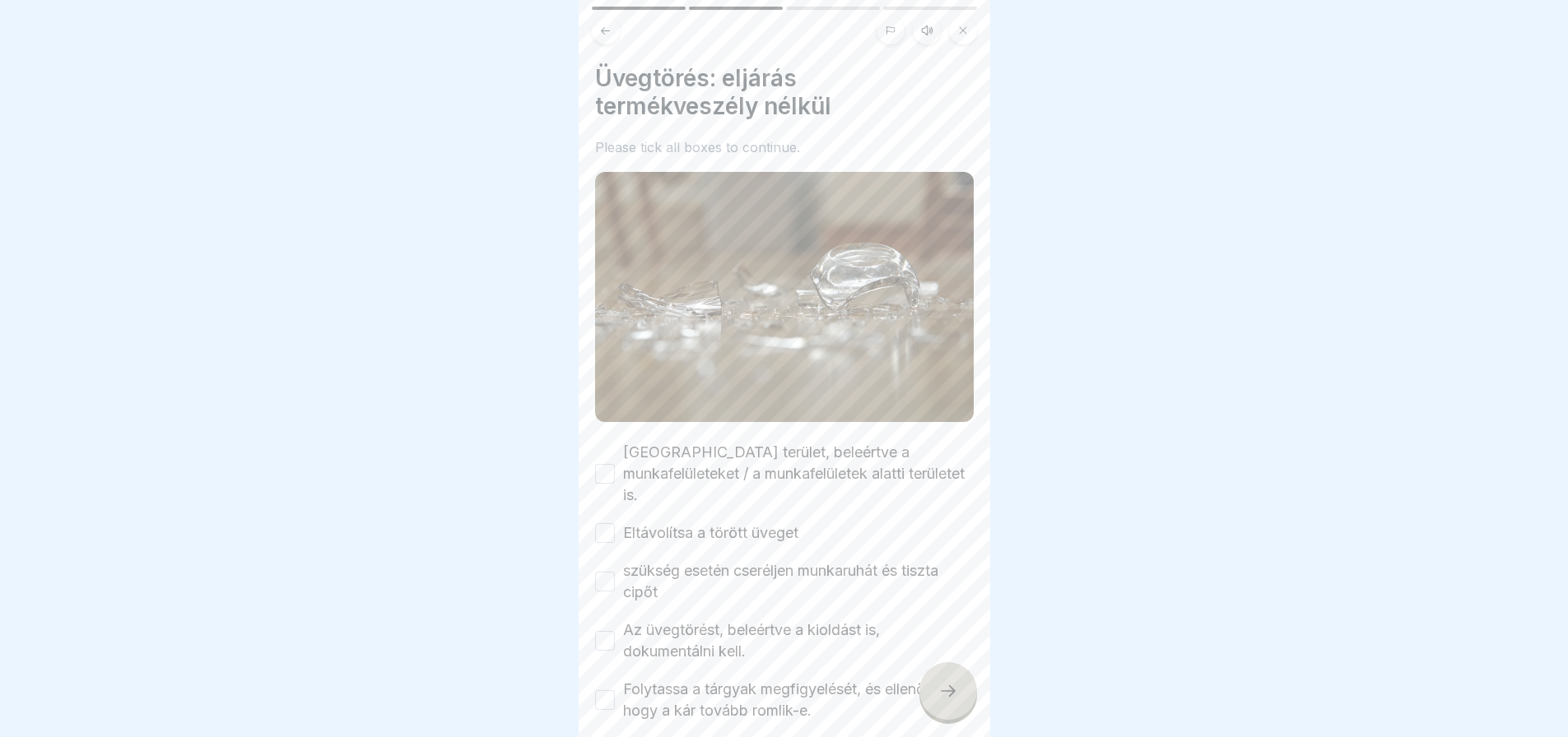
click at [613, 464] on button "[GEOGRAPHIC_DATA] terület, beleértve a munkafelületeket / a munkafelületek alat…" at bounding box center [605, 474] width 20 height 20
click at [613, 523] on button "Eltávolítsa a törött üveget" at bounding box center [605, 533] width 20 height 20
click at [612, 572] on button "szükség esetén cseréljen munkaruhát és tiszta cipőt" at bounding box center [605, 582] width 20 height 20
drag, startPoint x: 611, startPoint y: 608, endPoint x: 609, endPoint y: 674, distance: 66.0
click at [609, 674] on div "[GEOGRAPHIC_DATA] terület, beleértve a munkafelületeket / a munkafelületek alat…" at bounding box center [784, 581] width 379 height 280
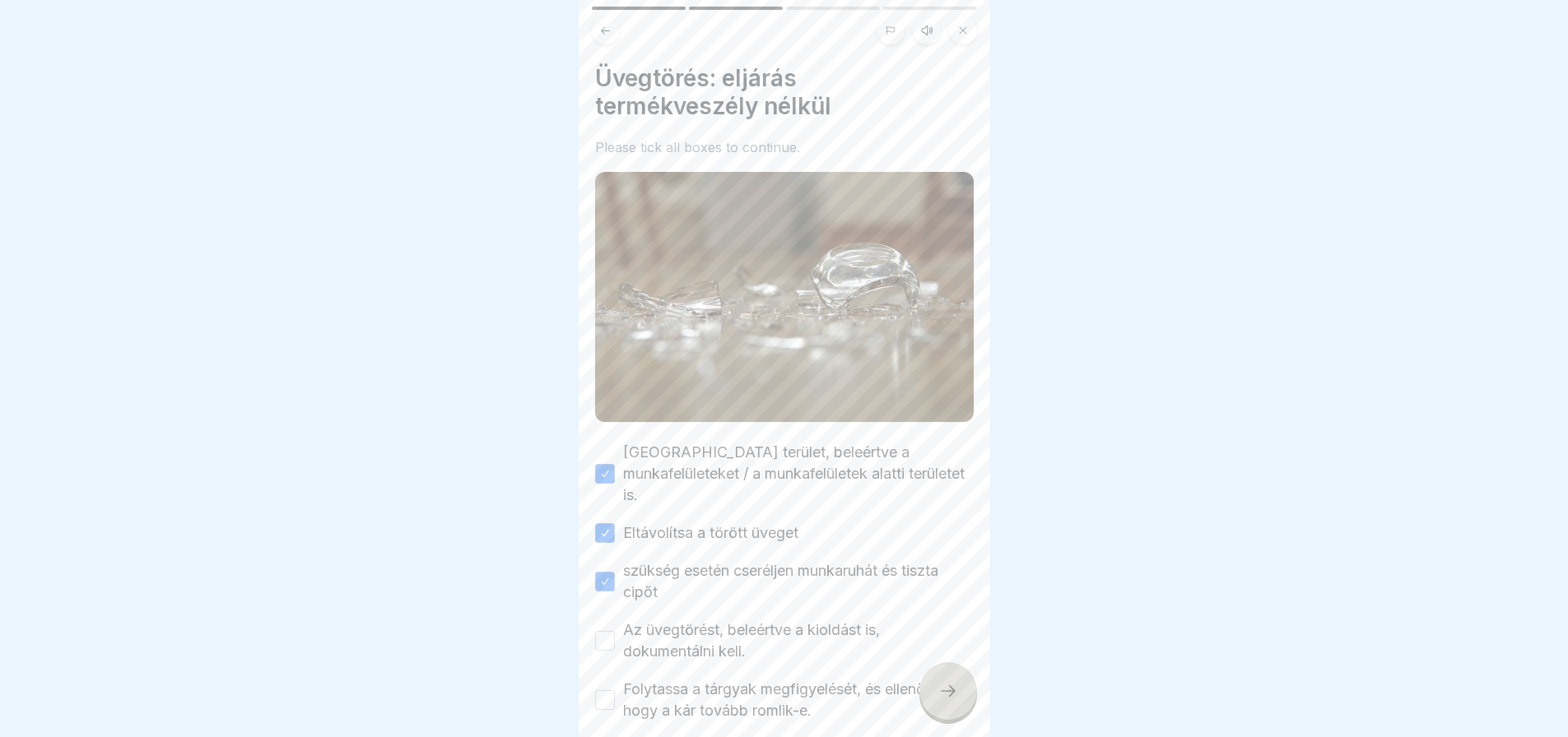
click at [609, 690] on button "Folytassa a tárgyak megfigyelését, és ellenőrizze, hogy a kár tovább romlik-e." at bounding box center [605, 701] width 20 height 20
click at [929, 720] on div at bounding box center [947, 690] width 57 height 57
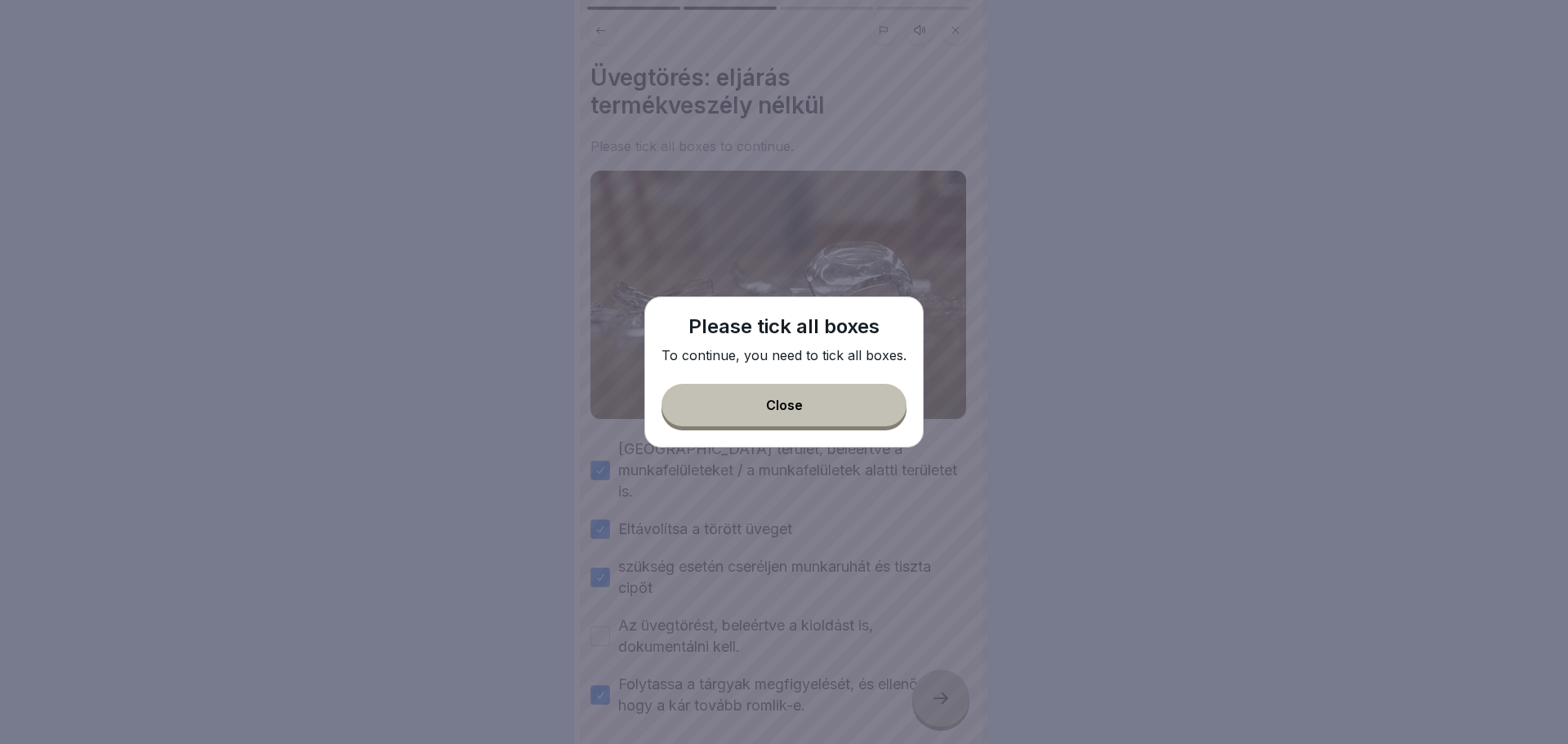
click at [835, 420] on button "Close" at bounding box center [784, 405] width 245 height 43
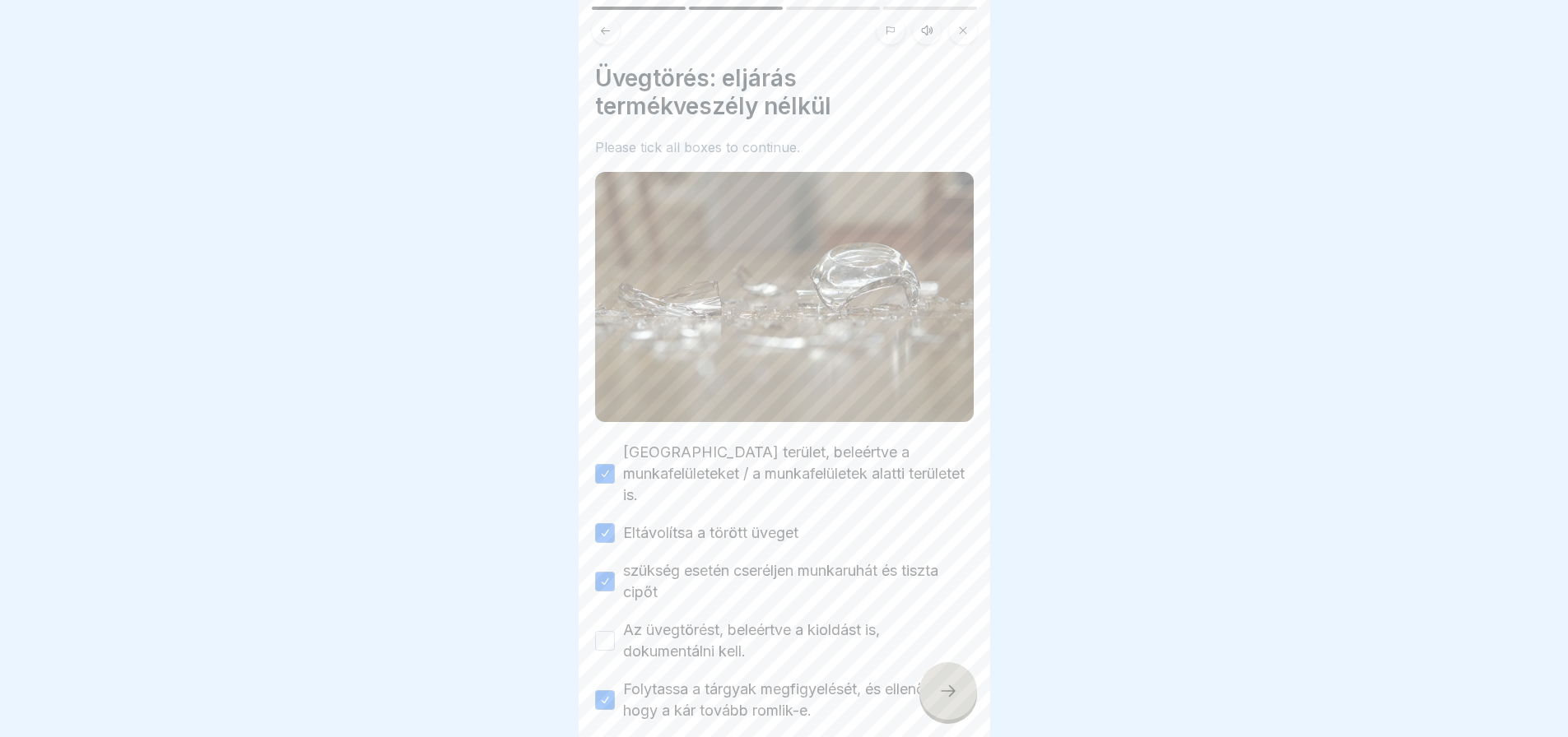
click at [602, 631] on button "Az üvegtörést, beleértve a kioldást is, dokumentálni kell." at bounding box center [605, 641] width 20 height 20
click at [934, 704] on div at bounding box center [947, 690] width 57 height 57
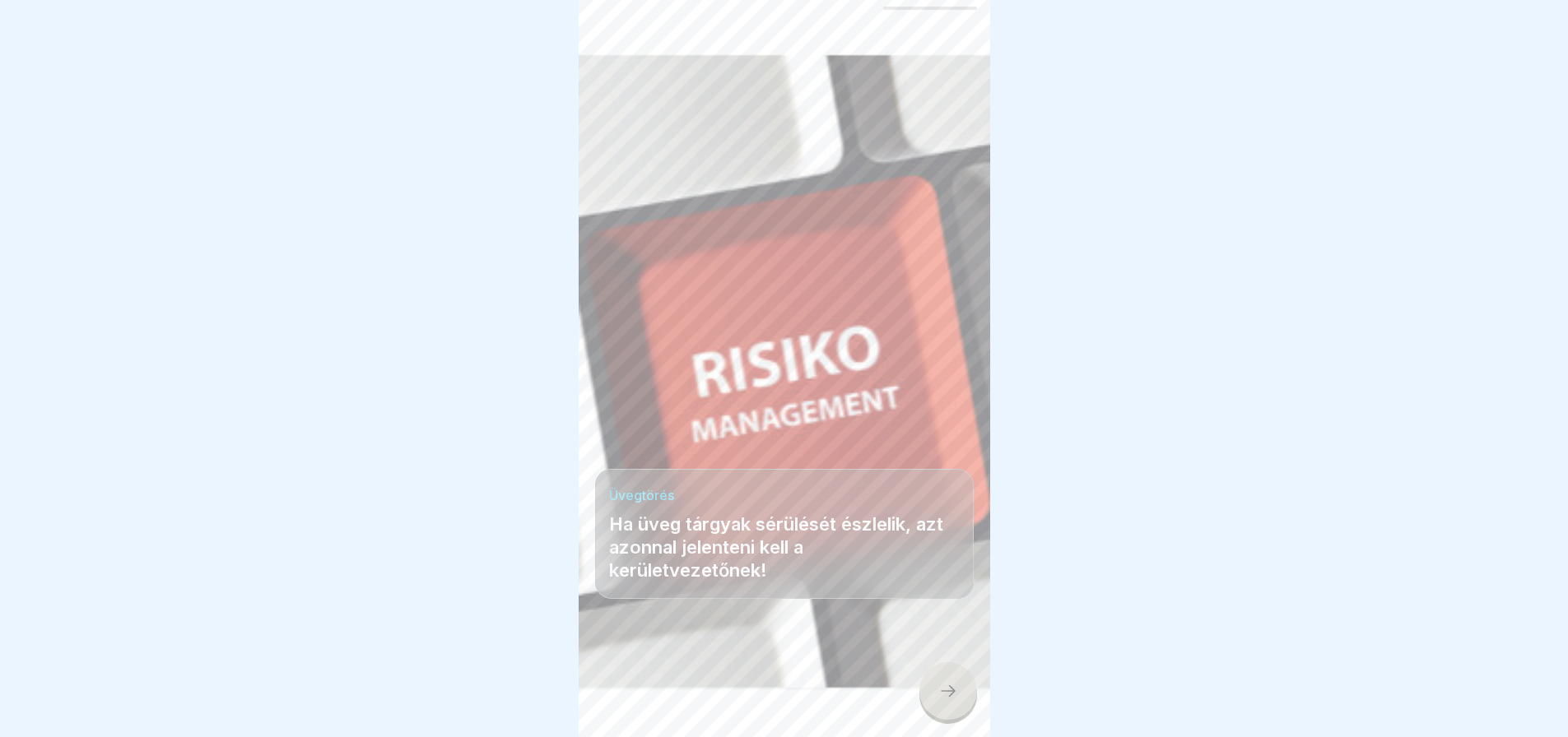
click at [934, 704] on div at bounding box center [947, 690] width 57 height 57
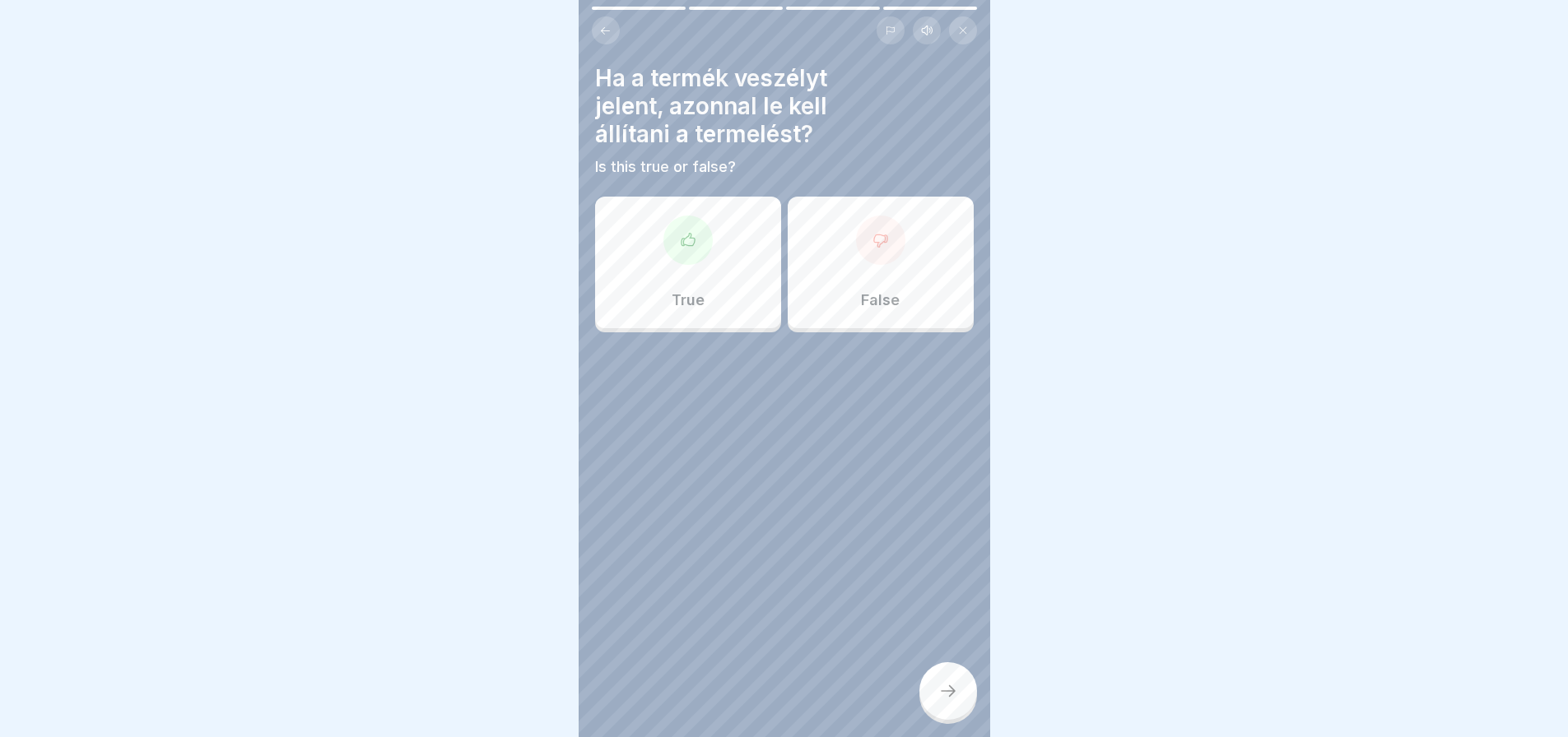
click at [658, 272] on div "True" at bounding box center [688, 263] width 186 height 131
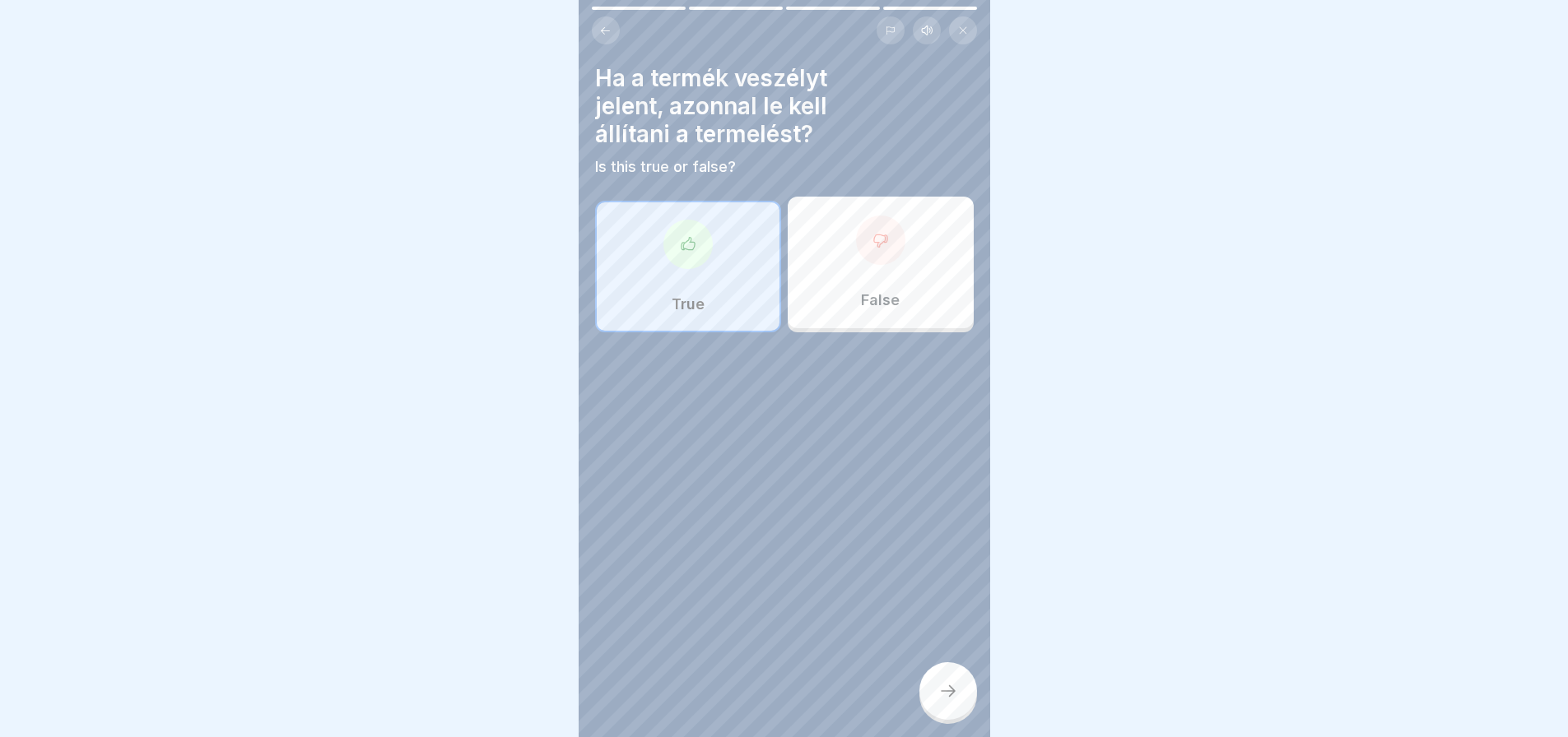
click at [961, 699] on div at bounding box center [947, 690] width 57 height 57
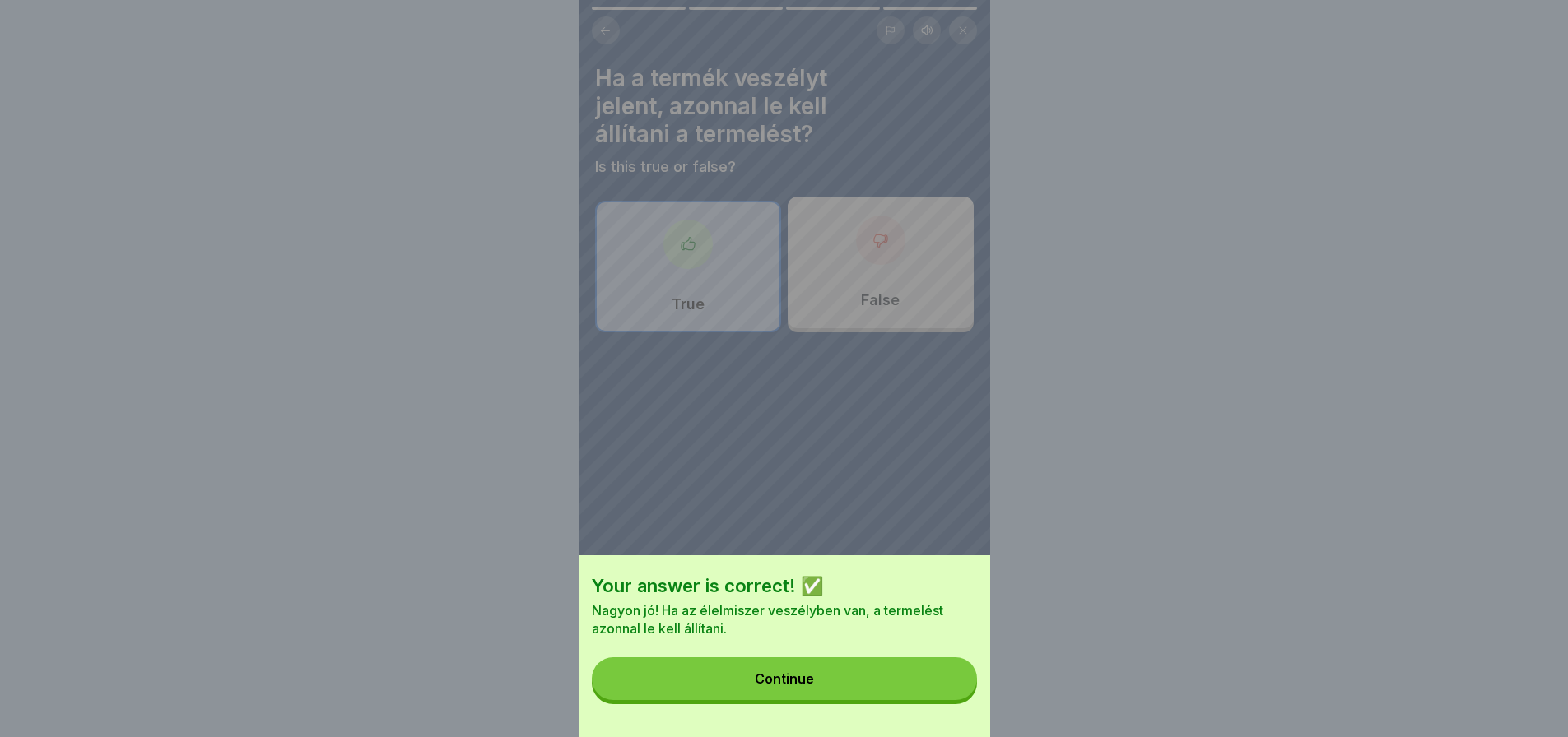
click at [961, 699] on button "Continue" at bounding box center [784, 678] width 385 height 43
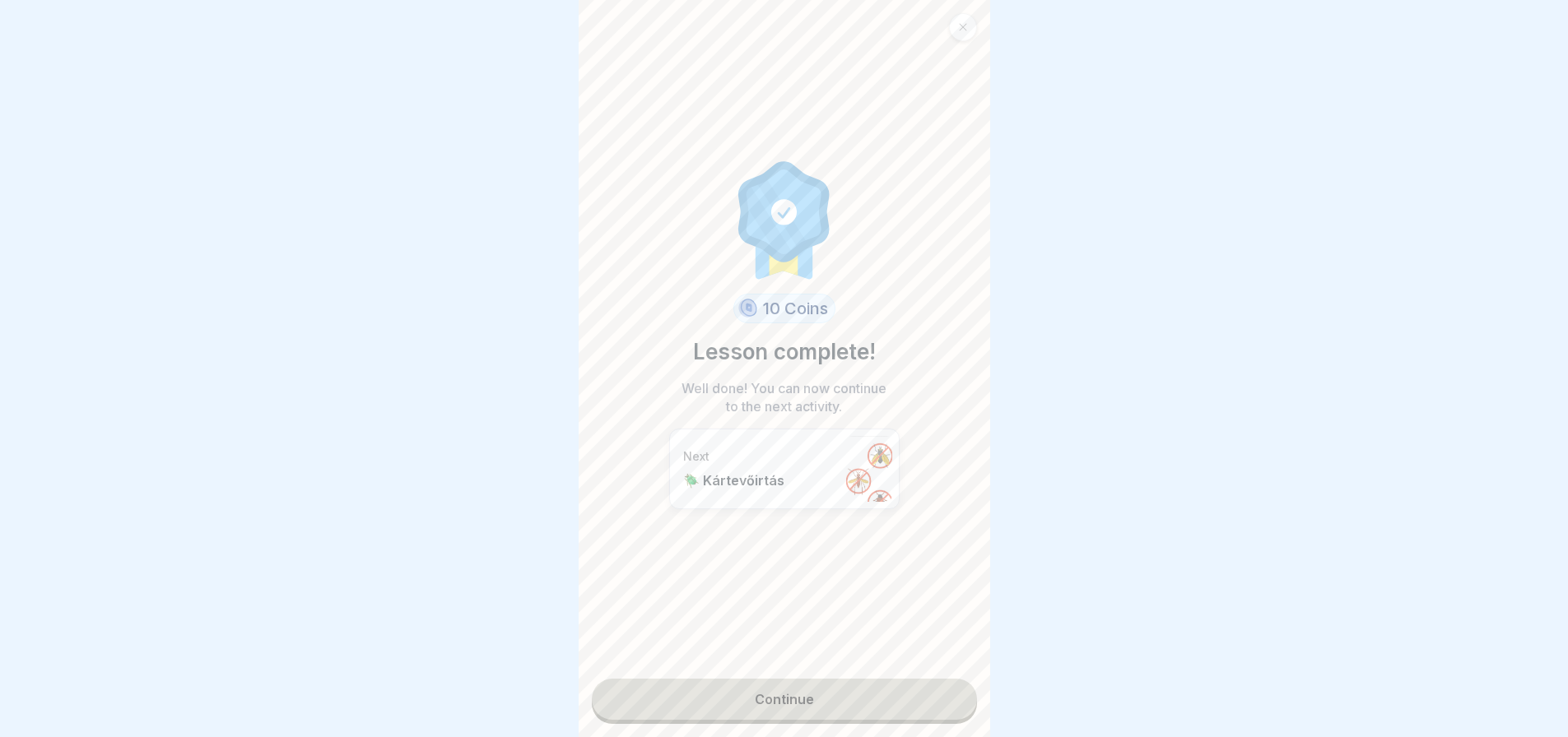
click at [930, 717] on link "Continue" at bounding box center [784, 699] width 385 height 41
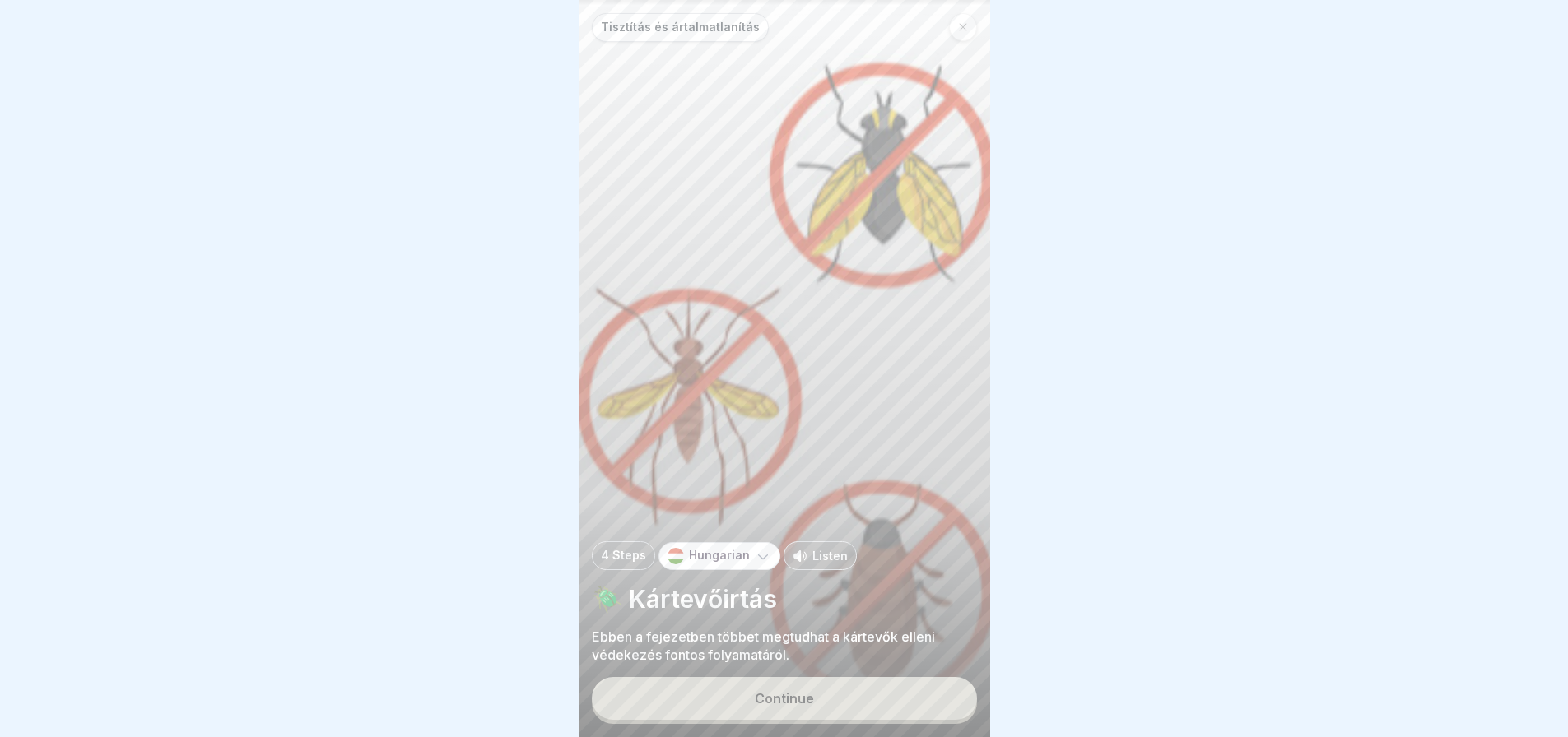
click at [925, 701] on button "Continue" at bounding box center [784, 698] width 385 height 43
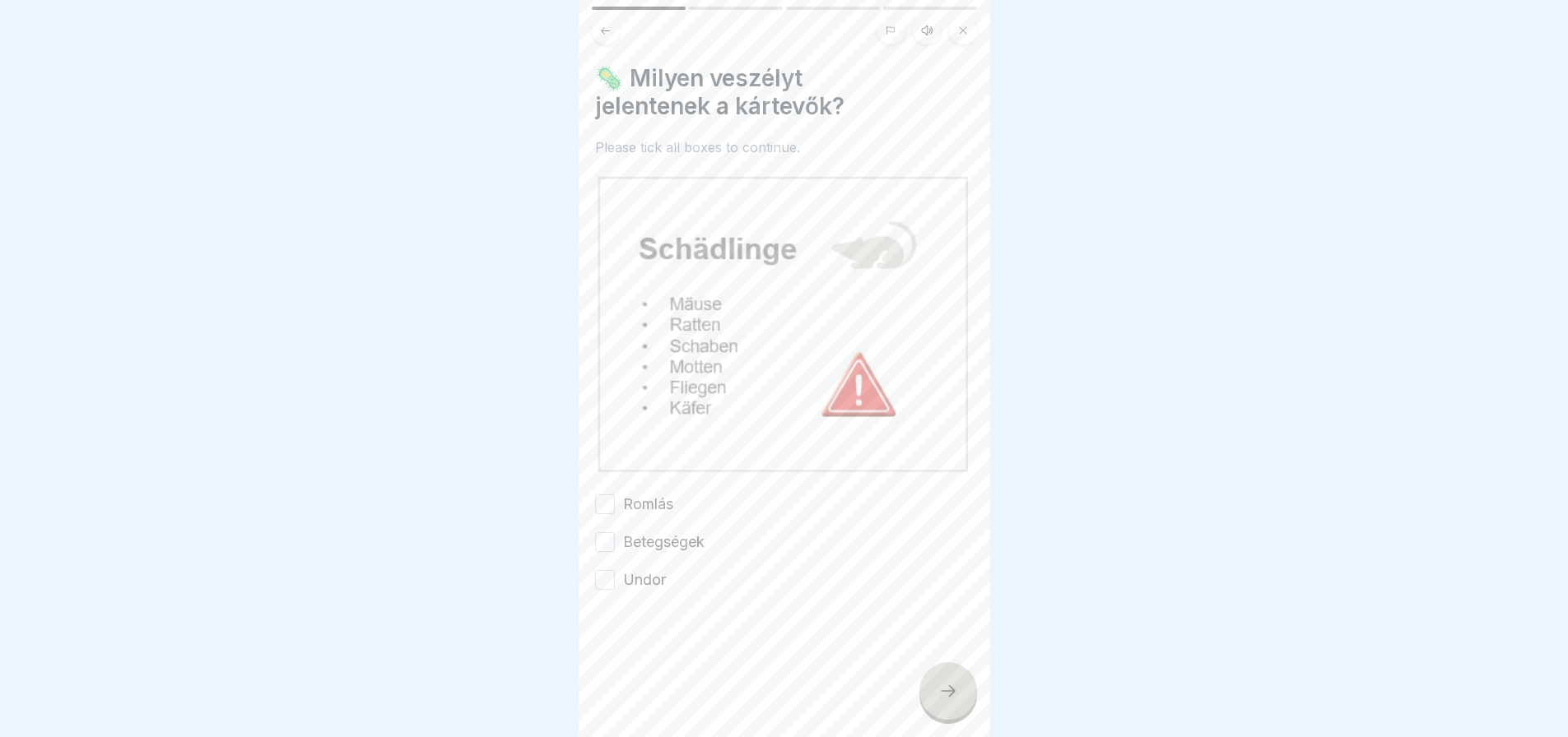
click at [610, 534] on button "Betegségek" at bounding box center [605, 542] width 20 height 20
click at [607, 494] on button "Romlás" at bounding box center [605, 504] width 20 height 20
click at [943, 718] on div at bounding box center [947, 690] width 57 height 57
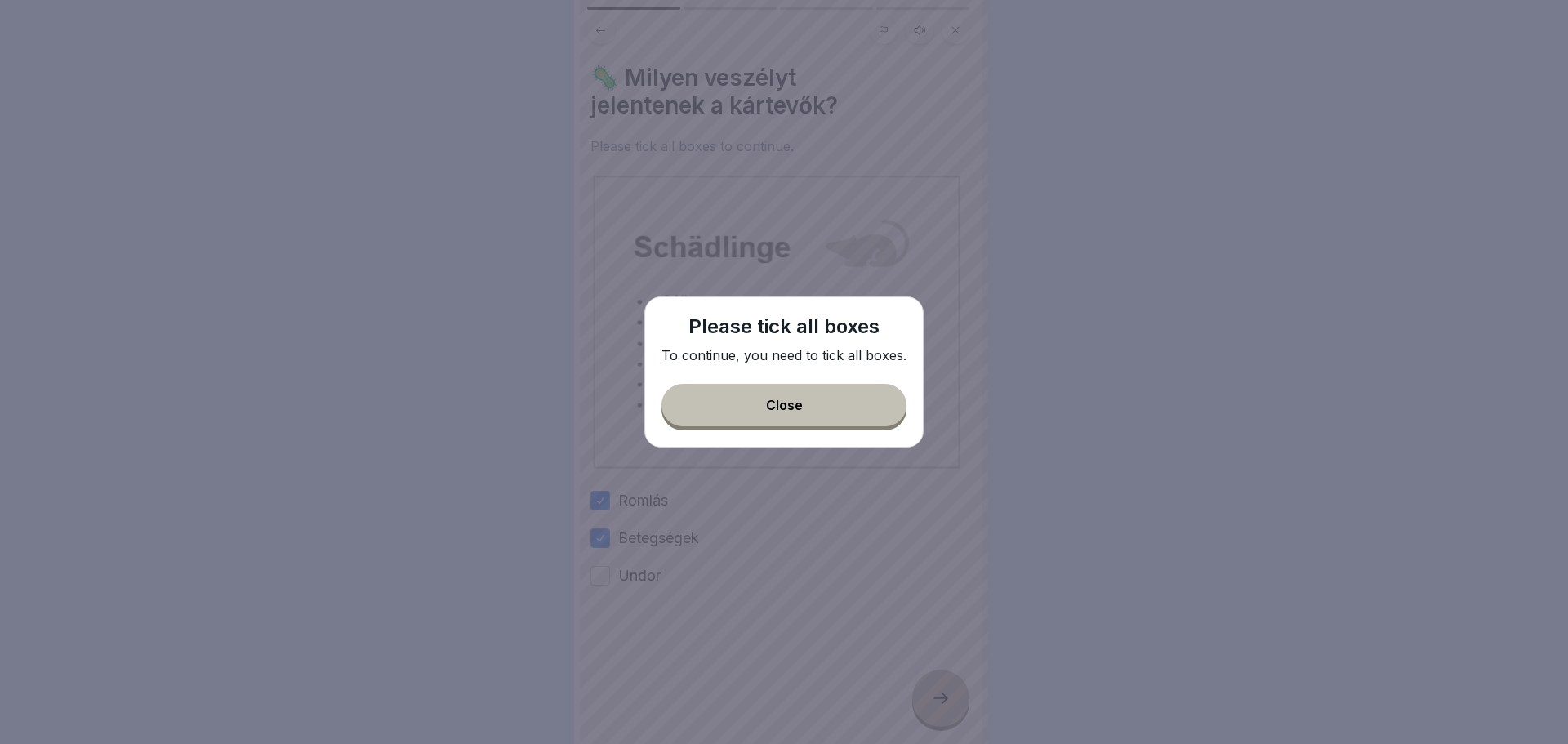
click at [853, 408] on button "Close" at bounding box center [784, 405] width 245 height 43
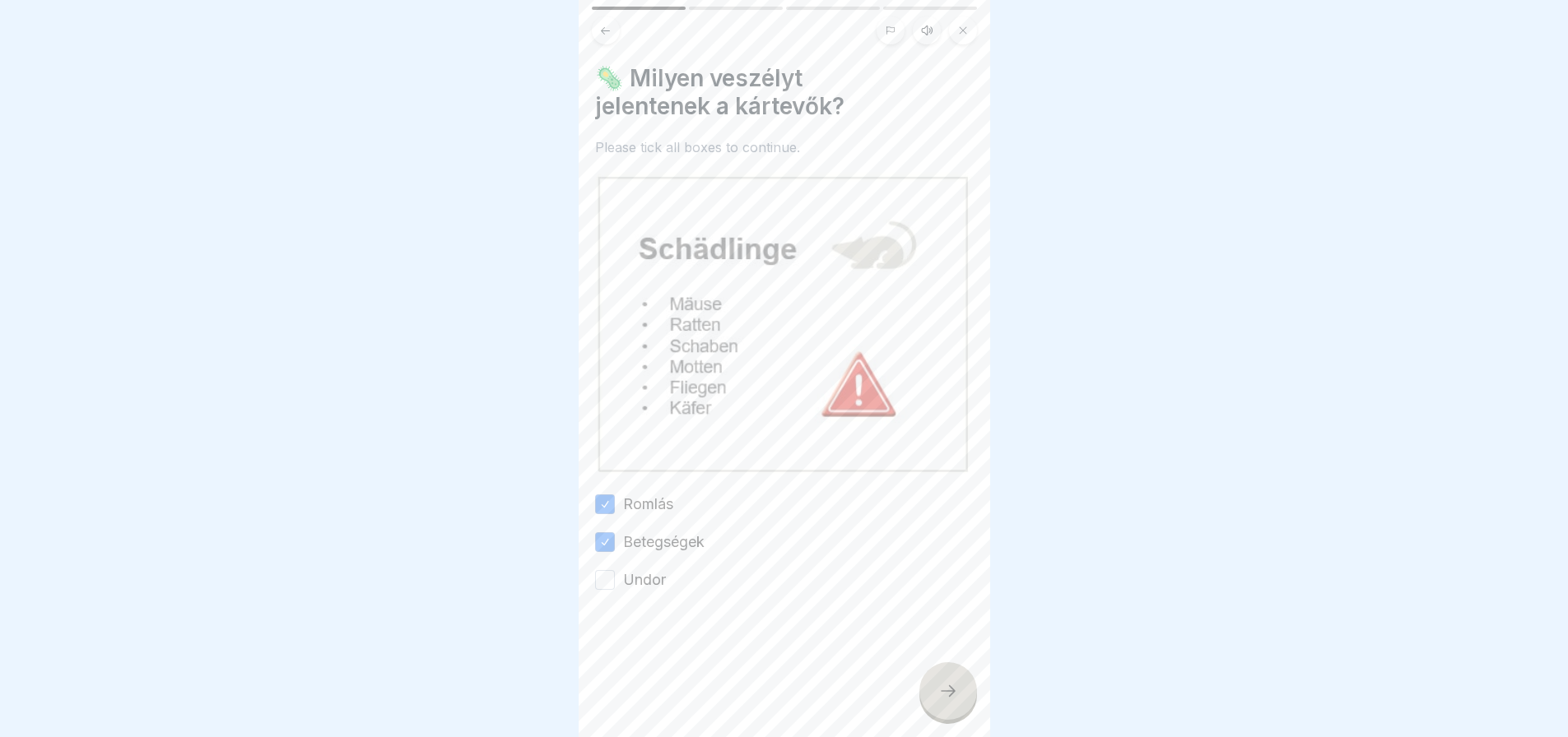
click at [606, 570] on button "Undor" at bounding box center [605, 580] width 20 height 20
click at [936, 708] on div at bounding box center [947, 690] width 57 height 57
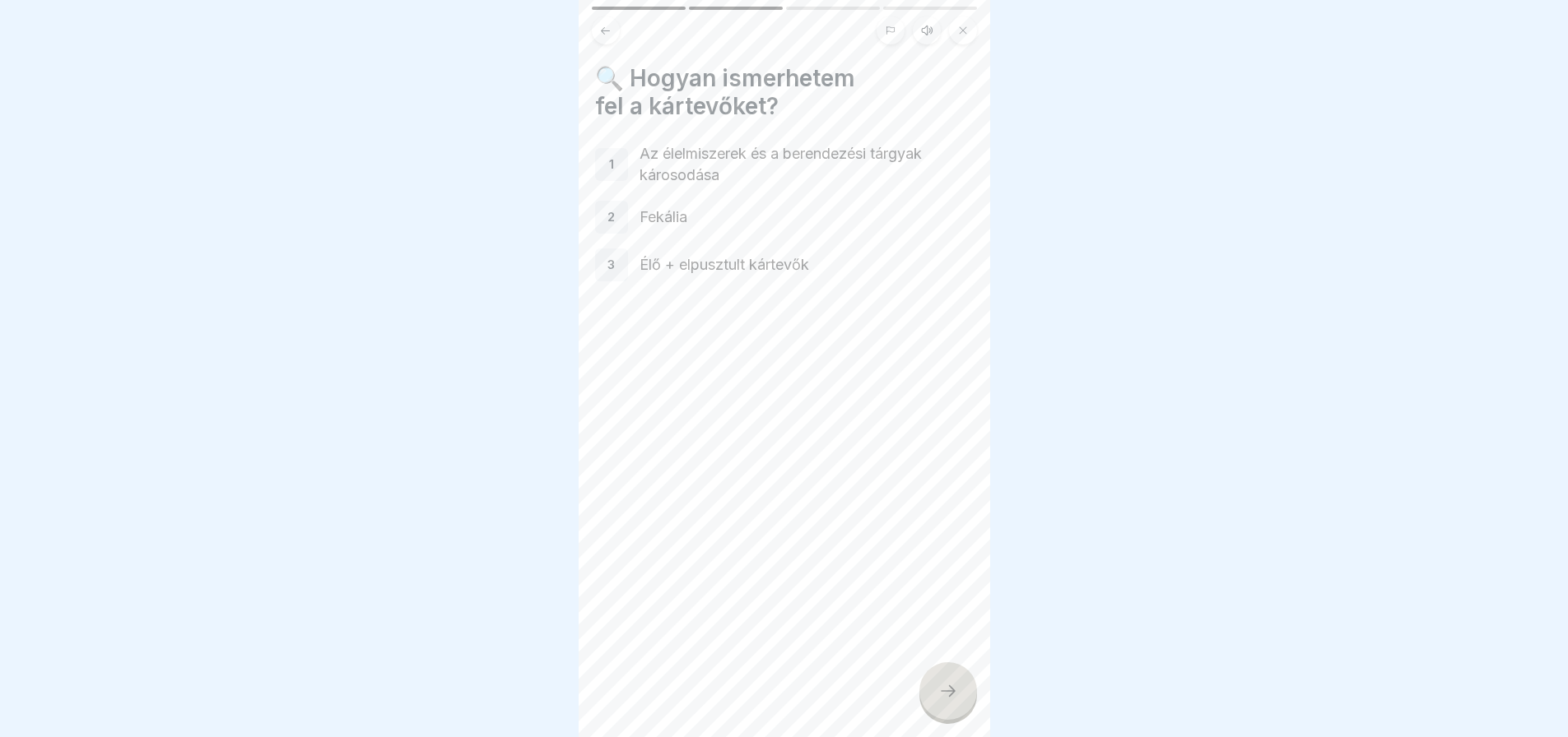
click at [620, 265] on div "3" at bounding box center [612, 265] width 33 height 33
click at [610, 262] on p "3" at bounding box center [611, 265] width 7 height 15
click at [613, 218] on p "2" at bounding box center [611, 217] width 7 height 15
click at [615, 180] on div "1" at bounding box center [612, 164] width 33 height 33
click at [950, 718] on div at bounding box center [947, 690] width 57 height 57
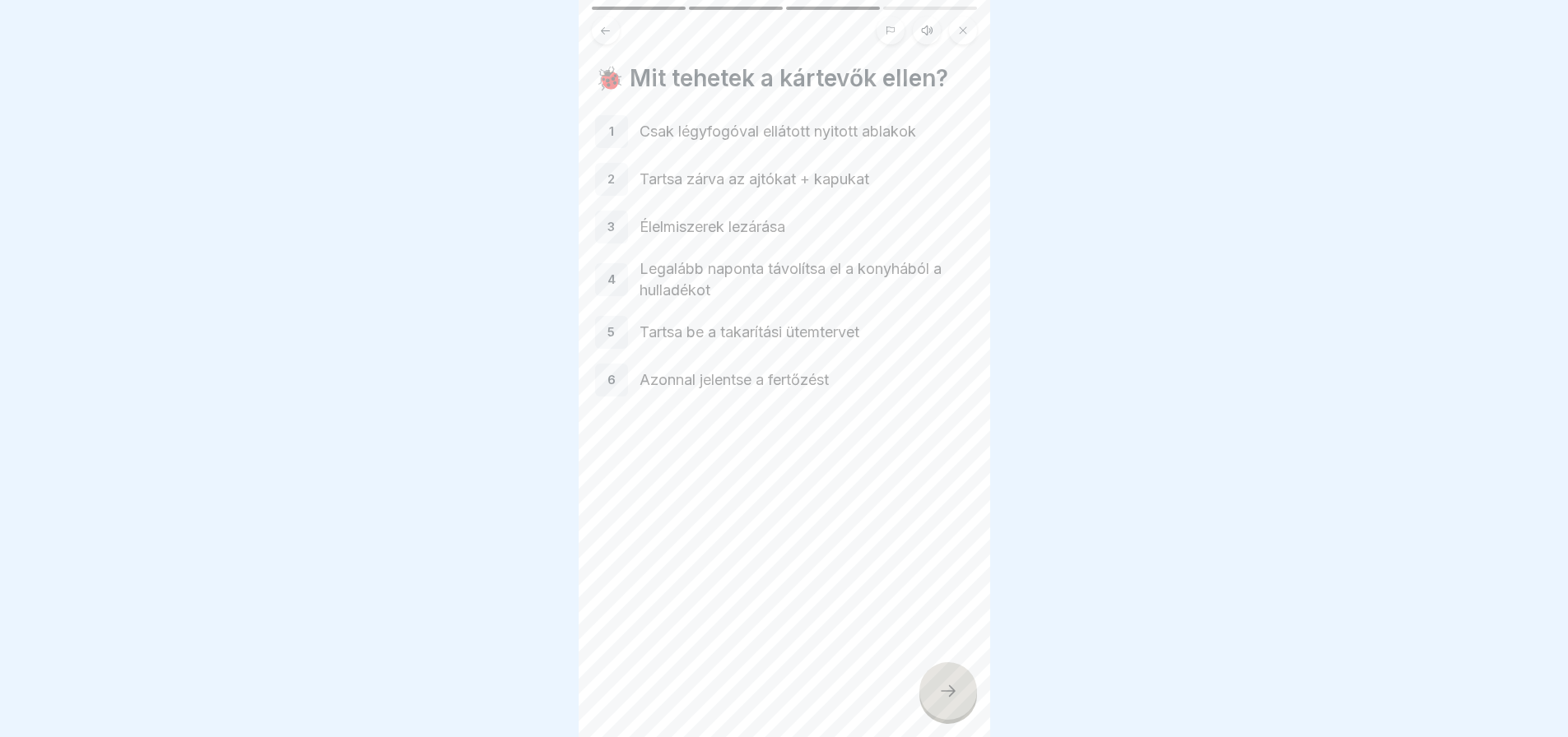
click at [950, 718] on div at bounding box center [947, 690] width 57 height 57
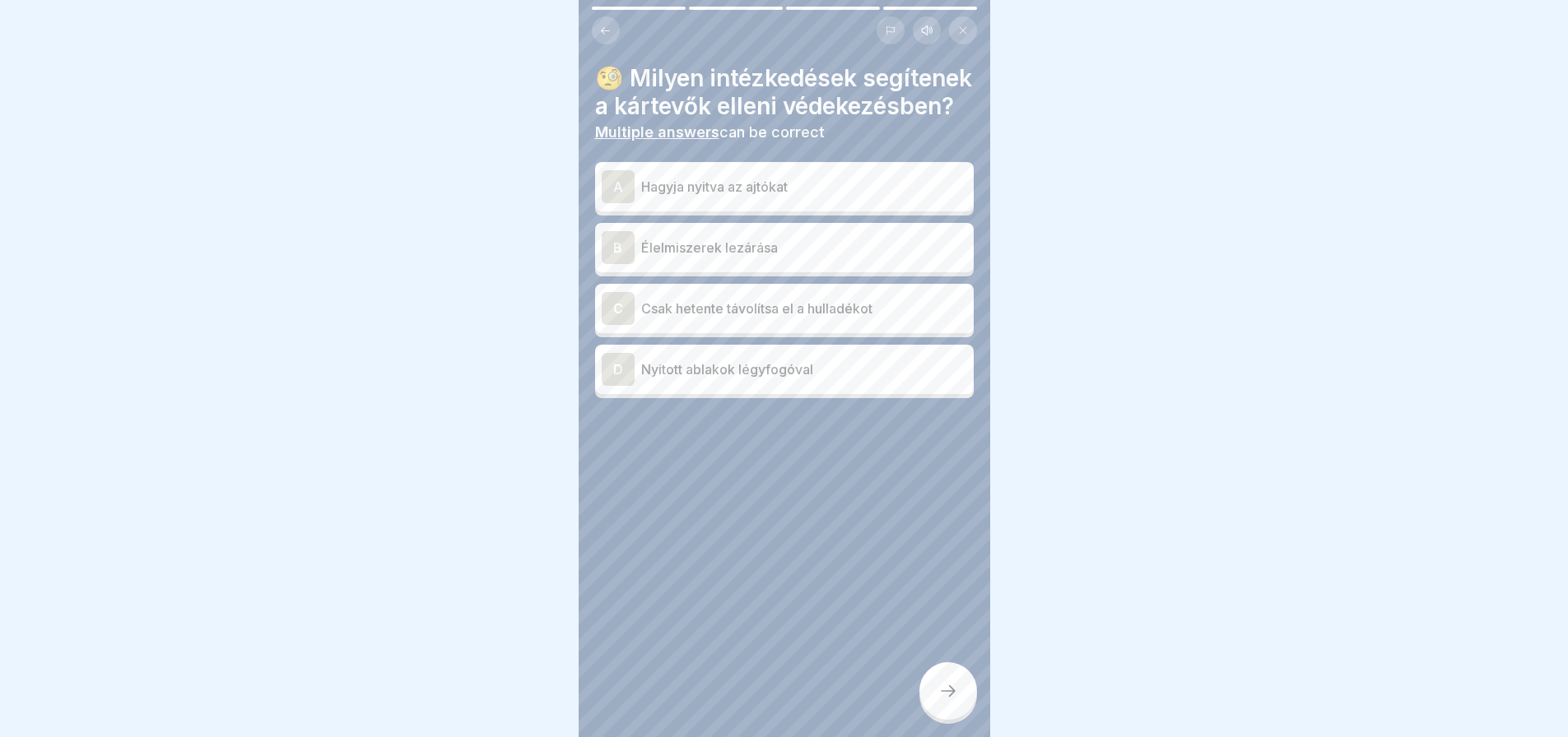
click at [598, 23] on div "Tisztítás és ártalmatlanítás 4 Steps Hungarian Listen 🪲 Kártevőirtás Ebben a fe…" at bounding box center [784, 368] width 412 height 737
click at [598, 23] on button at bounding box center [605, 30] width 28 height 28
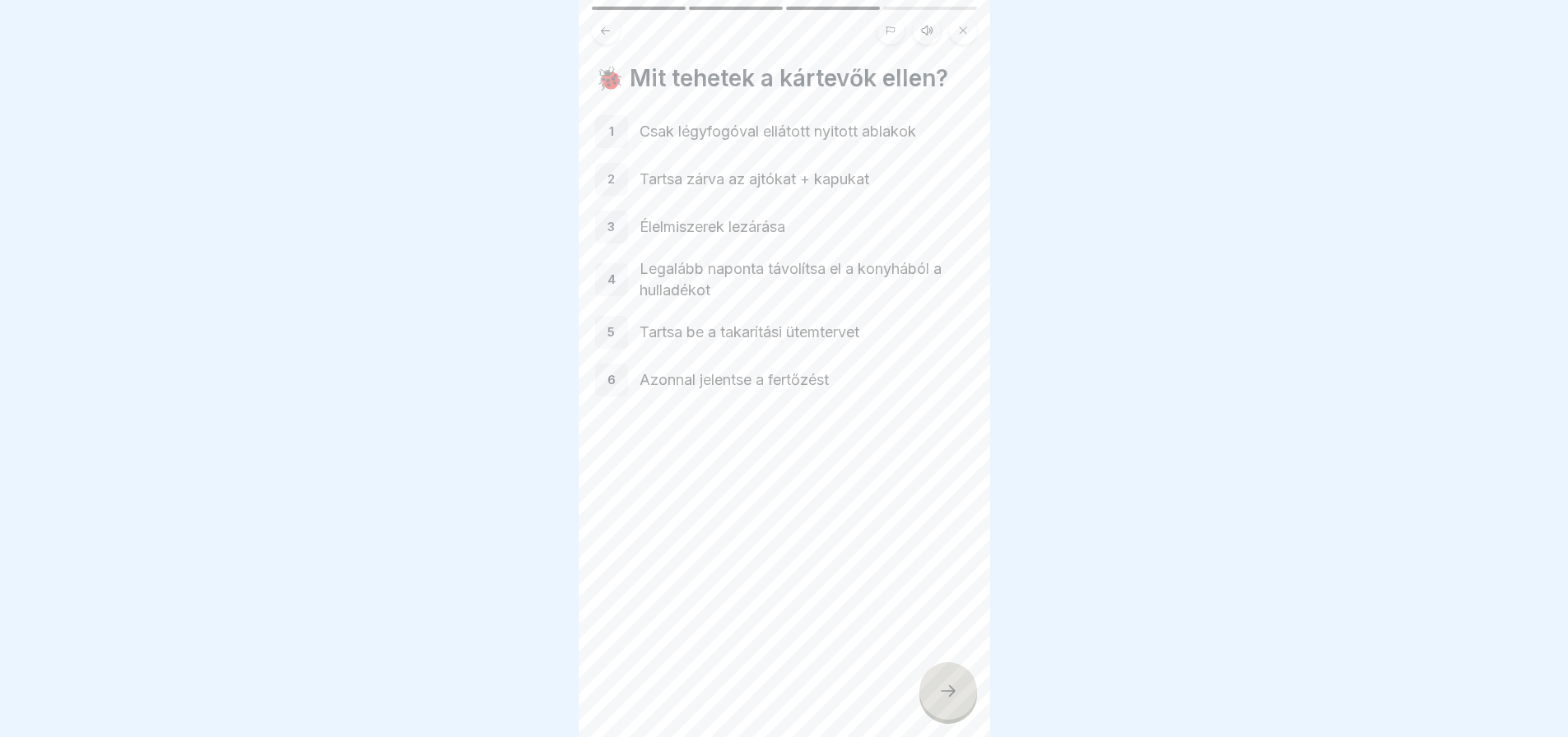
click at [965, 707] on div at bounding box center [947, 690] width 57 height 57
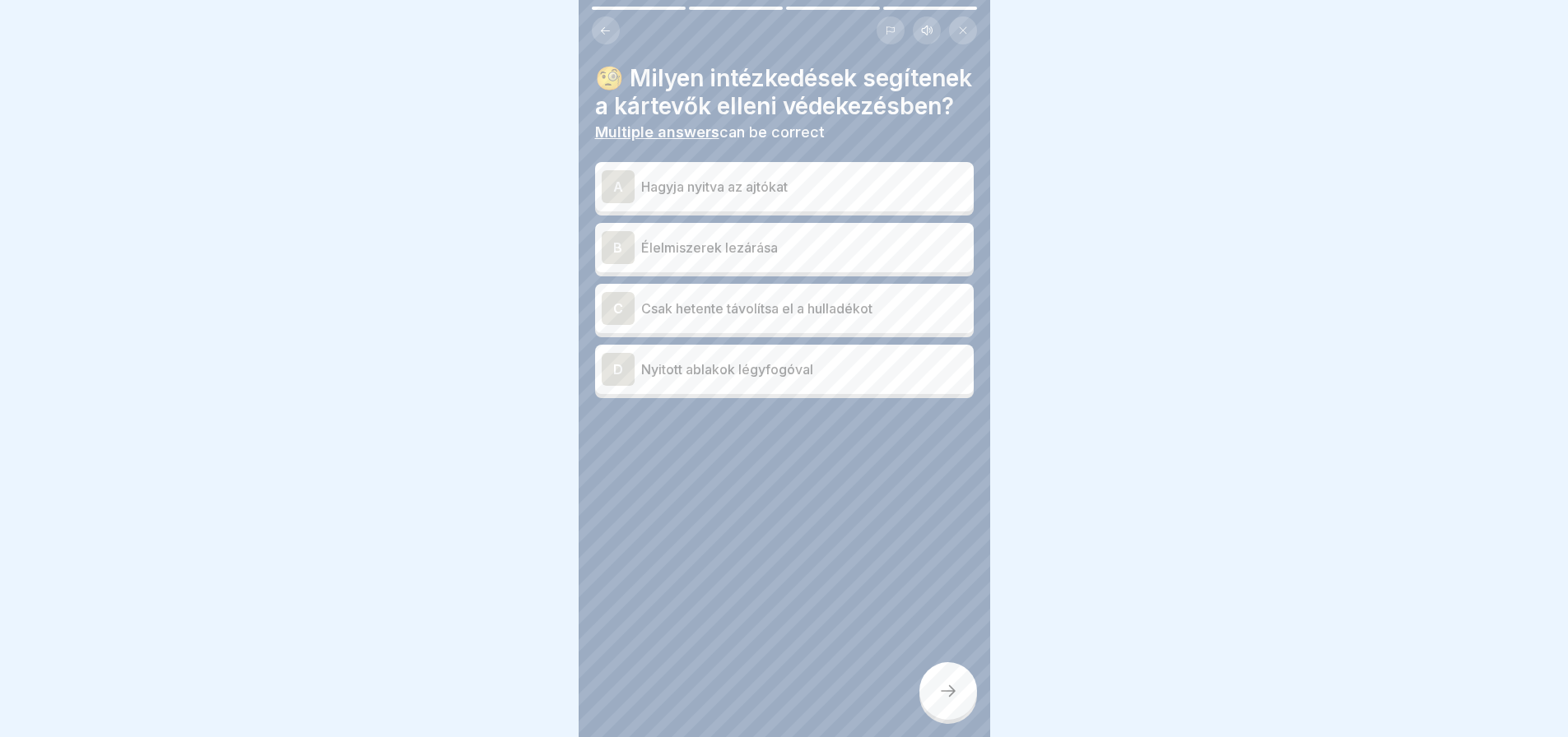
click at [616, 264] on div "B" at bounding box center [618, 247] width 33 height 33
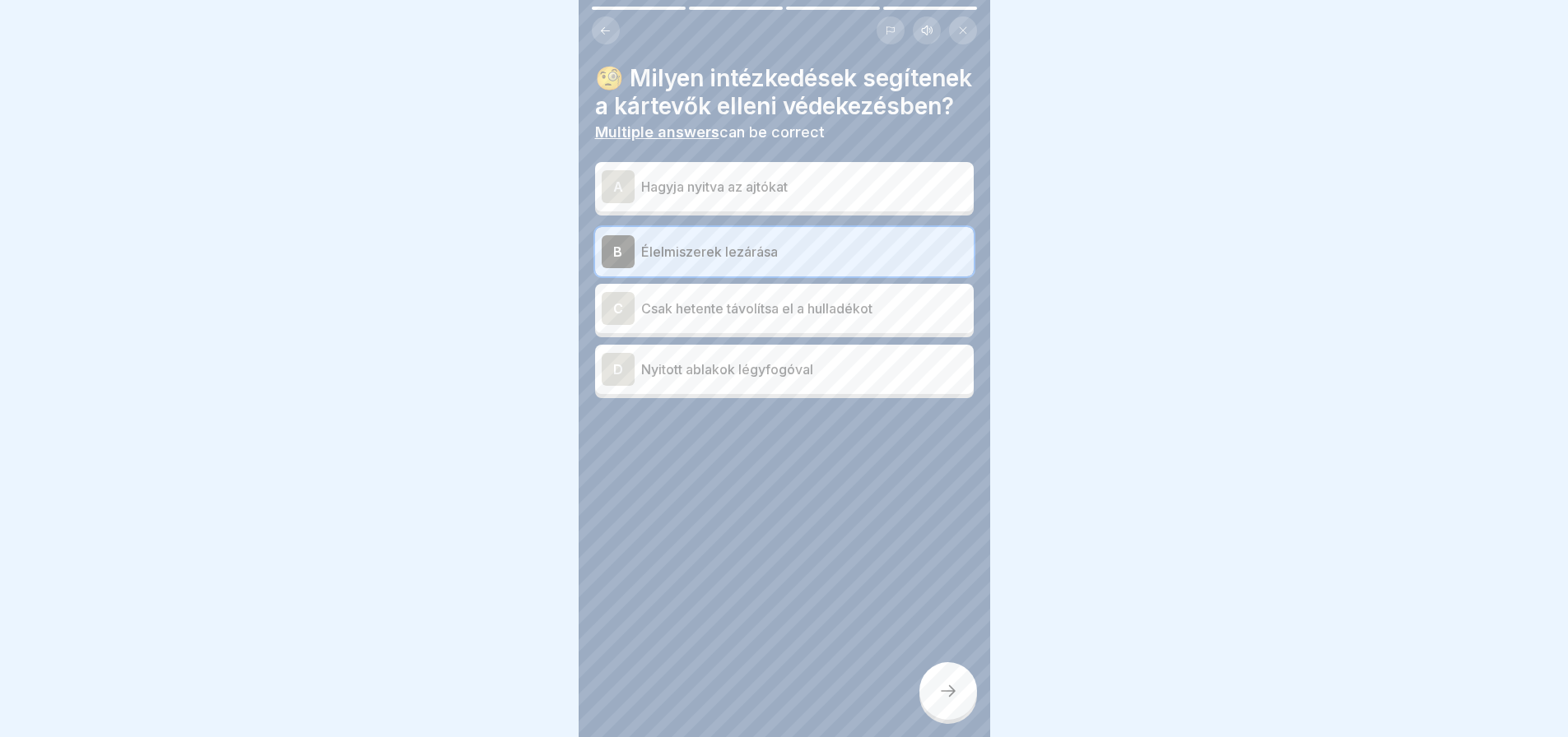
click at [616, 386] on div "D" at bounding box center [618, 369] width 33 height 33
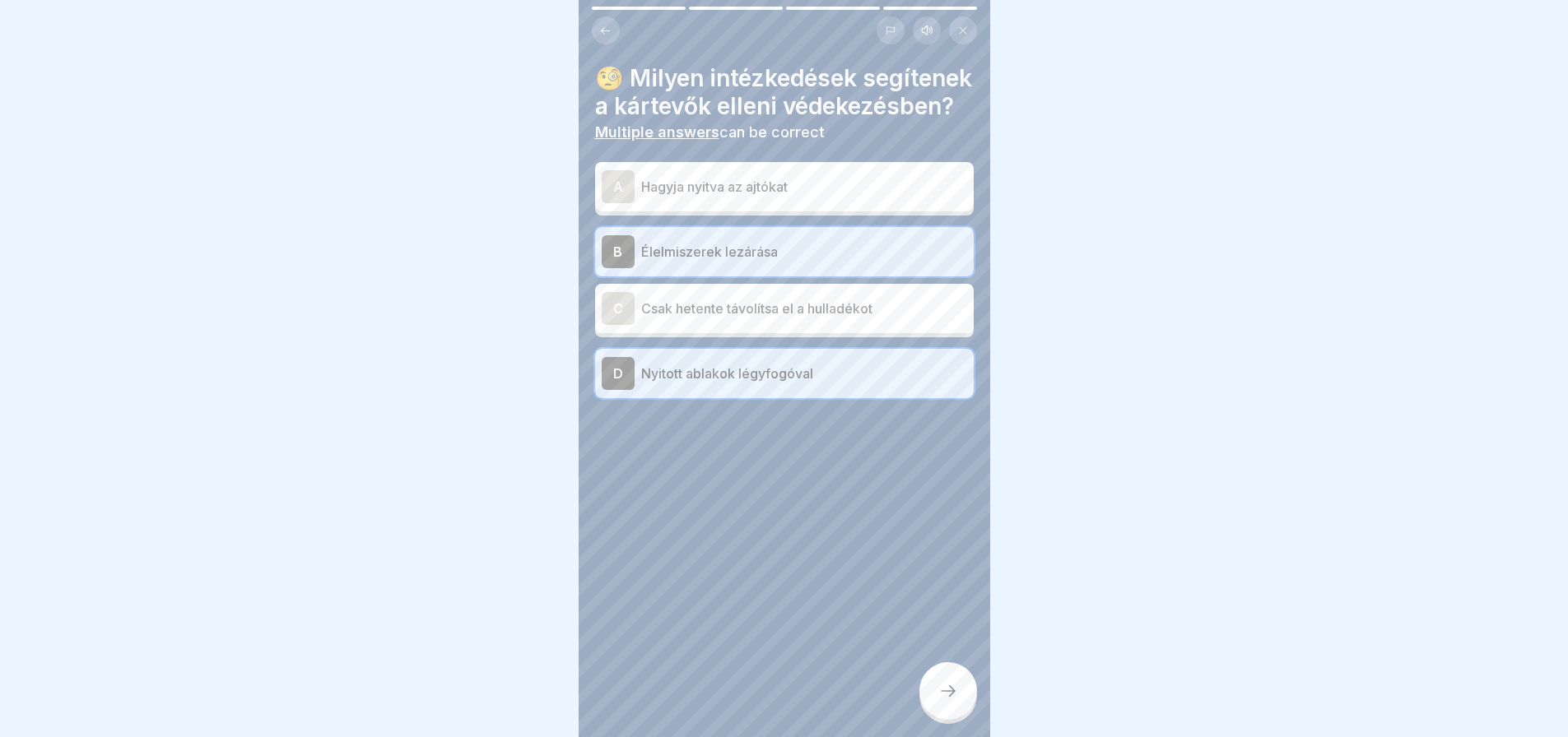
click at [958, 720] on div at bounding box center [947, 690] width 57 height 57
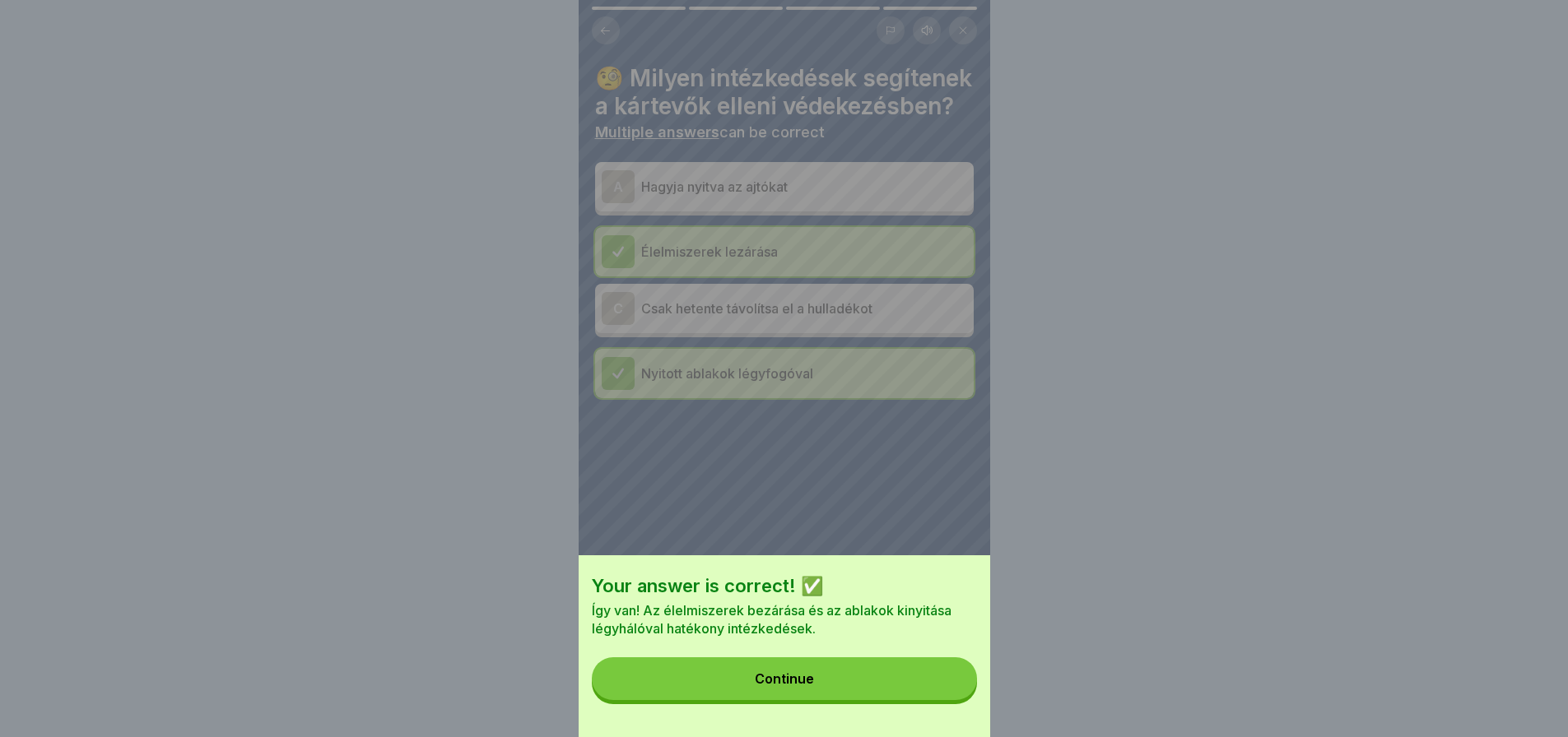
click at [950, 699] on button "Continue" at bounding box center [784, 678] width 385 height 43
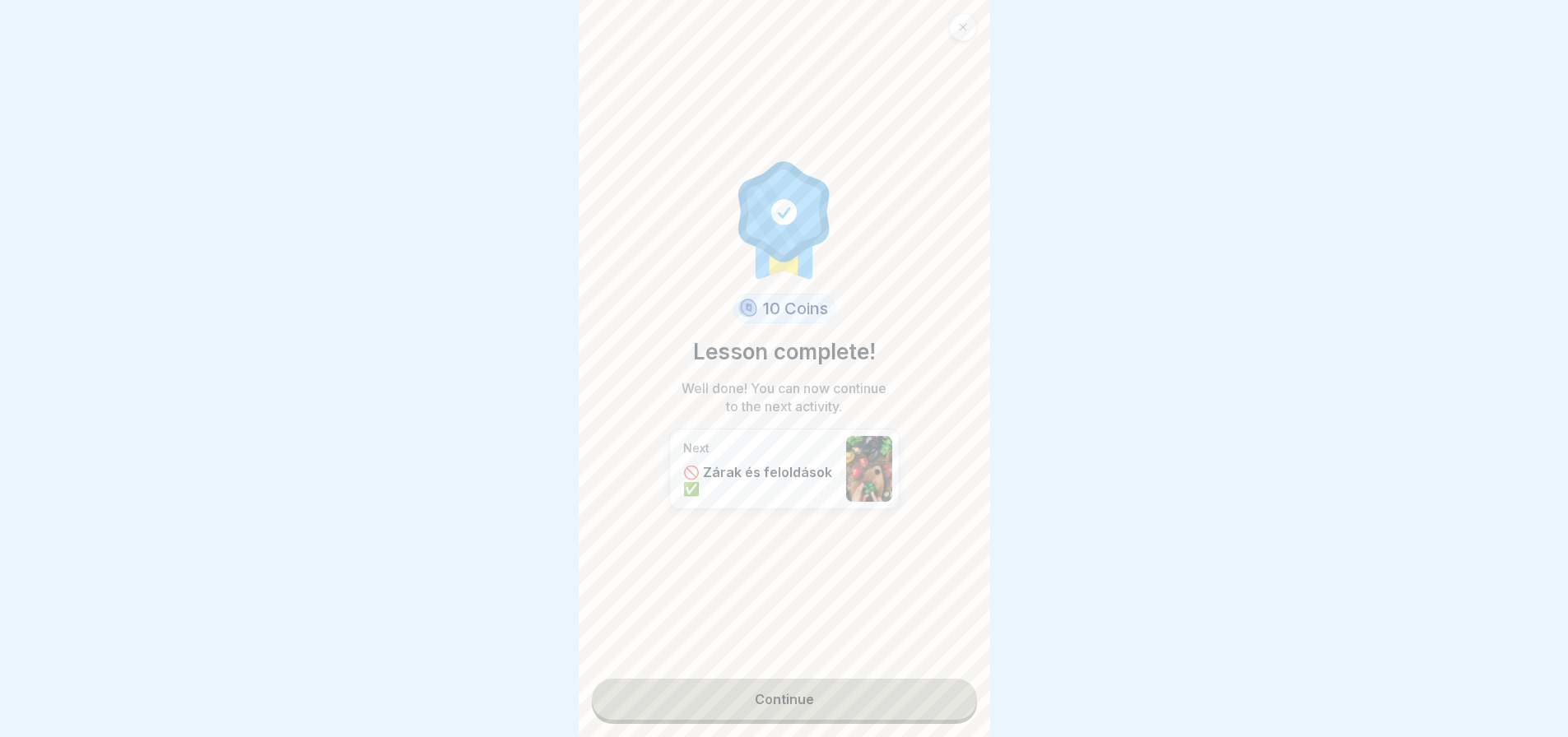
click at [922, 701] on link "Continue" at bounding box center [784, 699] width 385 height 41
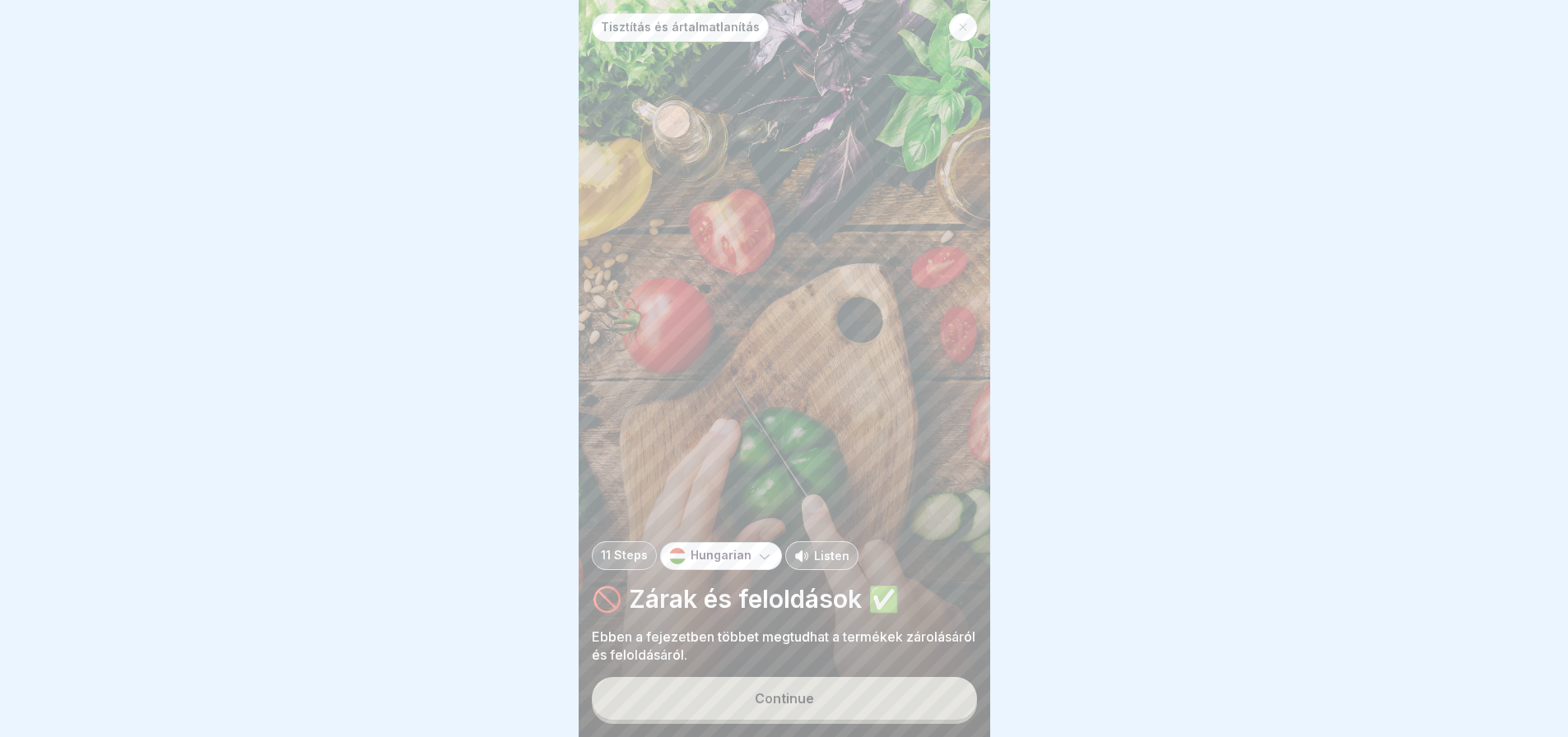
click at [922, 701] on button "Continue" at bounding box center [784, 698] width 385 height 43
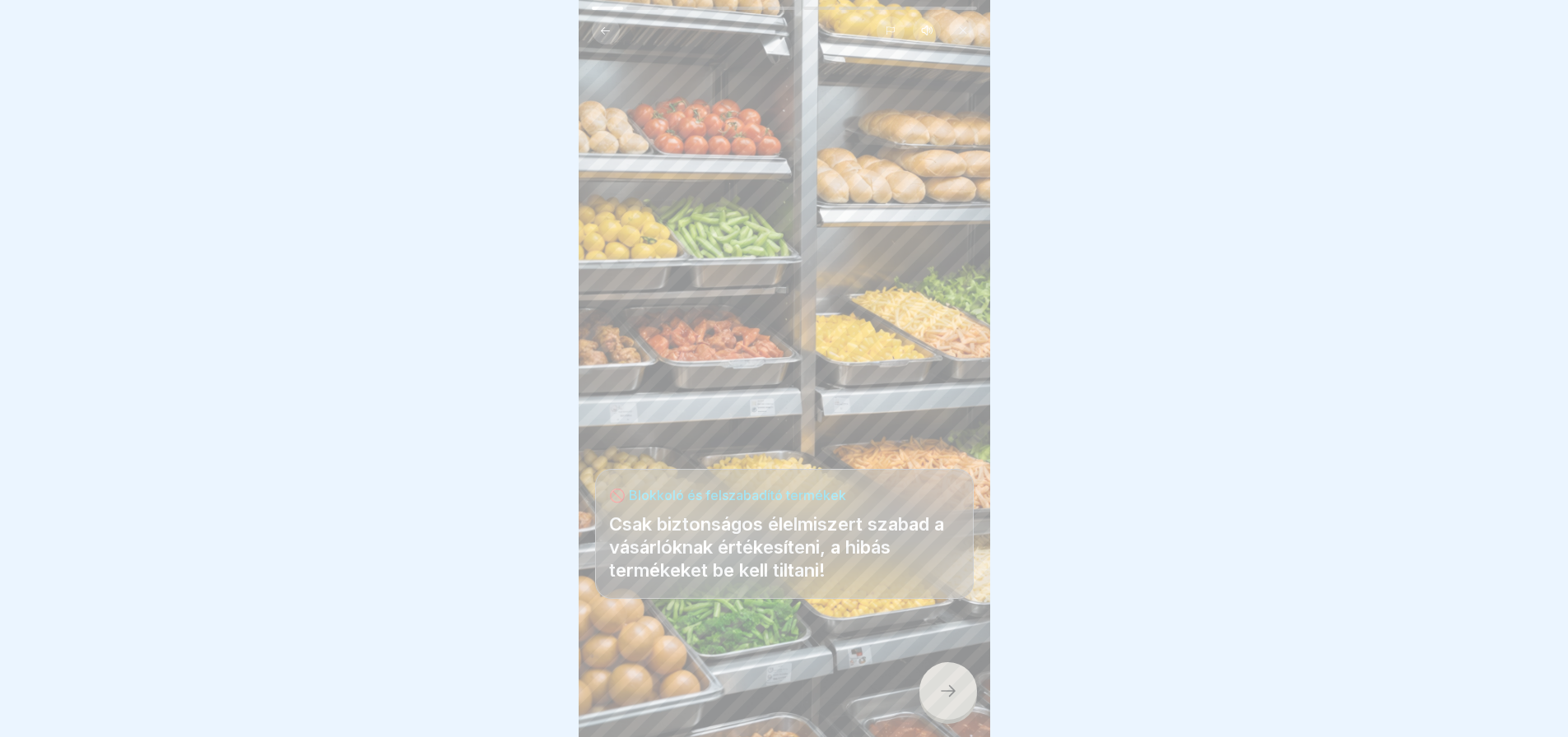
click at [939, 701] on icon at bounding box center [948, 691] width 20 height 20
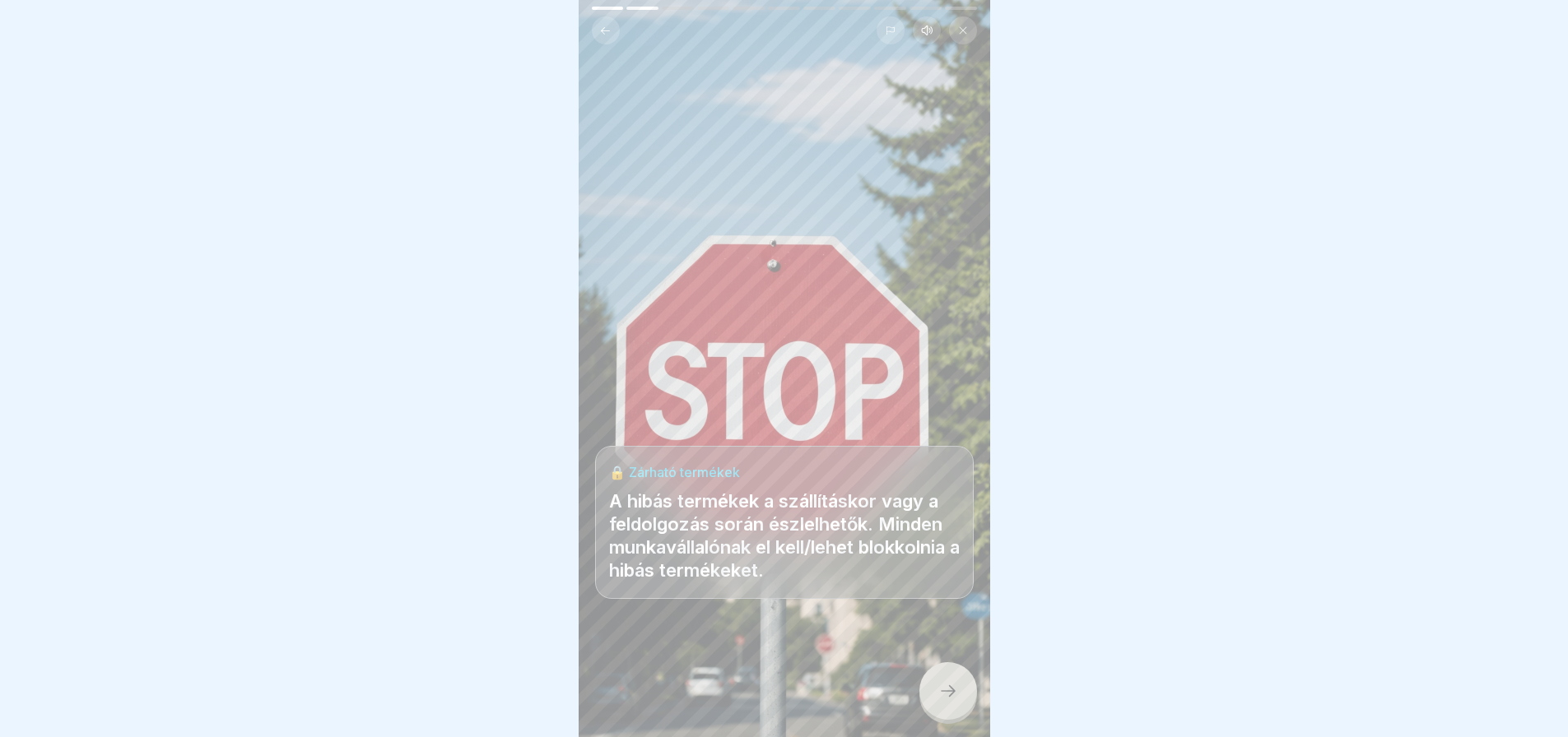
click at [939, 701] on icon at bounding box center [948, 691] width 20 height 20
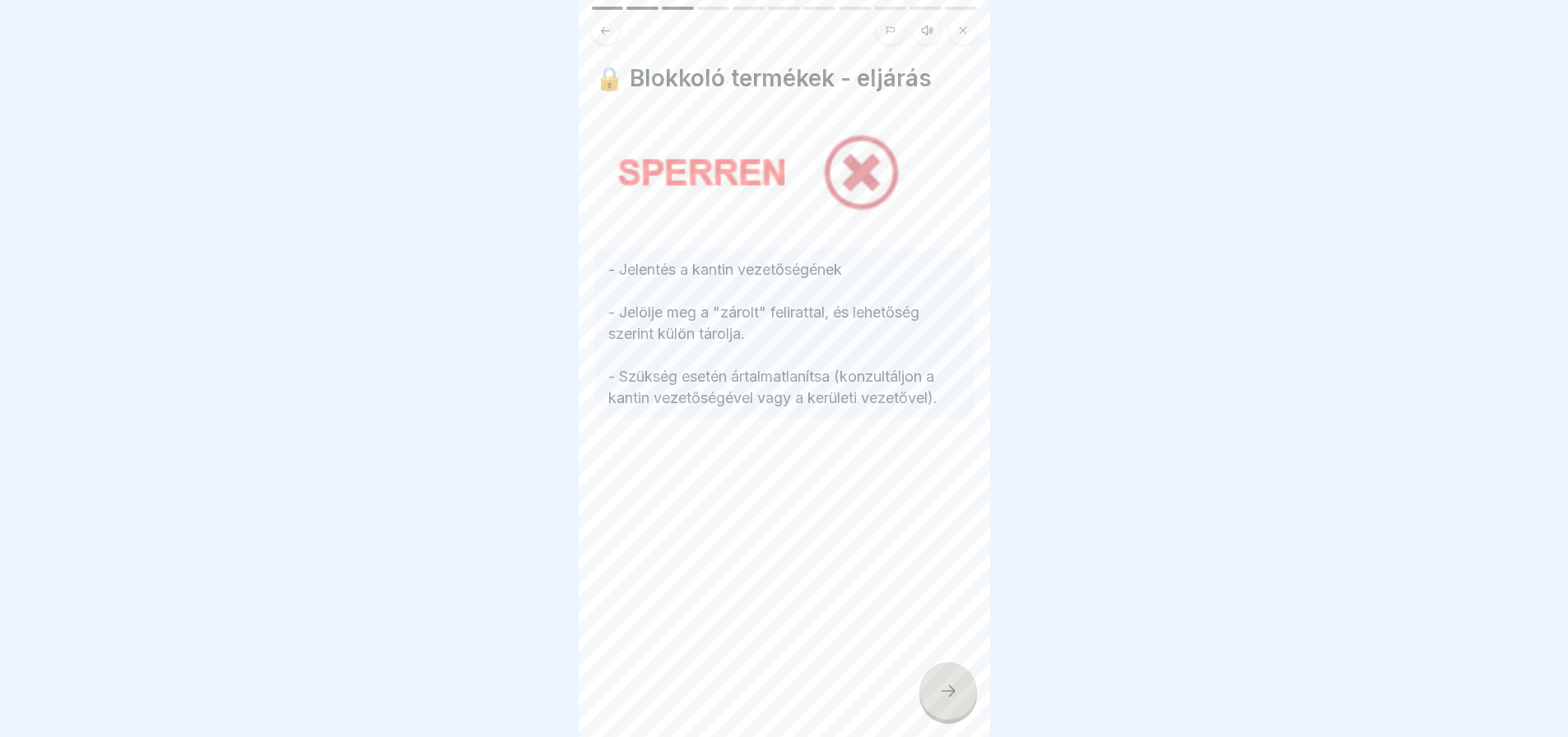
click at [939, 701] on icon at bounding box center [948, 691] width 20 height 20
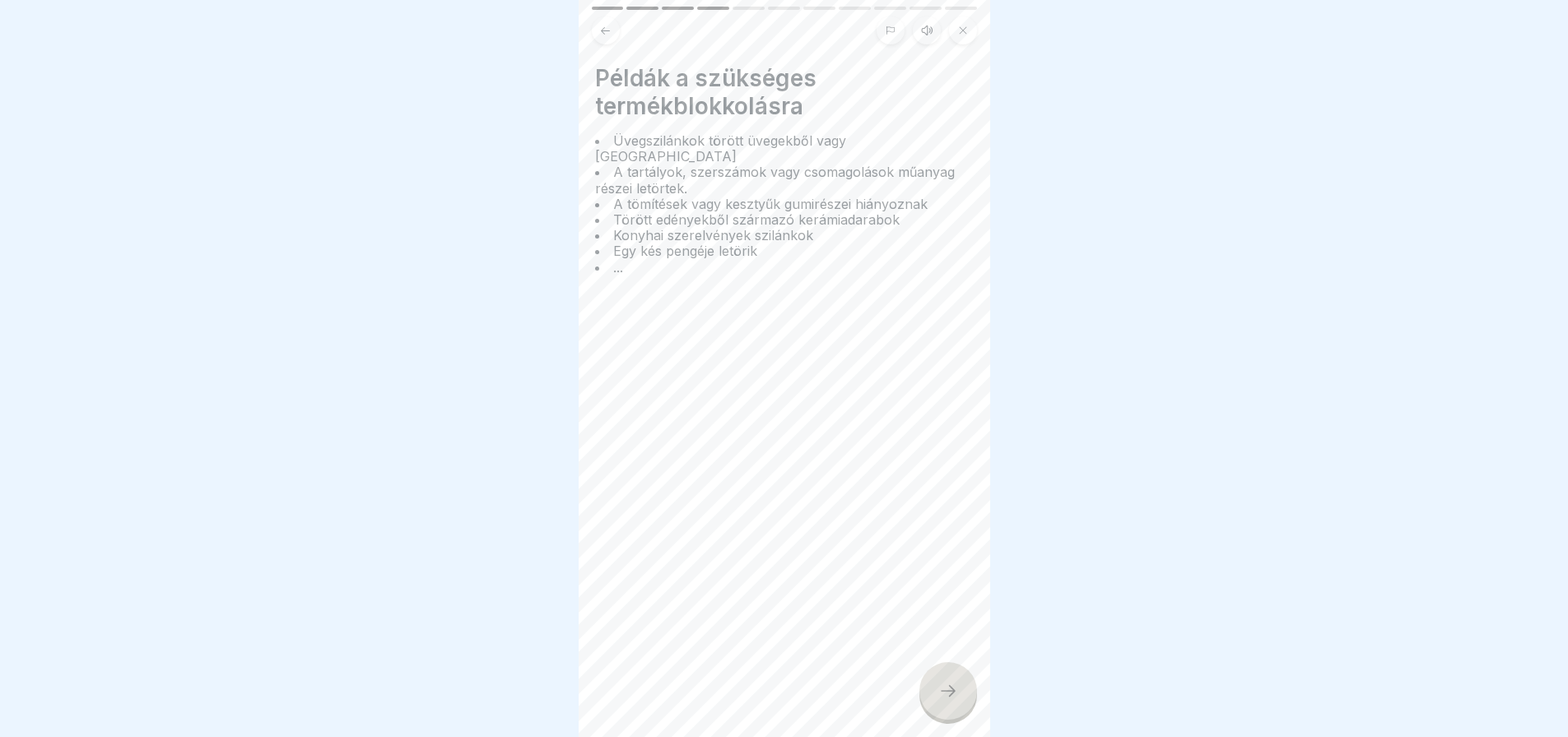
click at [939, 701] on icon at bounding box center [948, 691] width 20 height 20
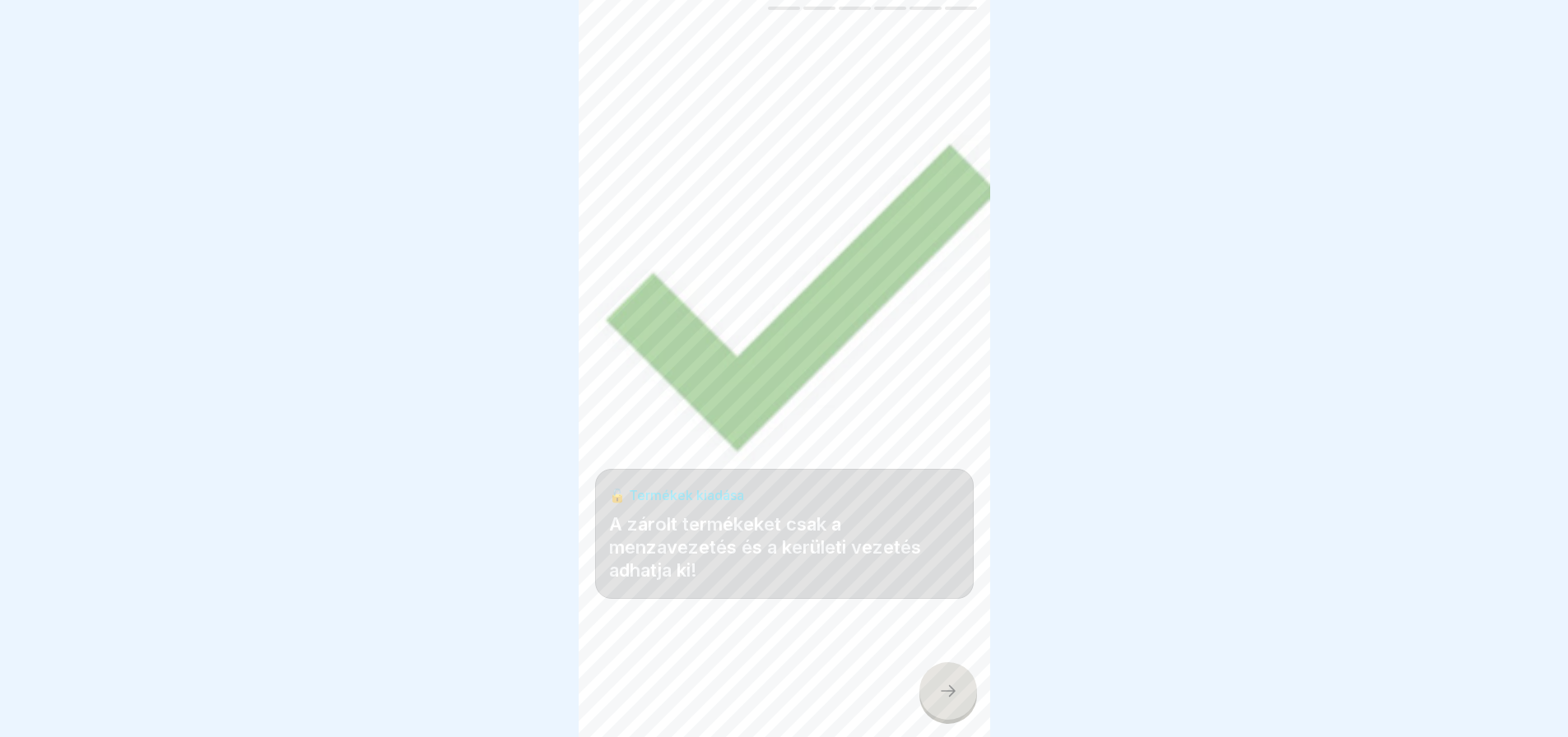
click at [939, 701] on icon at bounding box center [948, 691] width 20 height 20
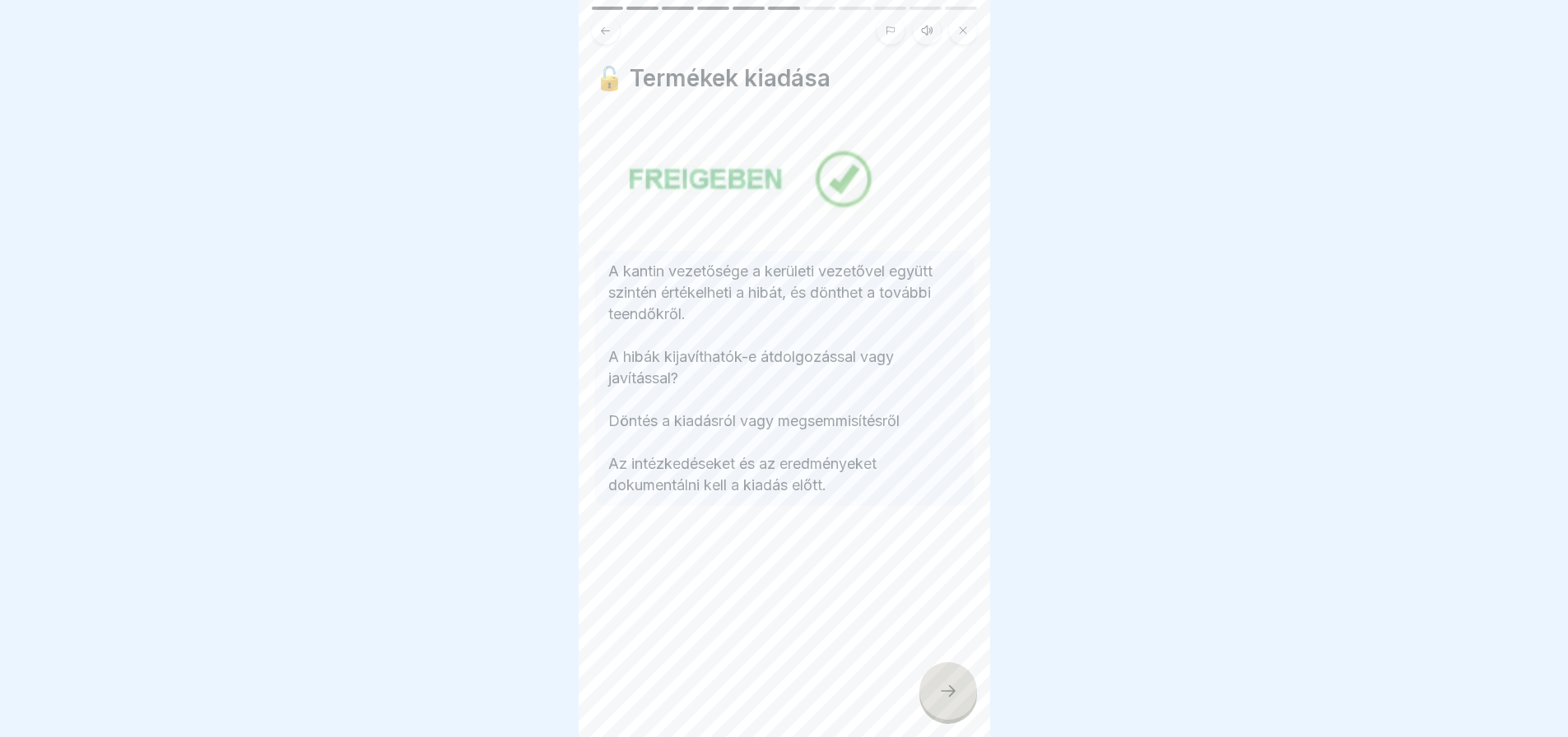
click at [939, 701] on icon at bounding box center [948, 691] width 20 height 20
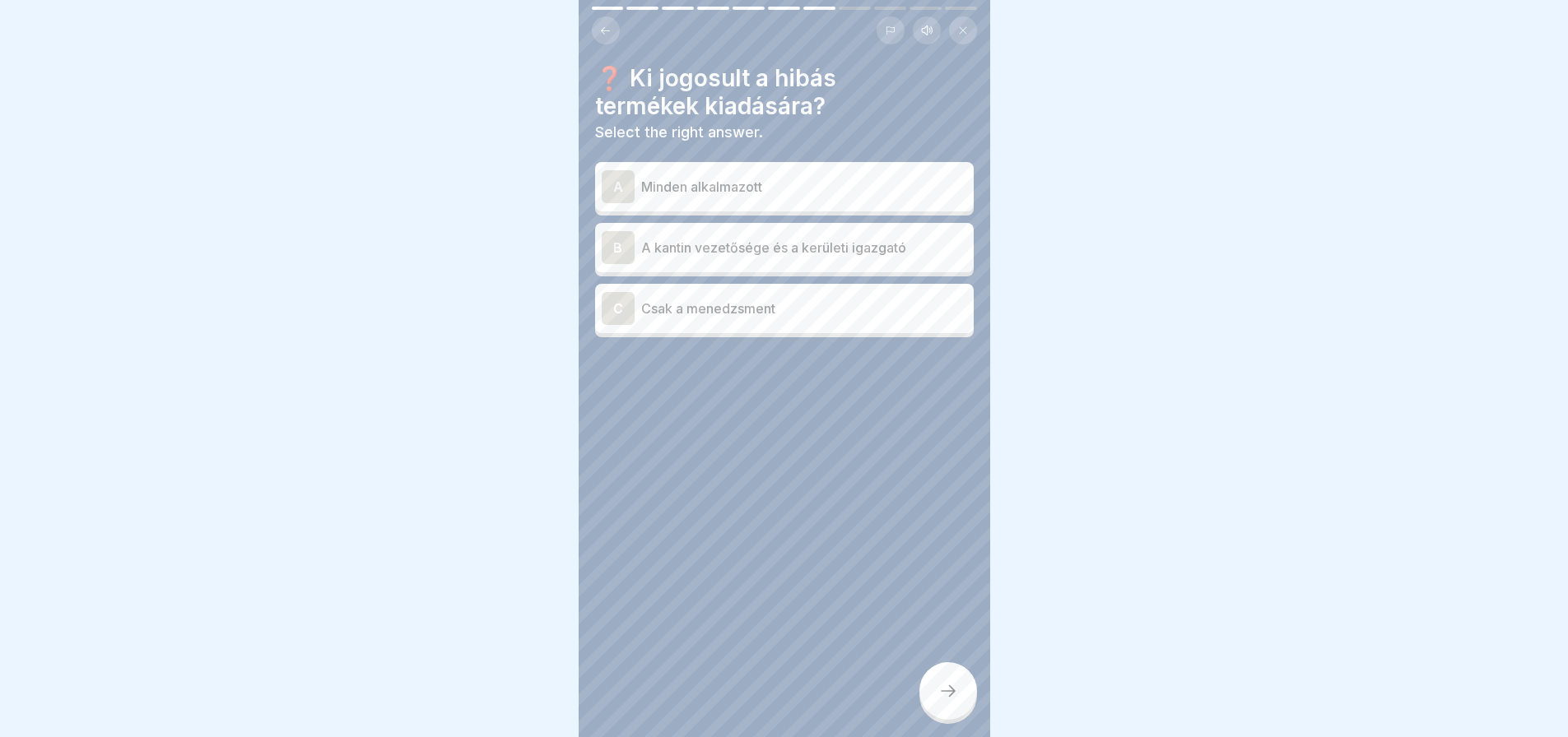
click at [799, 243] on p "A kantin vezetősége és a kerületi igazgató" at bounding box center [803, 248] width 326 height 20
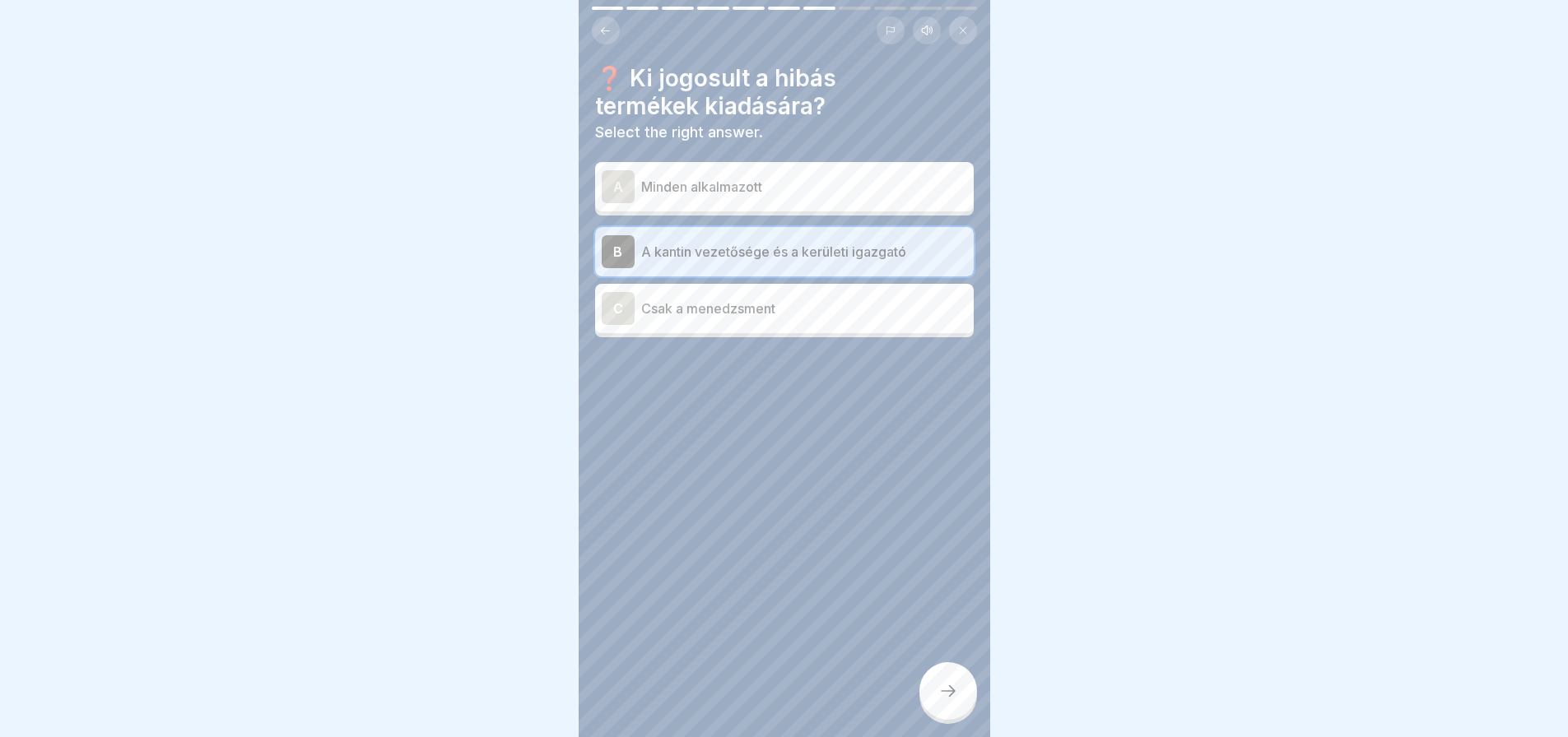
click at [945, 715] on div at bounding box center [947, 690] width 57 height 57
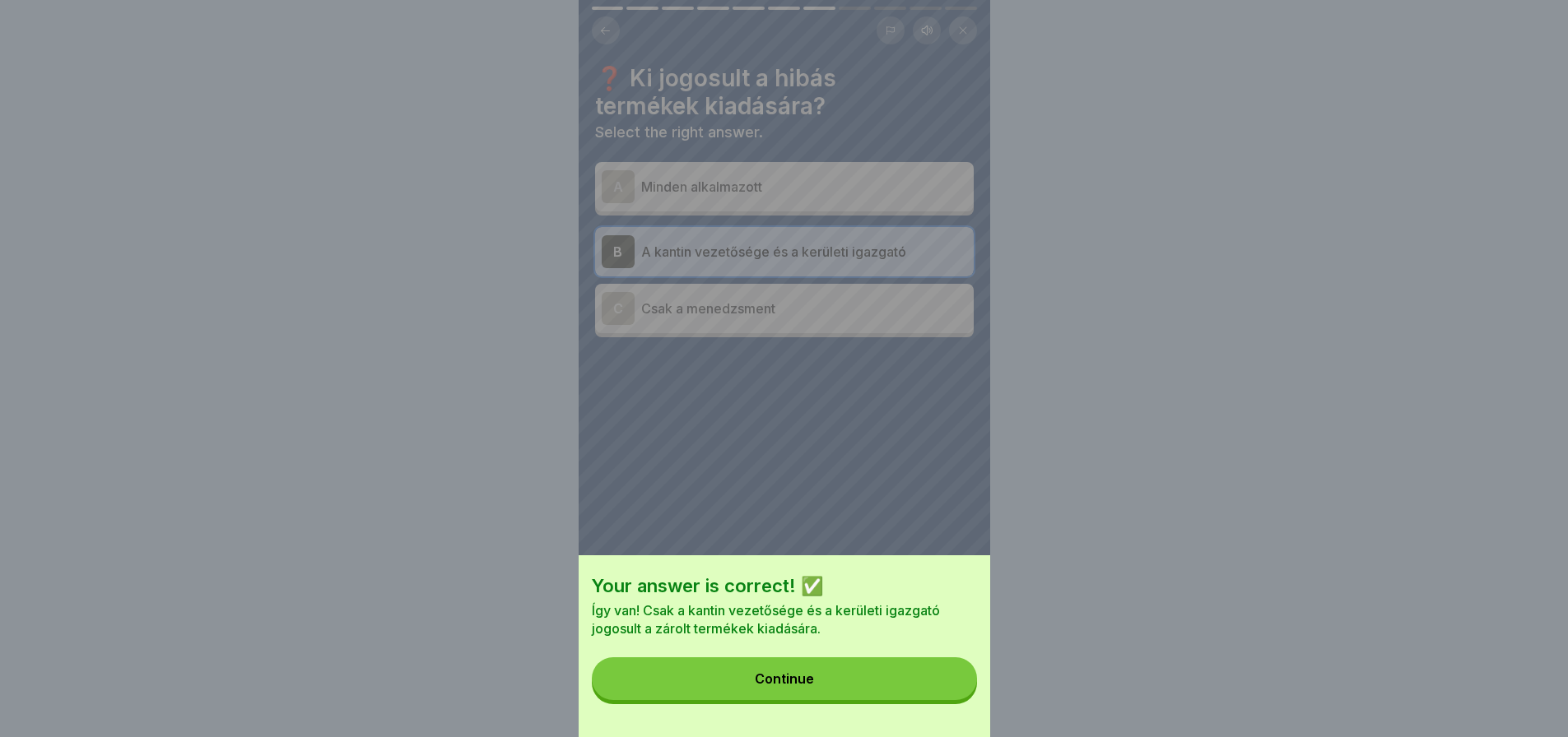
click at [945, 715] on div "Your answer is correct! ✅ Így van! Csak a kantin vezetősége és a kerületi igazg…" at bounding box center [784, 646] width 412 height 182
click at [941, 700] on button "Continue" at bounding box center [784, 678] width 385 height 43
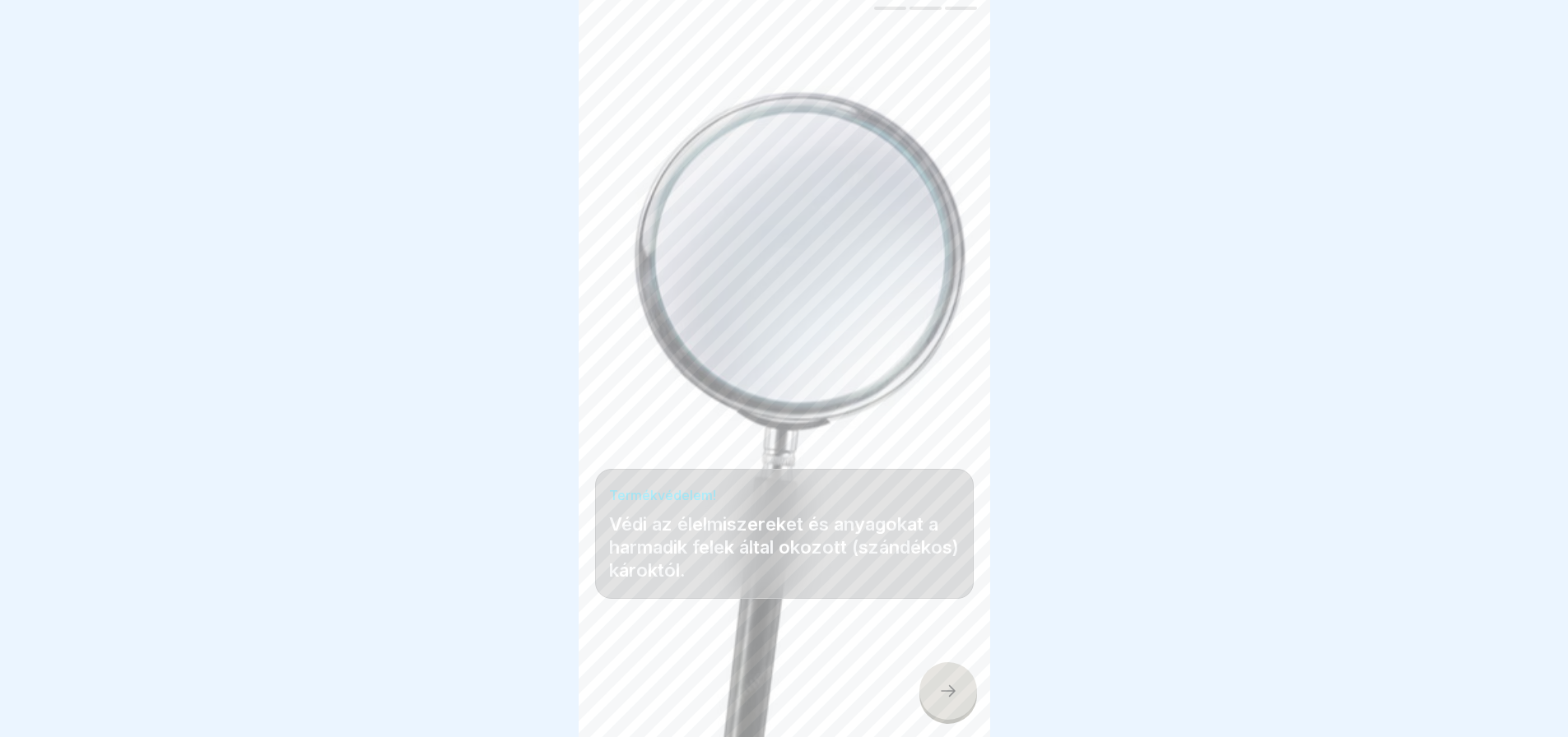
click at [941, 701] on icon at bounding box center [948, 691] width 20 height 20
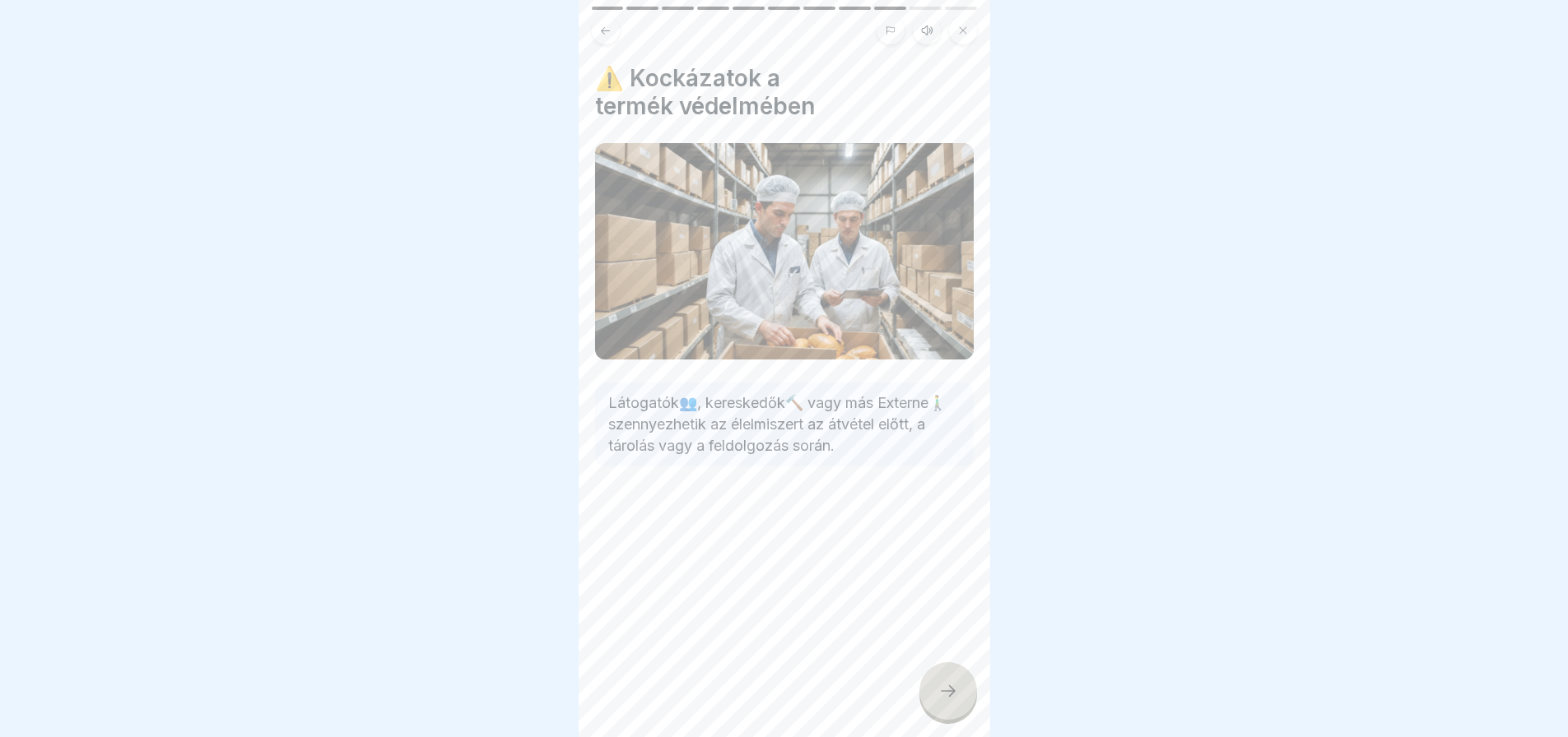
click at [941, 701] on icon at bounding box center [948, 691] width 20 height 20
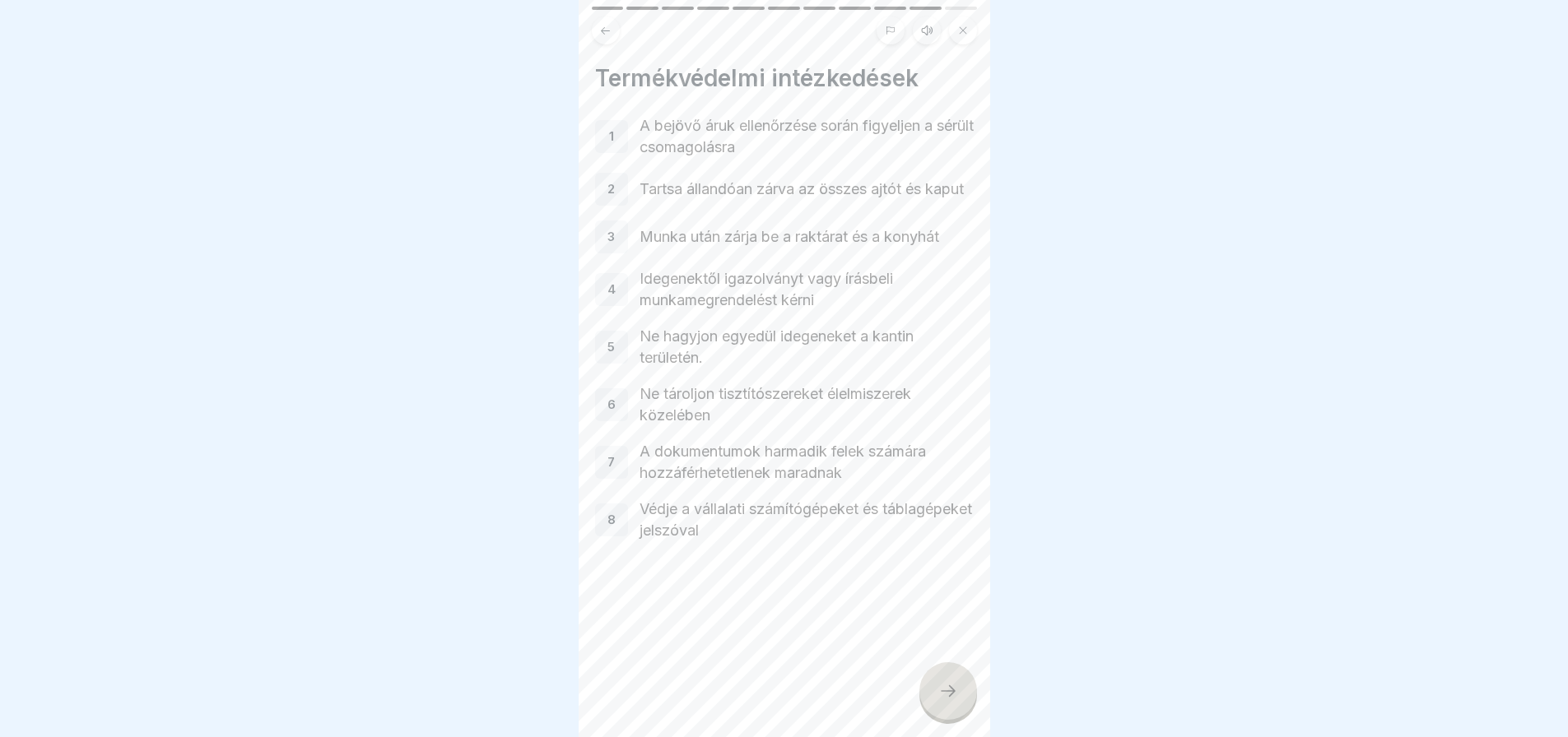
click at [941, 701] on icon at bounding box center [948, 691] width 20 height 20
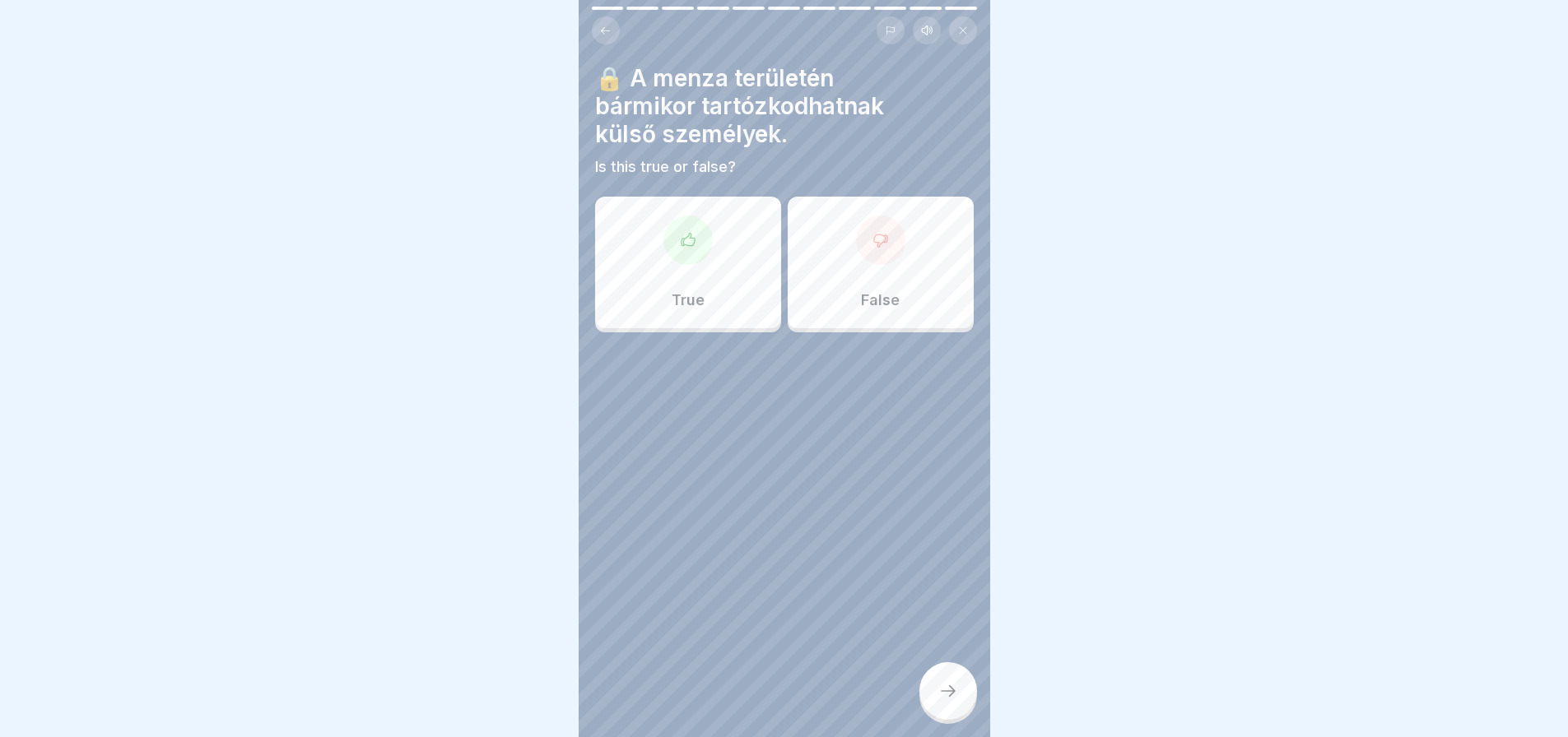
click at [935, 253] on div "False" at bounding box center [881, 263] width 186 height 131
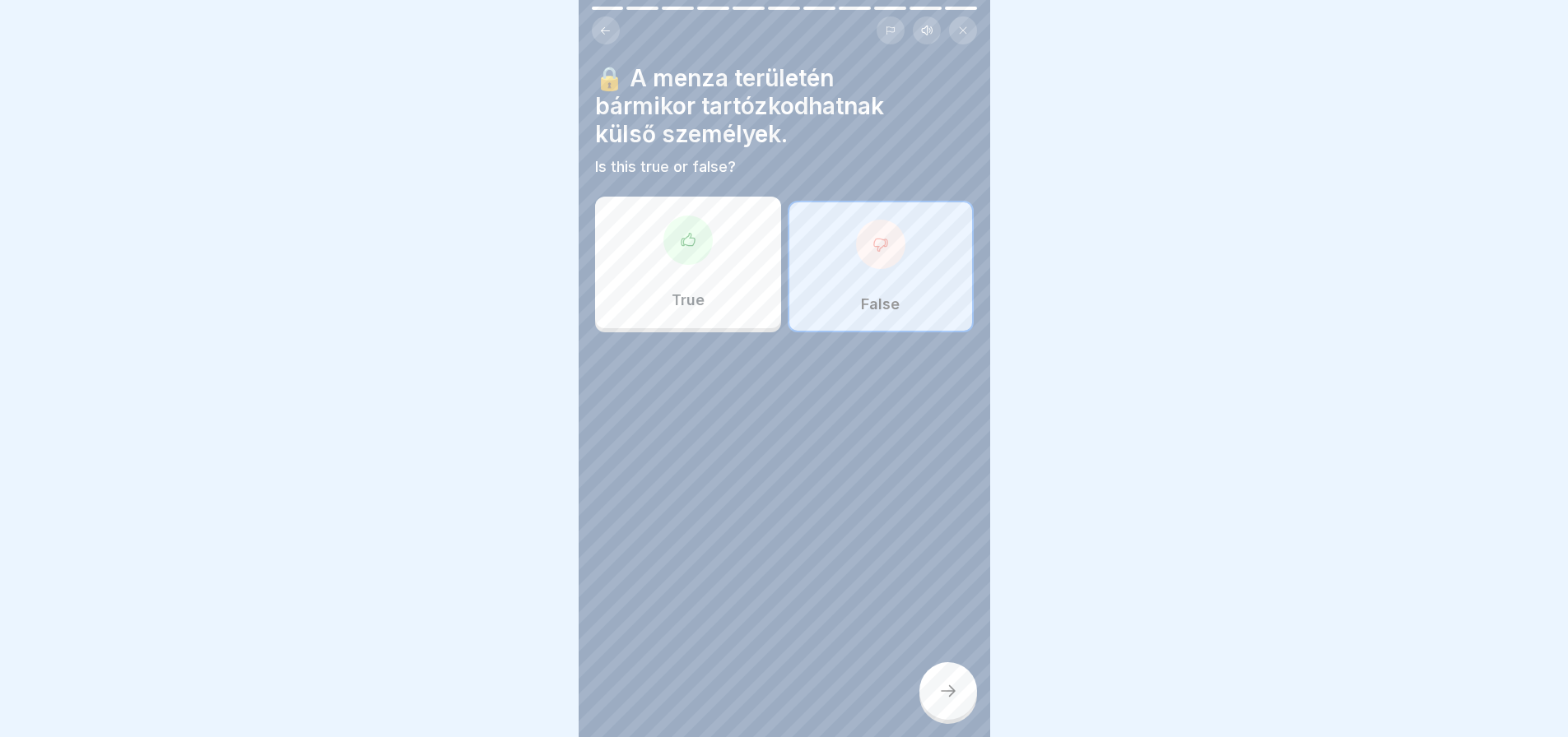
click at [962, 731] on div "🔒 A menza területén bármikor tartózkodhatnak külső személyek. Is this true or f…" at bounding box center [784, 368] width 412 height 737
click at [958, 715] on div at bounding box center [947, 690] width 57 height 57
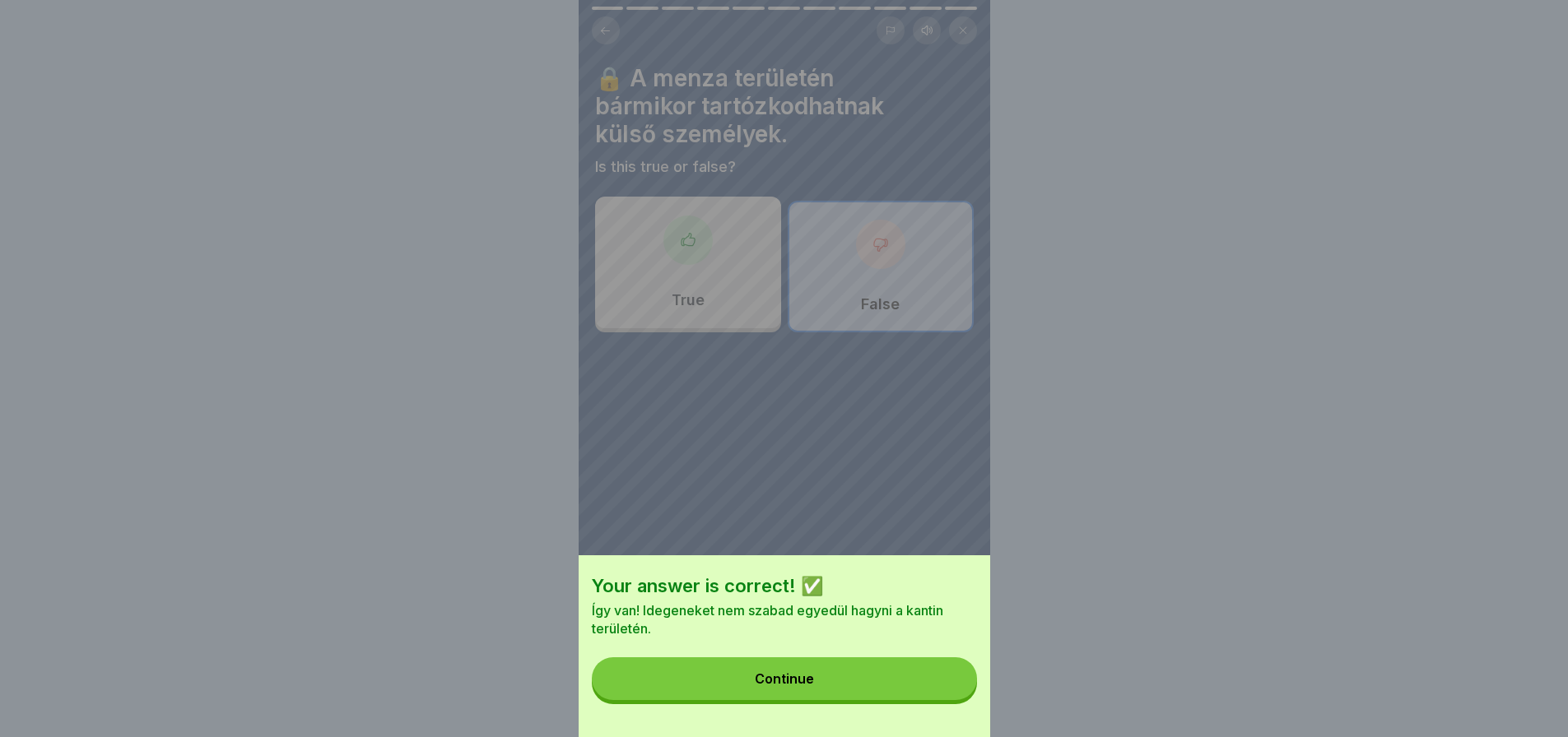
click at [952, 699] on button "Continue" at bounding box center [784, 678] width 385 height 43
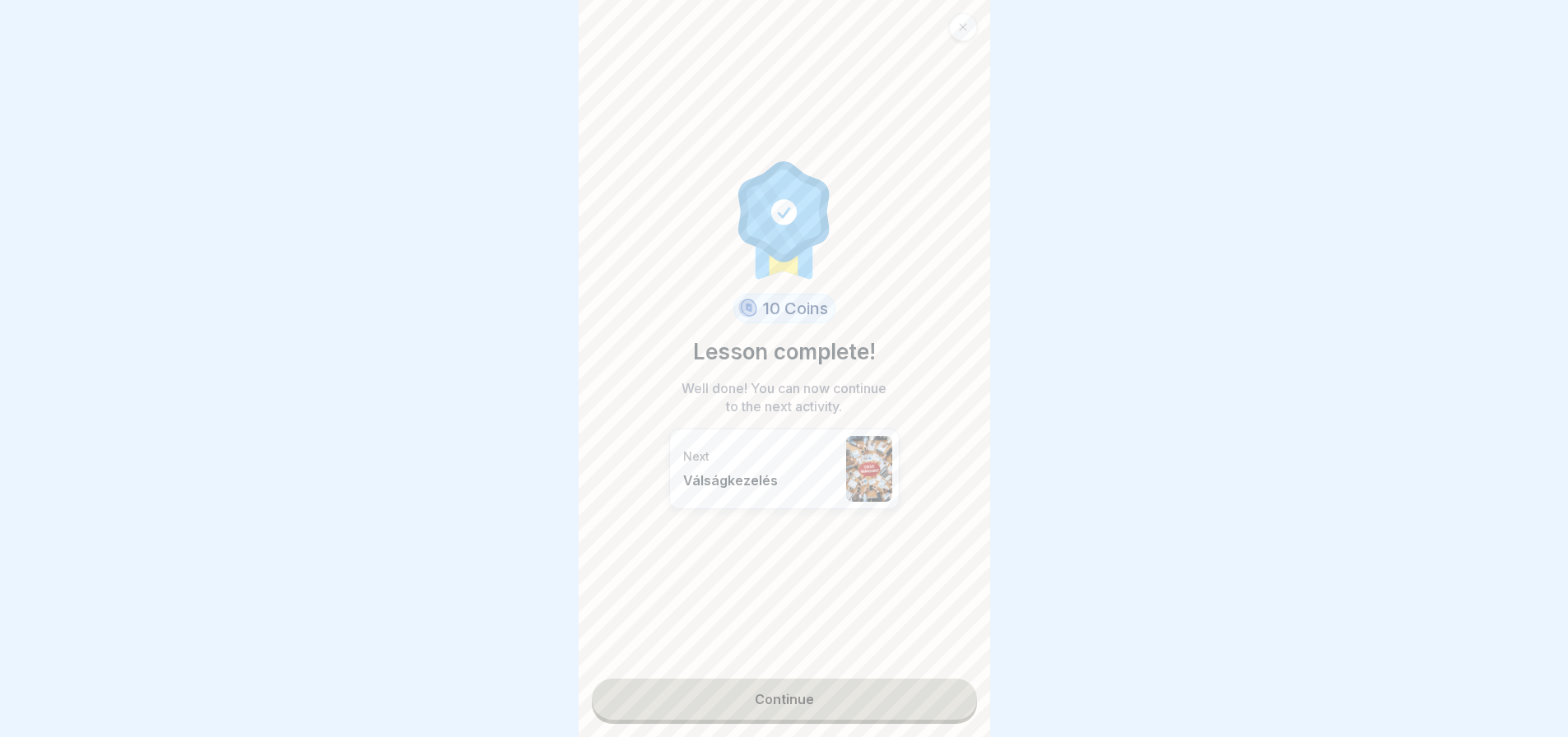
click at [919, 707] on link "Continue" at bounding box center [784, 699] width 385 height 41
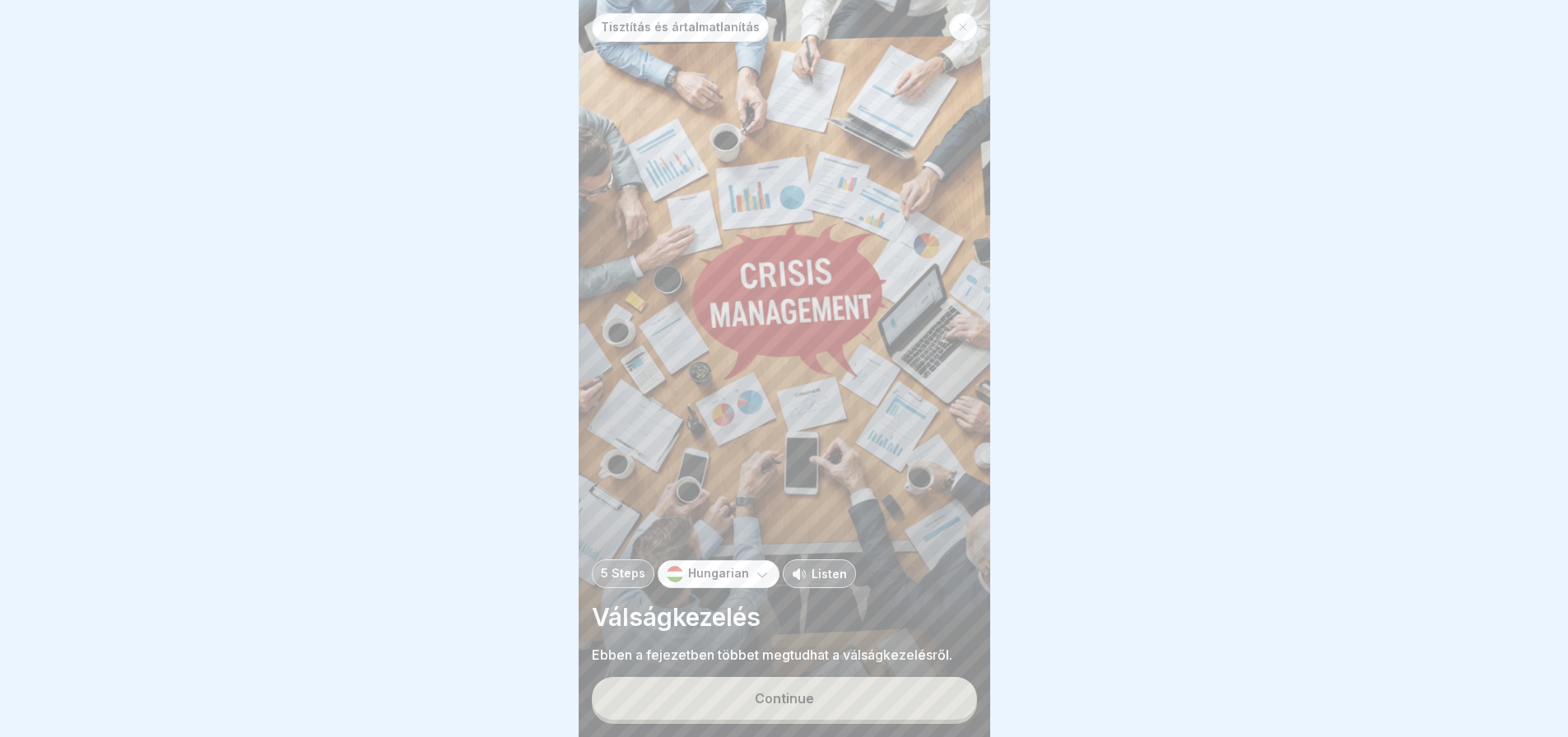
click at [919, 707] on button "Continue" at bounding box center [784, 698] width 385 height 43
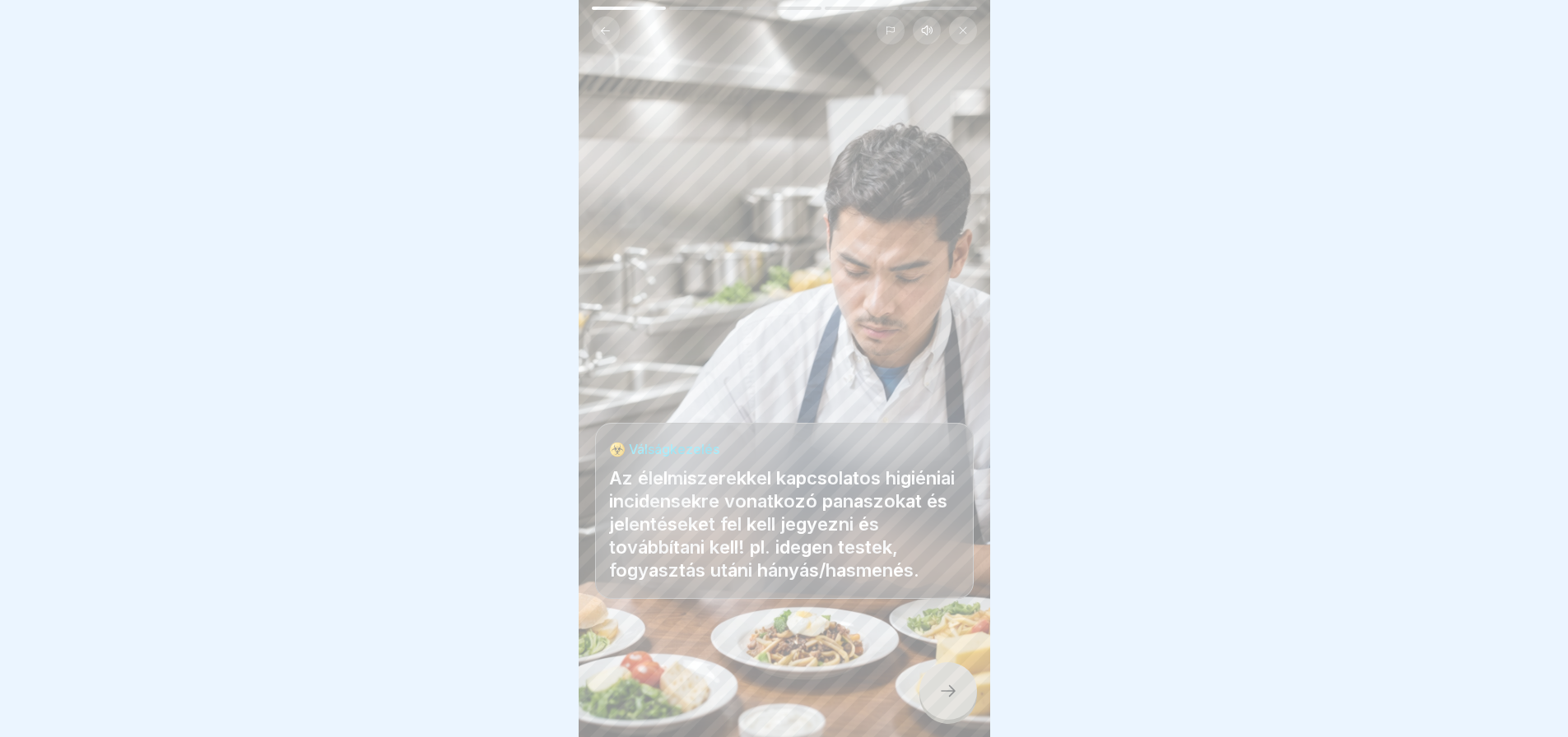
click at [919, 707] on div at bounding box center [947, 690] width 57 height 57
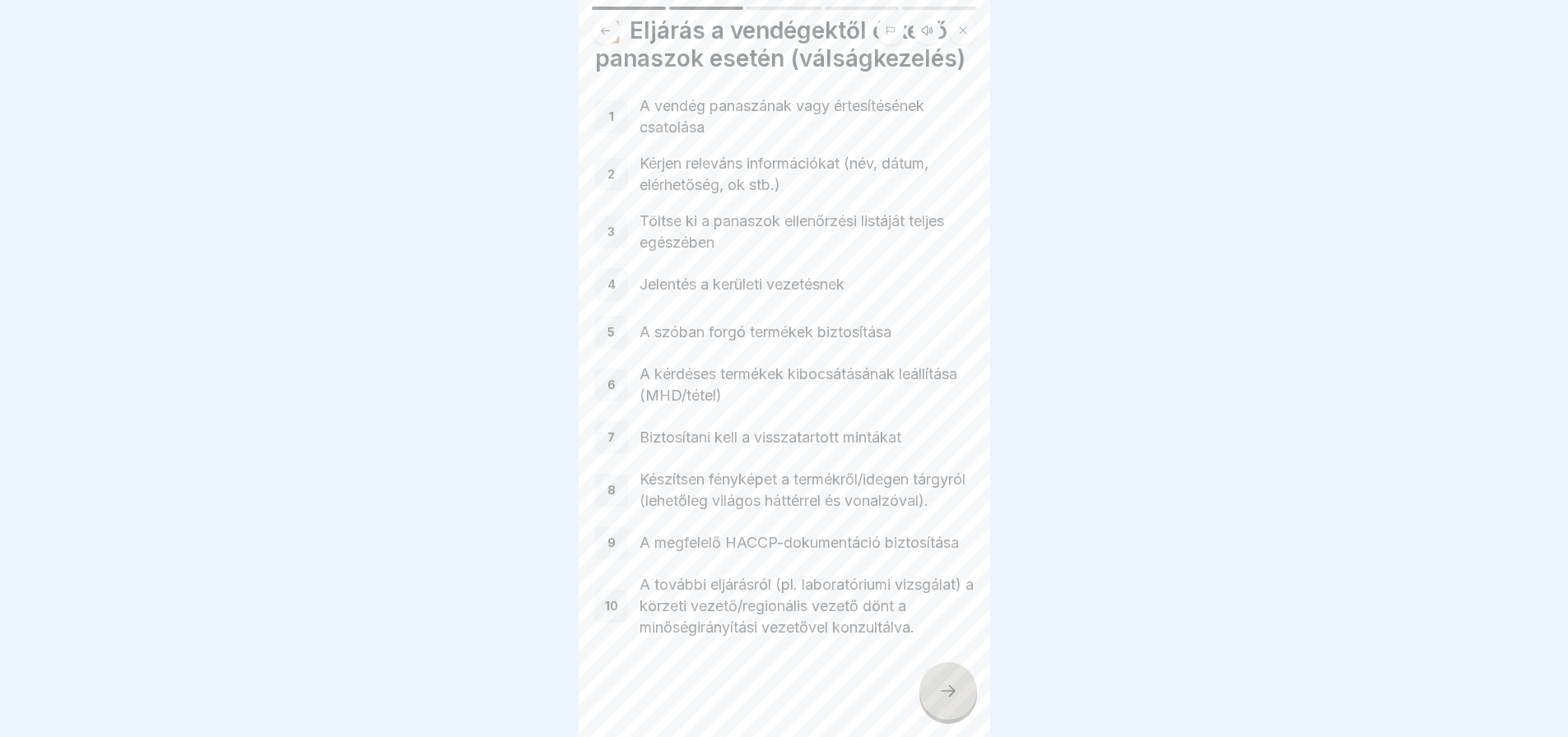
scroll to position [90, 0]
click at [936, 690] on div at bounding box center [947, 690] width 57 height 57
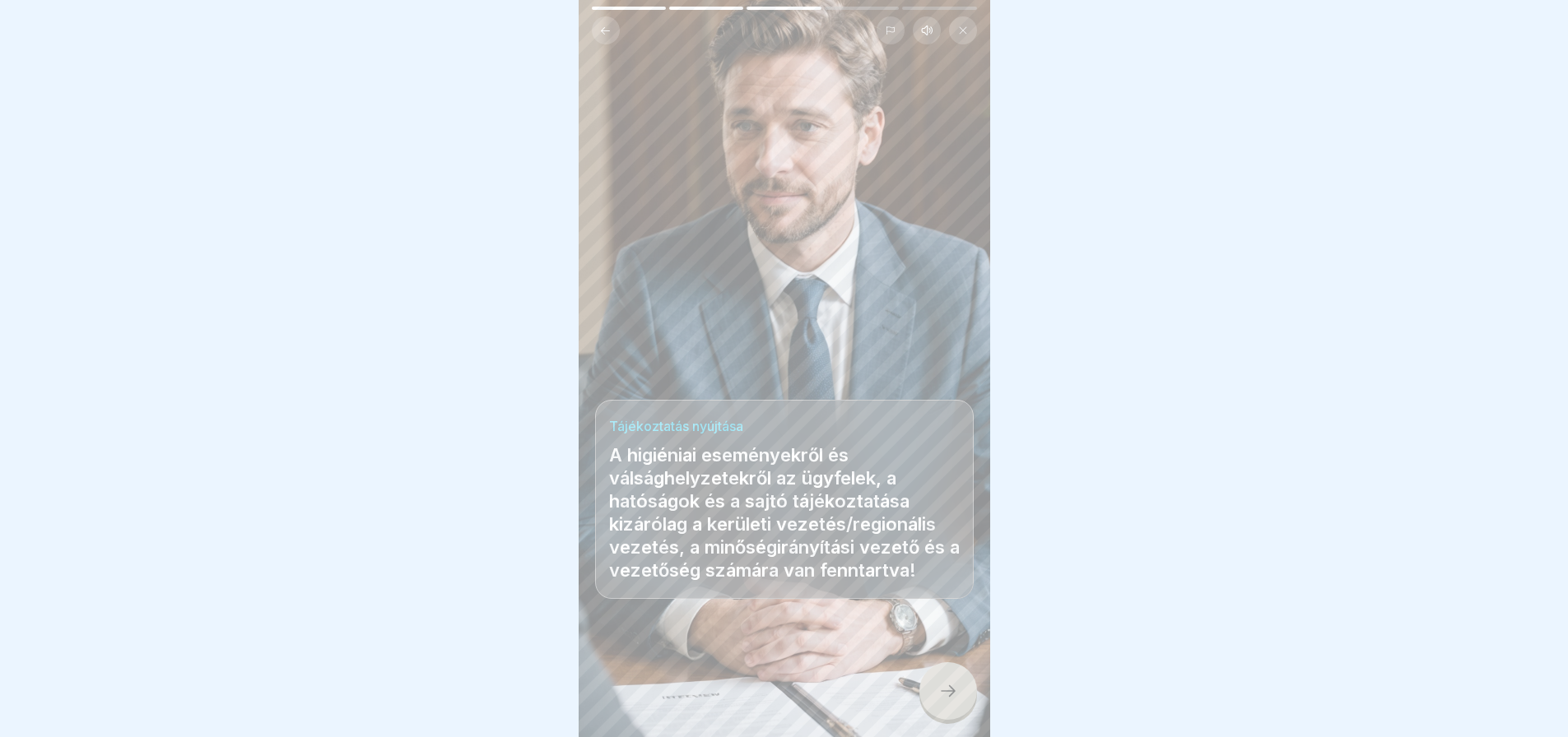
click at [936, 690] on div at bounding box center [947, 690] width 57 height 57
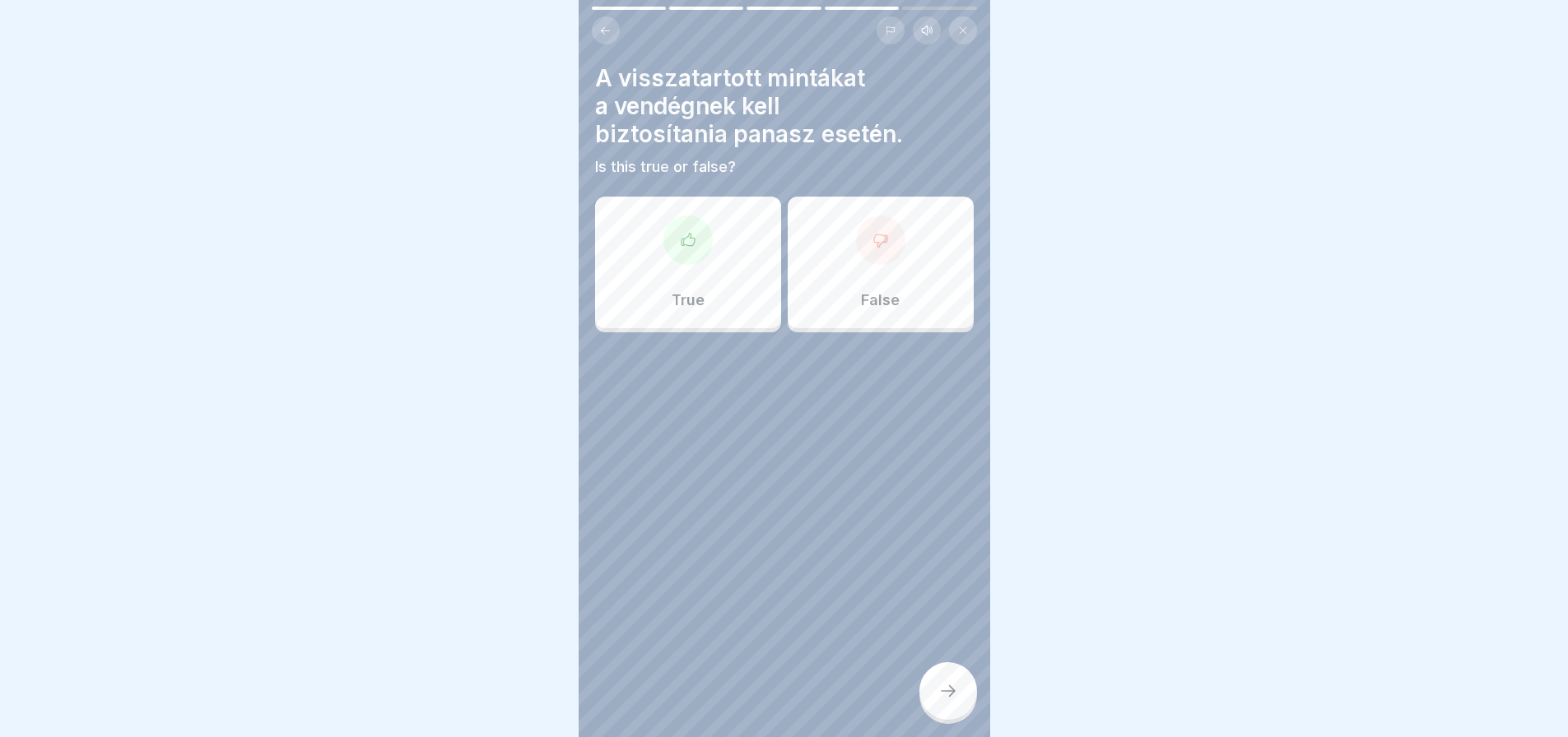
click at [690, 279] on div "True" at bounding box center [688, 263] width 186 height 131
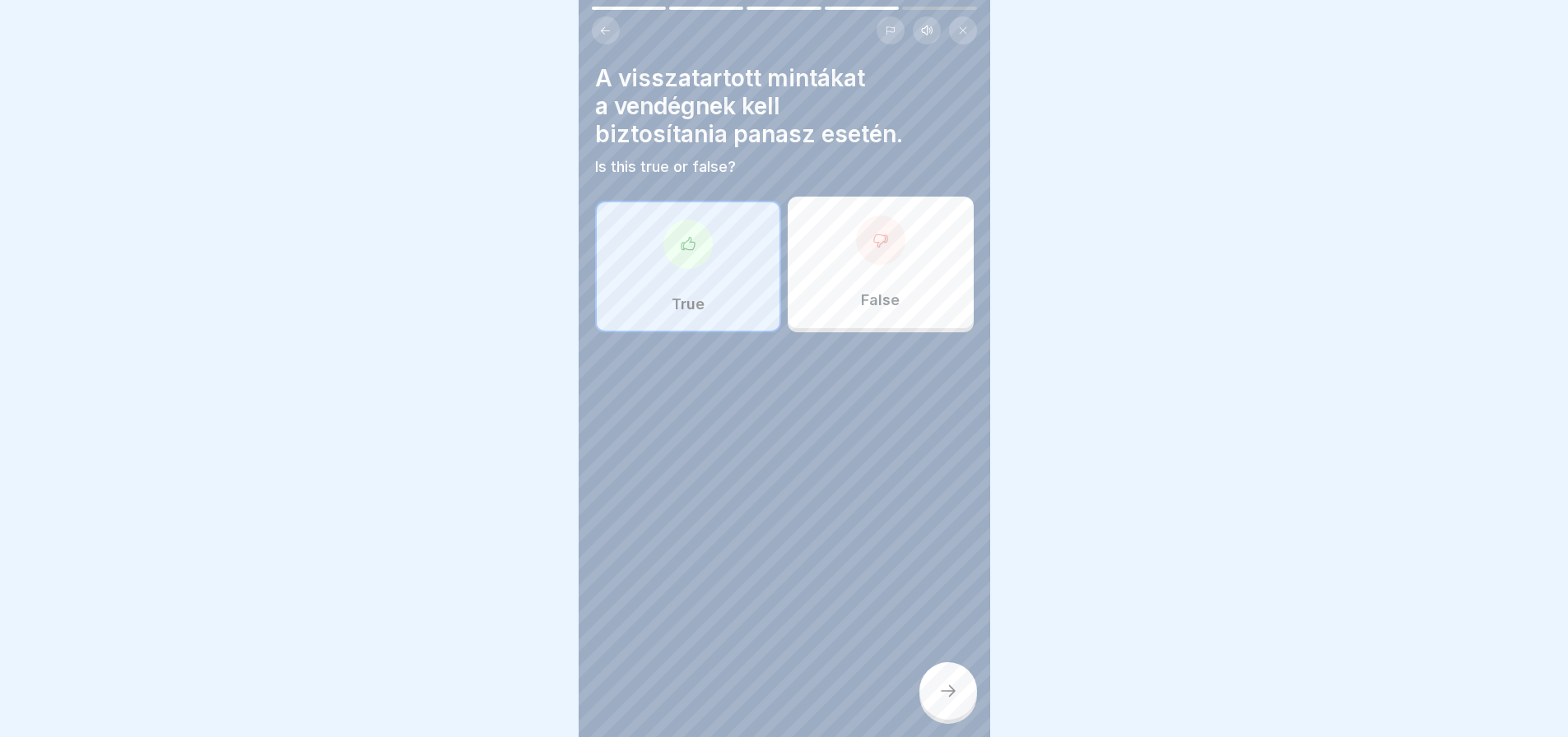
click at [841, 285] on div "False" at bounding box center [881, 263] width 186 height 131
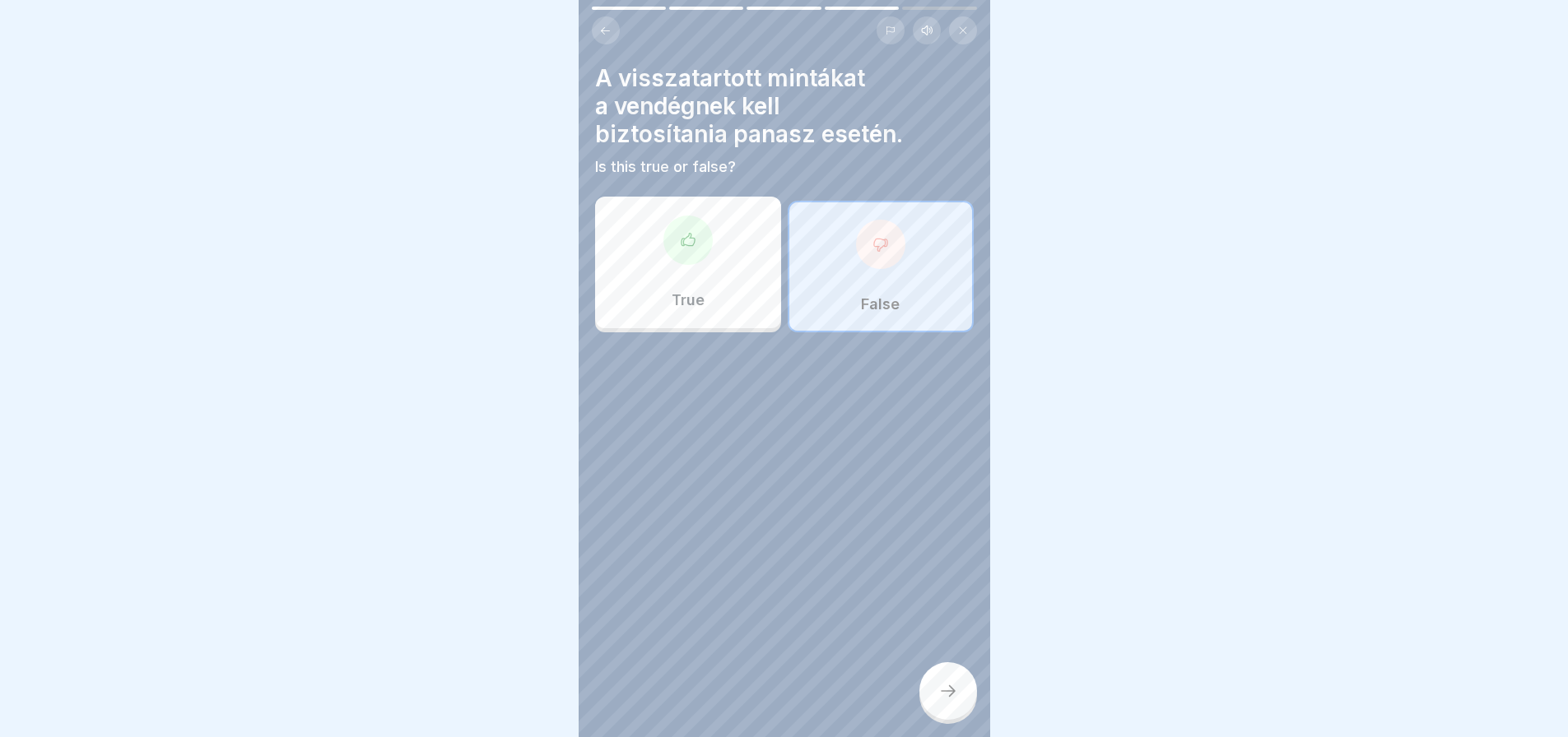
click at [946, 690] on div at bounding box center [947, 690] width 57 height 57
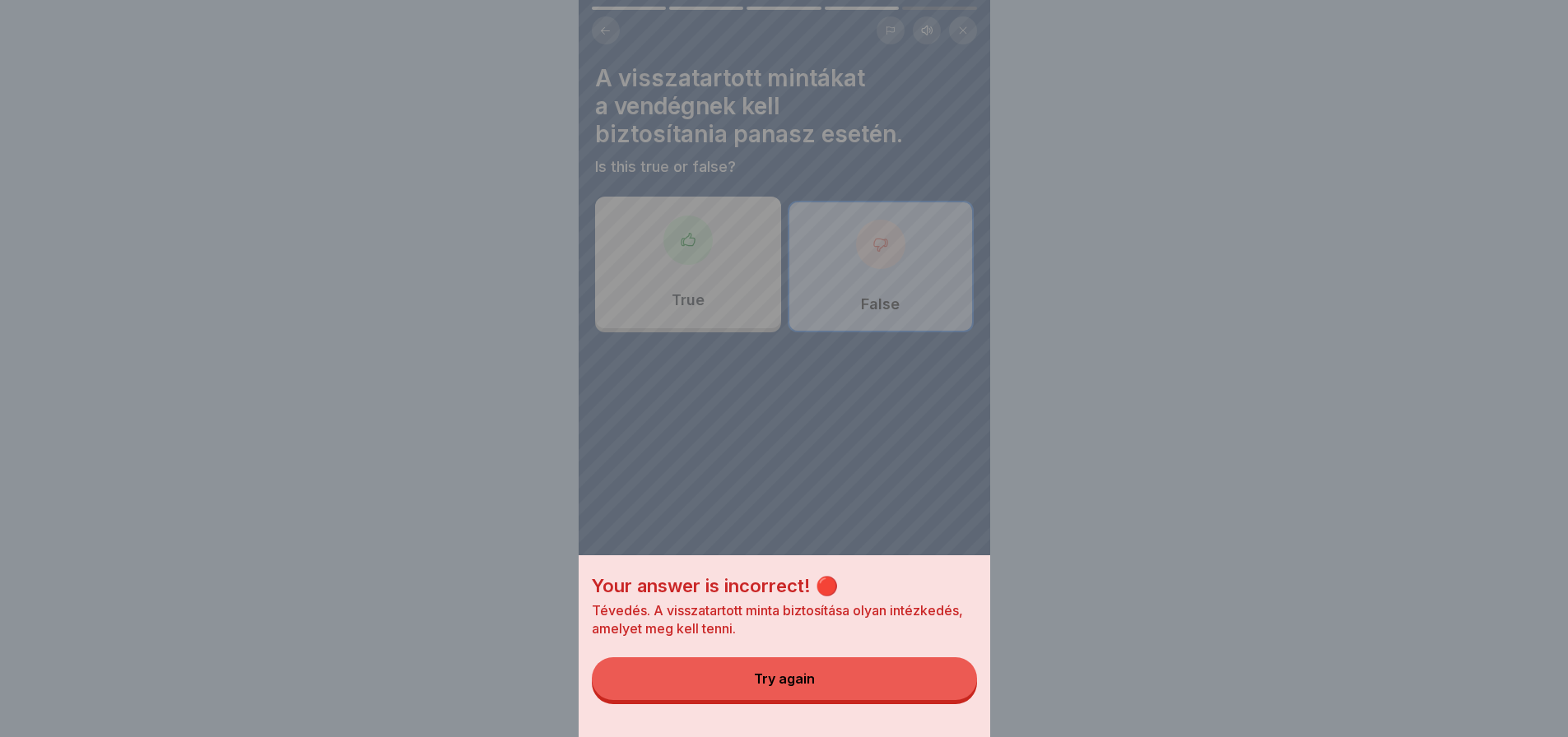
click at [946, 690] on button "Try again" at bounding box center [784, 678] width 385 height 43
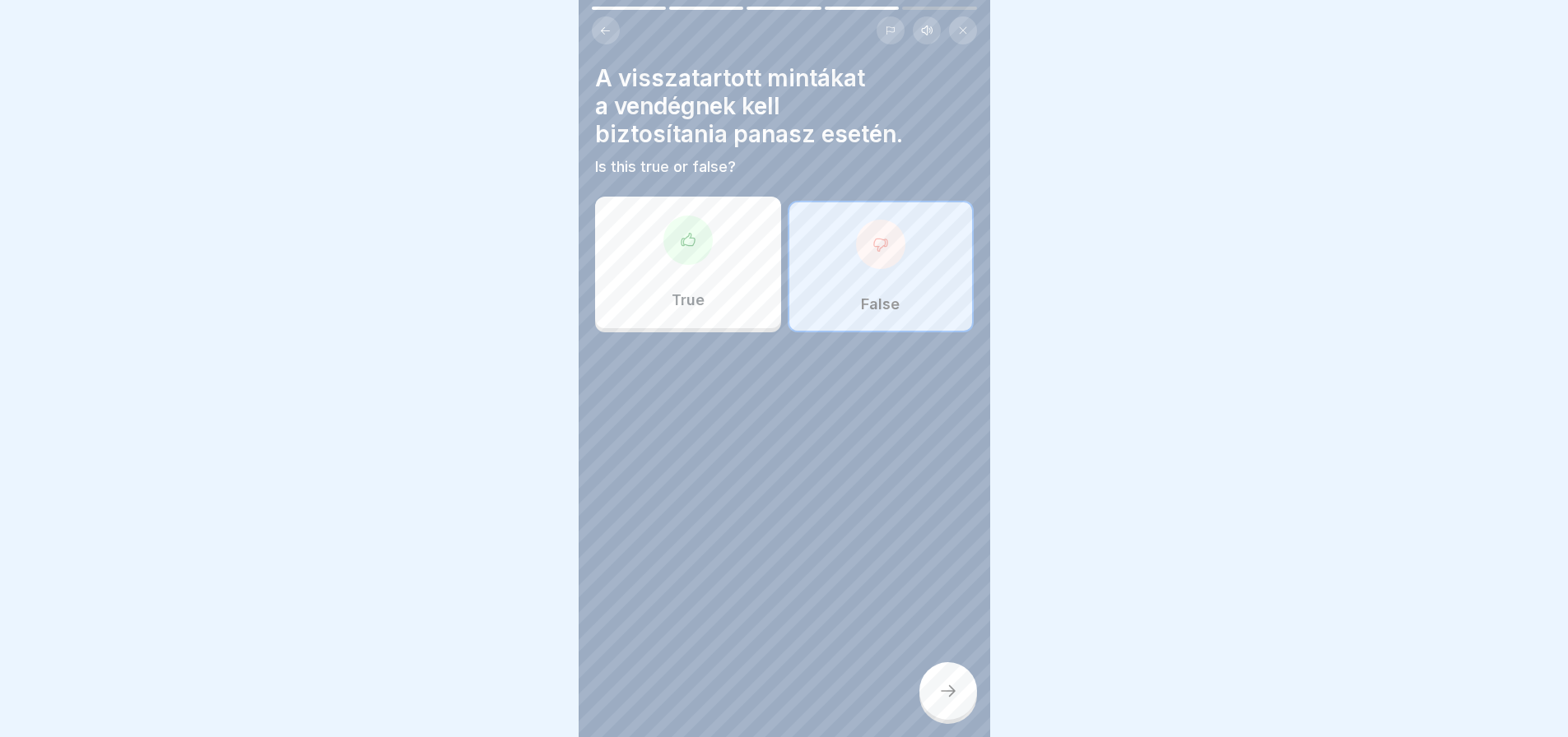
click at [695, 236] on div at bounding box center [688, 240] width 49 height 49
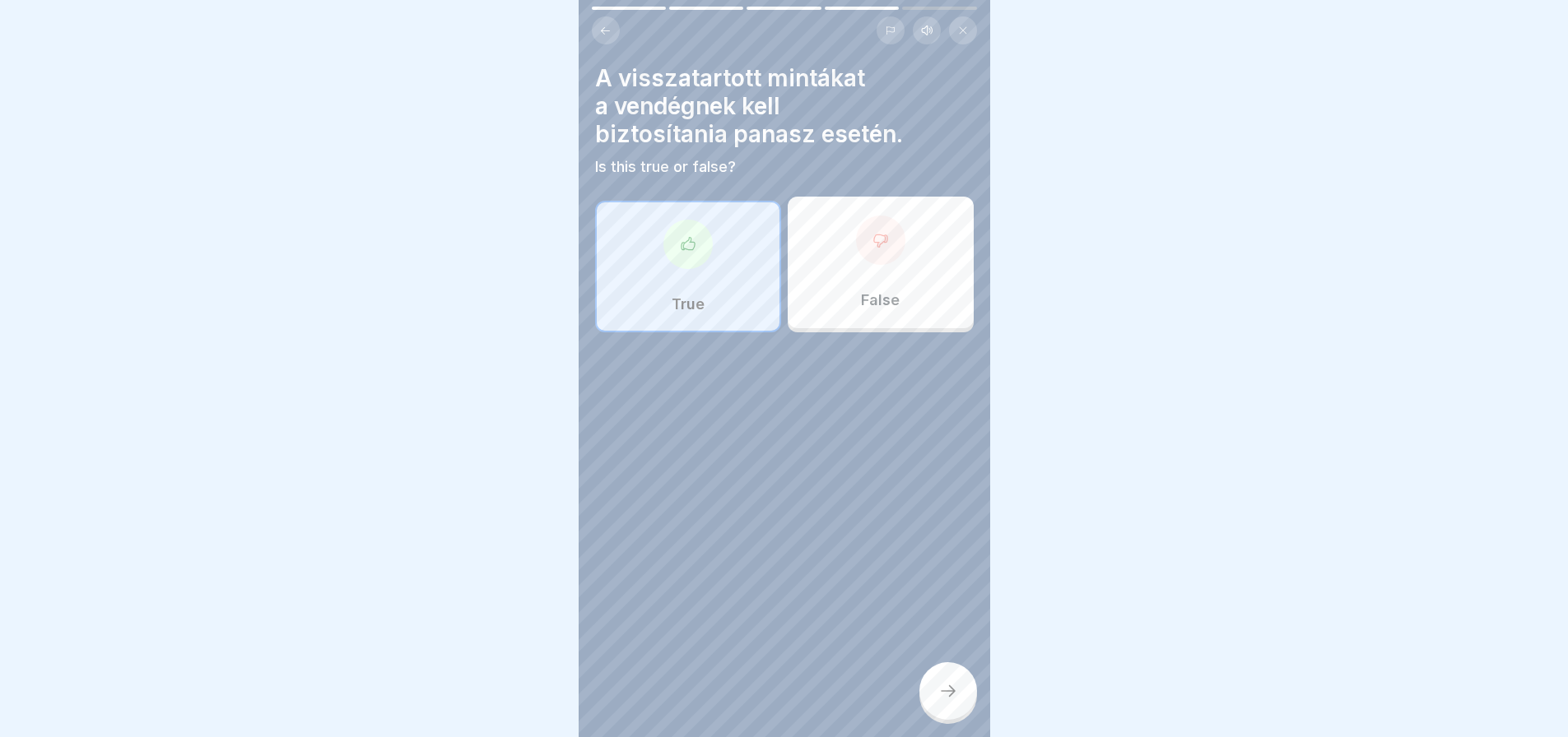
click at [954, 701] on icon at bounding box center [948, 691] width 20 height 20
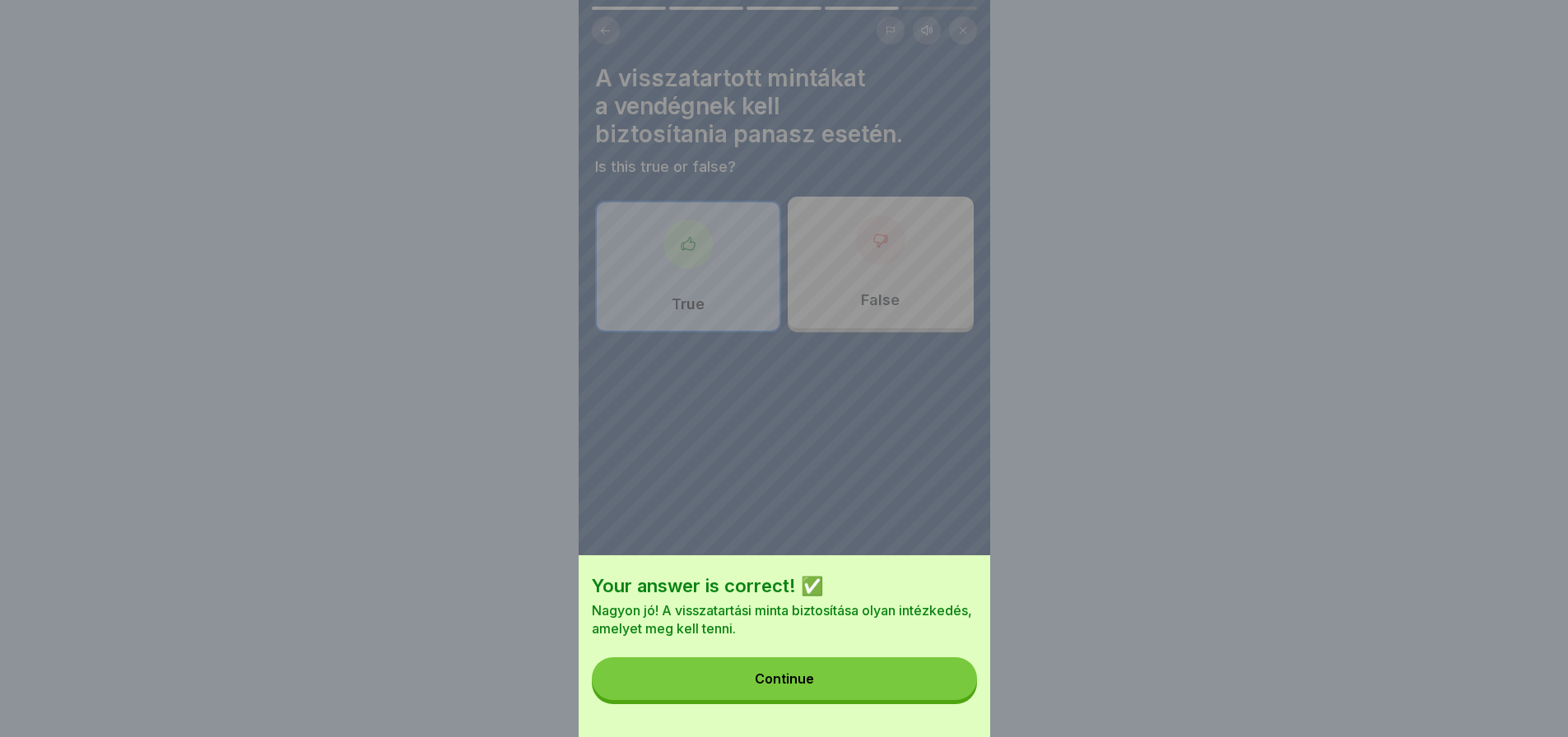
click at [954, 700] on button "Continue" at bounding box center [784, 678] width 385 height 43
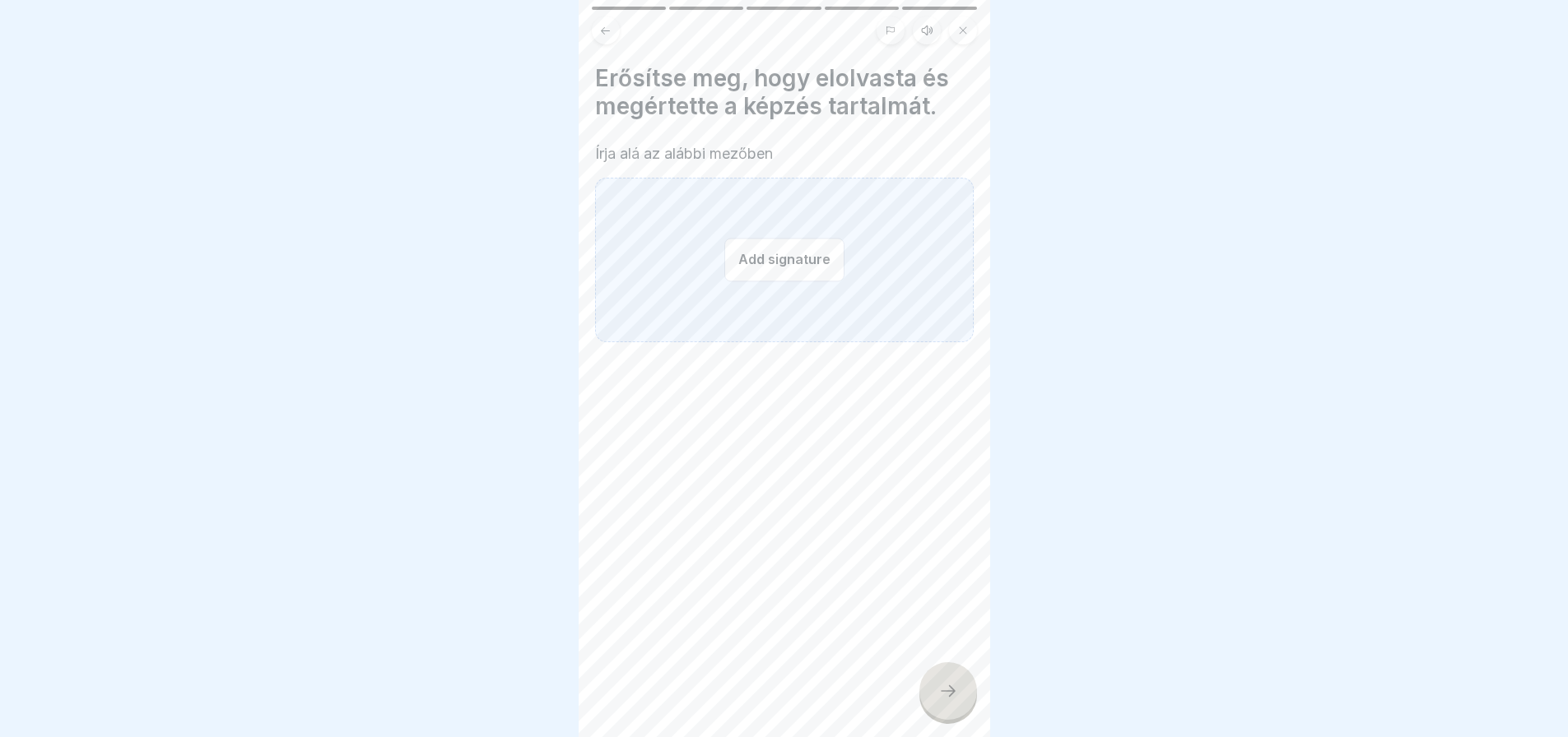
click at [791, 260] on button "Add signature" at bounding box center [785, 260] width 120 height 44
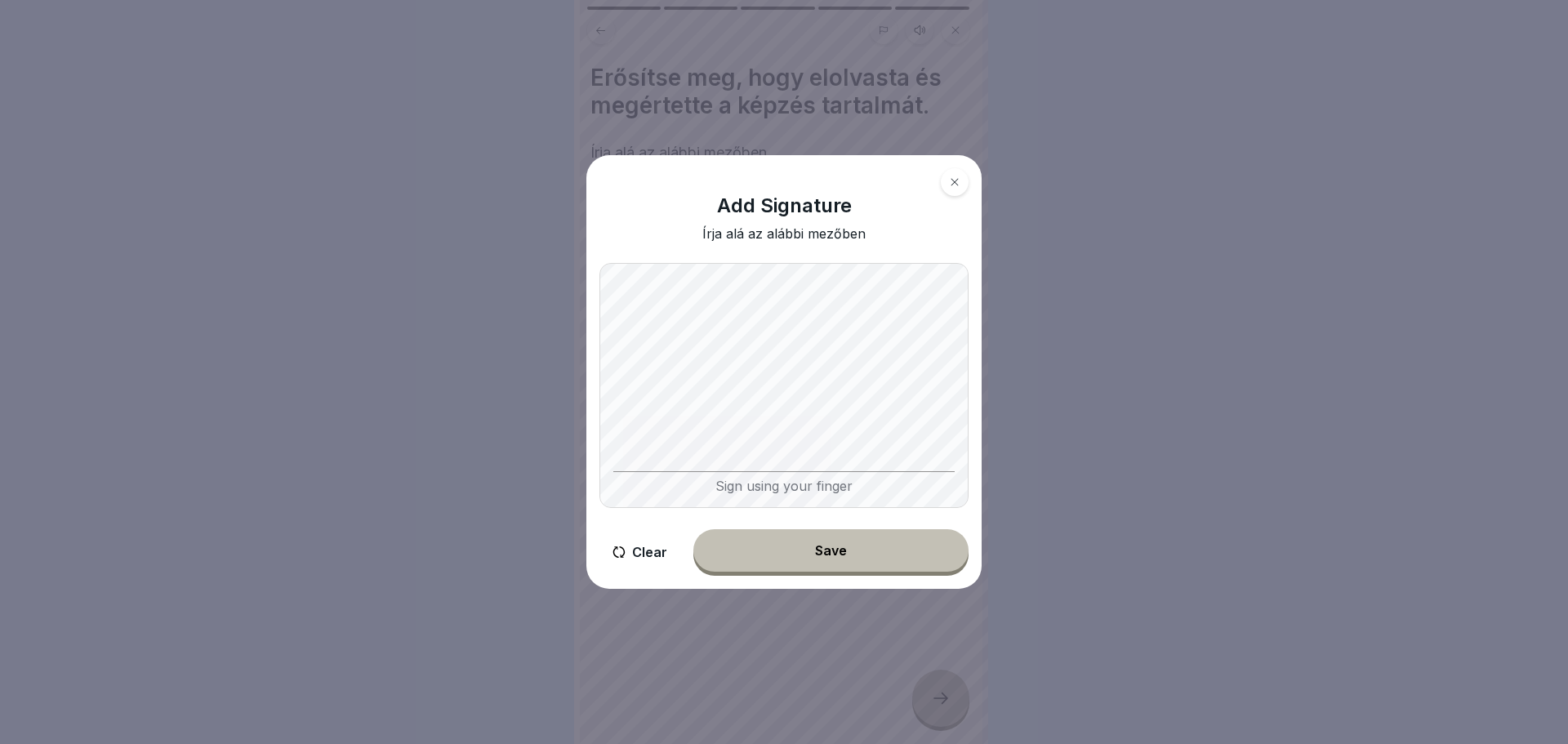
click at [641, 477] on div "Sign using your finger" at bounding box center [784, 385] width 370 height 246
click at [827, 474] on div "Sign using your finger" at bounding box center [784, 385] width 370 height 246
click at [878, 539] on button "Save" at bounding box center [832, 550] width 275 height 43
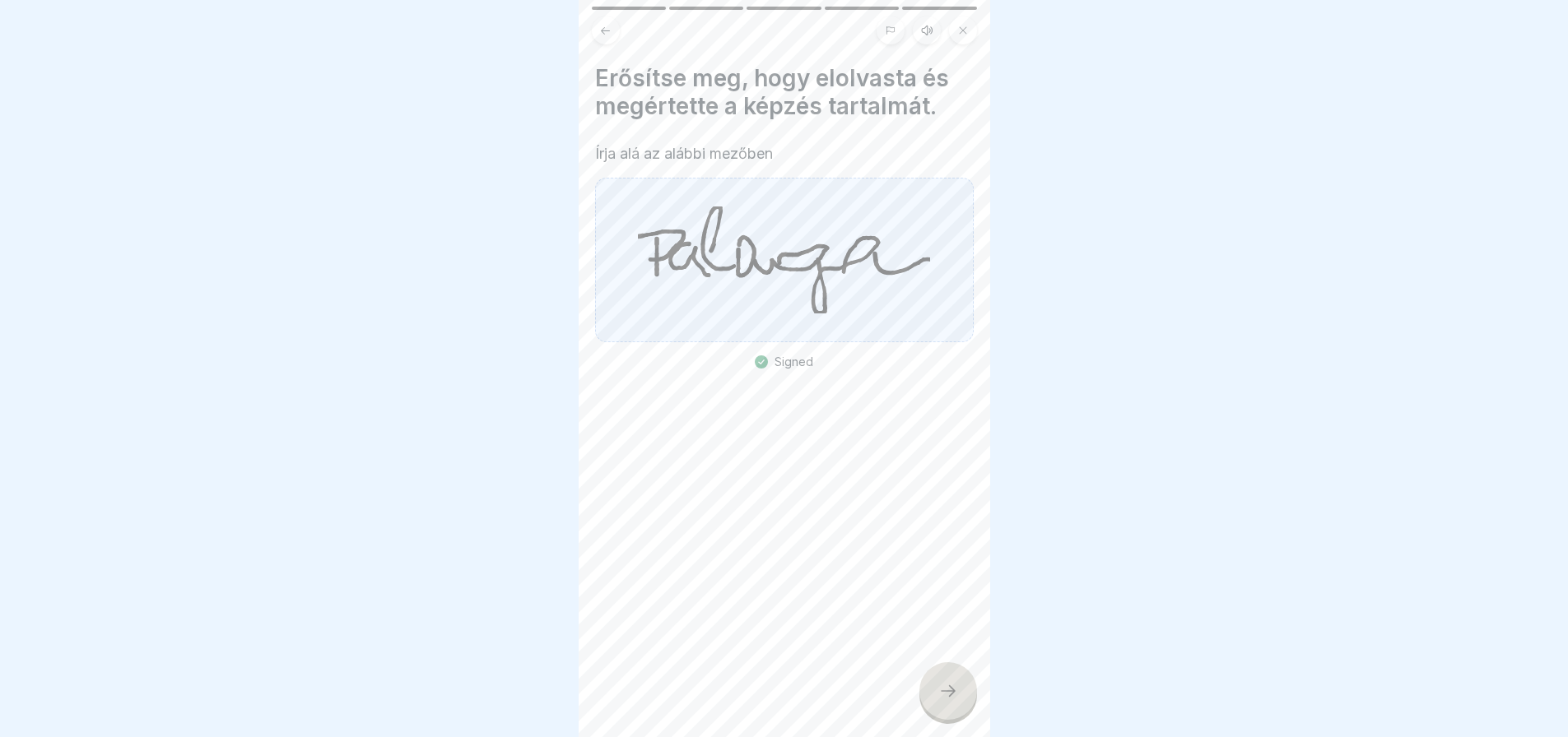
click at [946, 700] on icon at bounding box center [948, 691] width 20 height 20
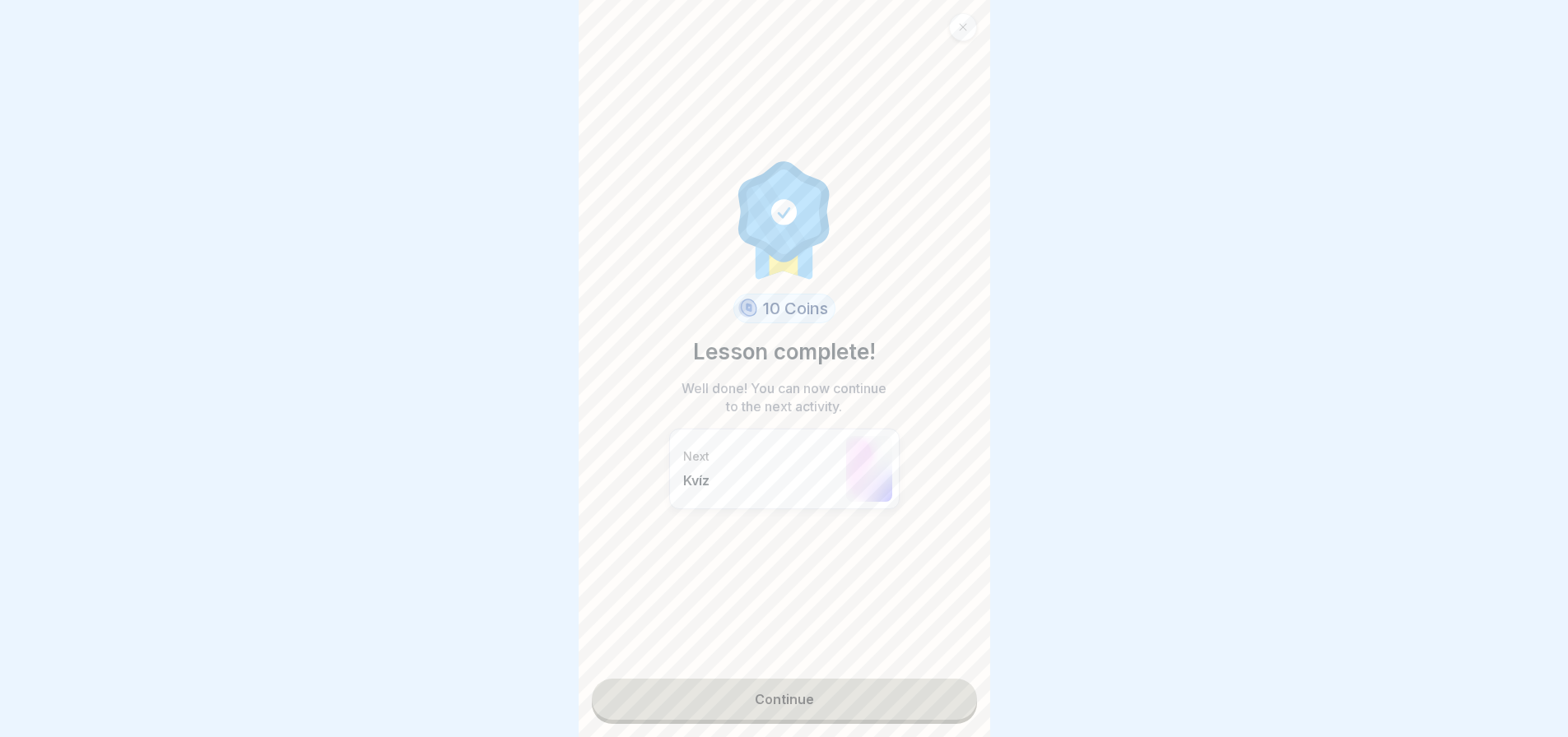
click at [946, 700] on link "Continue" at bounding box center [784, 699] width 385 height 41
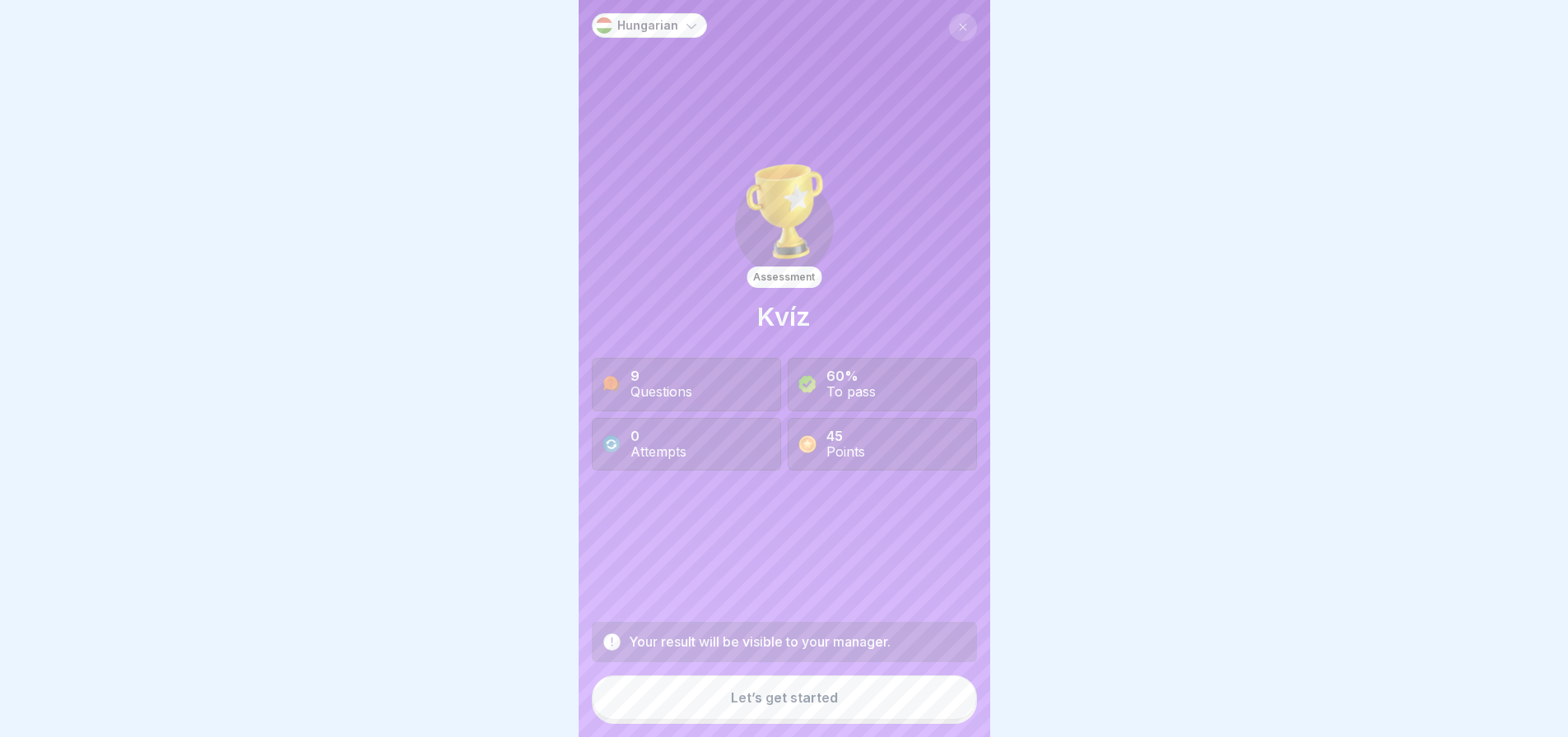
click at [946, 700] on button "Let’s get started" at bounding box center [784, 697] width 385 height 45
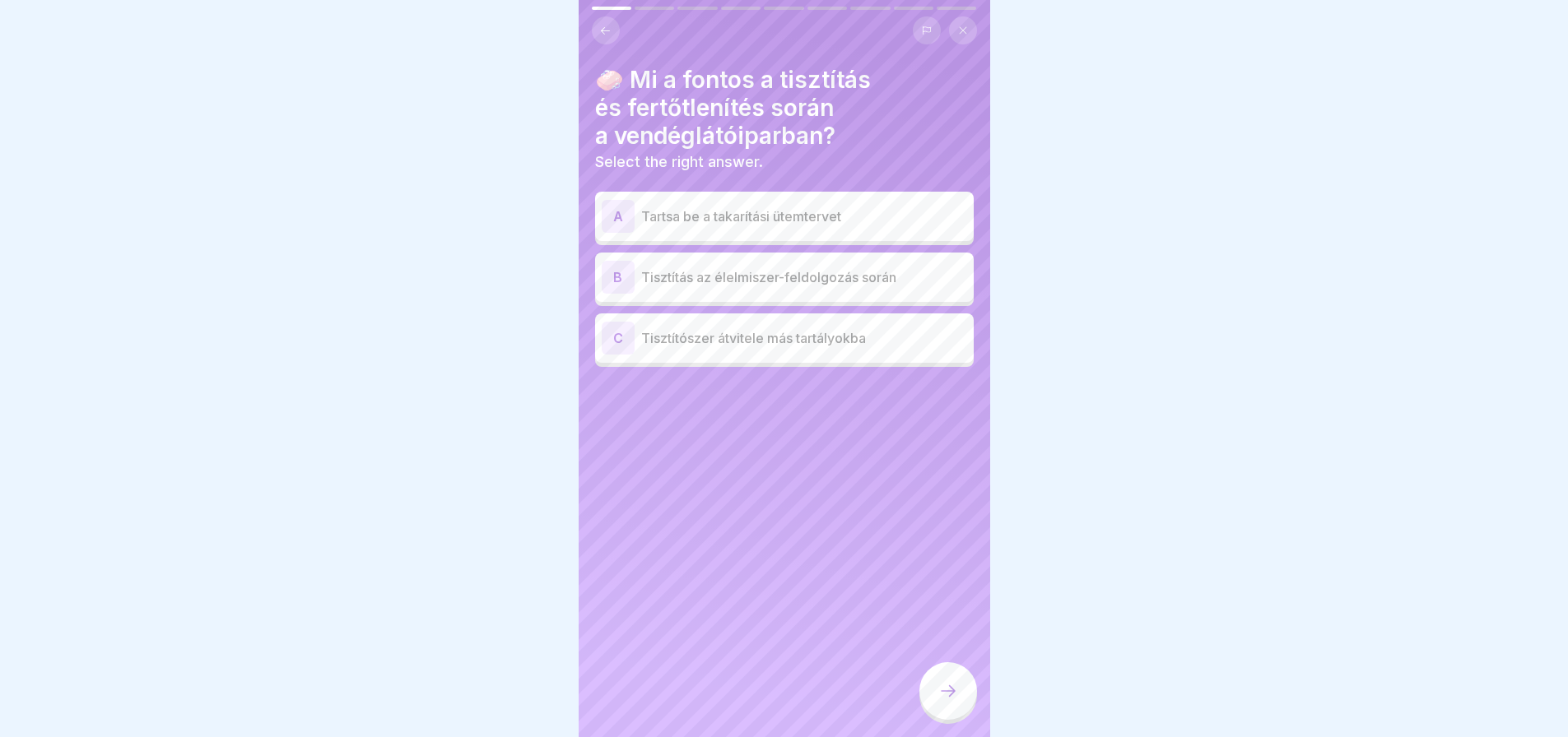
click at [626, 222] on div "A" at bounding box center [618, 216] width 33 height 33
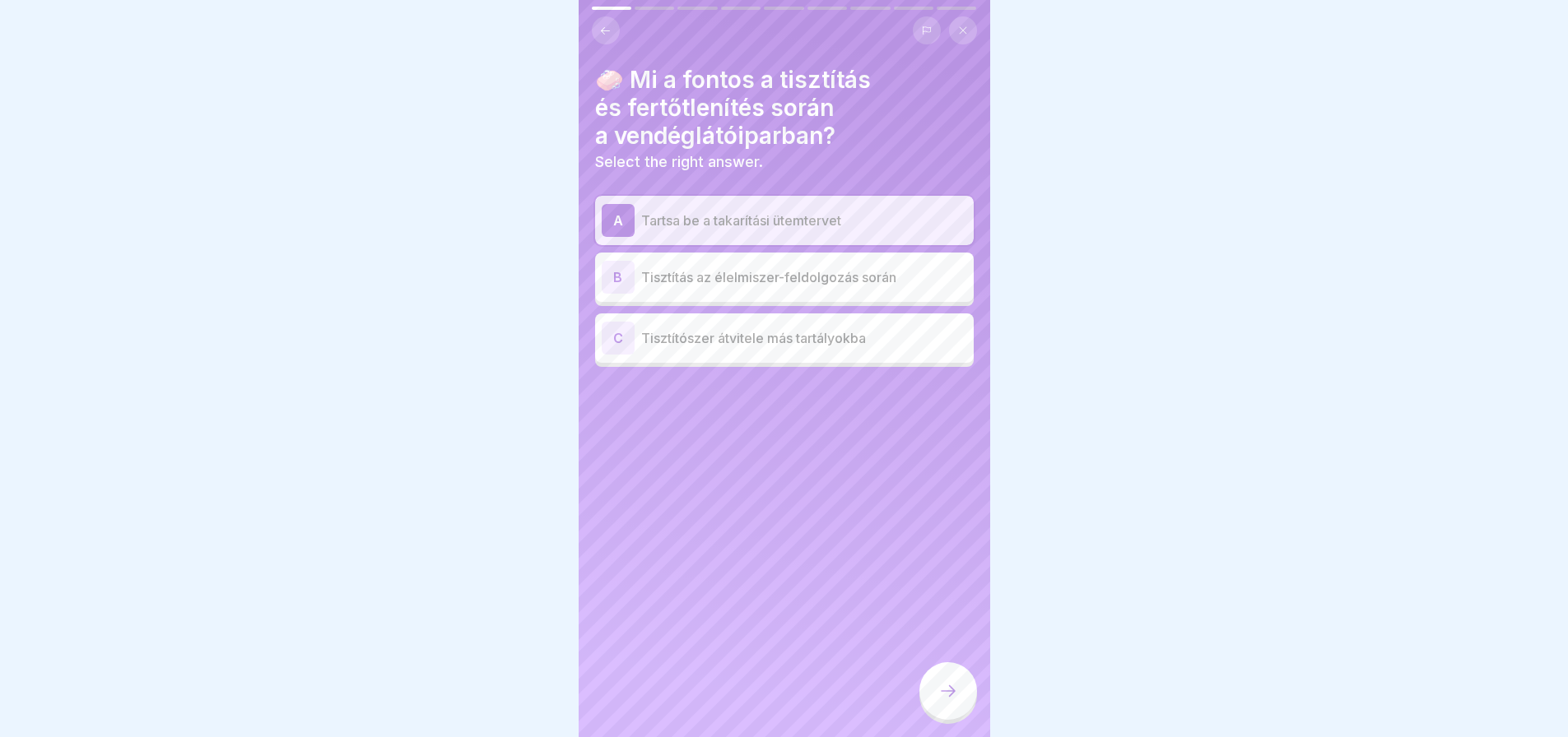
click at [958, 711] on div at bounding box center [947, 690] width 57 height 57
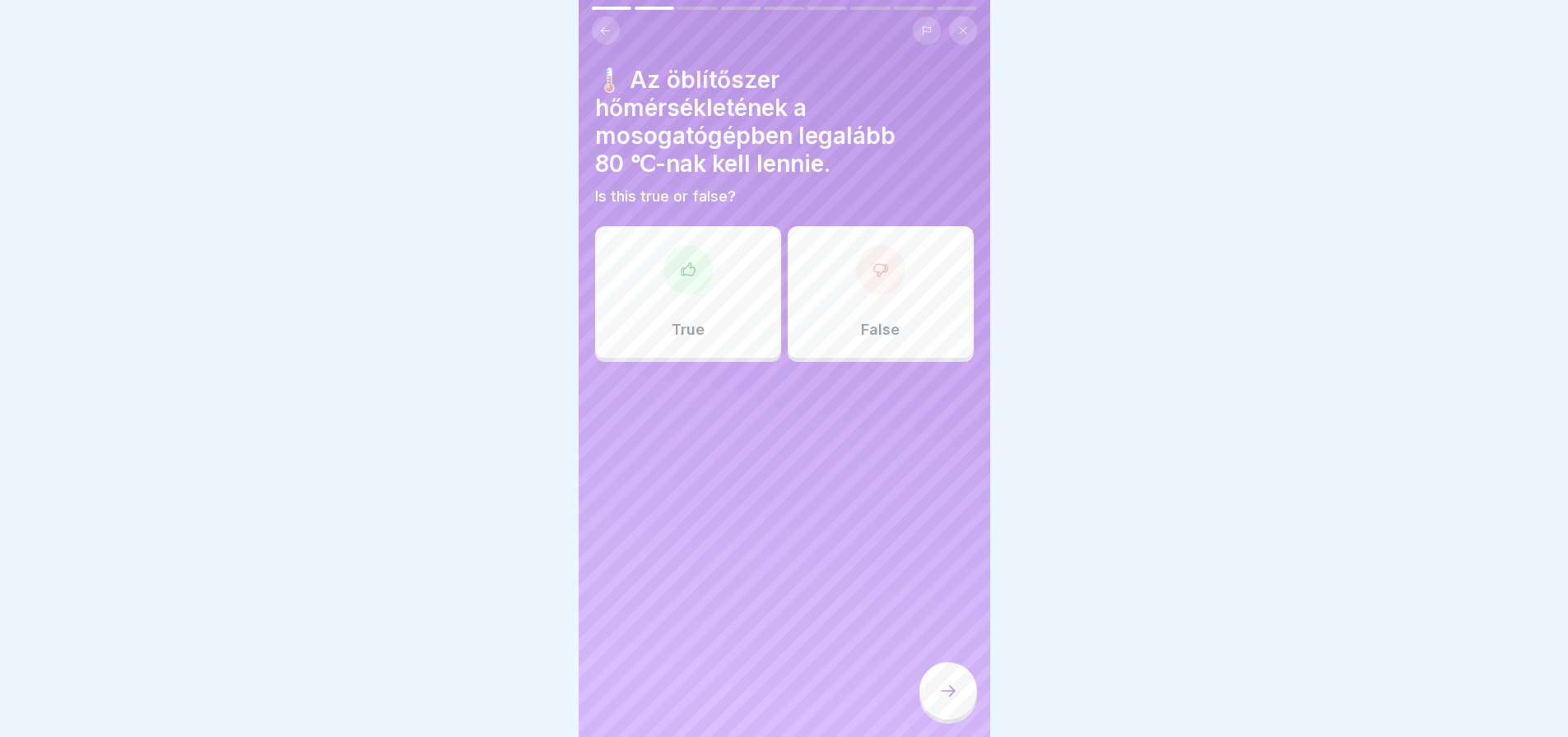
click at [683, 303] on div "True" at bounding box center [688, 292] width 186 height 131
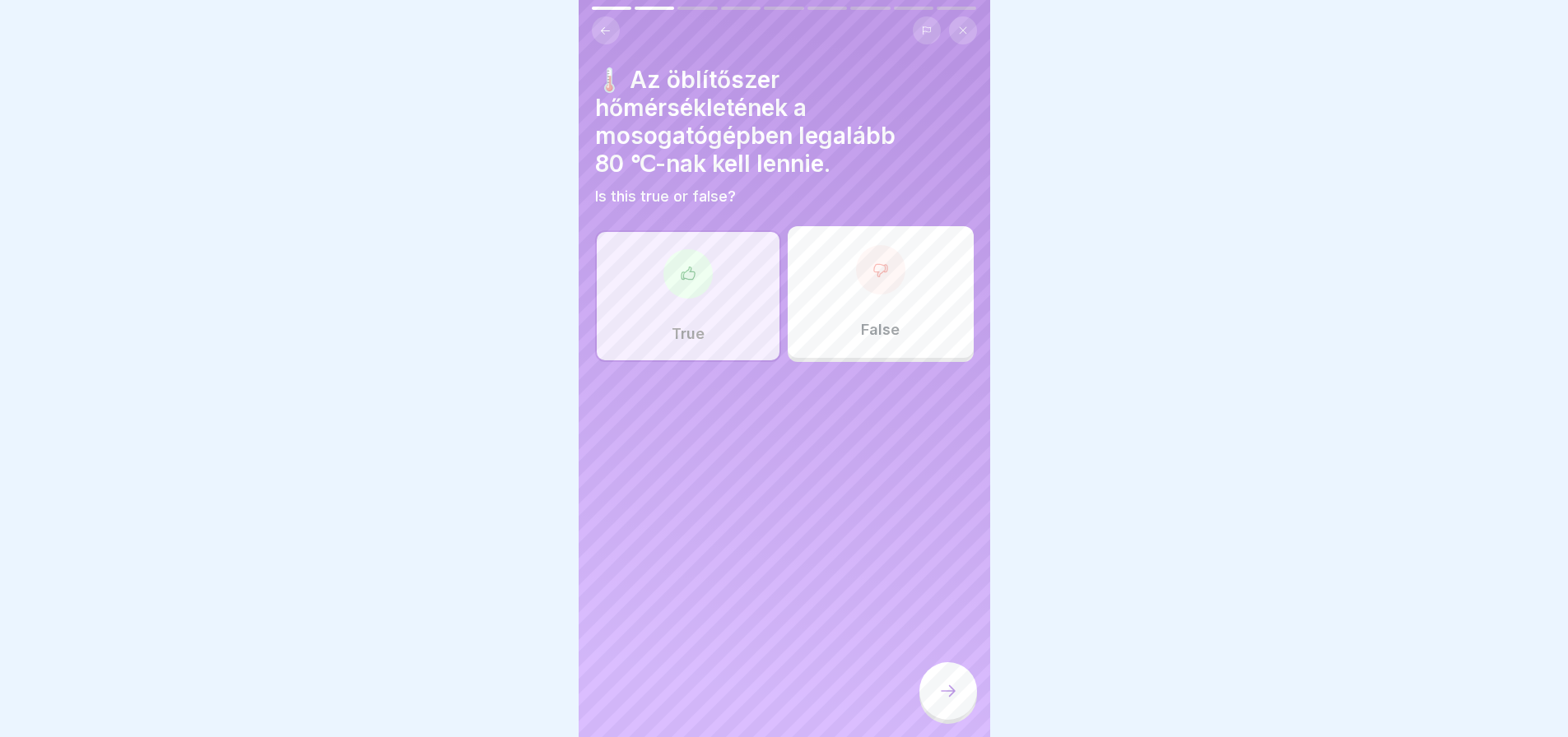
click at [939, 720] on div at bounding box center [947, 690] width 57 height 57
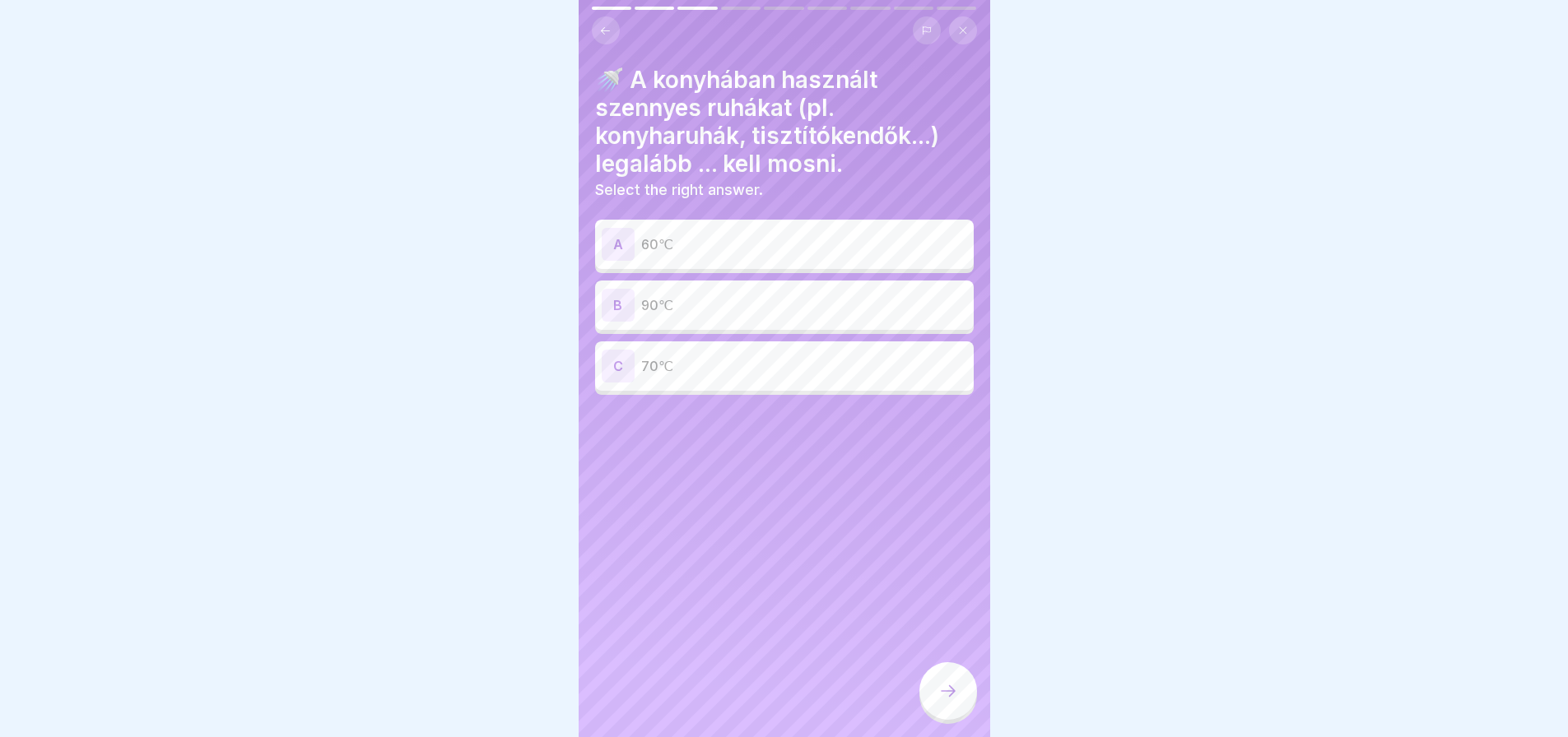
click at [726, 297] on p "90℃" at bounding box center [803, 306] width 326 height 20
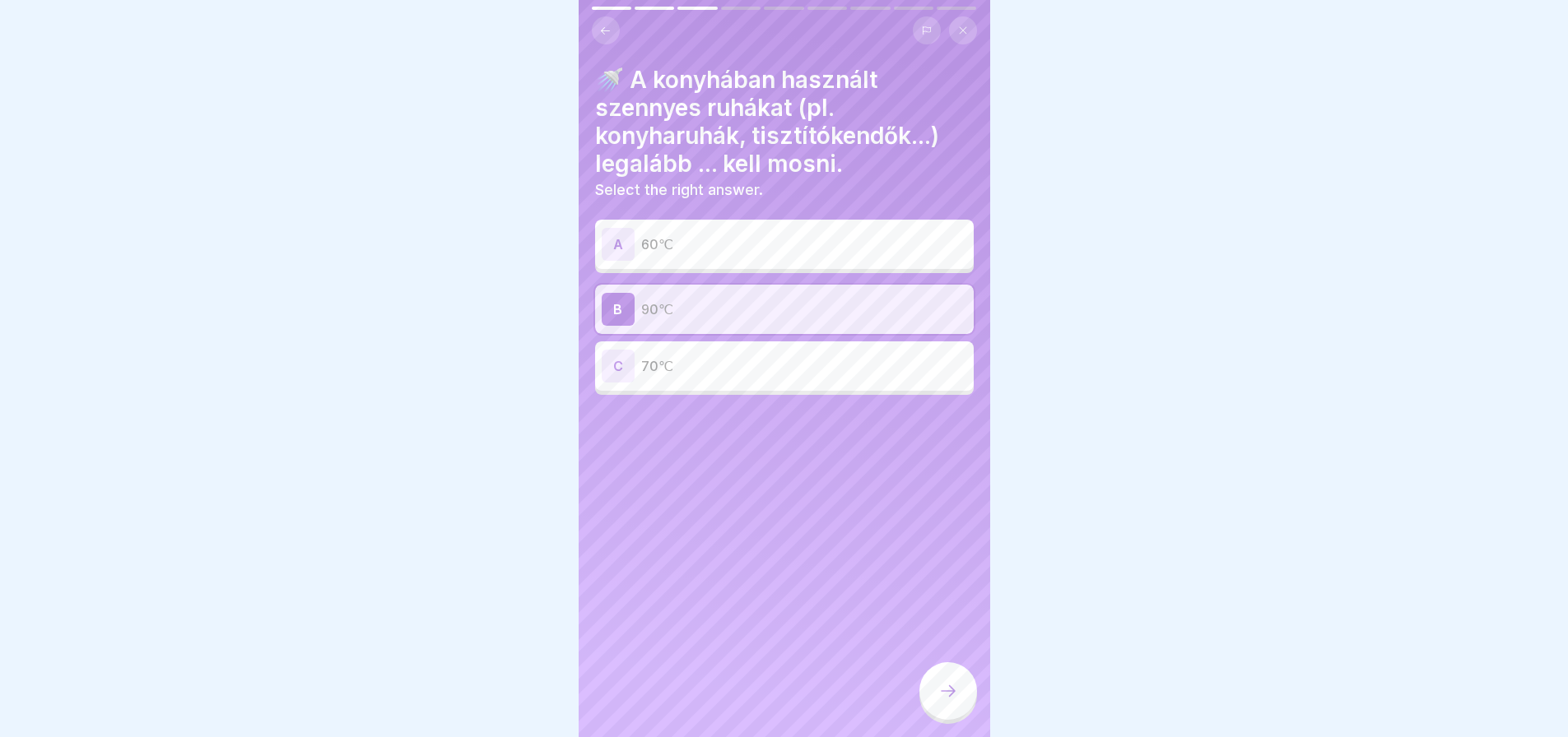
click at [930, 696] on div at bounding box center [947, 690] width 57 height 57
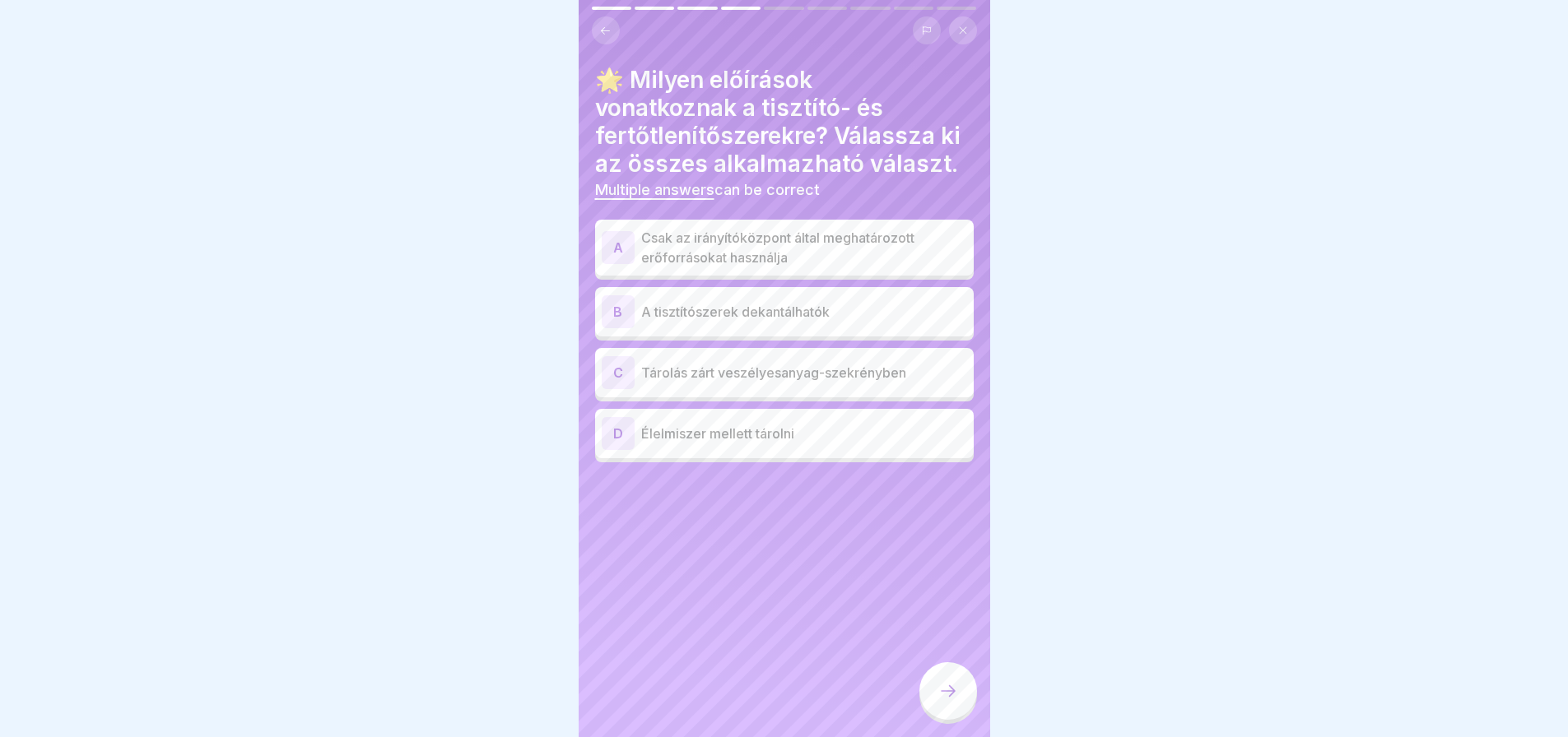
click at [810, 389] on div "C Tárolás zárt veszélyesanyag-szekrényben" at bounding box center [784, 372] width 379 height 49
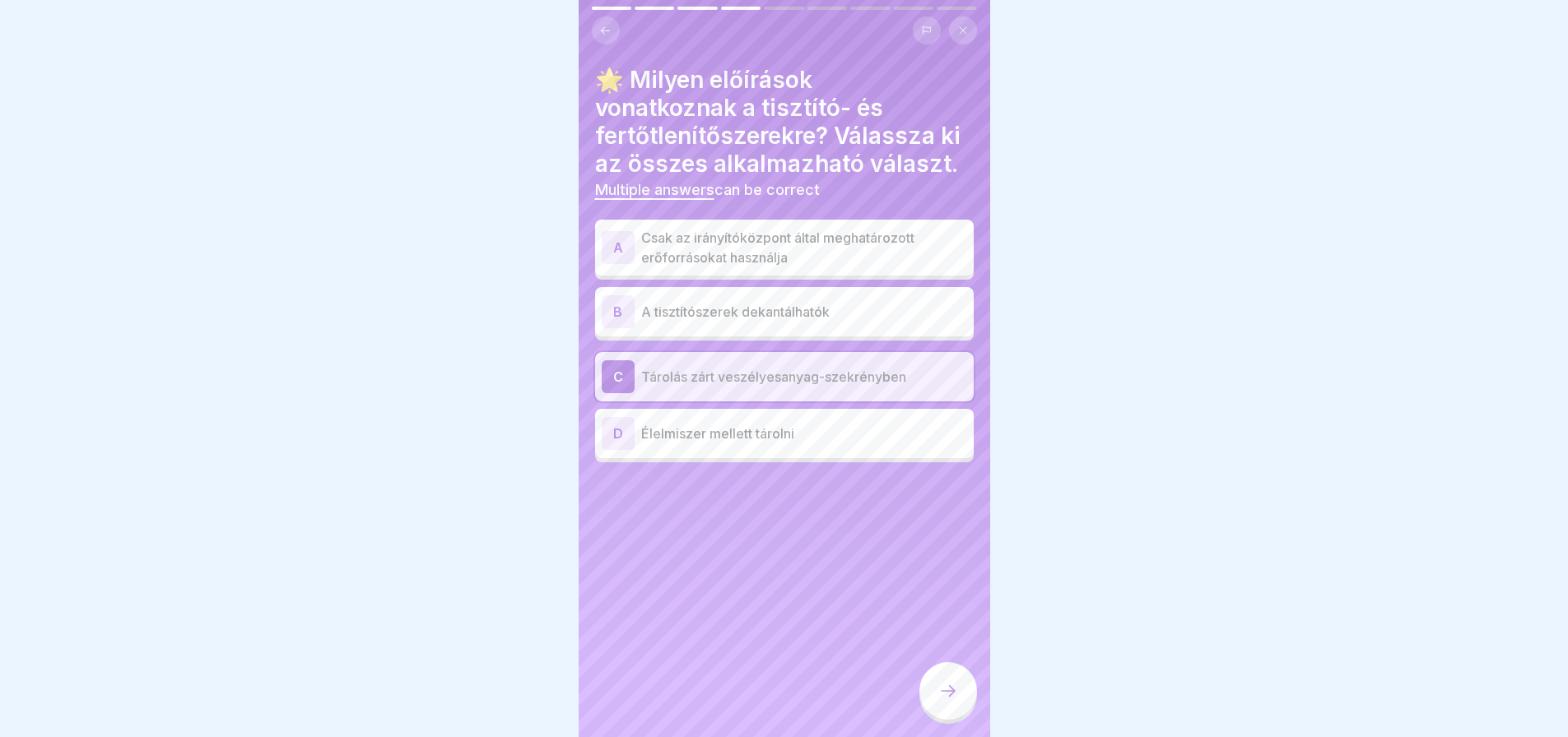
click at [831, 244] on p "Csak az irányítóközpont által meghatározott erőforrásokat használja" at bounding box center [803, 247] width 326 height 39
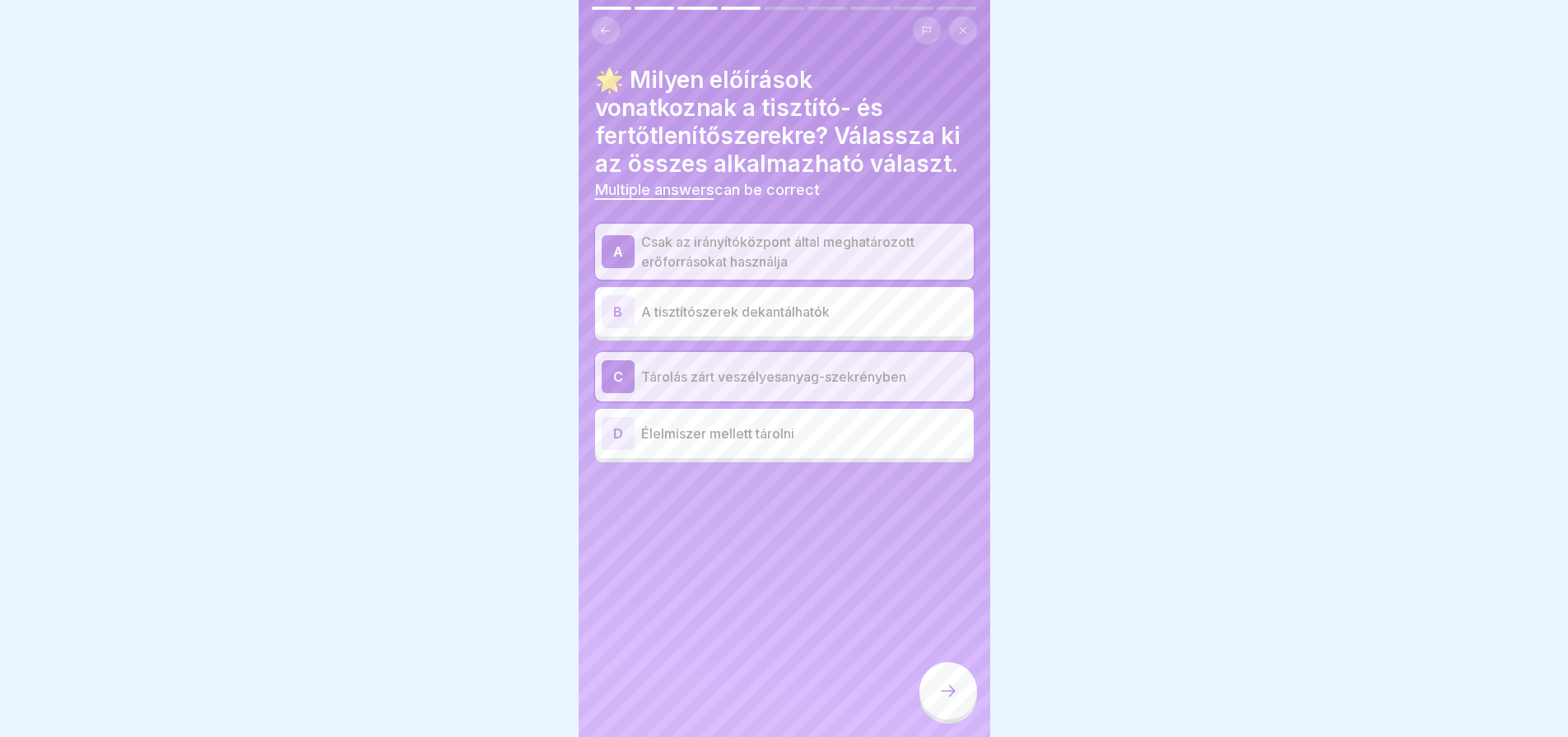
click at [940, 686] on div at bounding box center [947, 690] width 57 height 57
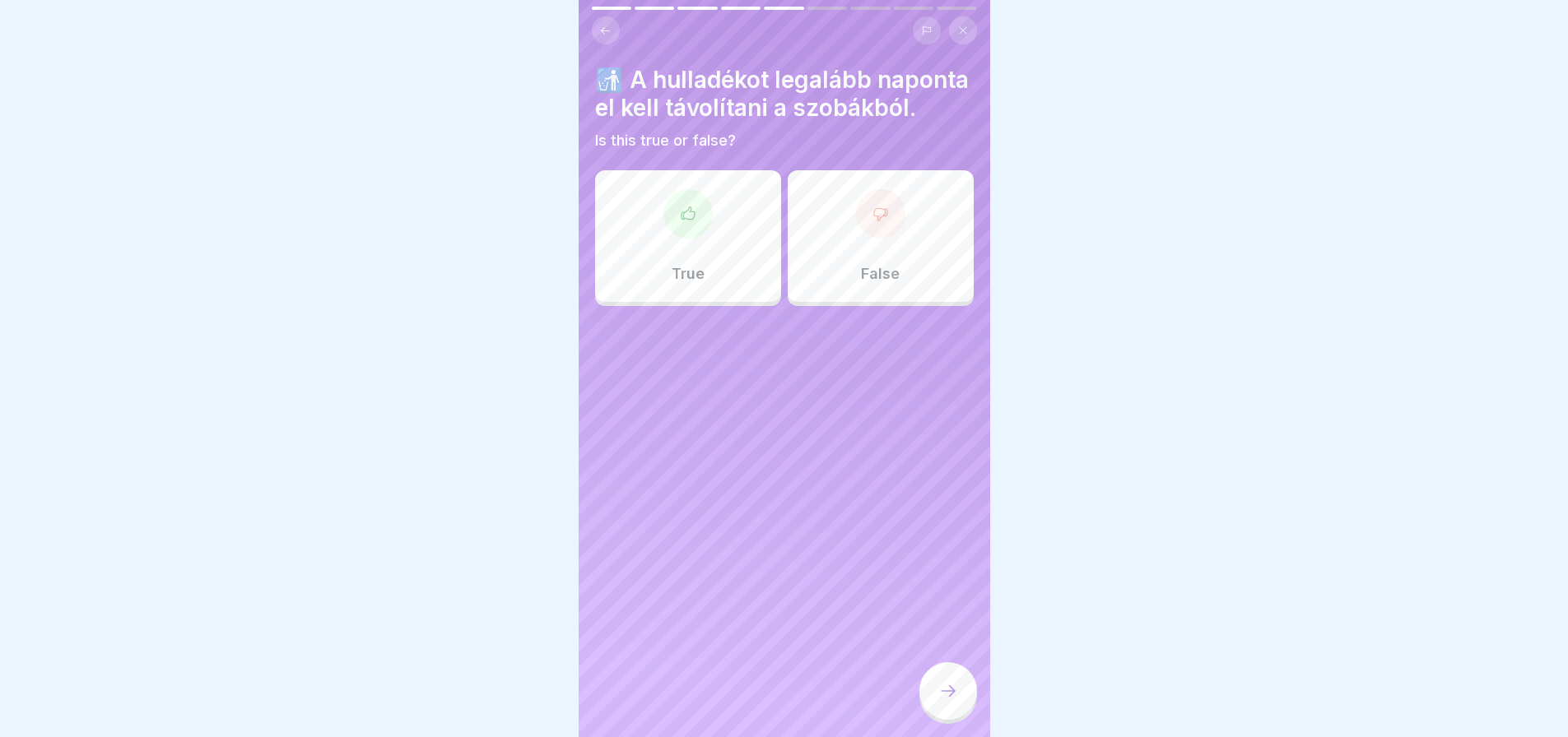
click at [723, 302] on div "True" at bounding box center [688, 236] width 186 height 131
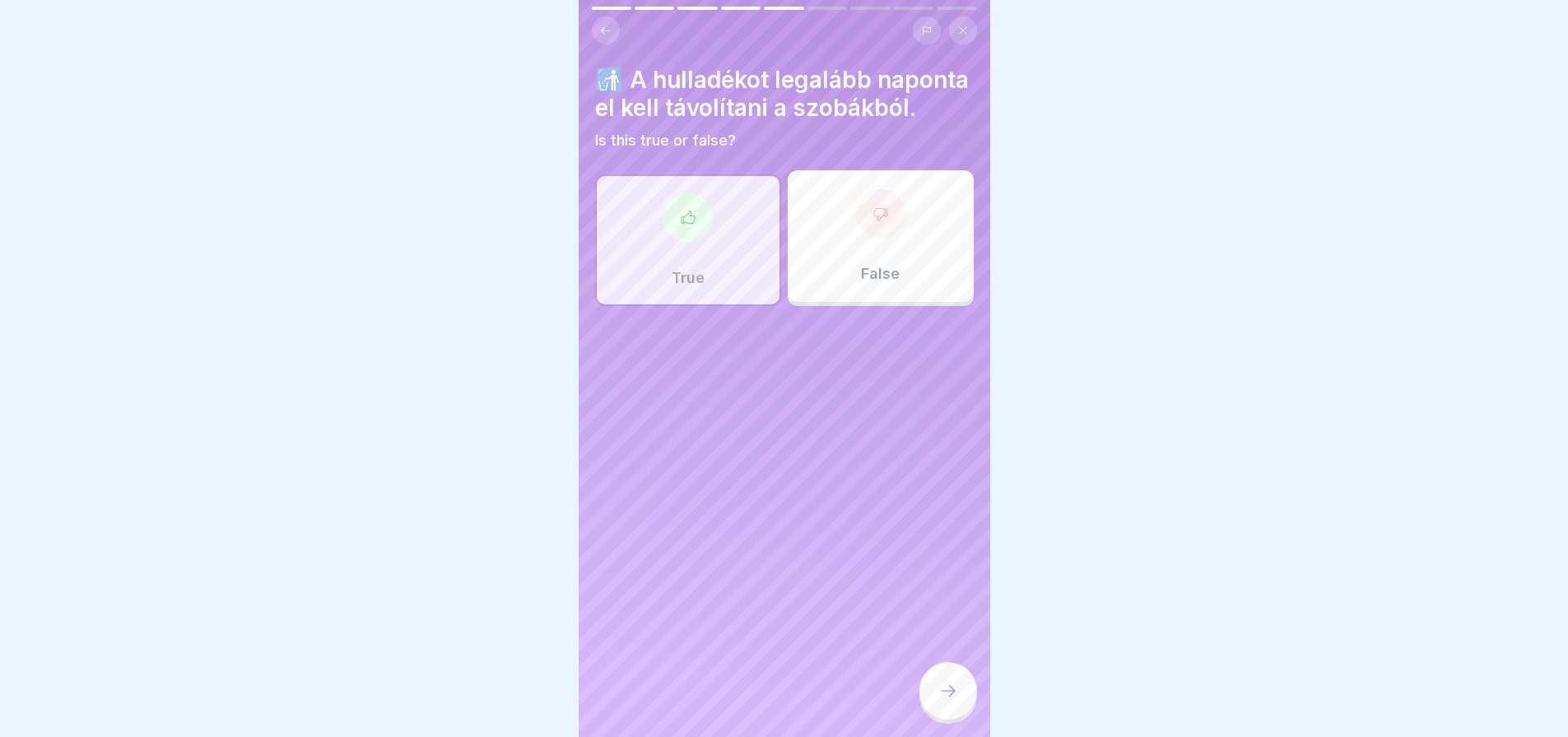
click at [942, 701] on icon at bounding box center [948, 691] width 20 height 20
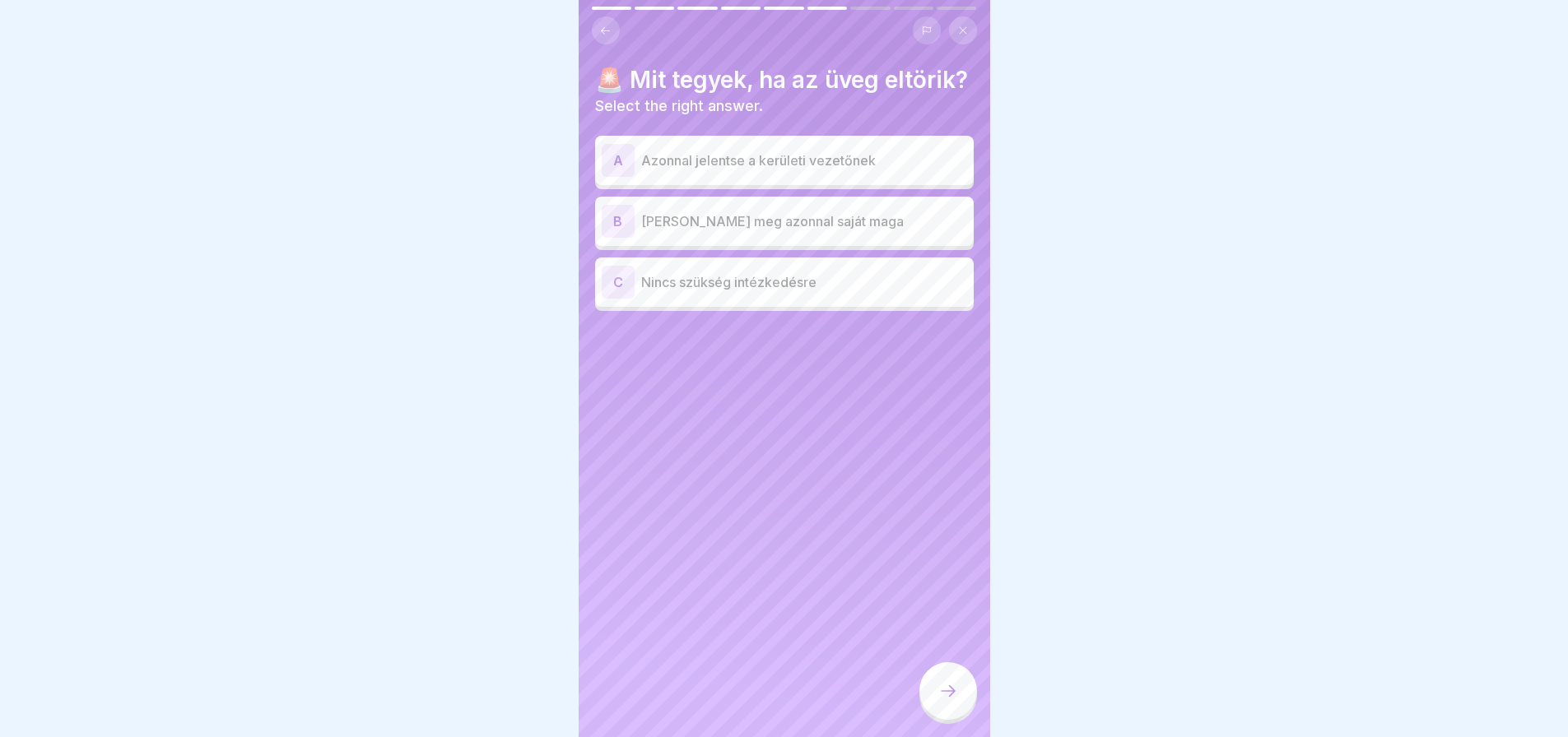
click at [883, 171] on p "Azonnal jelentse a kerületi vezetőnek" at bounding box center [803, 161] width 326 height 20
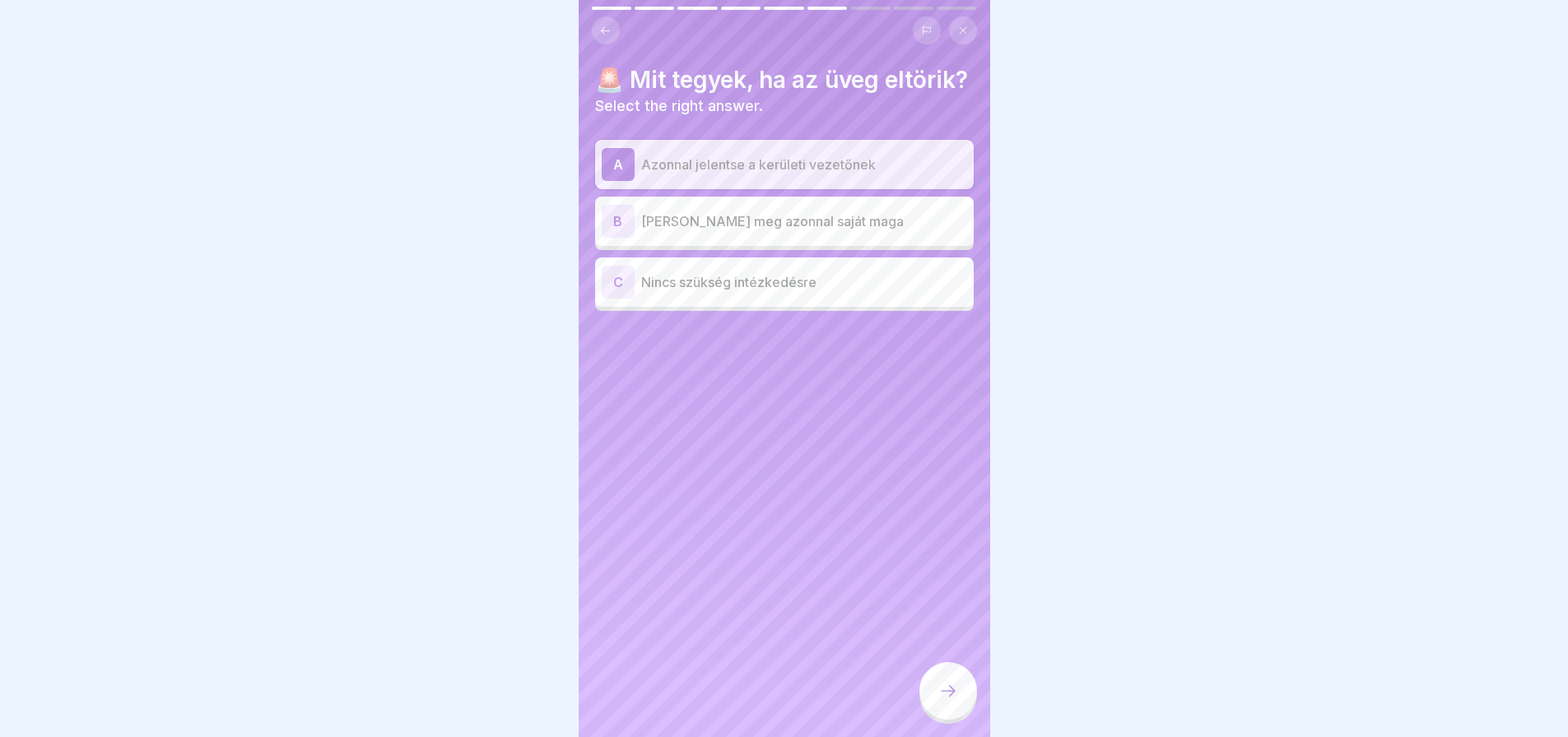
click at [946, 691] on div at bounding box center [947, 690] width 57 height 57
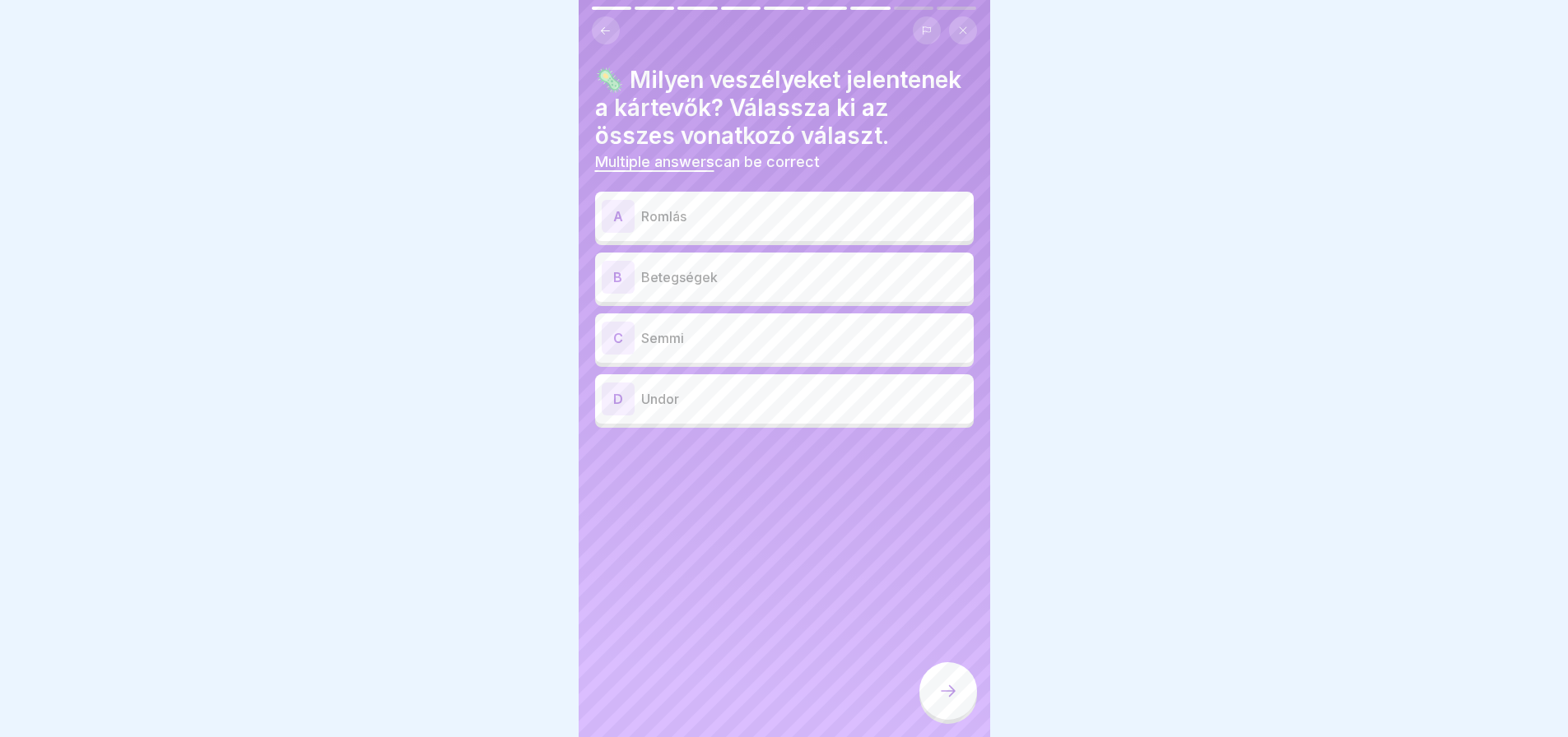
click at [619, 265] on div "B" at bounding box center [618, 277] width 33 height 33
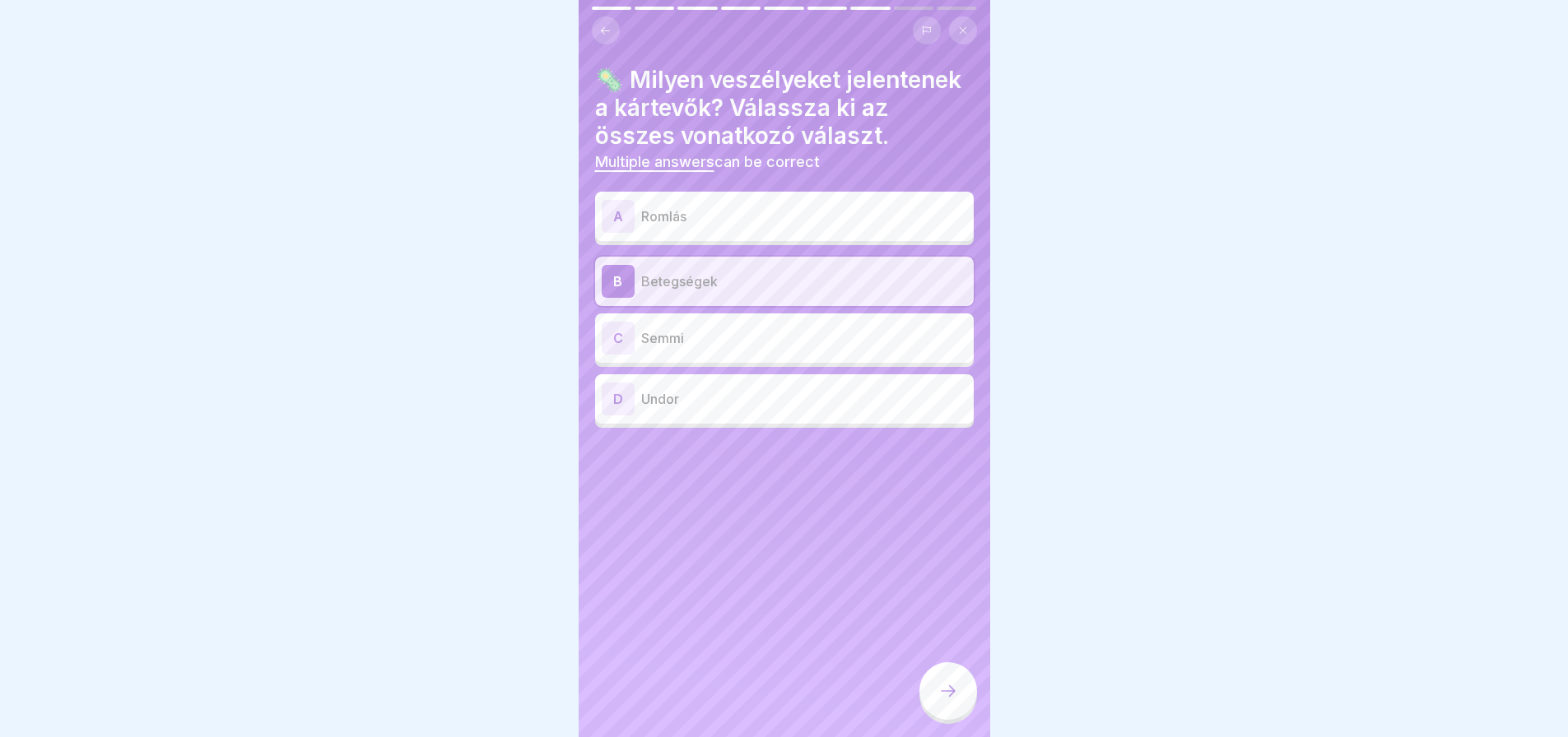
click at [619, 221] on div "A" at bounding box center [618, 216] width 33 height 33
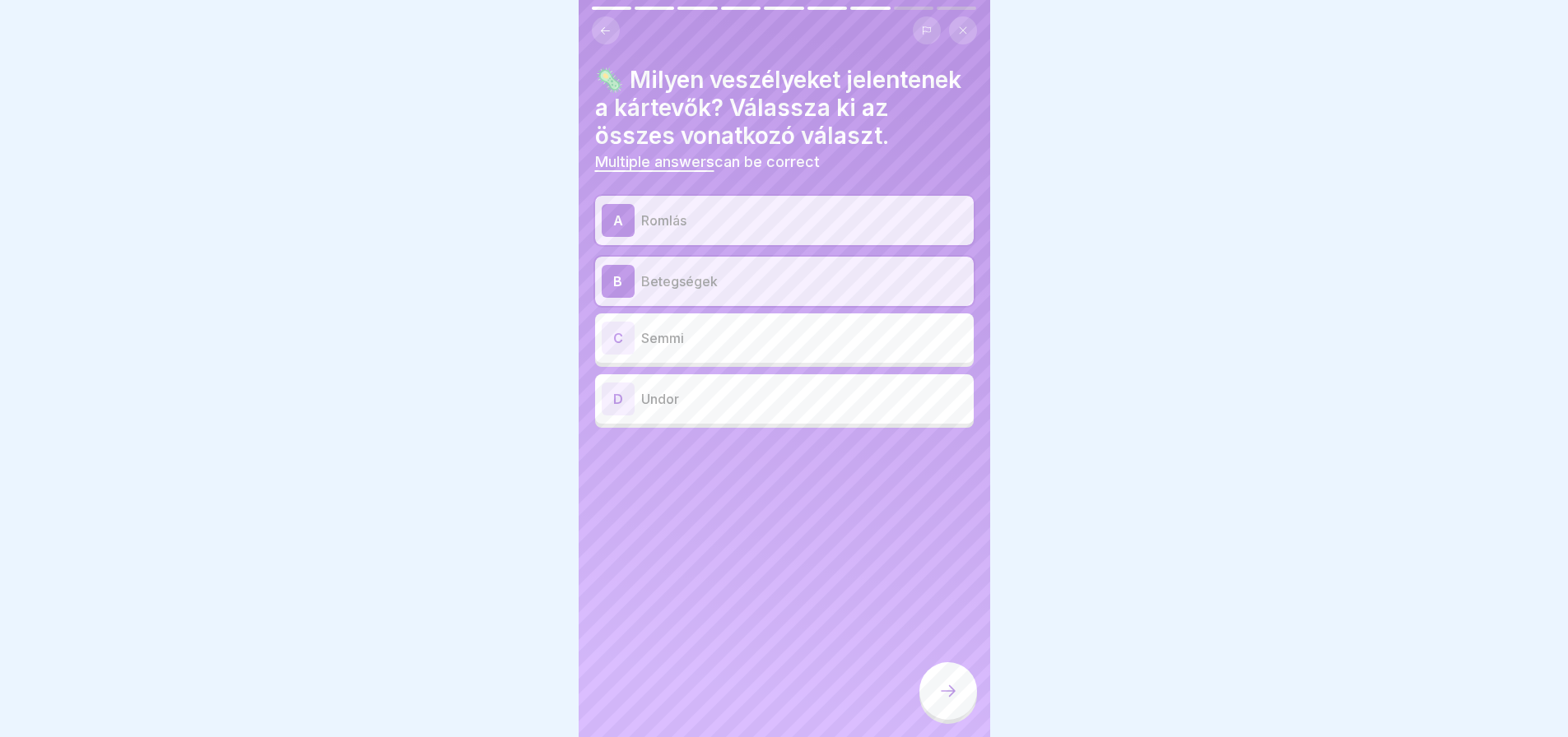
click at [622, 400] on div "D" at bounding box center [618, 399] width 33 height 33
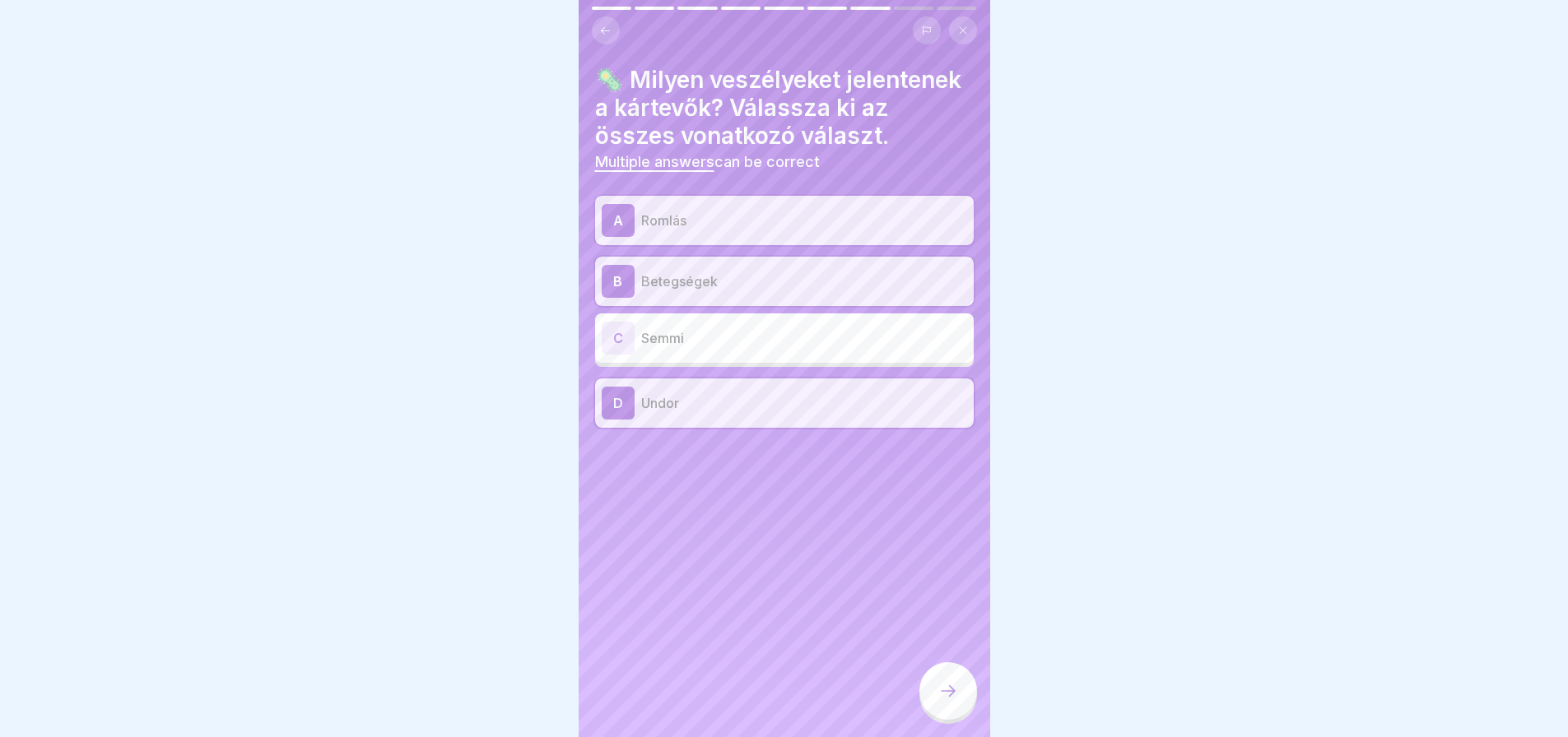
click at [936, 692] on div at bounding box center [947, 690] width 57 height 57
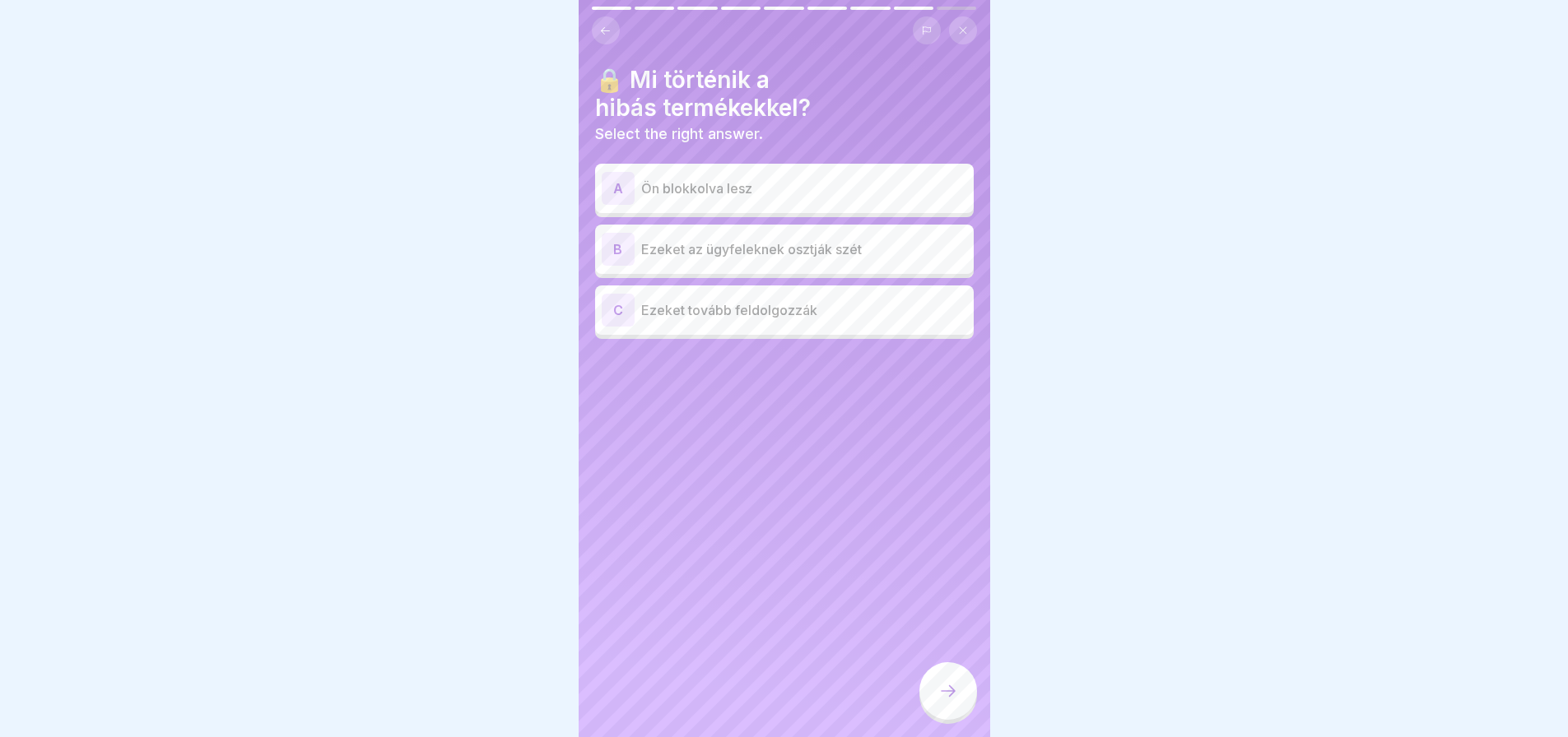
click at [610, 181] on div "A" at bounding box center [618, 188] width 33 height 33
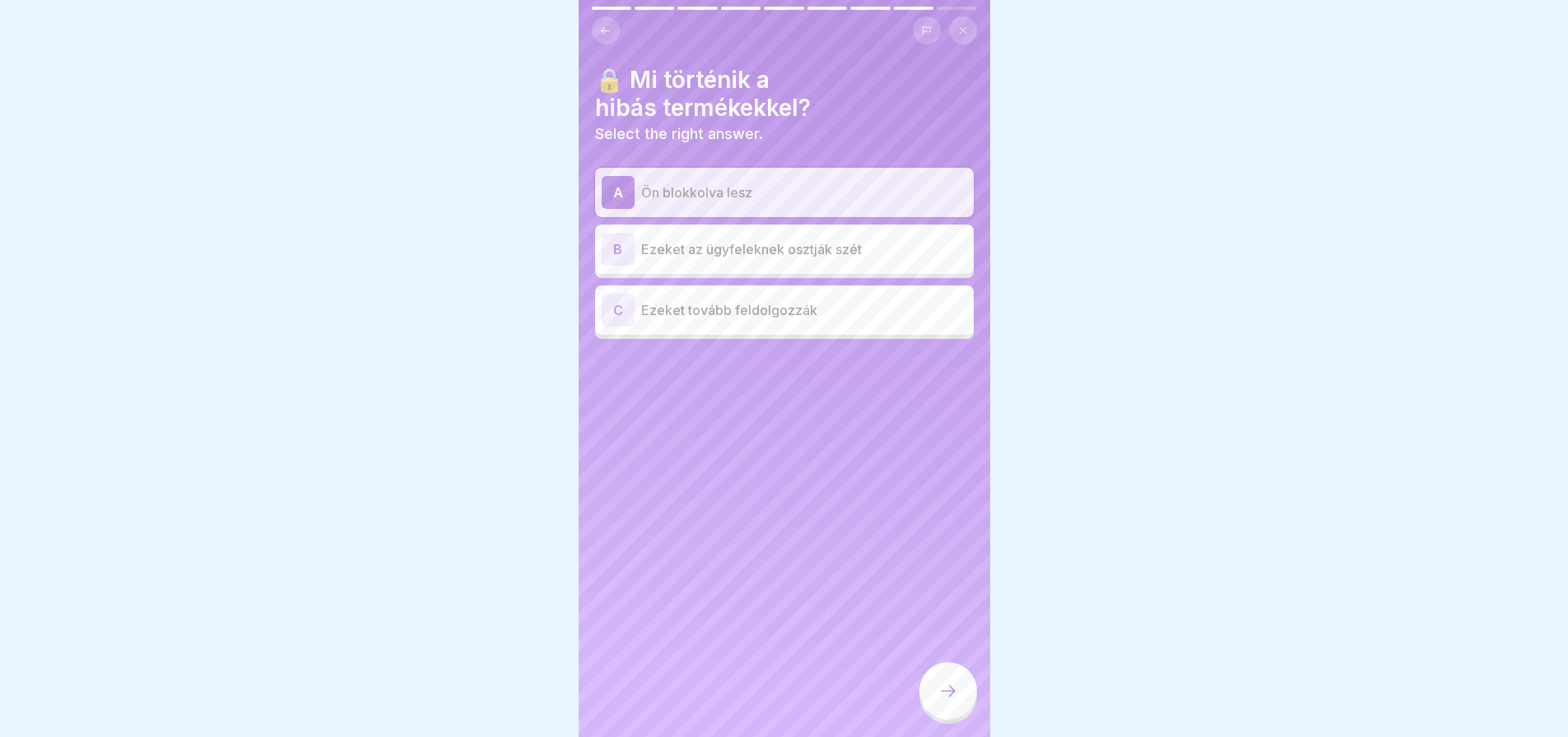
click at [971, 700] on div at bounding box center [947, 690] width 57 height 57
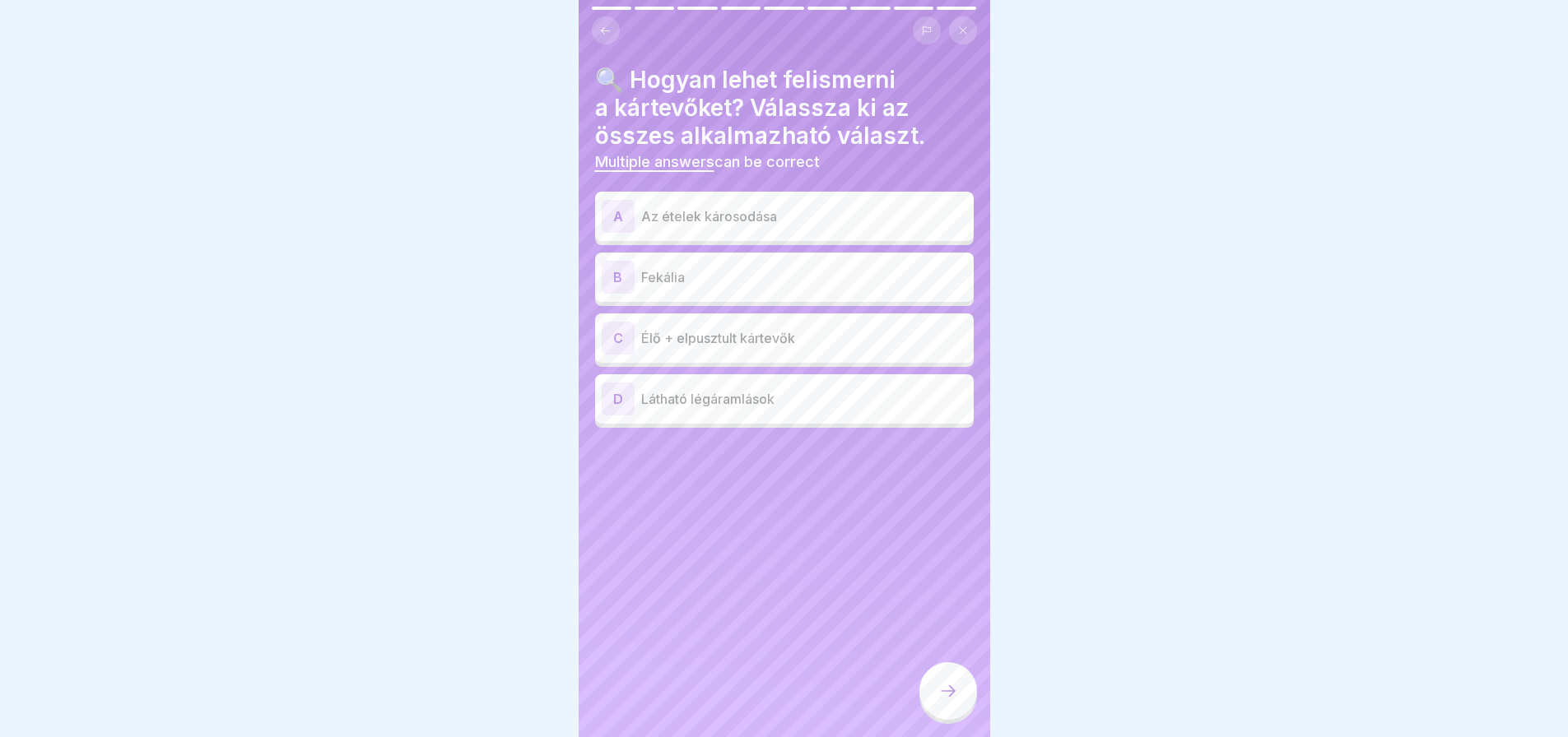
click at [630, 348] on div "C" at bounding box center [618, 338] width 33 height 33
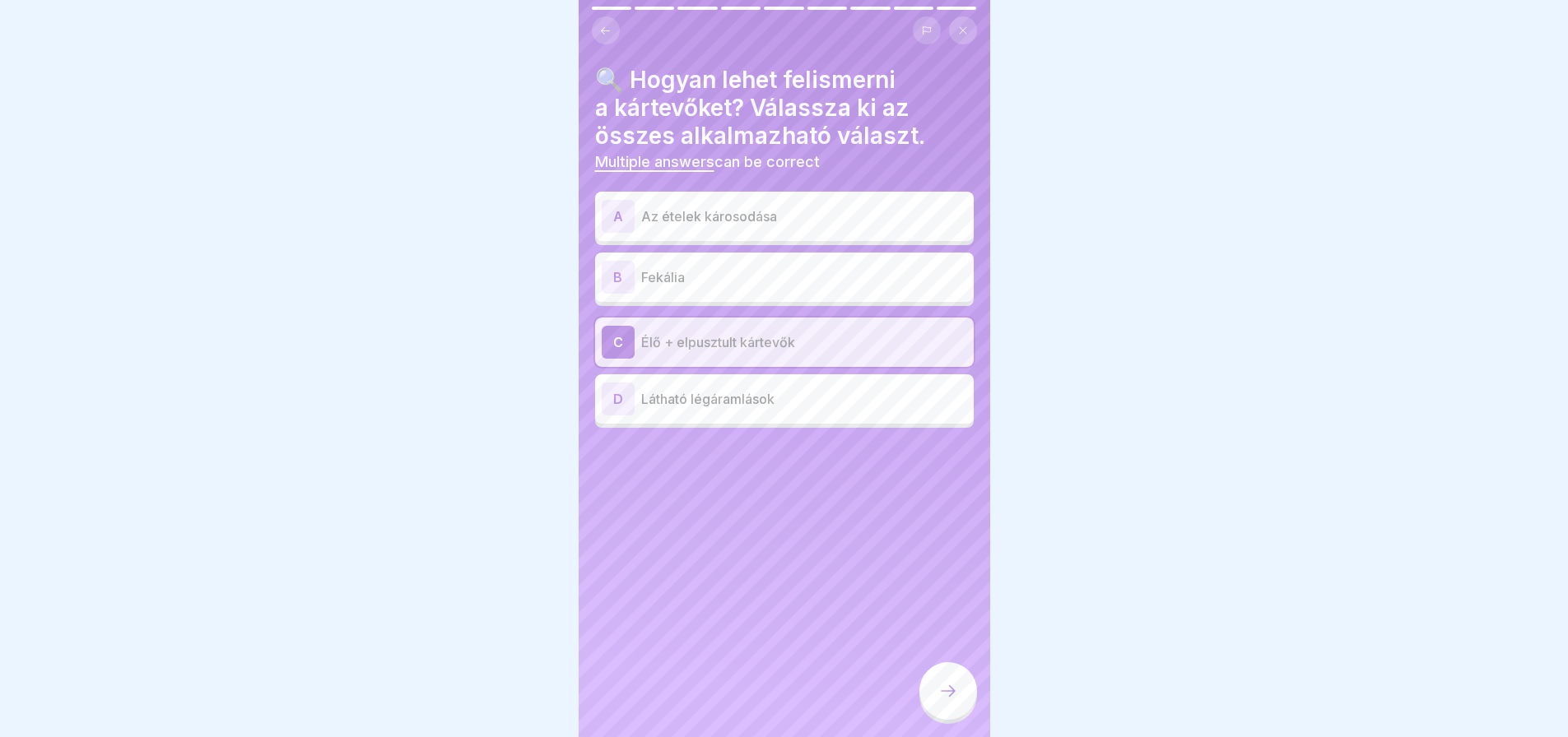
click at [605, 262] on div "B" at bounding box center [618, 277] width 33 height 33
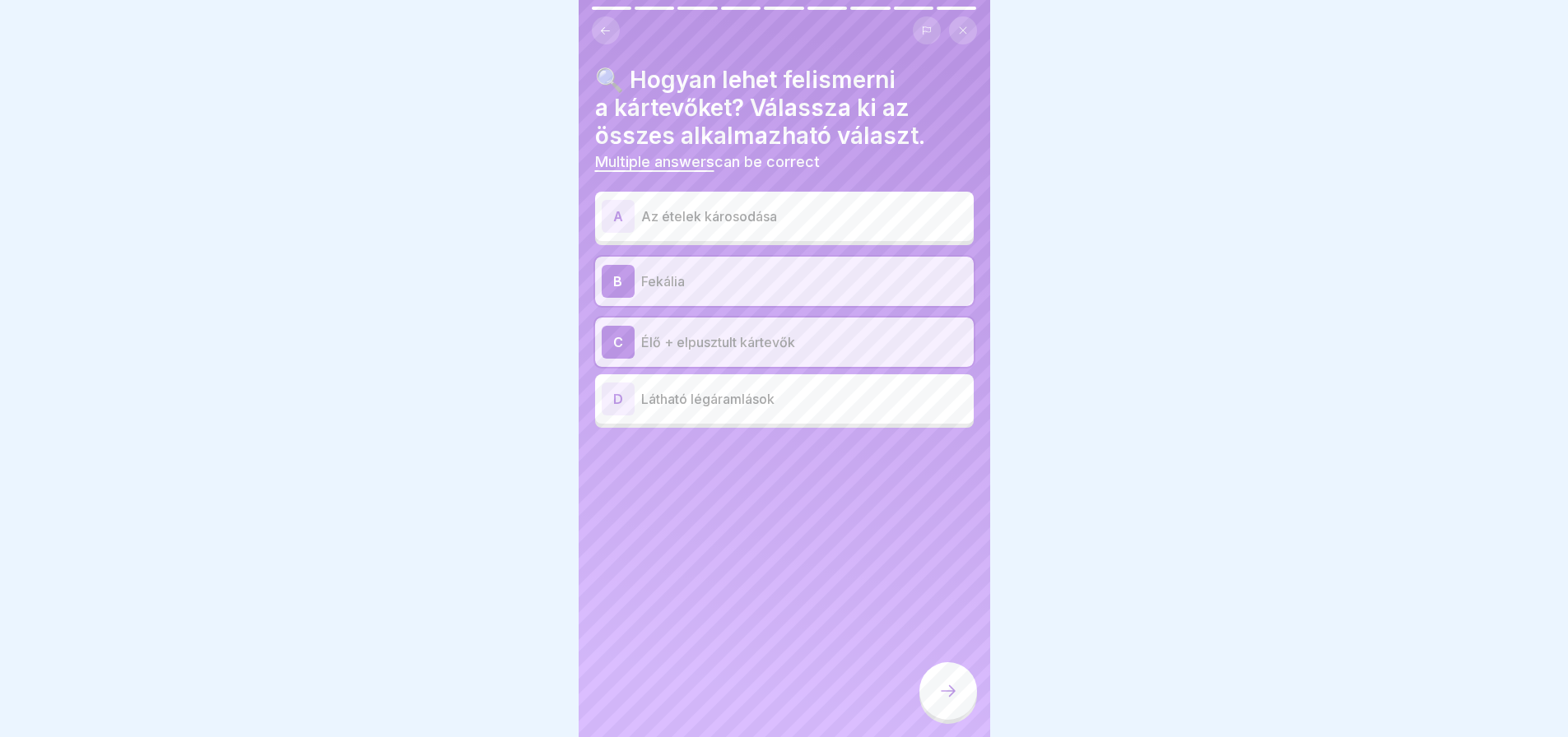
click at [608, 222] on div "A" at bounding box center [618, 216] width 33 height 33
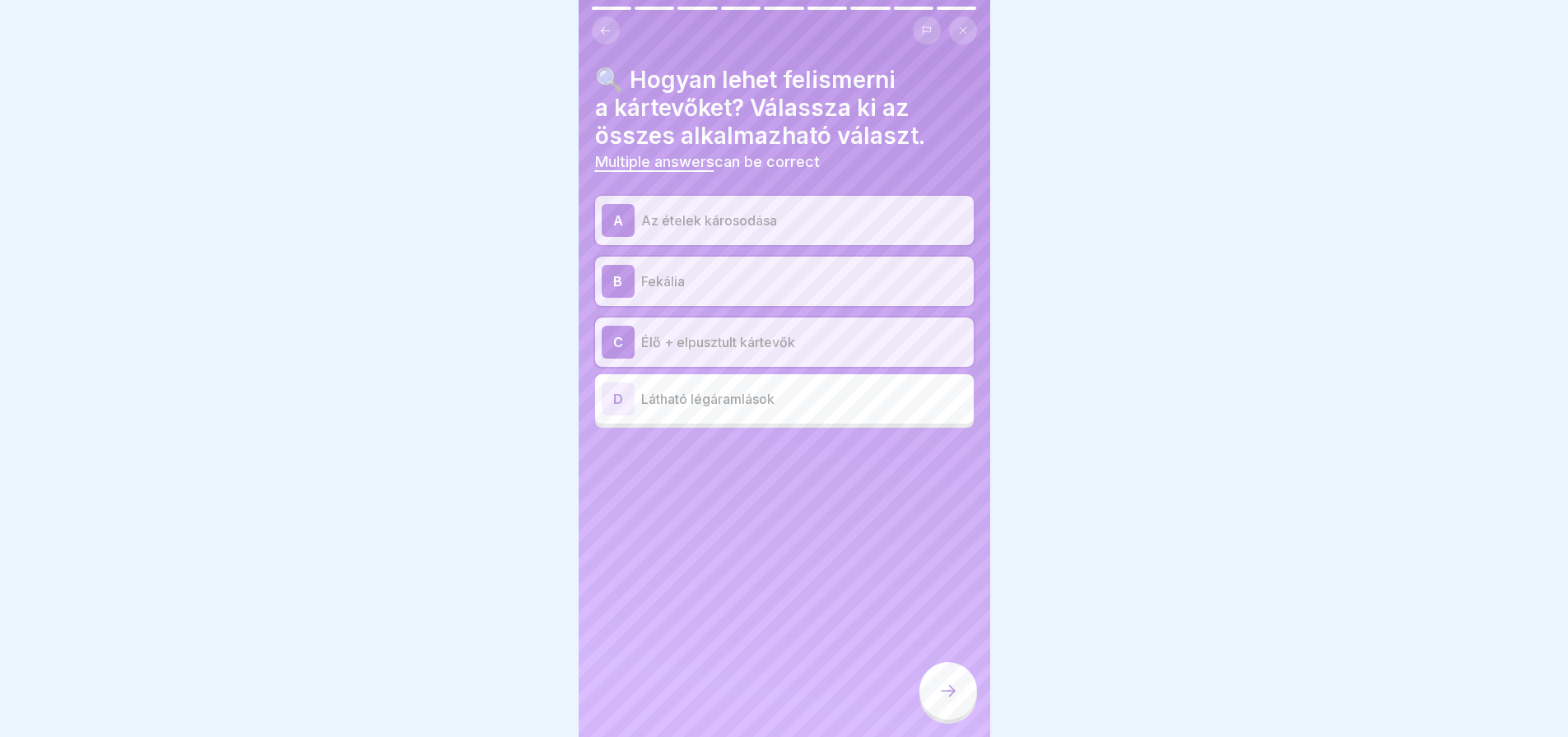
click at [958, 720] on div at bounding box center [947, 690] width 57 height 57
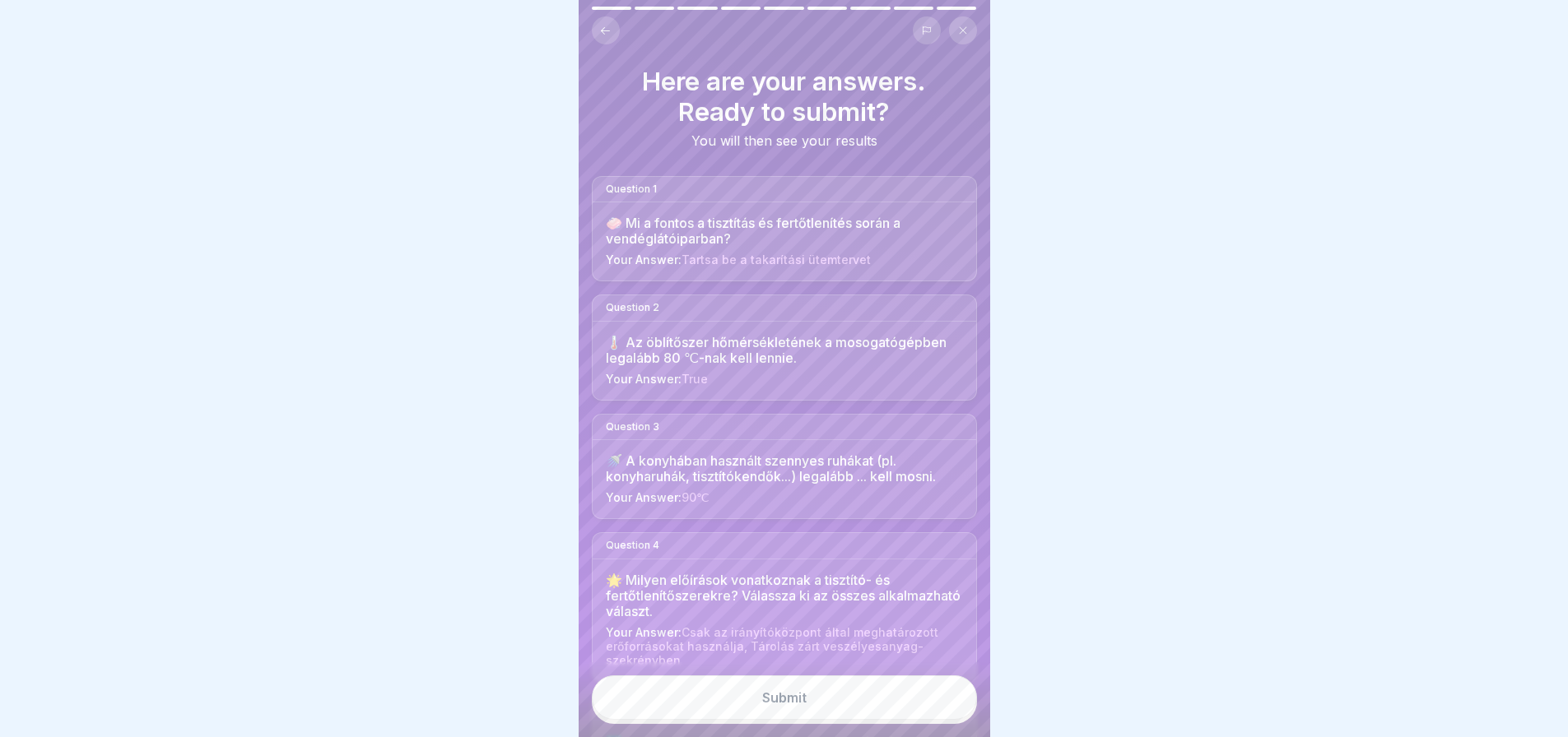
click at [958, 720] on button "Submit" at bounding box center [784, 697] width 385 height 45
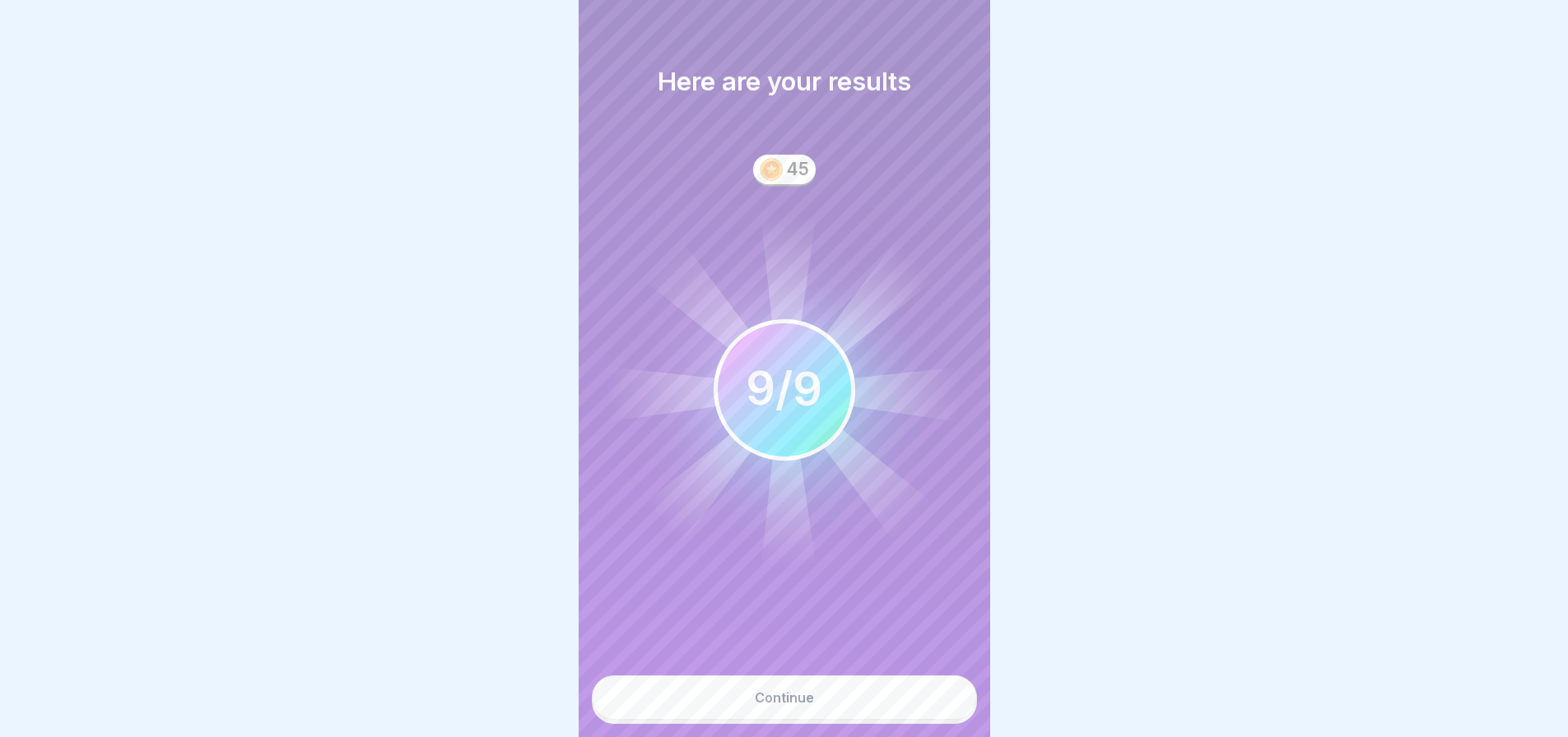
click at [958, 720] on button "Continue" at bounding box center [784, 697] width 385 height 45
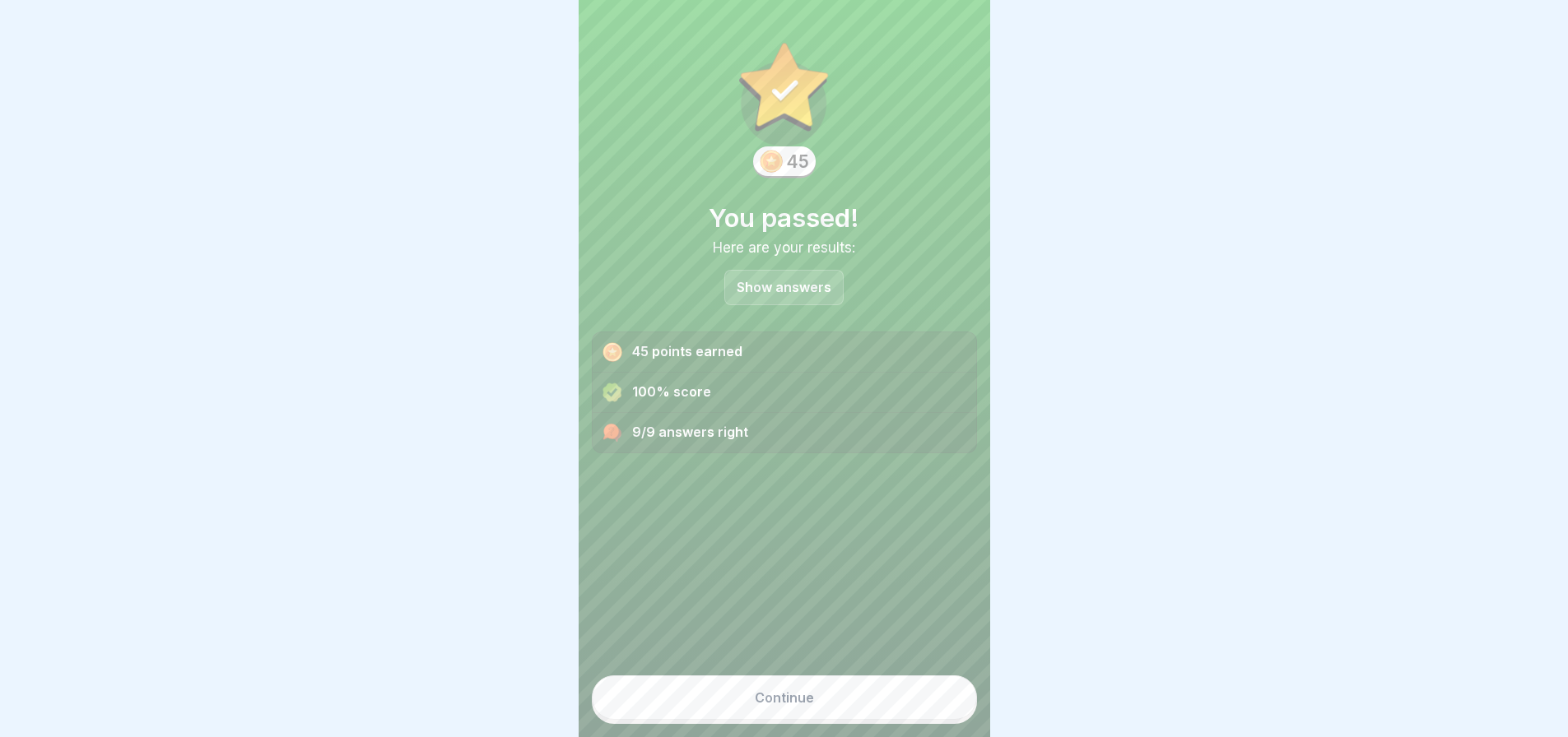
click at [958, 720] on button "Continue" at bounding box center [784, 697] width 385 height 45
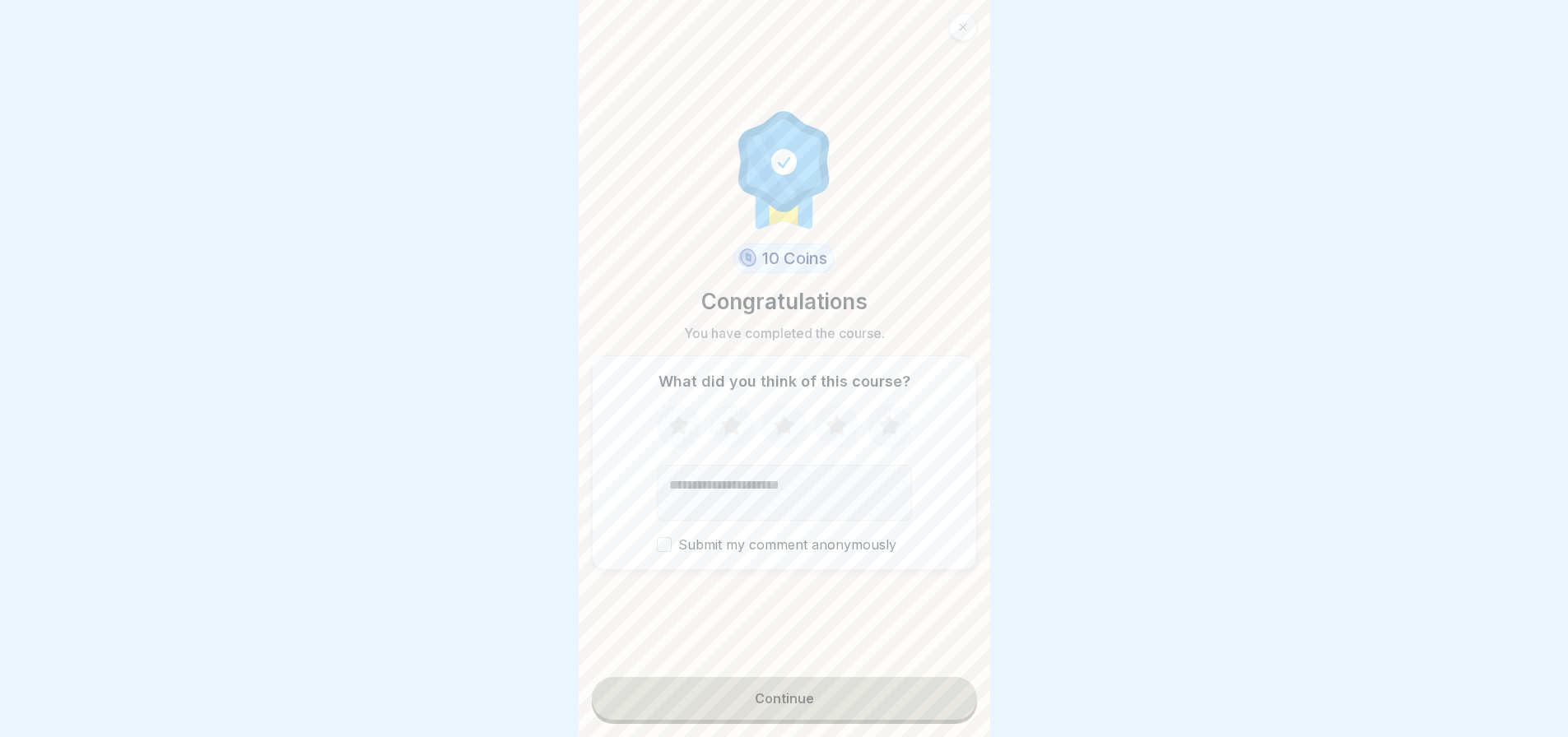
click at [841, 720] on button "Continue" at bounding box center [784, 698] width 385 height 43
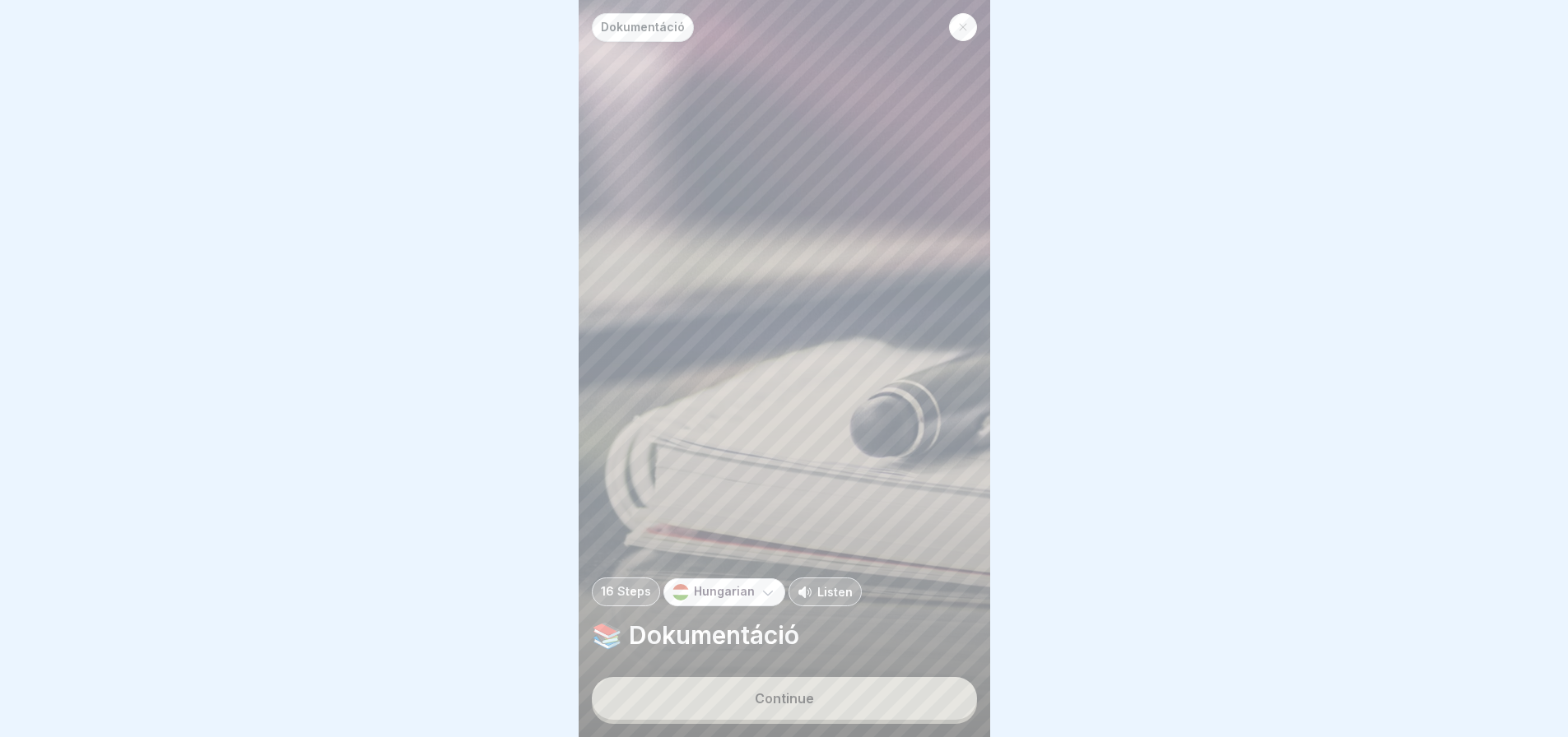
click at [841, 720] on button "Continue" at bounding box center [784, 698] width 385 height 43
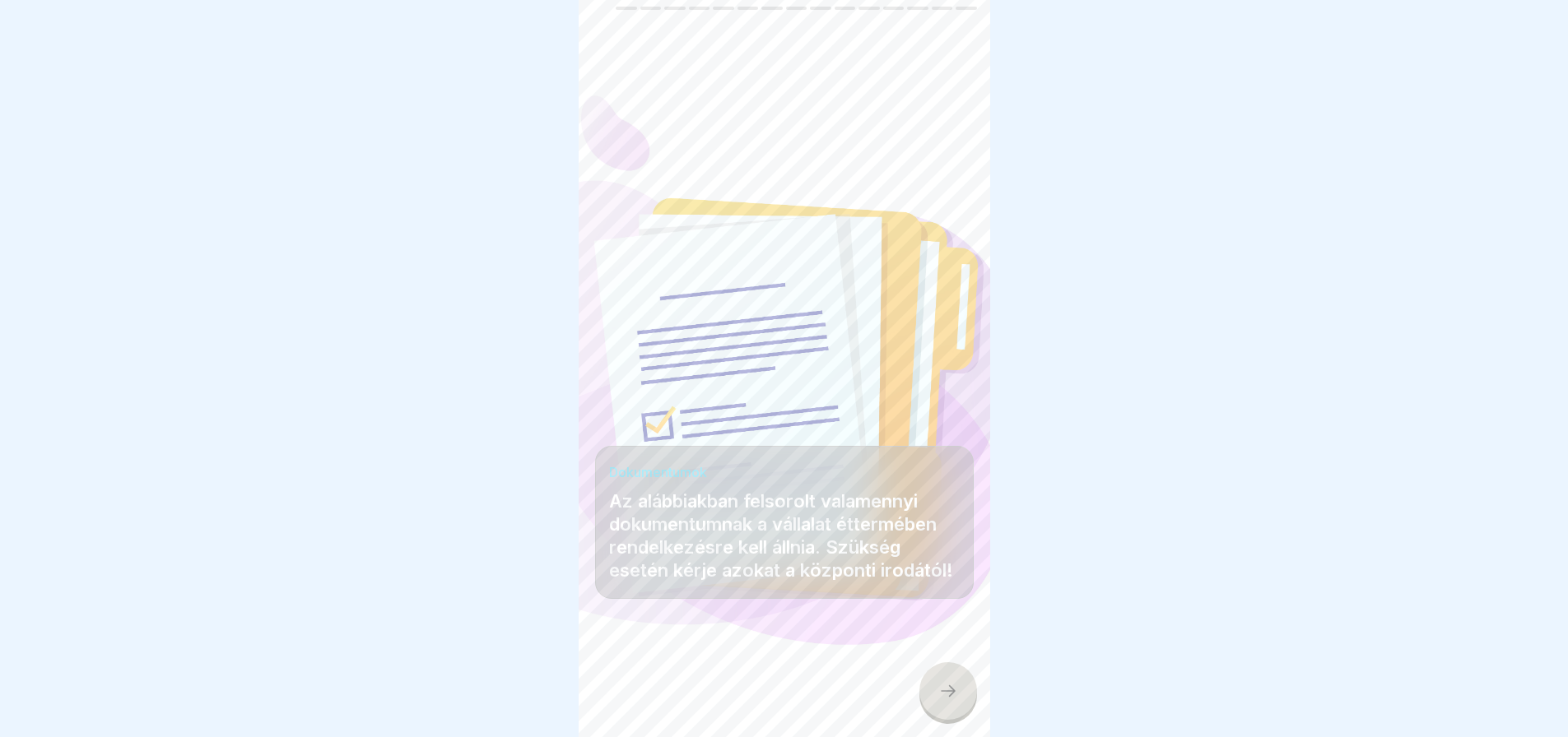
click at [955, 713] on div at bounding box center [947, 690] width 57 height 57
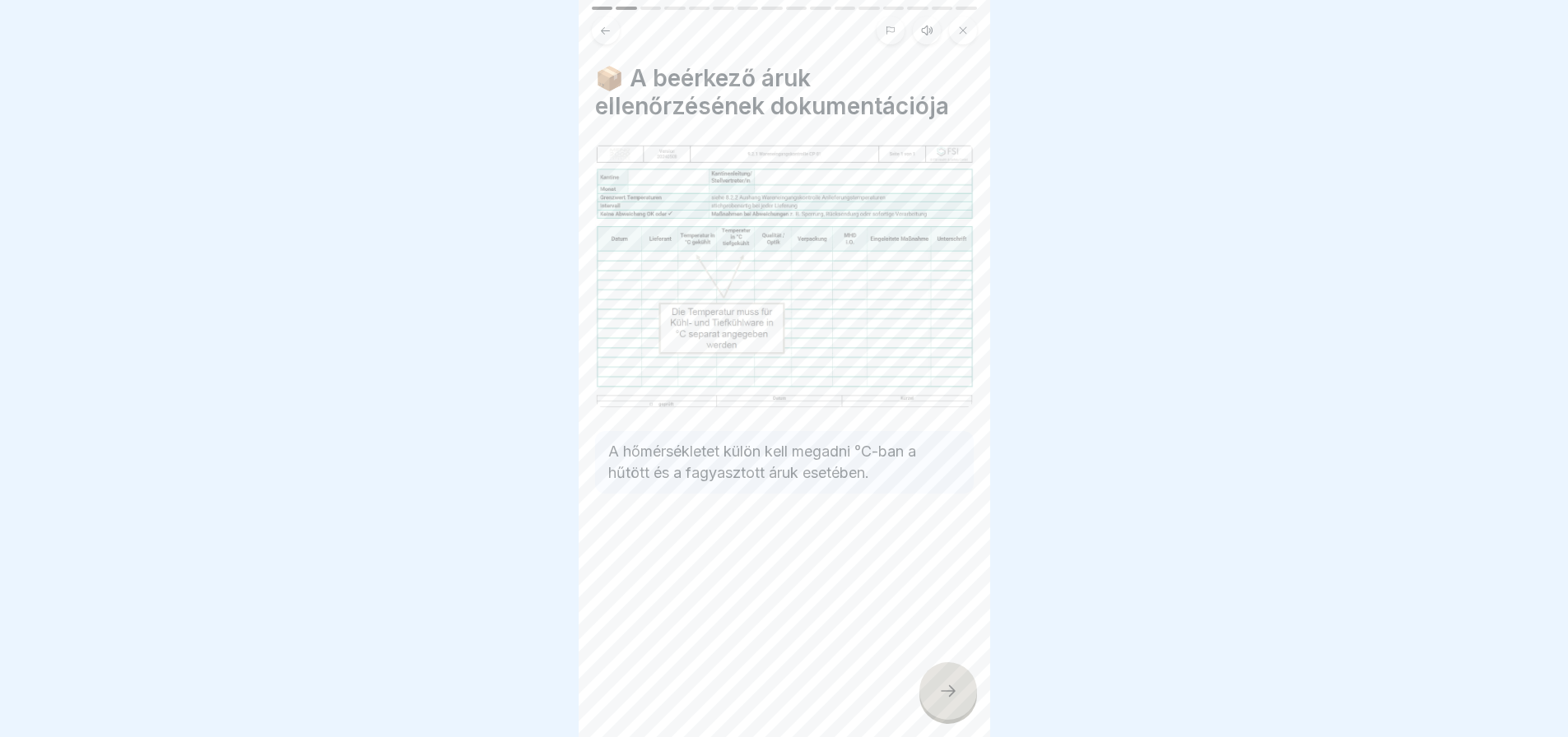
click at [955, 713] on div at bounding box center [947, 690] width 57 height 57
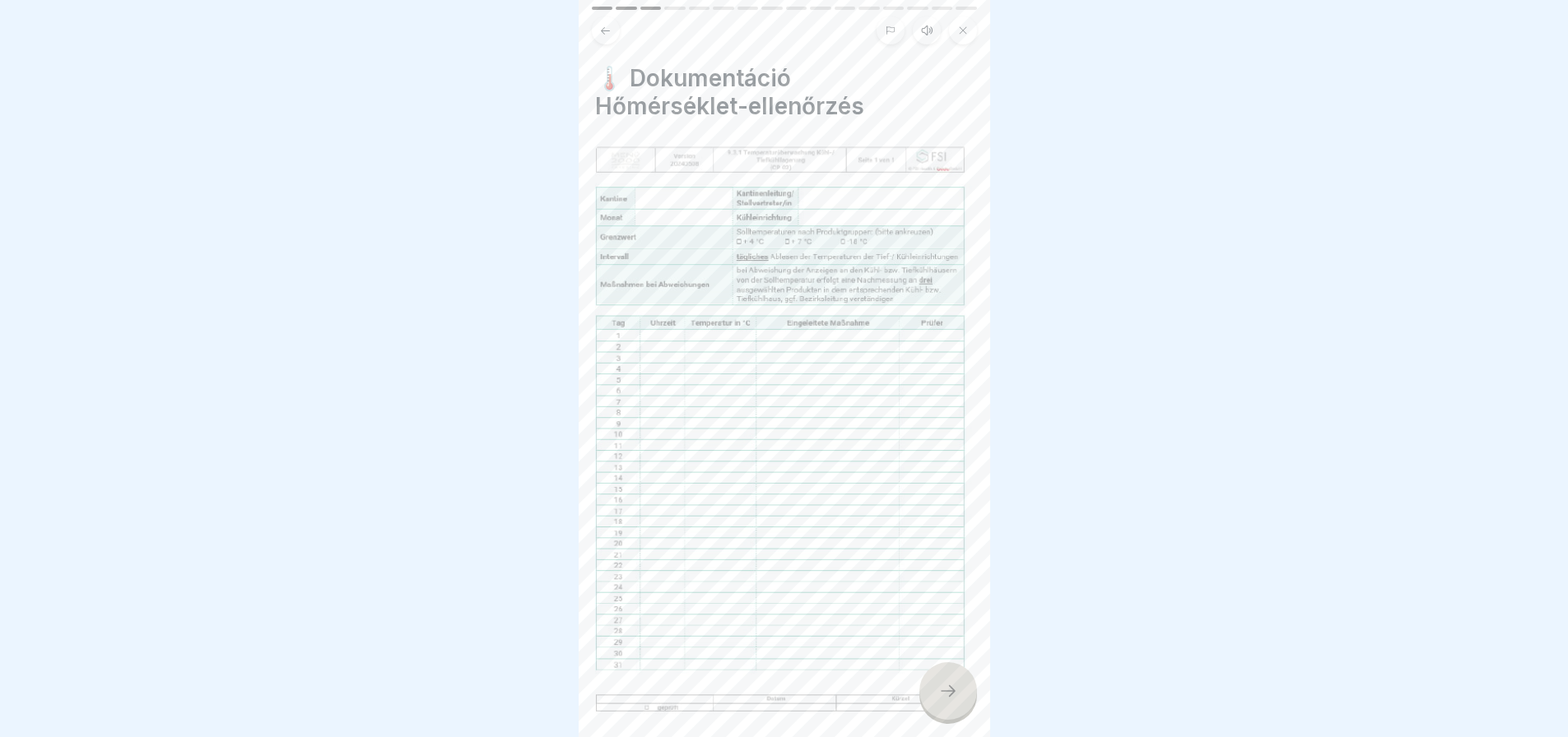
click at [955, 713] on div at bounding box center [947, 690] width 57 height 57
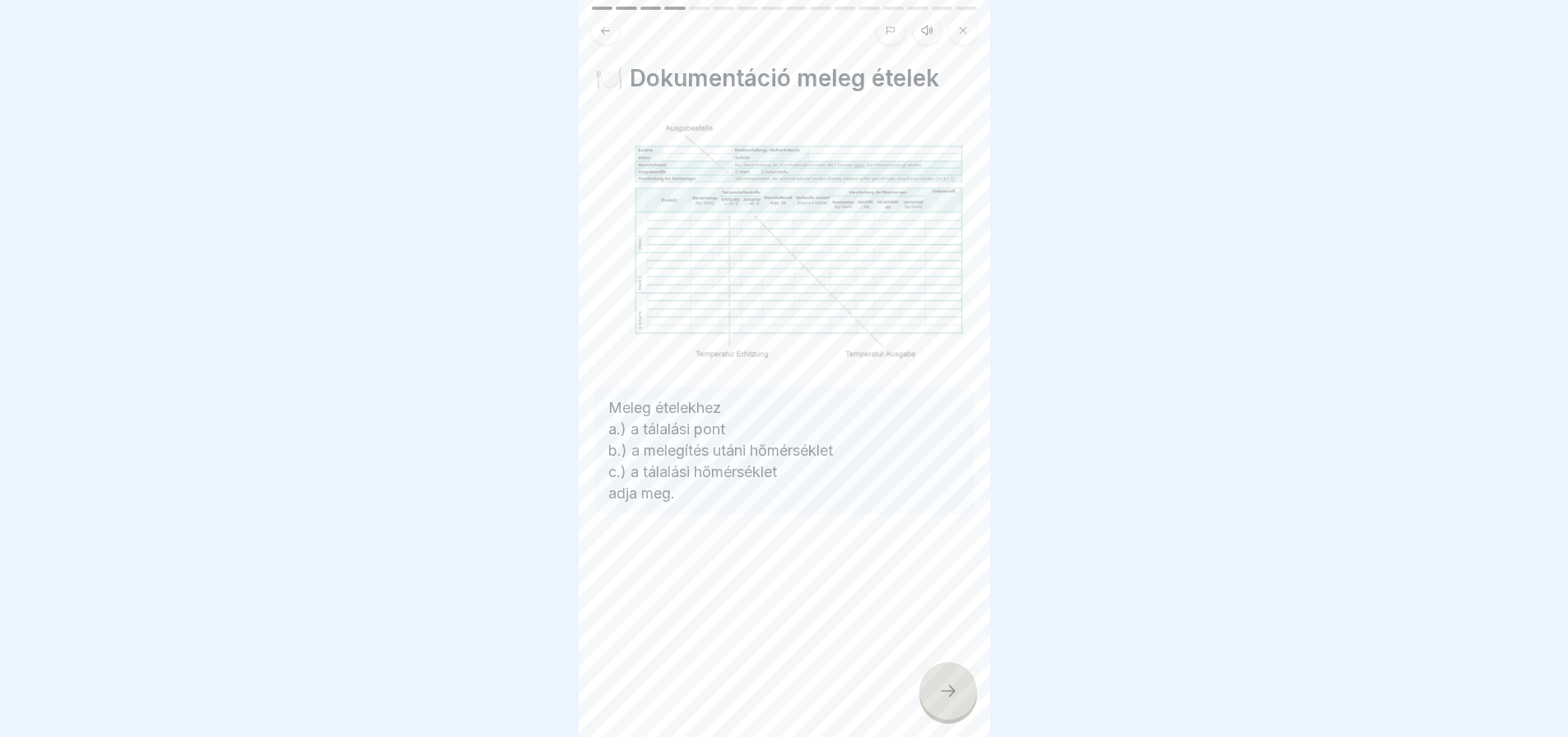
click at [955, 713] on div at bounding box center [947, 690] width 57 height 57
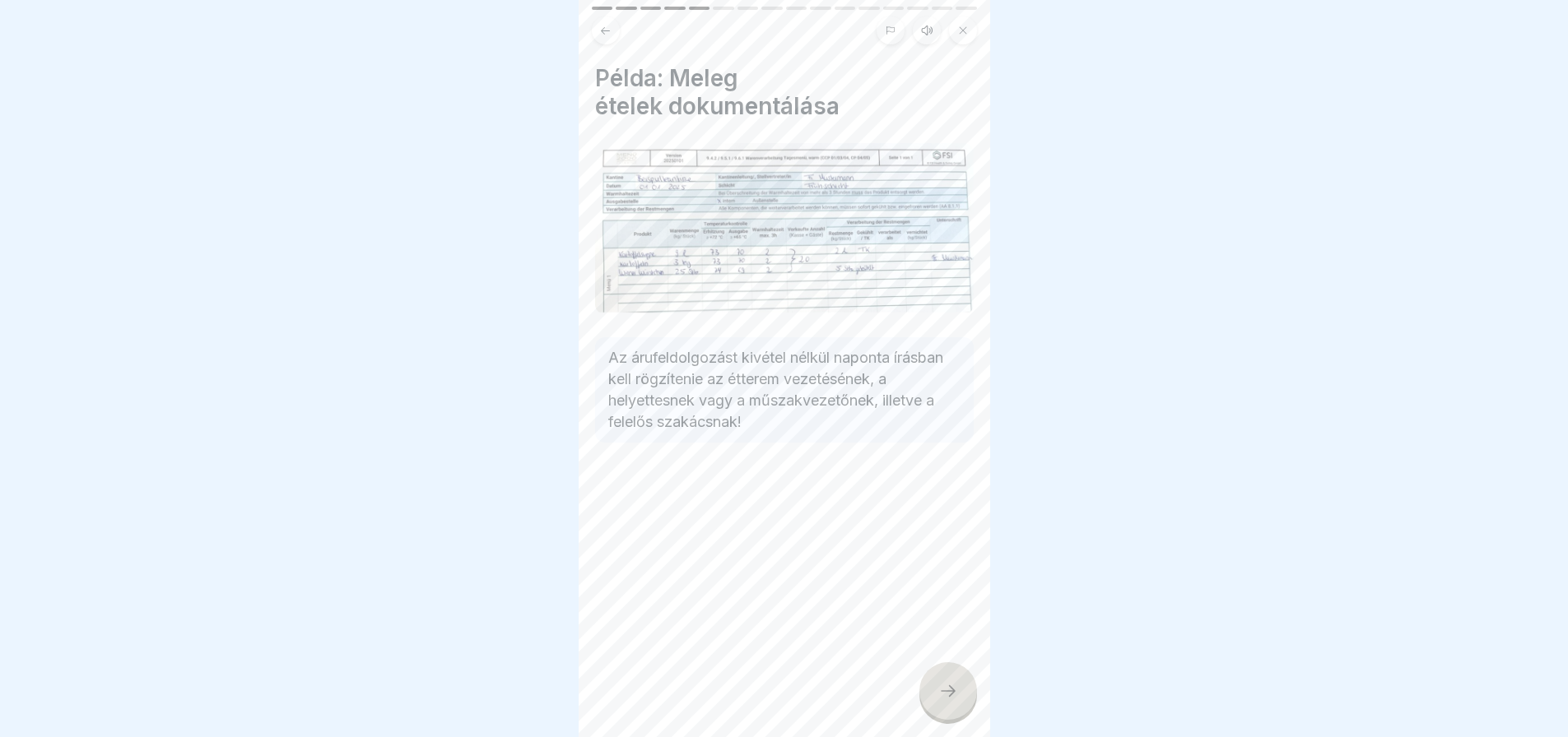
click at [955, 713] on div at bounding box center [947, 690] width 57 height 57
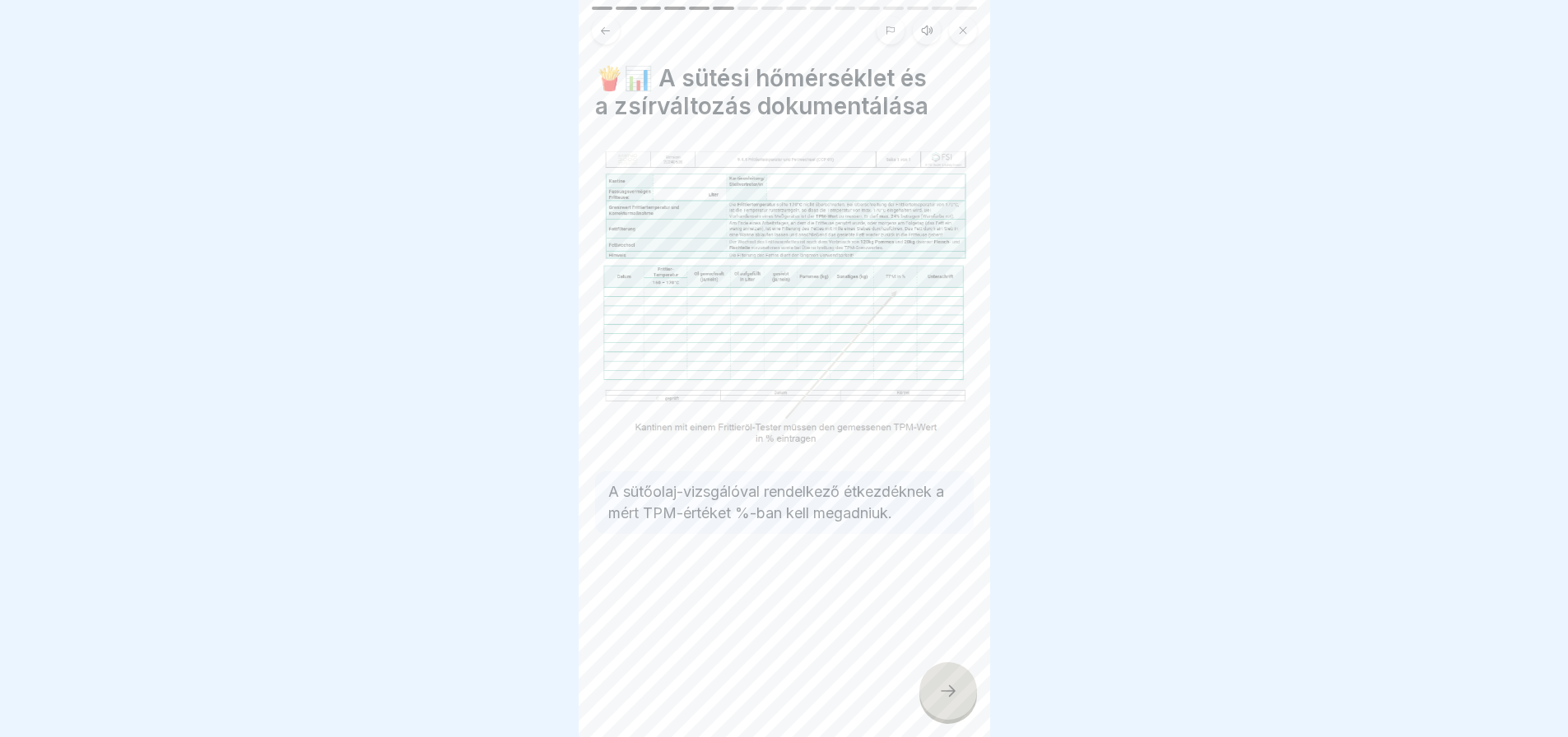
click at [955, 713] on div at bounding box center [947, 690] width 57 height 57
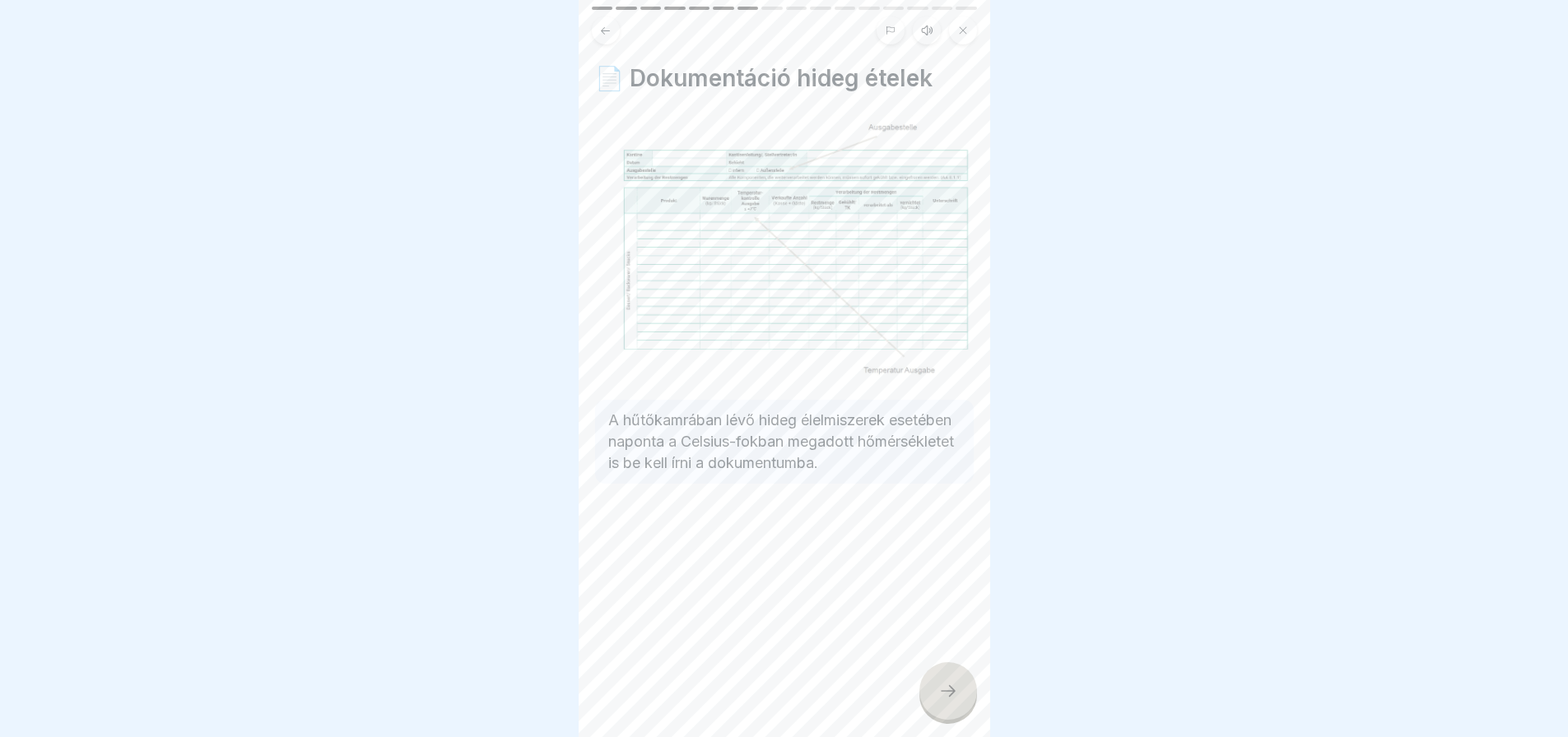
click at [955, 713] on div at bounding box center [947, 690] width 57 height 57
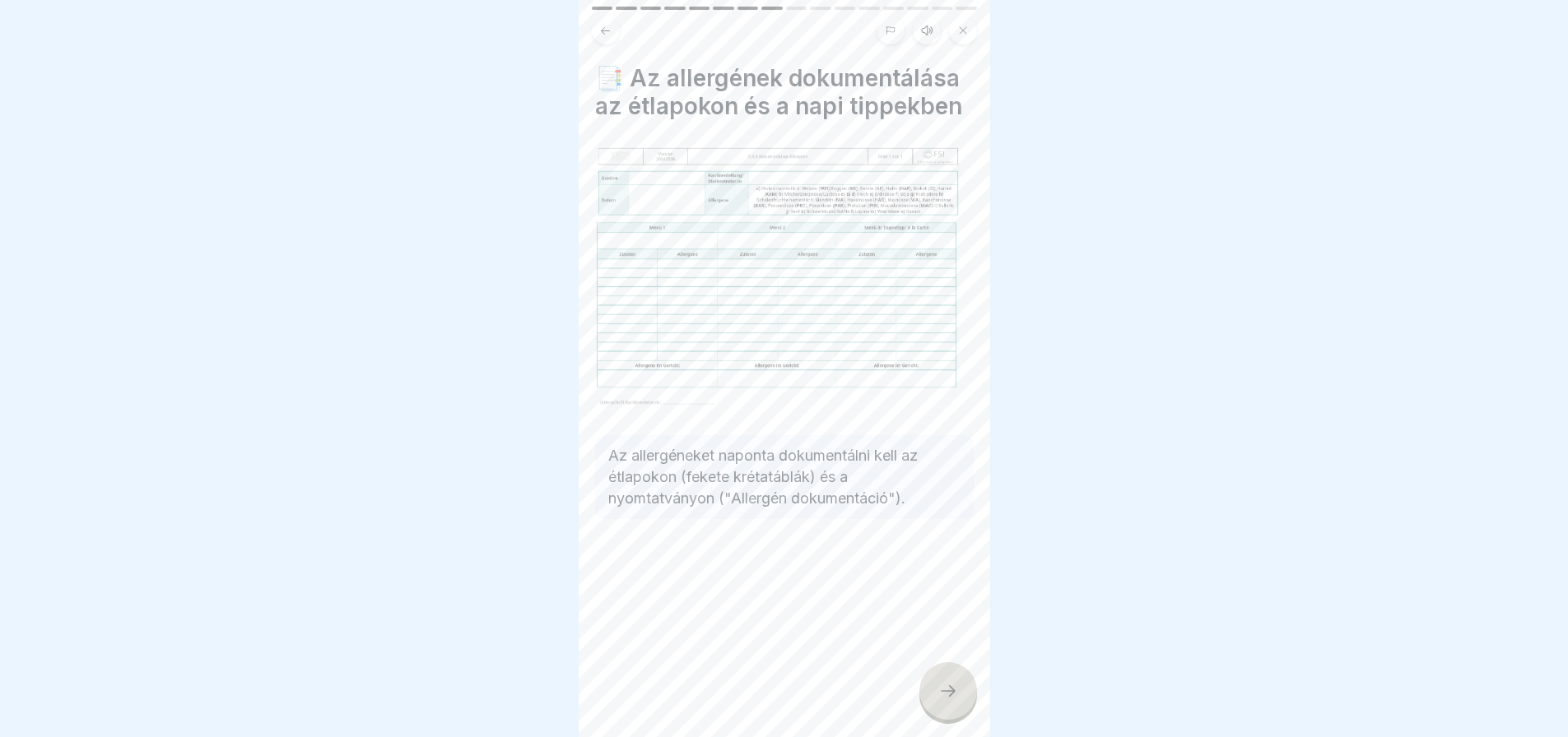
click at [955, 713] on div at bounding box center [947, 690] width 57 height 57
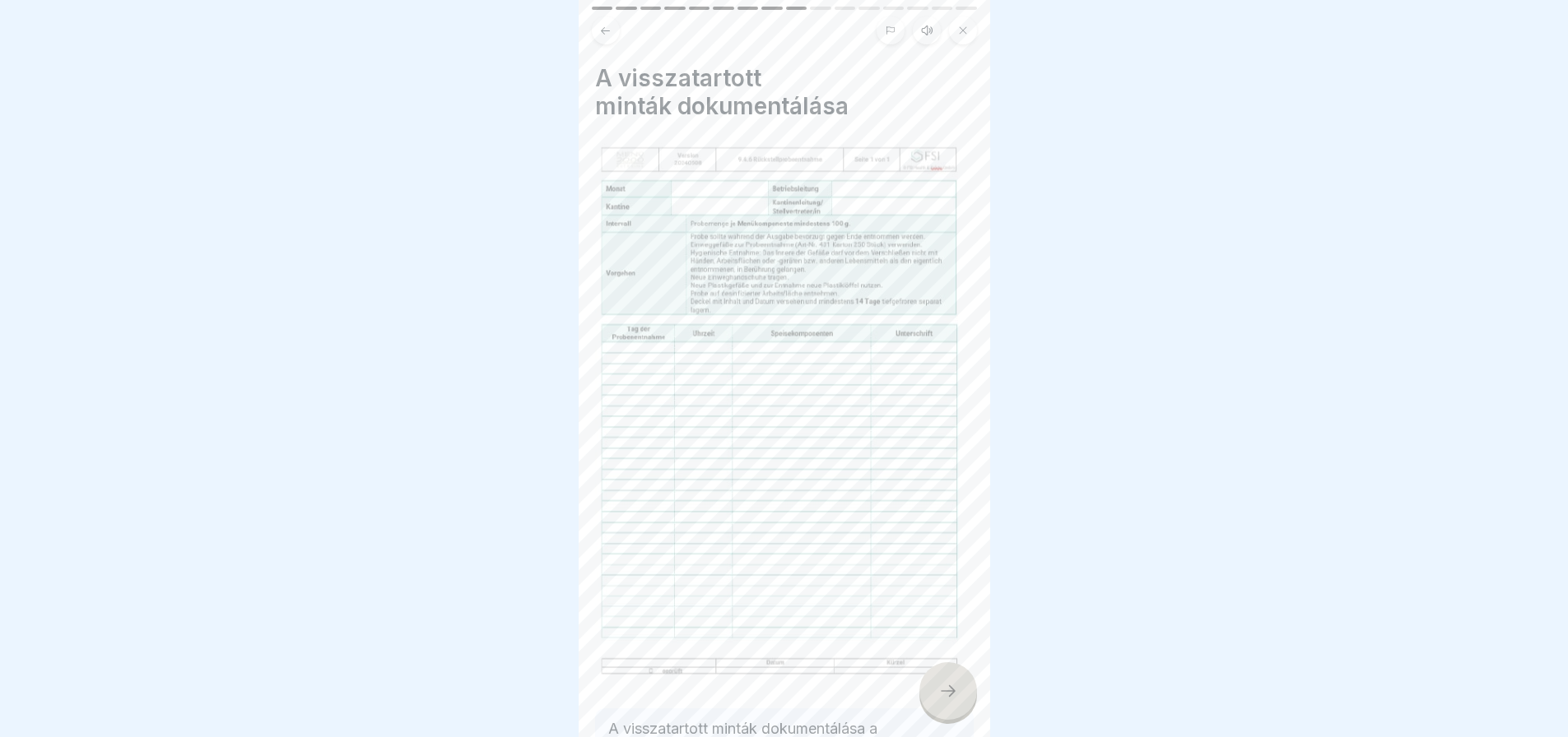
click at [955, 713] on div at bounding box center [947, 690] width 57 height 57
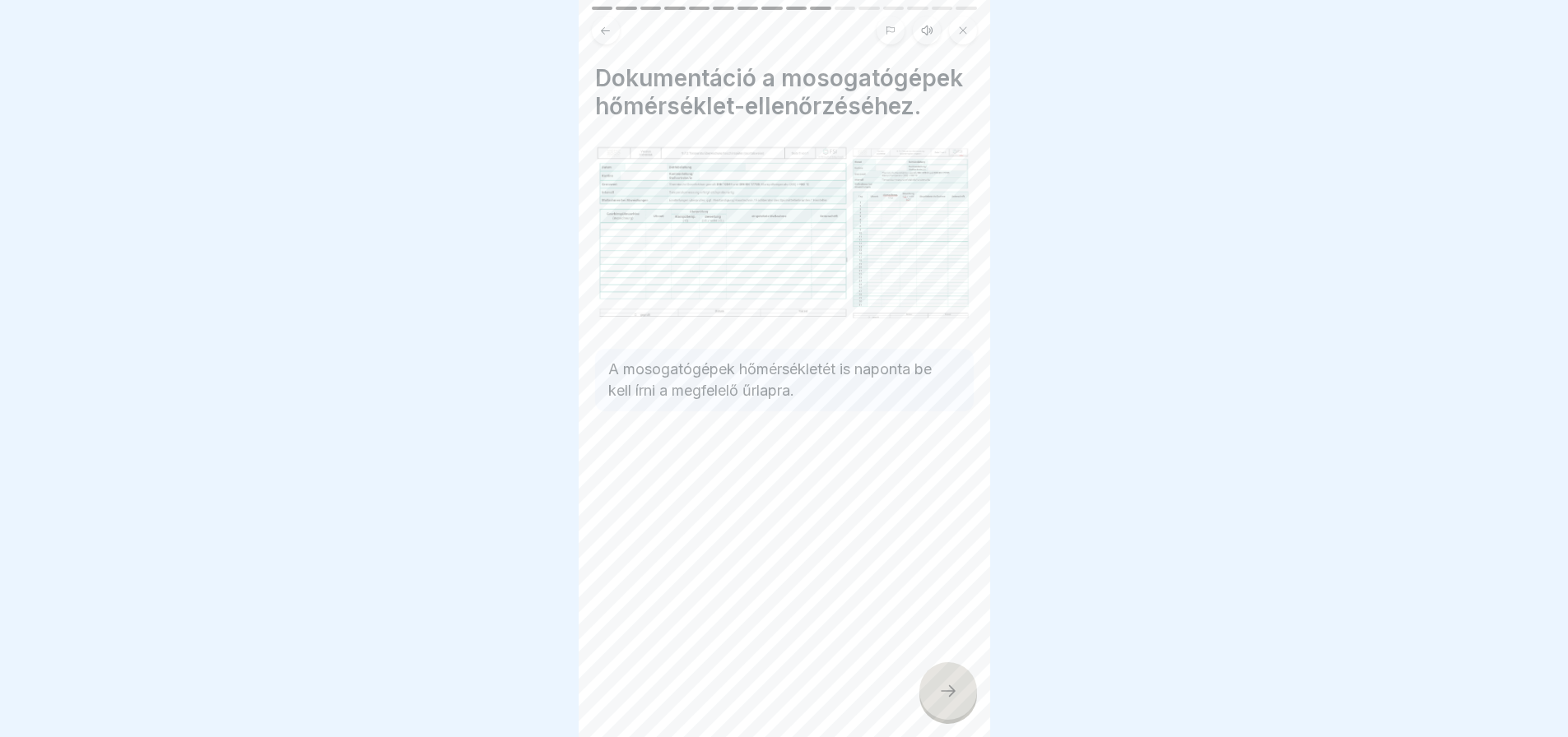
click at [955, 713] on div at bounding box center [947, 690] width 57 height 57
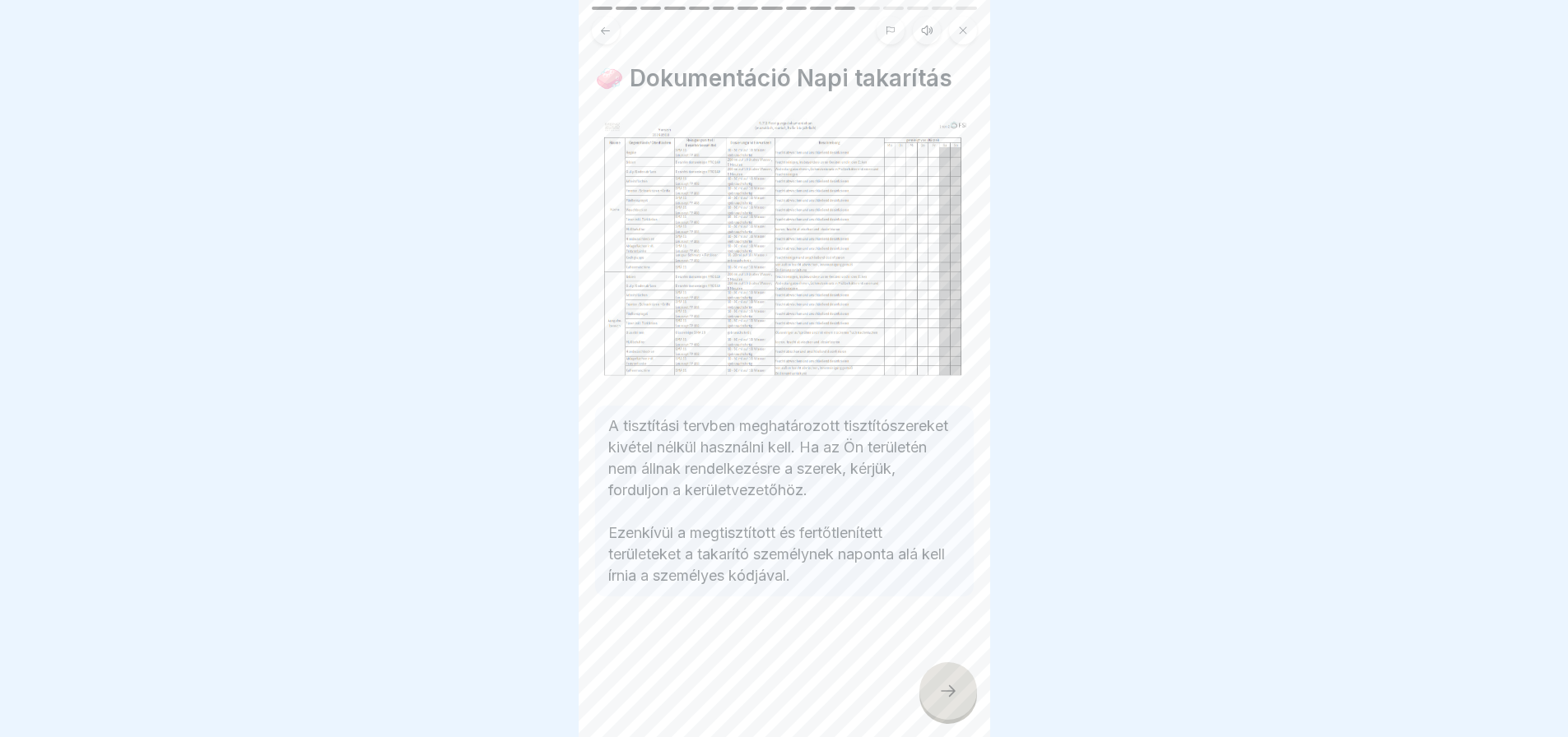
click at [955, 713] on div at bounding box center [947, 690] width 57 height 57
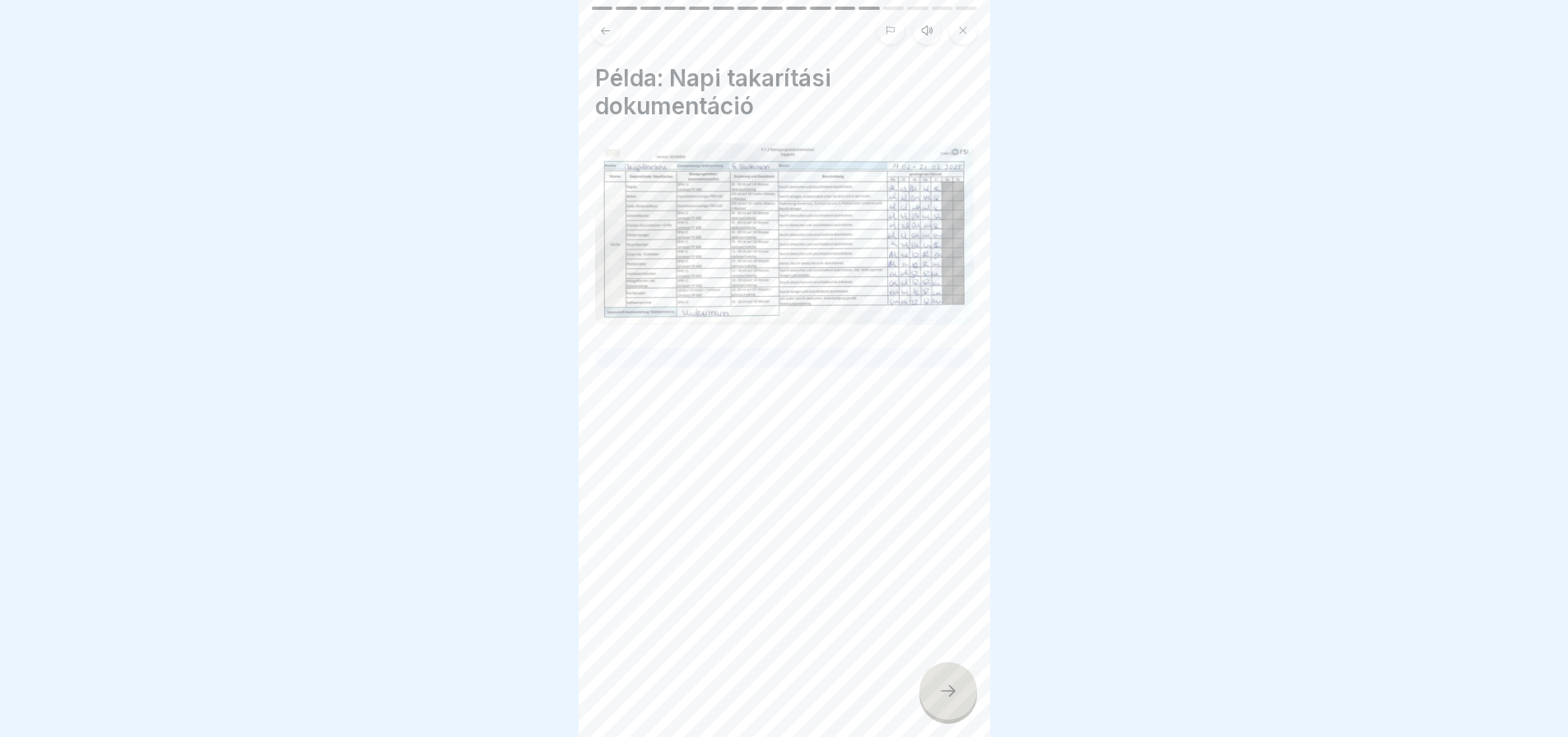
click at [955, 713] on div at bounding box center [947, 690] width 57 height 57
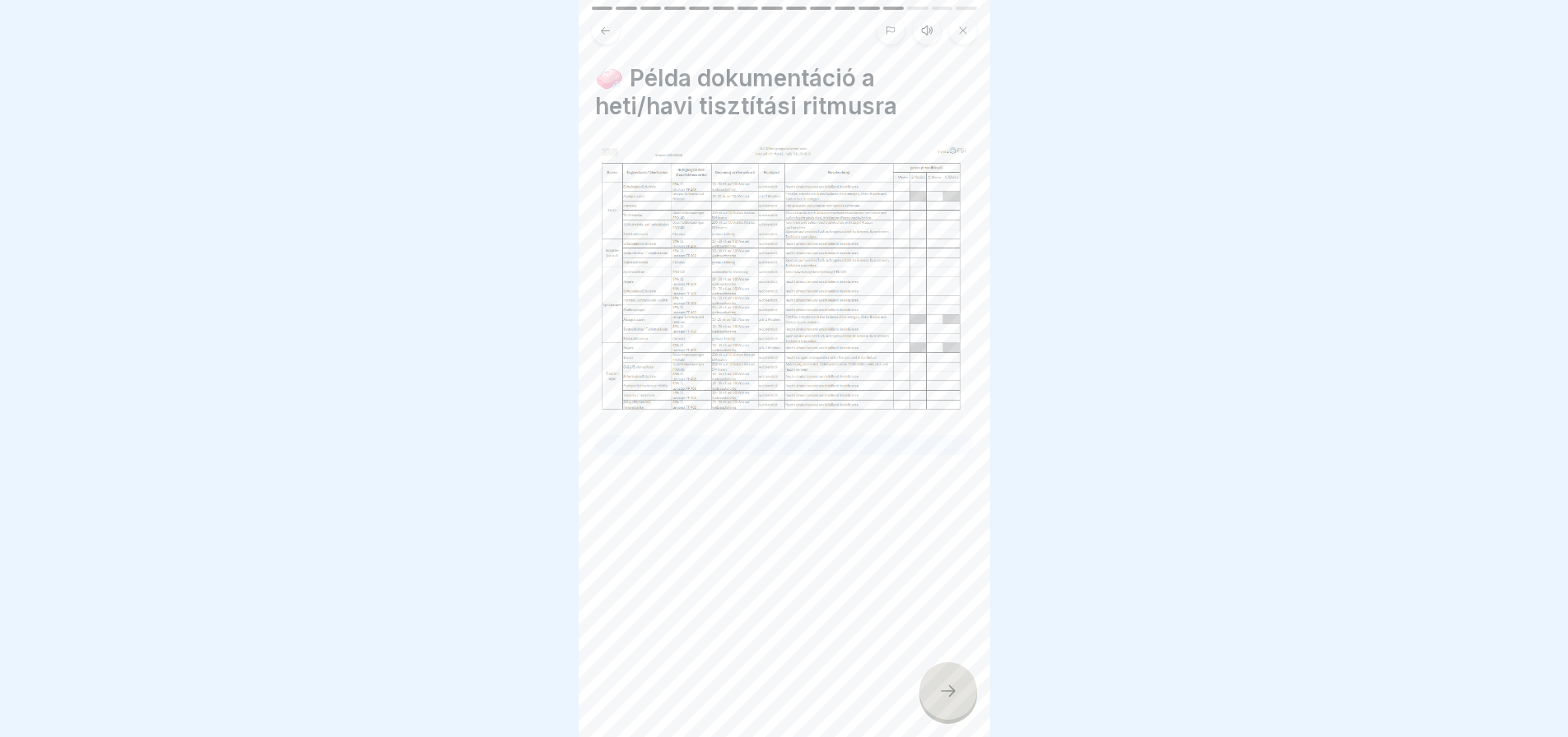
click at [955, 713] on div at bounding box center [947, 690] width 57 height 57
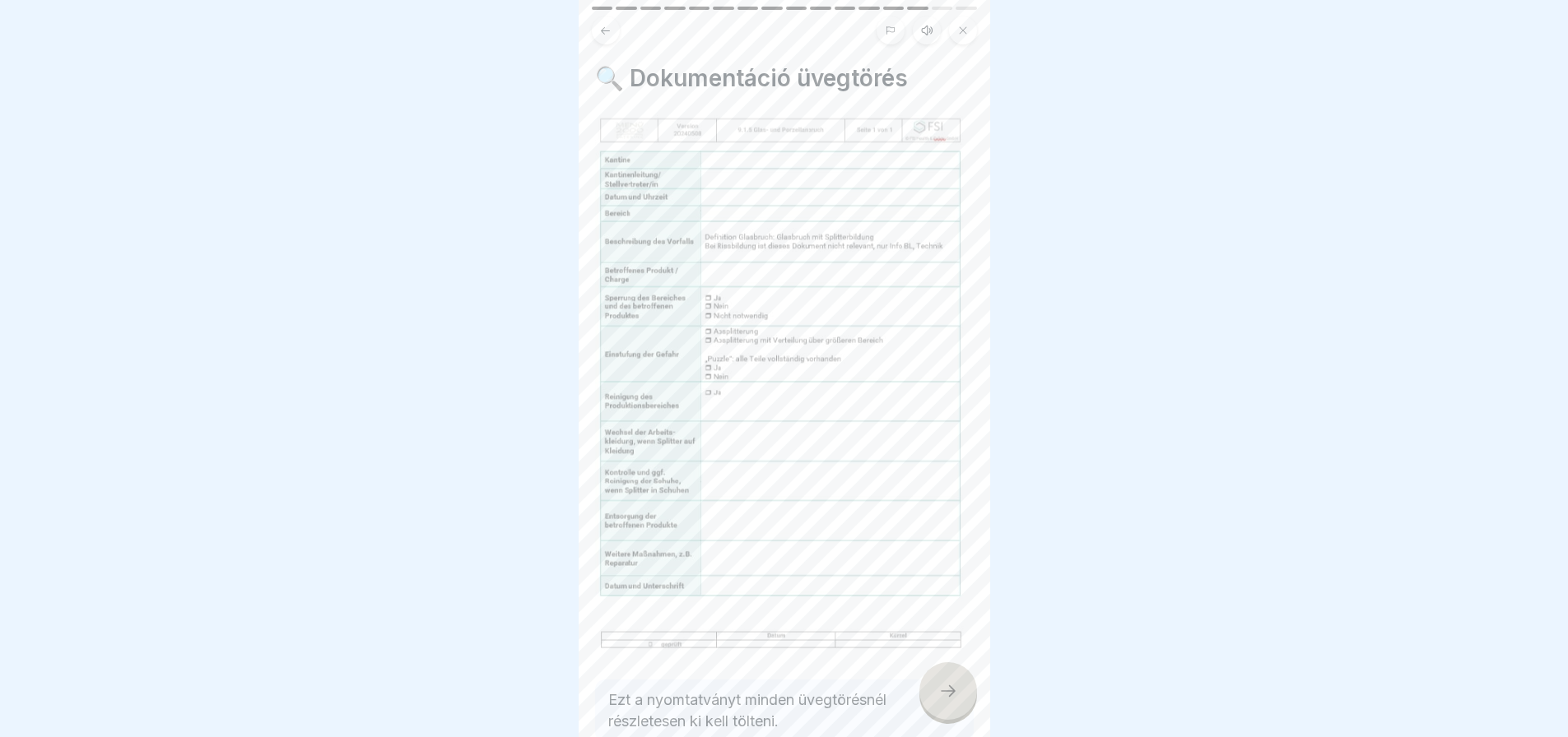
click at [955, 713] on div at bounding box center [947, 690] width 57 height 57
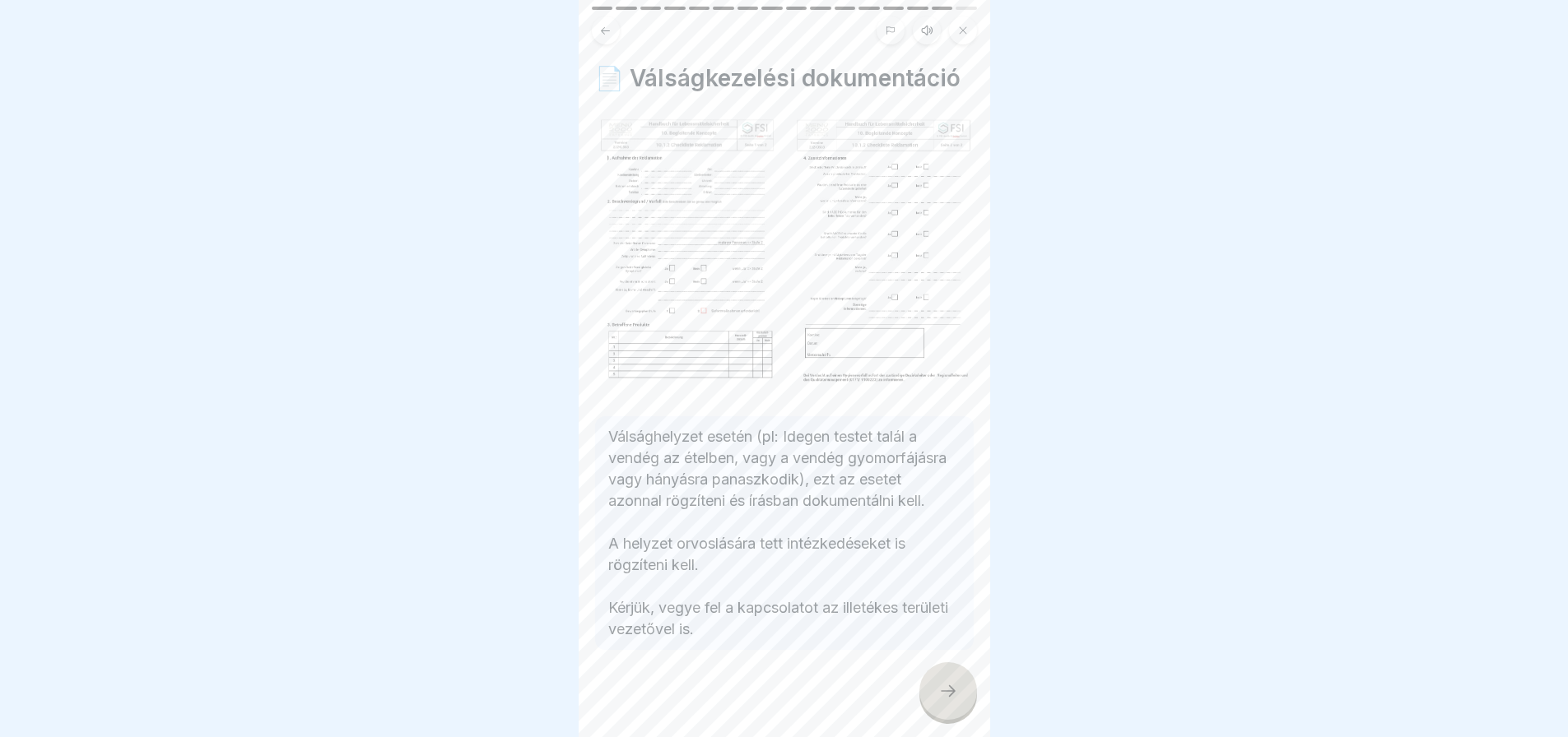
click at [955, 713] on div at bounding box center [947, 690] width 57 height 57
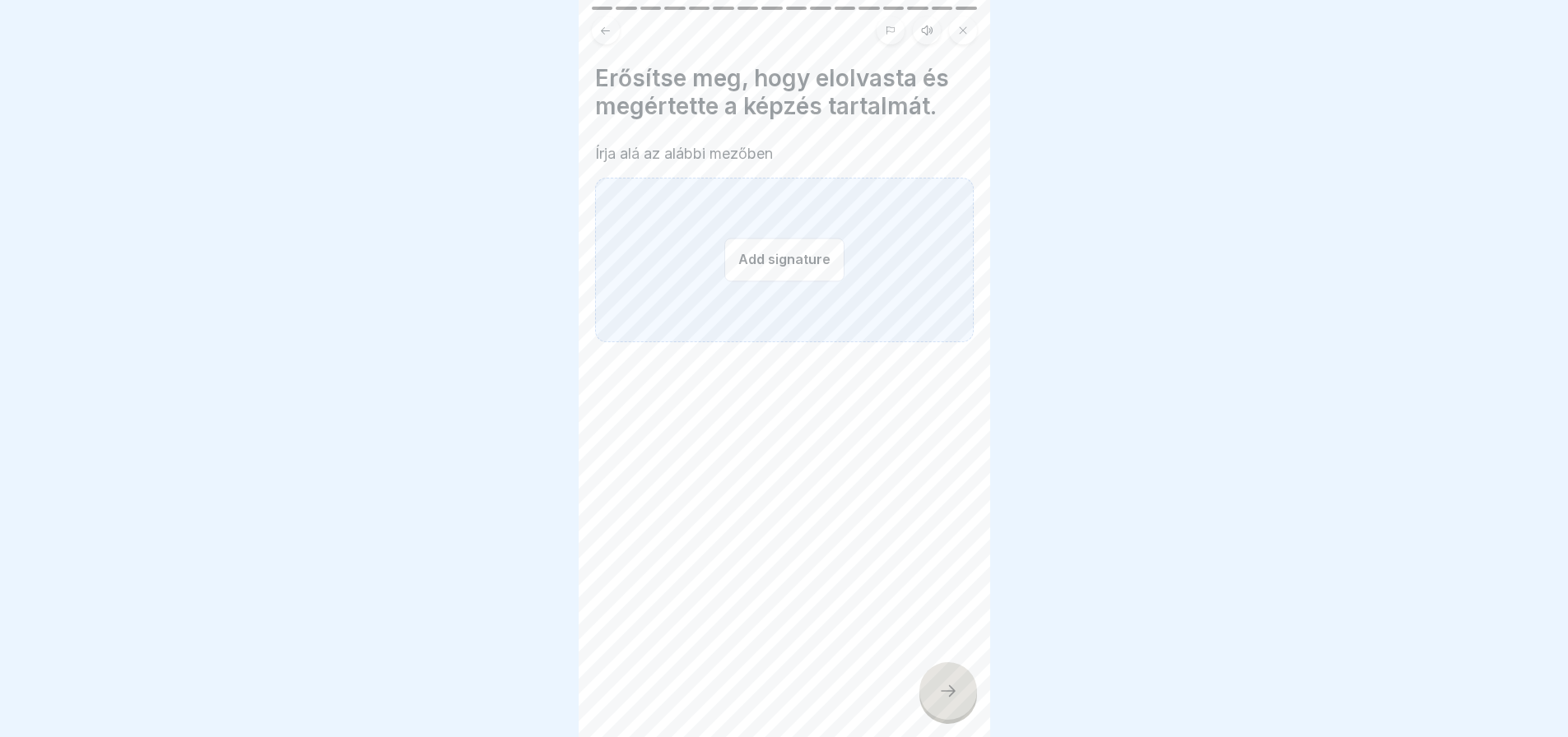
click at [810, 280] on button "Add signature" at bounding box center [785, 260] width 120 height 44
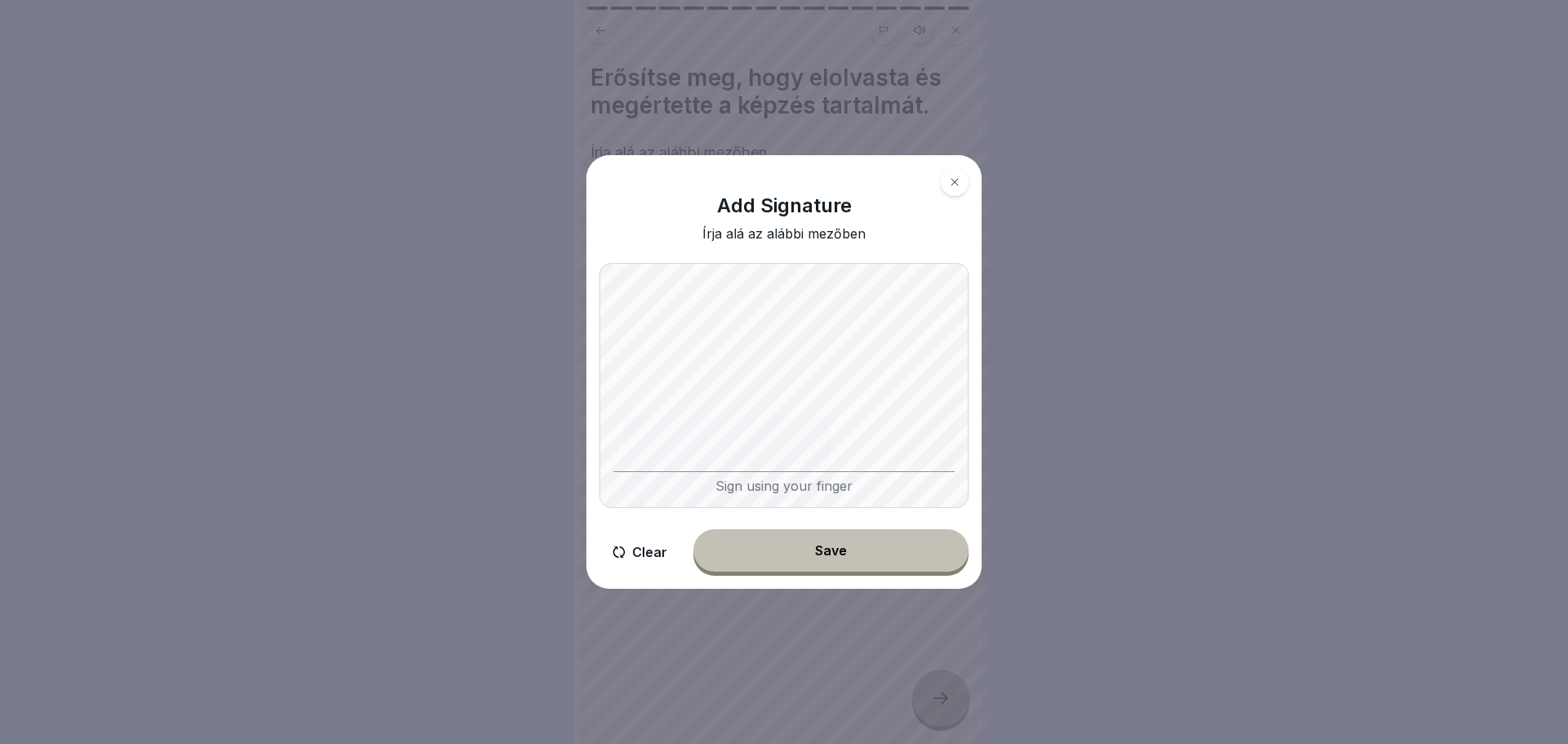
click at [649, 476] on div "Sign using your finger" at bounding box center [784, 385] width 370 height 246
click at [769, 487] on div "Sign using your finger" at bounding box center [784, 385] width 370 height 246
click at [661, 542] on button "Clear" at bounding box center [640, 552] width 81 height 46
click at [649, 471] on div "Sign using your finger" at bounding box center [784, 385] width 370 height 246
click at [649, 471] on div "Sign using your finger" at bounding box center [784, 482] width 341 height 23
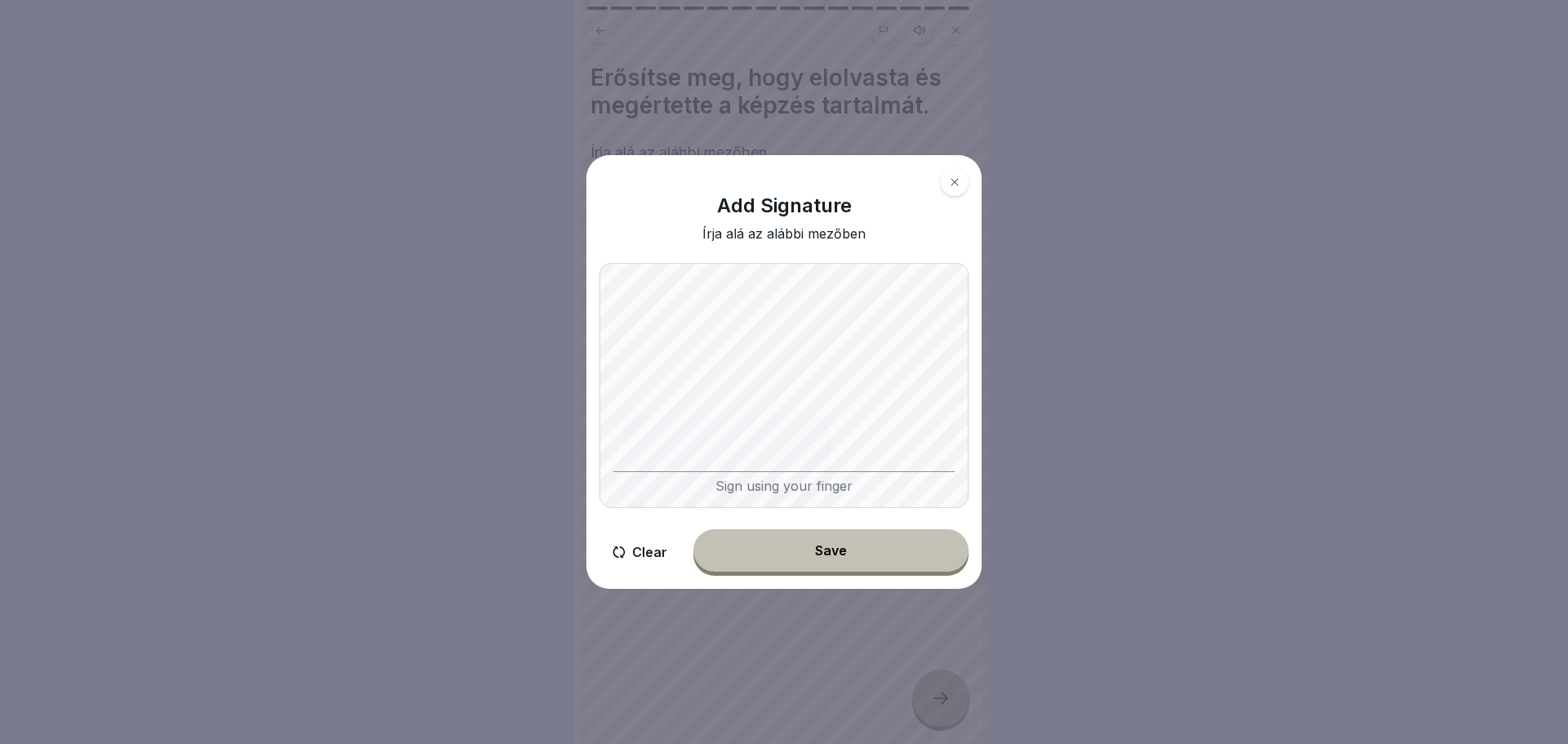
drag, startPoint x: 649, startPoint y: 471, endPoint x: 649, endPoint y: 480, distance: 9.0
click at [649, 480] on div "Sign using your finger" at bounding box center [784, 482] width 341 height 23
click at [822, 566] on button "Save" at bounding box center [832, 550] width 275 height 43
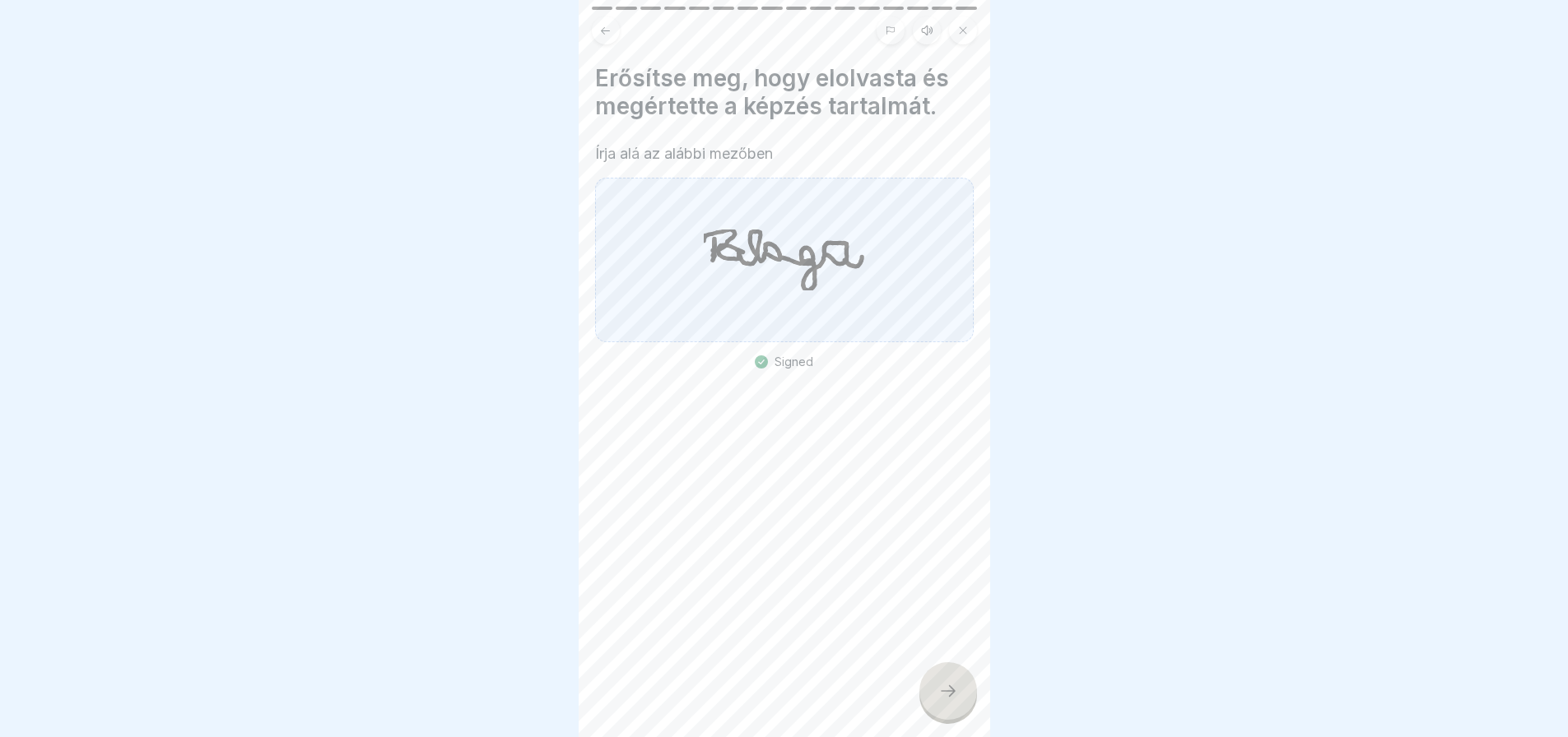
click at [946, 720] on div at bounding box center [947, 690] width 57 height 57
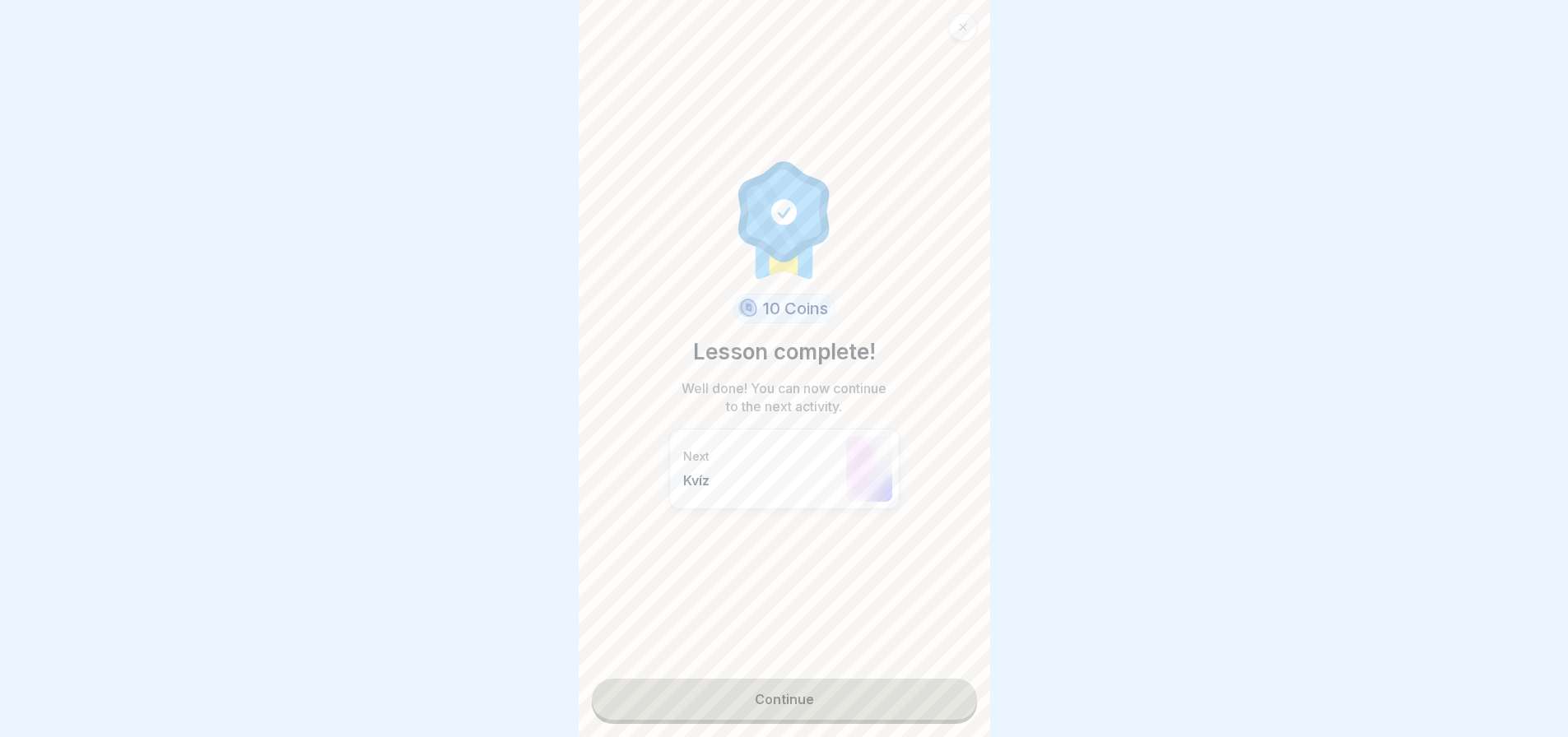
click at [870, 703] on link "Continue" at bounding box center [784, 699] width 385 height 41
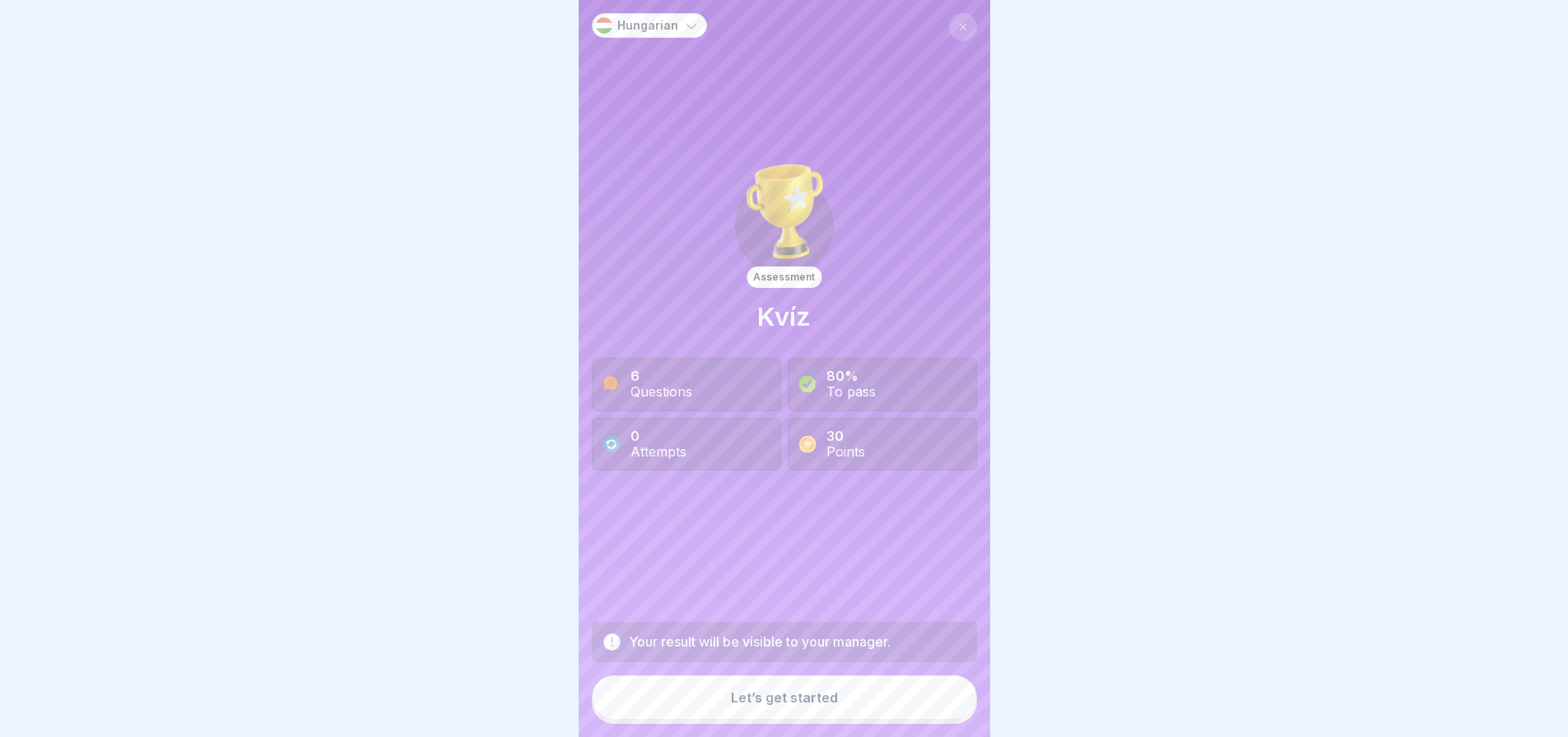
click at [870, 703] on button "Let’s get started" at bounding box center [784, 697] width 385 height 45
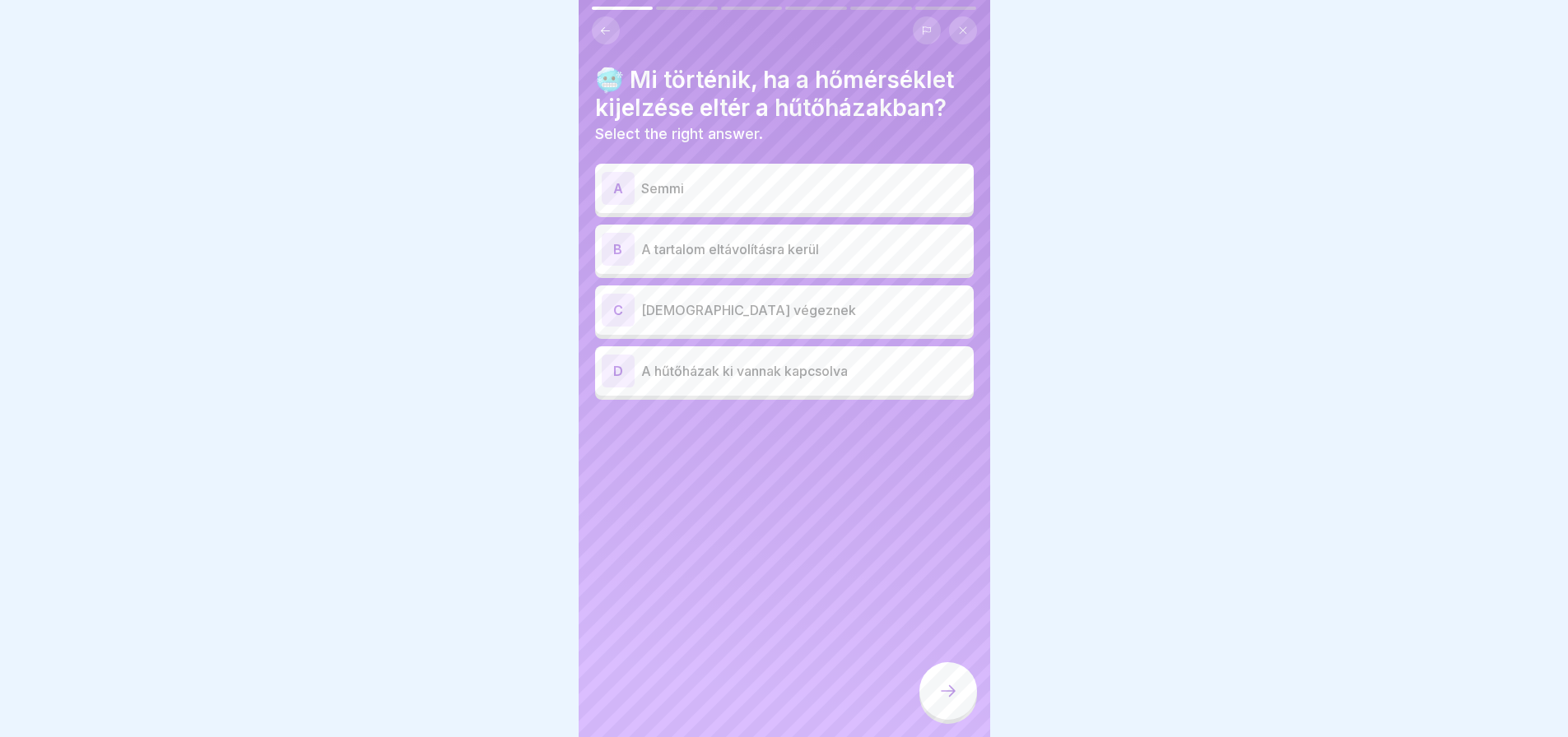
click at [623, 305] on div "C" at bounding box center [618, 310] width 33 height 33
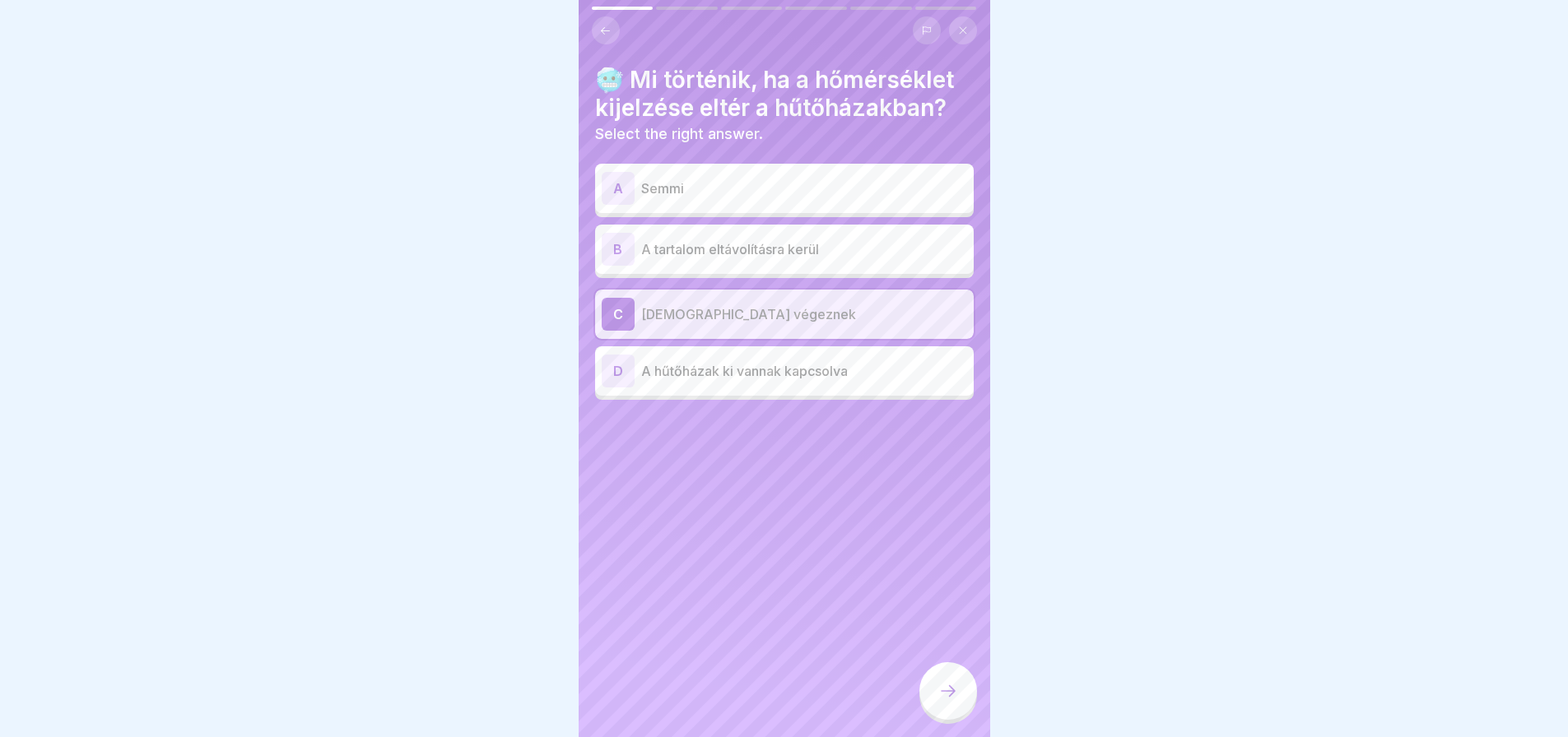
click at [931, 711] on div at bounding box center [947, 690] width 57 height 57
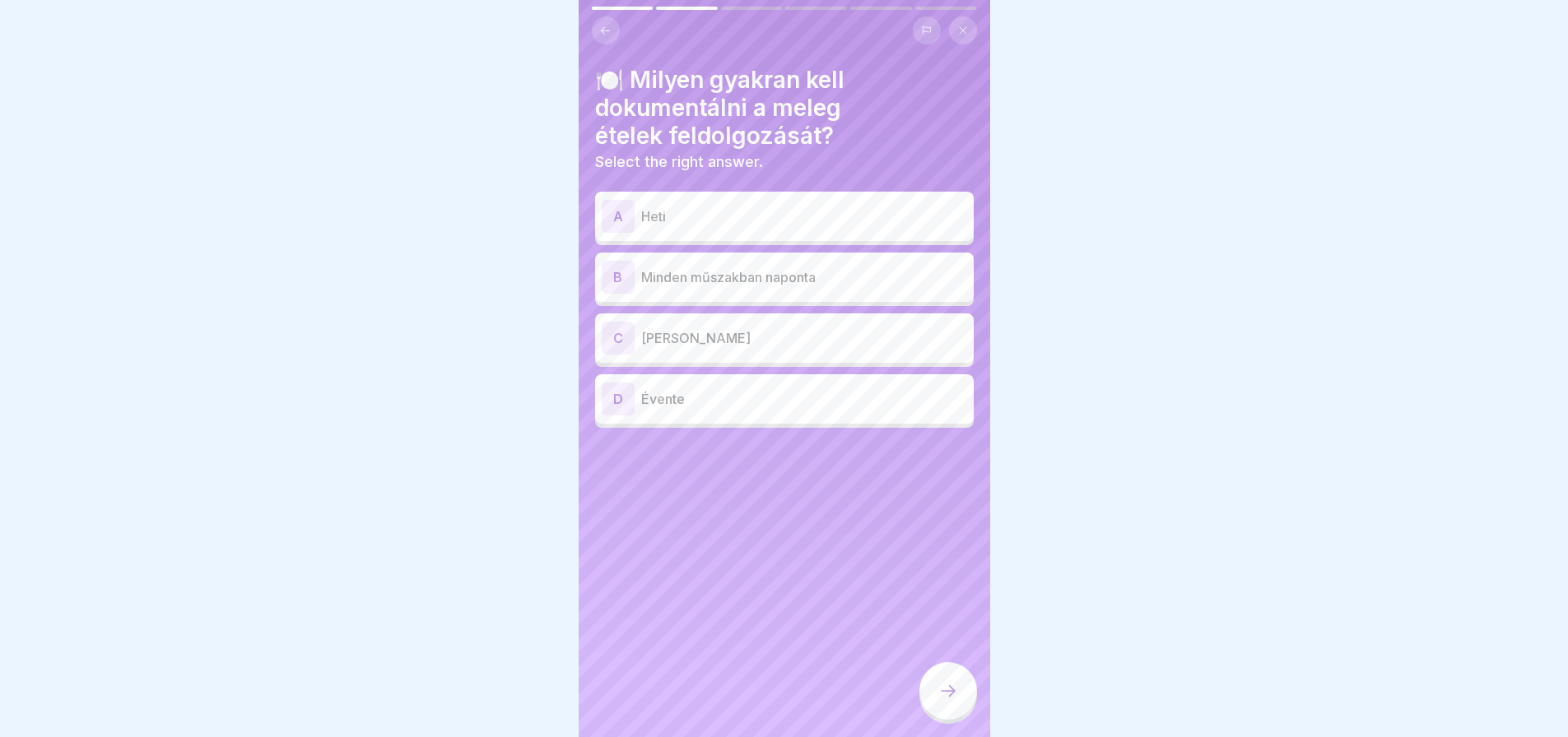
click at [622, 279] on div "B" at bounding box center [618, 277] width 33 height 33
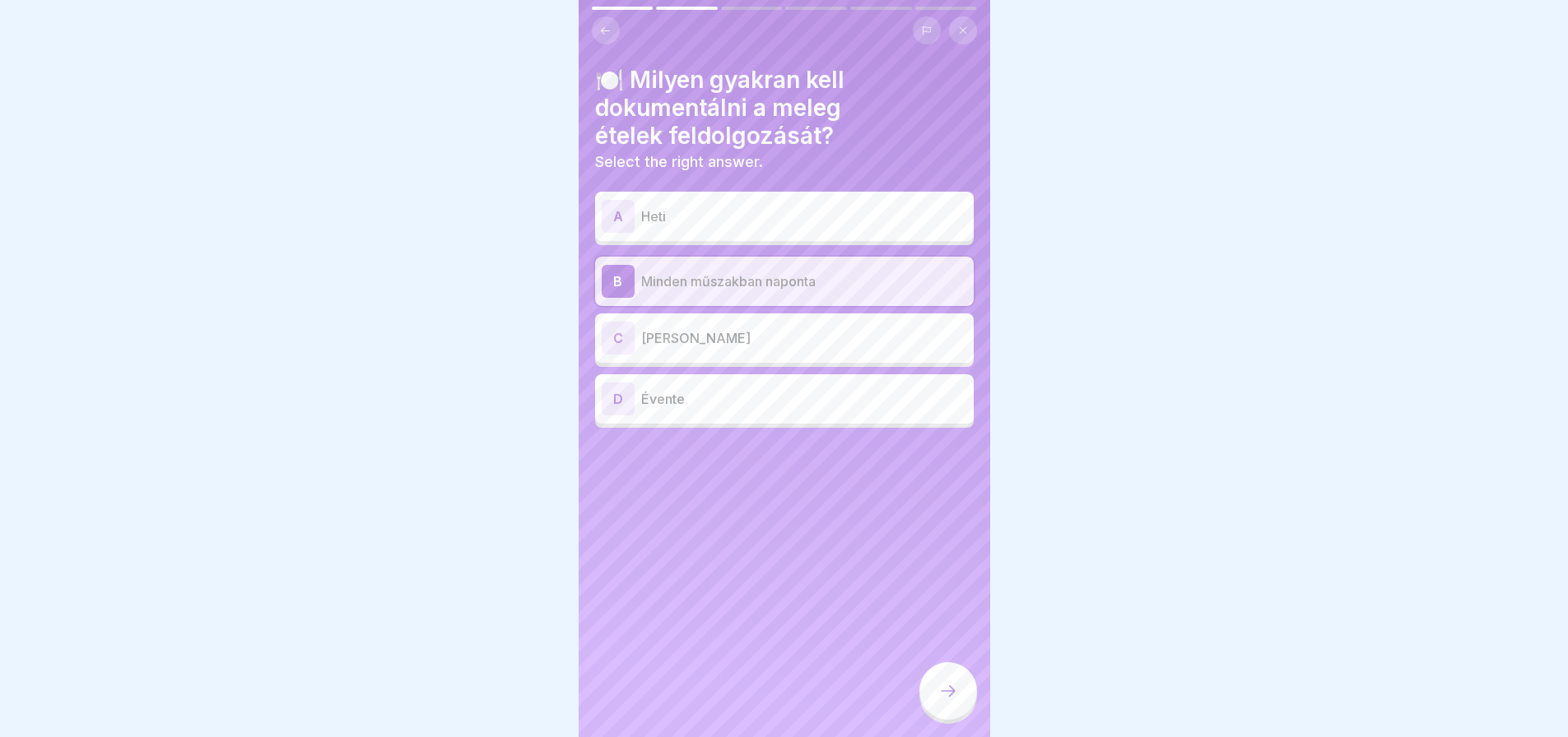
click at [950, 695] on div at bounding box center [947, 690] width 57 height 57
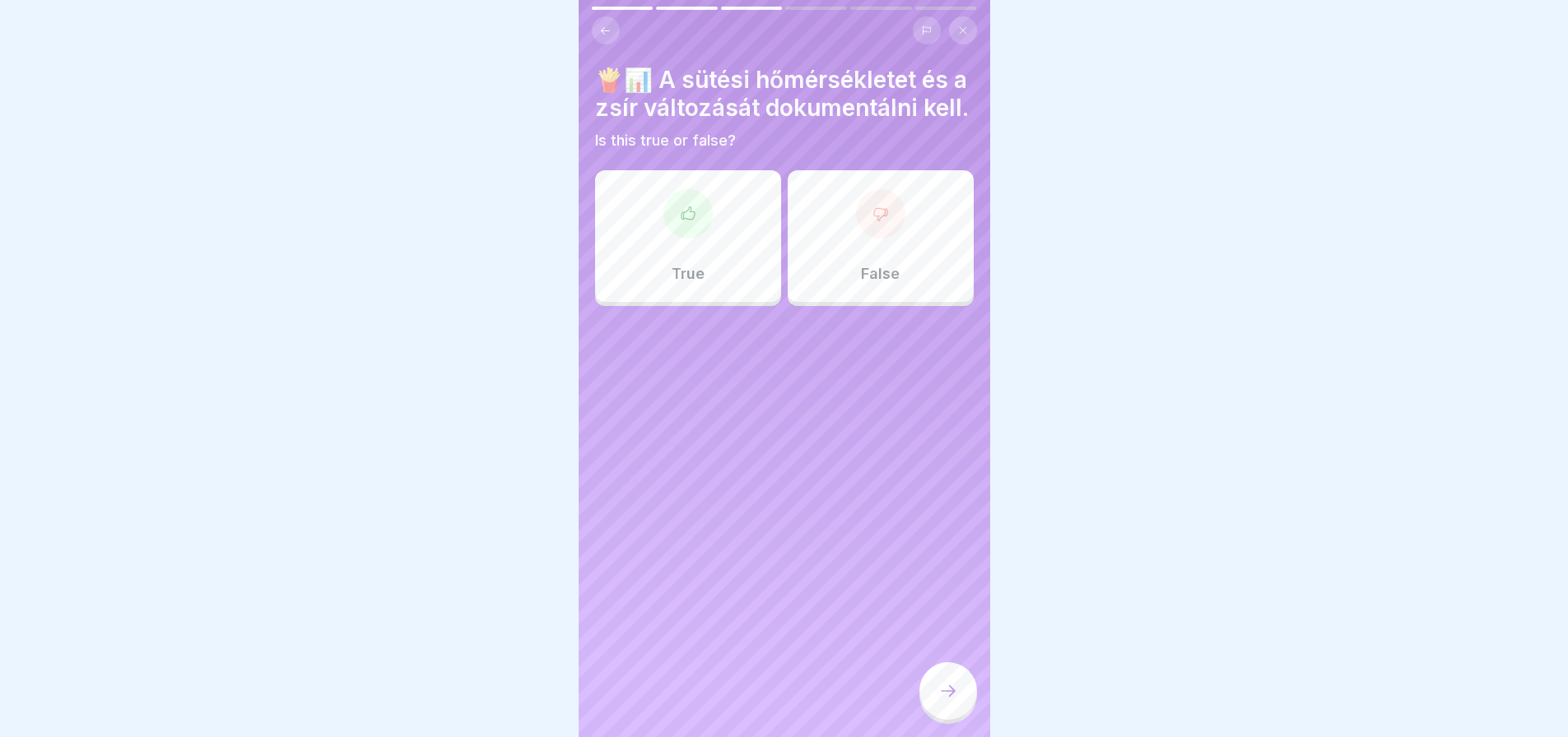
click at [705, 264] on div "True" at bounding box center [688, 236] width 186 height 131
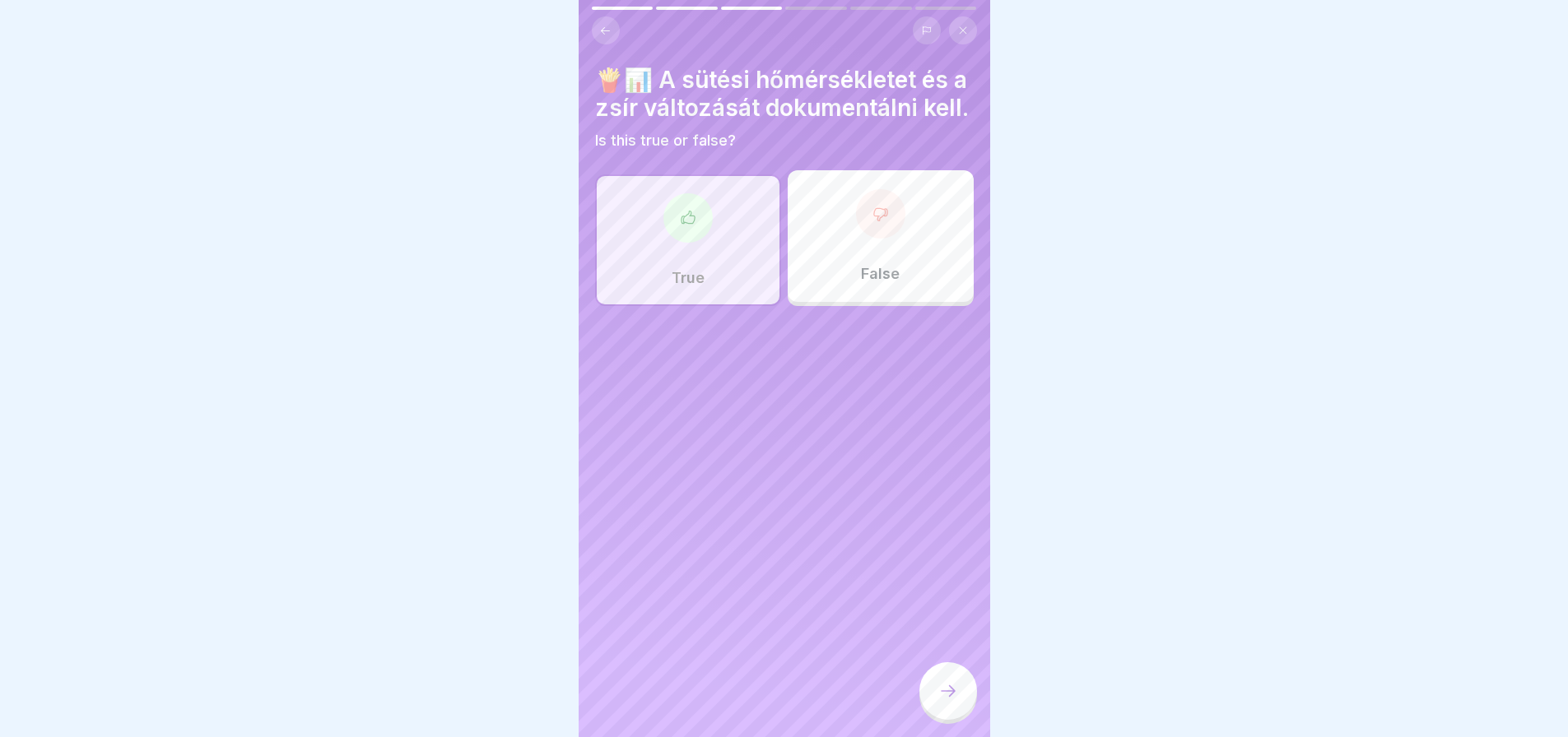
click at [948, 715] on div at bounding box center [947, 690] width 57 height 57
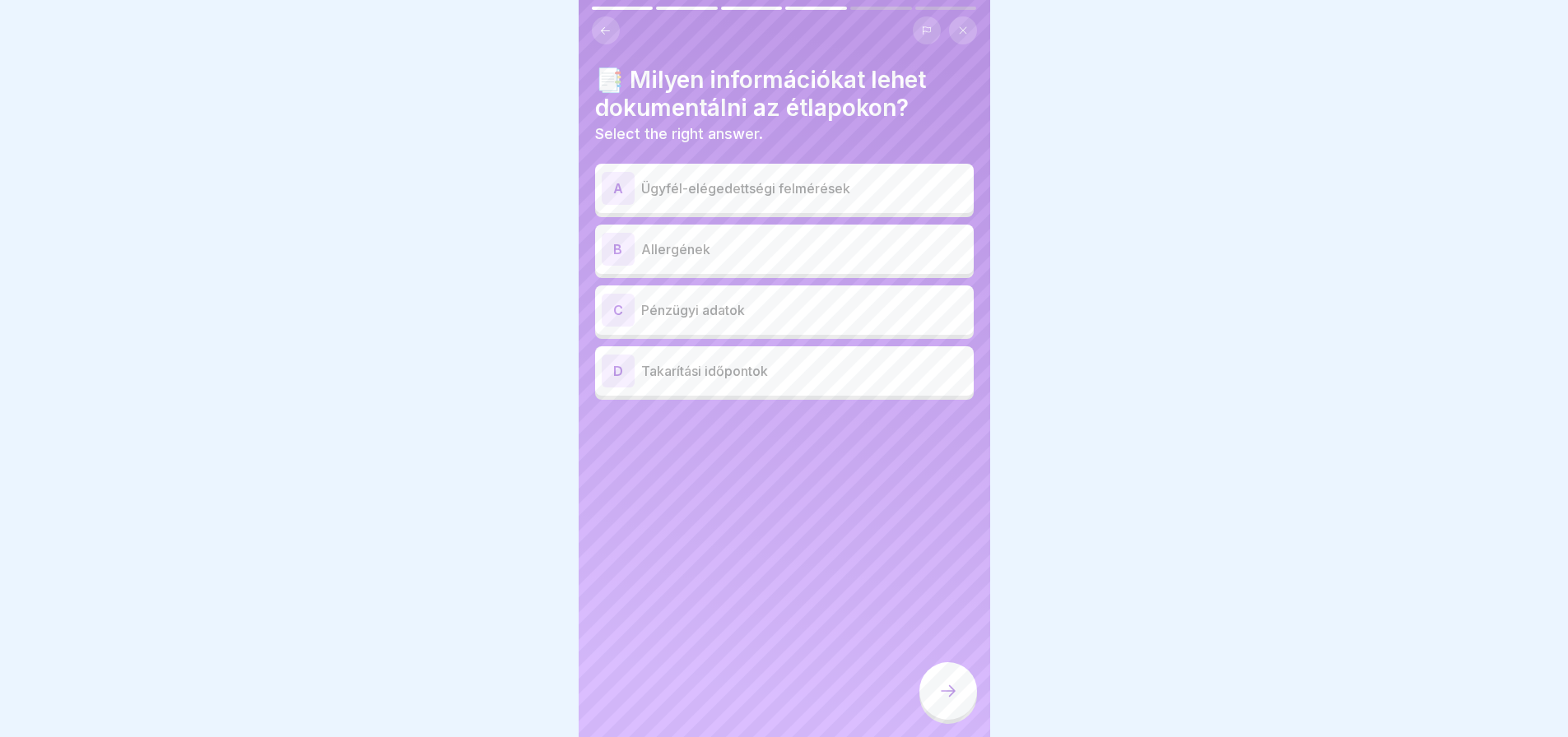
click at [612, 244] on div "B" at bounding box center [618, 249] width 33 height 33
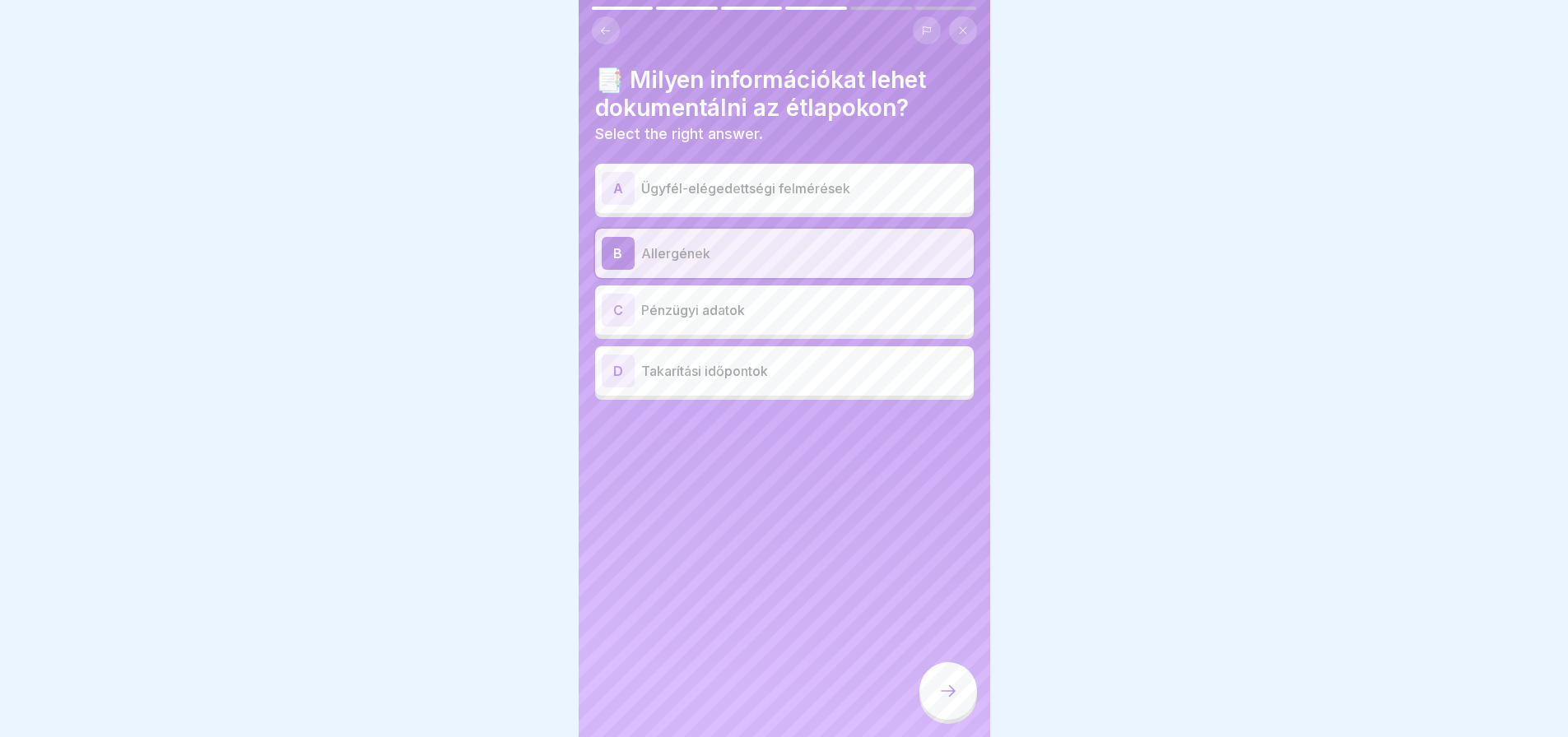
click at [619, 191] on div "A" at bounding box center [618, 188] width 33 height 33
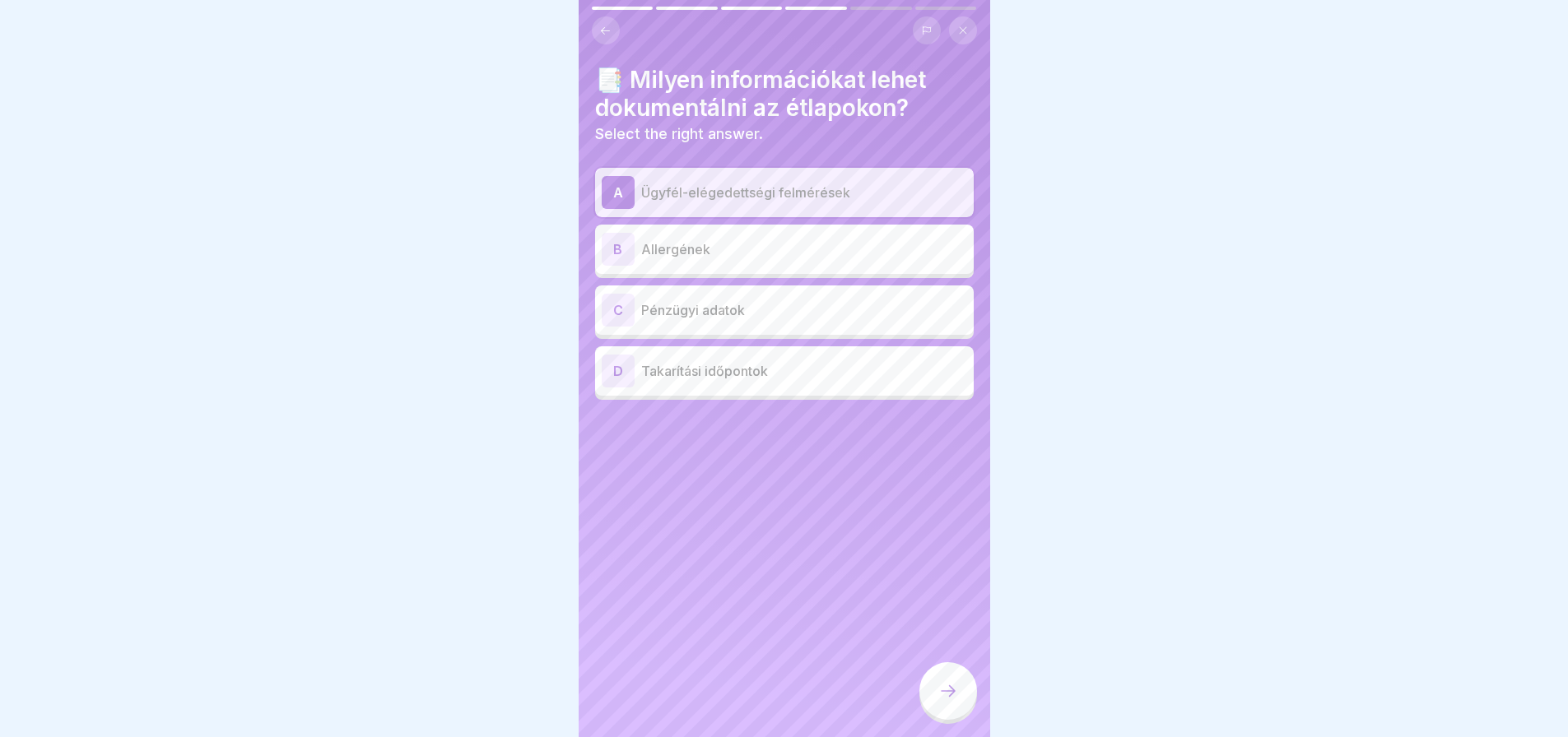
click at [619, 191] on div "A" at bounding box center [618, 192] width 33 height 33
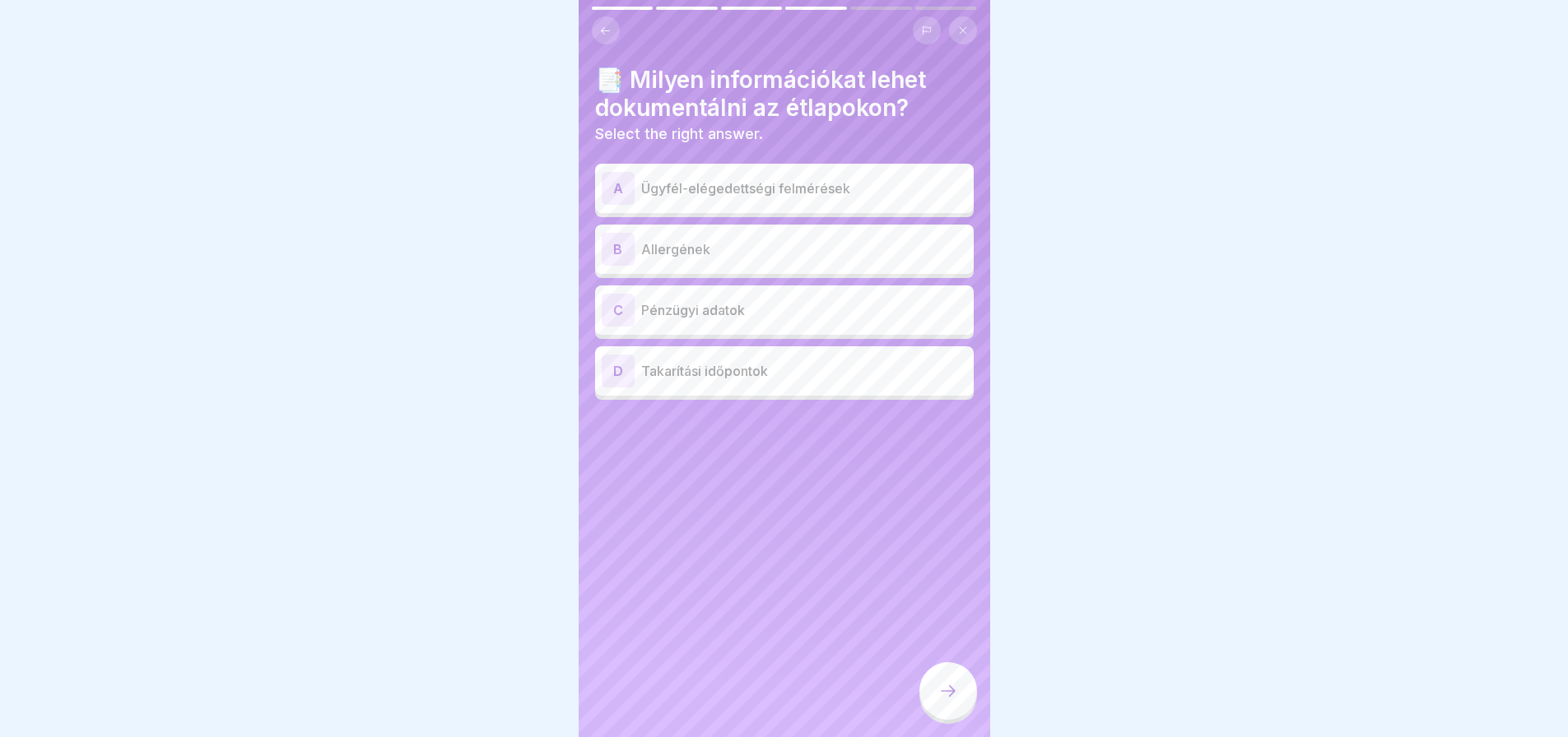
click at [611, 253] on div "B" at bounding box center [618, 249] width 33 height 33
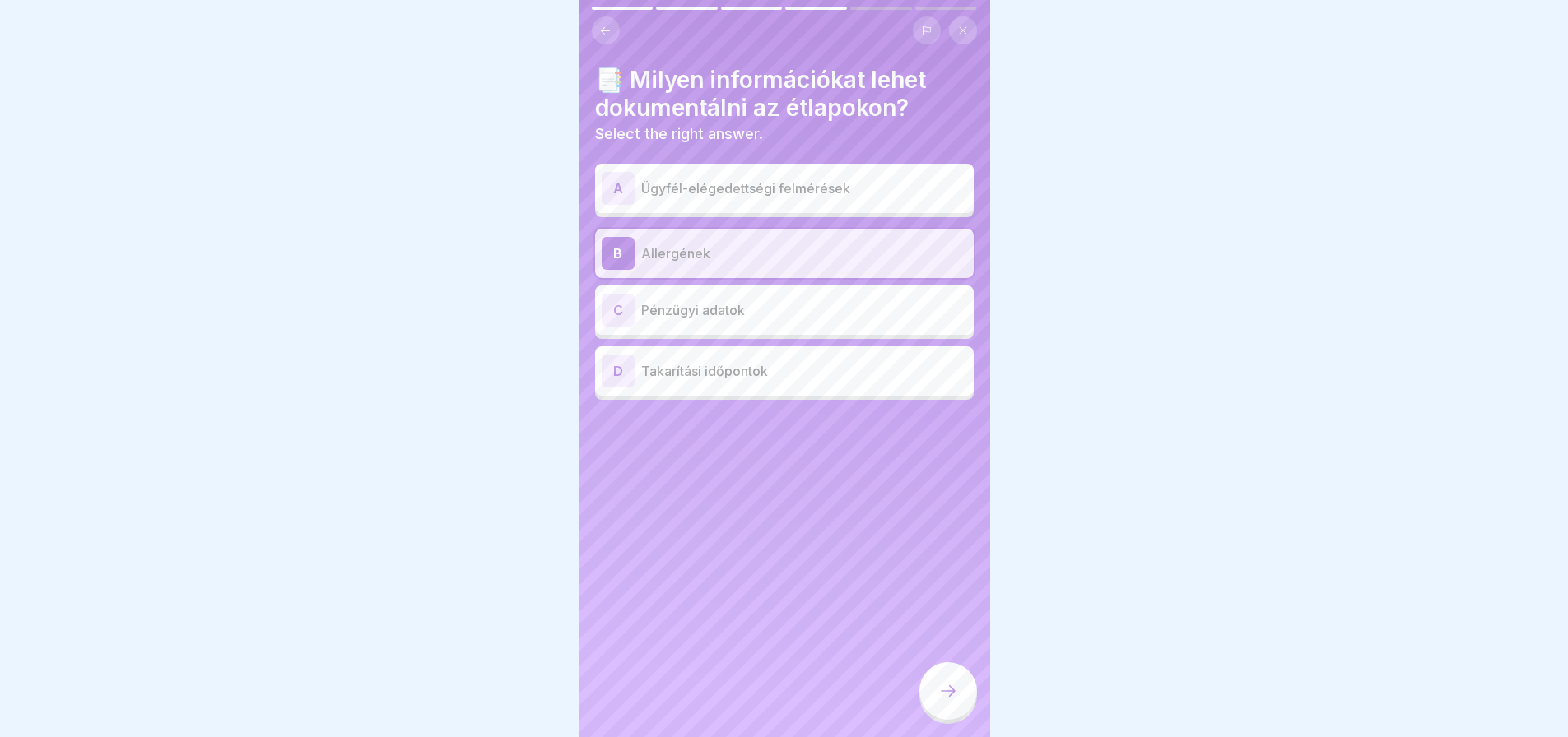
click at [952, 701] on icon at bounding box center [948, 691] width 20 height 20
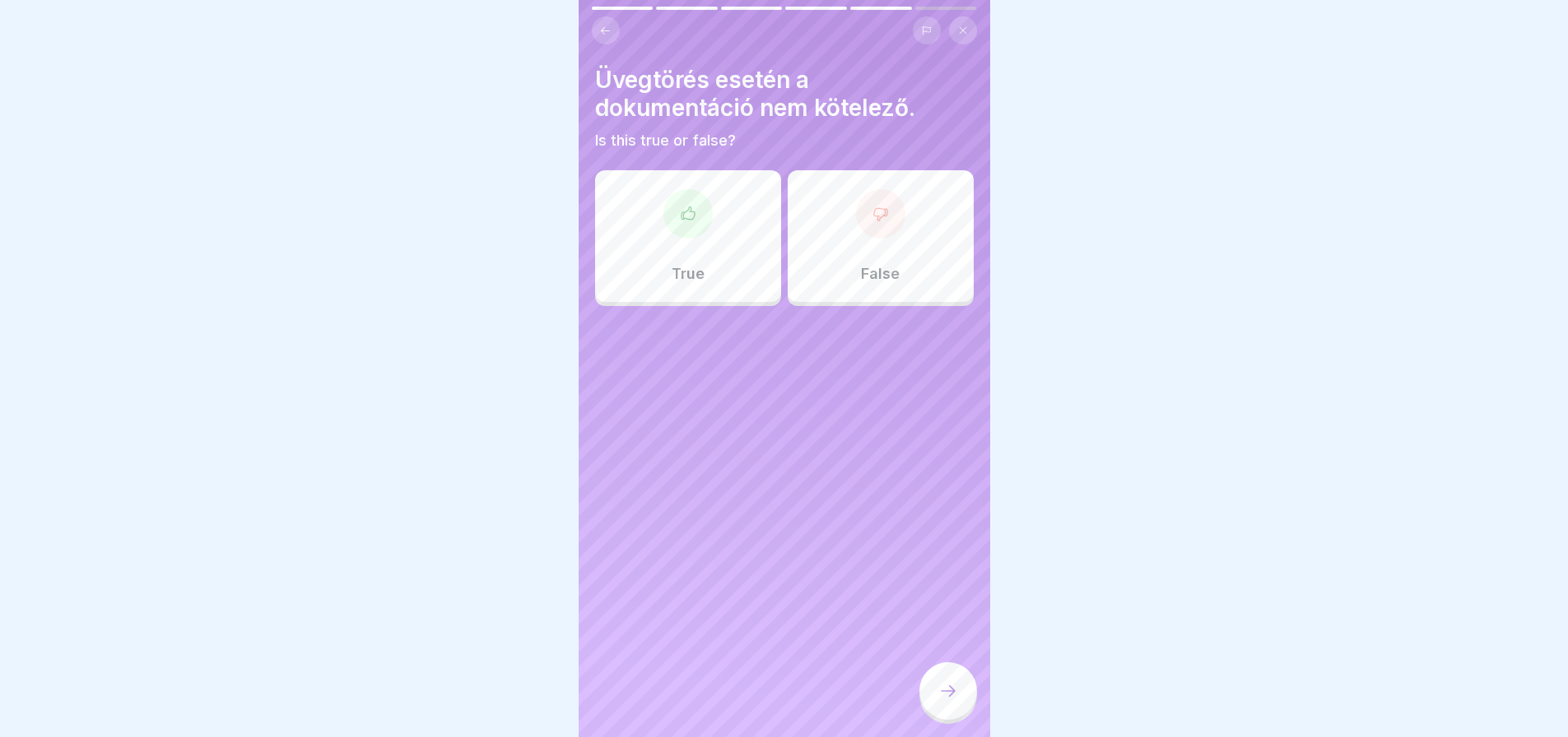
click at [898, 234] on div "False" at bounding box center [881, 236] width 186 height 131
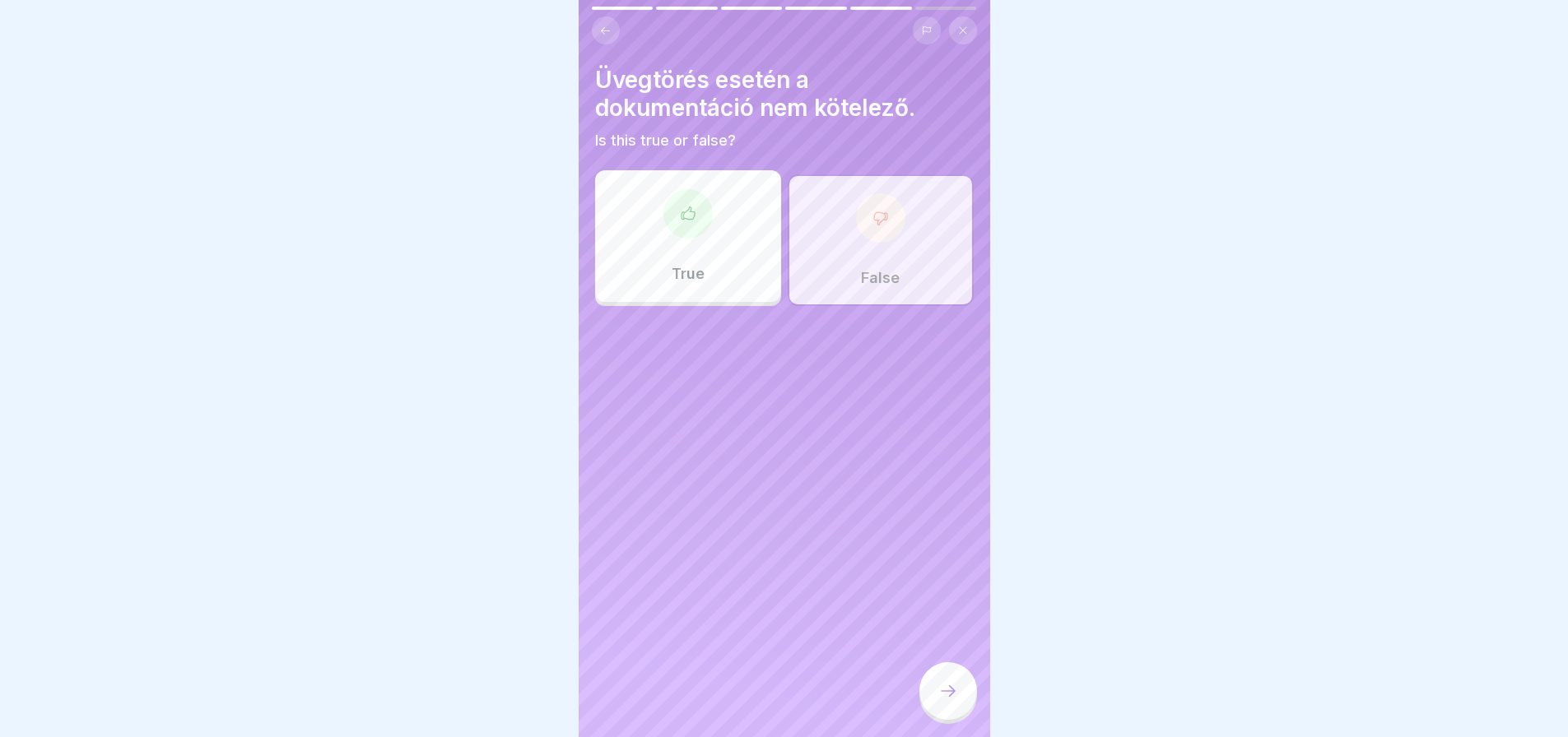
click at [939, 693] on div at bounding box center [947, 690] width 57 height 57
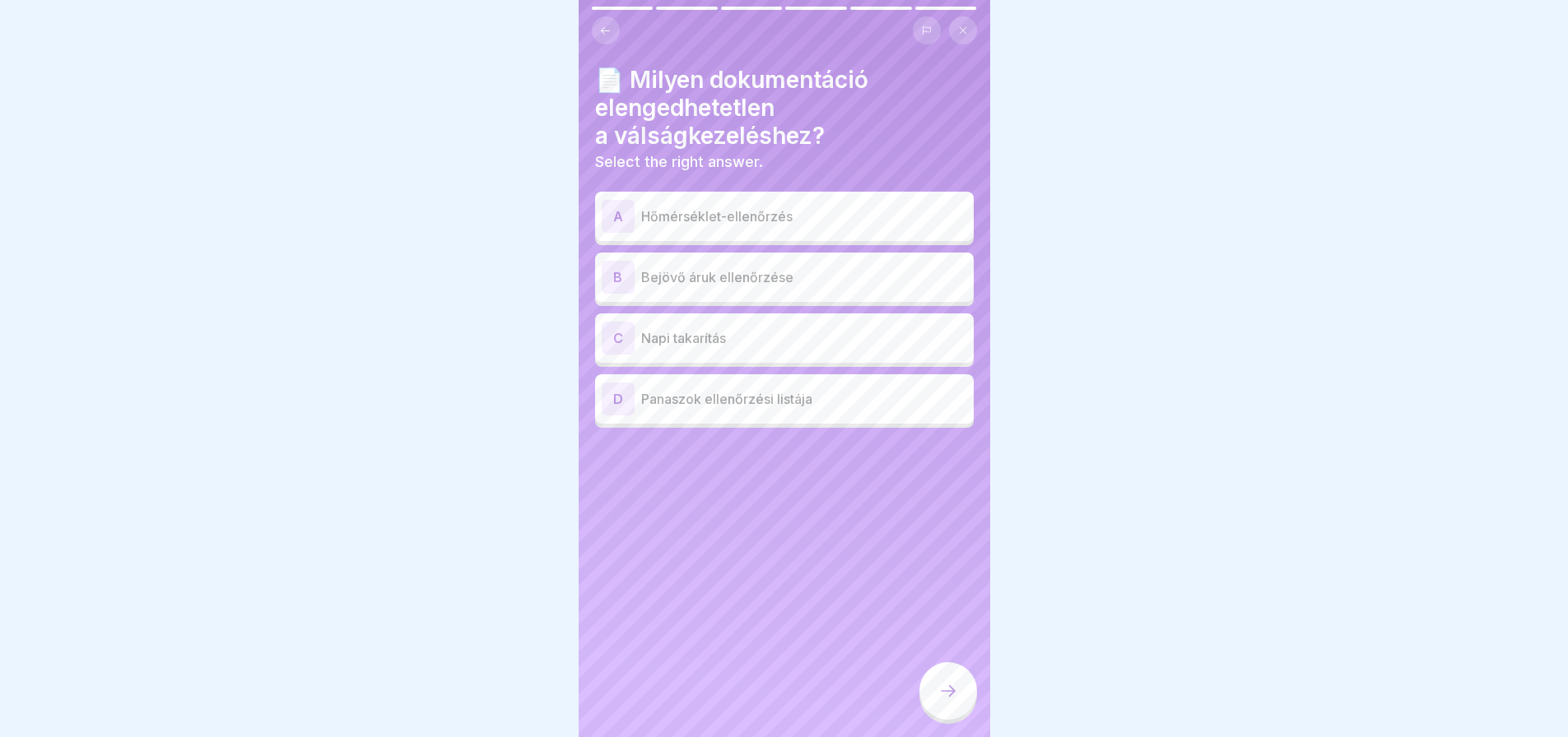
click at [788, 398] on p "Panaszok ellenőrzési listája" at bounding box center [803, 400] width 326 height 20
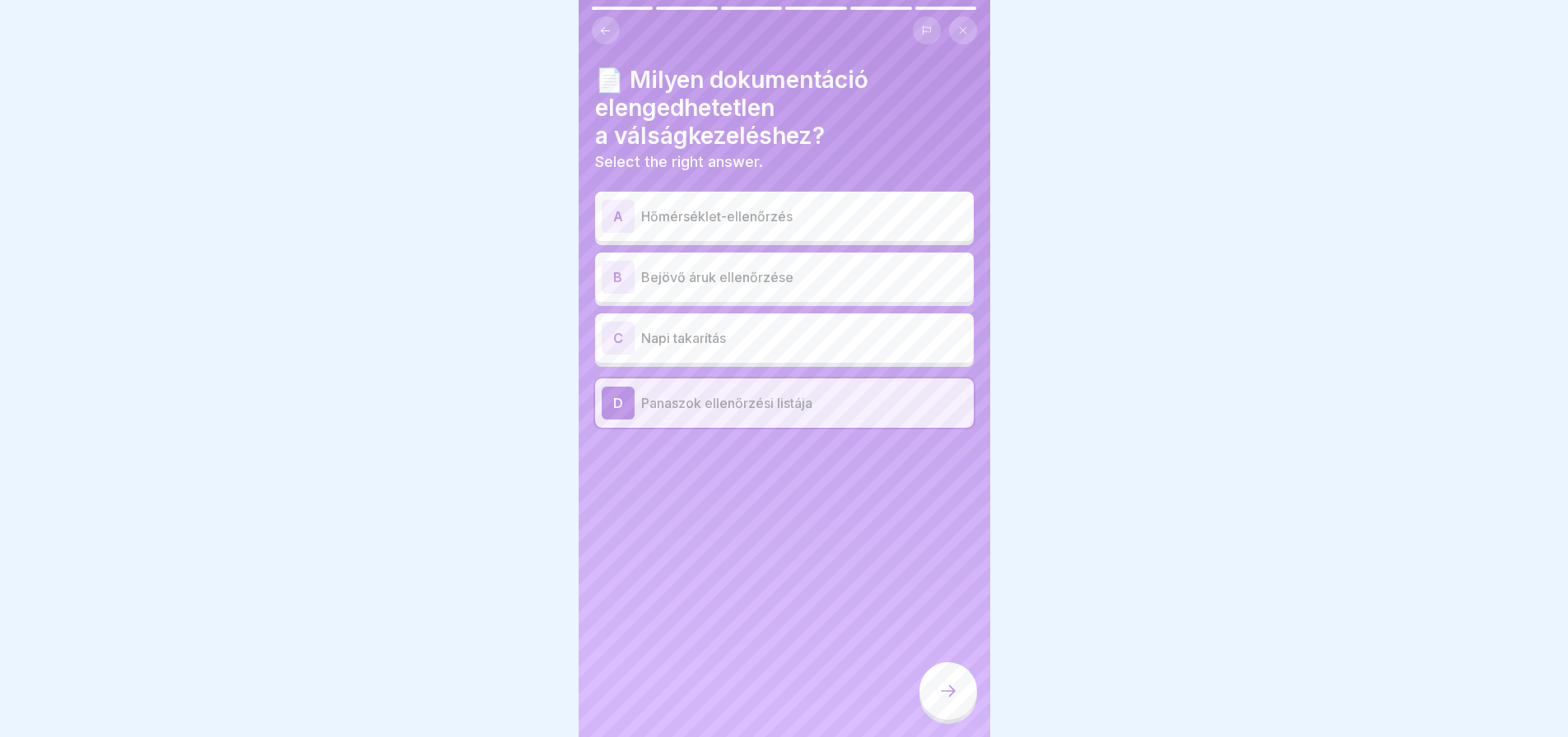
click at [947, 720] on div at bounding box center [947, 690] width 57 height 57
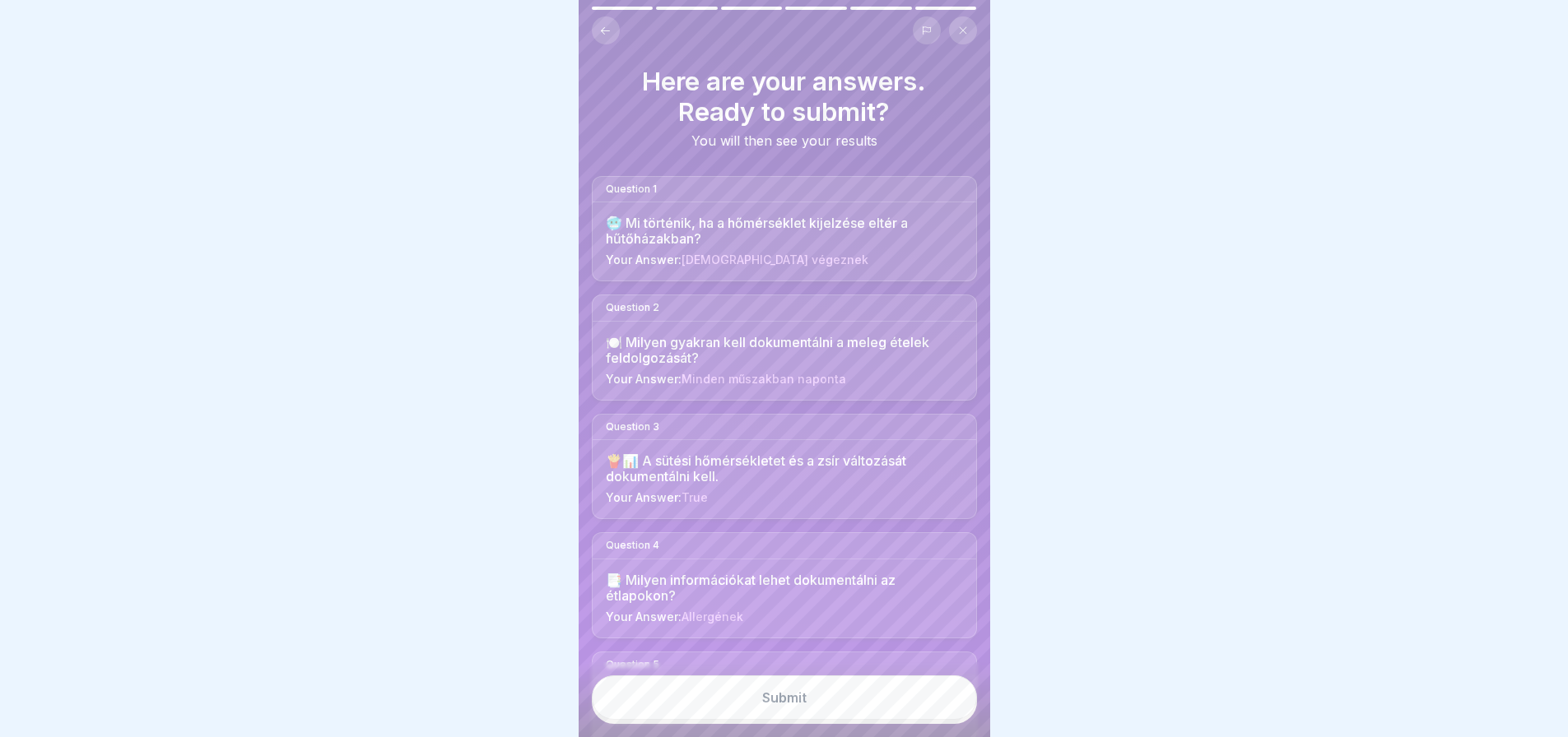
click at [949, 720] on button "Submit" at bounding box center [784, 697] width 385 height 45
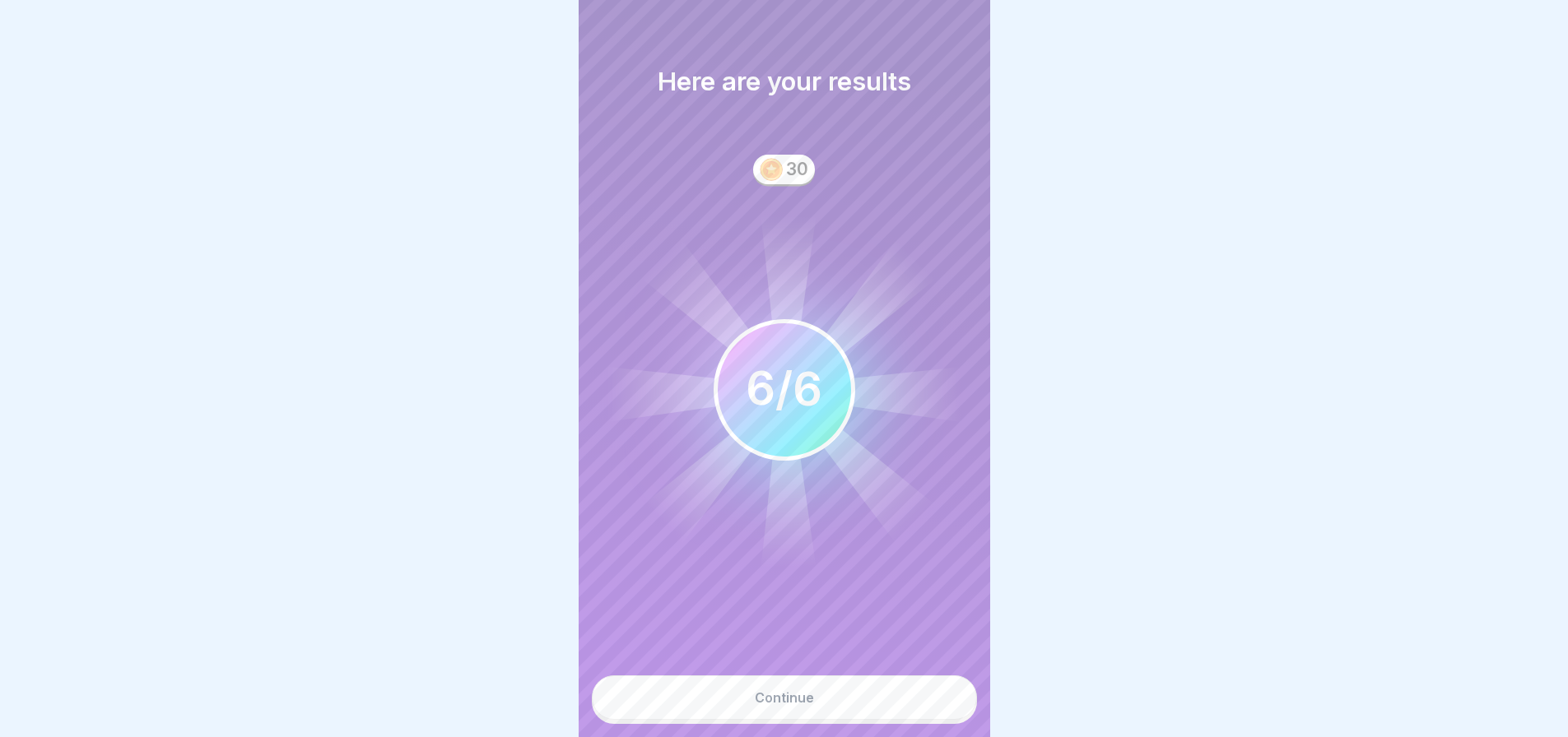
click at [900, 704] on button "Continue" at bounding box center [784, 697] width 385 height 45
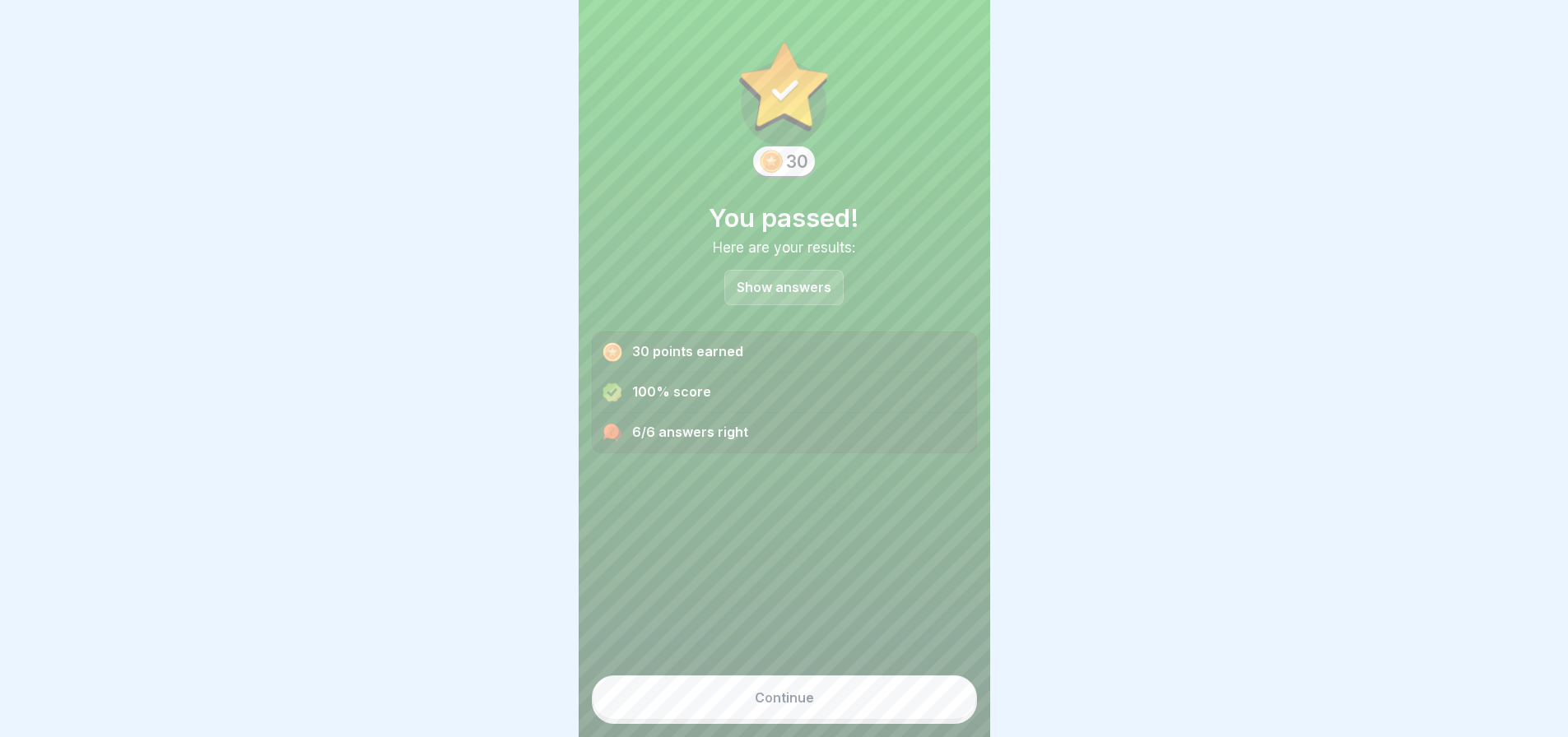
click at [866, 709] on button "Continue" at bounding box center [784, 697] width 385 height 45
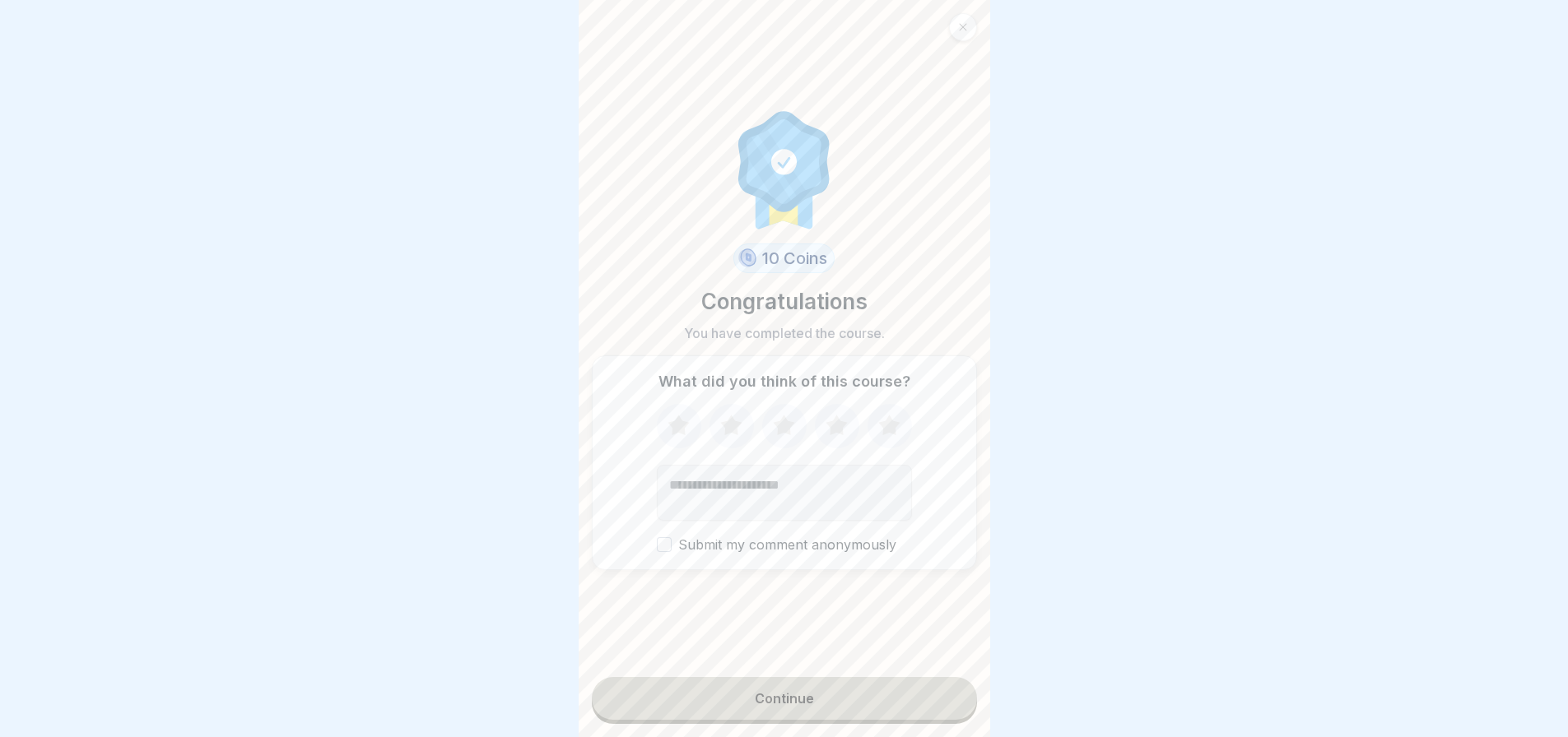
click at [866, 708] on button "Continue" at bounding box center [784, 698] width 385 height 43
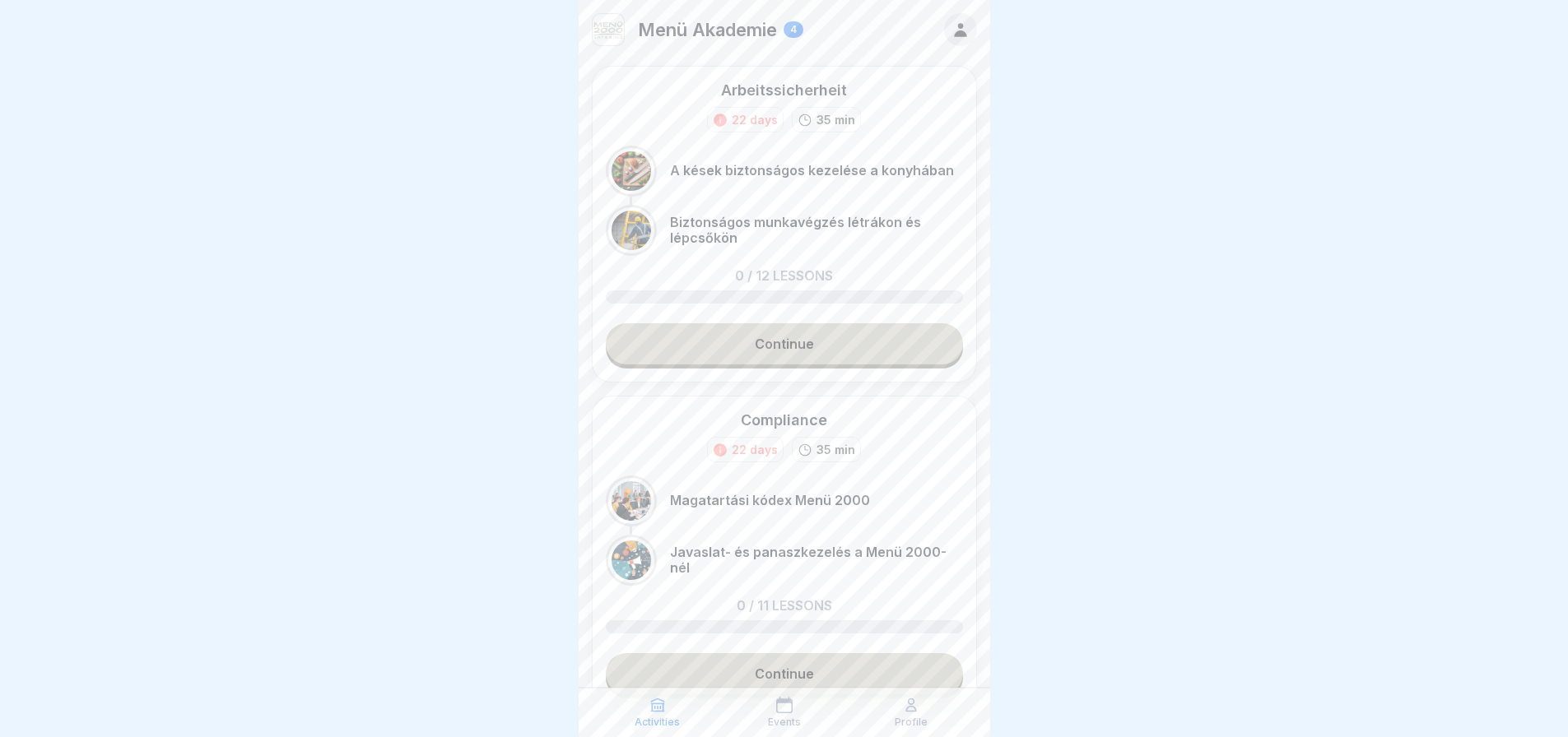
click at [847, 339] on link "Continue" at bounding box center [784, 343] width 357 height 41
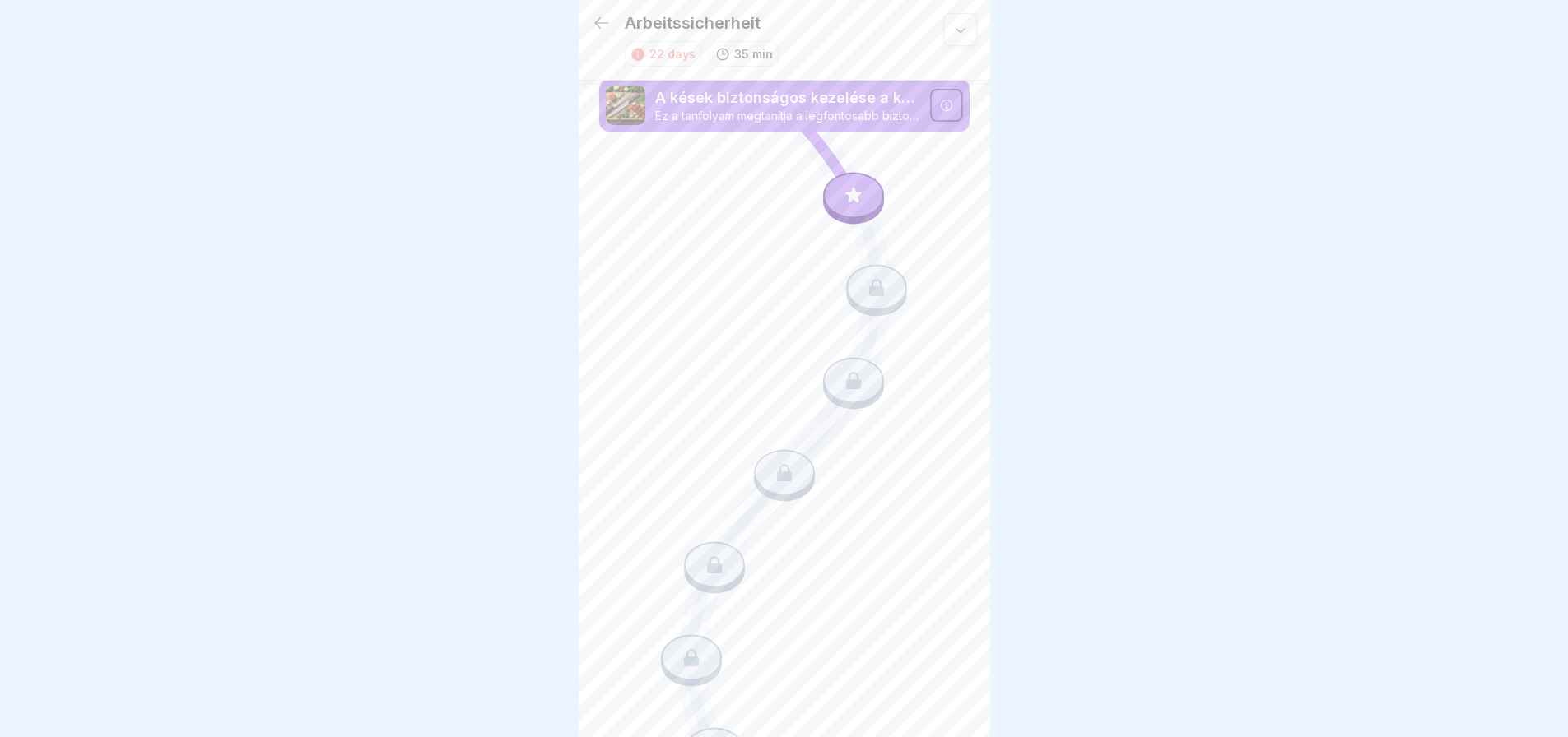
click at [930, 102] on div at bounding box center [946, 105] width 33 height 33
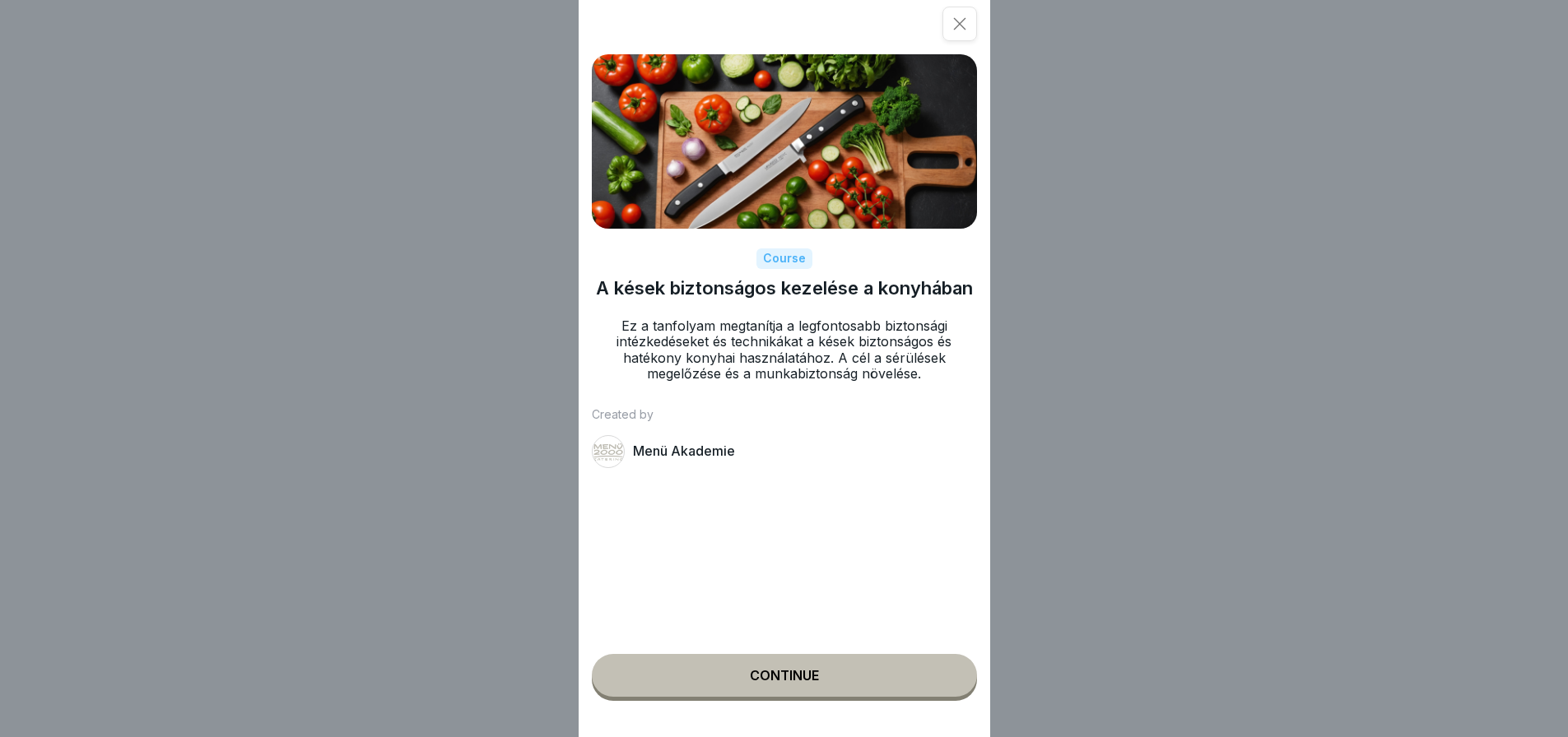
click at [858, 683] on button "Continue" at bounding box center [784, 675] width 385 height 43
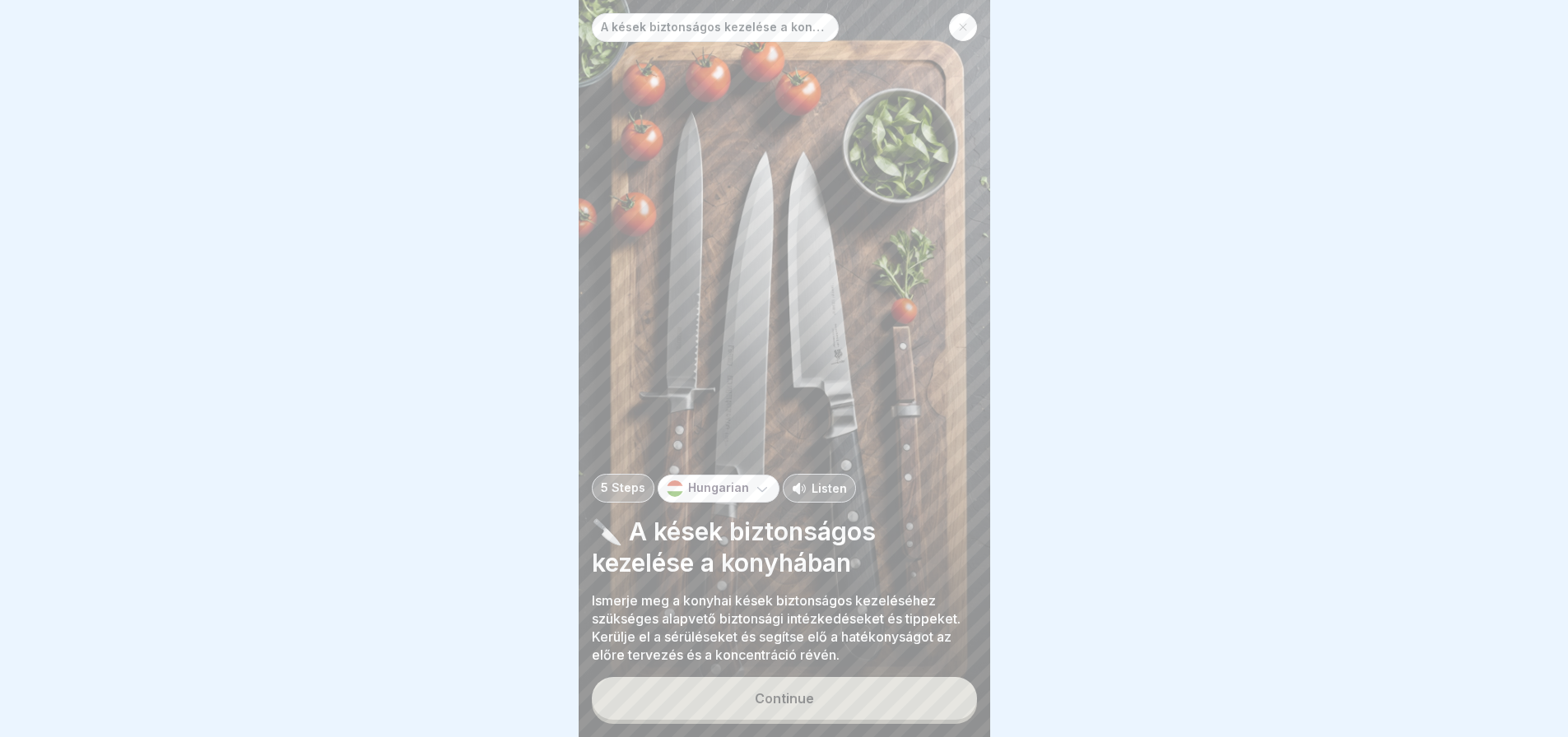
click at [859, 707] on button "Continue" at bounding box center [784, 698] width 385 height 43
